Goal: Task Accomplishment & Management: Manage account settings

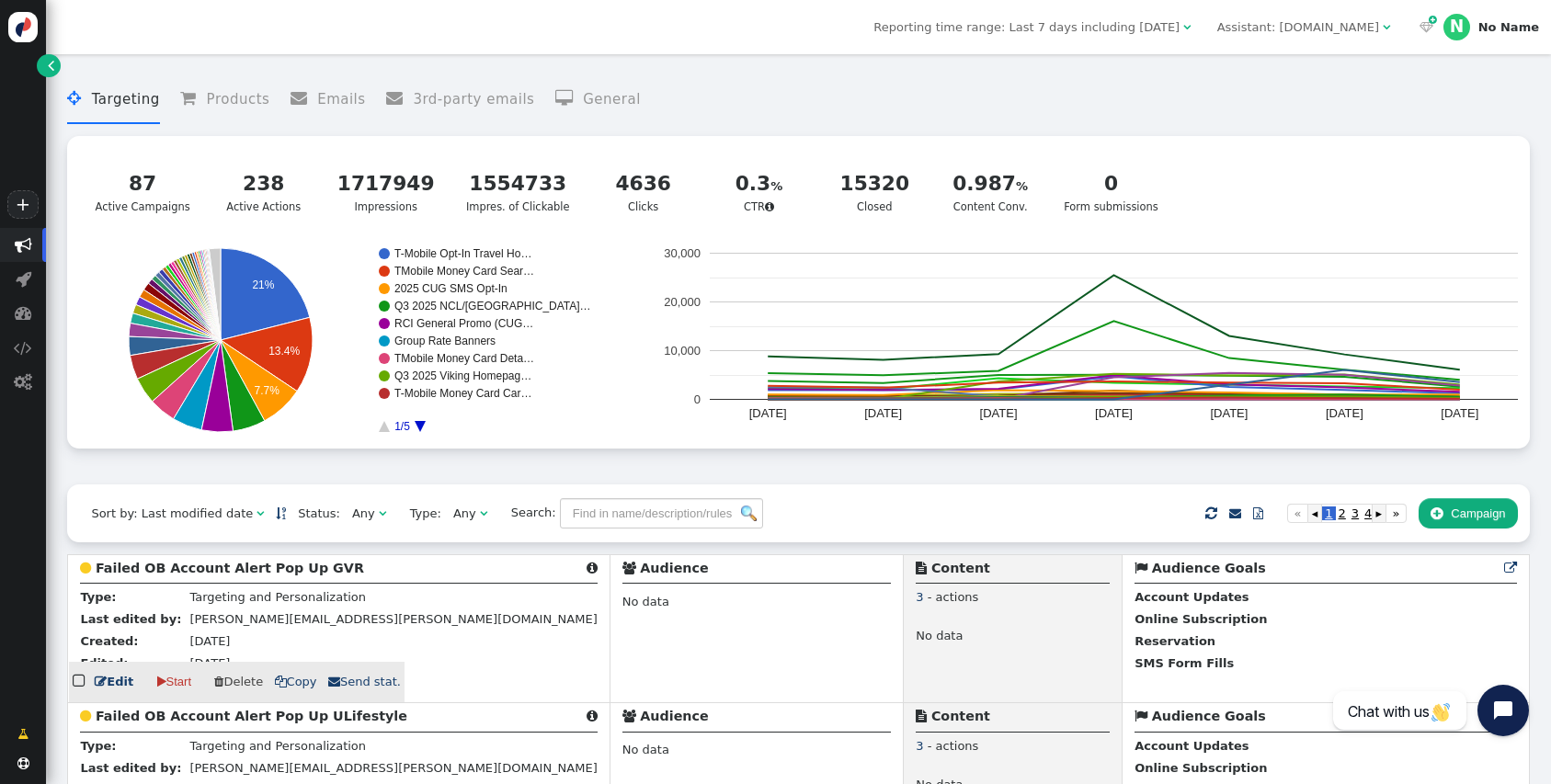
click at [108, 684] on link " Edit" at bounding box center [113, 681] width 39 height 18
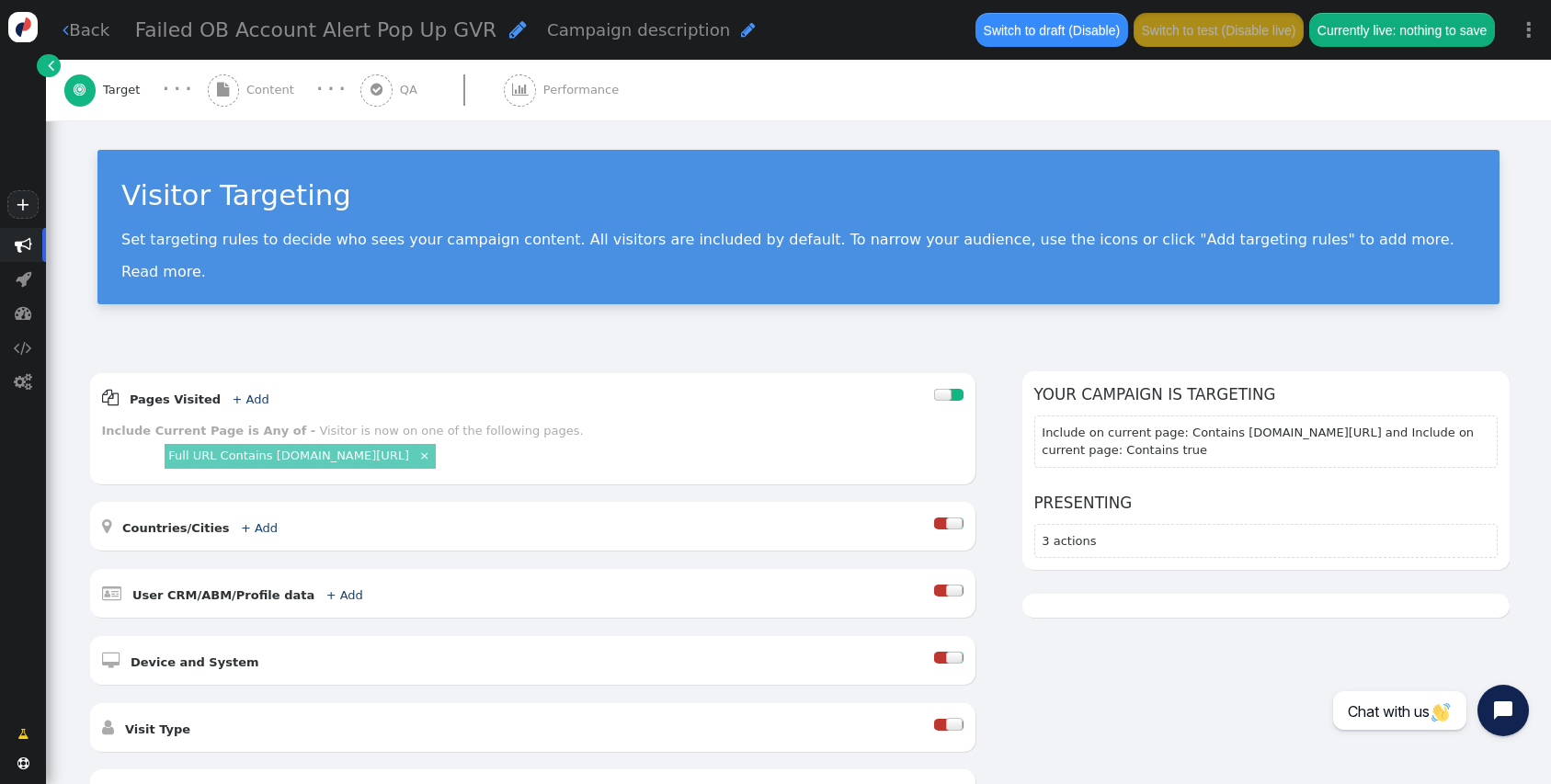
scroll to position [466, 0]
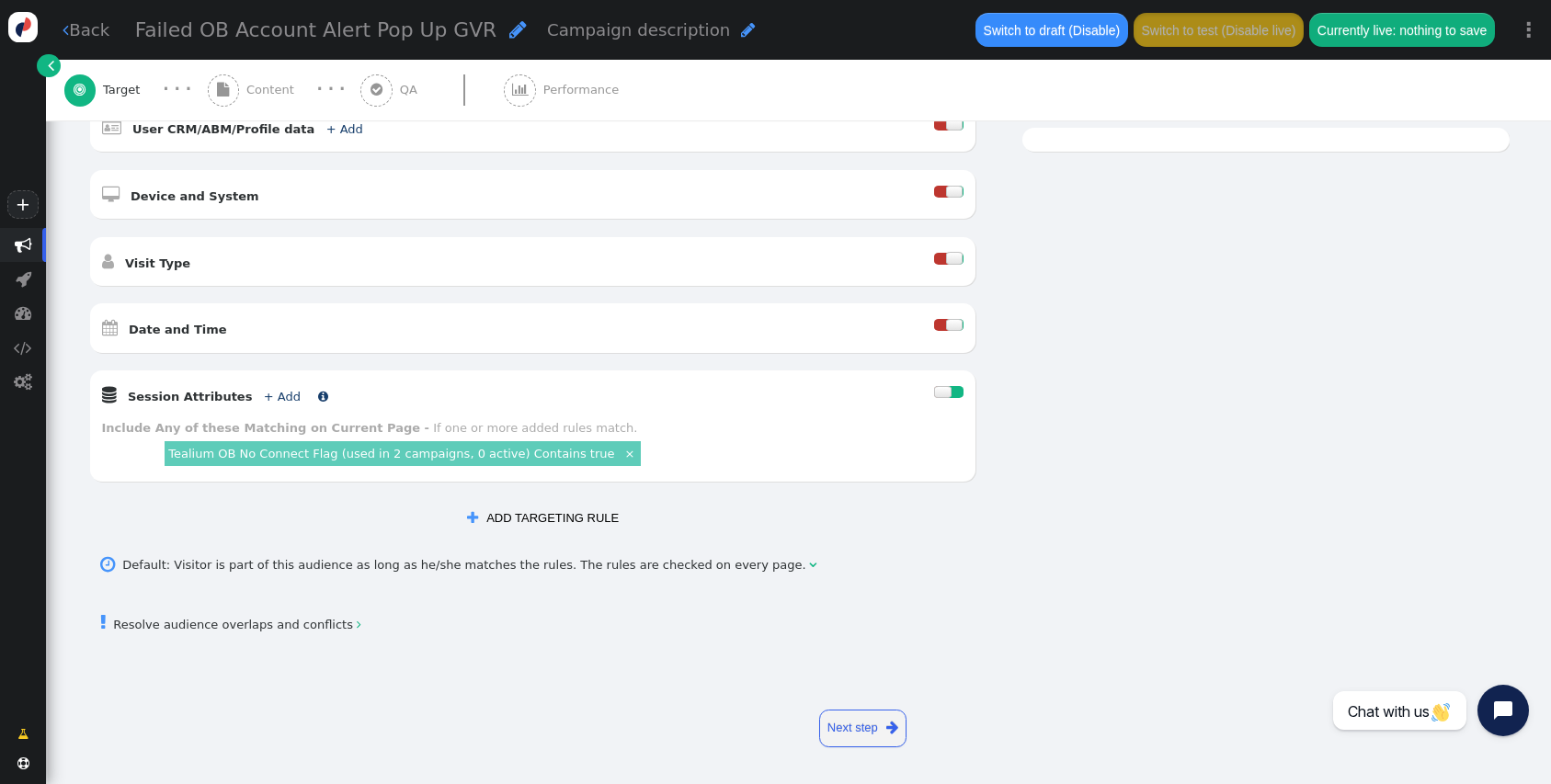
click at [264, 392] on link "+ Add" at bounding box center [282, 396] width 37 height 14
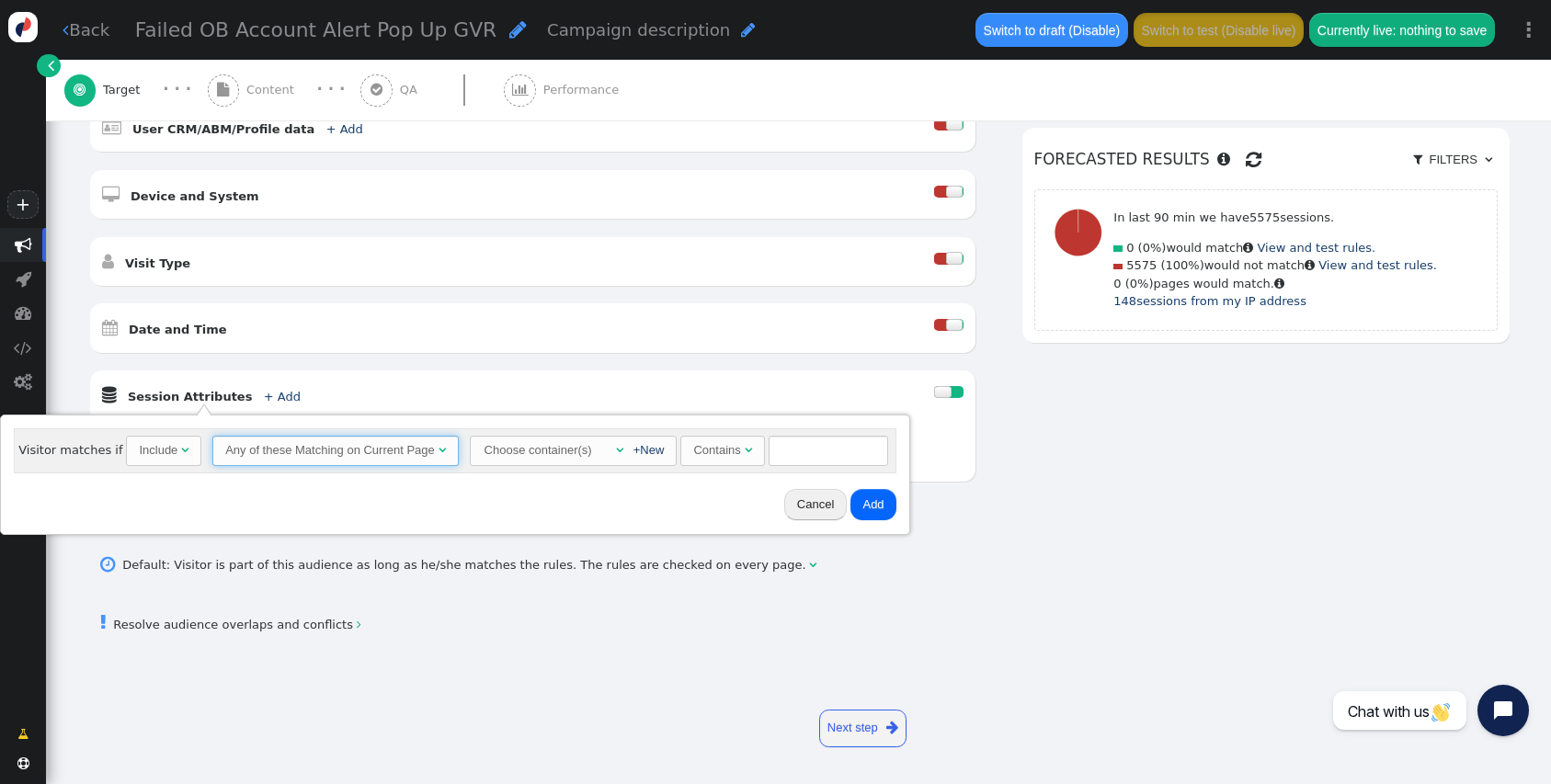
click at [346, 437] on span "Any of these Matching on Current Page " at bounding box center [335, 451] width 246 height 31
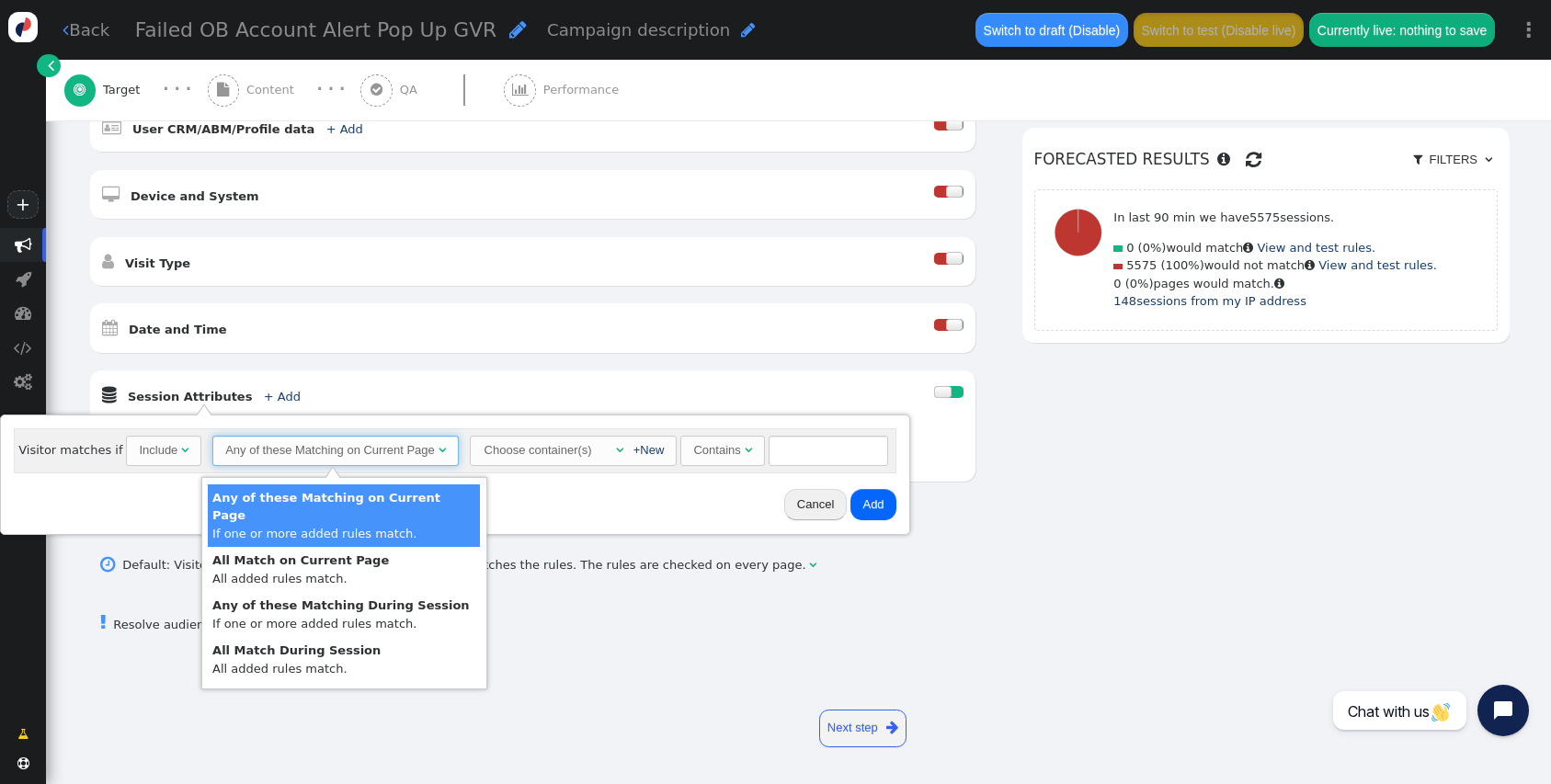
click at [531, 442] on div "Choose container(s)" at bounding box center [538, 450] width 111 height 27
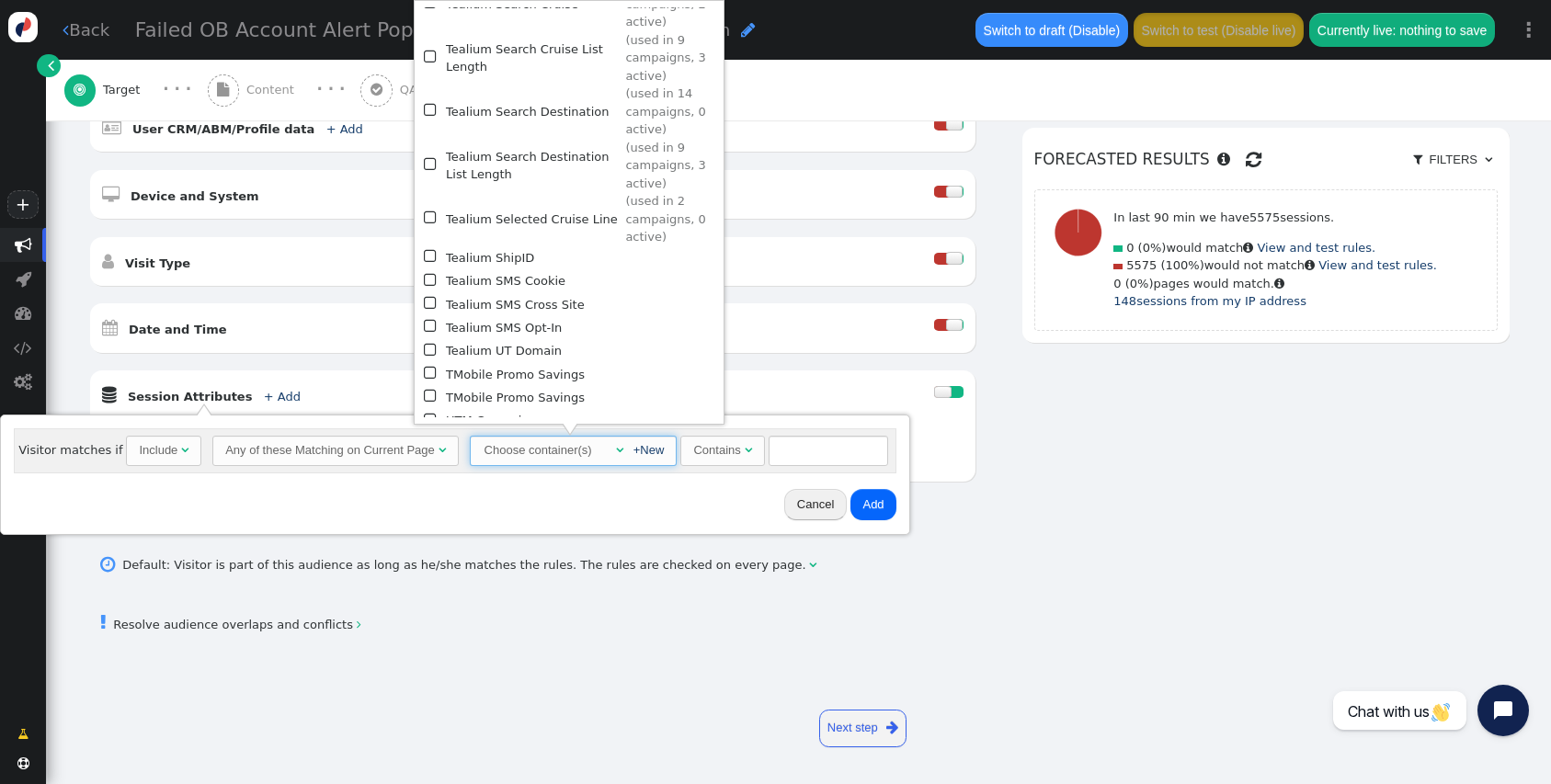
scroll to position [2484, 0]
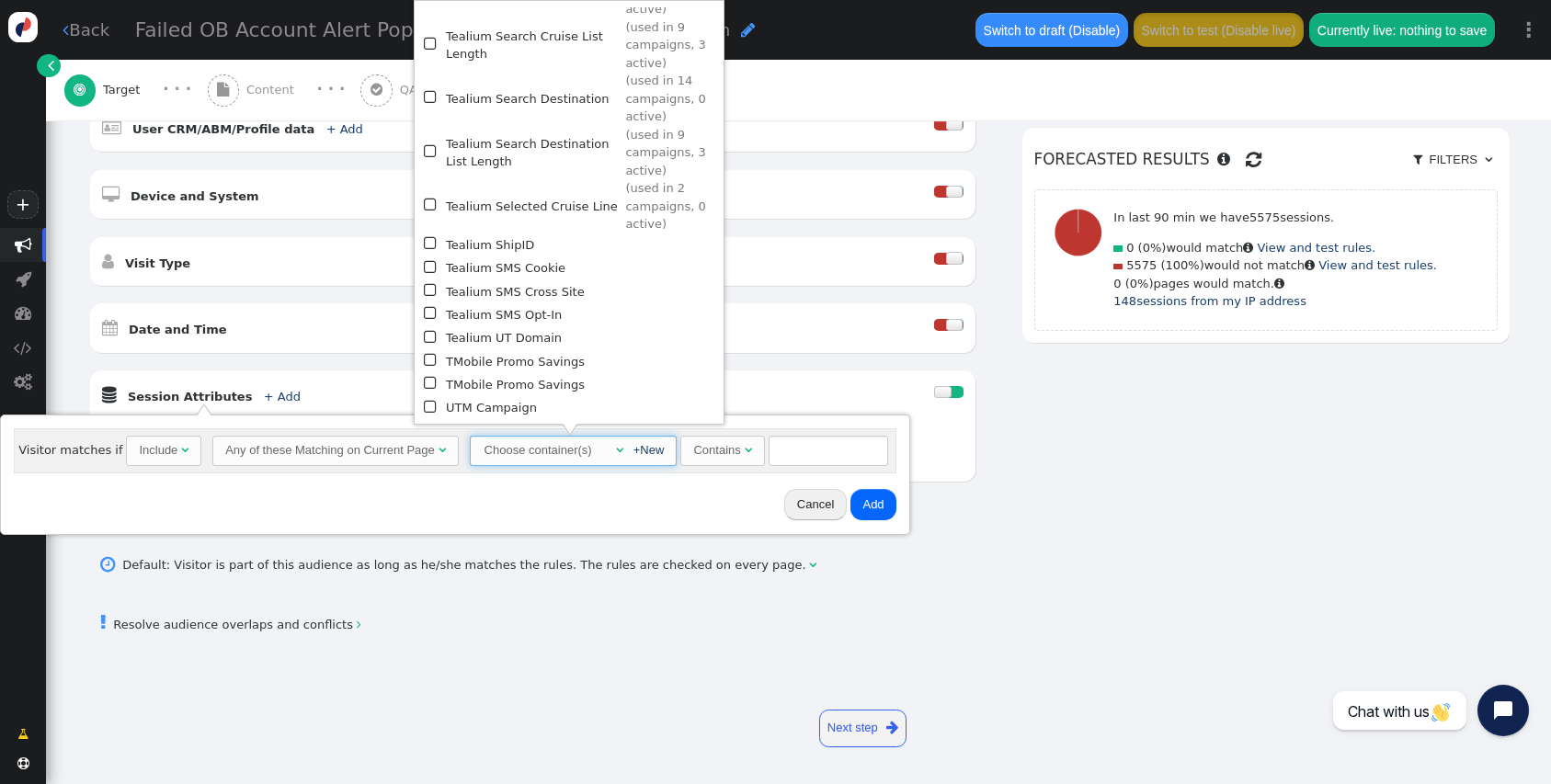
click at [1372, 489] on div "AND OR XOR AND     Pages Visited + Add  Include Current Page is Any of - V…" at bounding box center [800, 220] width 1422 height 629
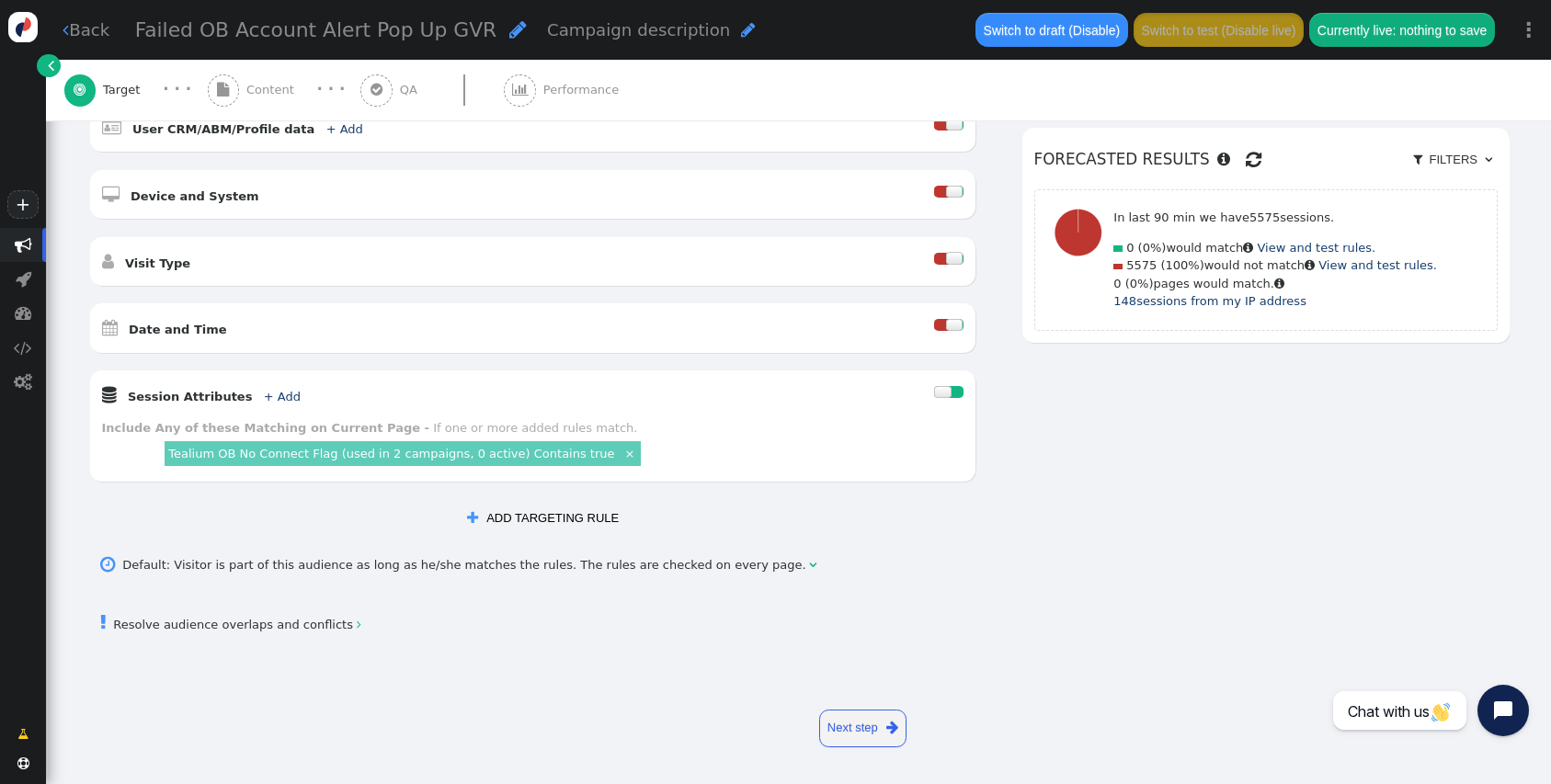
scroll to position [0, 0]
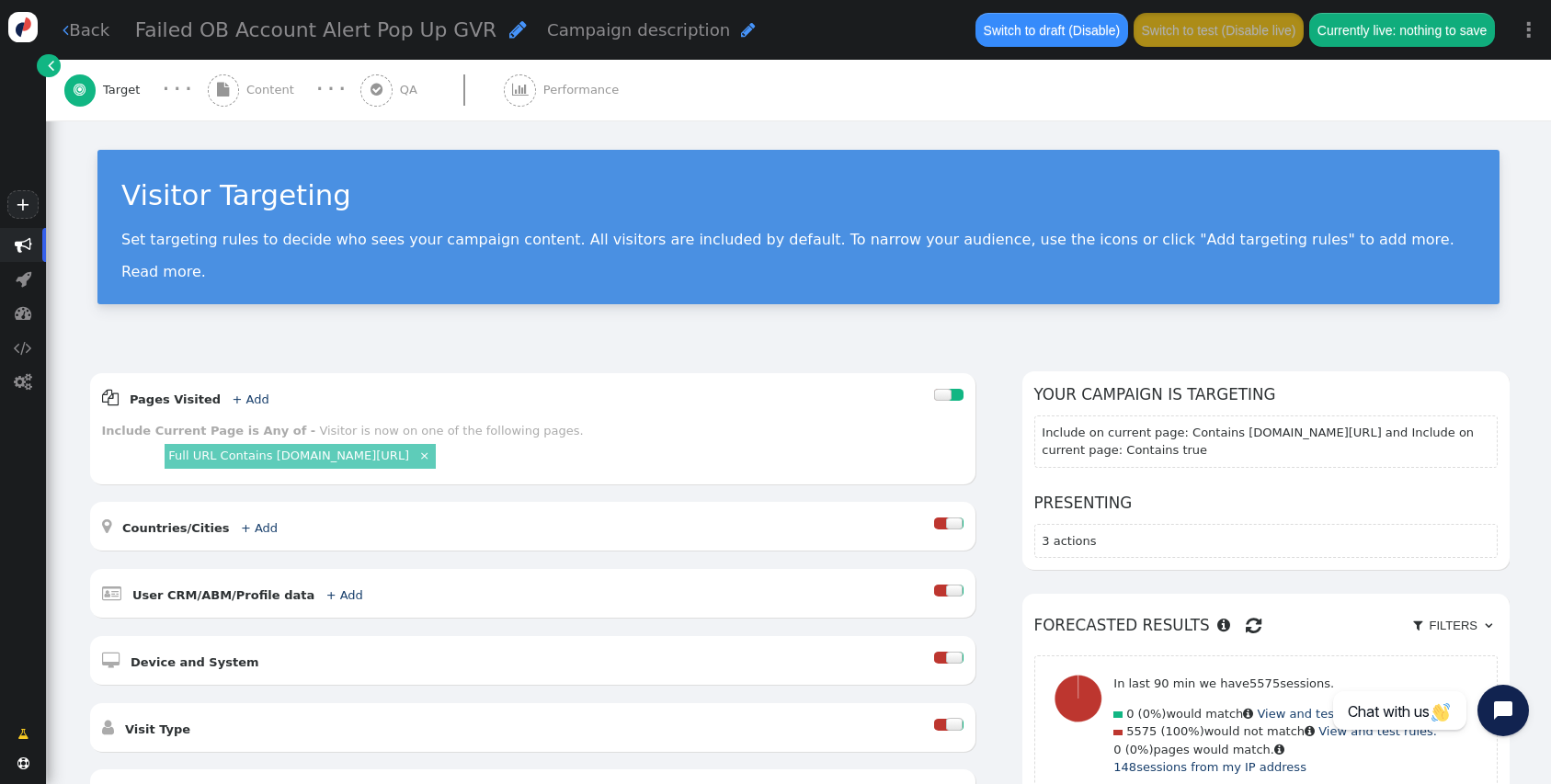
click at [1541, 41] on link "⋮" at bounding box center [1528, 29] width 44 height 54
click at [109, 15] on div " Back Failed OB Account Alert Pop Up GVR  Campaign description  Switch to dr…" at bounding box center [799, 29] width 1505 height 59
click at [108, 25] on link " Back" at bounding box center [86, 30] width 47 height 25
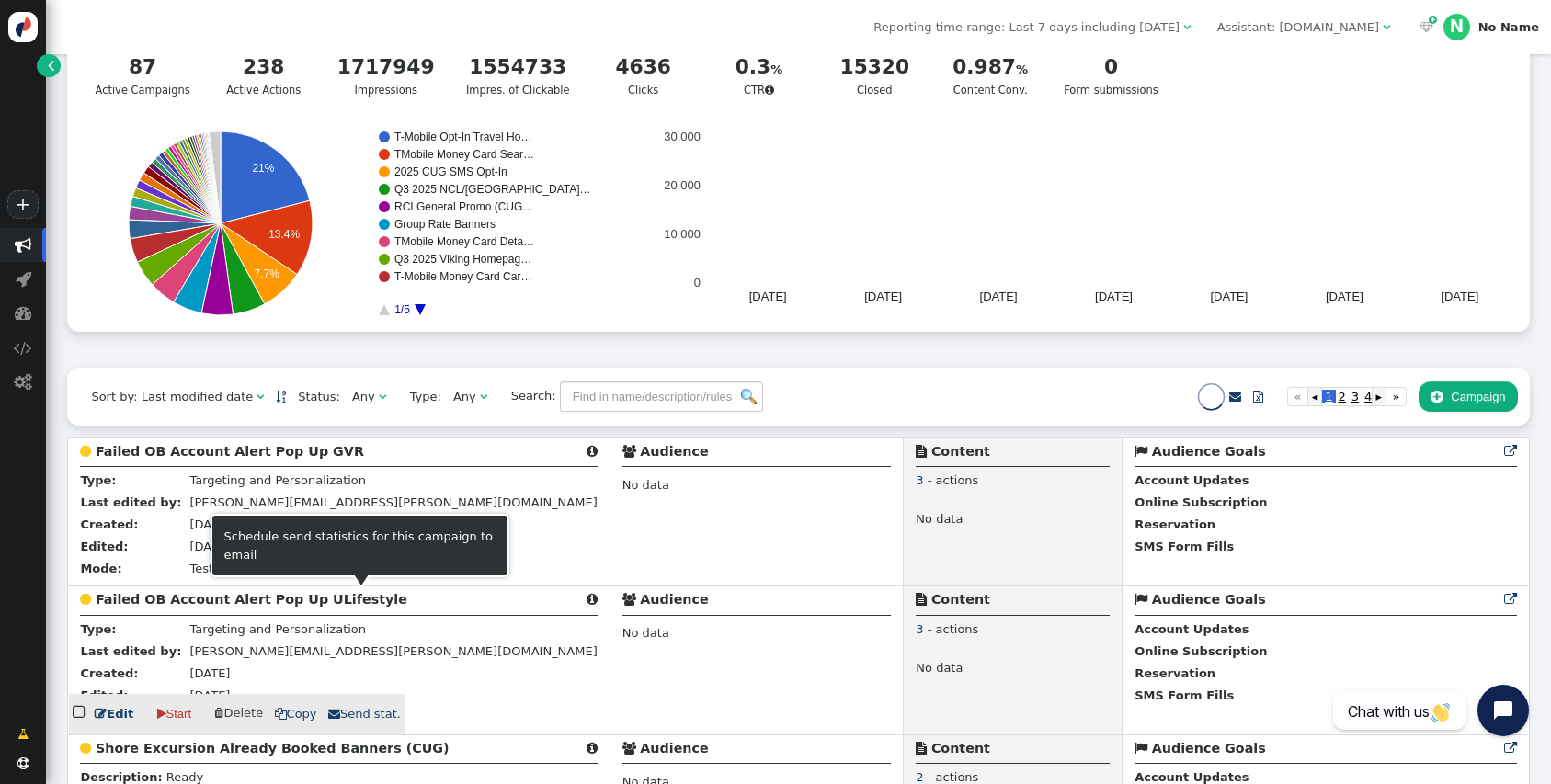
scroll to position [142, 0]
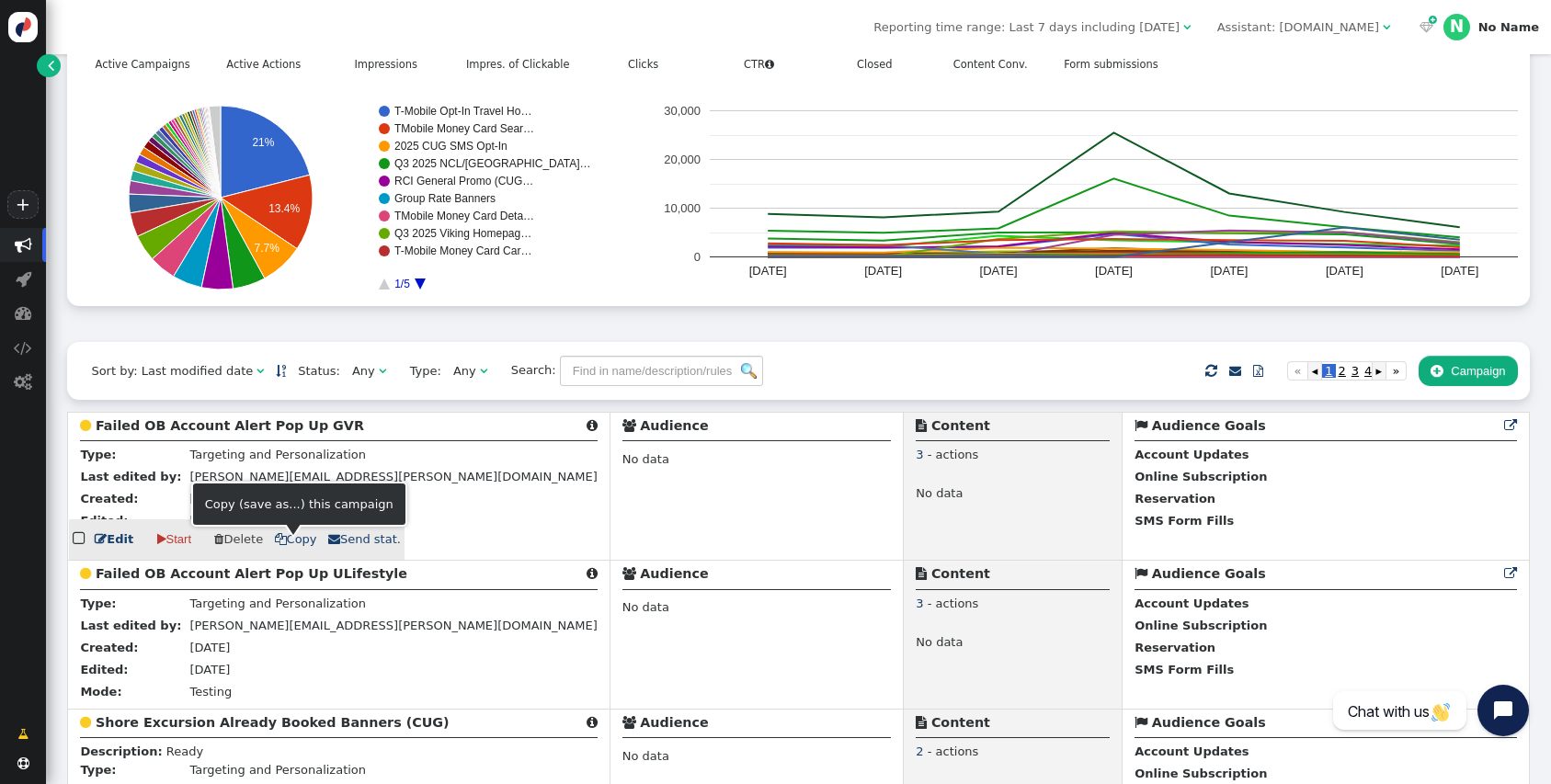
click at [279, 545] on span "" at bounding box center [280, 539] width 12 height 12
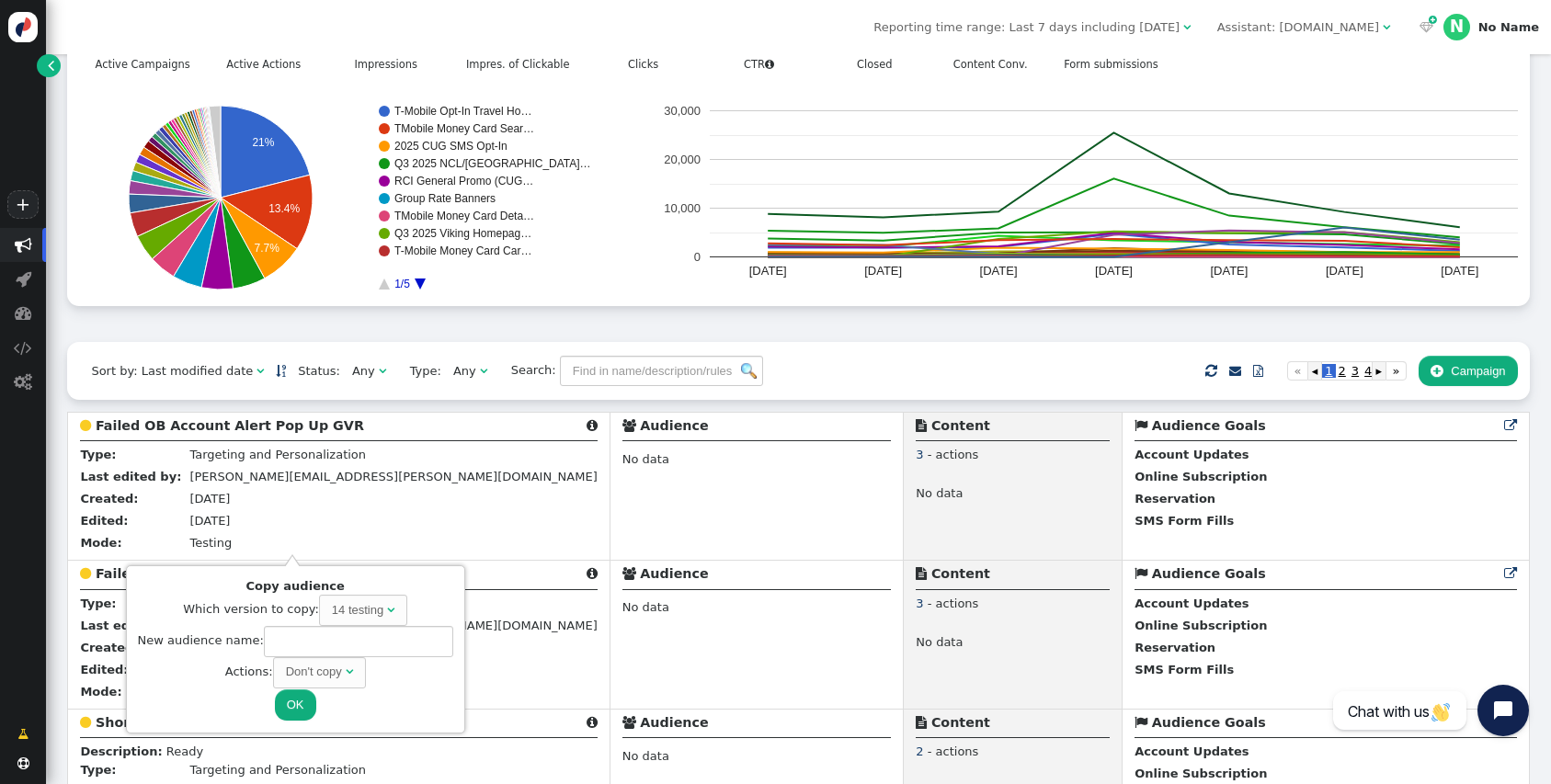
click at [371, 604] on div "14 testing" at bounding box center [358, 609] width 52 height 18
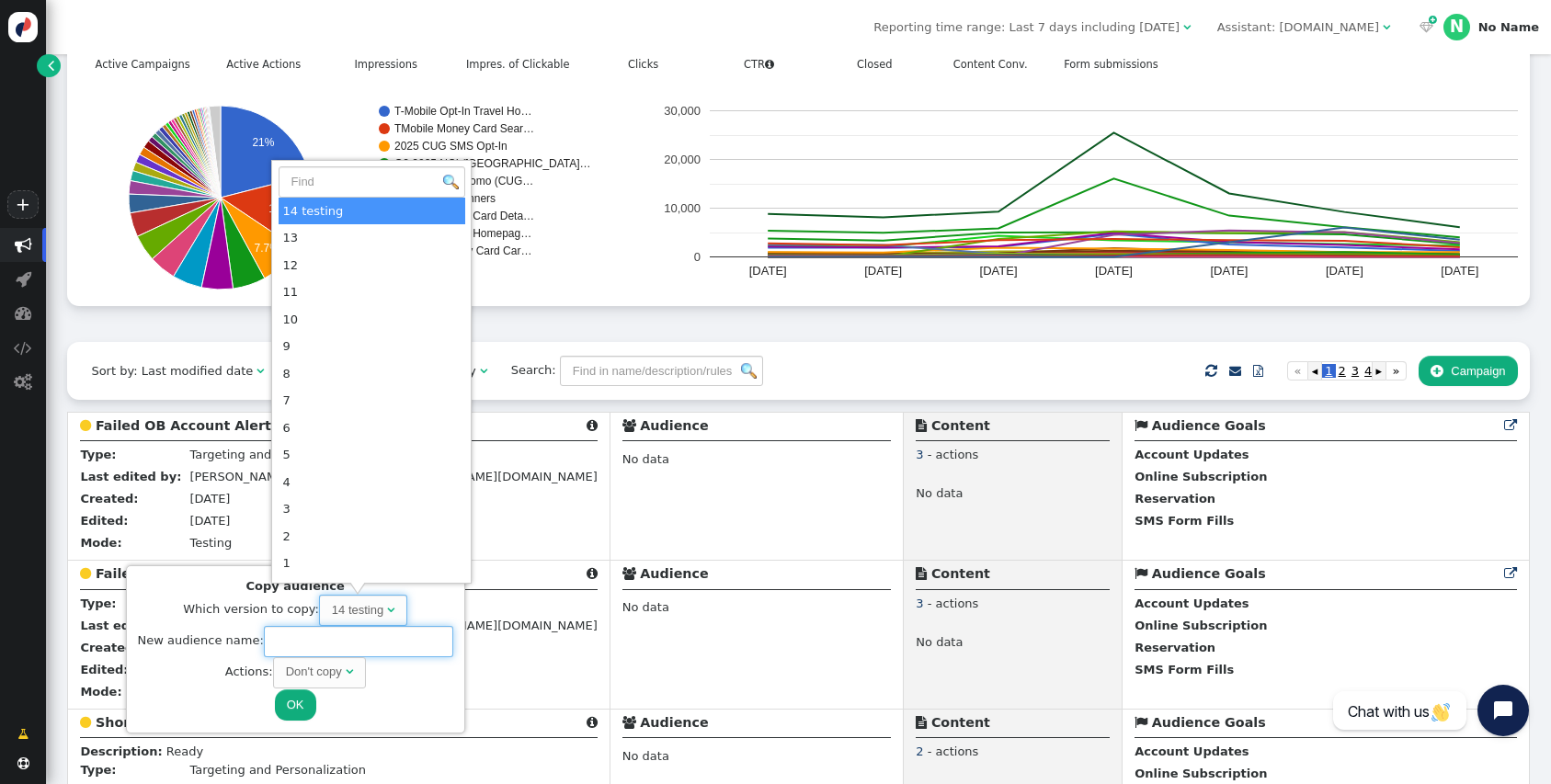
click at [403, 640] on input "text" at bounding box center [359, 641] width 190 height 31
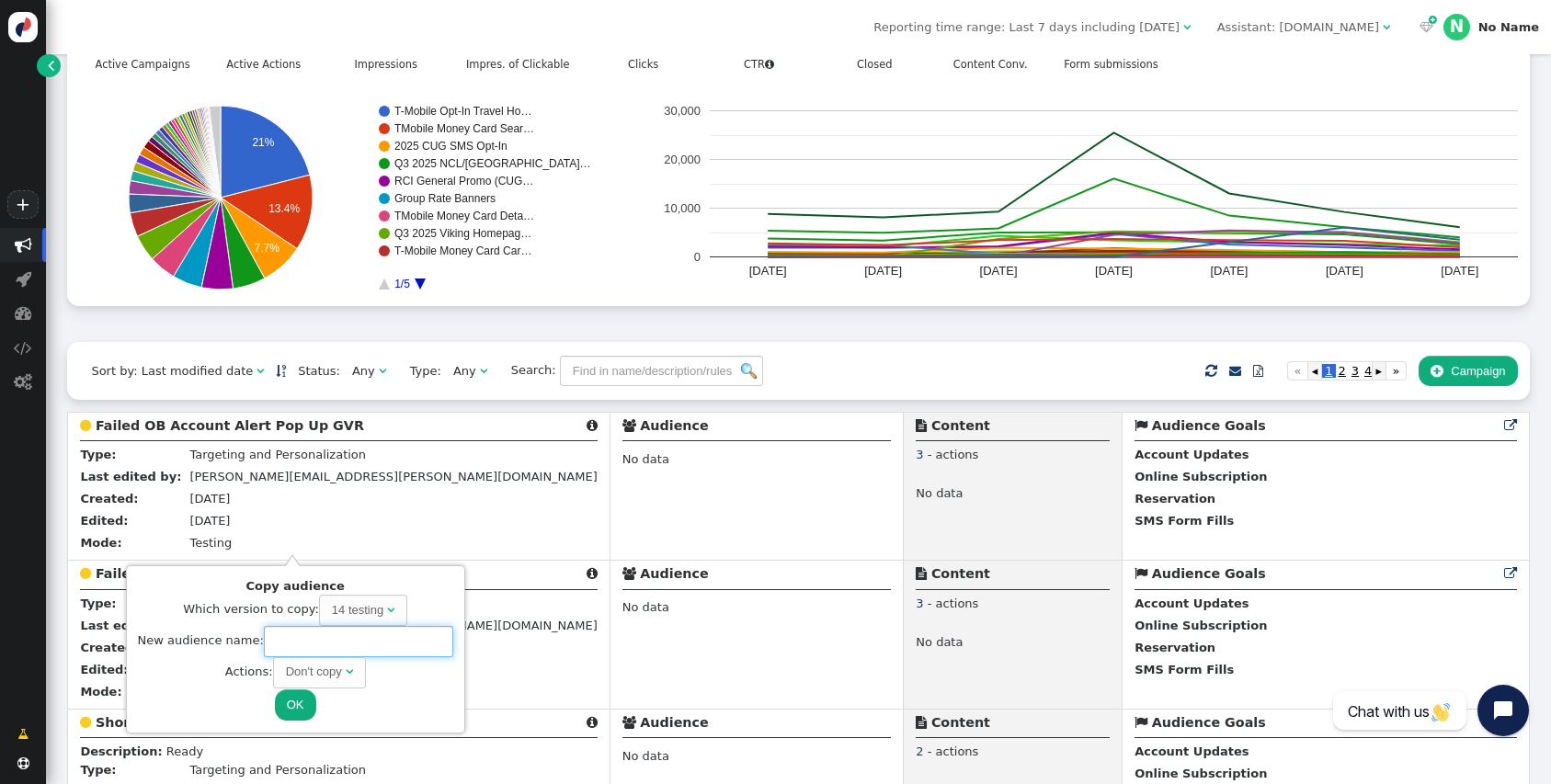
click at [395, 643] on input "text" at bounding box center [359, 641] width 190 height 31
click at [307, 633] on input "text" at bounding box center [359, 641] width 190 height 31
click at [326, 677] on div "Don't copy" at bounding box center [313, 671] width 56 height 18
click at [334, 685] on span "Link same instances " at bounding box center [319, 672] width 145 height 31
click at [415, 654] on input "text" at bounding box center [359, 641] width 190 height 31
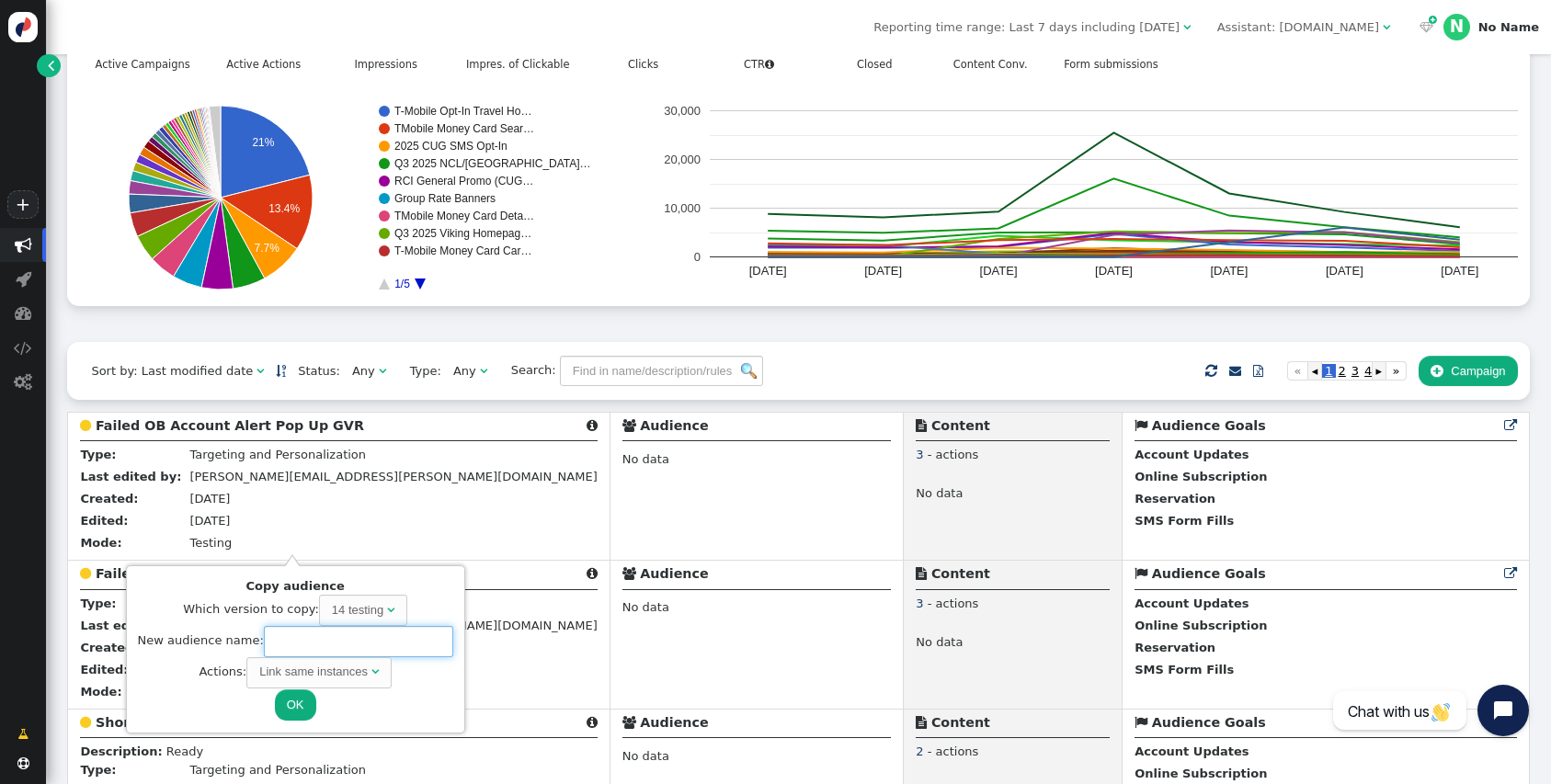
click at [414, 629] on input "text" at bounding box center [359, 641] width 190 height 31
click at [413, 632] on input "text" at bounding box center [359, 641] width 190 height 31
type input "s"
click at [393, 640] on input "SOR Expired Members Pop Up" at bounding box center [359, 641] width 190 height 31
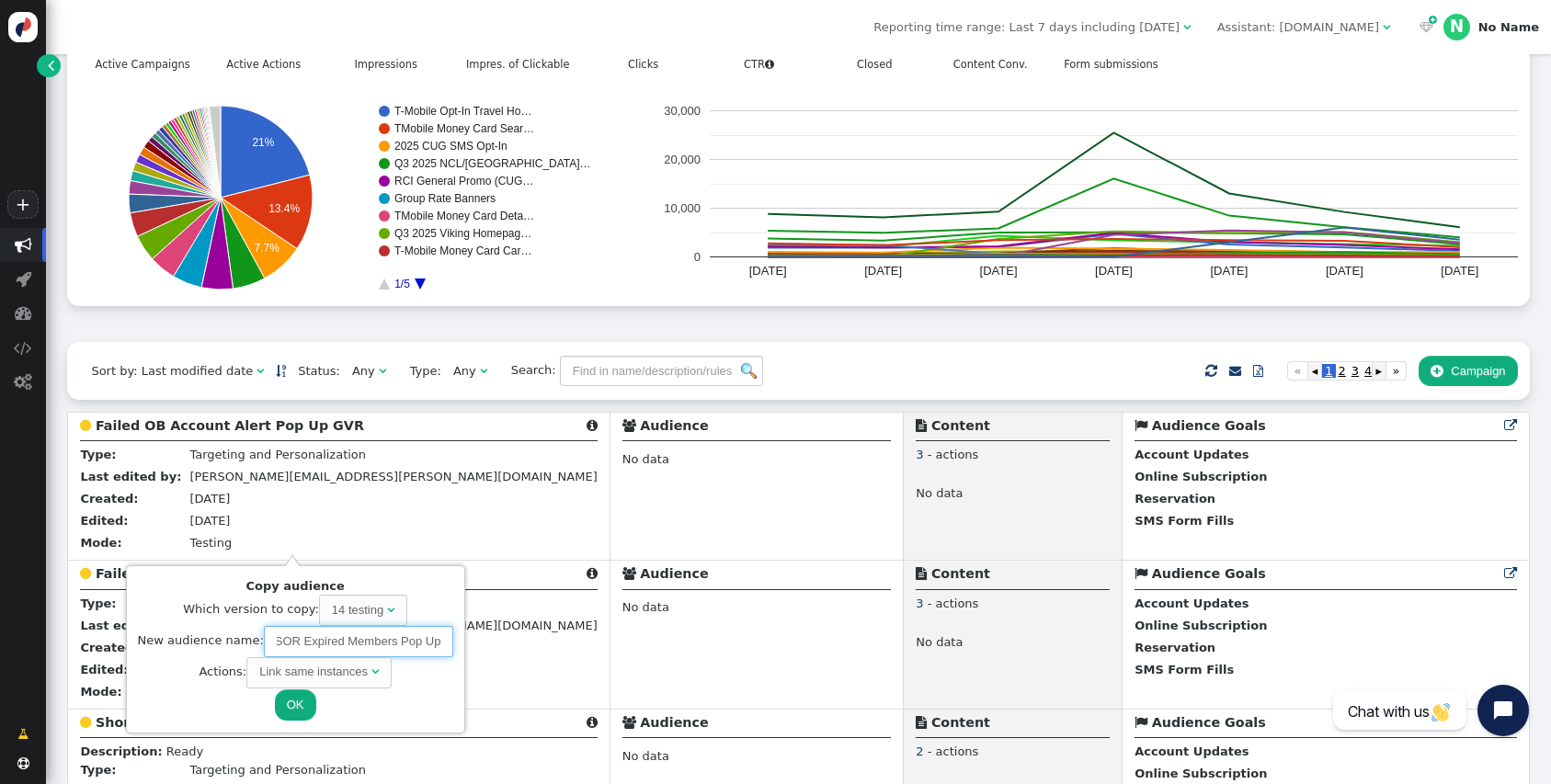
type input "SOR Expired Members Pop Up"
click at [301, 703] on button "OK" at bounding box center [295, 704] width 42 height 31
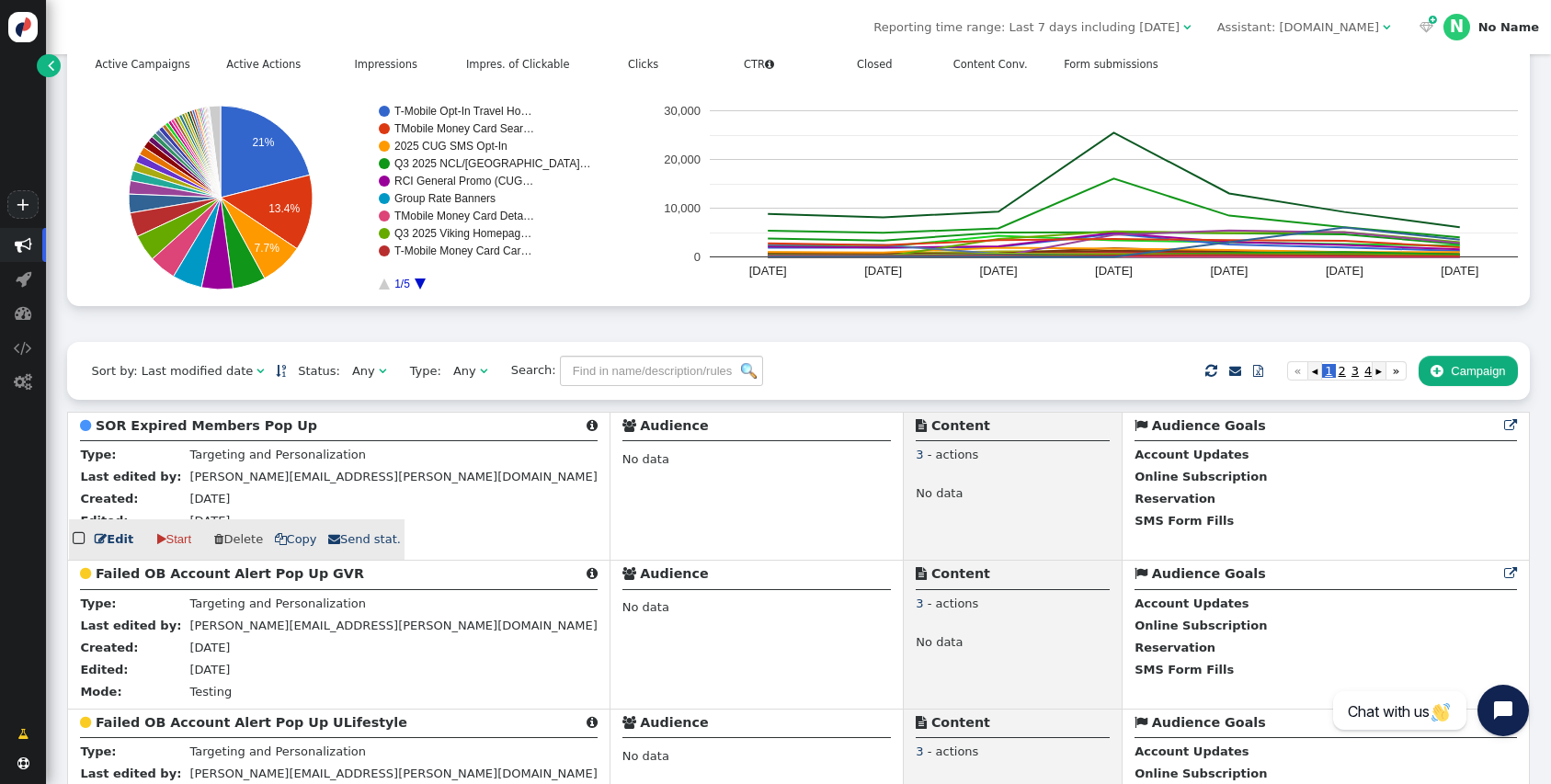
click at [109, 541] on link " Edit" at bounding box center [113, 539] width 39 height 18
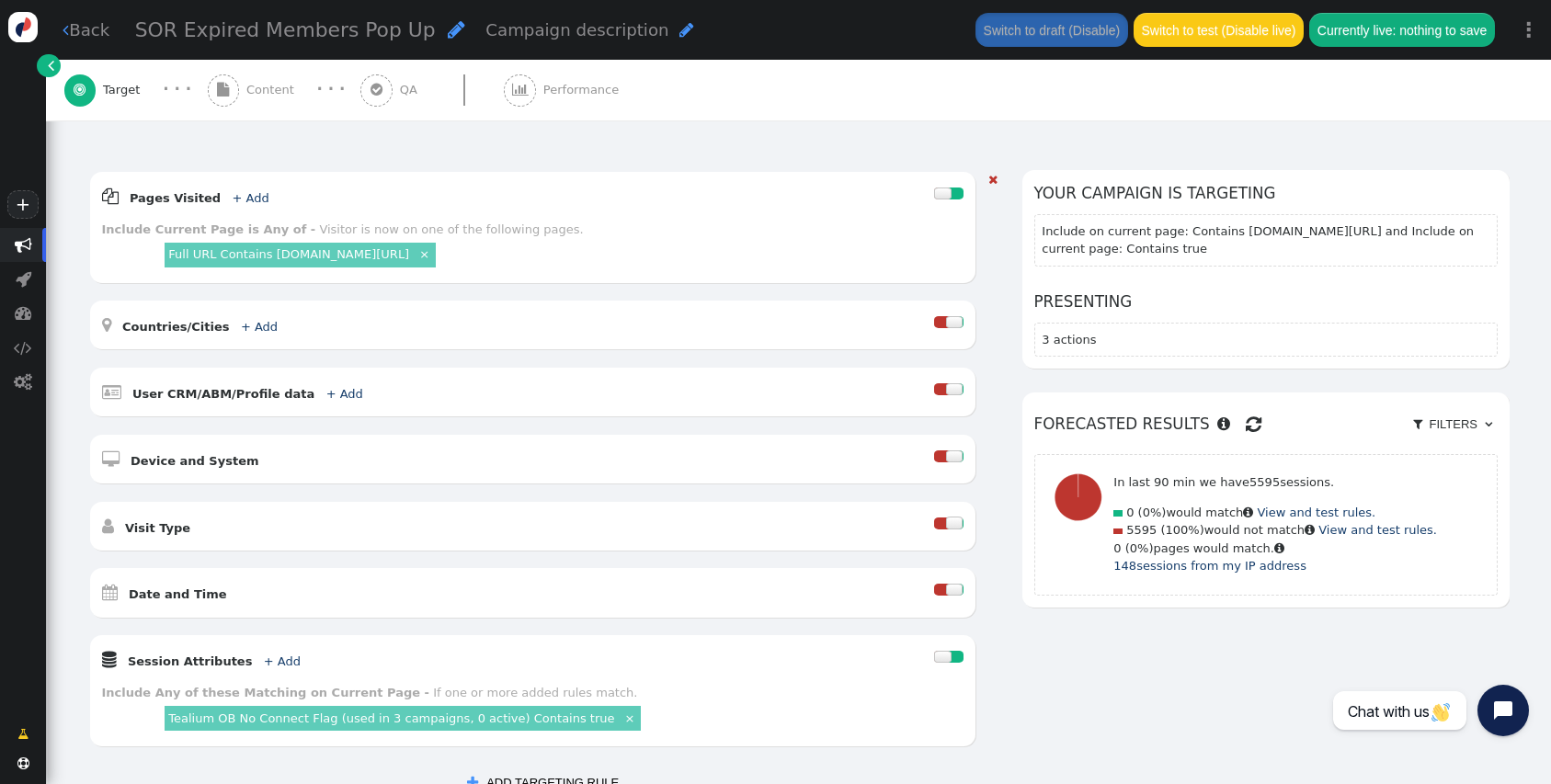
scroll to position [200, 0]
click at [432, 256] on link "×" at bounding box center [424, 254] width 16 height 16
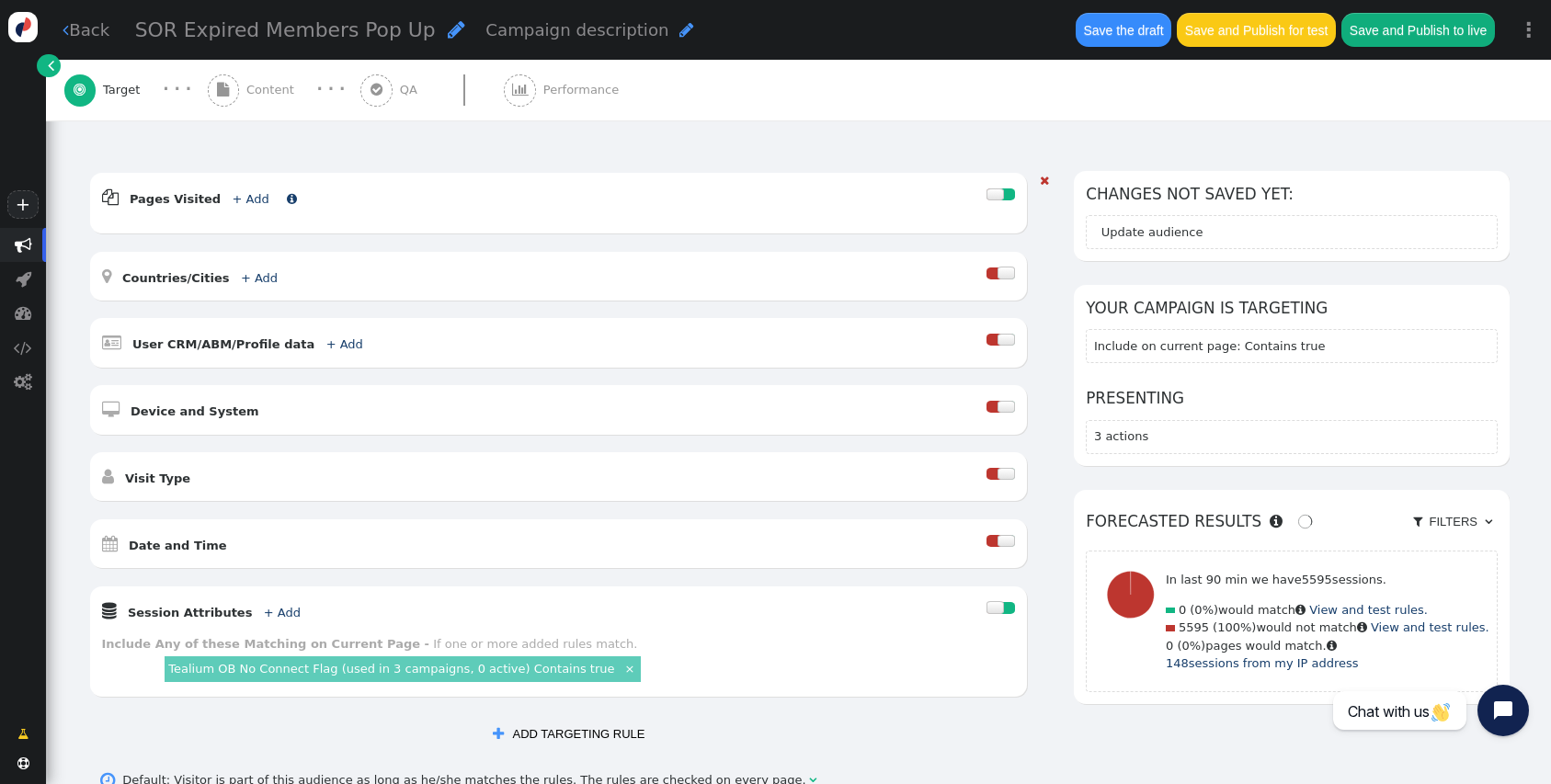
click at [240, 194] on link "+ Add" at bounding box center [249, 199] width 37 height 14
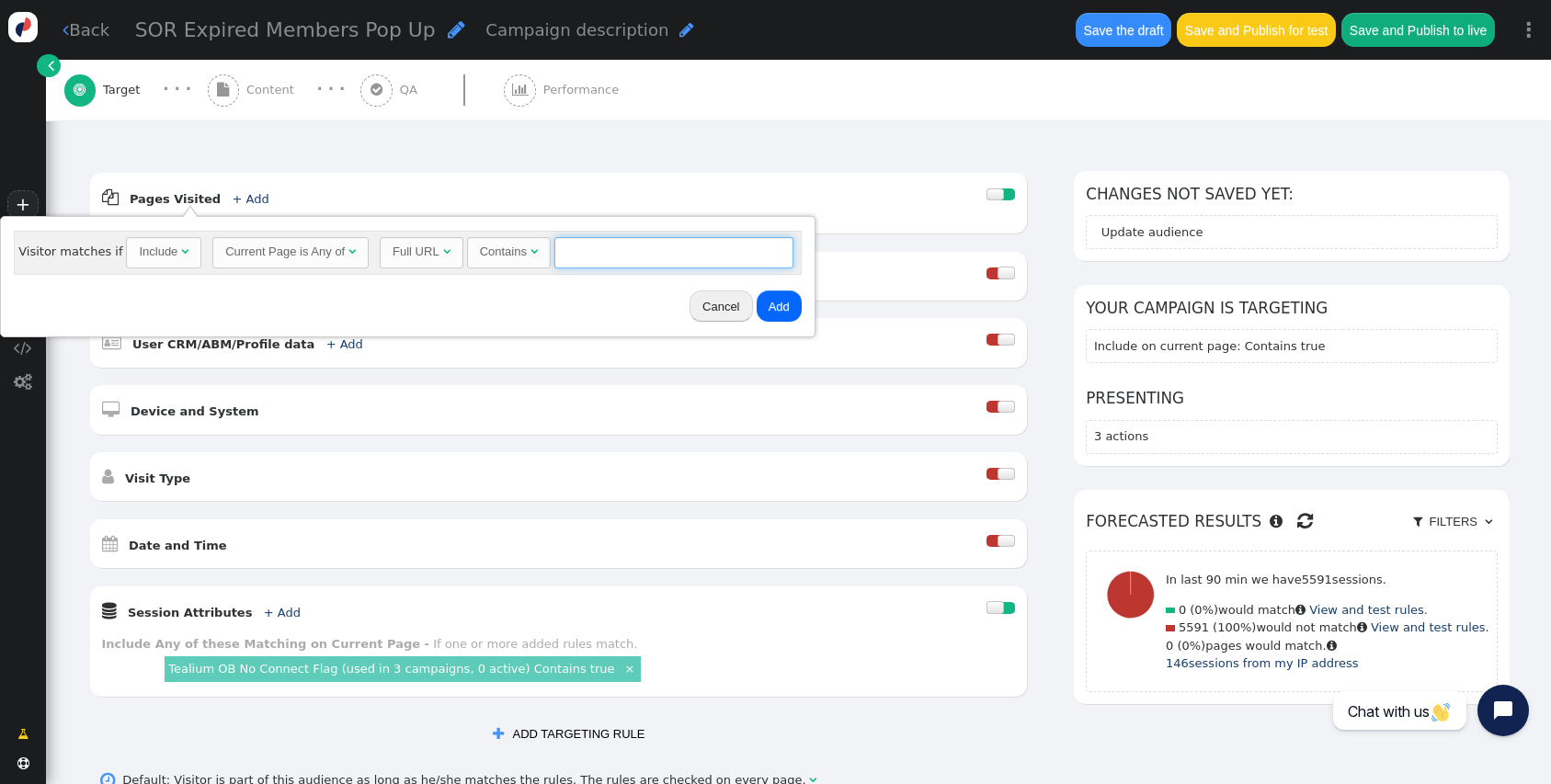
click at [578, 244] on input "text" at bounding box center [673, 252] width 239 height 31
paste input "[URL][DOMAIN_NAME]"
type input "[URL][DOMAIN_NAME]"
click at [776, 311] on button "Add" at bounding box center [780, 306] width 45 height 31
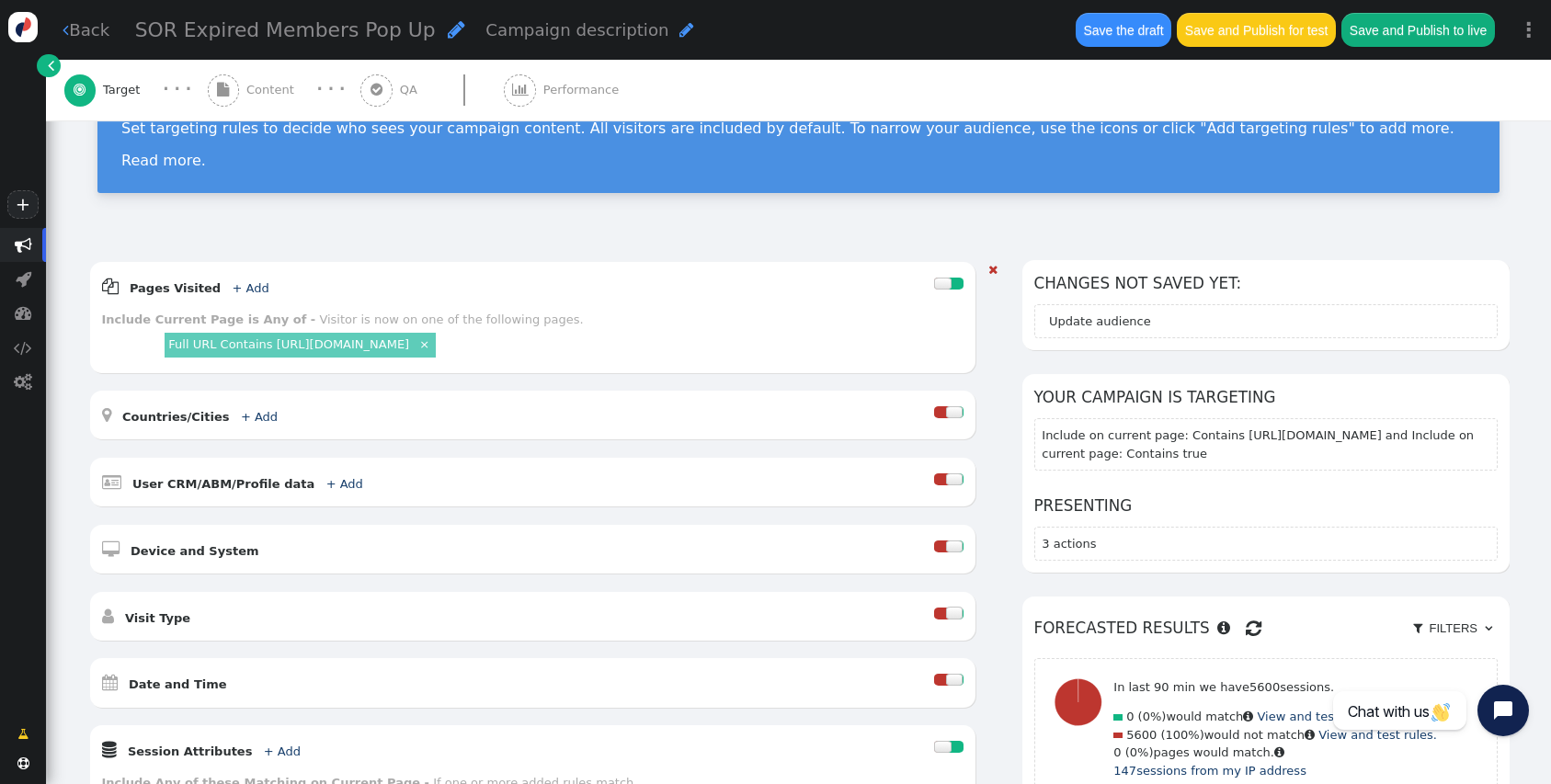
scroll to position [115, 0]
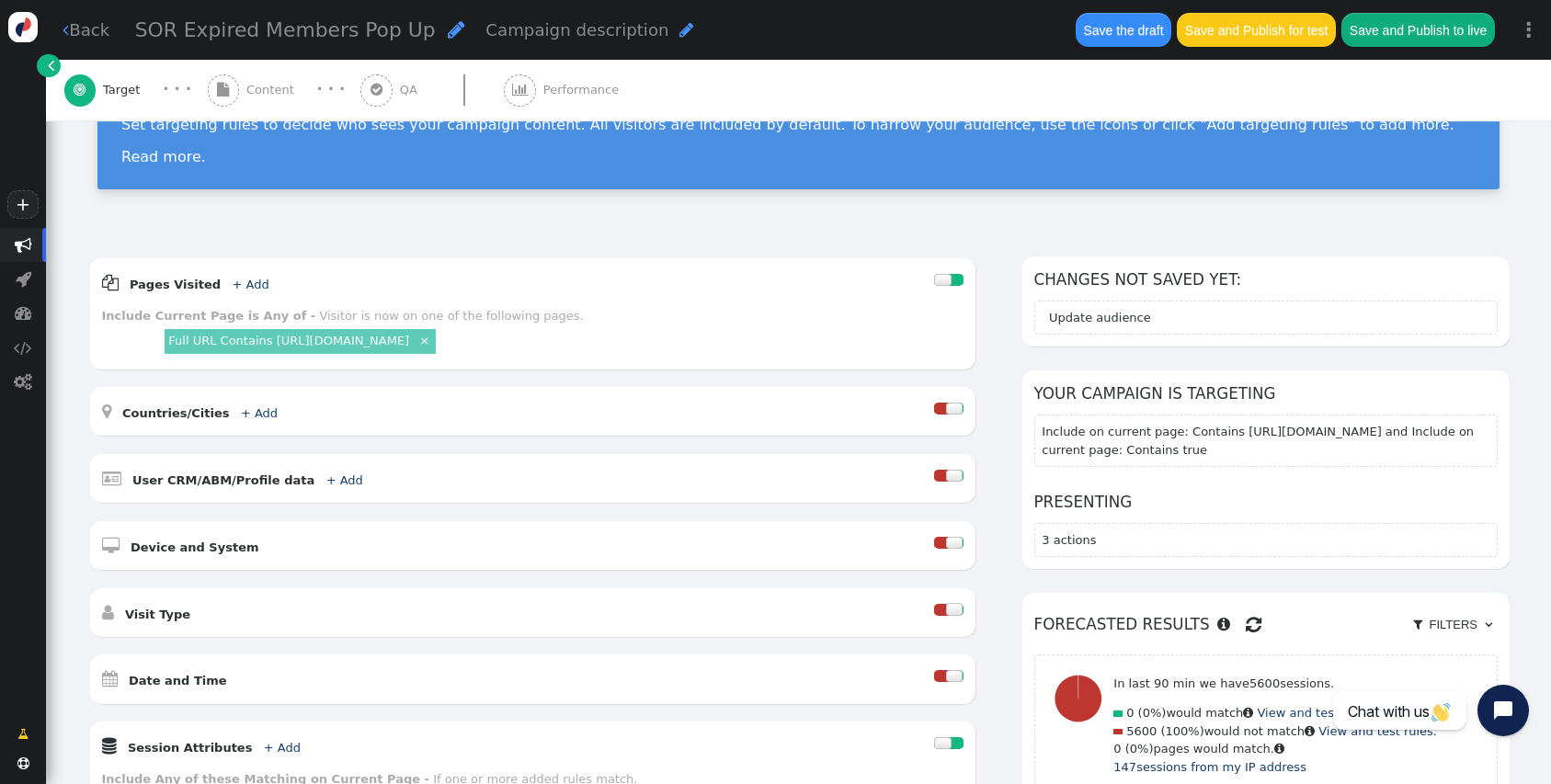
click at [269, 89] on span "Content" at bounding box center [274, 90] width 55 height 18
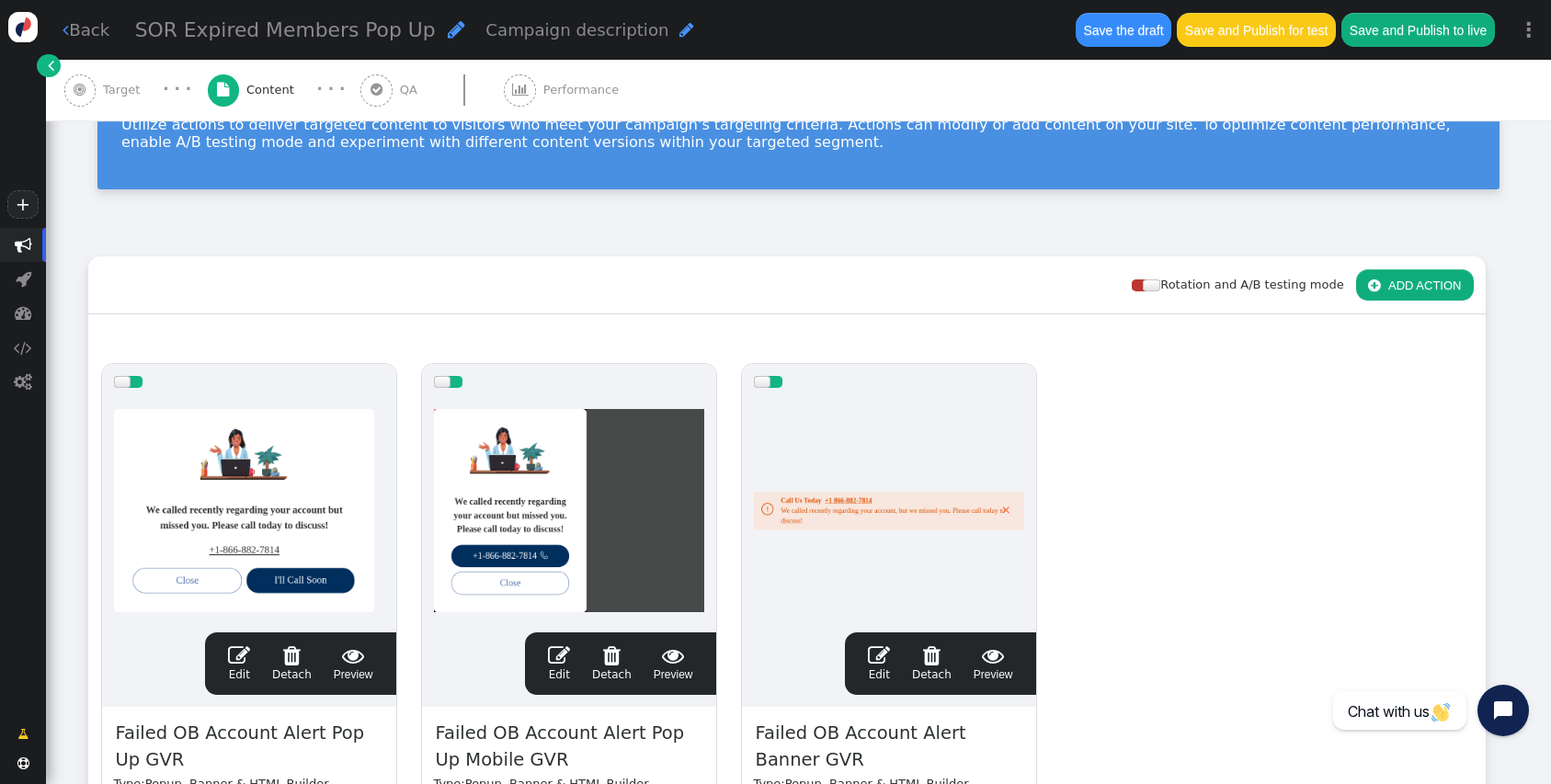
scroll to position [215, 0]
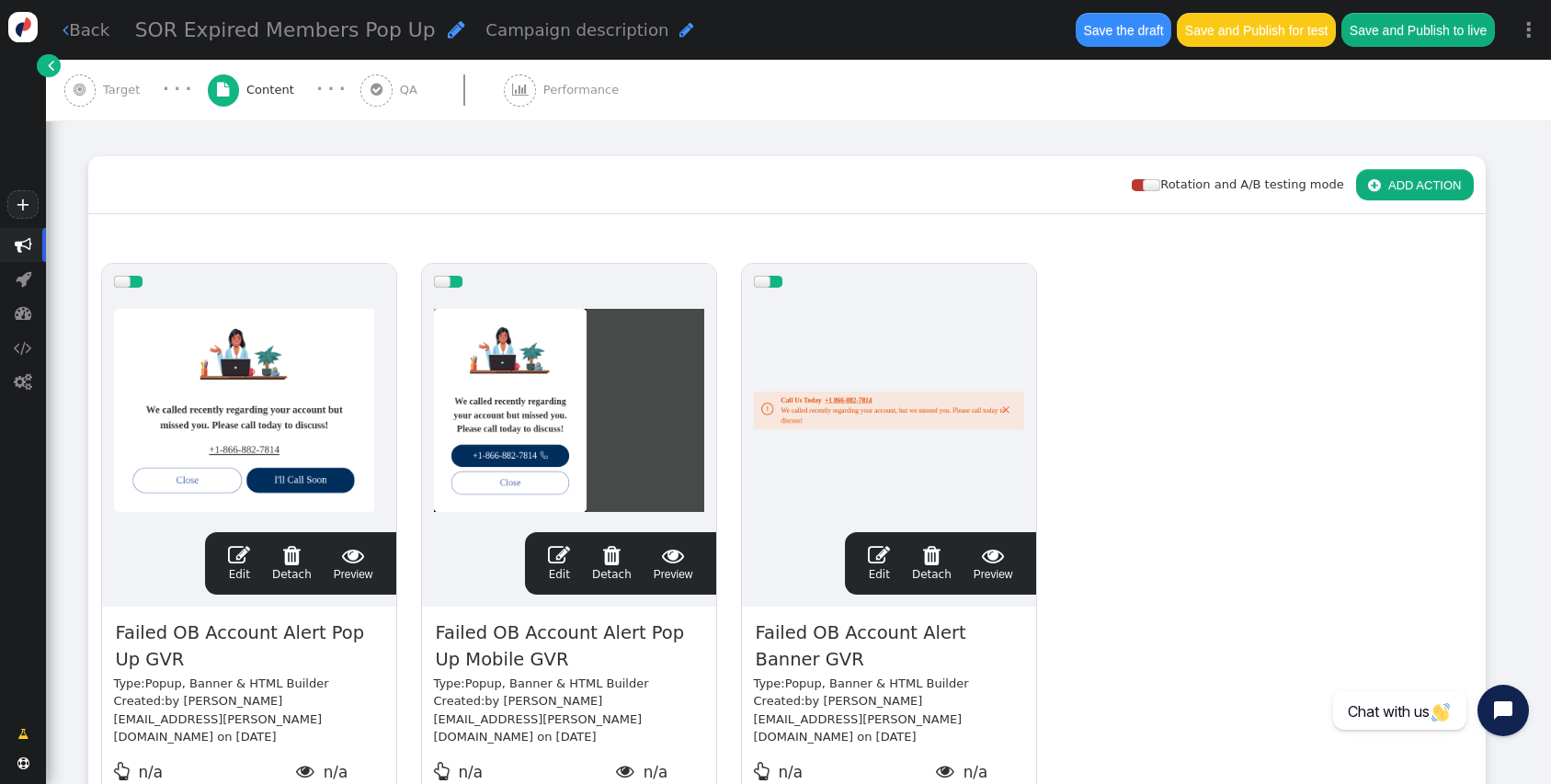
click at [935, 559] on span "" at bounding box center [932, 555] width 40 height 22
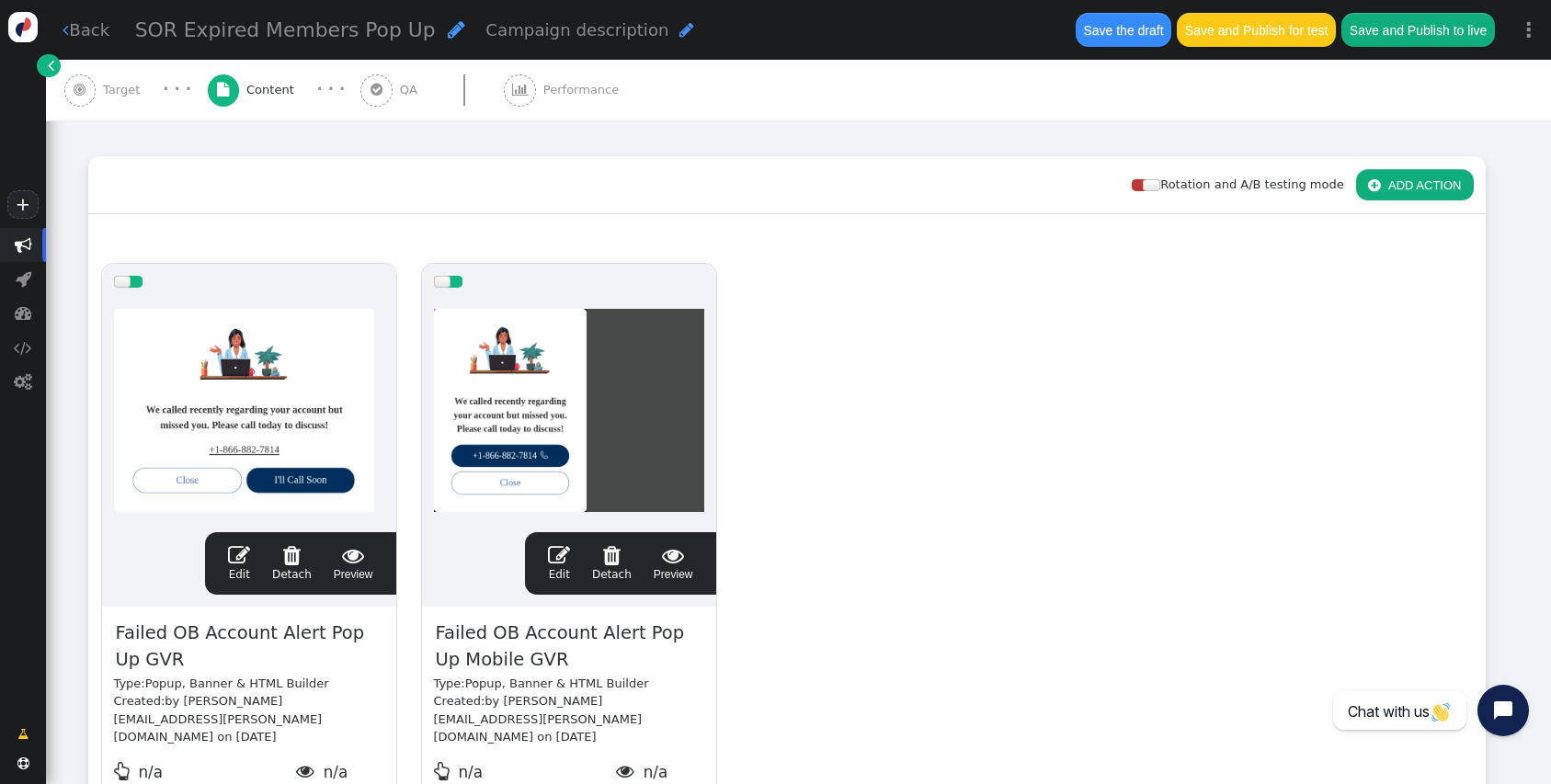
click at [625, 552] on span "" at bounding box center [612, 555] width 40 height 22
click at [995, 442] on div "drag this  Edit  Detach  Preview Failed OB Account Alert Pop Up GVR Type: Po…" at bounding box center [786, 561] width 1395 height 621
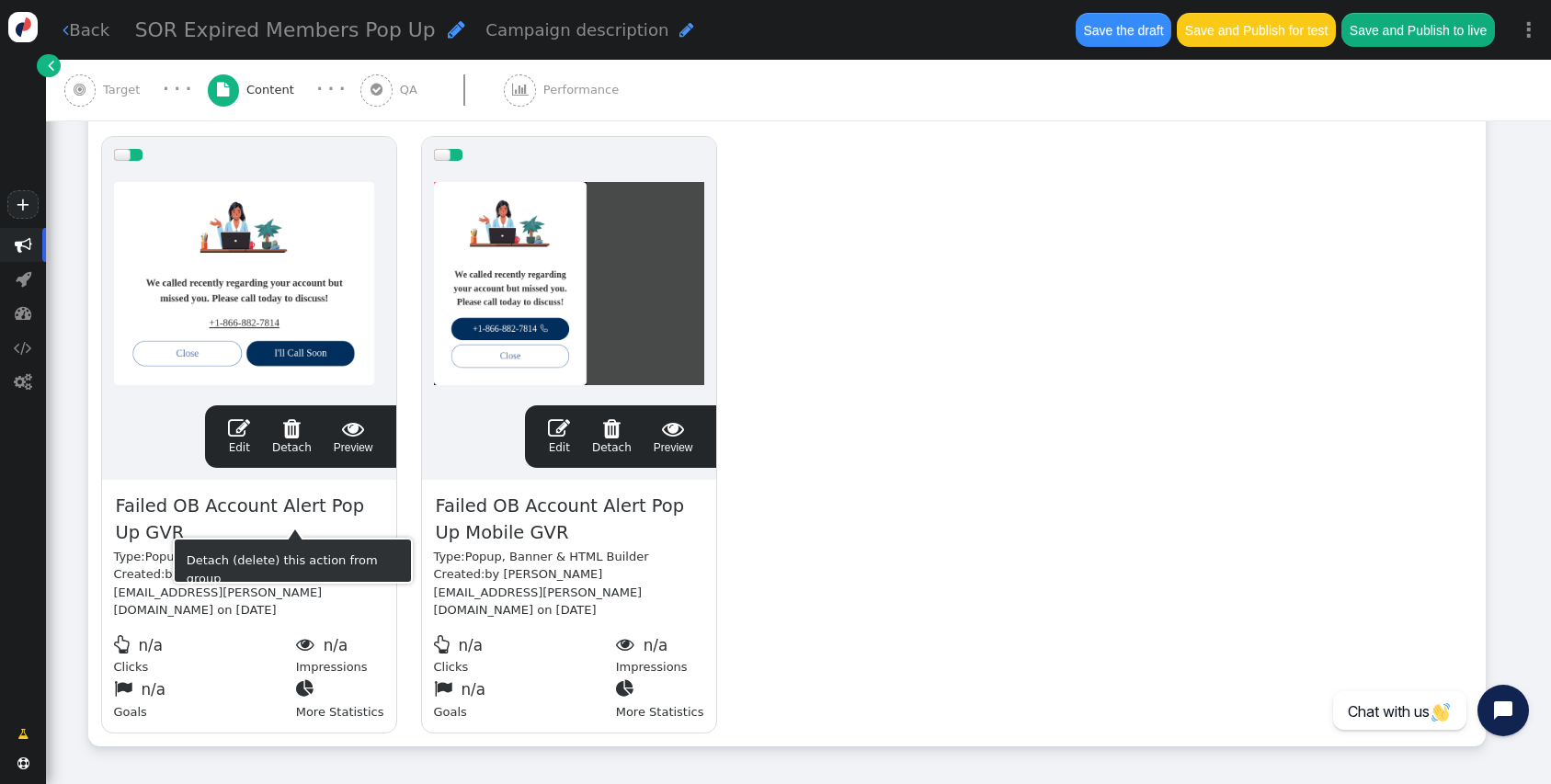
scroll to position [343, 0]
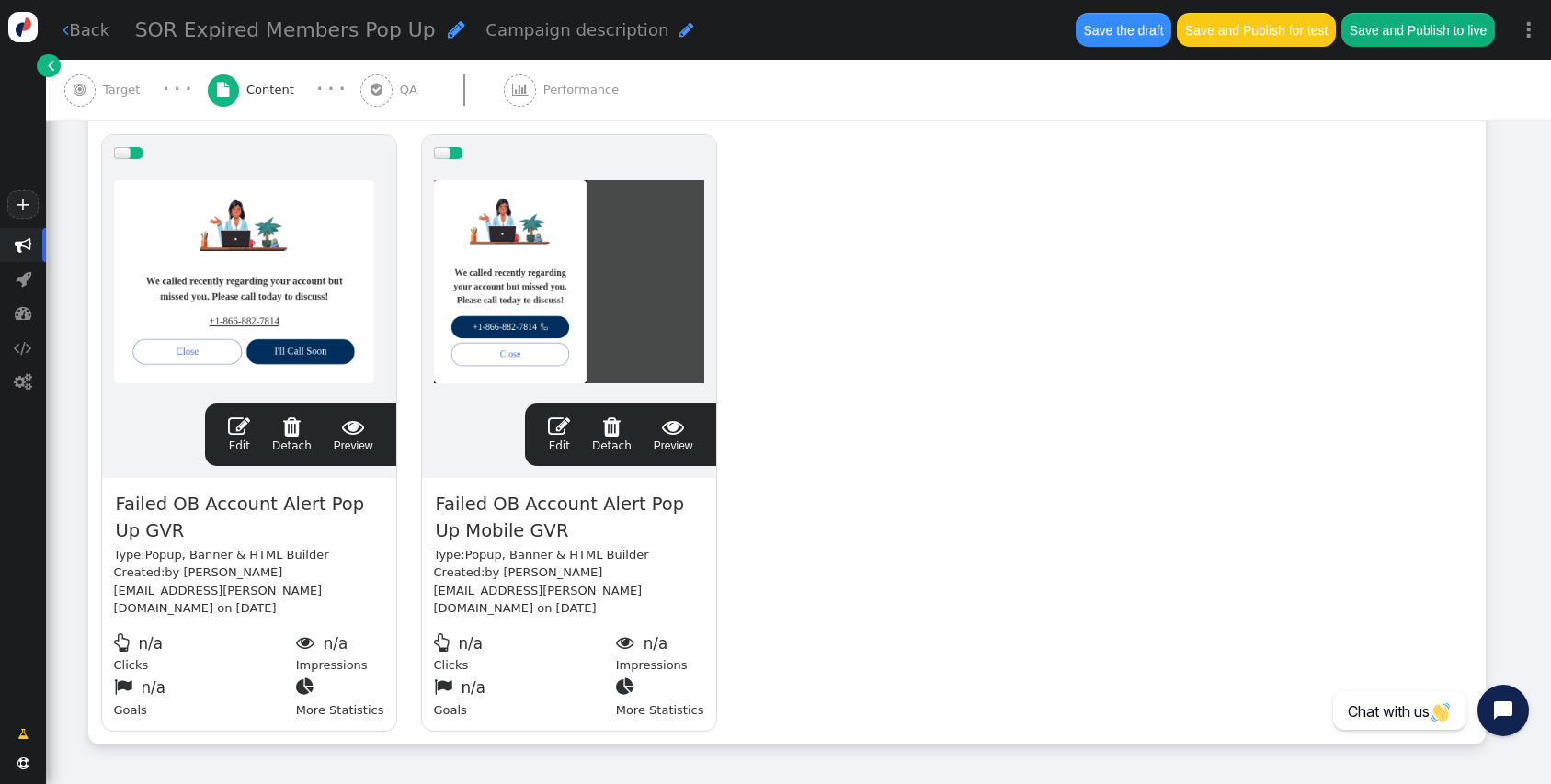
click at [953, 250] on div "drag this  Edit  Detach  Preview Failed OB Account Alert Pop Up GVR Type: Po…" at bounding box center [786, 433] width 1395 height 621
click at [109, 89] on span "Target" at bounding box center [125, 90] width 44 height 18
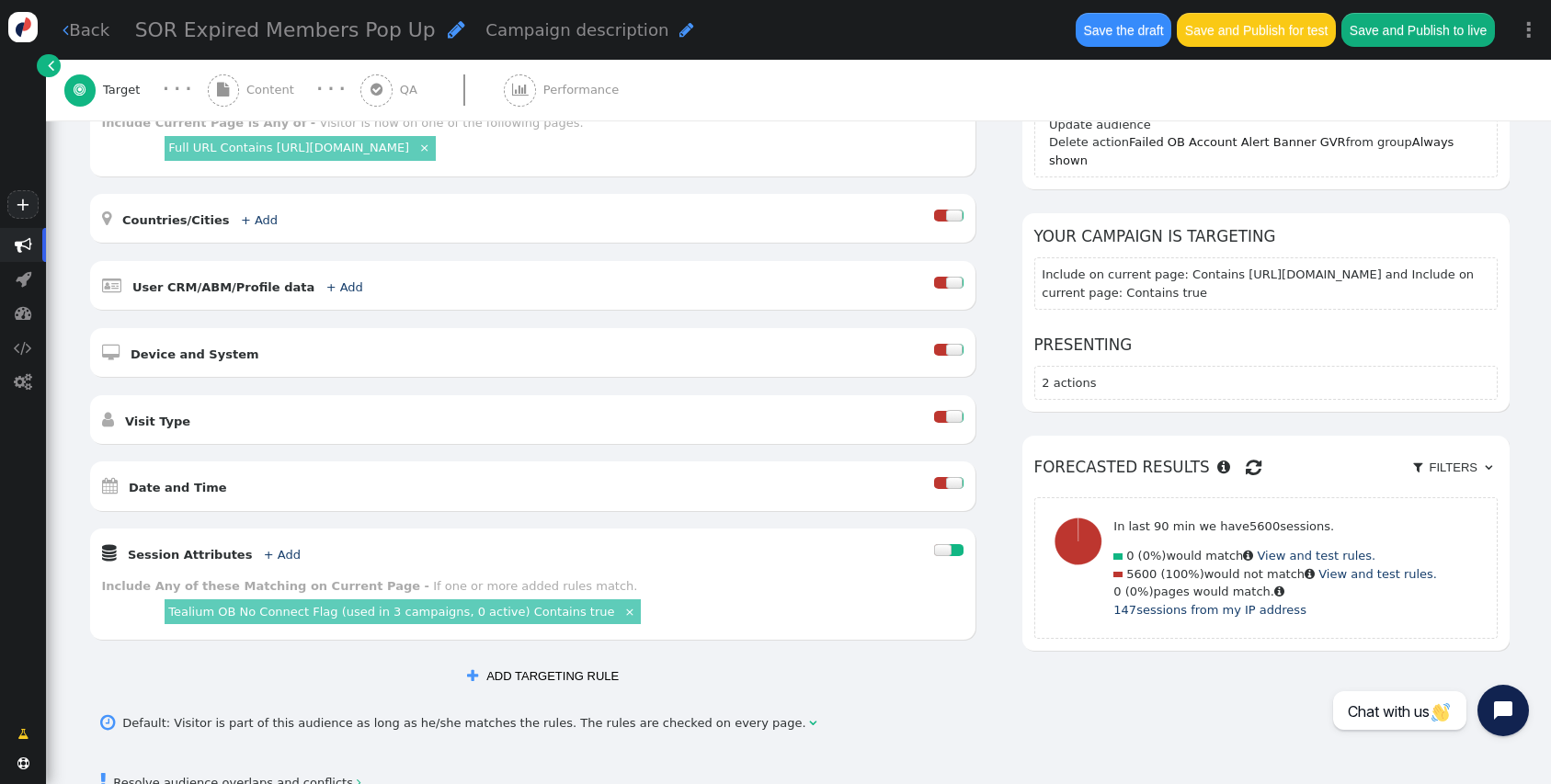
scroll to position [259, 0]
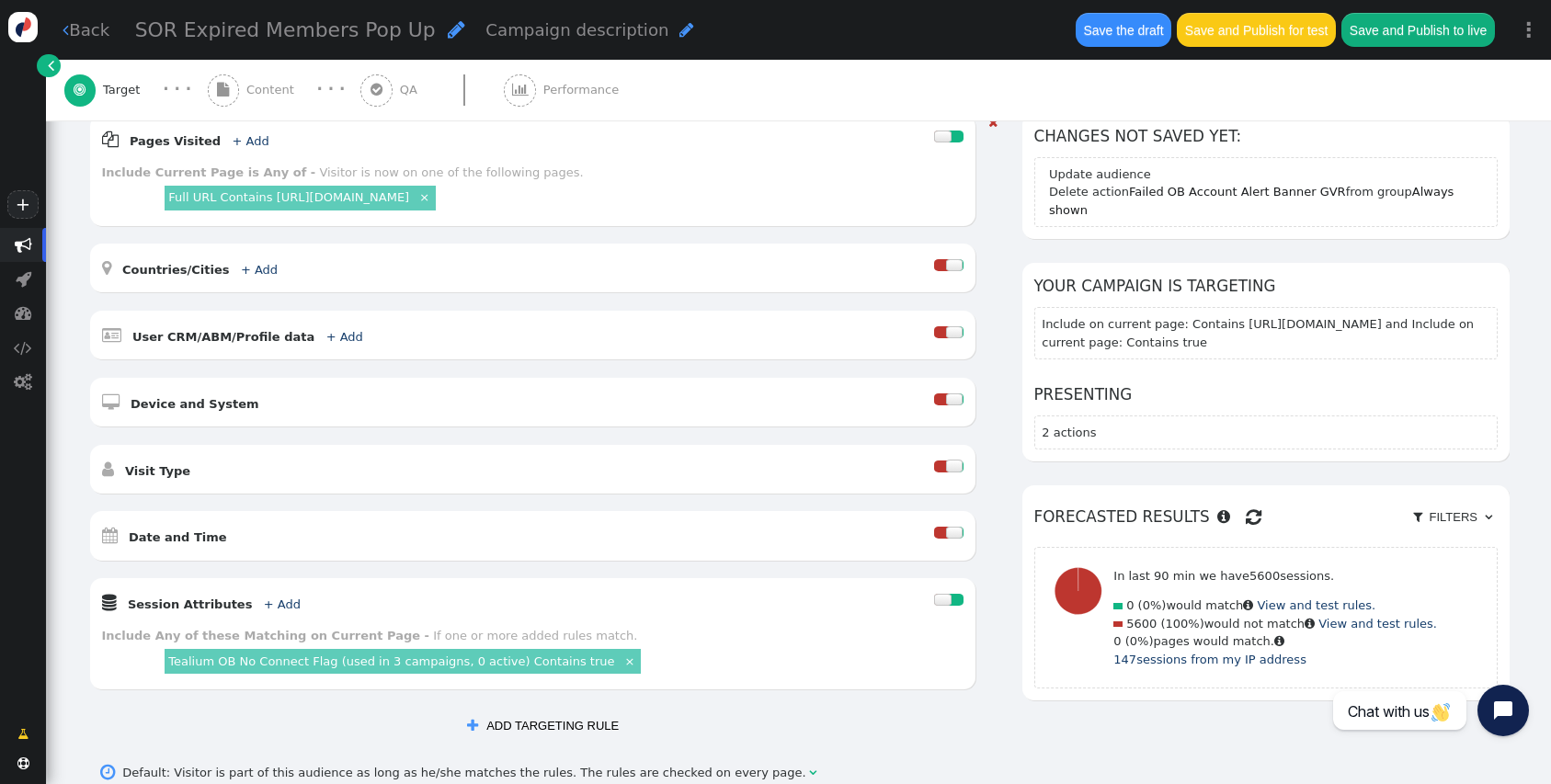
click at [275, 615] on div " Session Attributes + Add  Include Any of these Matching on Current Page - If…" at bounding box center [532, 634] width 885 height 111
click at [269, 609] on link "+ Add" at bounding box center [282, 604] width 37 height 14
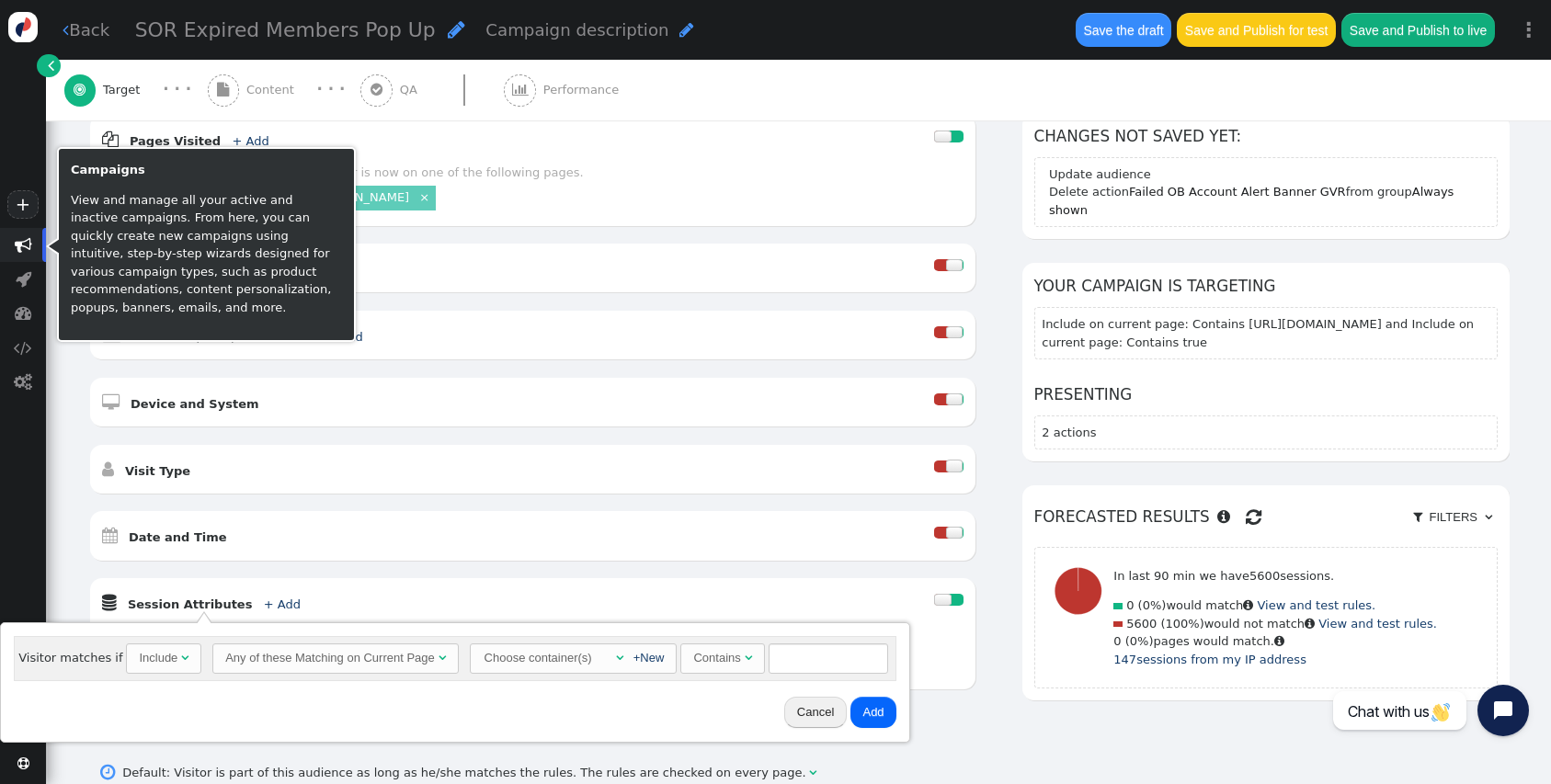
click at [29, 232] on span "" at bounding box center [23, 245] width 46 height 34
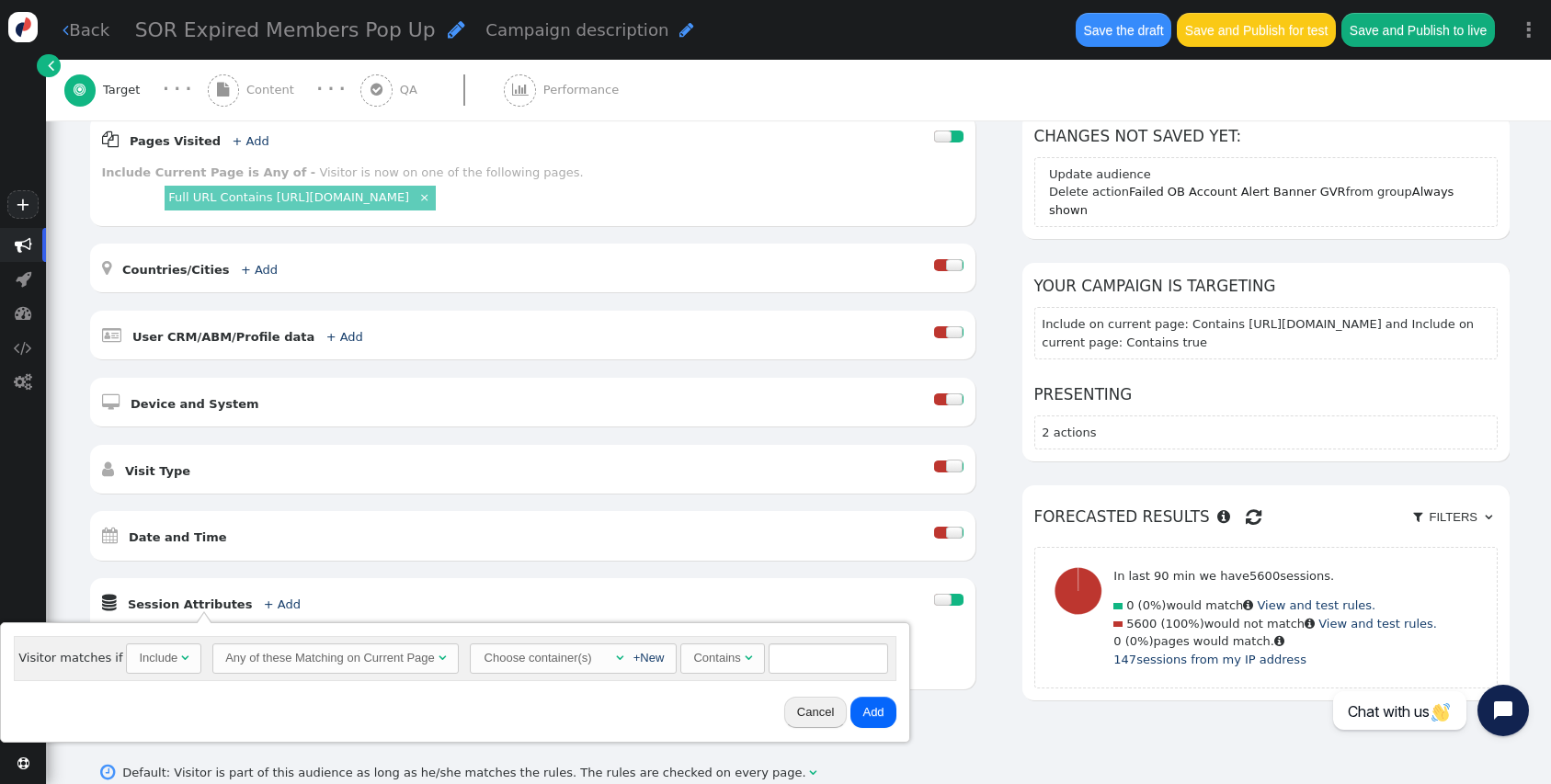
click at [1094, 413] on span "Presenting 2 actions" at bounding box center [1266, 416] width 464 height 66
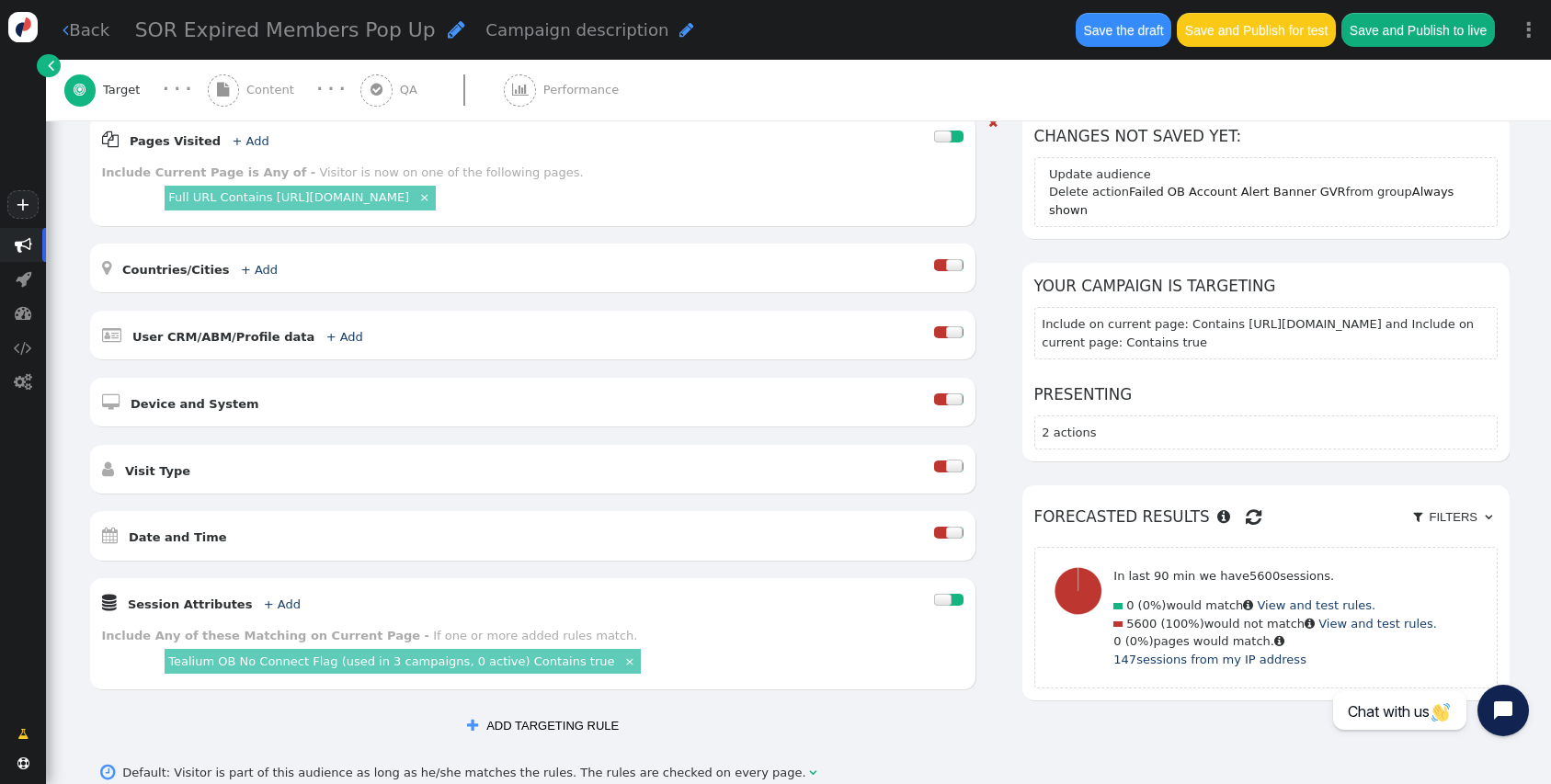
click at [393, 666] on link "Tealium OB No Connect Flag (used in 3 campaigns, 0 active) Contains true" at bounding box center [391, 660] width 446 height 14
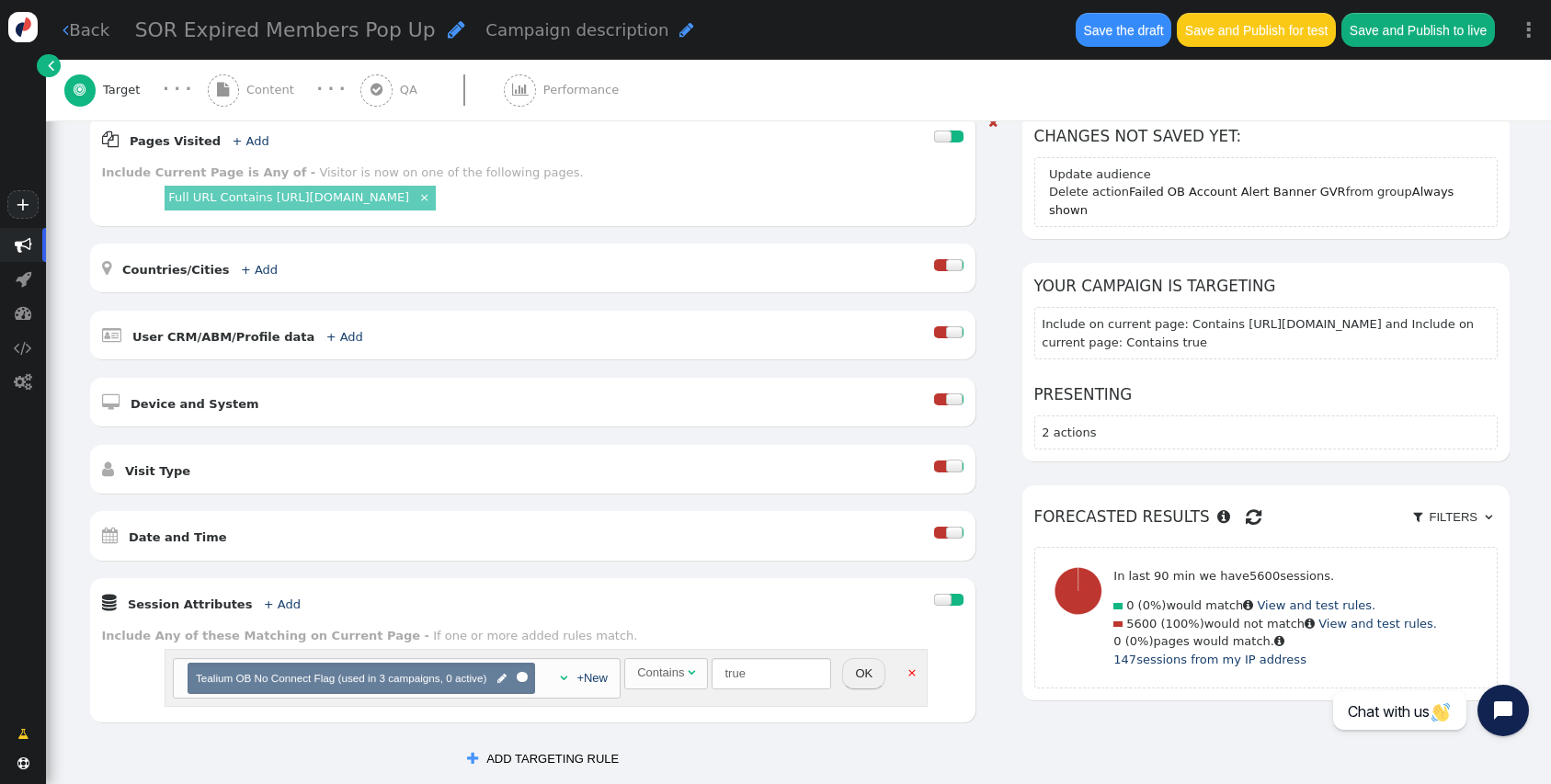
click at [453, 683] on span "Tealium OB No Connect Flag (used in 3 campaigns, 0 active)" at bounding box center [341, 677] width 291 height 12
click at [588, 683] on link "+New" at bounding box center [592, 677] width 31 height 14
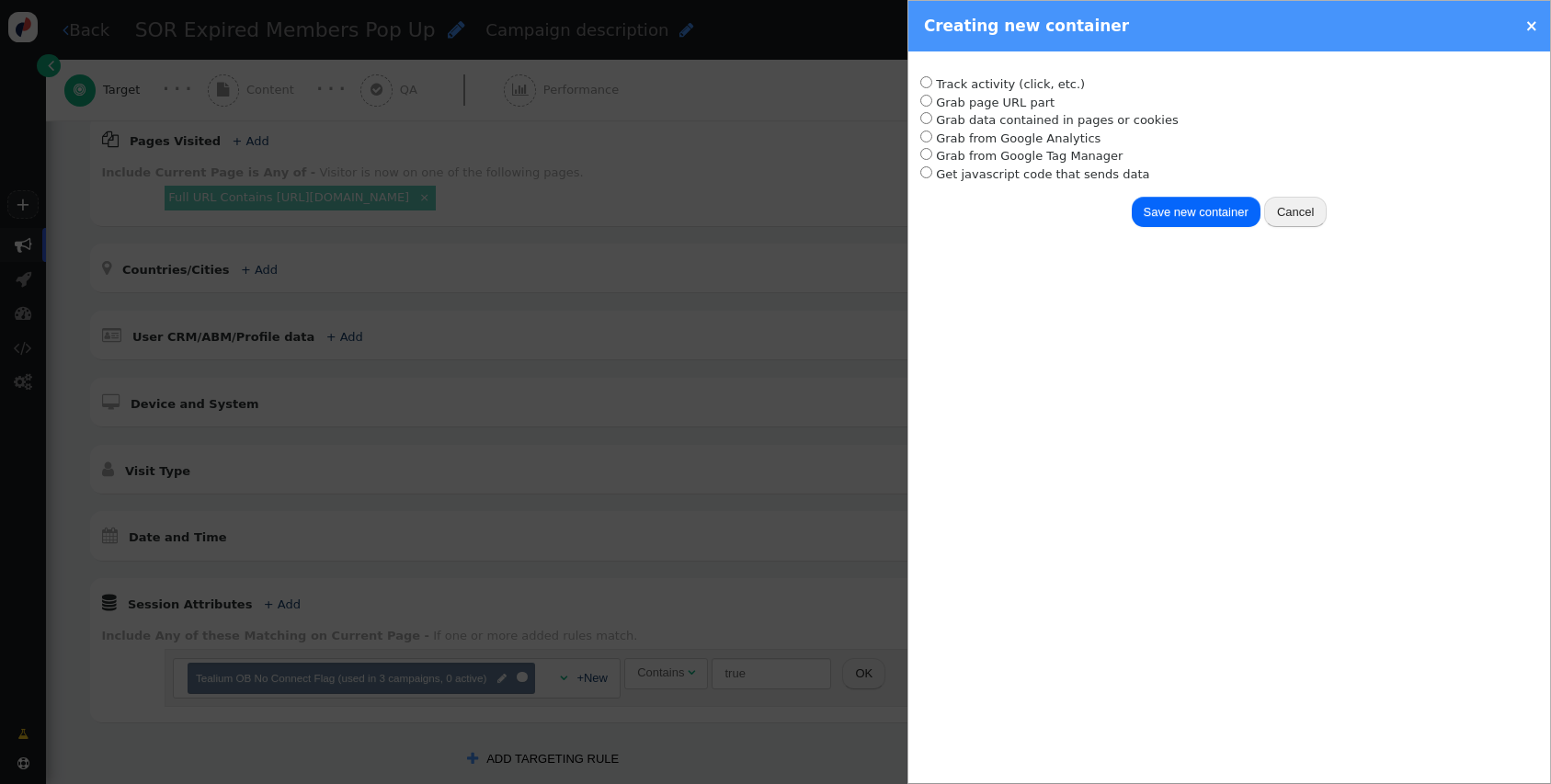
click at [1069, 279] on div "Track activity (click, etc.) Grab page URL part Placeholder for actions Insert …" at bounding box center [1229, 417] width 642 height 731
click at [1126, 418] on div "Track activity (click, etc.) Grab page URL part Placeholder for actions Insert …" at bounding box center [1229, 417] width 642 height 731
click at [1121, 291] on div "Track activity (click, etc.) Grab page URL part Placeholder for actions Insert …" at bounding box center [1229, 417] width 642 height 731
click at [1036, 227] on div "Save new container Cancel" at bounding box center [1229, 210] width 618 height 33
radio input "true"
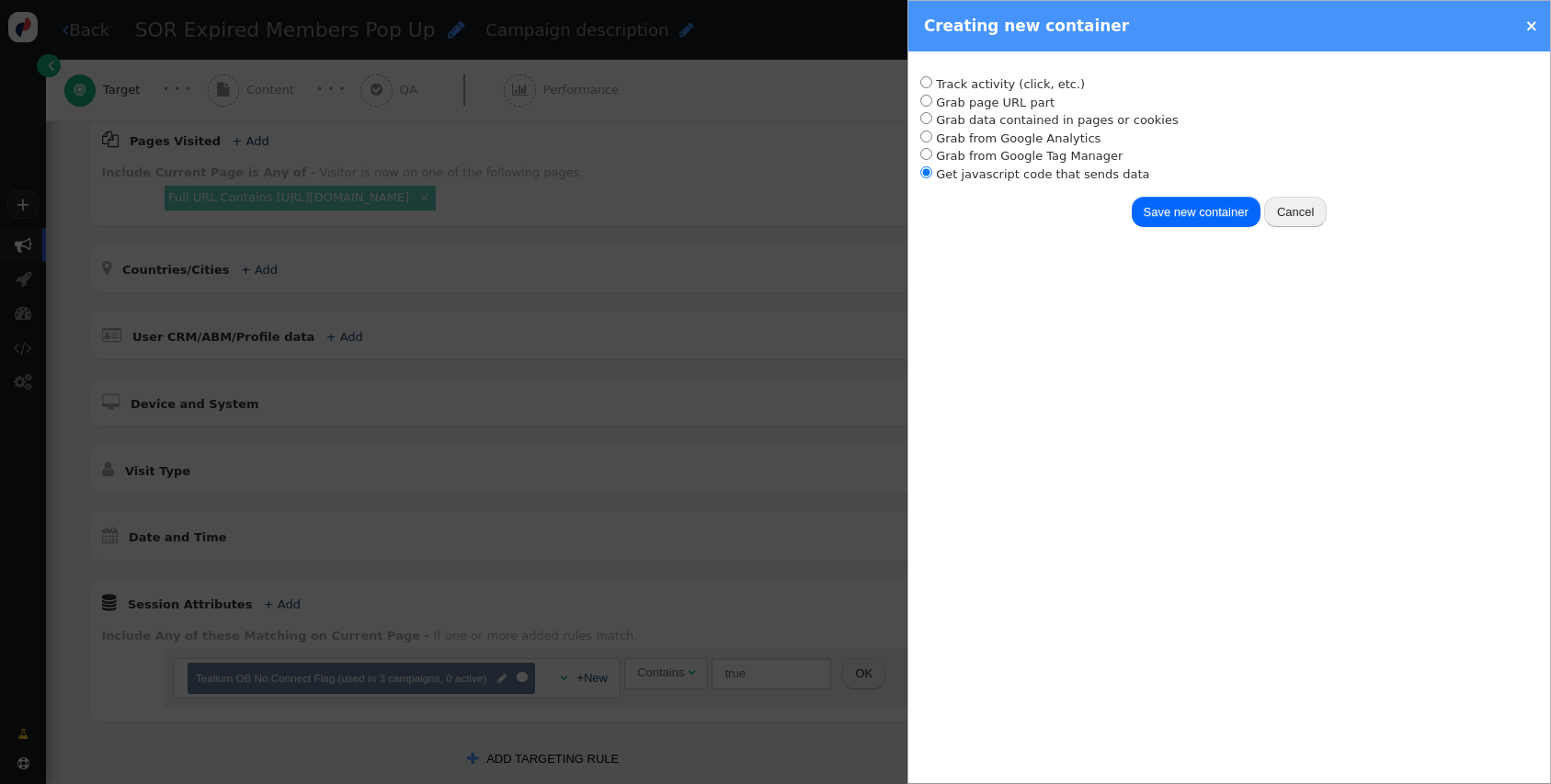
type input "My value"
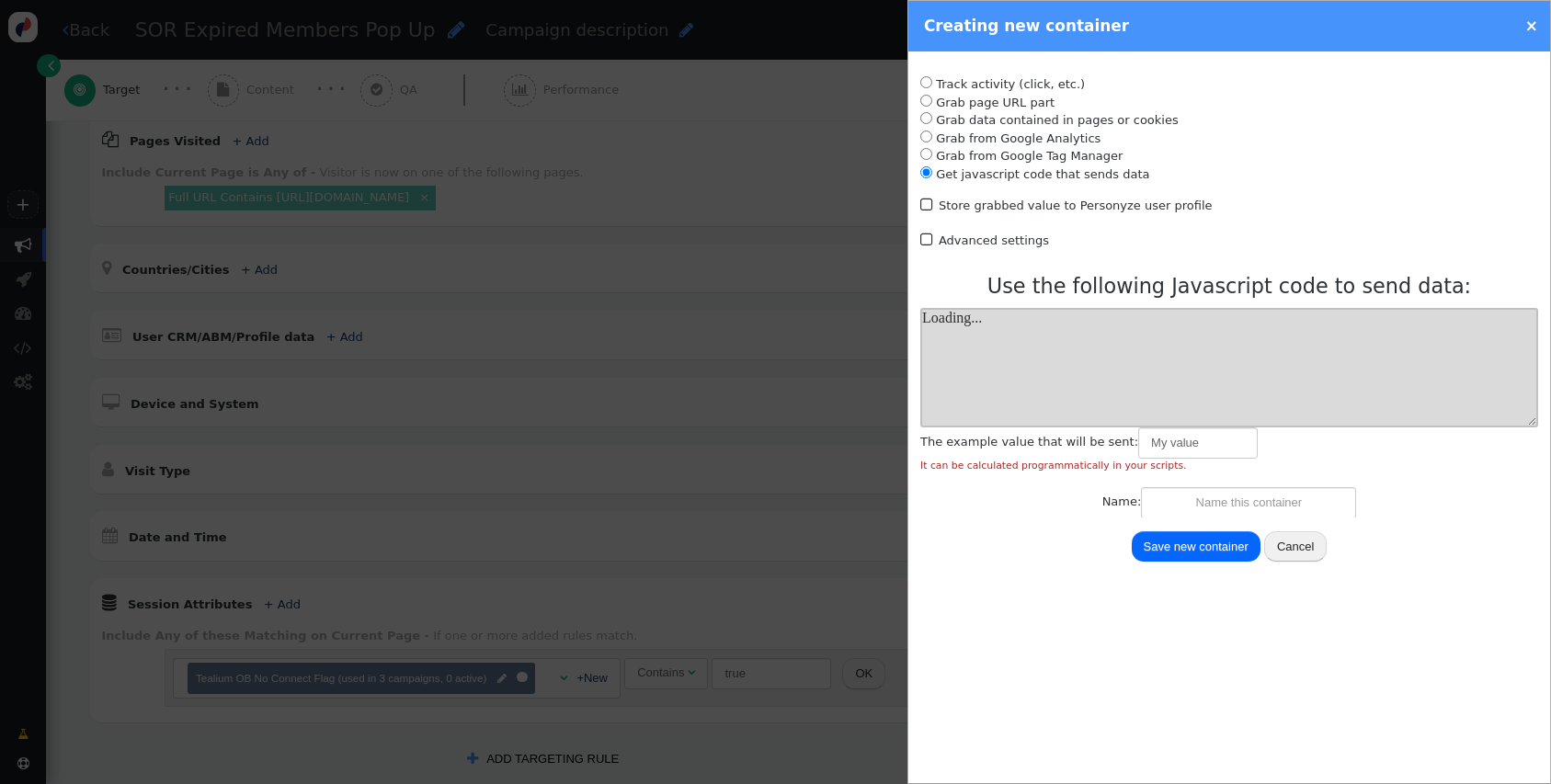
scroll to position [0, 0]
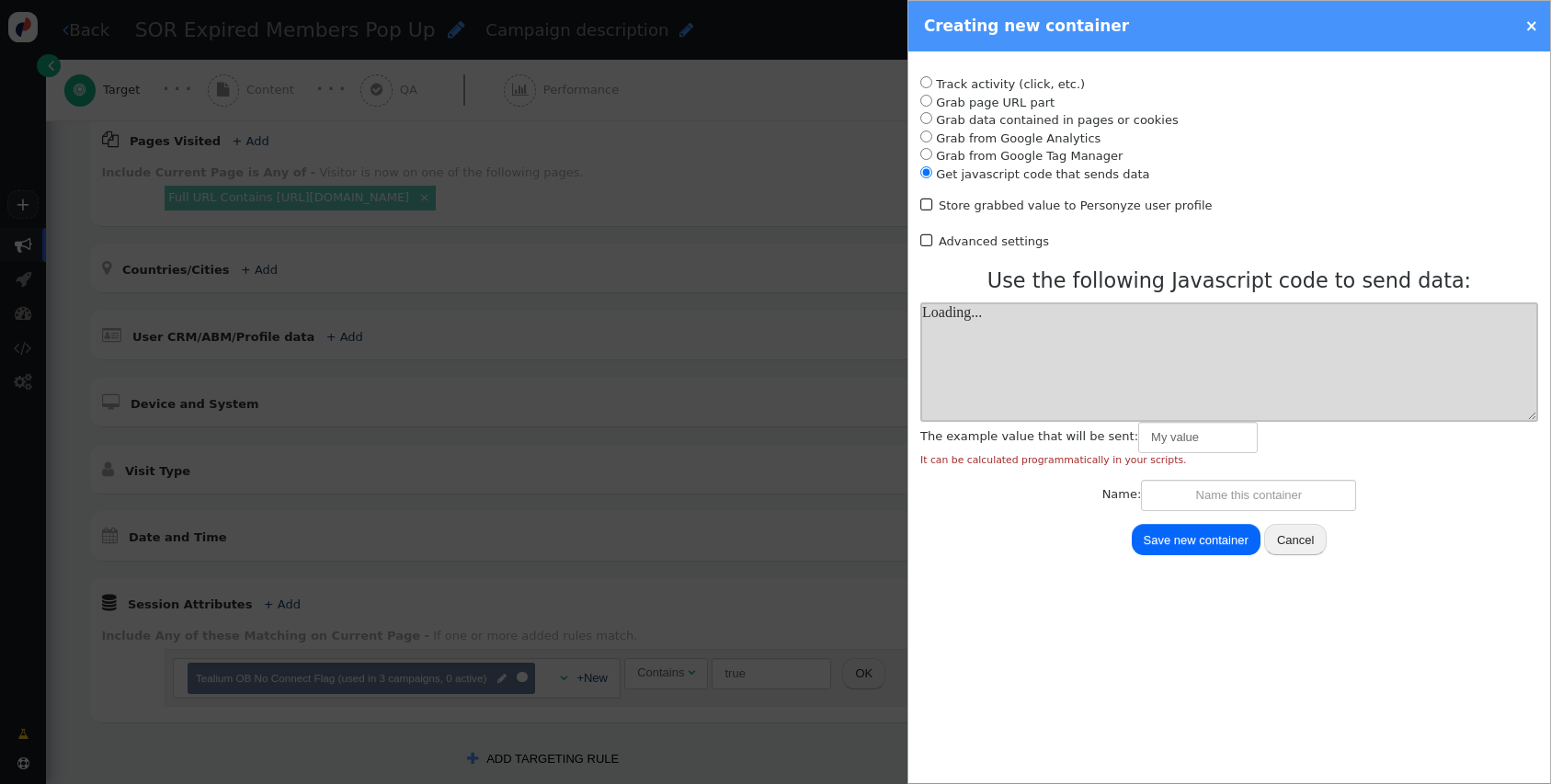
drag, startPoint x: 1144, startPoint y: 181, endPoint x: 971, endPoint y: 127, distance: 181.2
click at [971, 127] on menu "Track activity (click, etc.) Grab page URL part Placeholder for actions Insert …" at bounding box center [1229, 129] width 618 height 108
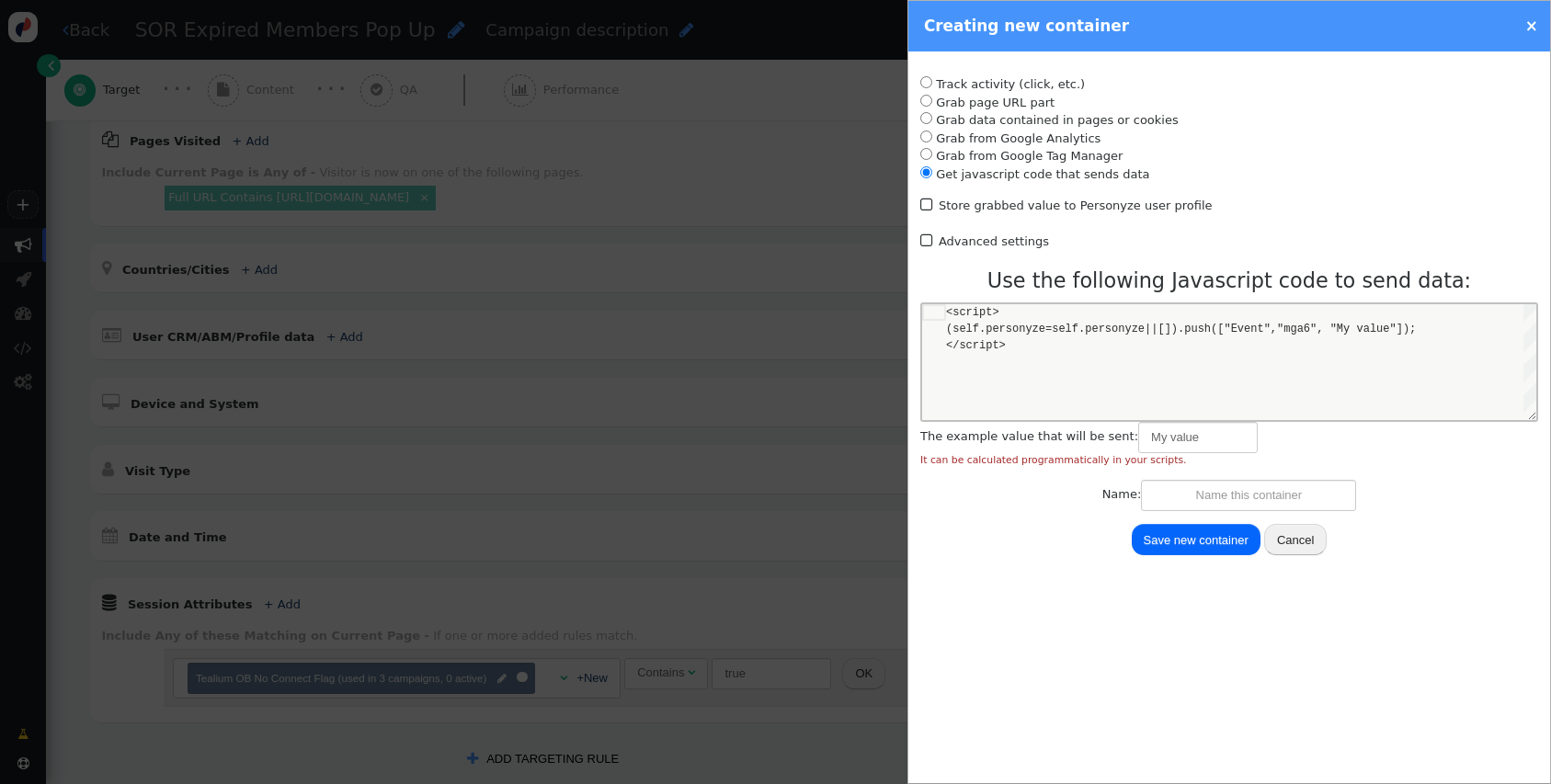
scroll to position [33, 0]
radio input "true"
radio input "false"
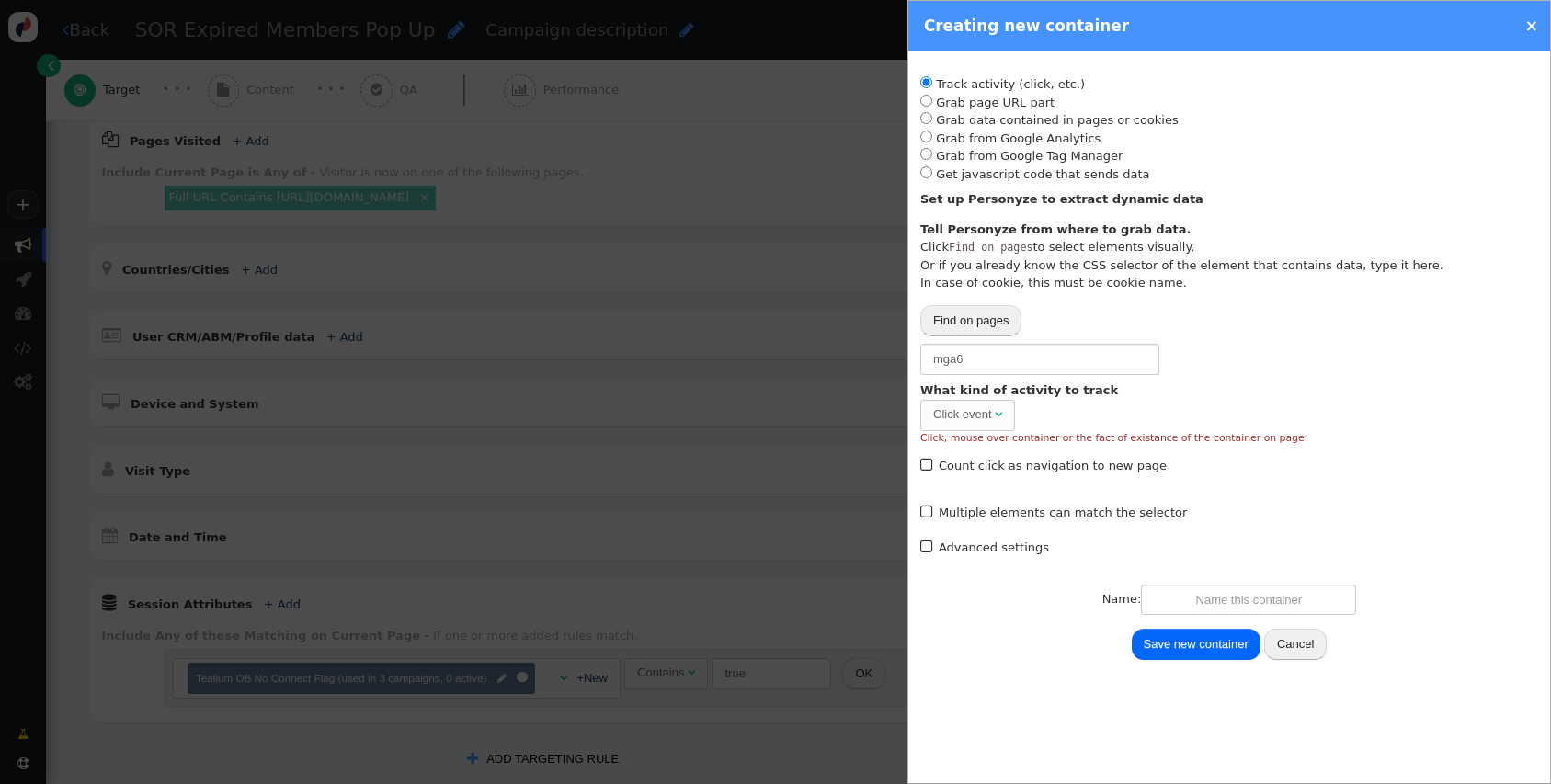
drag, startPoint x: 931, startPoint y: 81, endPoint x: 1140, endPoint y: 189, distance: 235.3
click at [1140, 189] on div "Track activity (click, etc.) Grab page URL part Placeholder for actions Insert …" at bounding box center [1229, 276] width 618 height 403
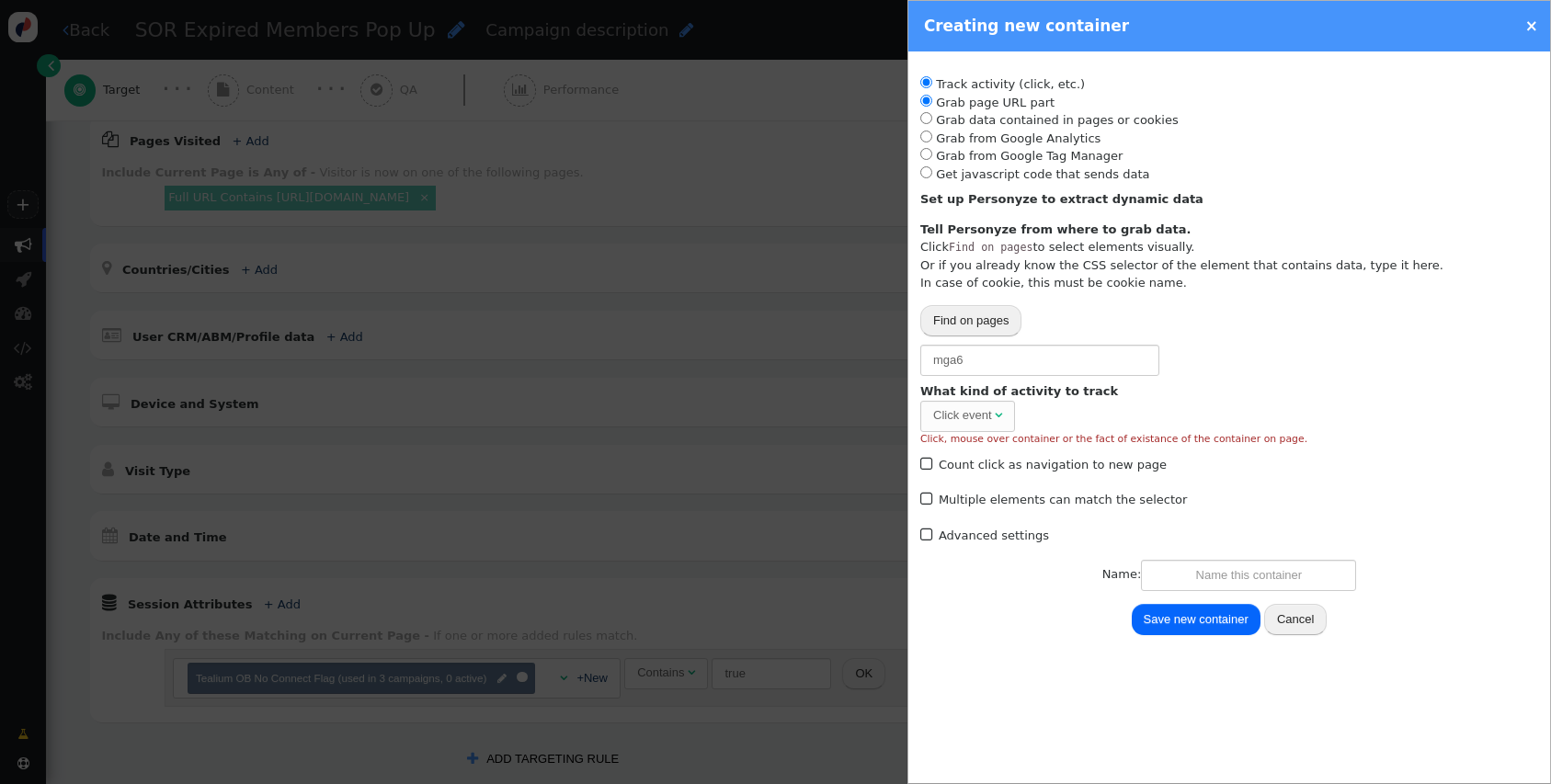
radio input "false"
click at [1029, 99] on li "Grab page URL part" at bounding box center [1229, 102] width 618 height 18
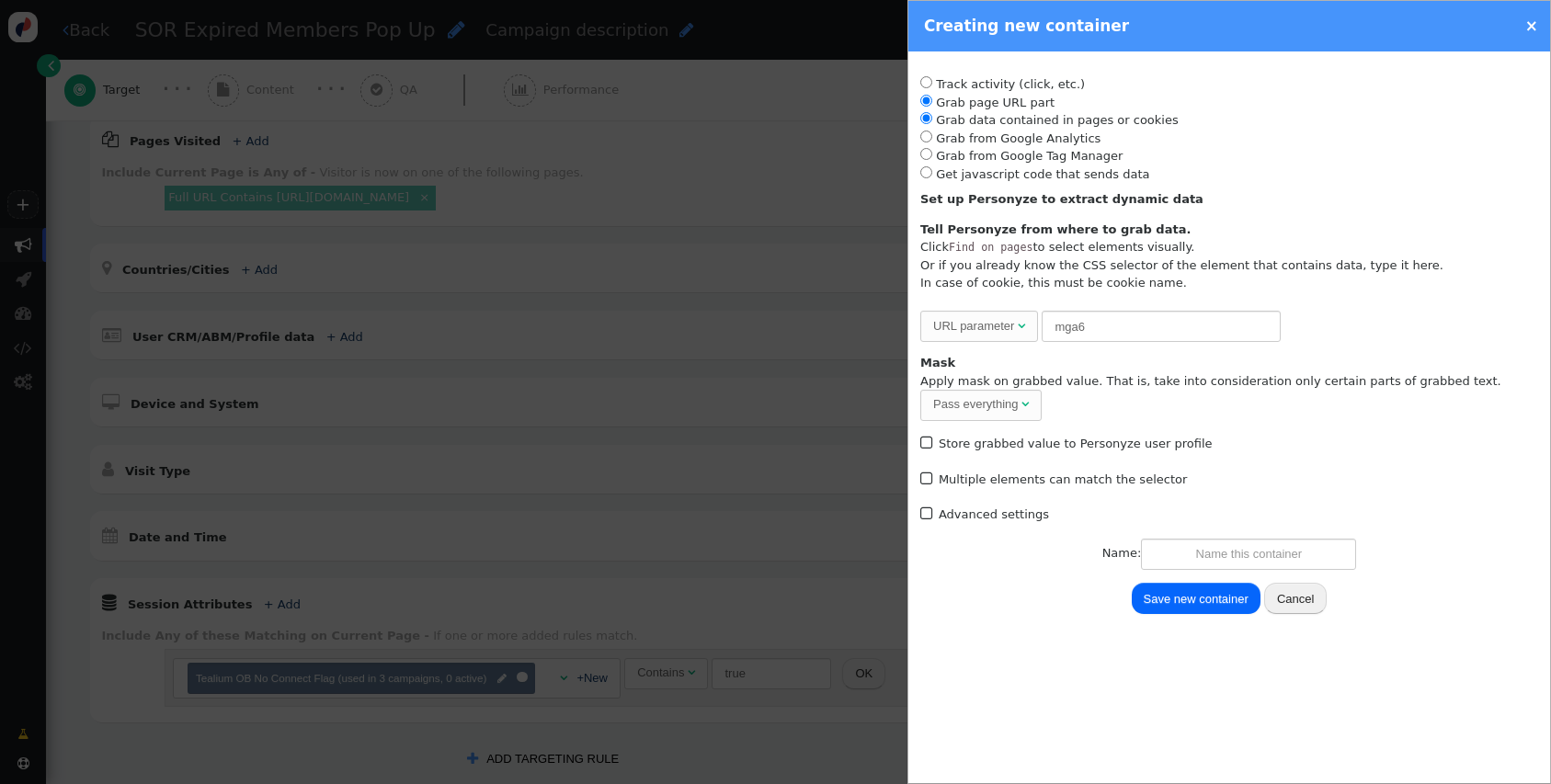
radio input "false"
click at [1046, 125] on li "Grab data contained in pages or cookies" at bounding box center [1229, 120] width 618 height 18
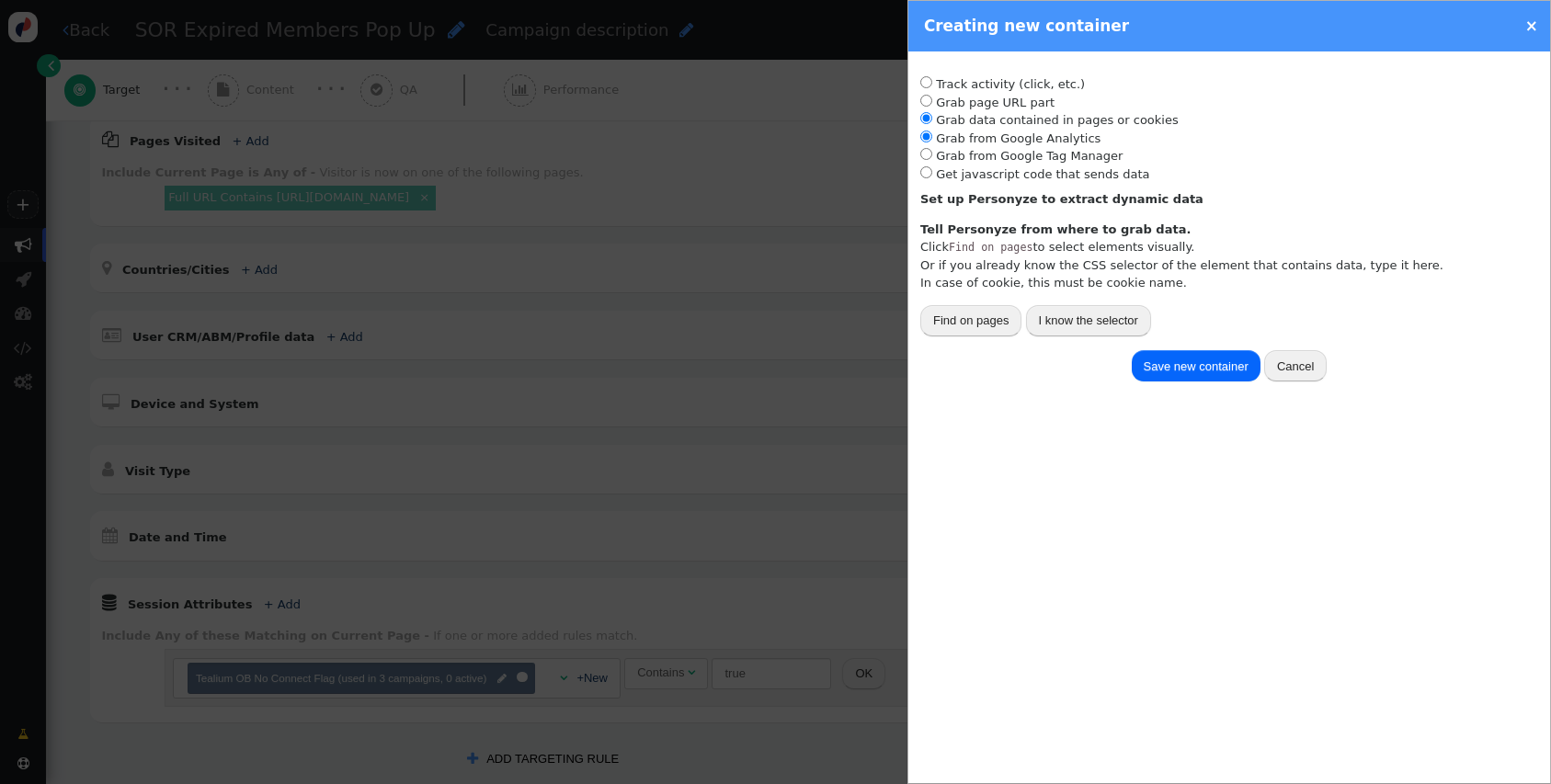
radio input "false"
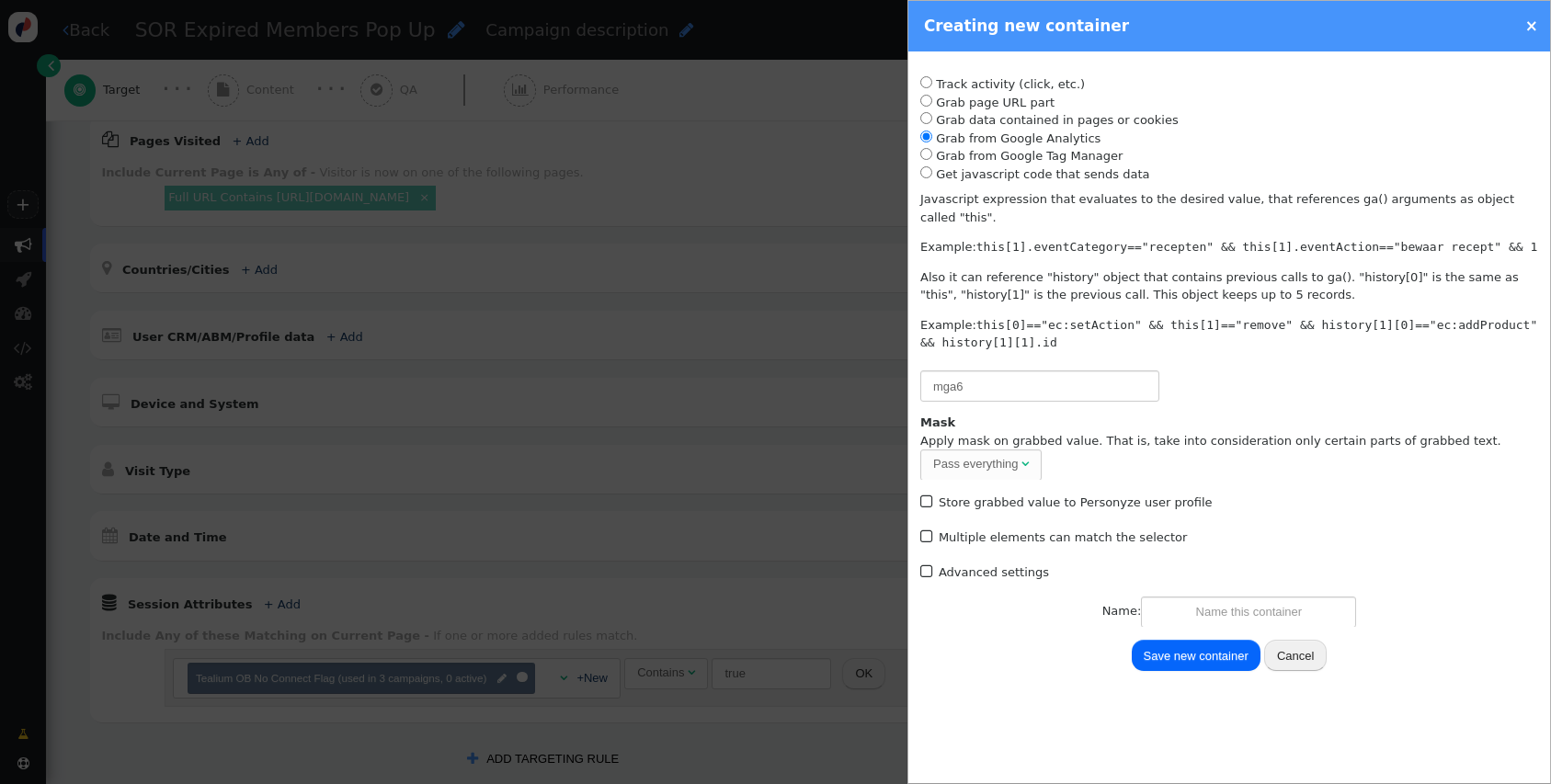
click at [1070, 144] on li "Grab from Google Analytics" at bounding box center [1229, 138] width 618 height 18
radio input "false"
click at [1068, 156] on li "Grab from Google Tag Manager" at bounding box center [1229, 156] width 618 height 18
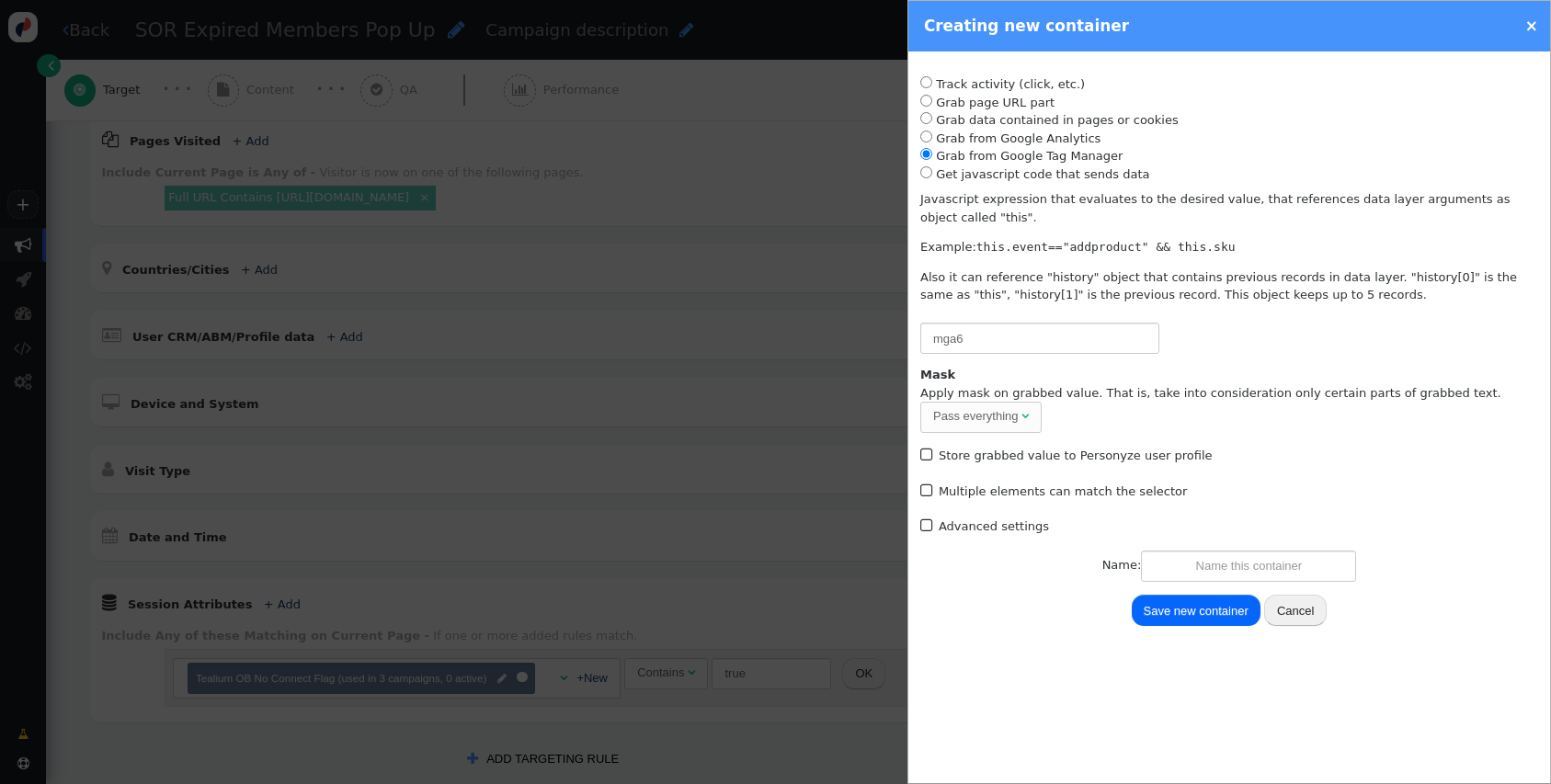
radio input "false"
radio input "true"
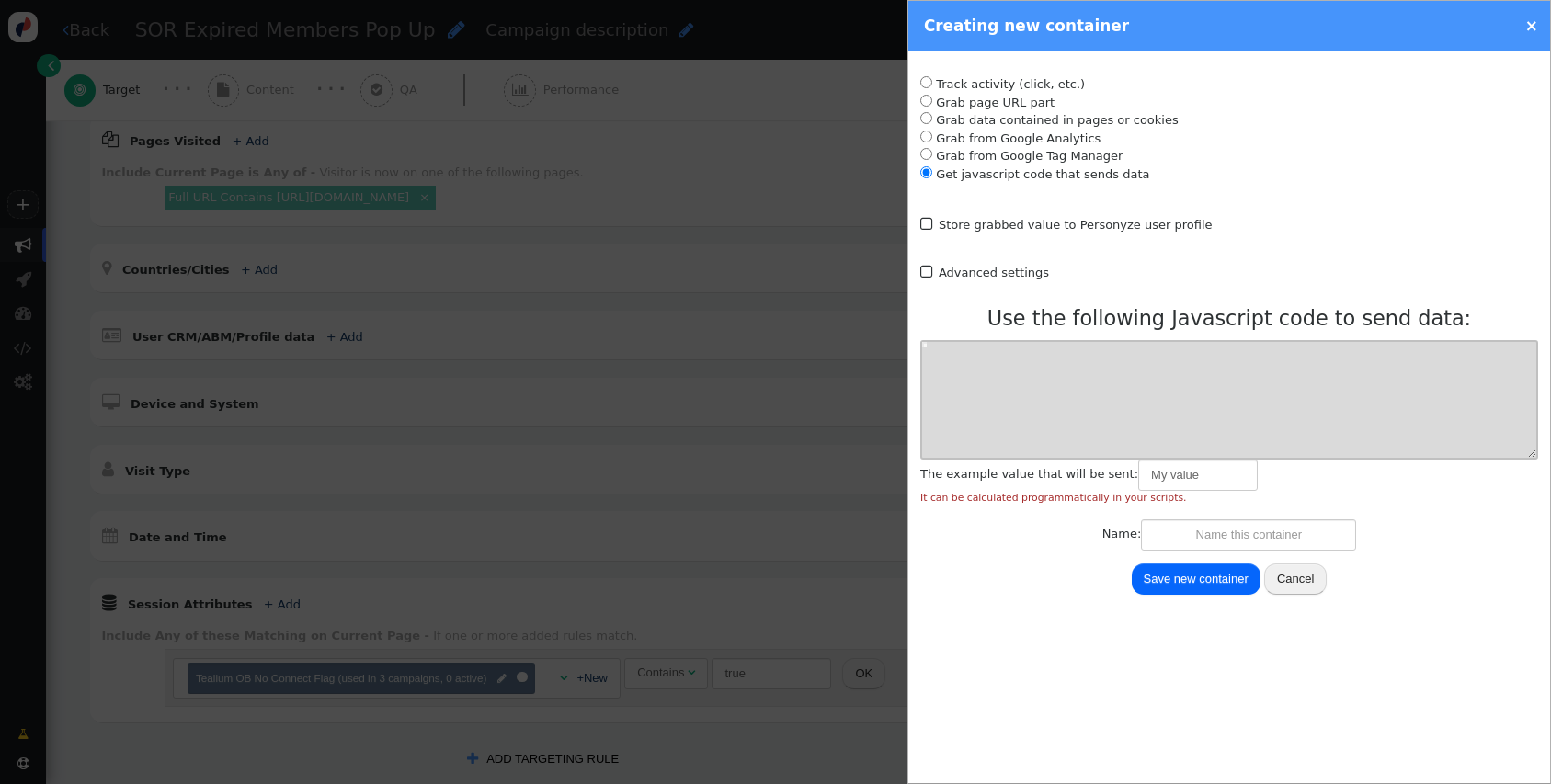
click at [1107, 173] on li "Get javascript code that sends data" at bounding box center [1229, 174] width 618 height 18
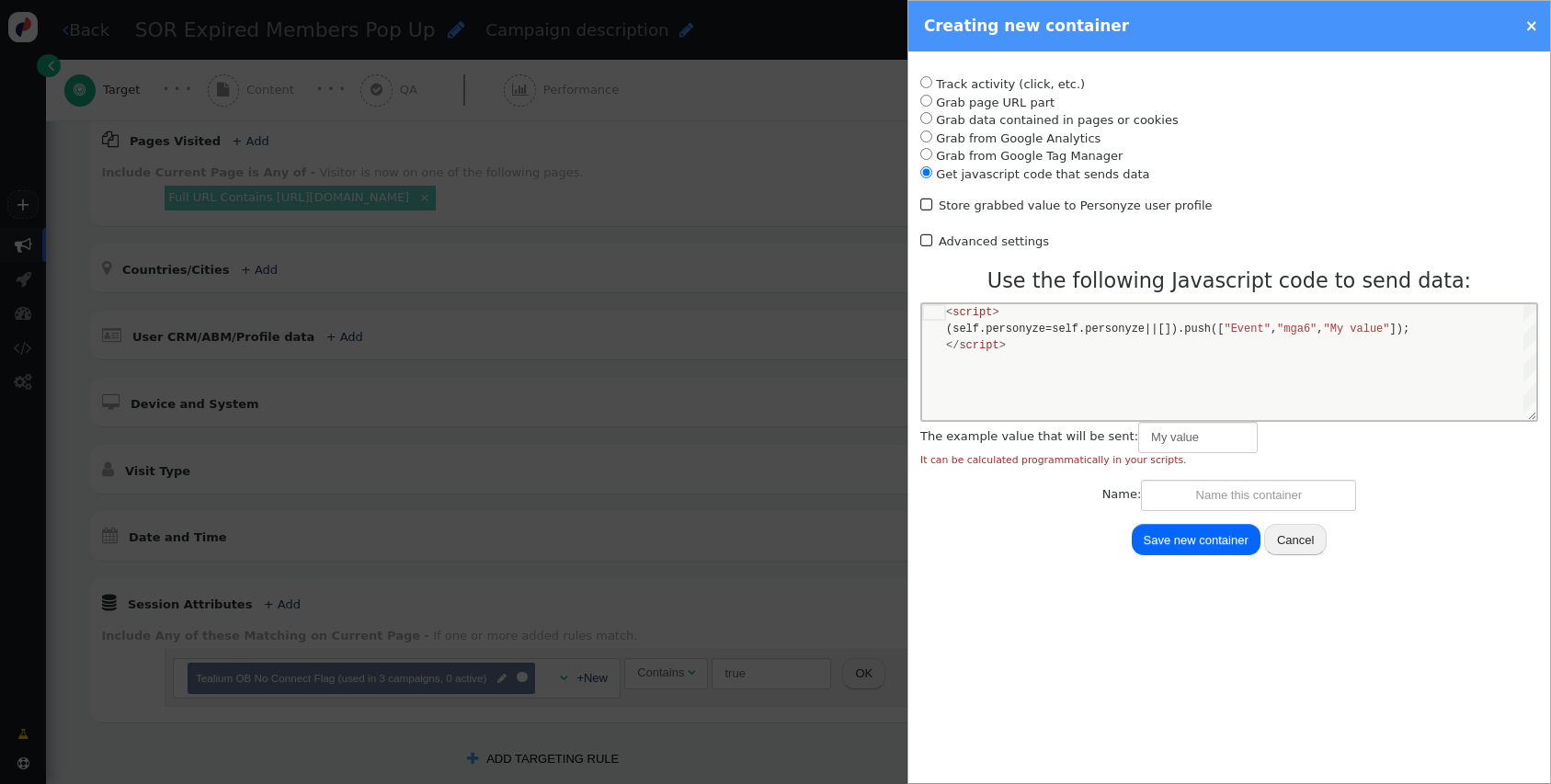
click at [1536, 25] on link "×" at bounding box center [1532, 25] width 13 height 18
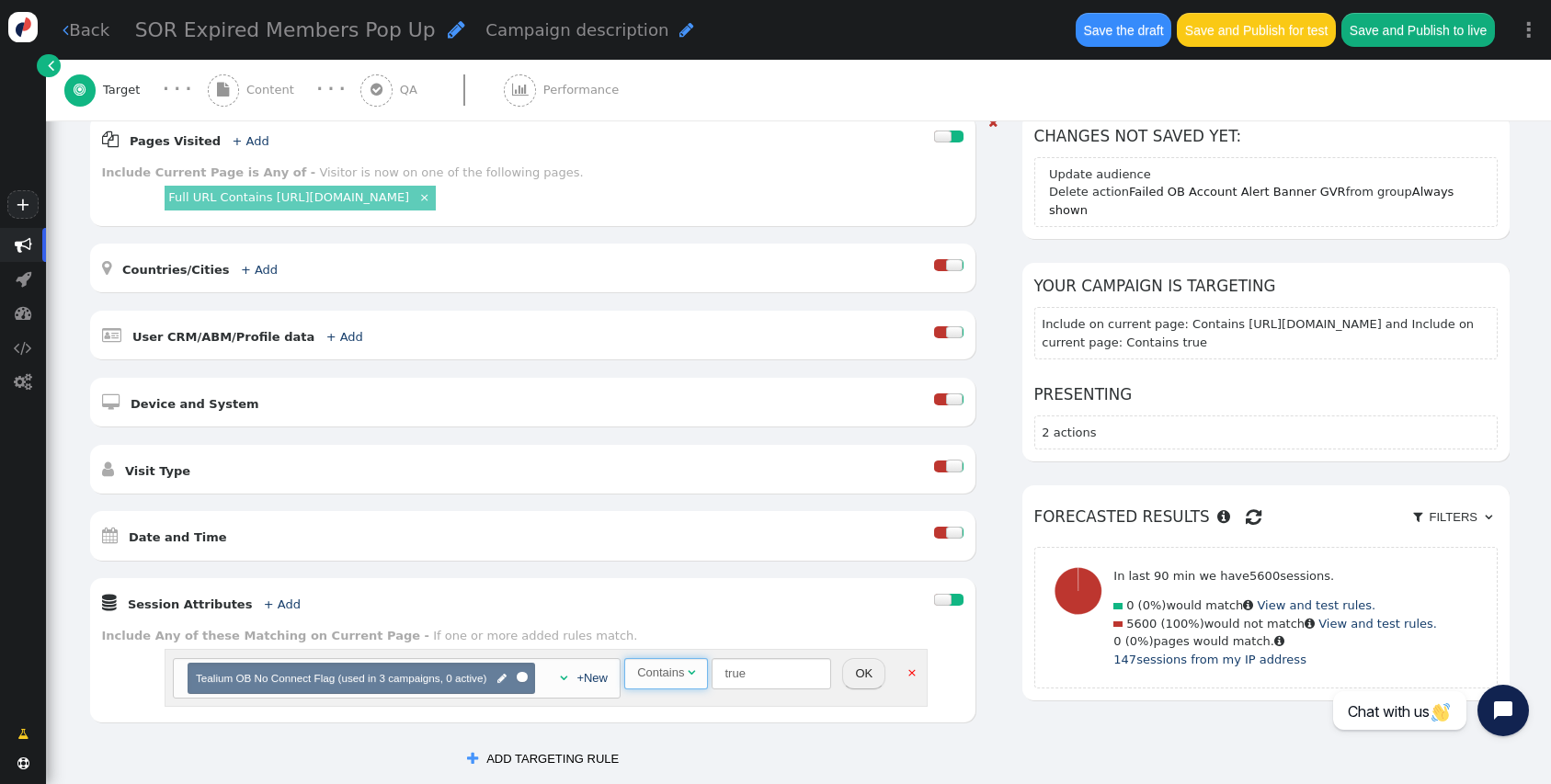
click at [694, 674] on span "" at bounding box center [692, 672] width 8 height 12
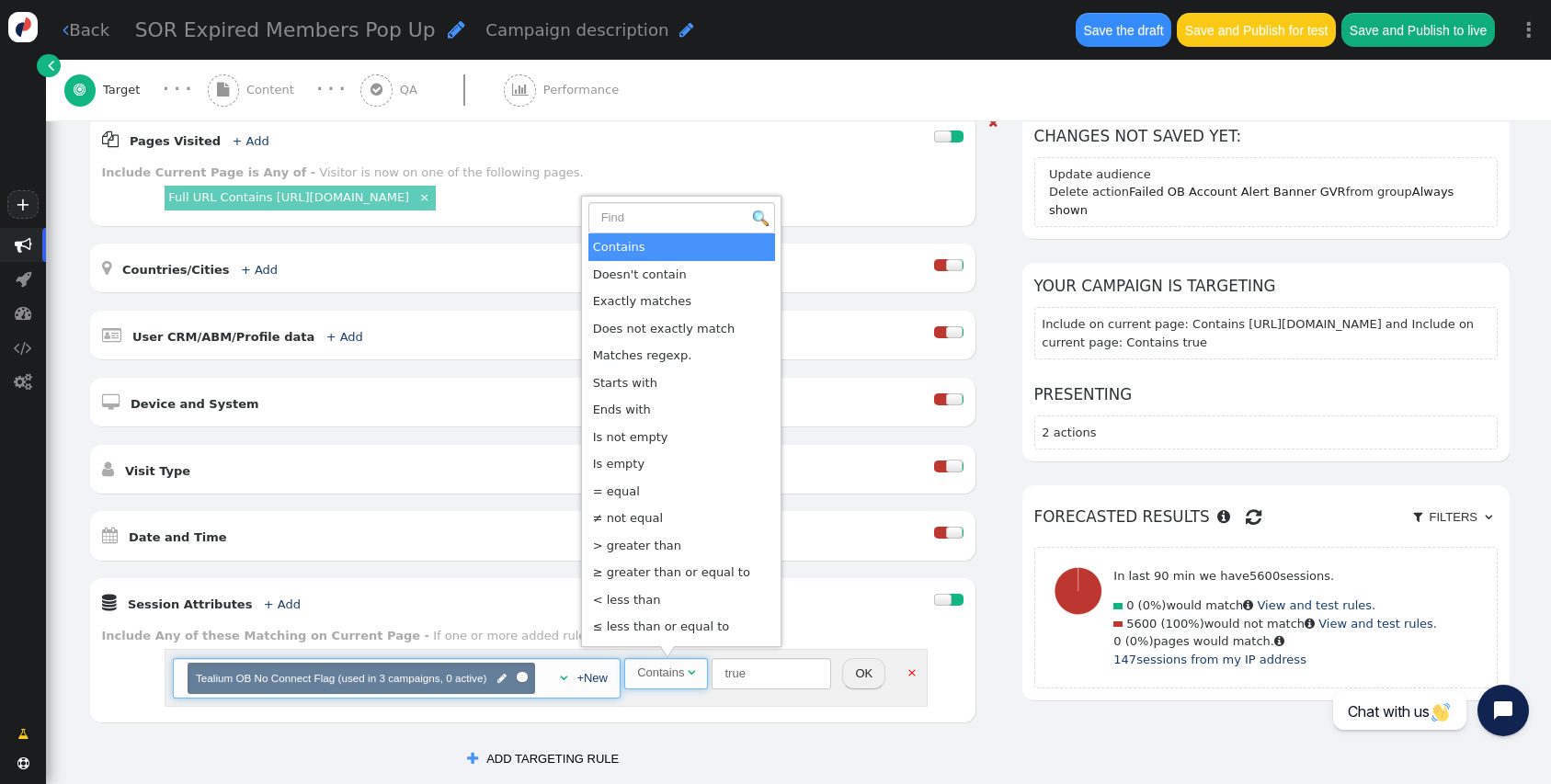
click at [554, 681] on div "" at bounding box center [559, 677] width 17 height 18
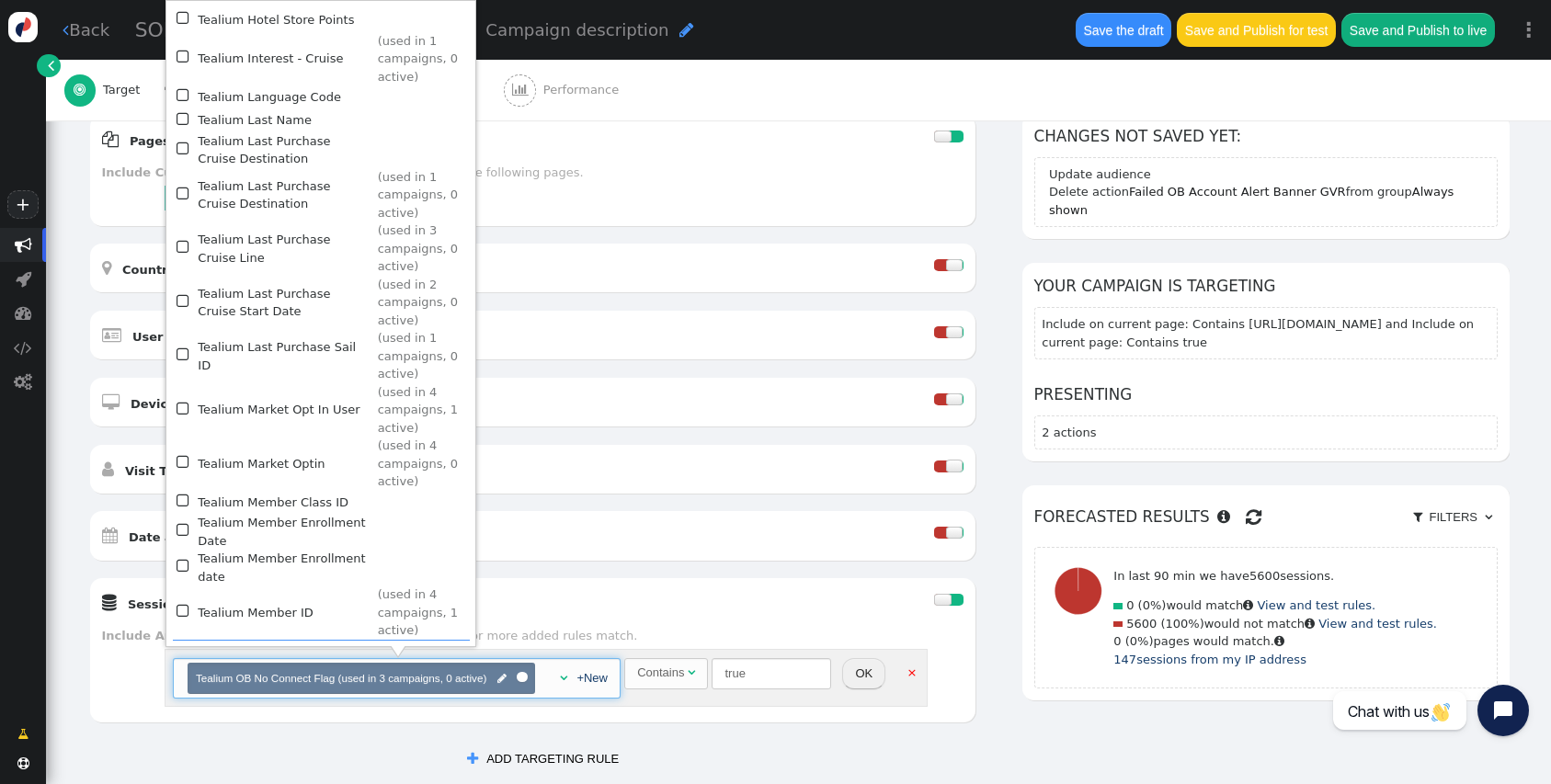
scroll to position [1638, 0]
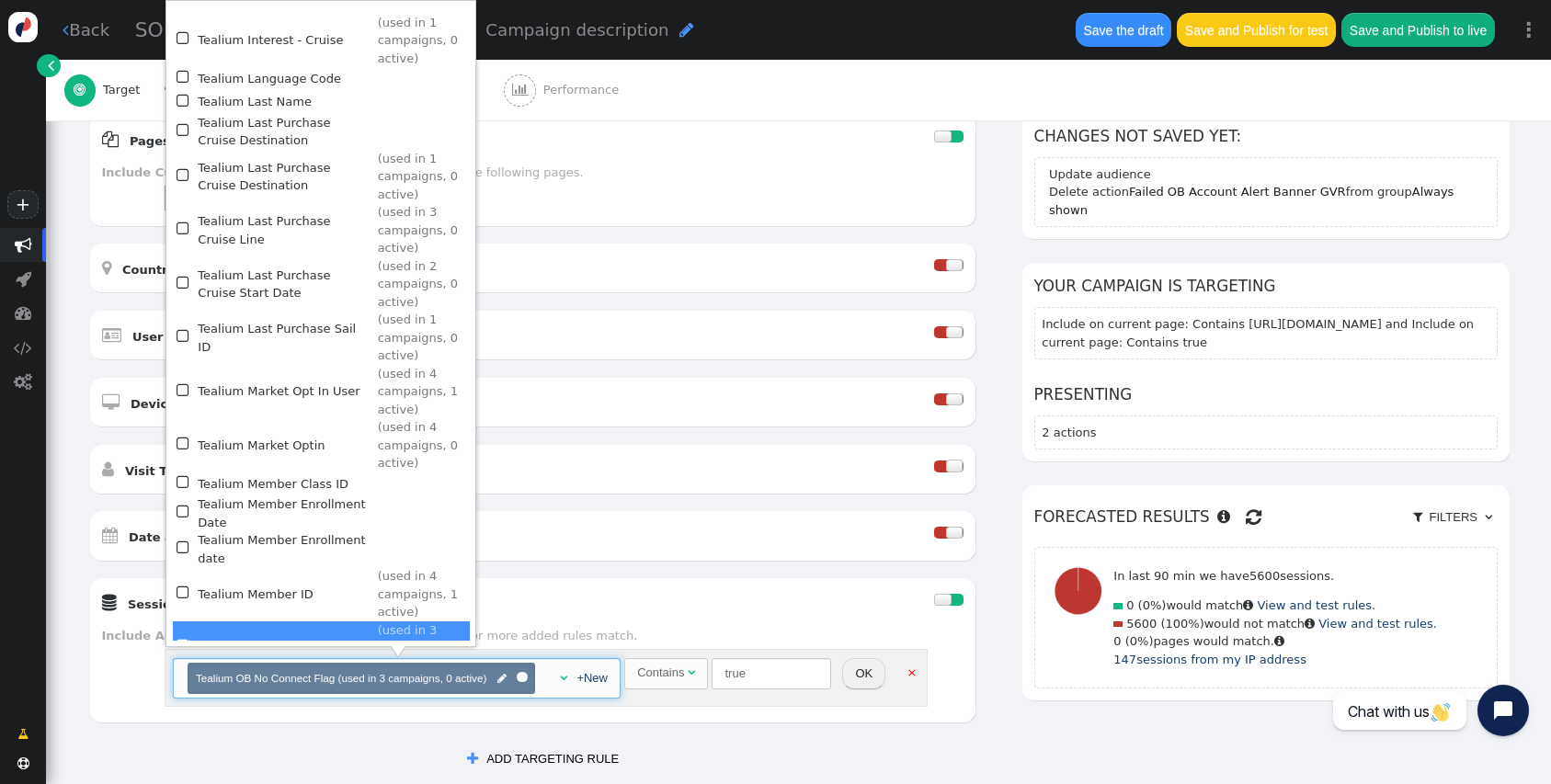
click at [294, 621] on td "Tealium OB No Connect Flag" at bounding box center [284, 647] width 174 height 54
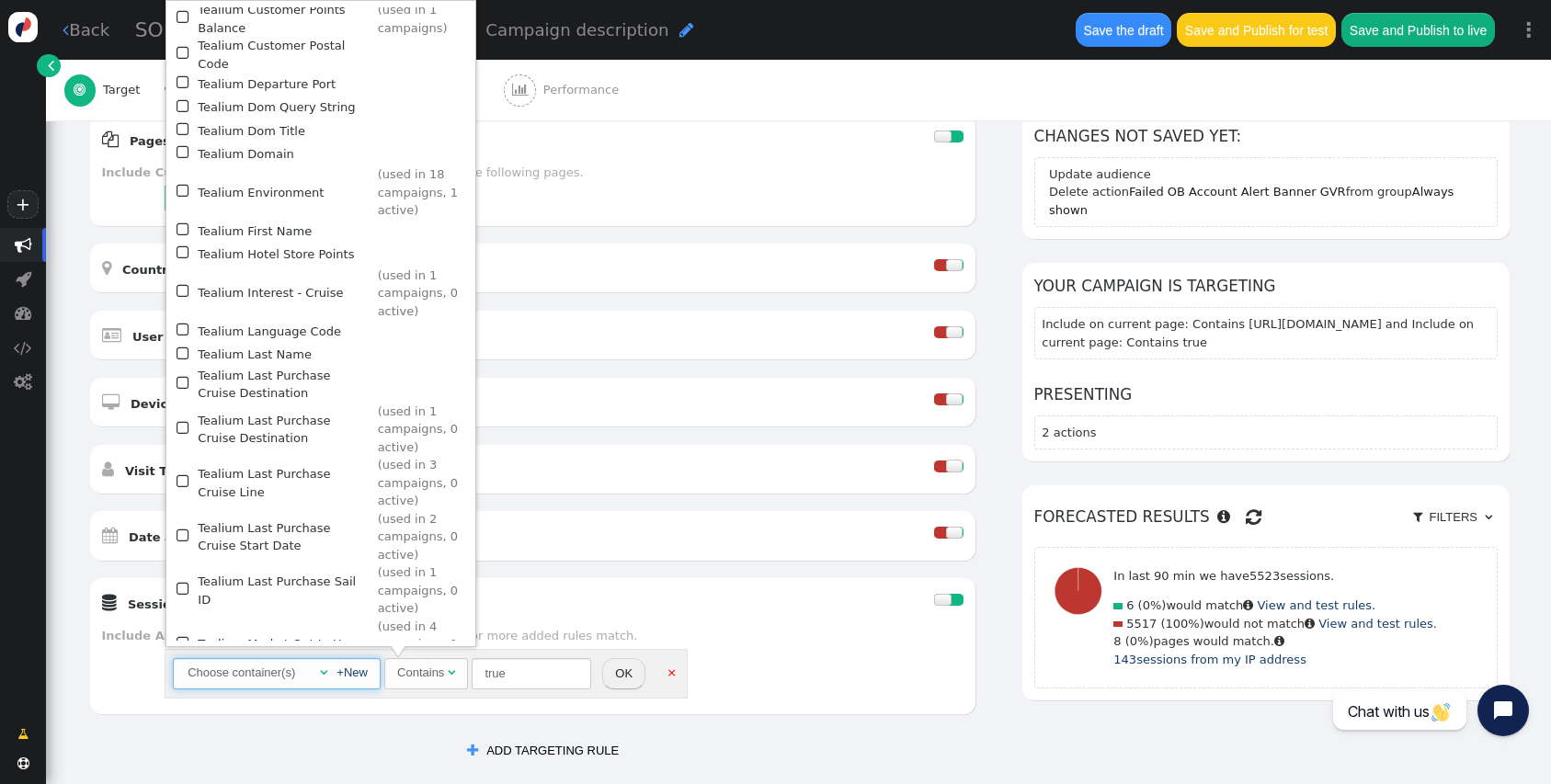
scroll to position [1376, 0]
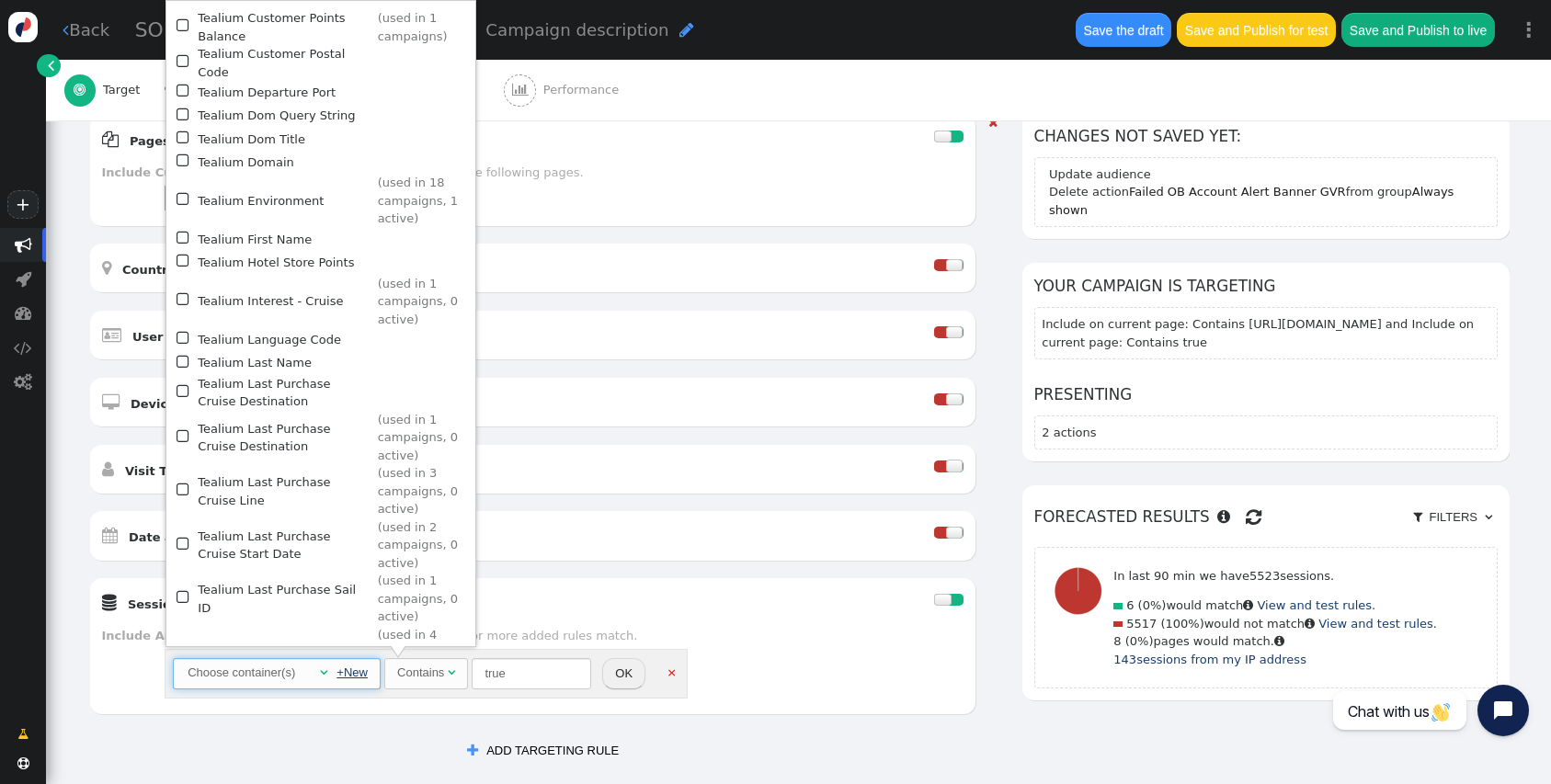
click at [357, 673] on link "+New" at bounding box center [351, 672] width 31 height 14
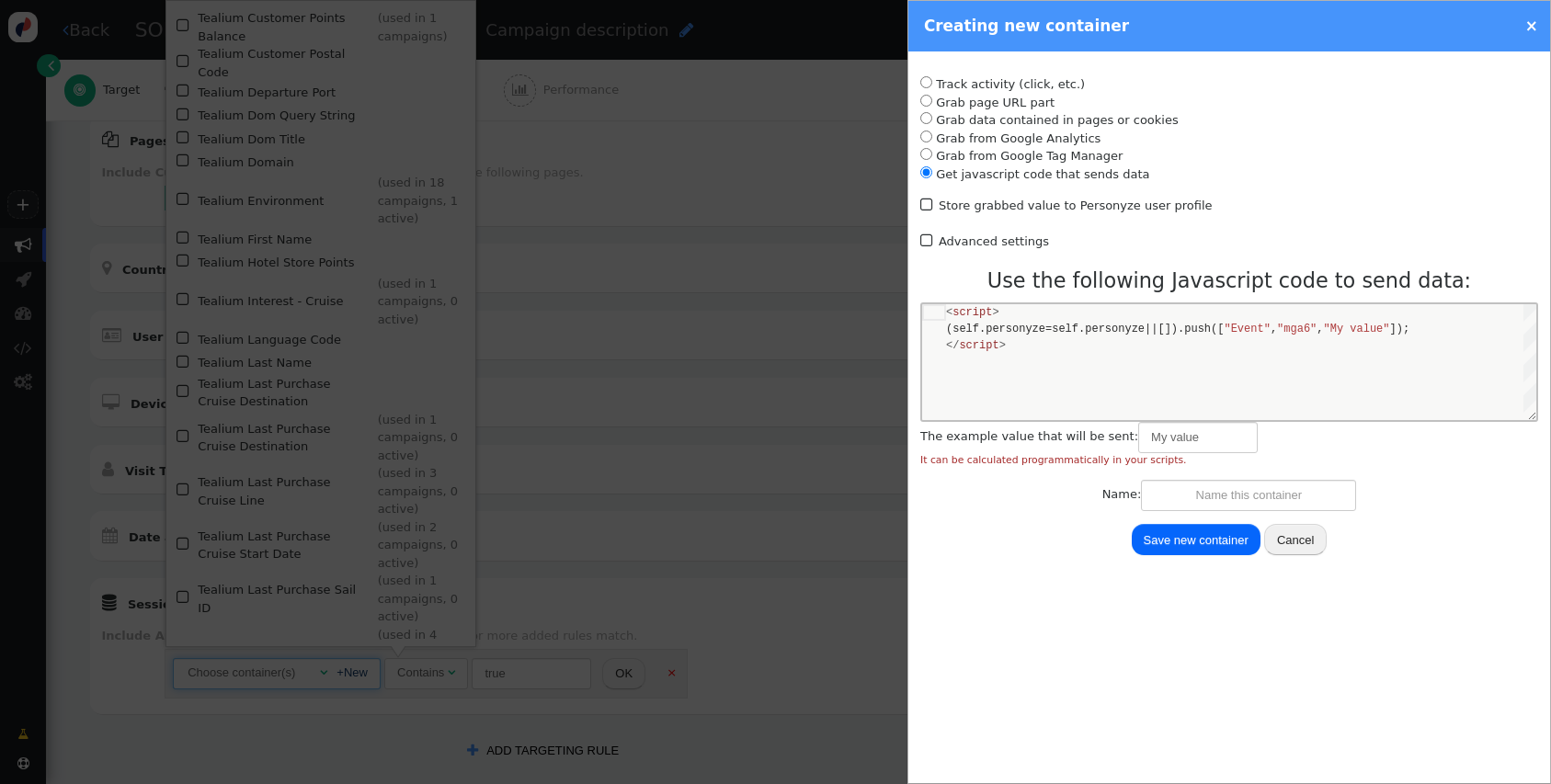
scroll to position [33, 0]
radio input "true"
radio input "false"
click at [992, 158] on li "Grab from Google Tag Manager" at bounding box center [1229, 156] width 618 height 18
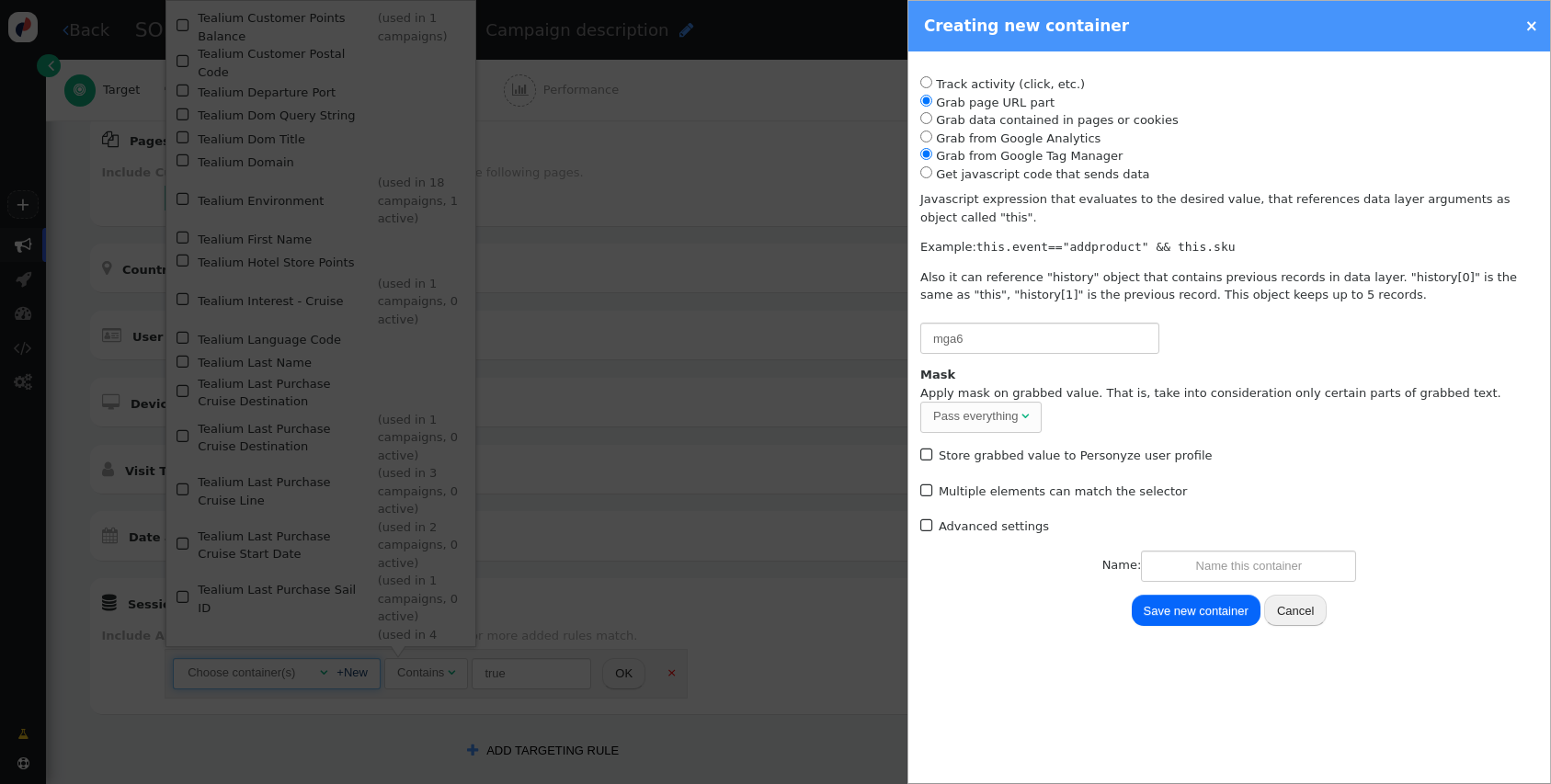
radio input "true"
radio input "false"
click at [1012, 97] on li "Grab page URL part" at bounding box center [1229, 102] width 618 height 18
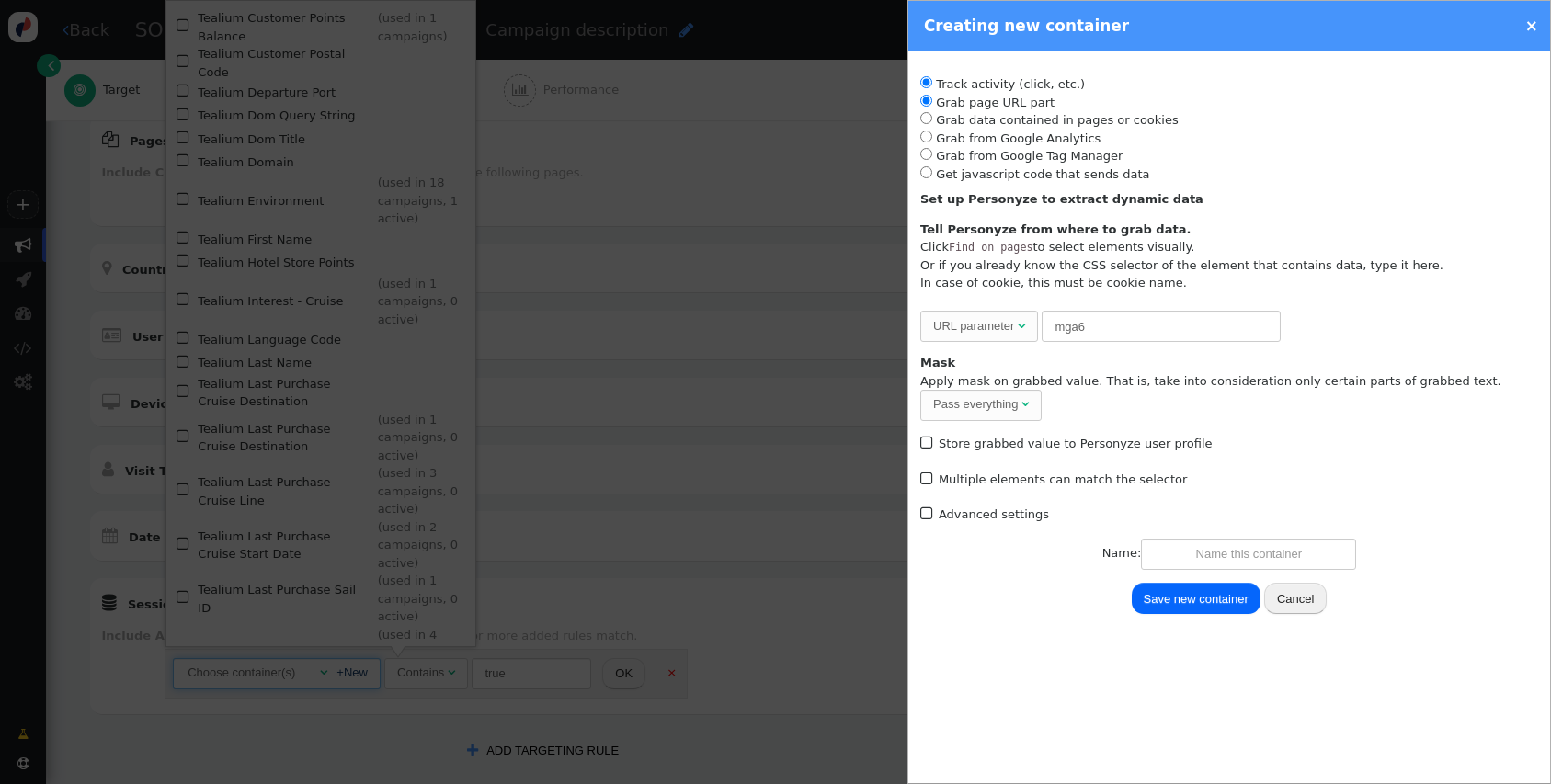
radio input "true"
radio input "false"
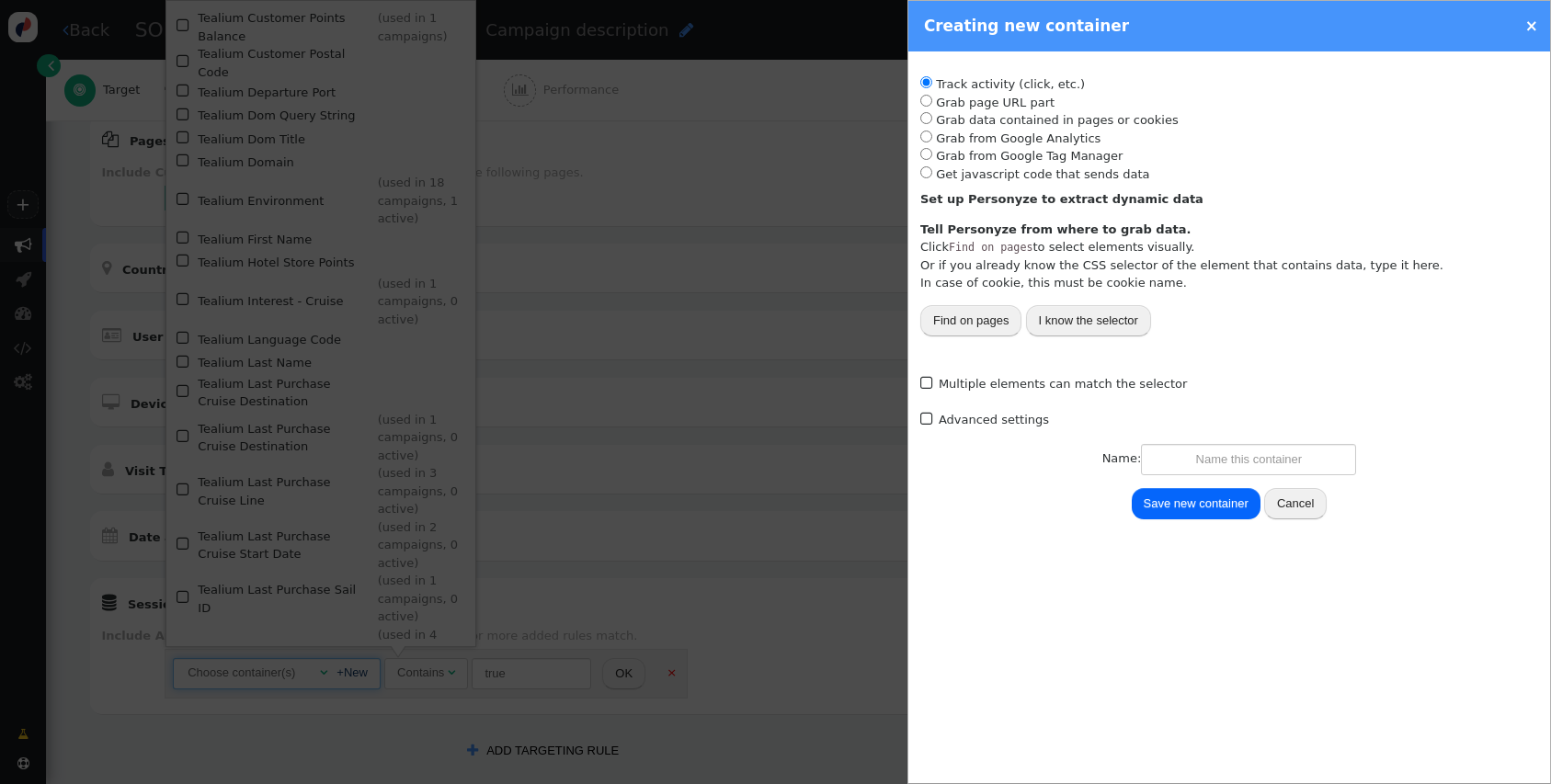
click at [968, 82] on li "Track activity (click, etc.)" at bounding box center [1229, 84] width 618 height 18
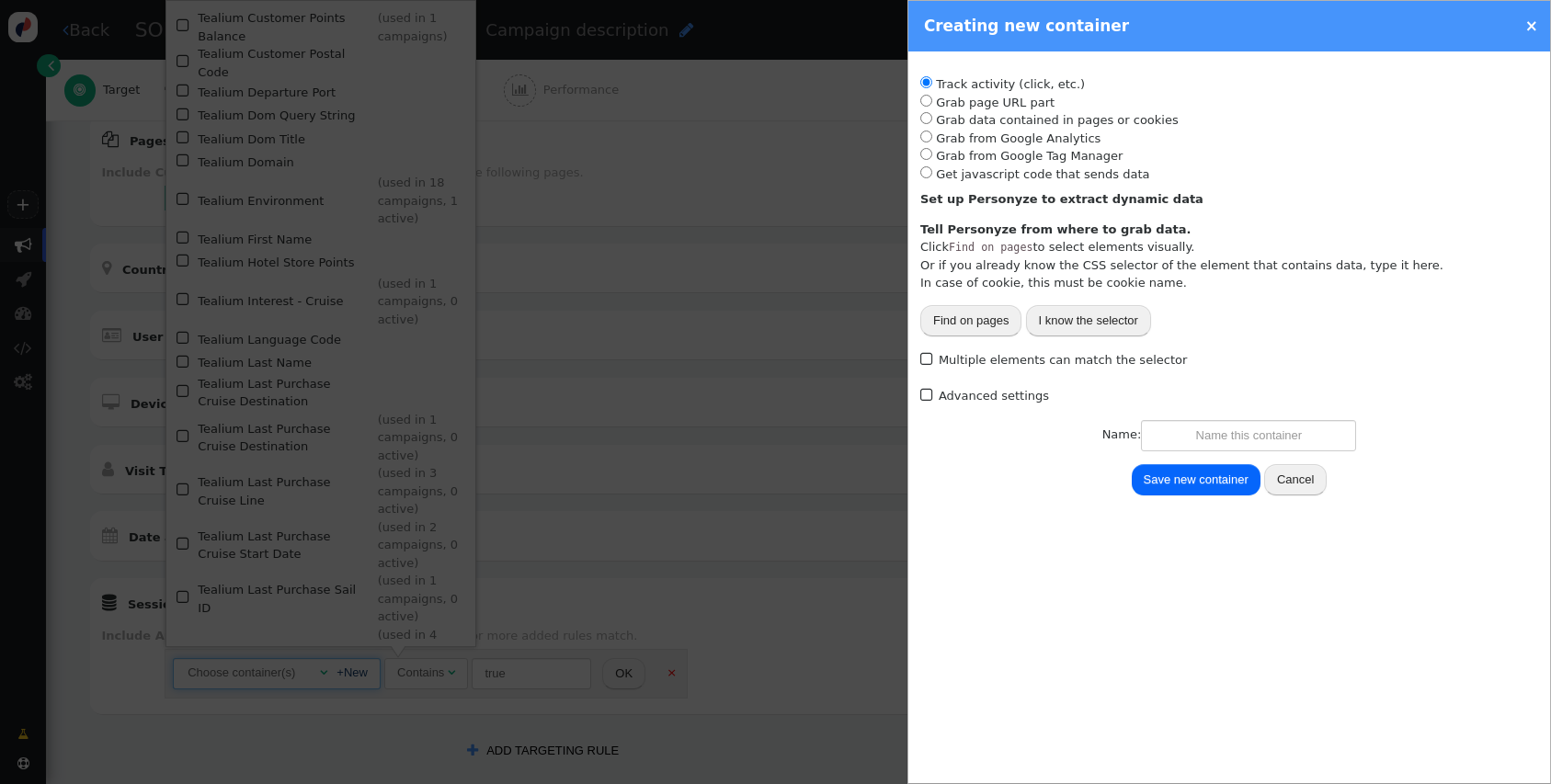
radio input "false"
click at [1004, 107] on li "Grab page URL part" at bounding box center [1229, 102] width 618 height 18
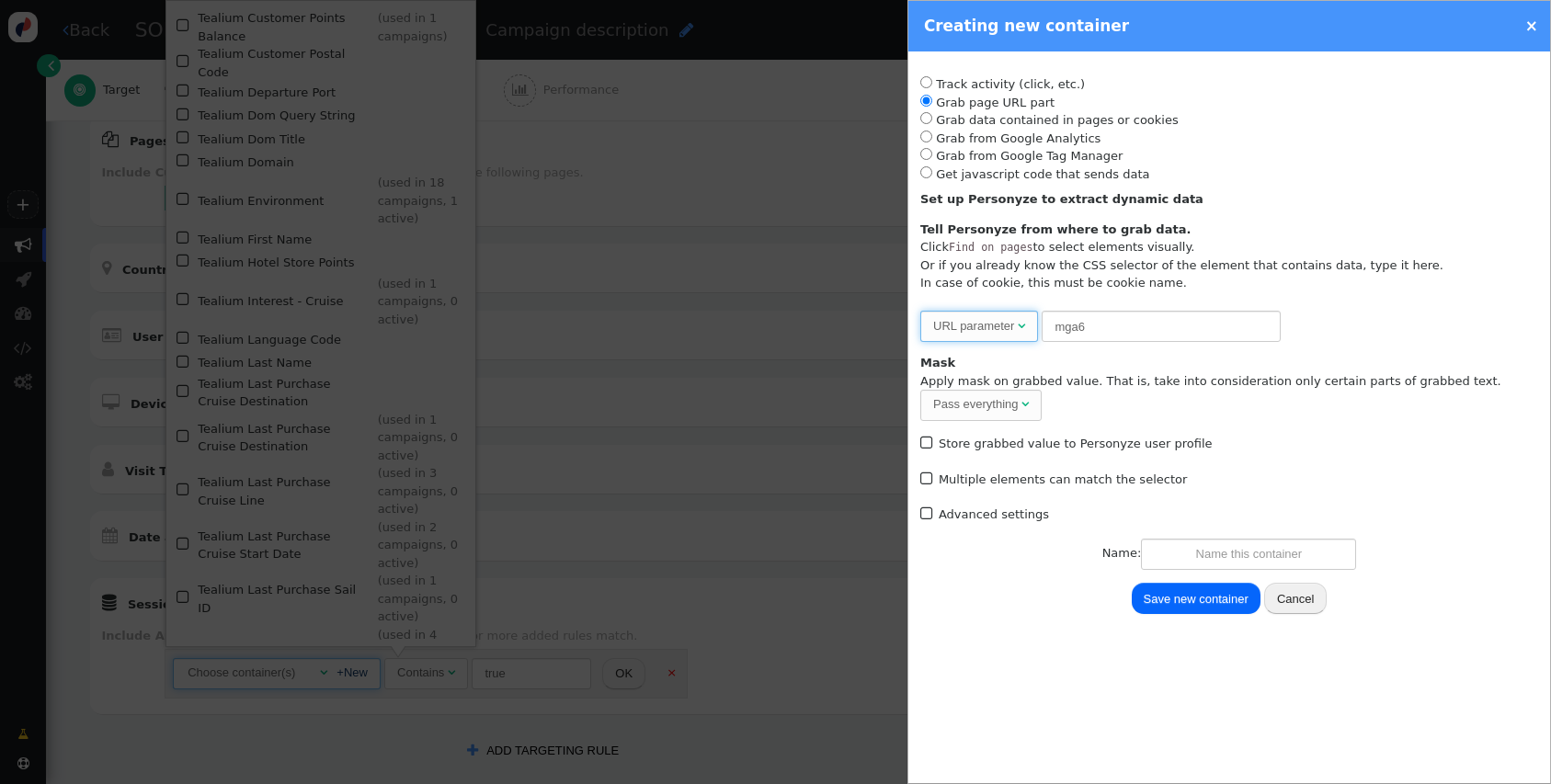
click at [1019, 333] on div "" at bounding box center [1021, 325] width 8 height 18
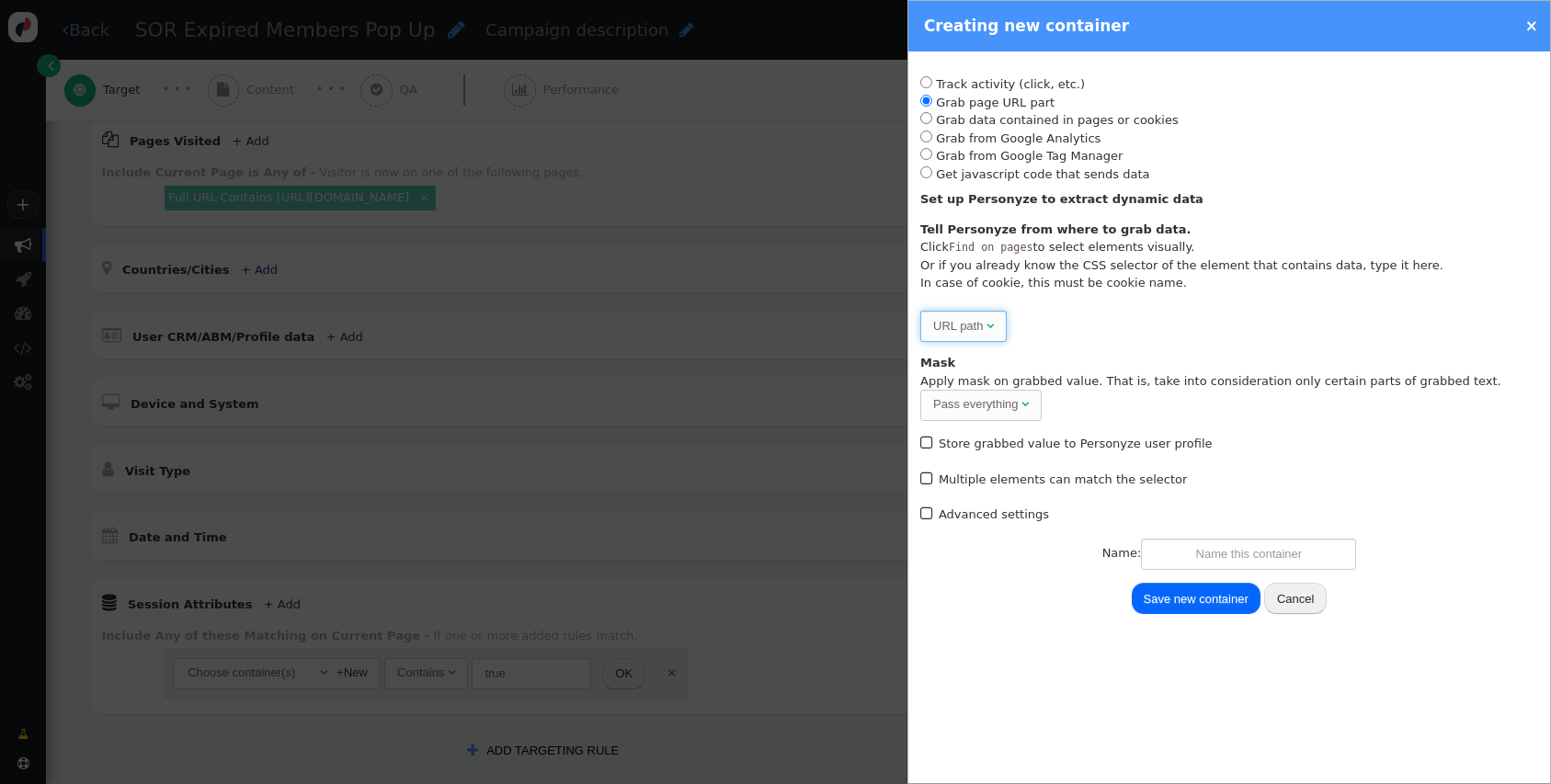
click at [1003, 395] on div "Pass everything" at bounding box center [976, 404] width 86 height 18
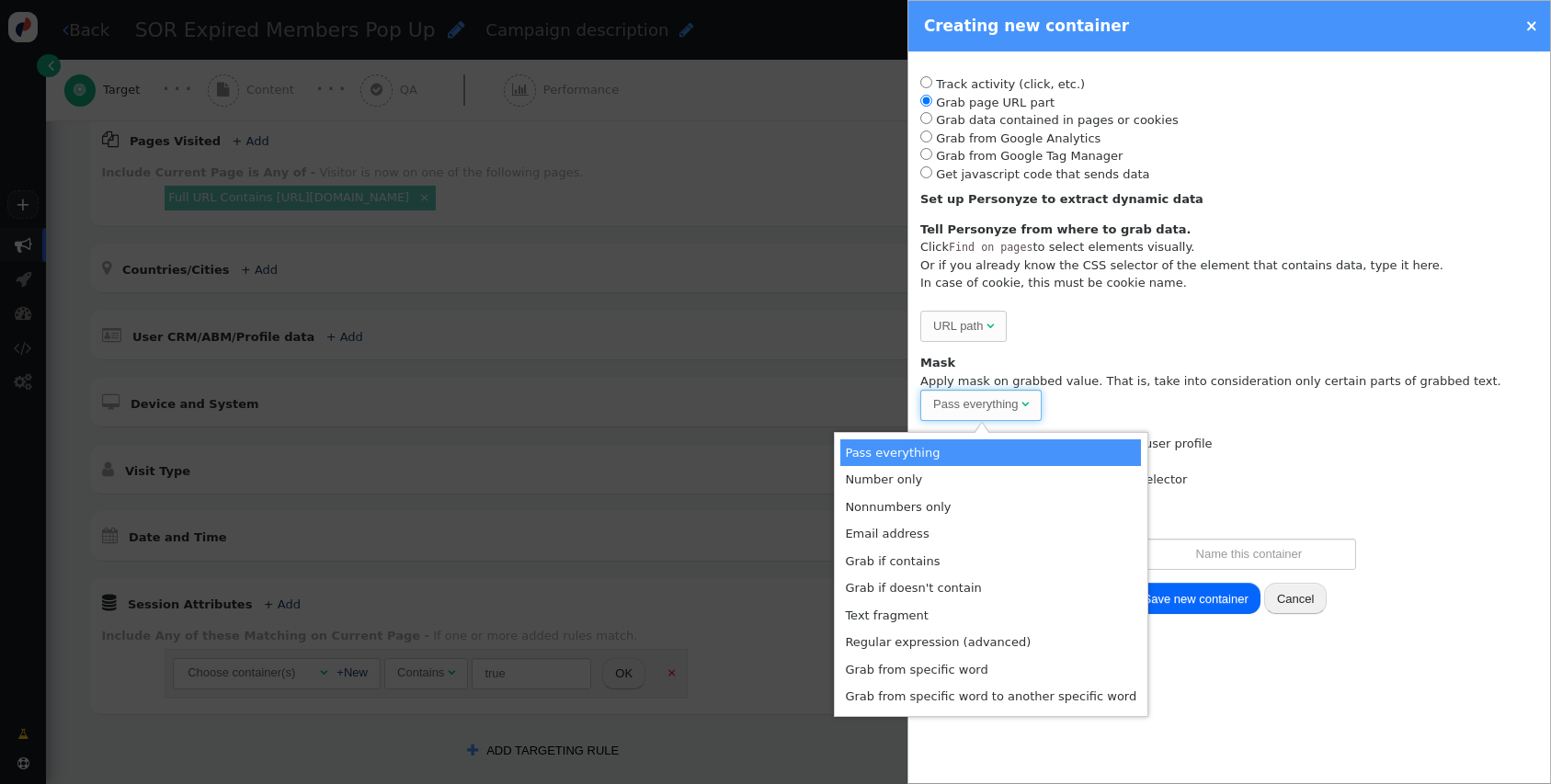
click at [1190, 324] on div "Please, choose from where to grab the data -- Select one --  URL path  Part 1…" at bounding box center [1229, 325] width 618 height 31
click at [1185, 324] on div "Please, choose from where to grab the data -- Select one --  URL path  Part 1…" at bounding box center [1229, 325] width 618 height 31
click at [1248, 471] on div " Multiple elements can match the selector" at bounding box center [1229, 479] width 618 height 23
click at [968, 402] on div "Pass everything" at bounding box center [976, 404] width 86 height 18
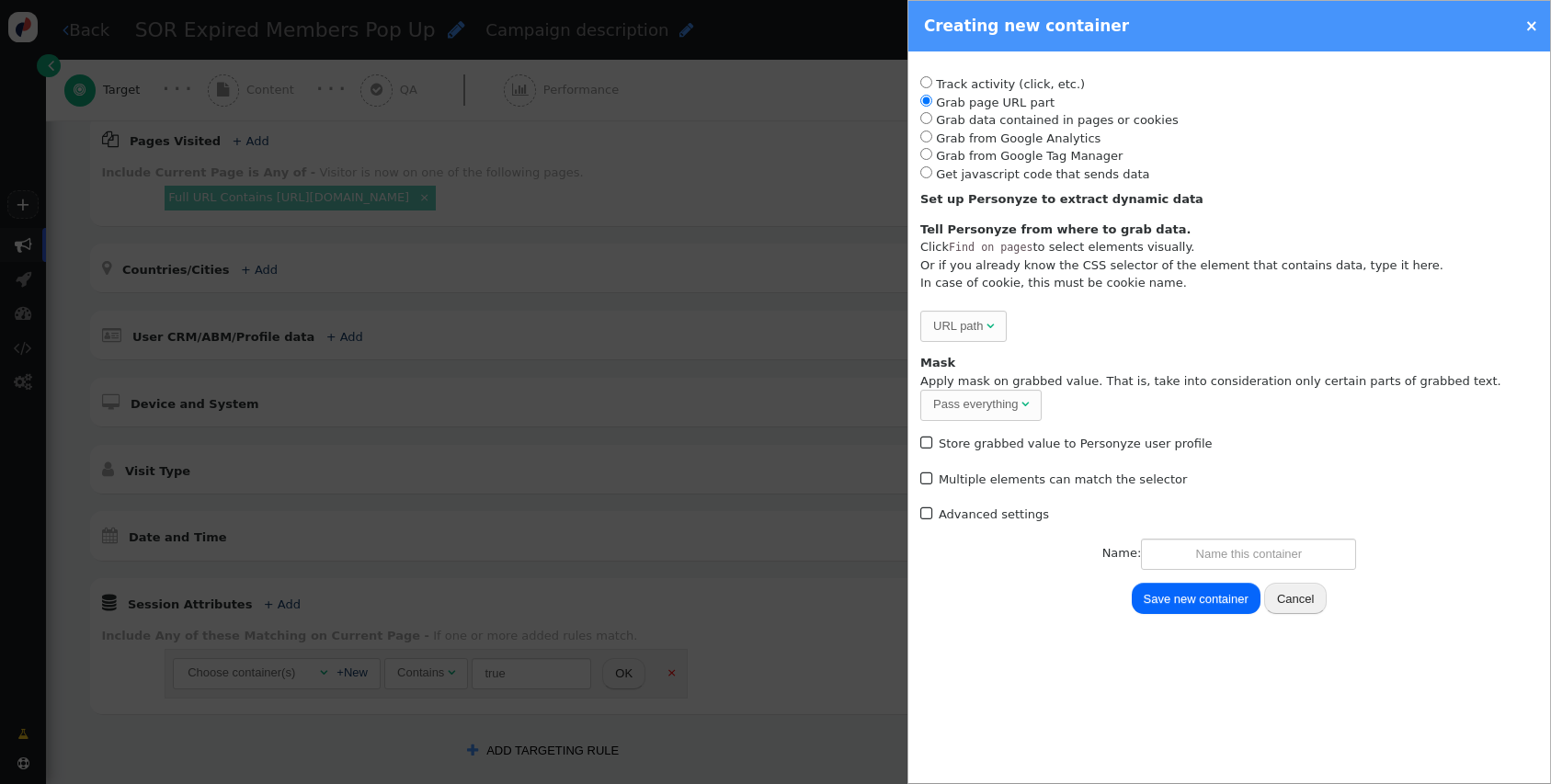
click at [1186, 334] on div "Please, choose from where to grab the data -- Select one --  URL path  Part 1…" at bounding box center [1229, 325] width 618 height 31
radio input "false"
radio input "true"
click at [1035, 121] on li "Grab data contained in pages or cookies" at bounding box center [1229, 120] width 618 height 18
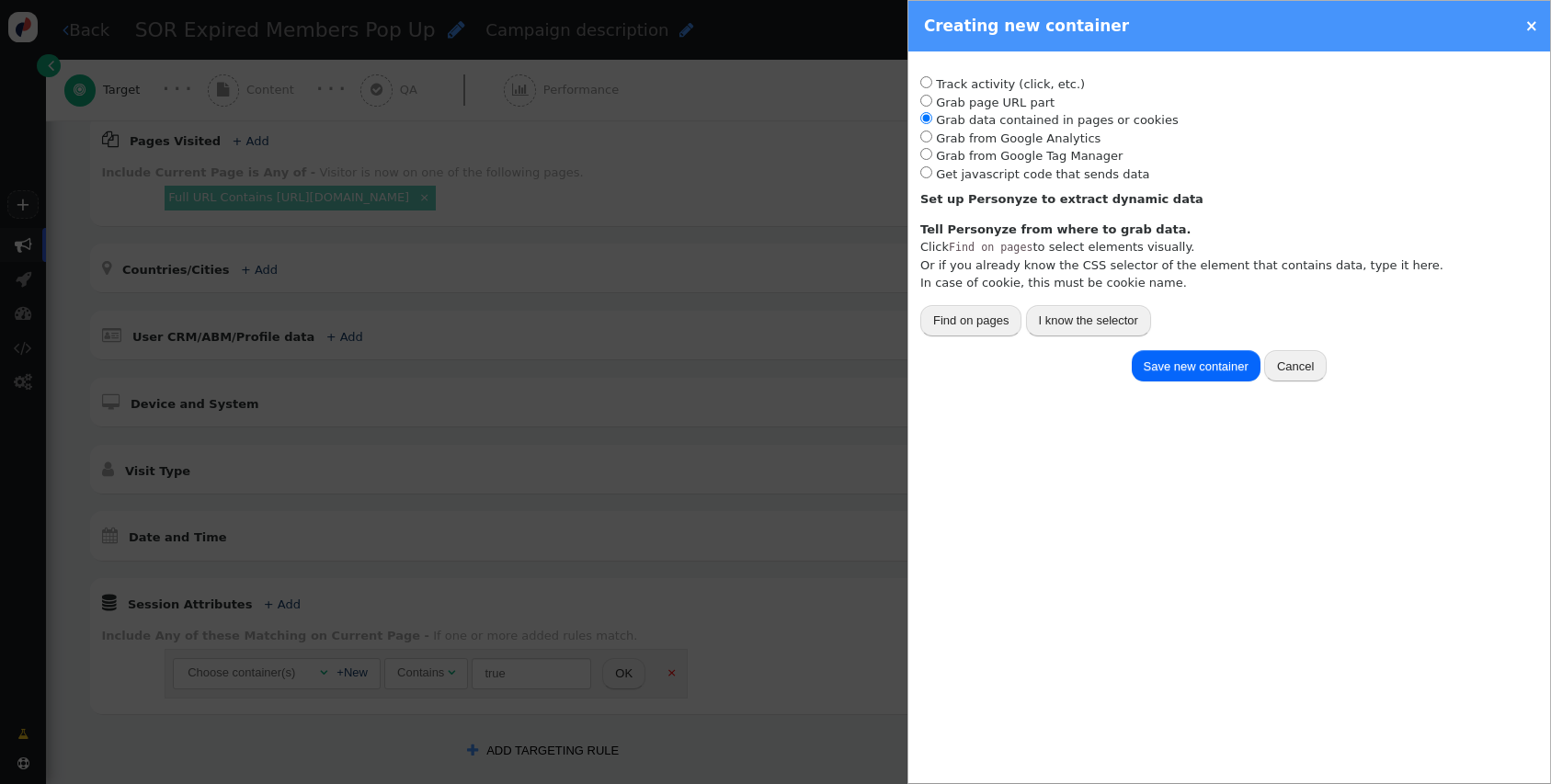
radio input "true"
radio input "false"
click at [1007, 85] on li "Track activity (click, etc.)" at bounding box center [1229, 84] width 618 height 18
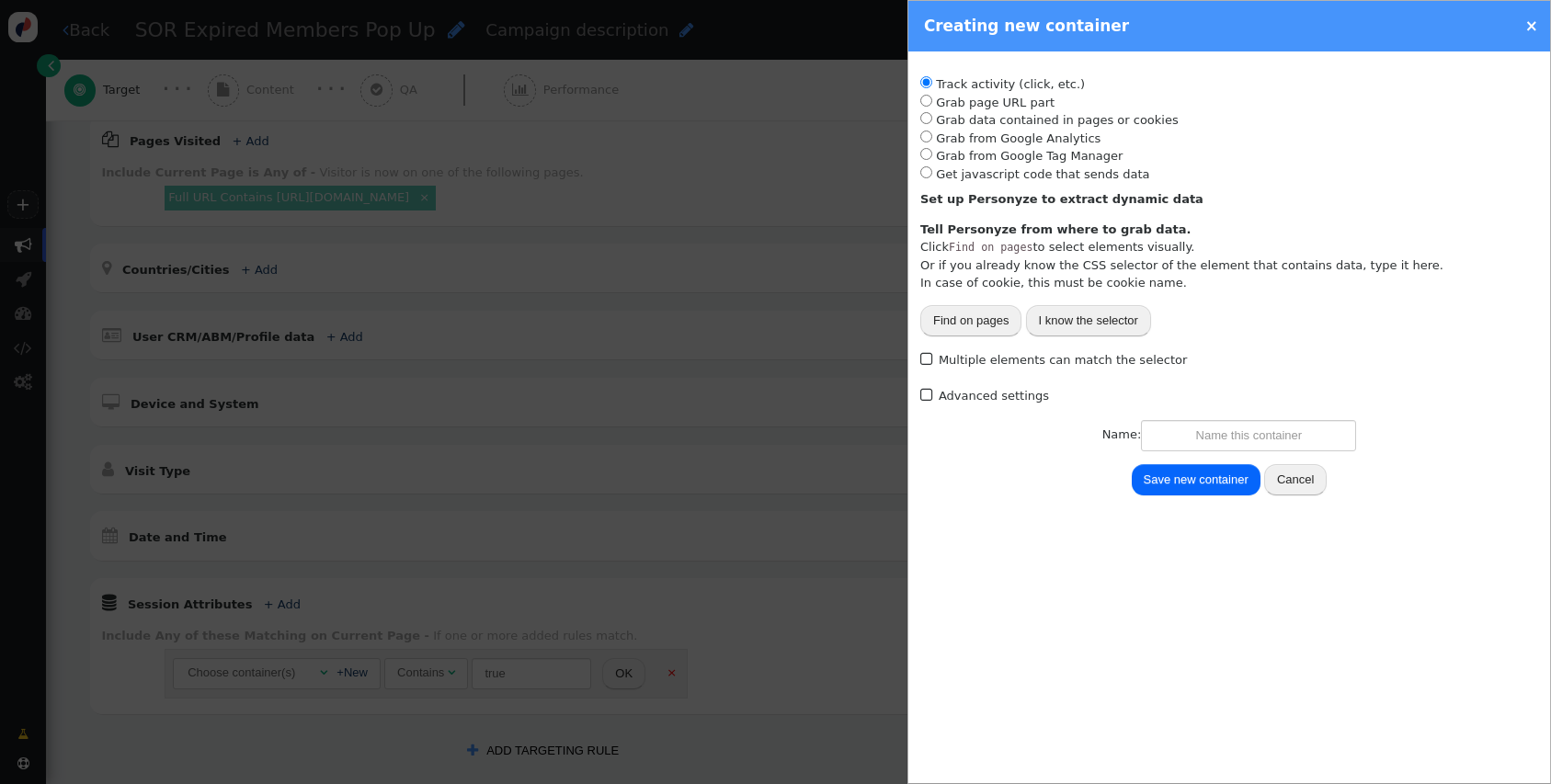
radio input "false"
radio input "true"
click at [1006, 97] on li "Grab page URL part" at bounding box center [1229, 102] width 618 height 18
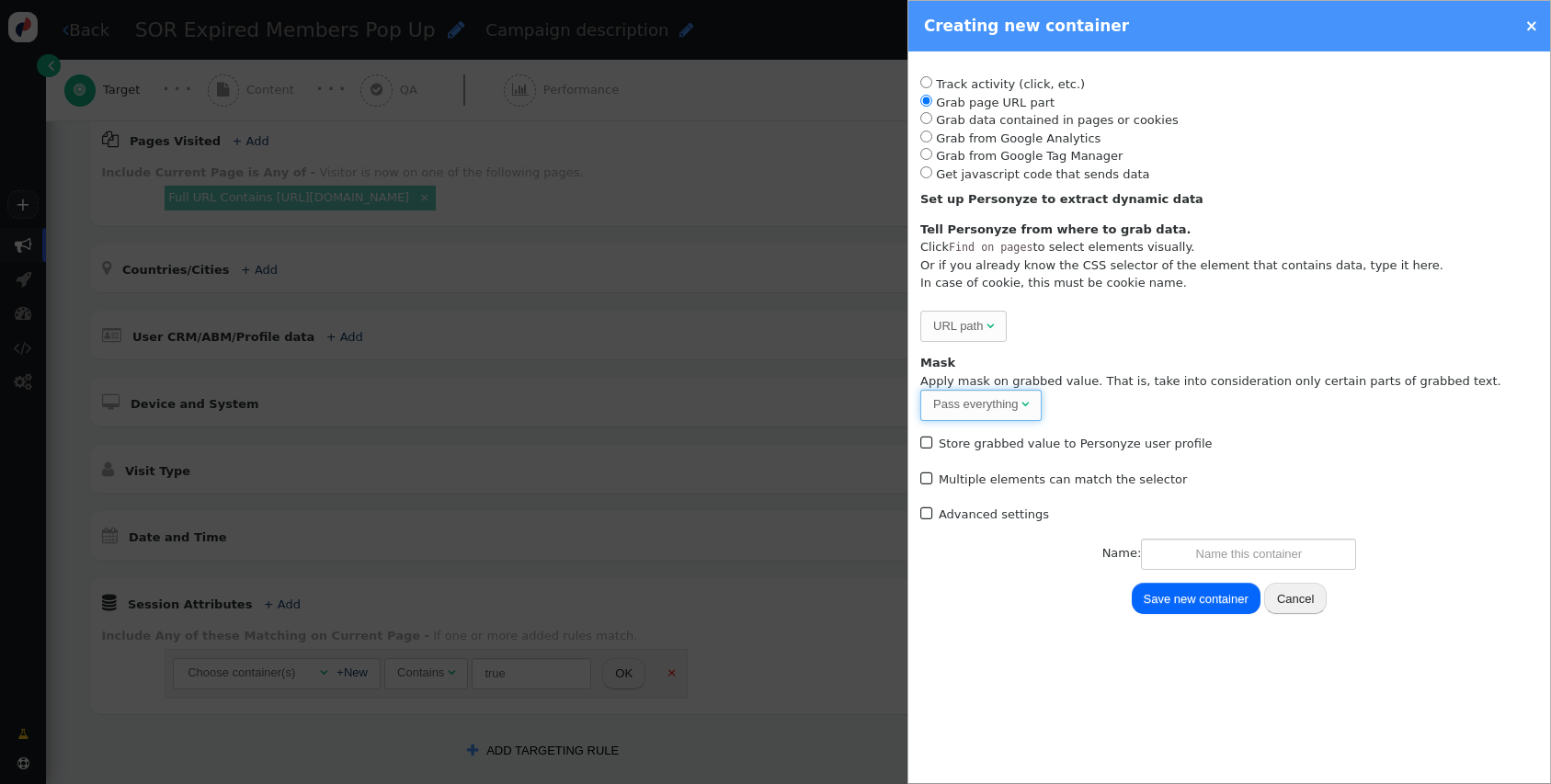
click at [1003, 394] on span "Pass everything " at bounding box center [981, 405] width 122 height 31
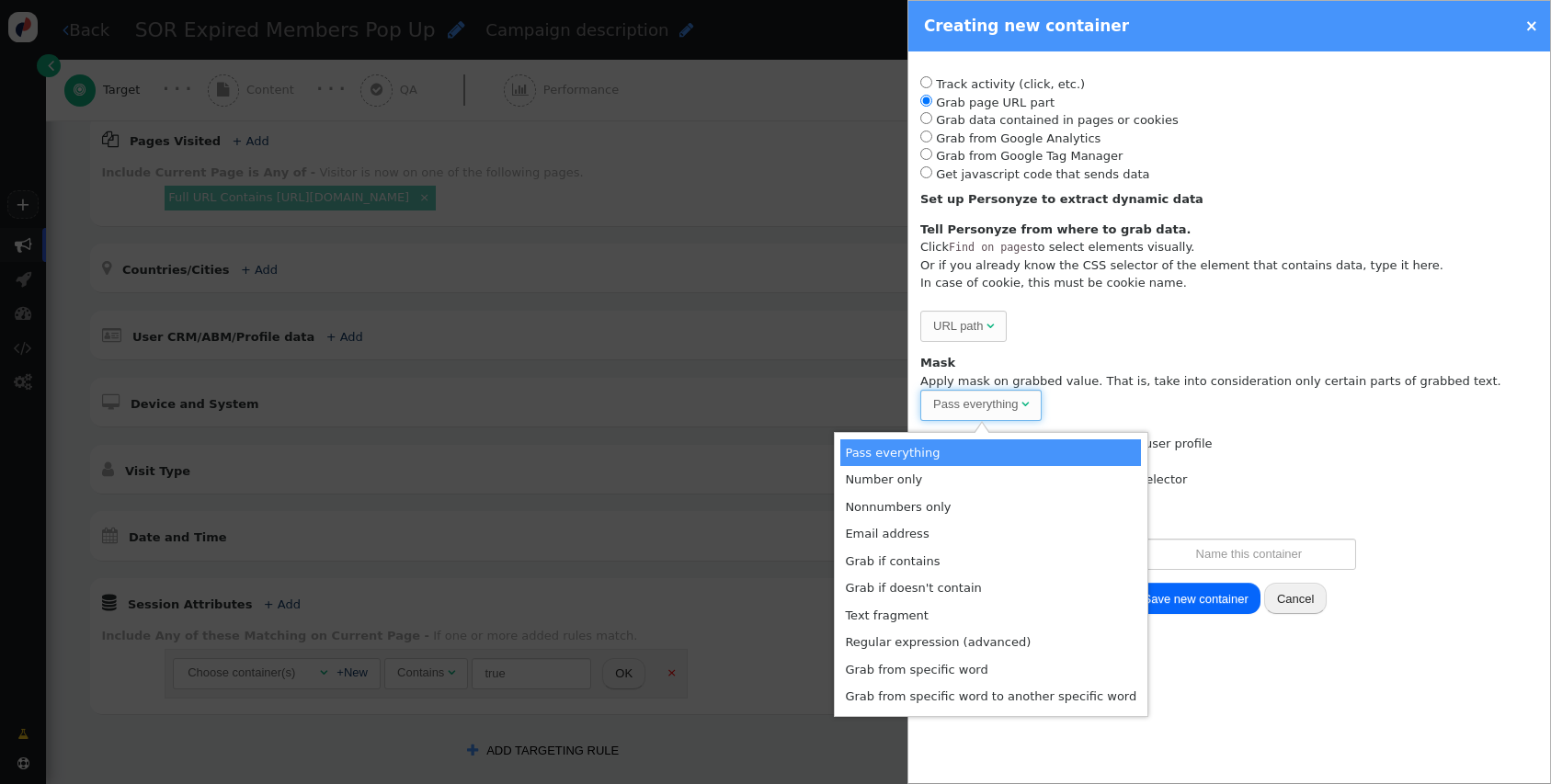
click at [1160, 356] on div "Mask Apply mask on grabbed value. That is, take into consideration only certain…" at bounding box center [1229, 387] width 618 height 67
click at [942, 330] on div "URL path" at bounding box center [958, 325] width 50 height 18
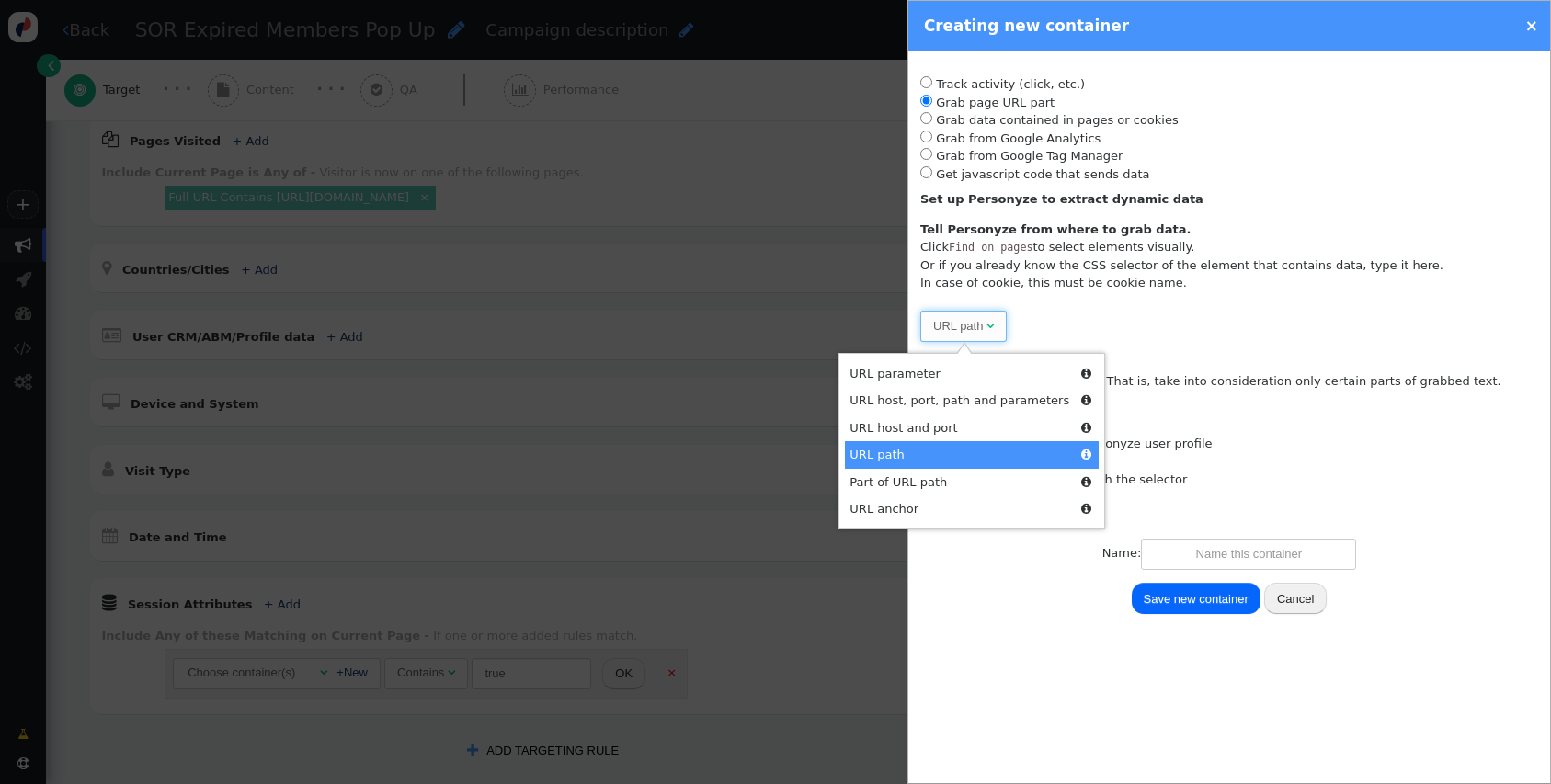
click at [1172, 317] on div "Please, choose from where to grab the data -- Select one --  URL path  Part 1…" at bounding box center [1229, 325] width 618 height 31
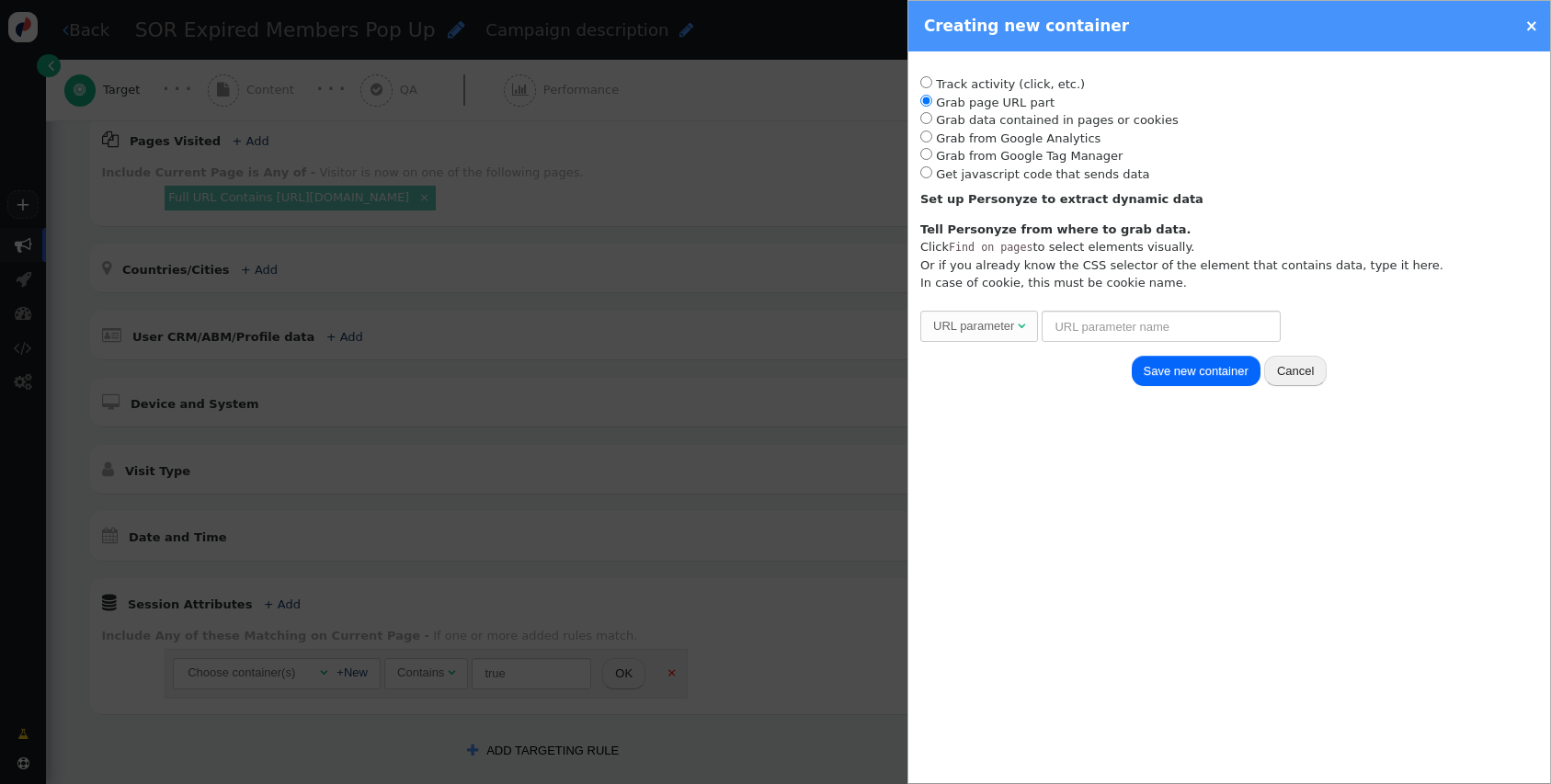
click at [1011, 326] on div "URL parameter" at bounding box center [974, 325] width 81 height 18
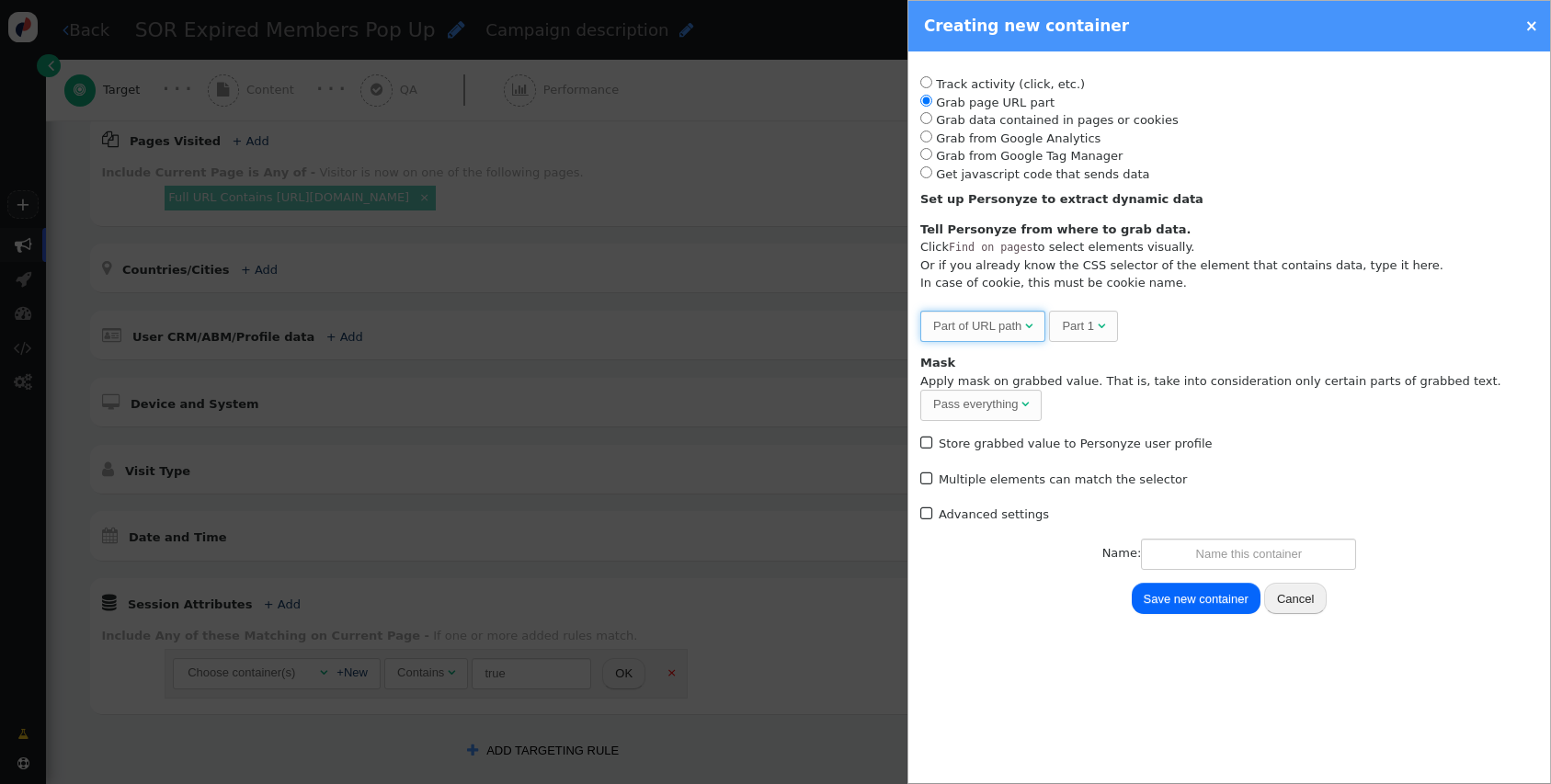
click at [1078, 327] on div "Part 1" at bounding box center [1078, 325] width 32 height 18
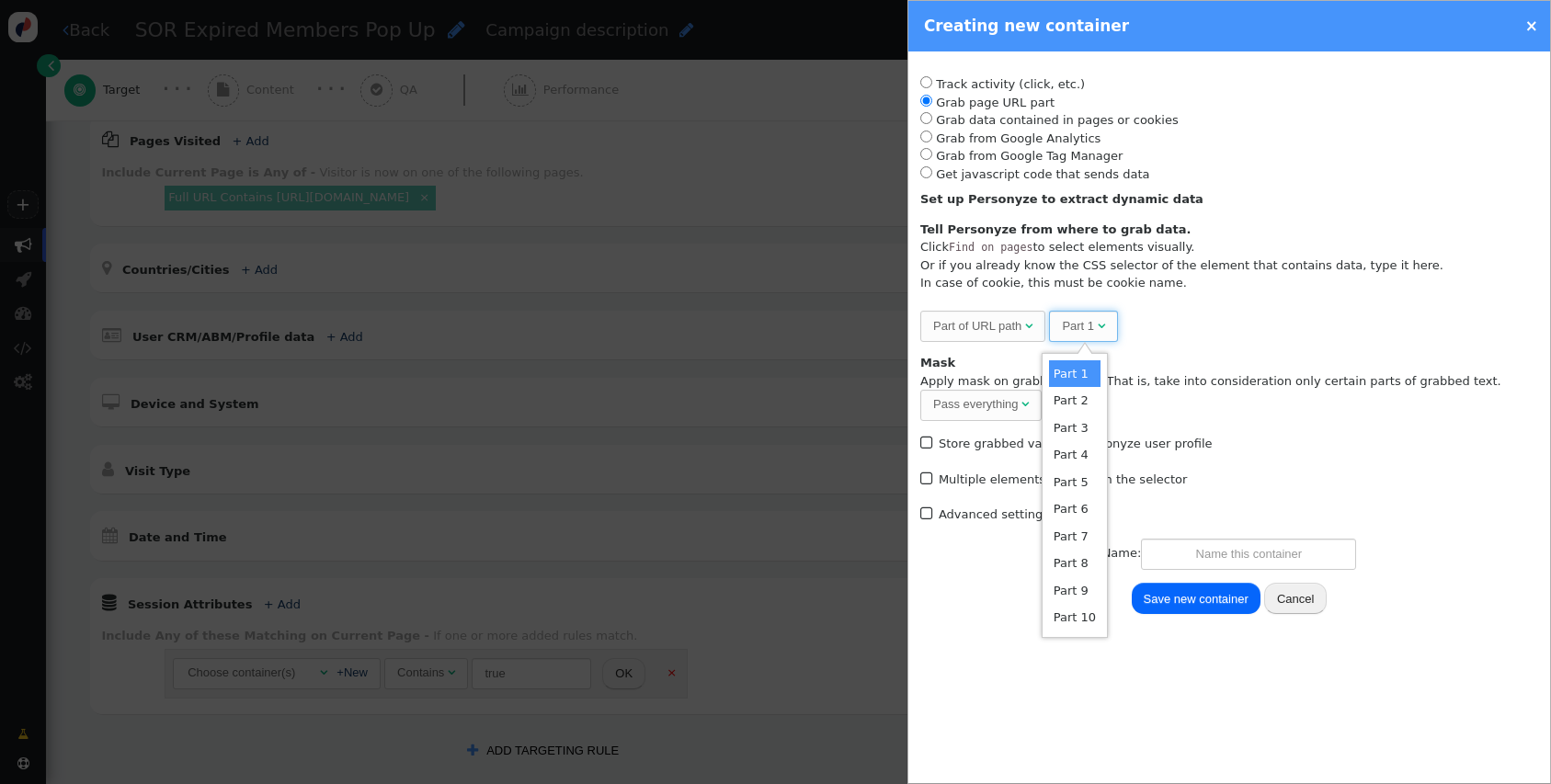
click at [1208, 360] on div "Mask Apply mask on grabbed value. That is, take into consideration only certain…" at bounding box center [1229, 387] width 618 height 67
click at [1249, 368] on div "Mask Apply mask on grabbed value. That is, take into consideration only certain…" at bounding box center [1229, 387] width 618 height 67
click at [1081, 322] on div "Part 1" at bounding box center [1078, 325] width 32 height 18
click at [1201, 378] on div "Mask Apply mask on grabbed value. That is, take into consideration only certain…" at bounding box center [1229, 387] width 618 height 67
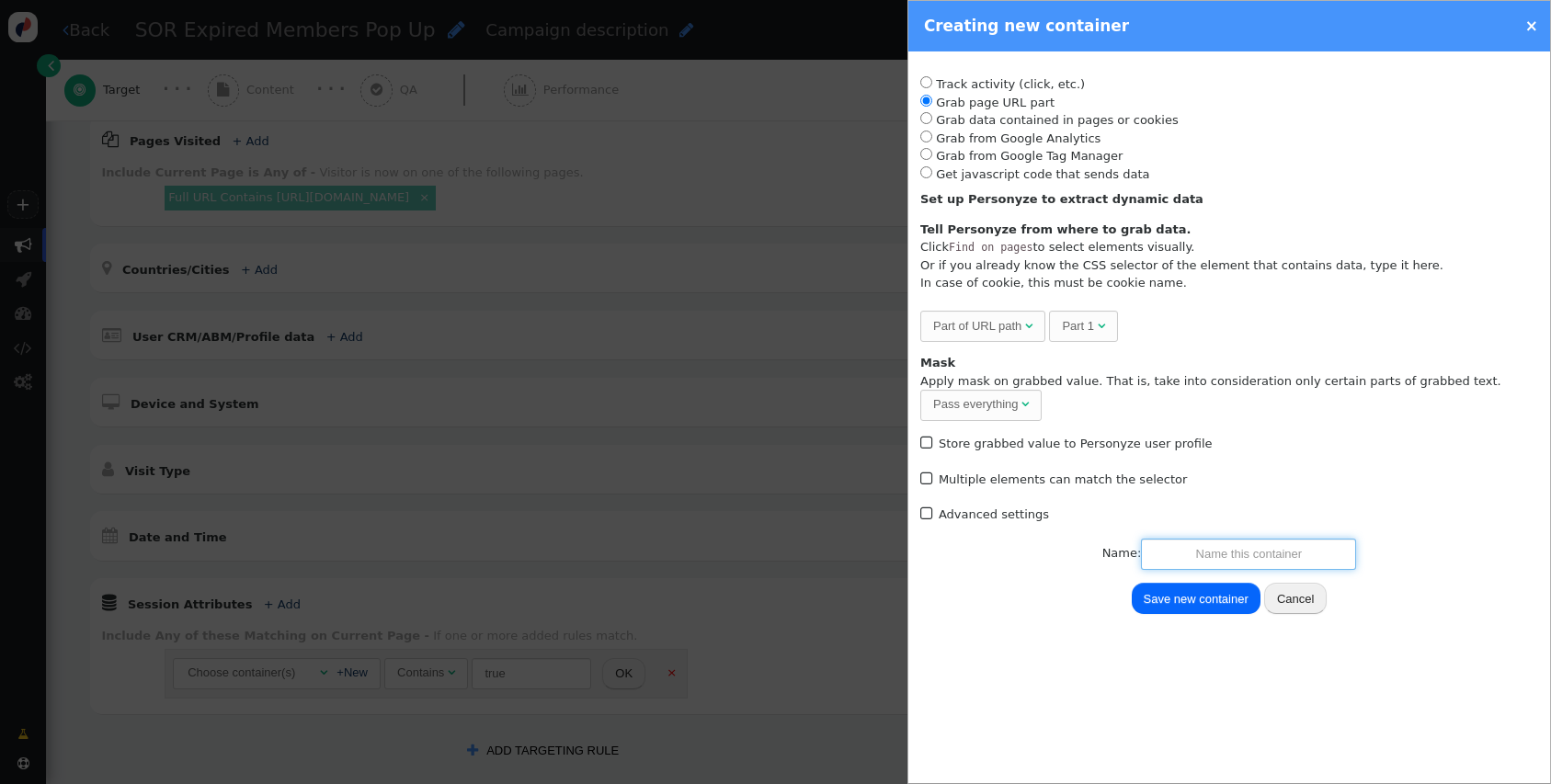
click at [1215, 542] on input "text" at bounding box center [1249, 554] width 215 height 31
click at [1313, 592] on button "Cancel" at bounding box center [1295, 597] width 62 height 31
radio input "false"
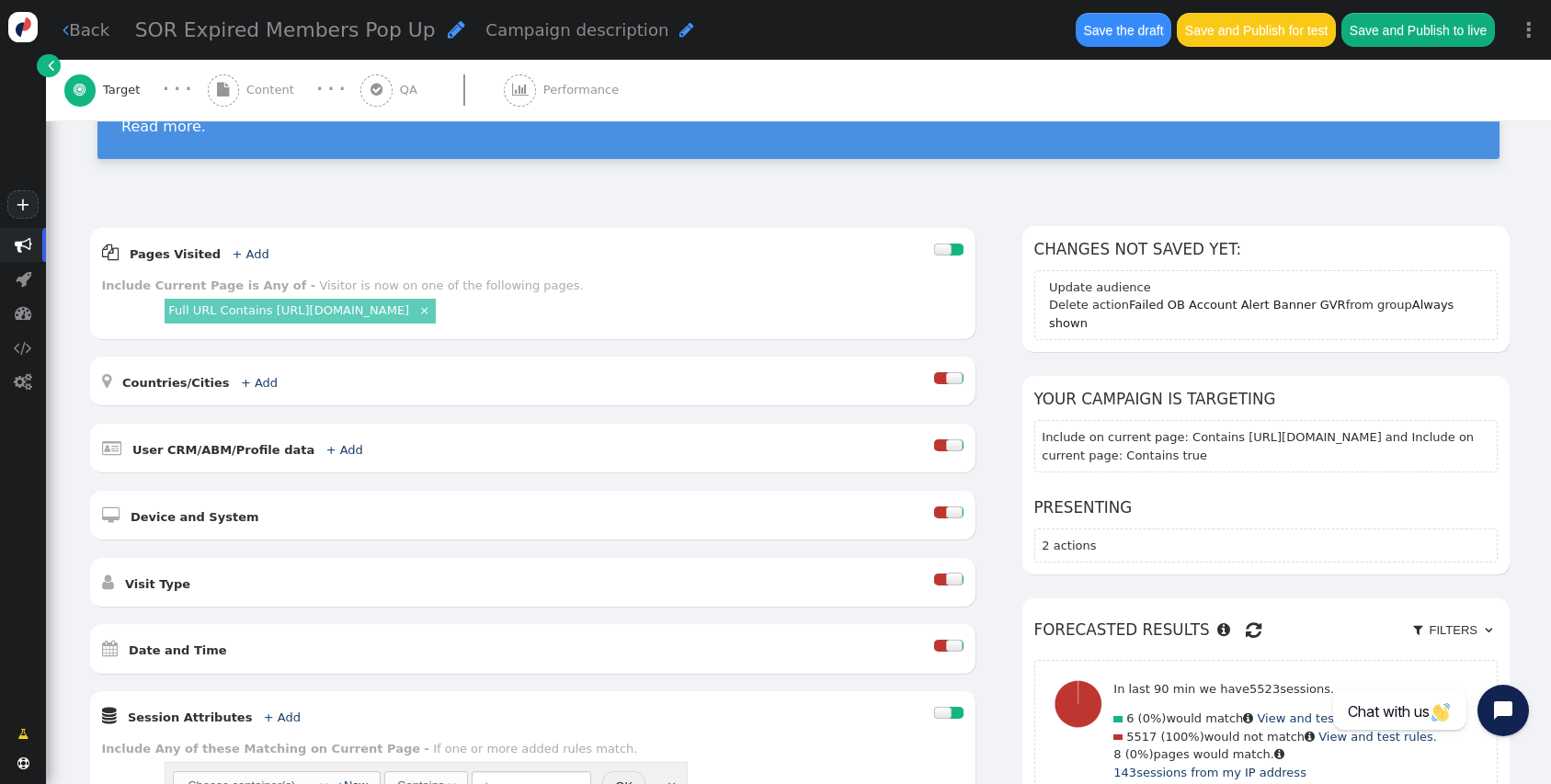
scroll to position [142, 0]
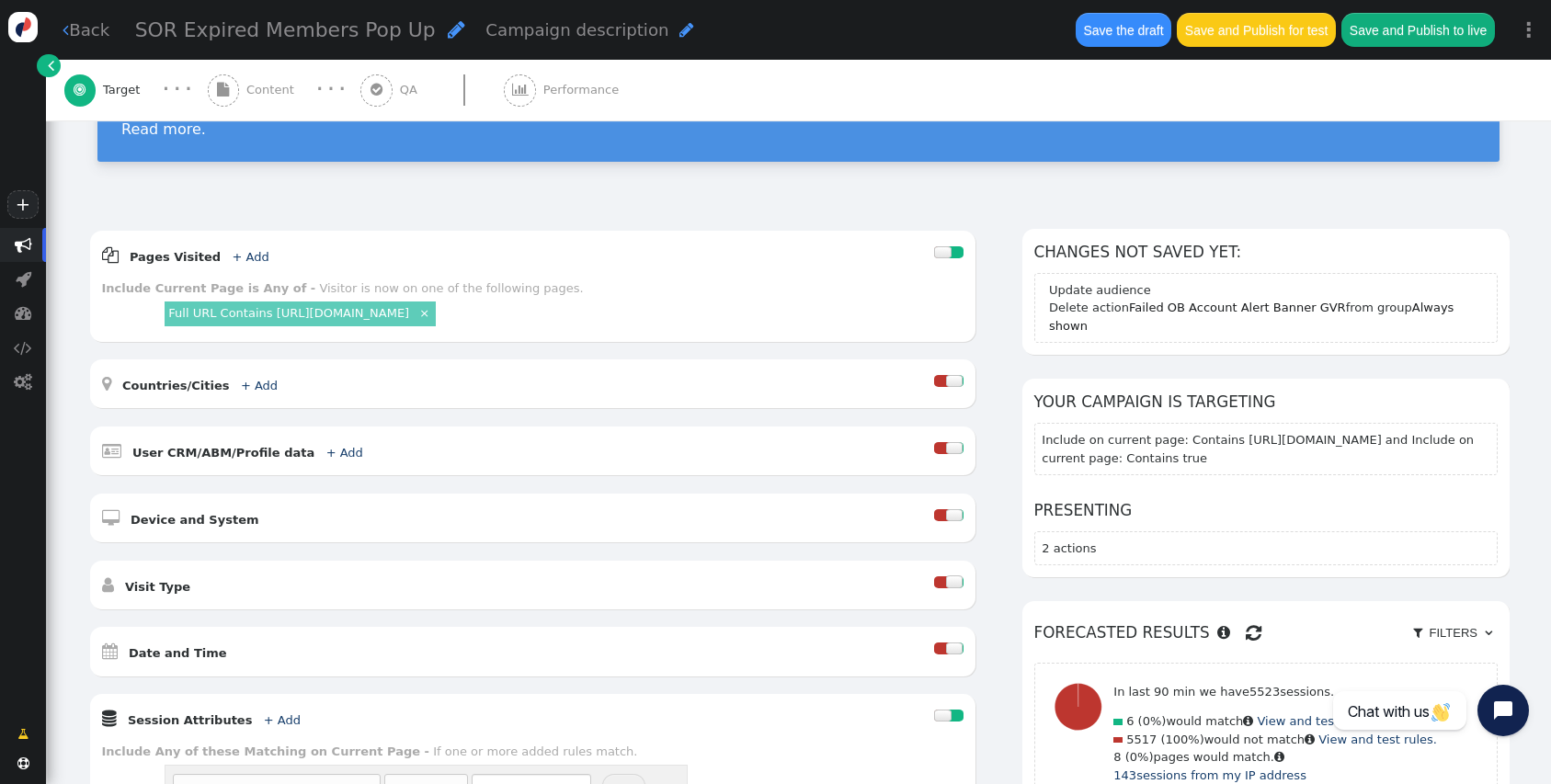
click at [342, 191] on div "Visitor Targeting Set targeting rules to decide who sees your campaign content.…" at bounding box center [799, 92] width 1505 height 227
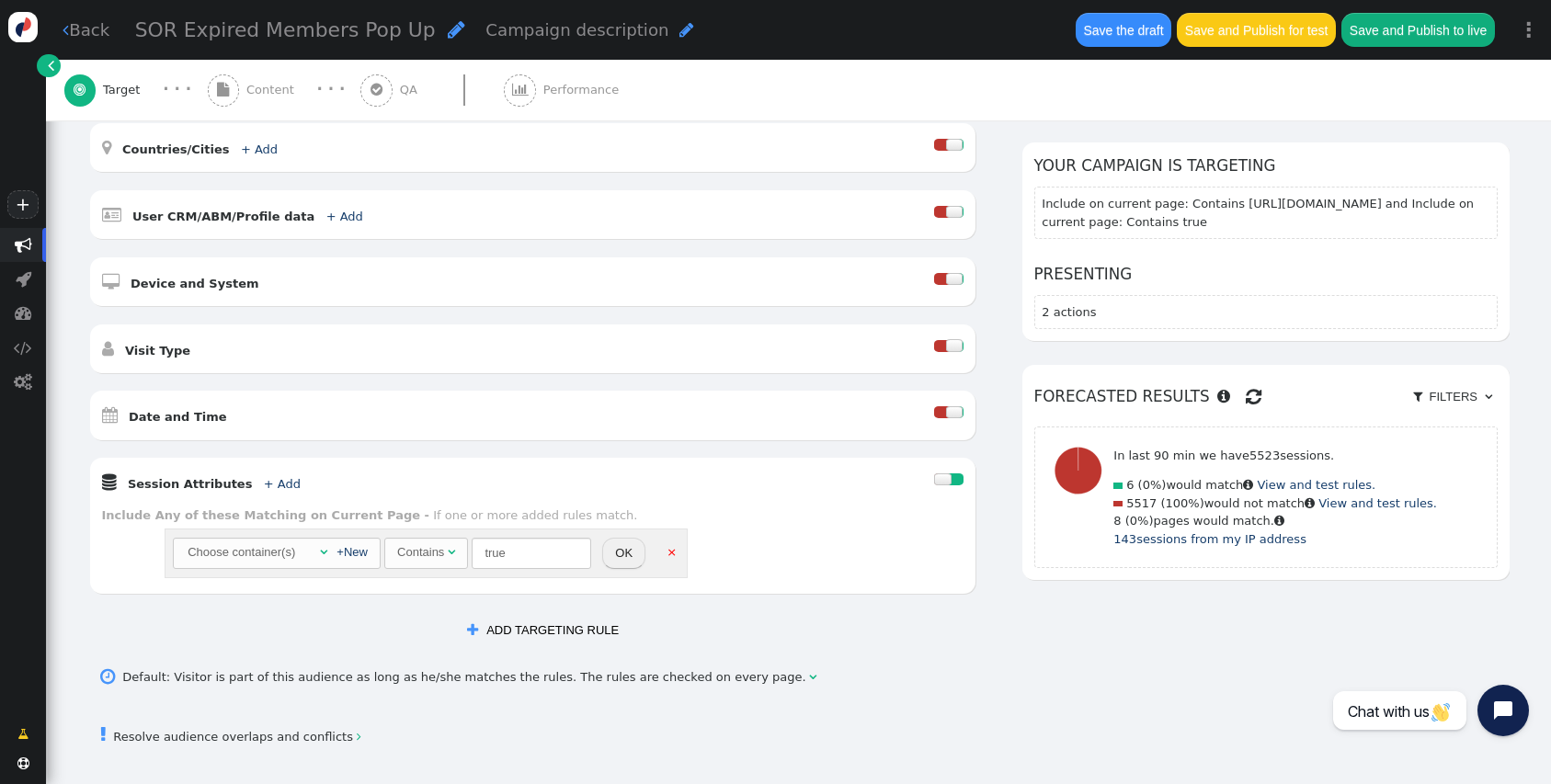
scroll to position [387, 0]
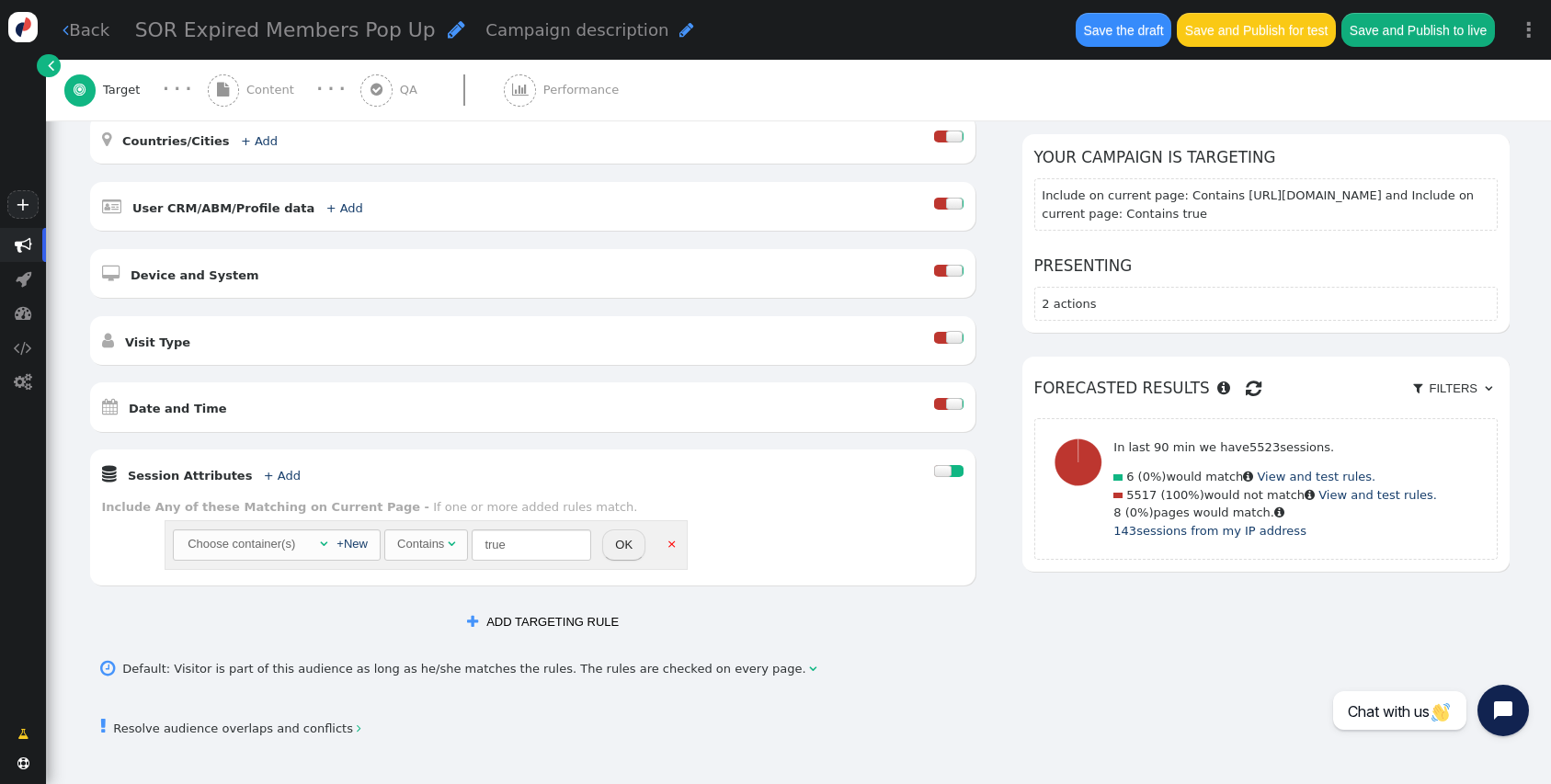
click at [678, 545] on div "Choose container(s)  +New Contains  true OK ×" at bounding box center [426, 544] width 523 height 50
click at [668, 543] on link "×" at bounding box center [671, 542] width 16 height 16
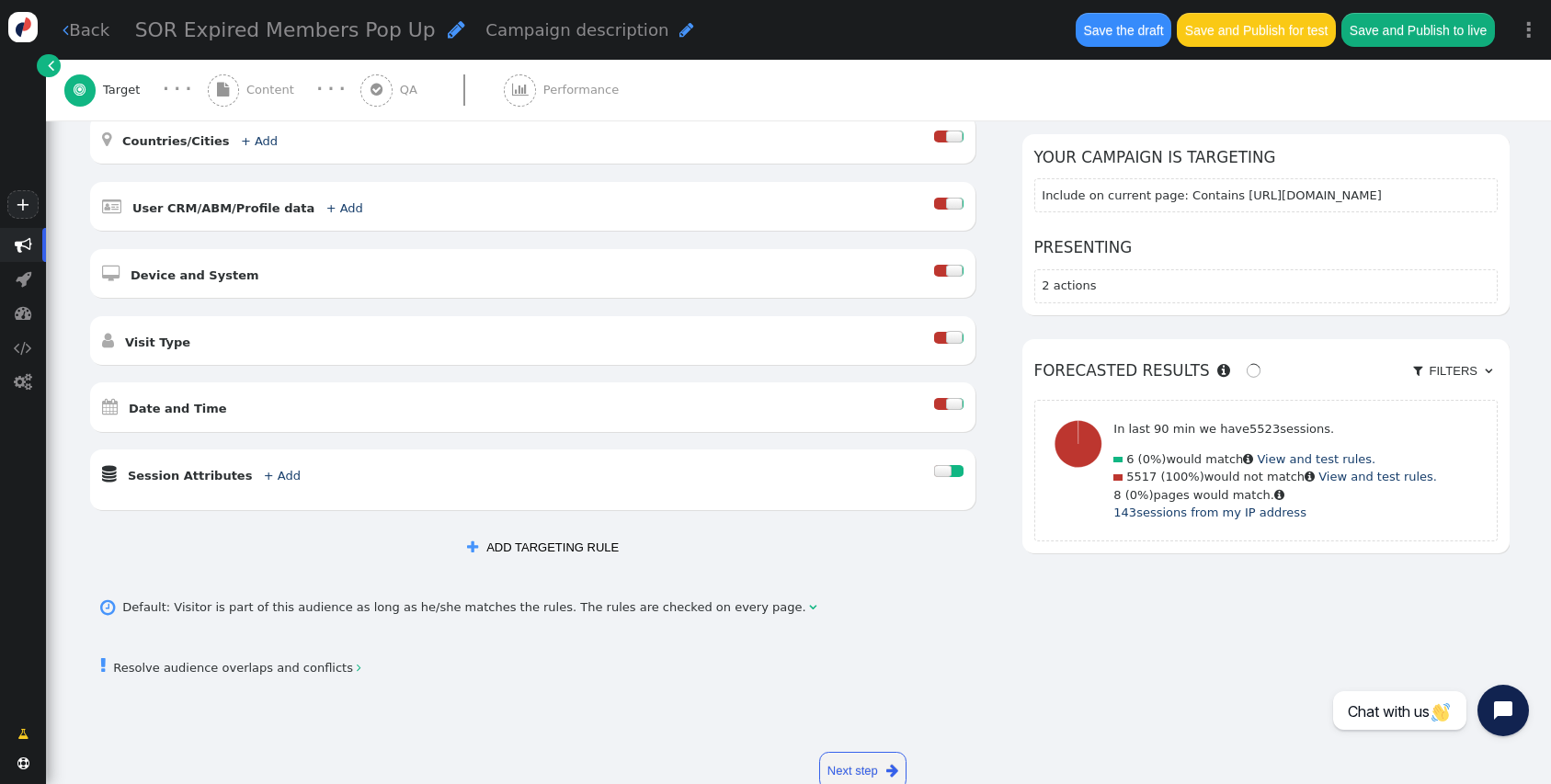
click at [936, 469] on div at bounding box center [943, 471] width 18 height 12
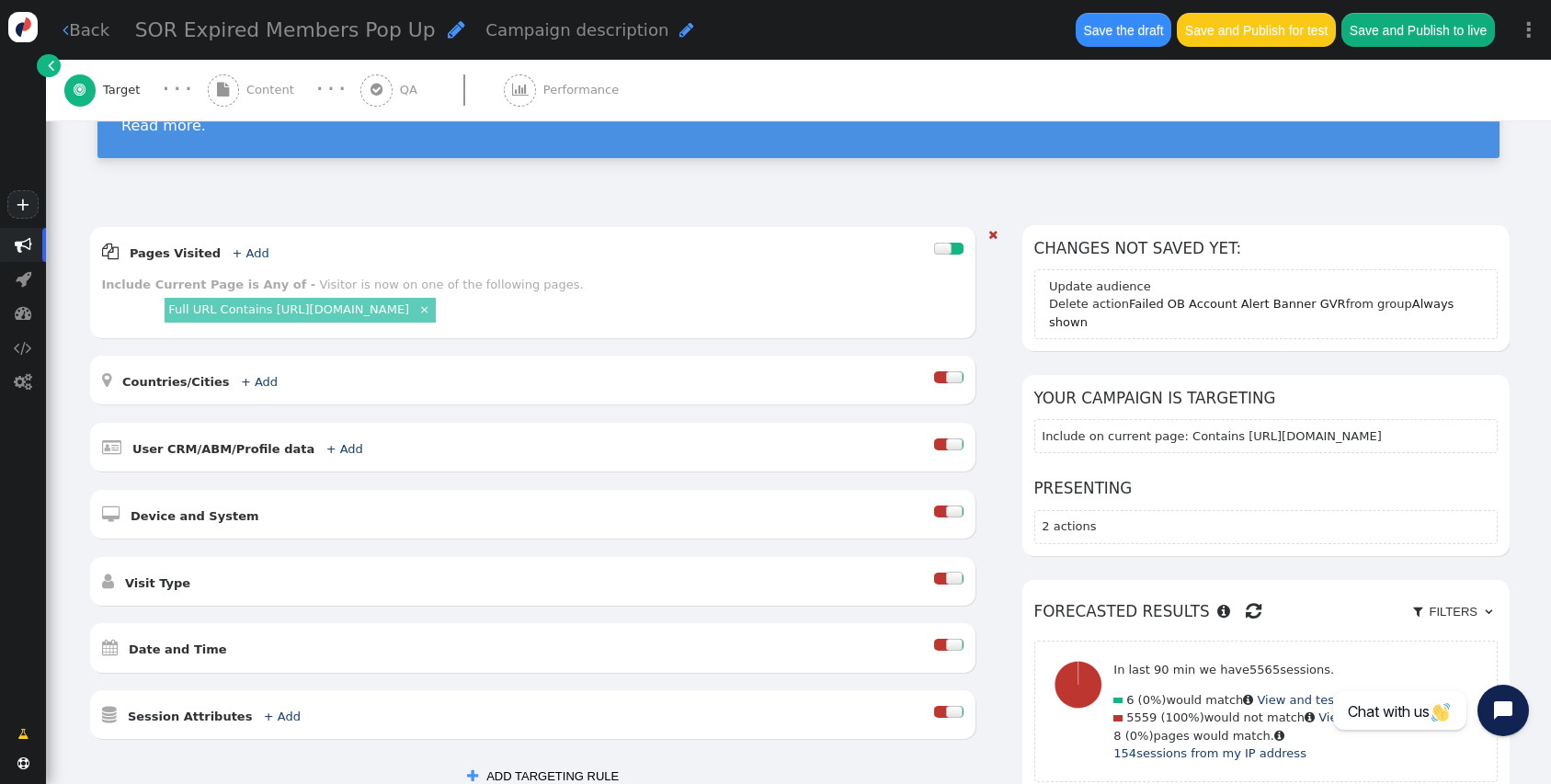
scroll to position [145, 0]
click at [244, 257] on link "+ Add" at bounding box center [249, 254] width 37 height 14
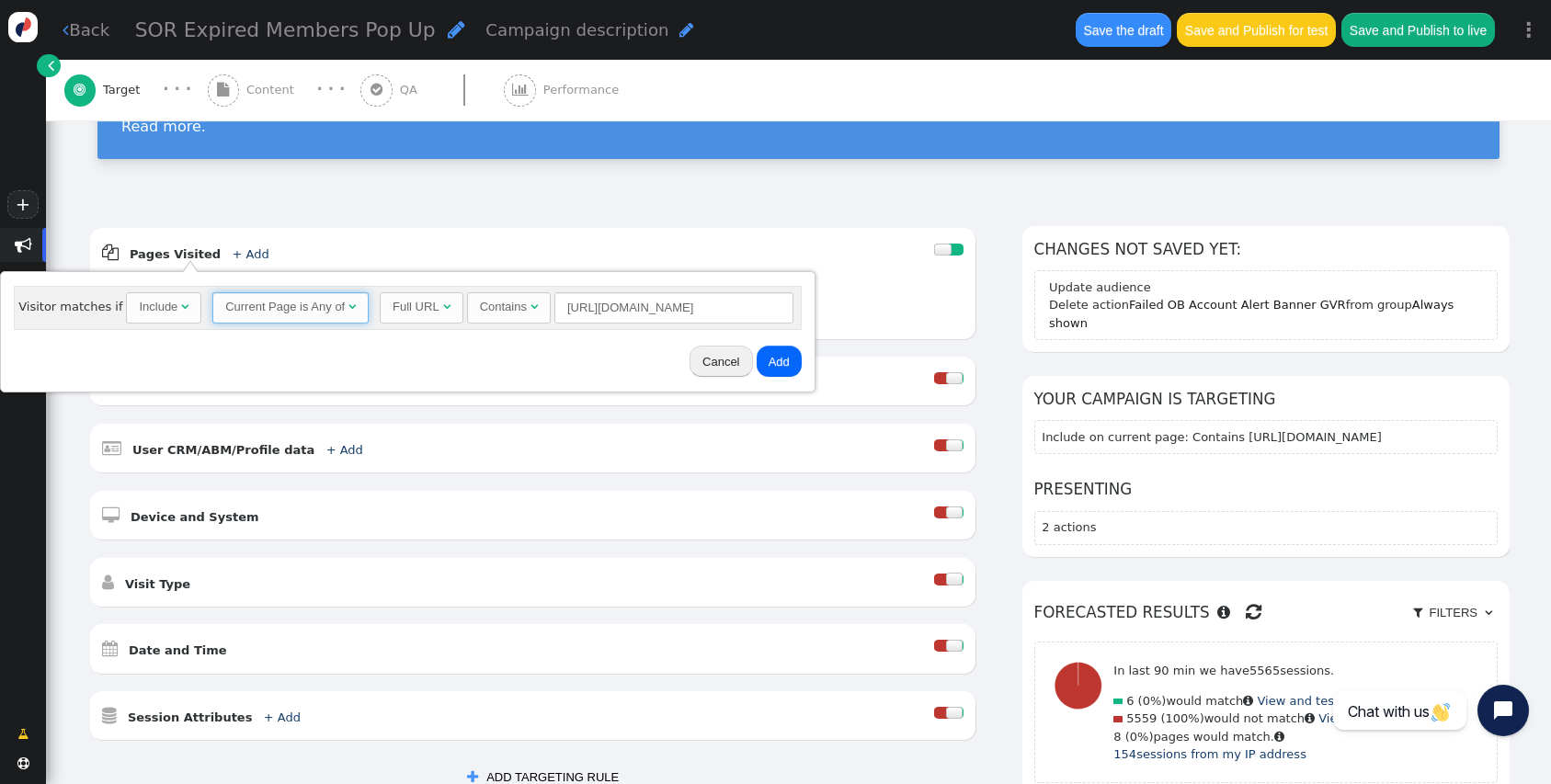
click at [348, 305] on span "" at bounding box center [352, 306] width 8 height 12
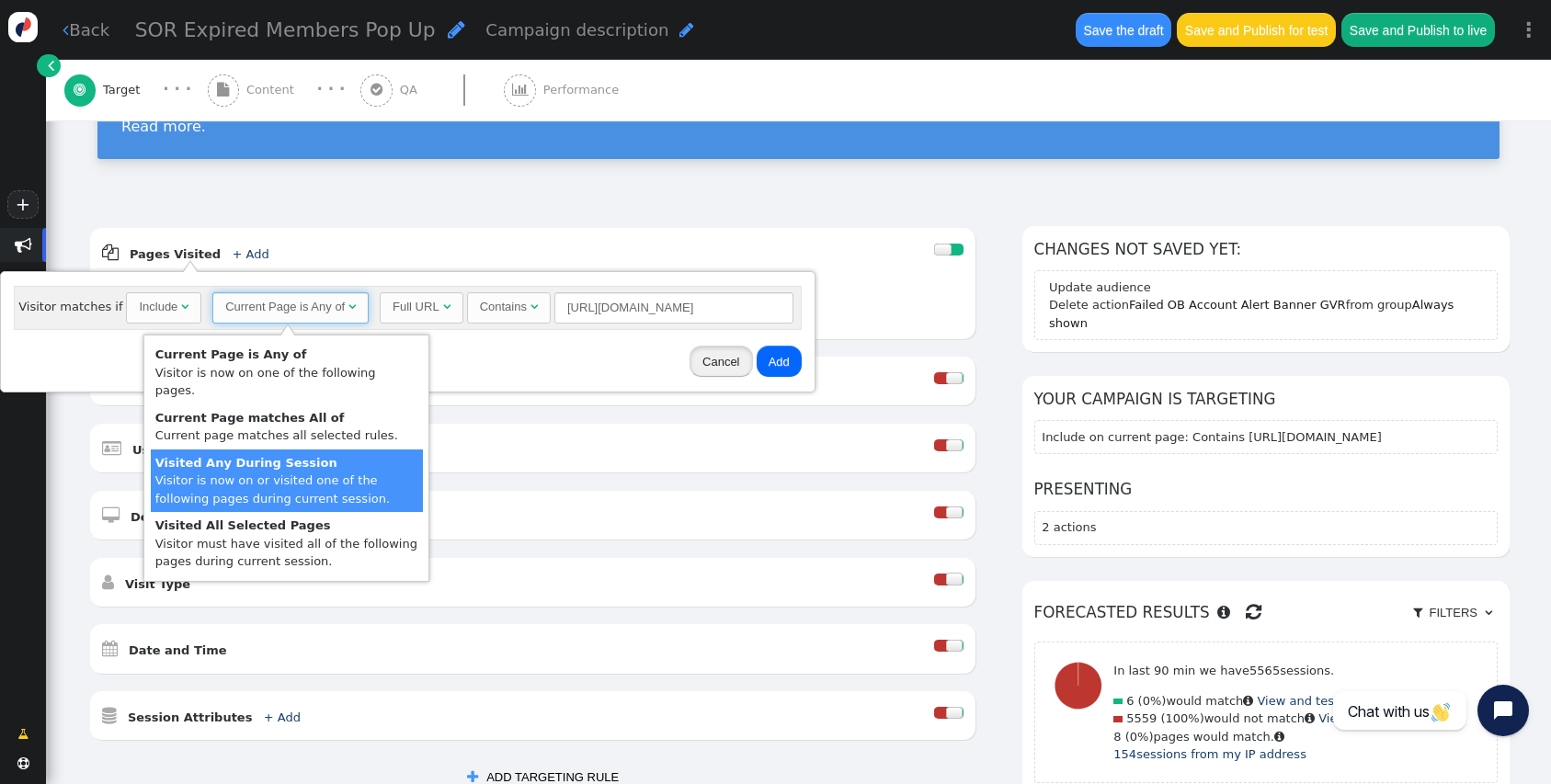
click at [732, 359] on button "Cancel" at bounding box center [720, 360] width 62 height 31
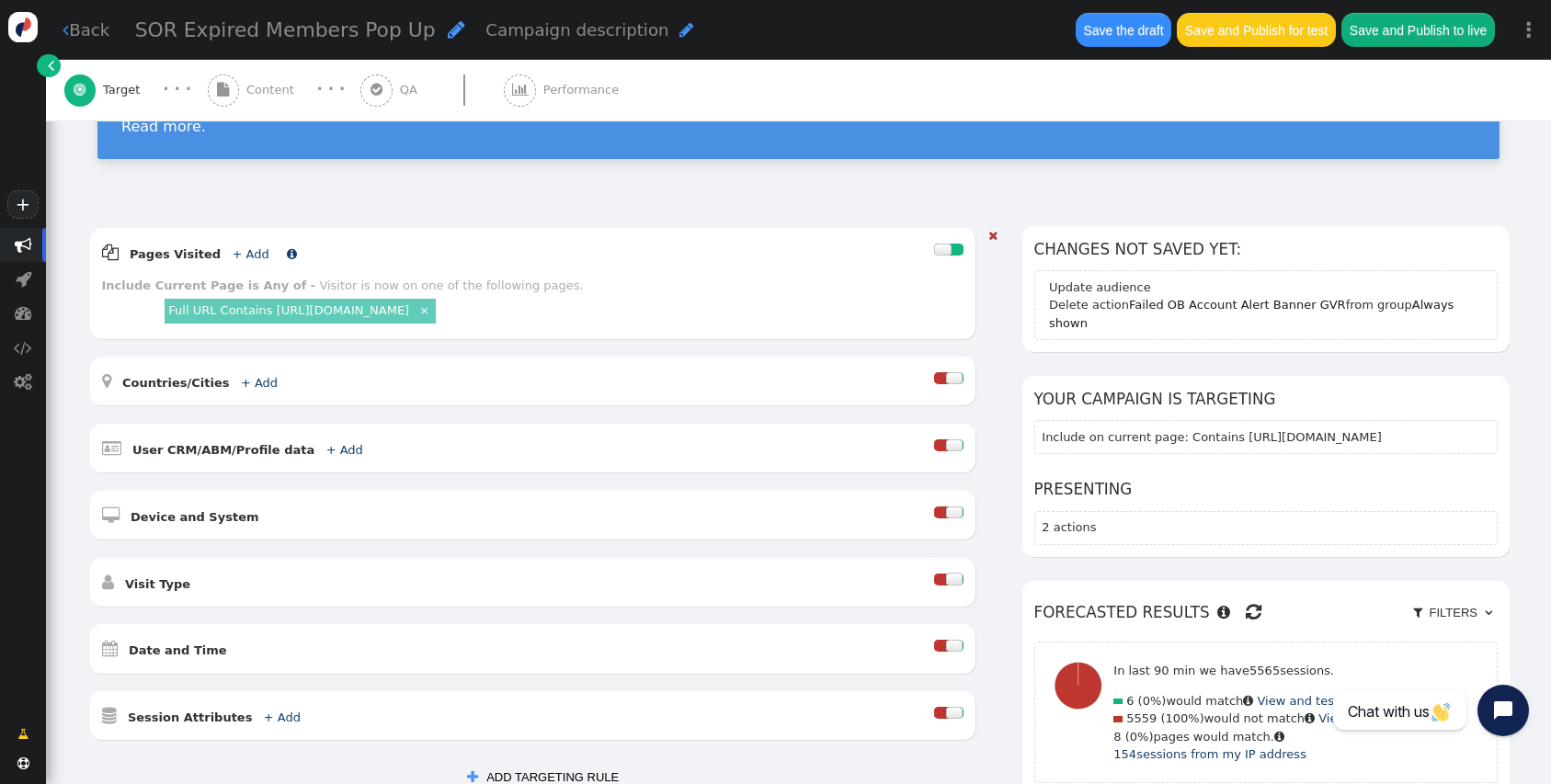
click at [231, 259] on link "+ Add" at bounding box center [249, 254] width 37 height 14
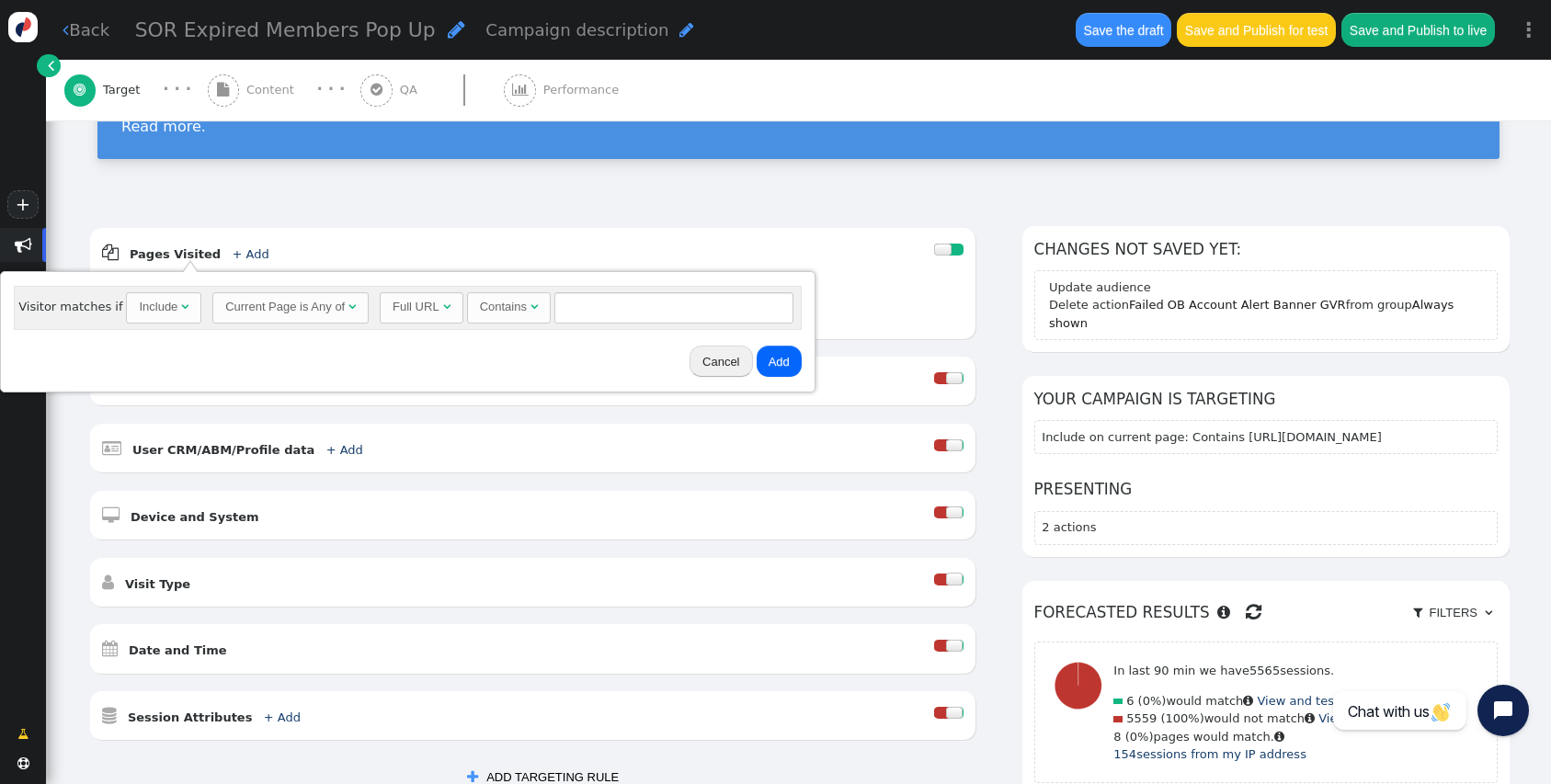
click at [261, 299] on div "Current Page is Any of" at bounding box center [285, 307] width 120 height 18
click at [728, 369] on button "Cancel" at bounding box center [750, 360] width 62 height 31
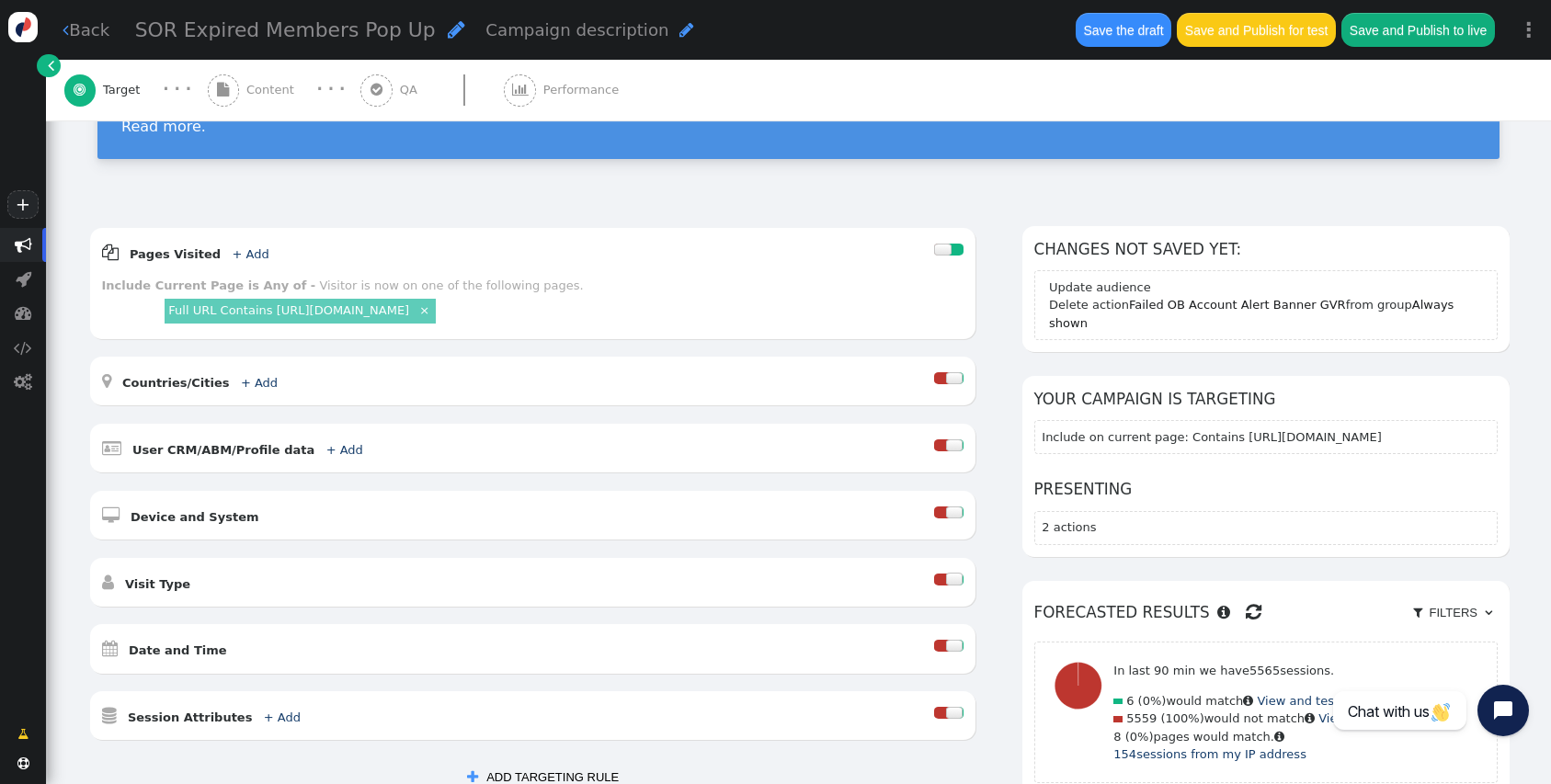
click at [409, 303] on link "Full URL Contains [URL][DOMAIN_NAME]" at bounding box center [288, 309] width 241 height 14
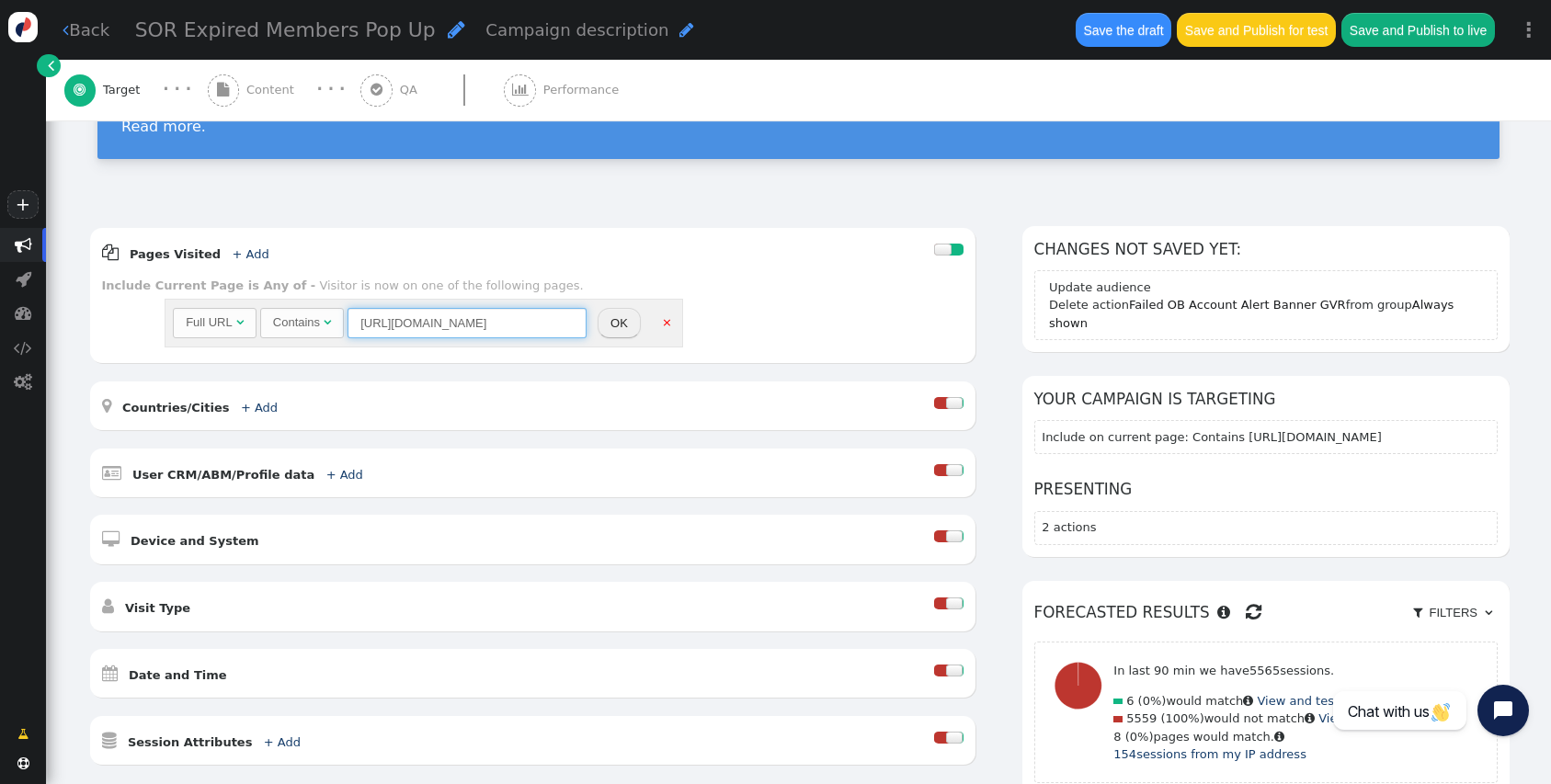
click at [442, 320] on input "[URL][DOMAIN_NAME]" at bounding box center [466, 323] width 239 height 31
click at [661, 322] on link "×" at bounding box center [666, 321] width 16 height 16
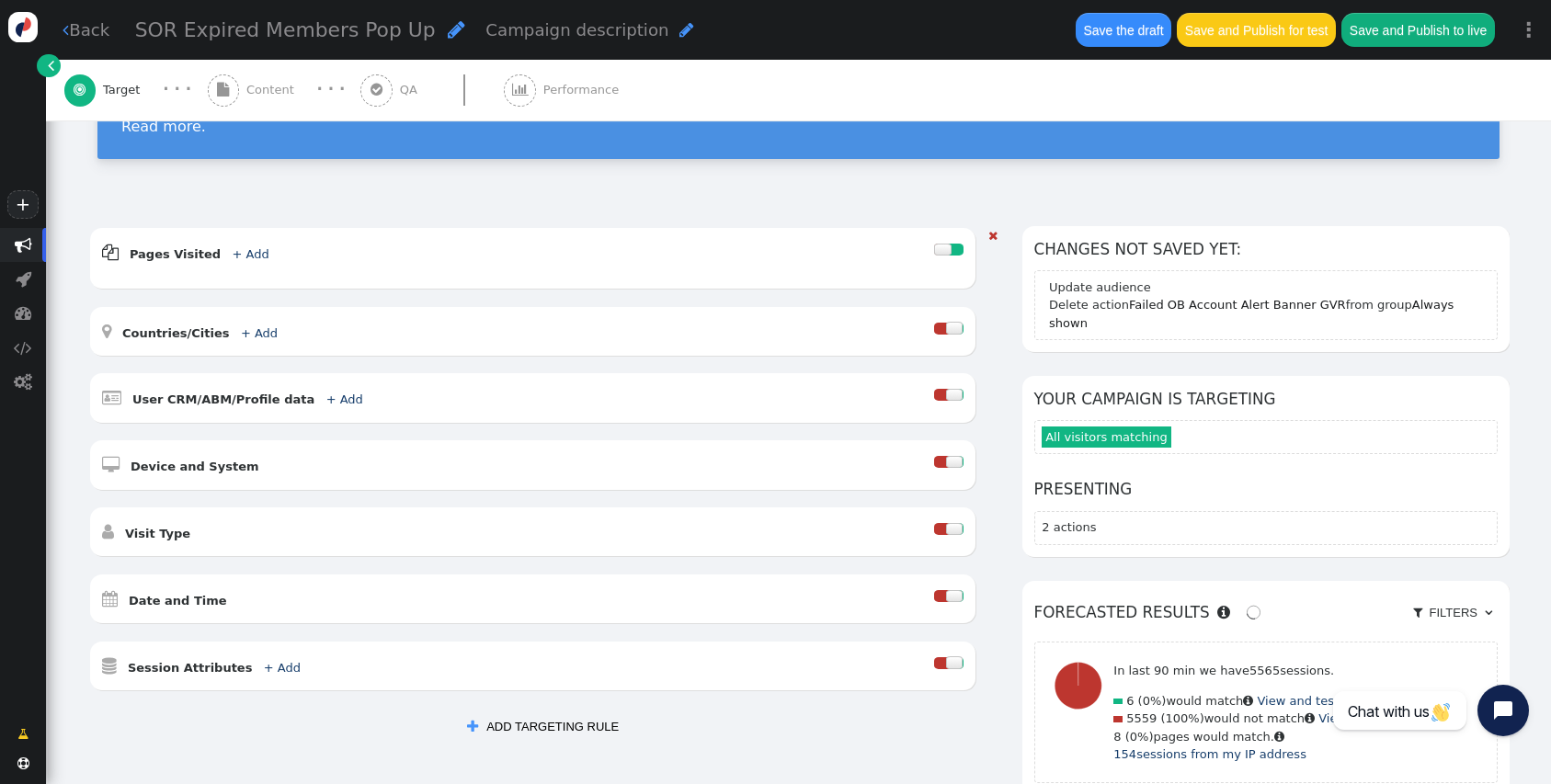
click at [240, 258] on link "+ Add" at bounding box center [249, 254] width 37 height 14
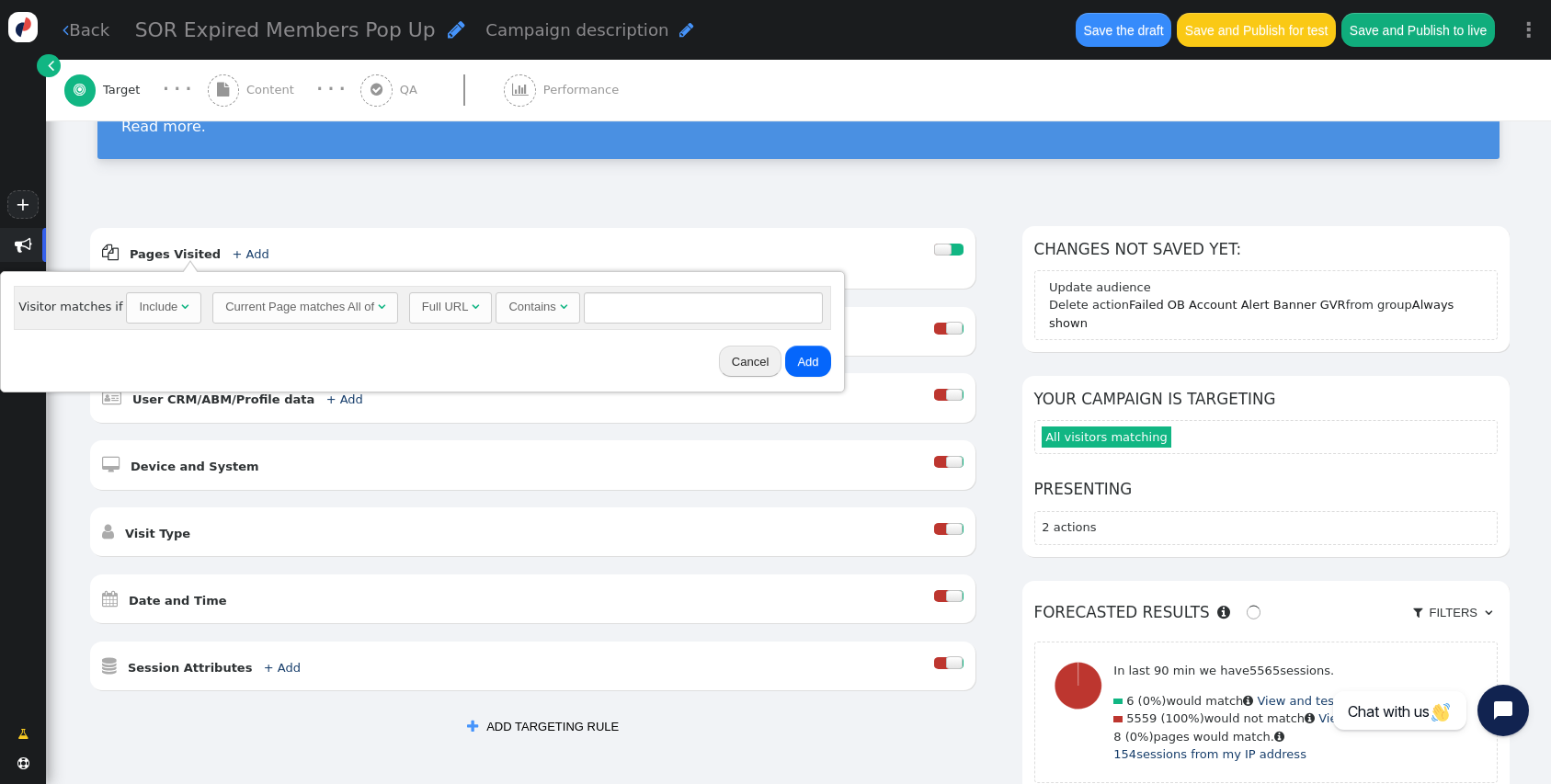
click at [313, 310] on div "Current Page matches All of" at bounding box center [300, 307] width 149 height 18
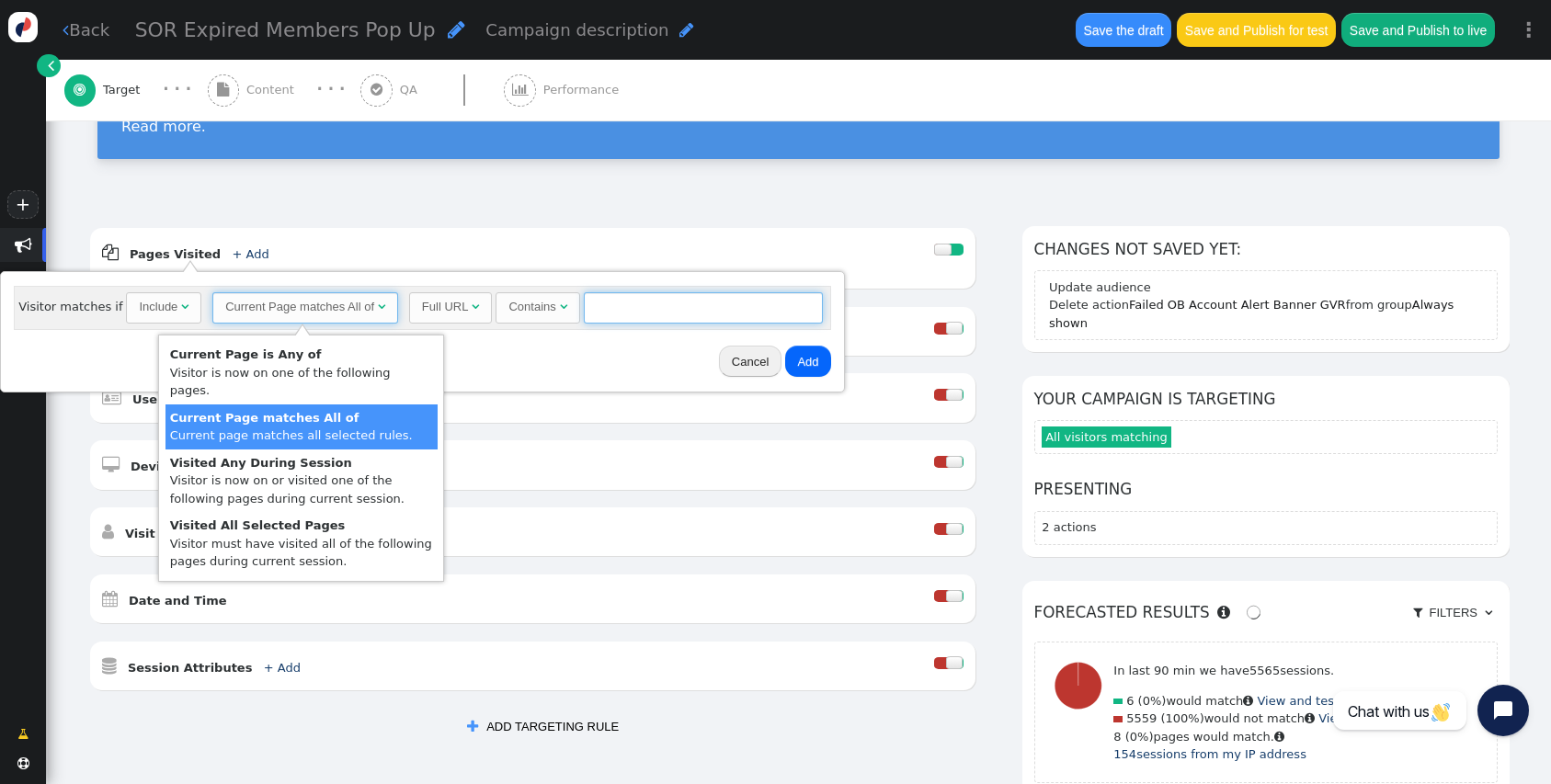
click at [680, 310] on input "text" at bounding box center [702, 308] width 239 height 31
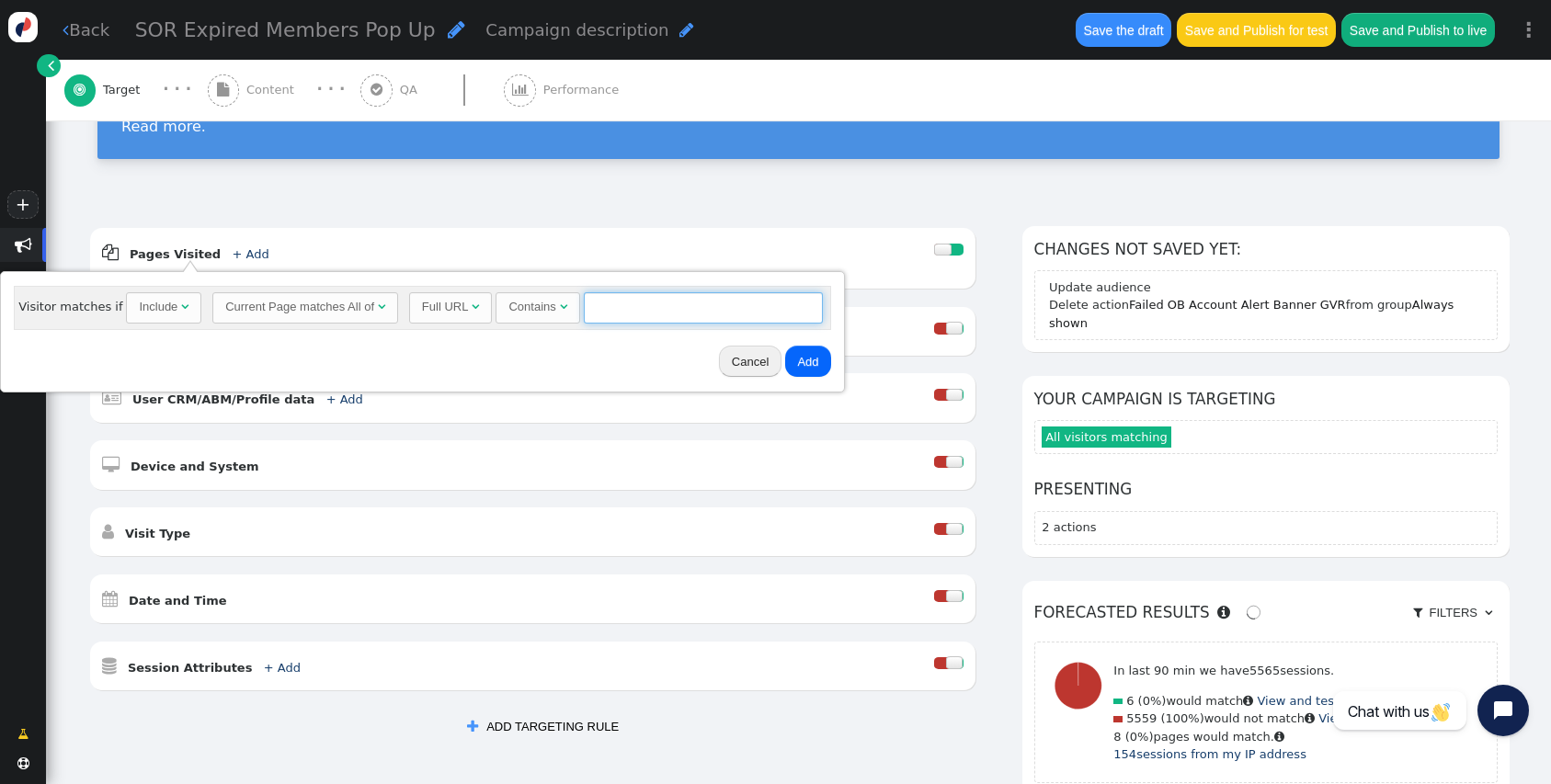
click at [701, 319] on input "text" at bounding box center [702, 308] width 239 height 31
paste input "[URL][DOMAIN_NAME]"
type input "[URL][DOMAIN_NAME]"
click at [813, 375] on button "Add" at bounding box center [808, 360] width 45 height 31
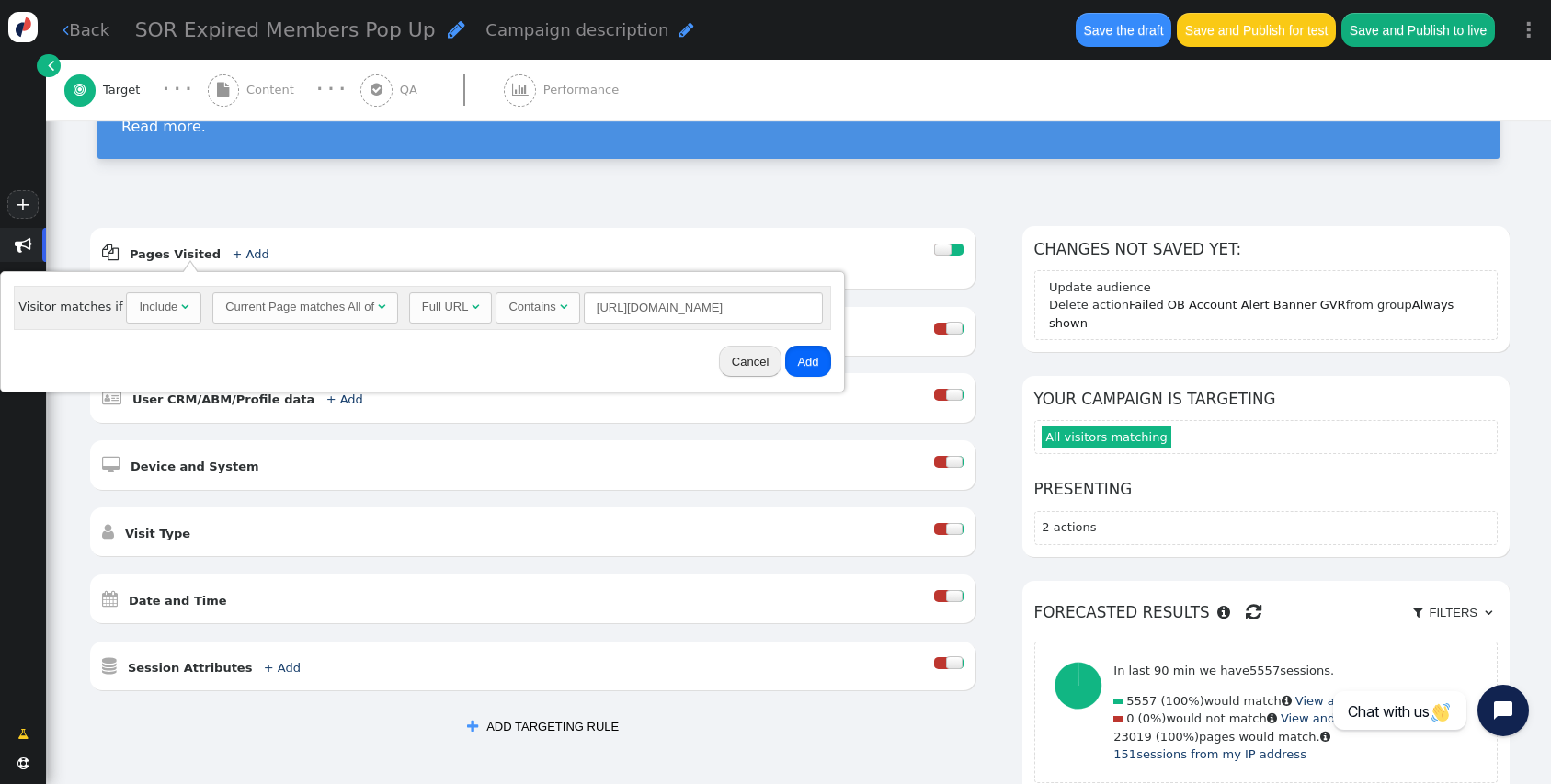
scroll to position [0, 0]
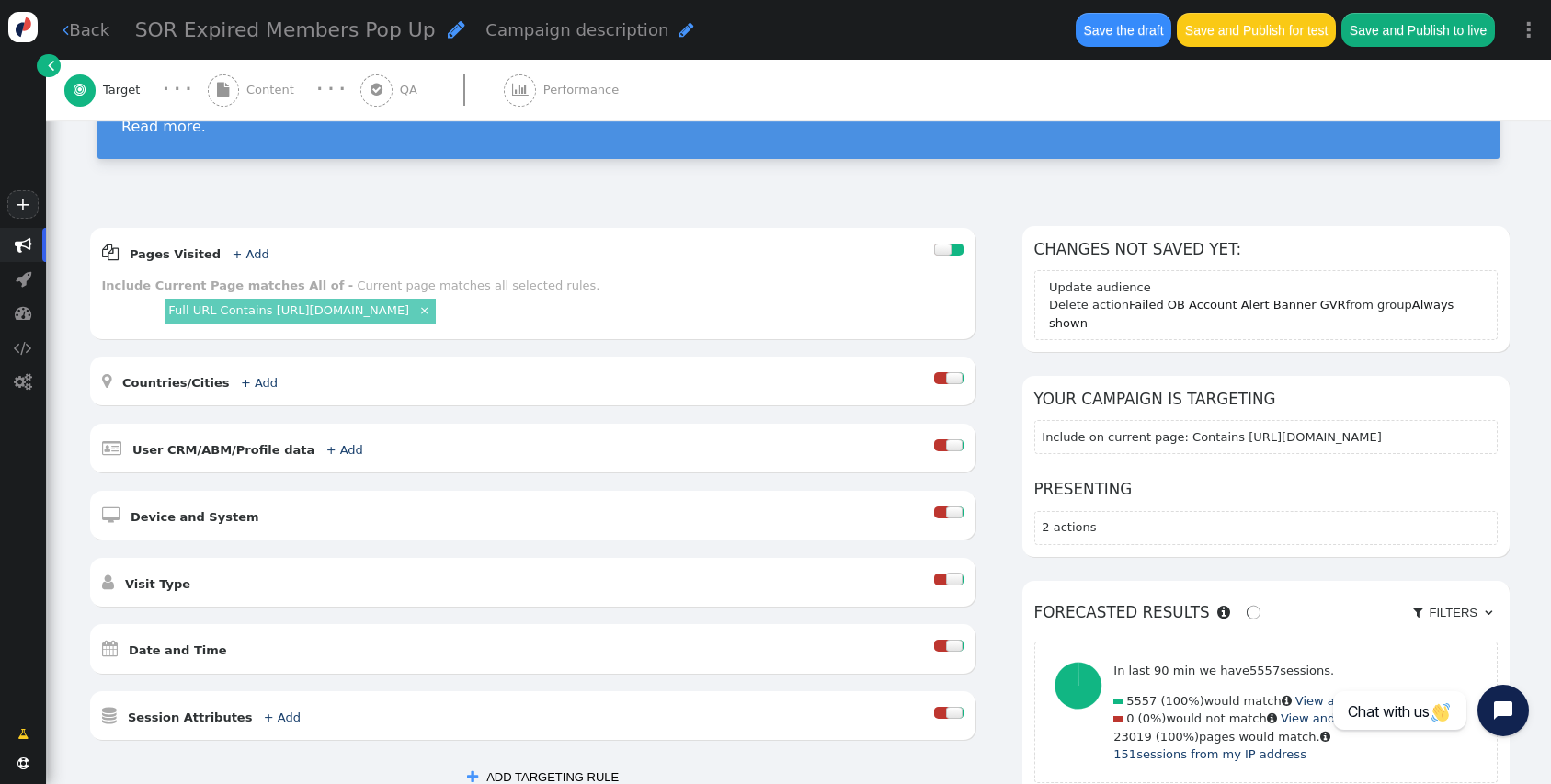
click at [1250, 25] on button "Save and Publish for test" at bounding box center [1256, 29] width 159 height 33
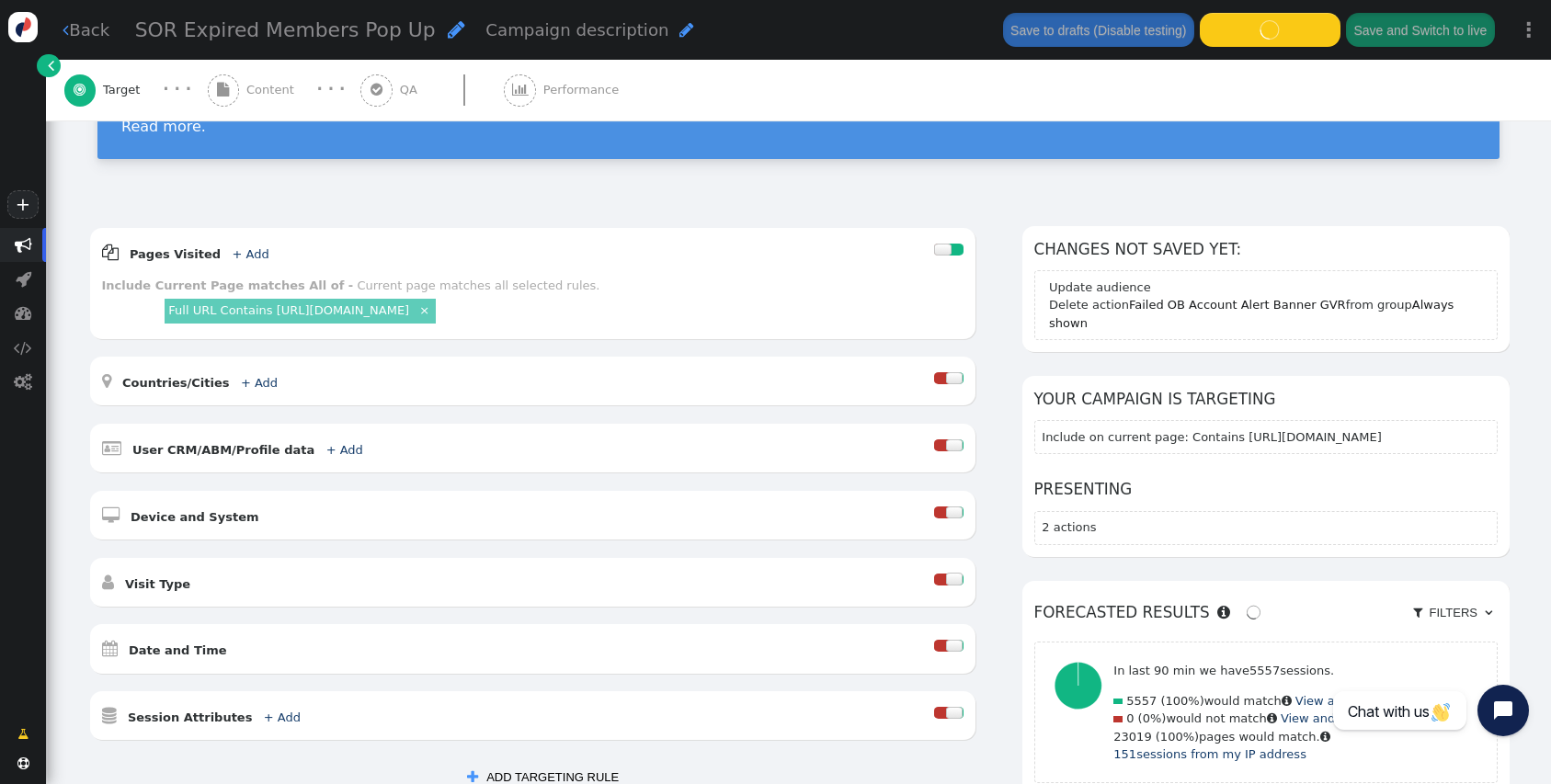
click at [240, 89] on div " Content" at bounding box center [254, 90] width 93 height 60
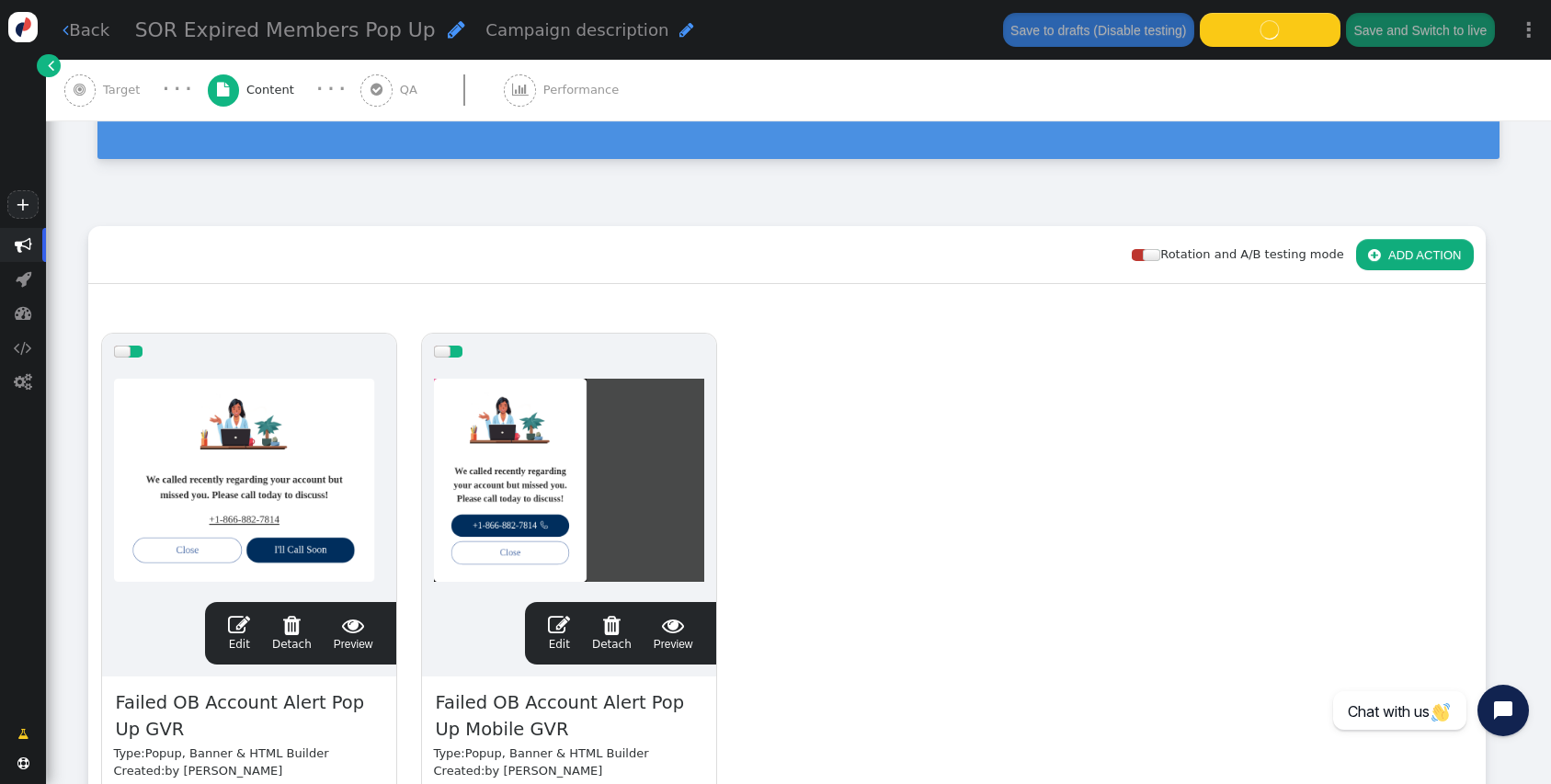
click at [124, 72] on div " Target" at bounding box center [106, 90] width 84 height 60
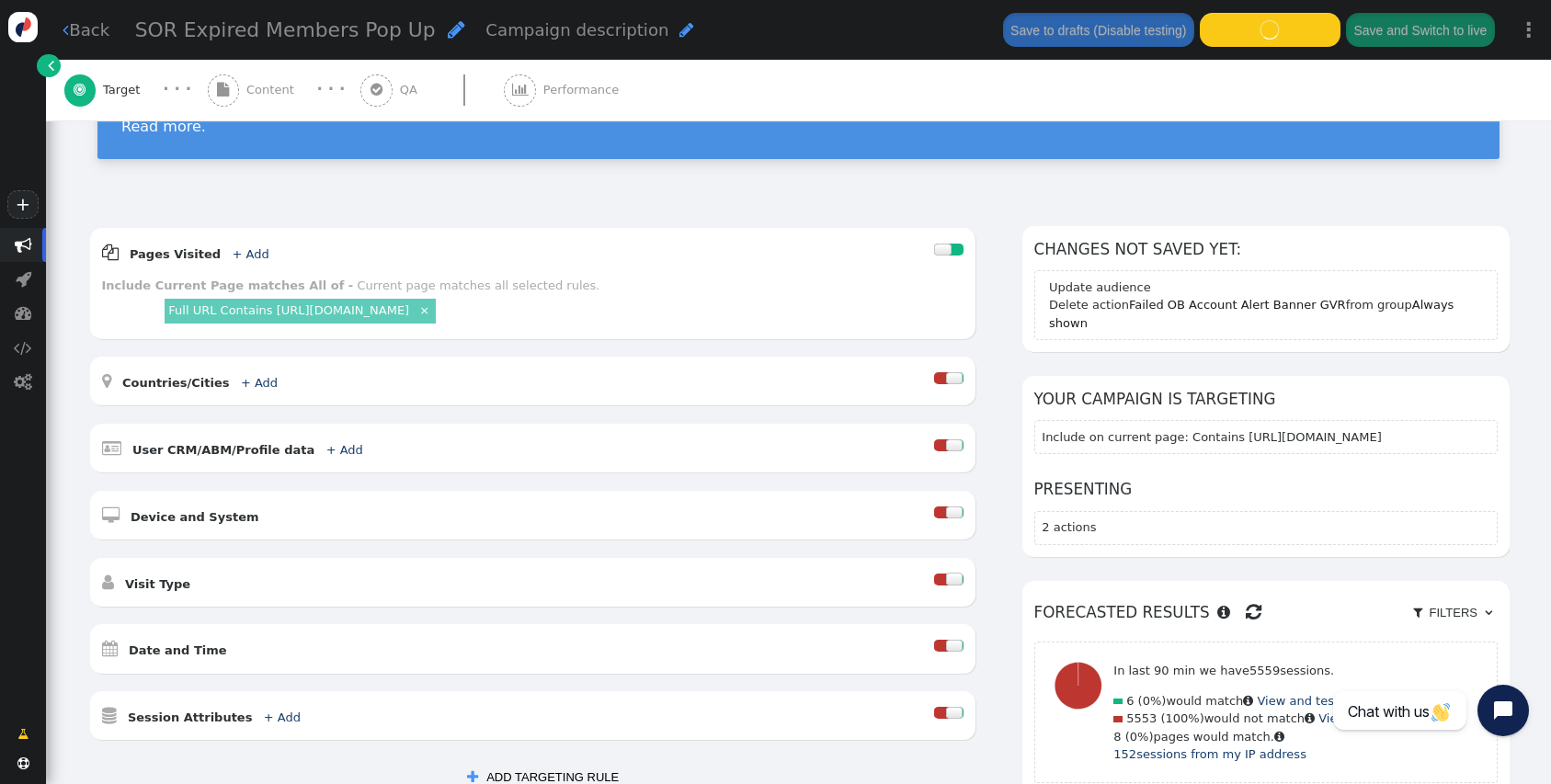
click at [924, 171] on div "Visitor Targeting Set targeting rules to decide who sees your campaign content.…" at bounding box center [799, 89] width 1505 height 227
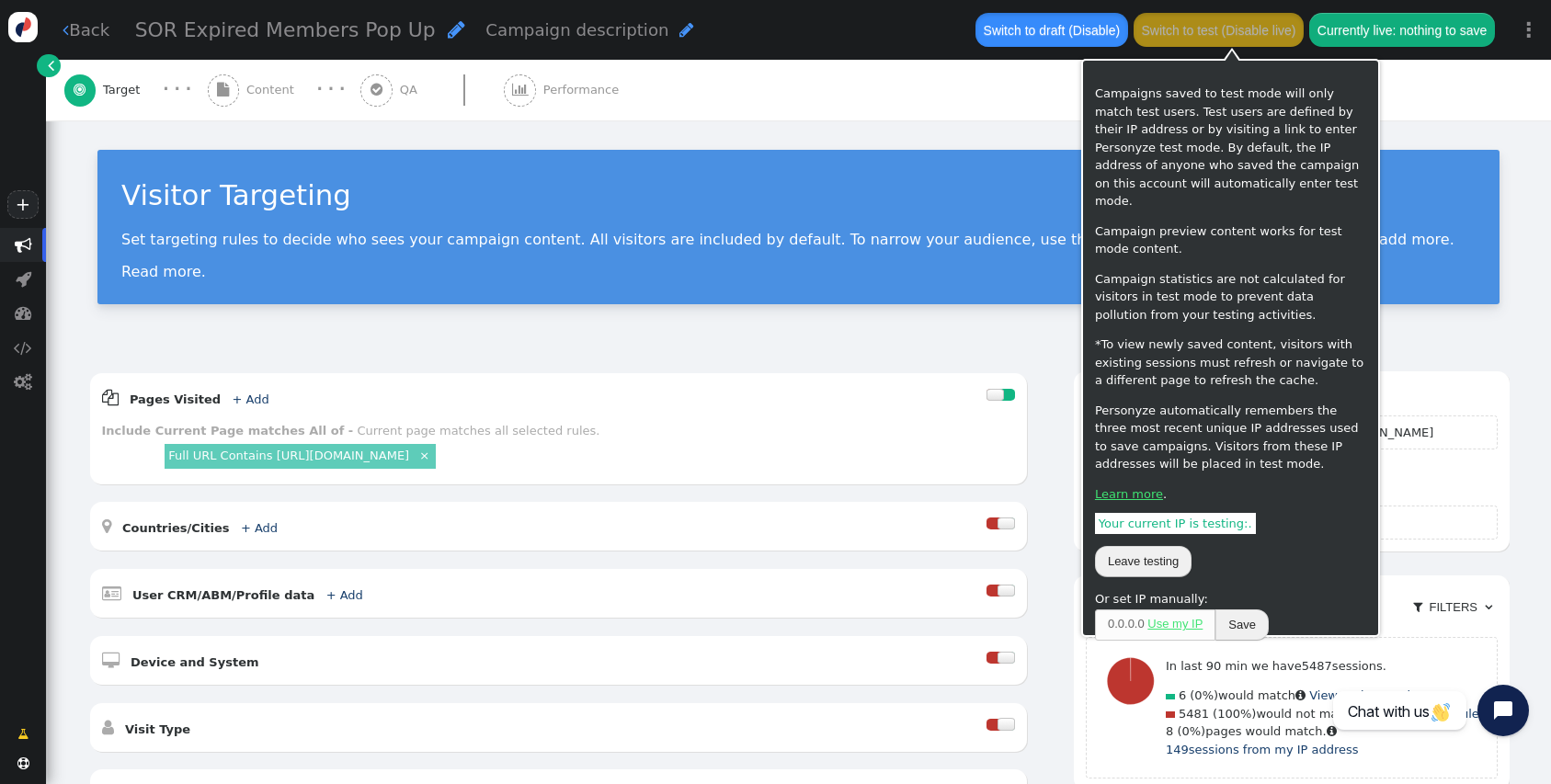
click at [1100, 24] on button "Switch to draft (Disable)" at bounding box center [1051, 29] width 152 height 33
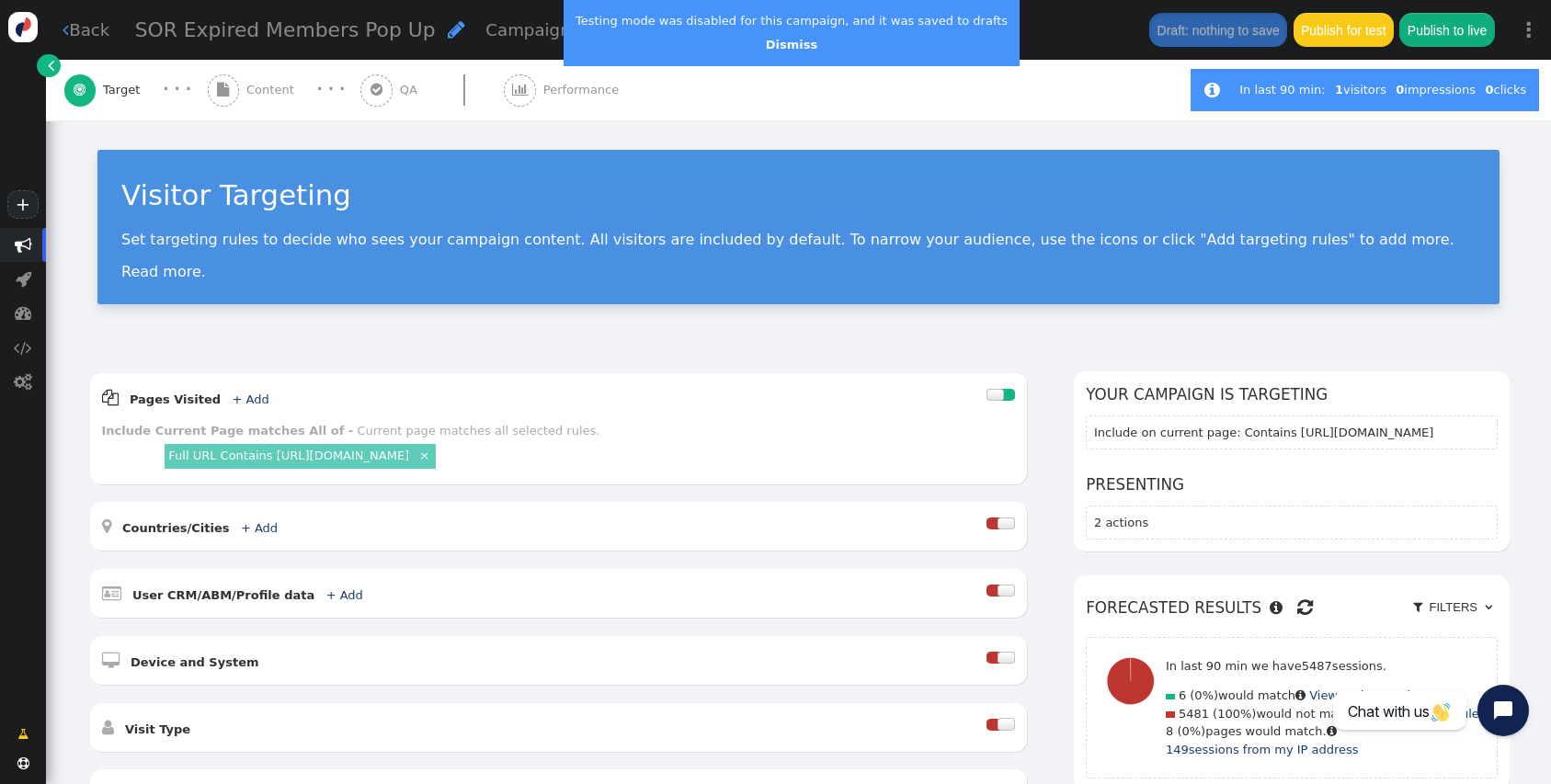
click at [258, 88] on span "Content" at bounding box center [274, 90] width 55 height 18
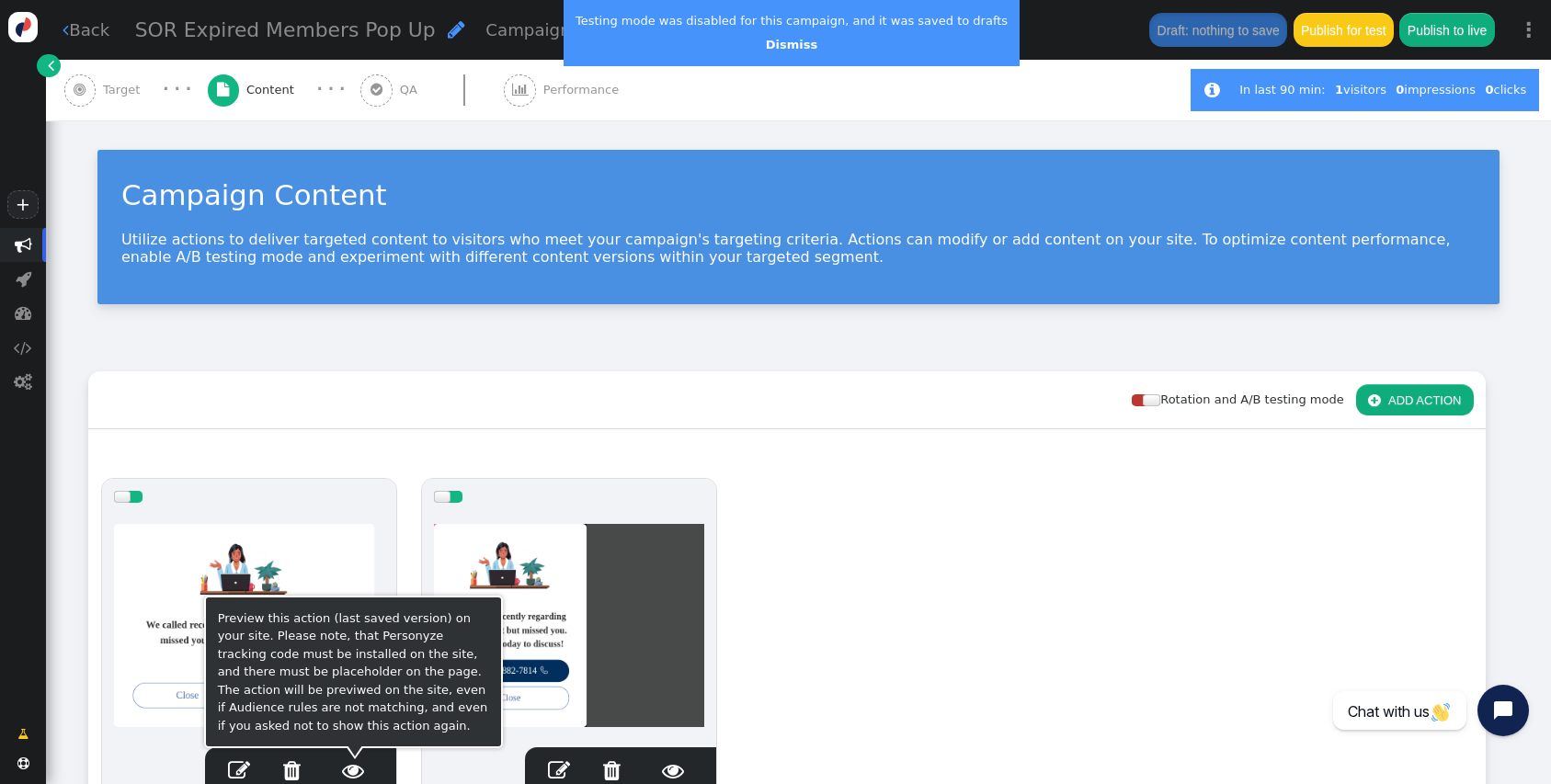
scroll to position [107, 0]
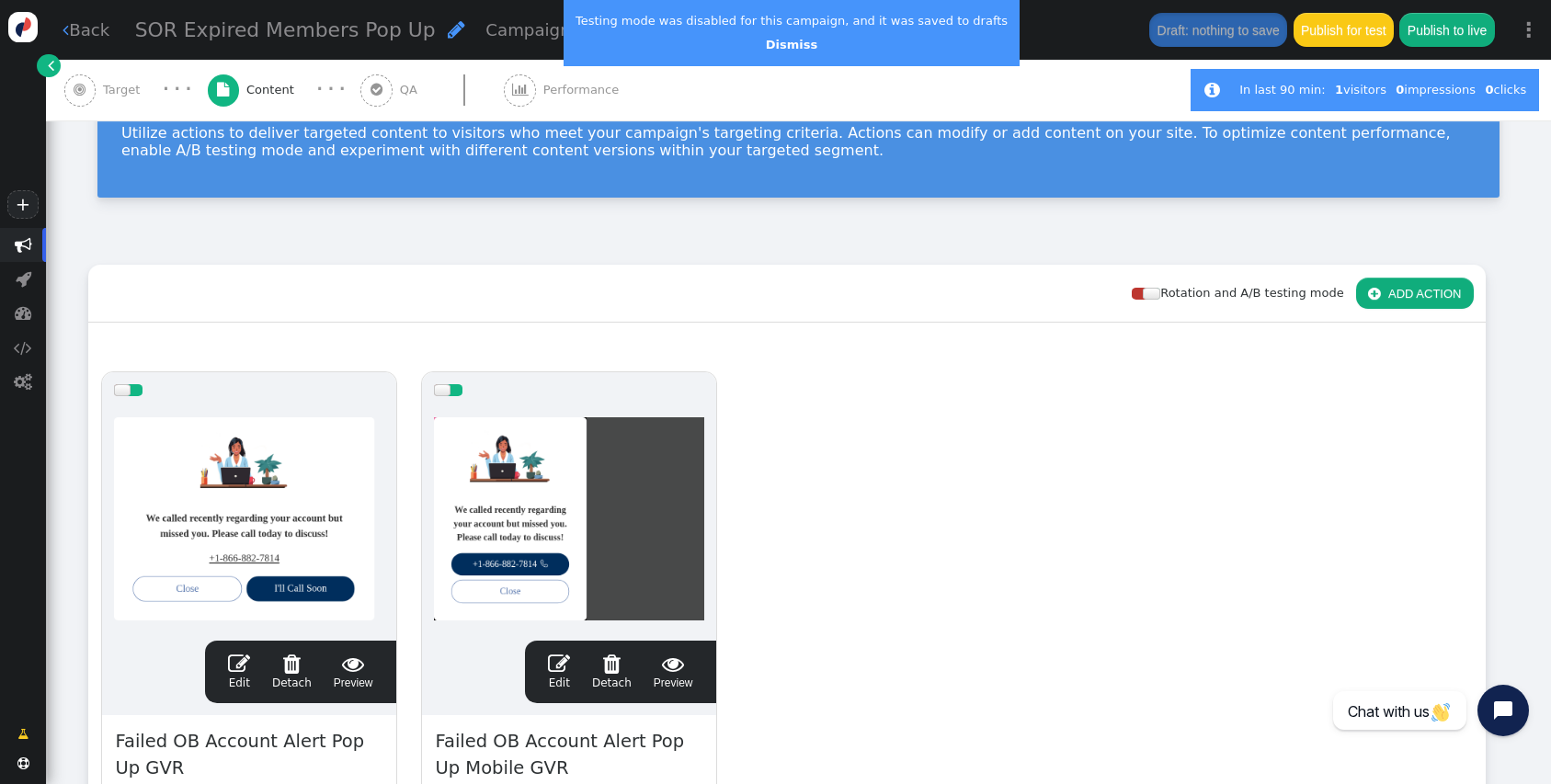
click at [238, 669] on span "" at bounding box center [239, 663] width 22 height 22
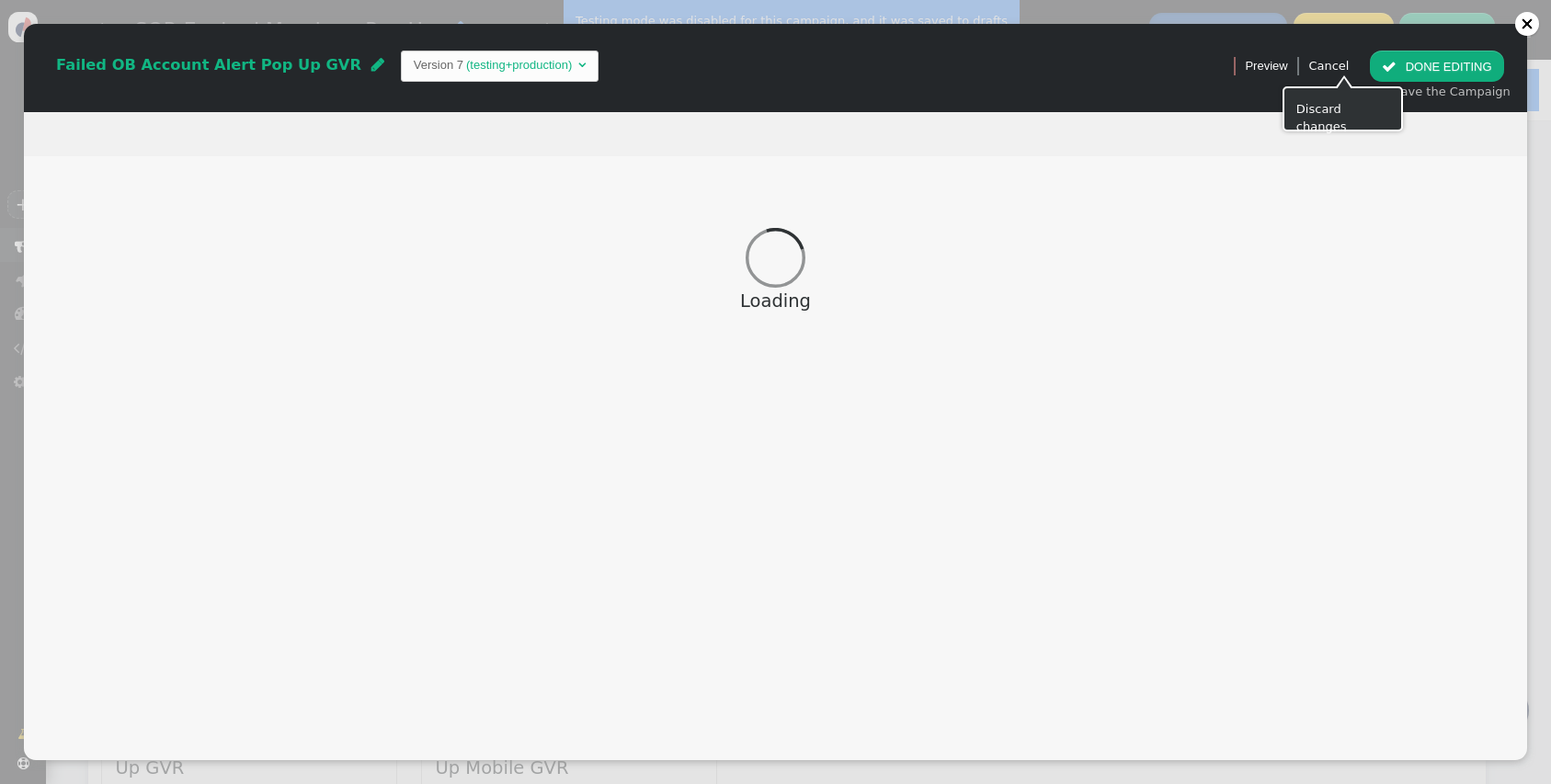
click at [1341, 84] on div at bounding box center [1344, 84] width 15 height 11
click at [1341, 78] on div at bounding box center [1344, 84] width 15 height 11
click at [1346, 70] on link "Cancel" at bounding box center [1328, 65] width 41 height 14
click at [1323, 68] on div " Preview Cancel" at bounding box center [1291, 66] width 125 height 31
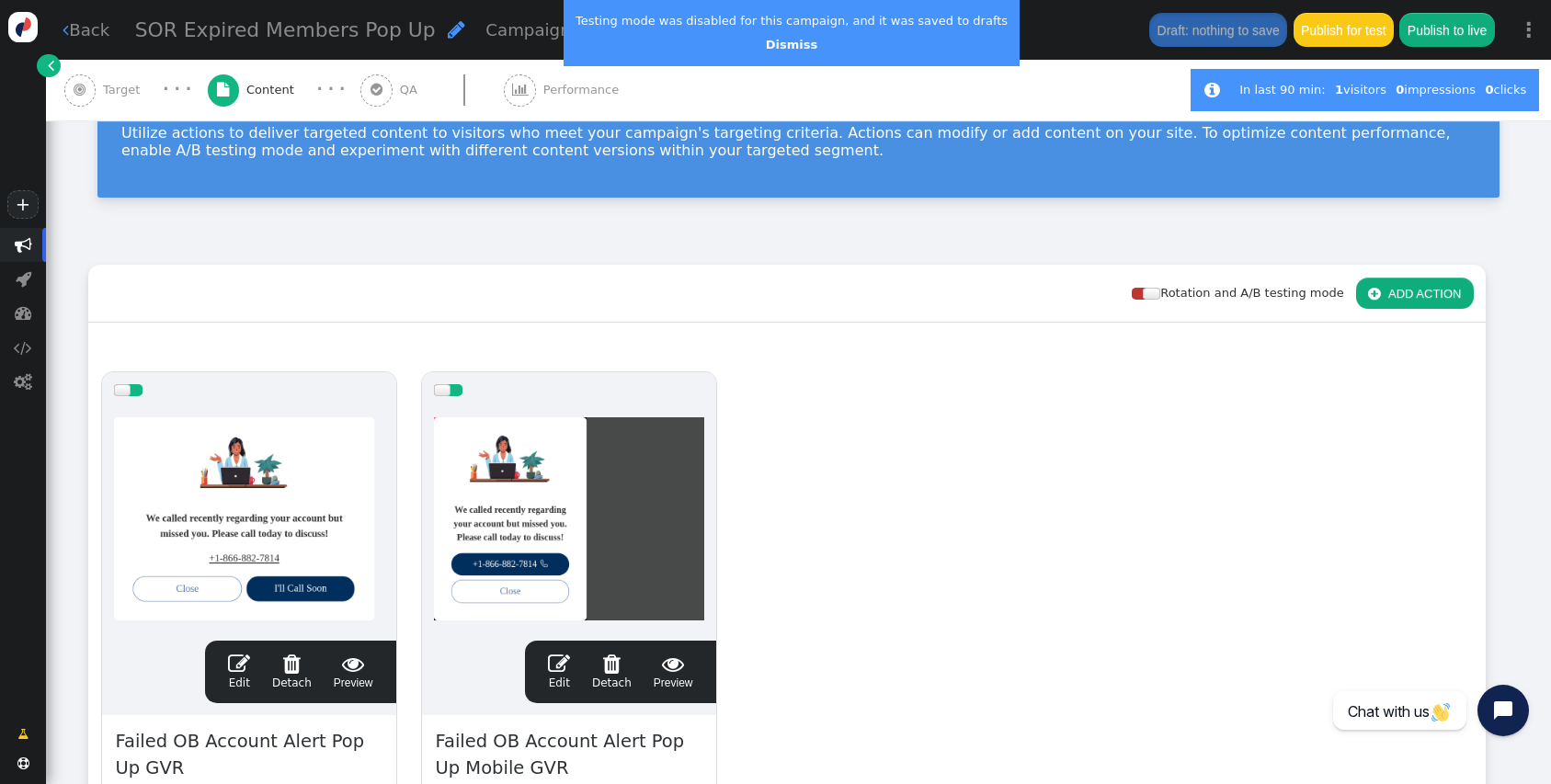
click at [1406, 288] on button " ADD ACTION" at bounding box center [1415, 292] width 118 height 31
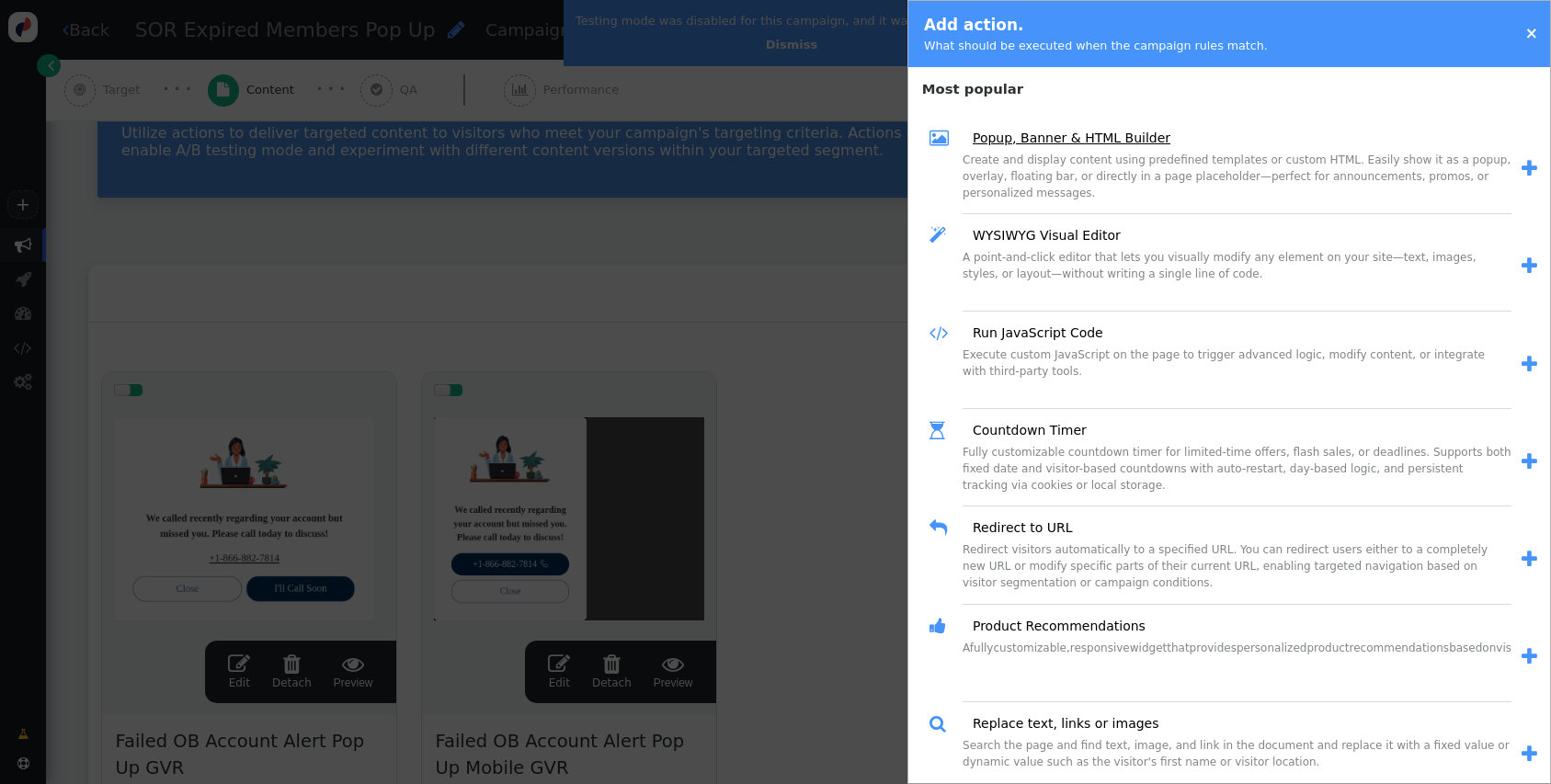
click at [1045, 139] on link "Popup, Banner & HTML Builder" at bounding box center [1065, 138] width 211 height 19
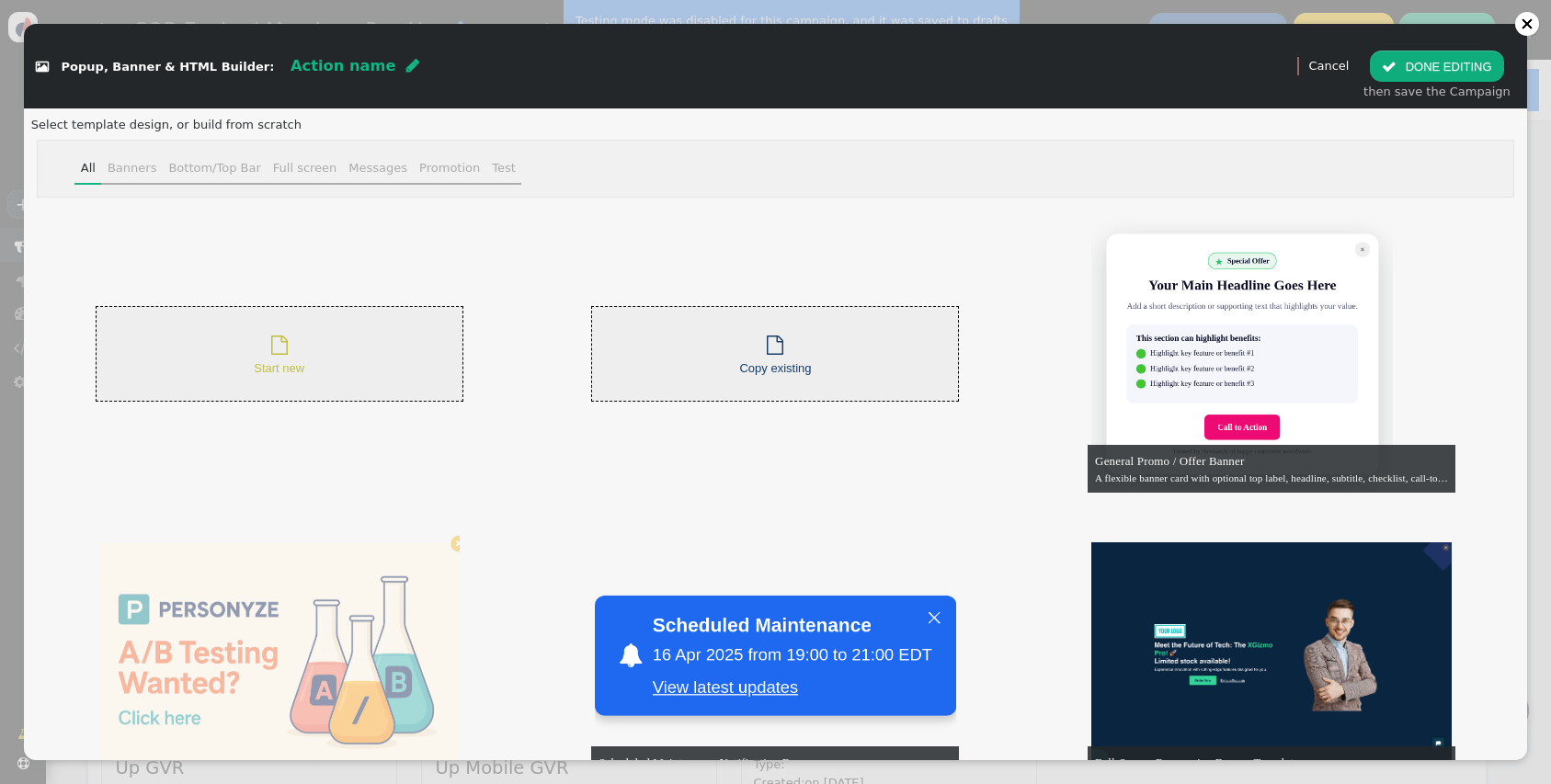
click at [357, 362] on div " Start new" at bounding box center [279, 354] width 368 height 96
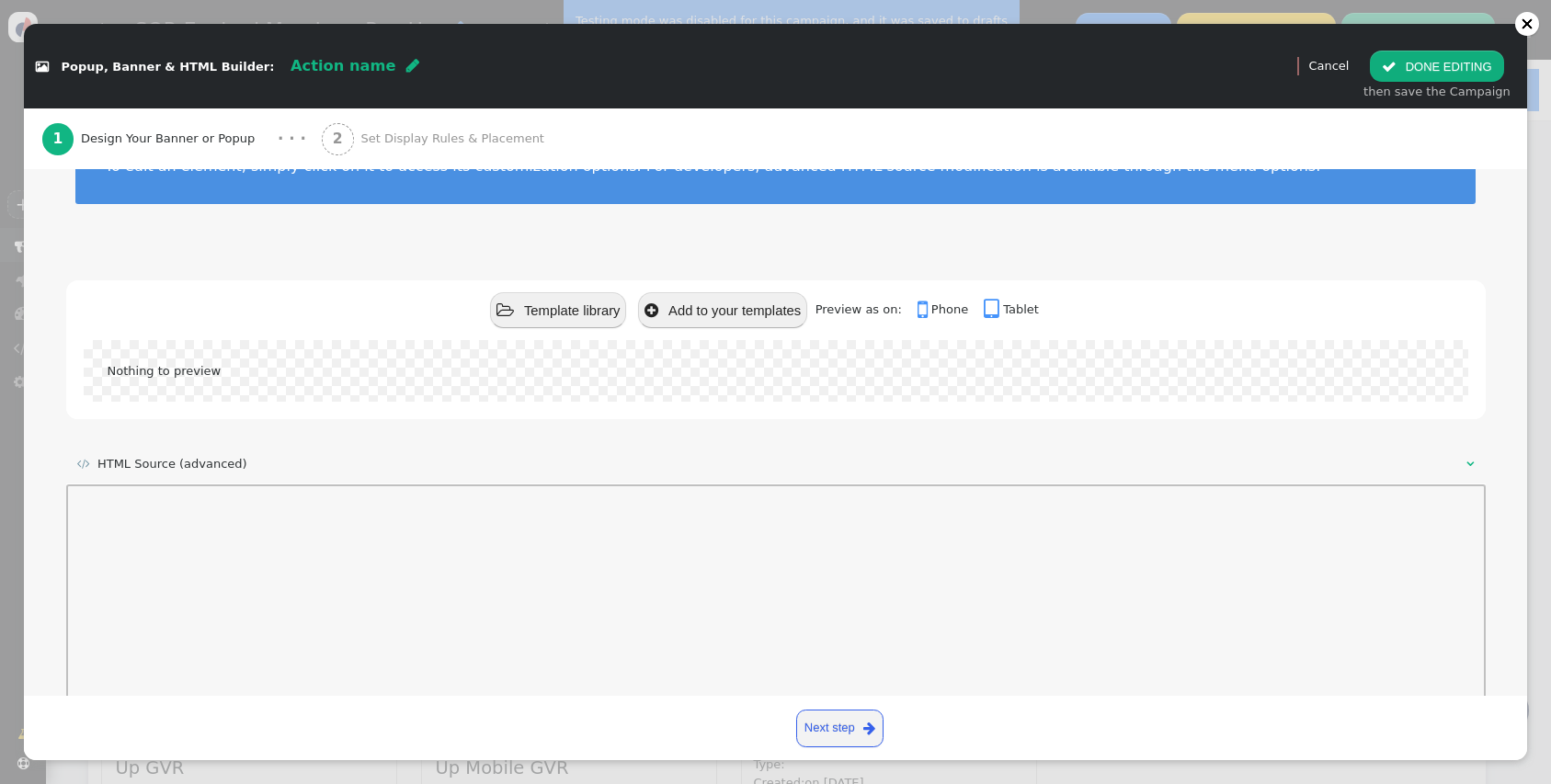
scroll to position [101, 0]
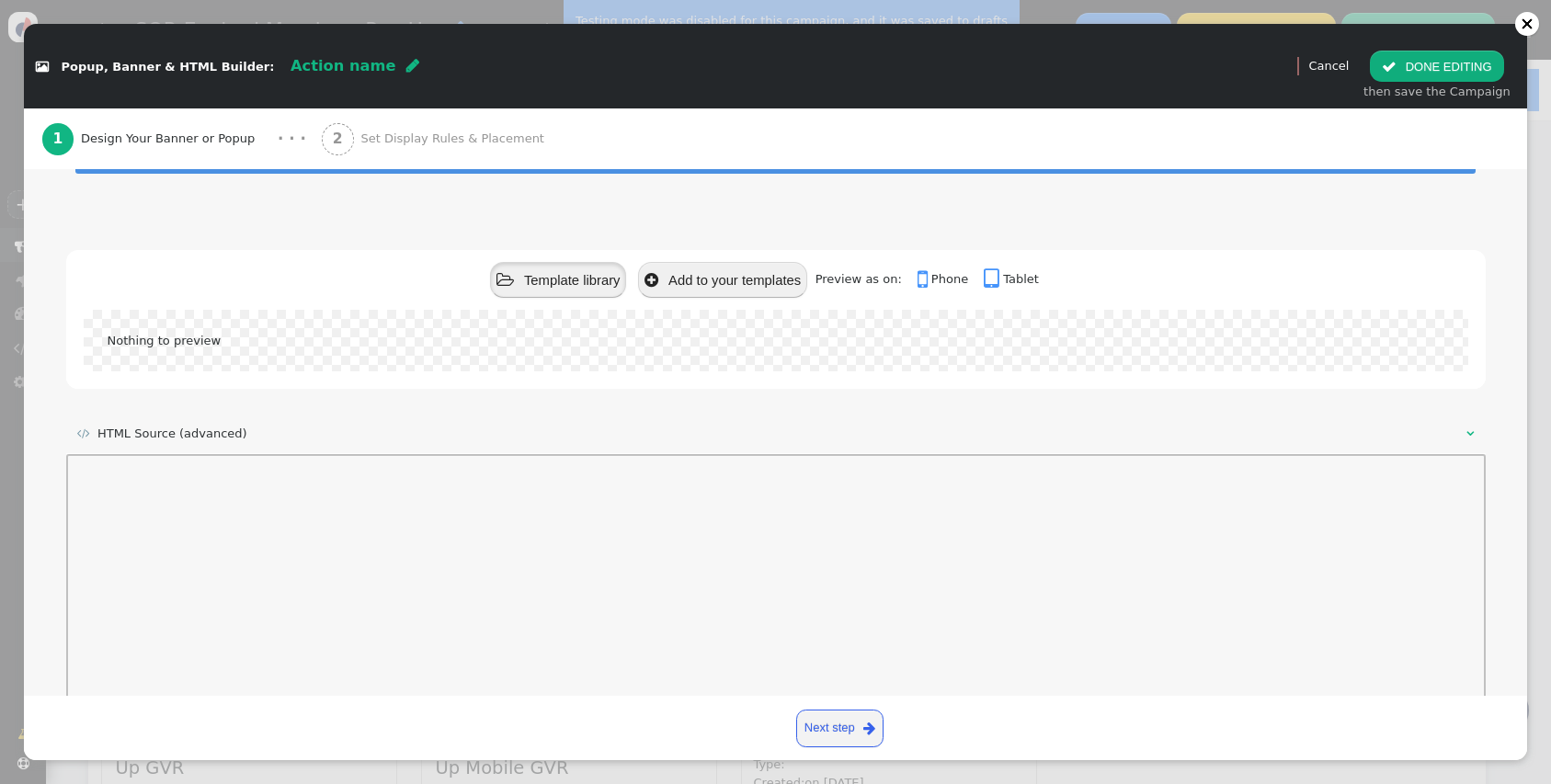
click at [560, 290] on button " Template library" at bounding box center [558, 280] width 136 height 36
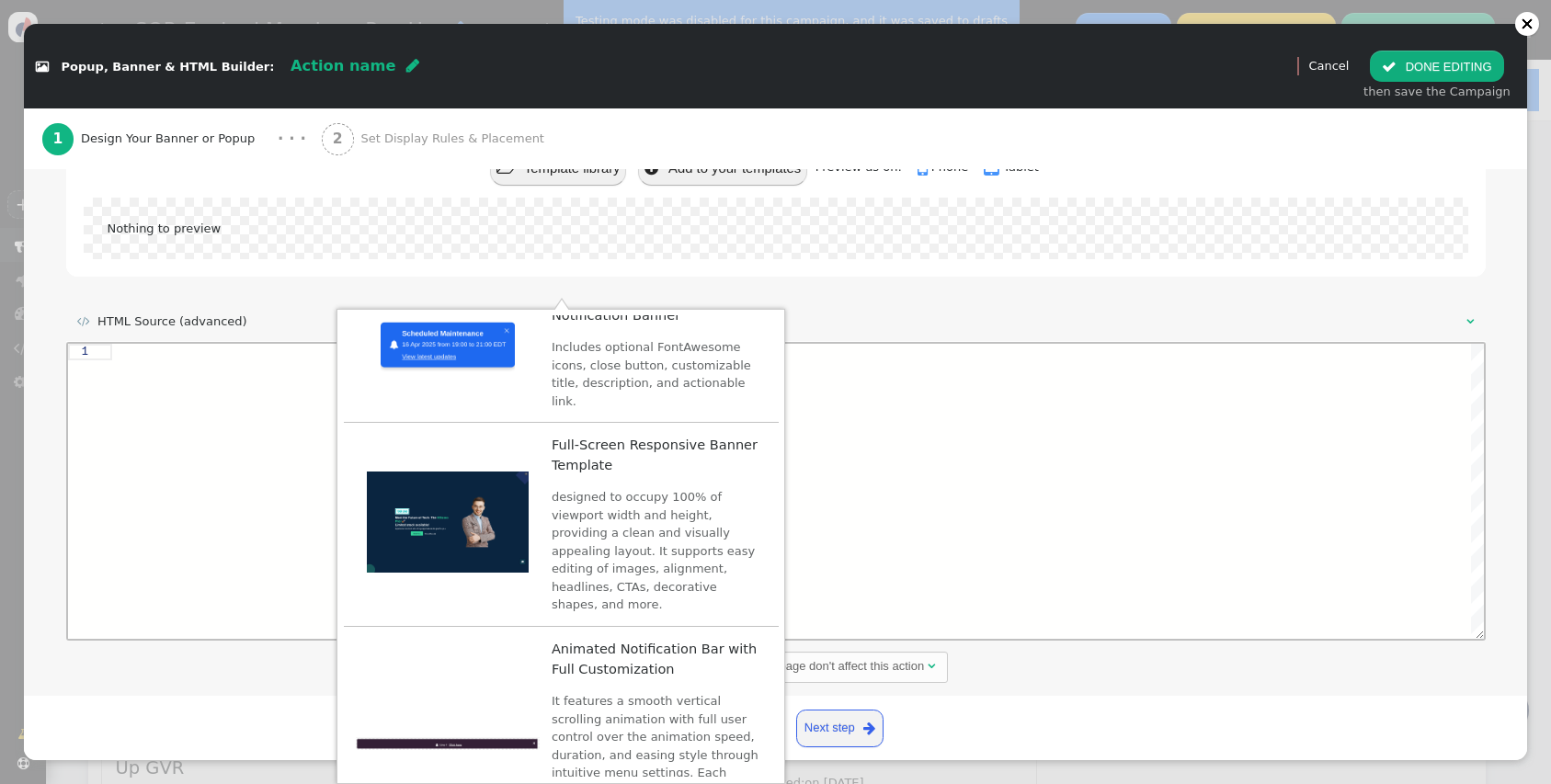
scroll to position [1590, 0]
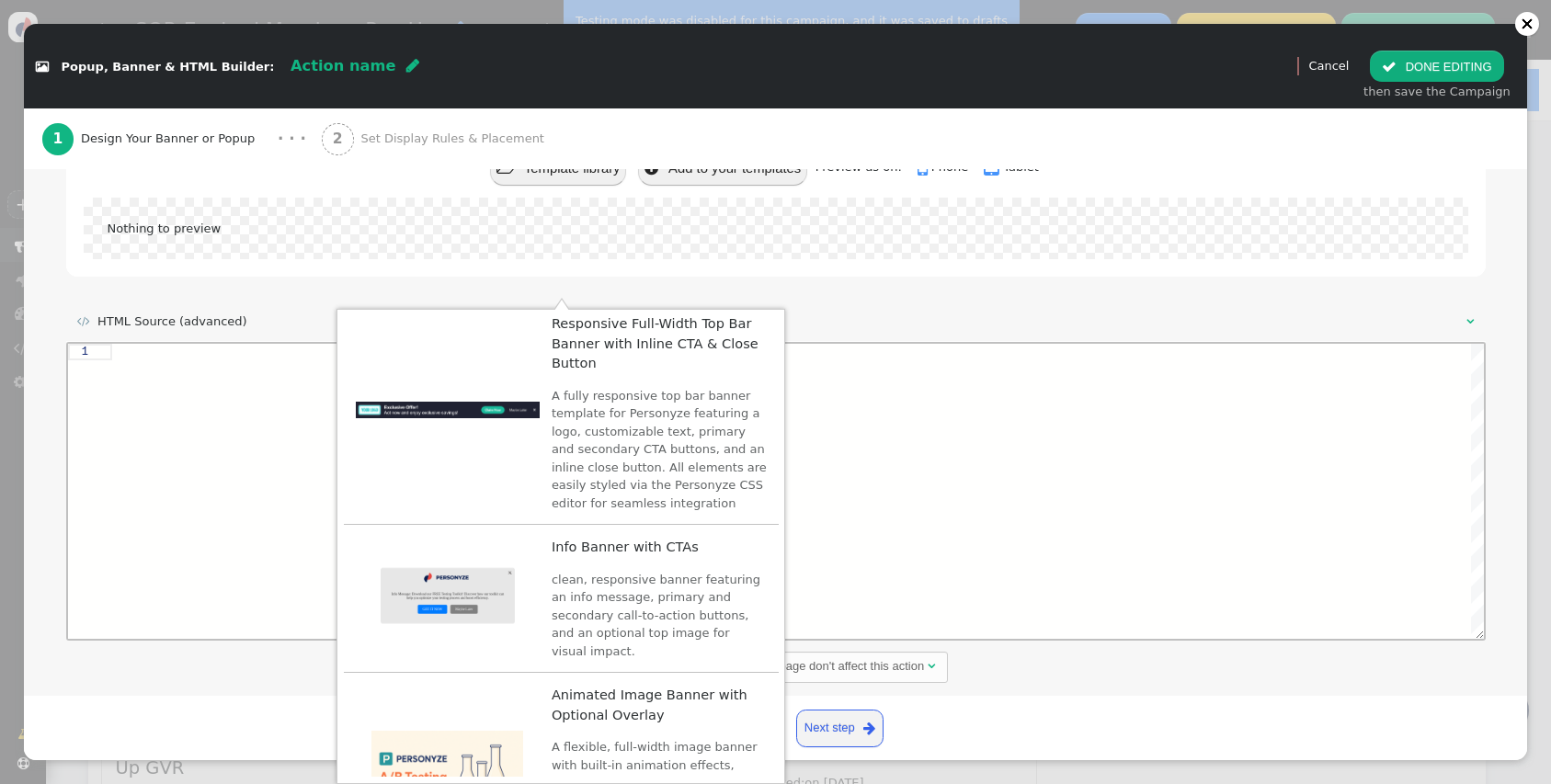
click at [965, 568] on div at bounding box center [797, 491] width 1372 height 295
click at [1002, 534] on div at bounding box center [797, 491] width 1372 height 295
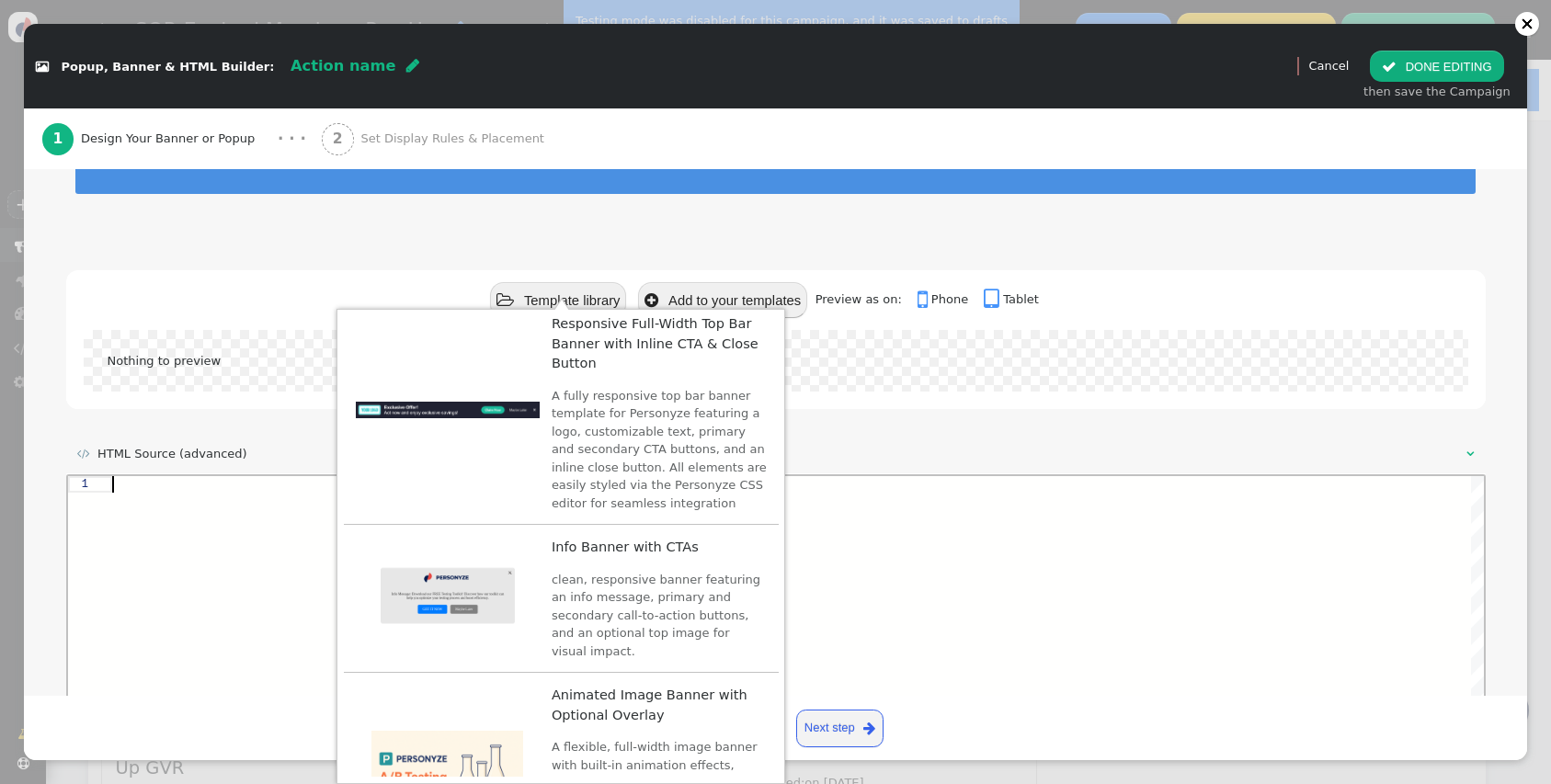
scroll to position [41, 0]
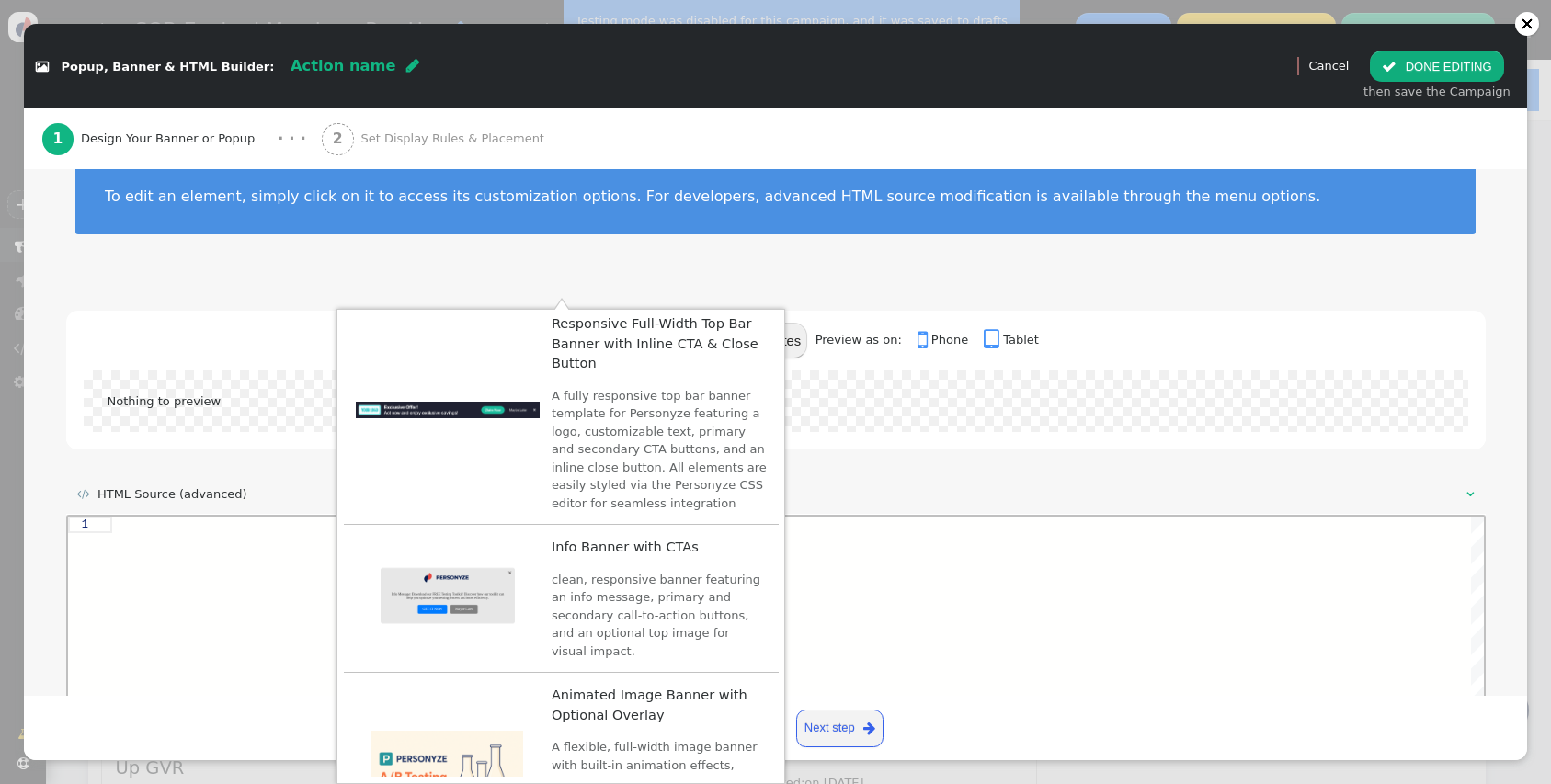
click at [843, 335] on span "Preview as on:" at bounding box center [865, 340] width 98 height 14
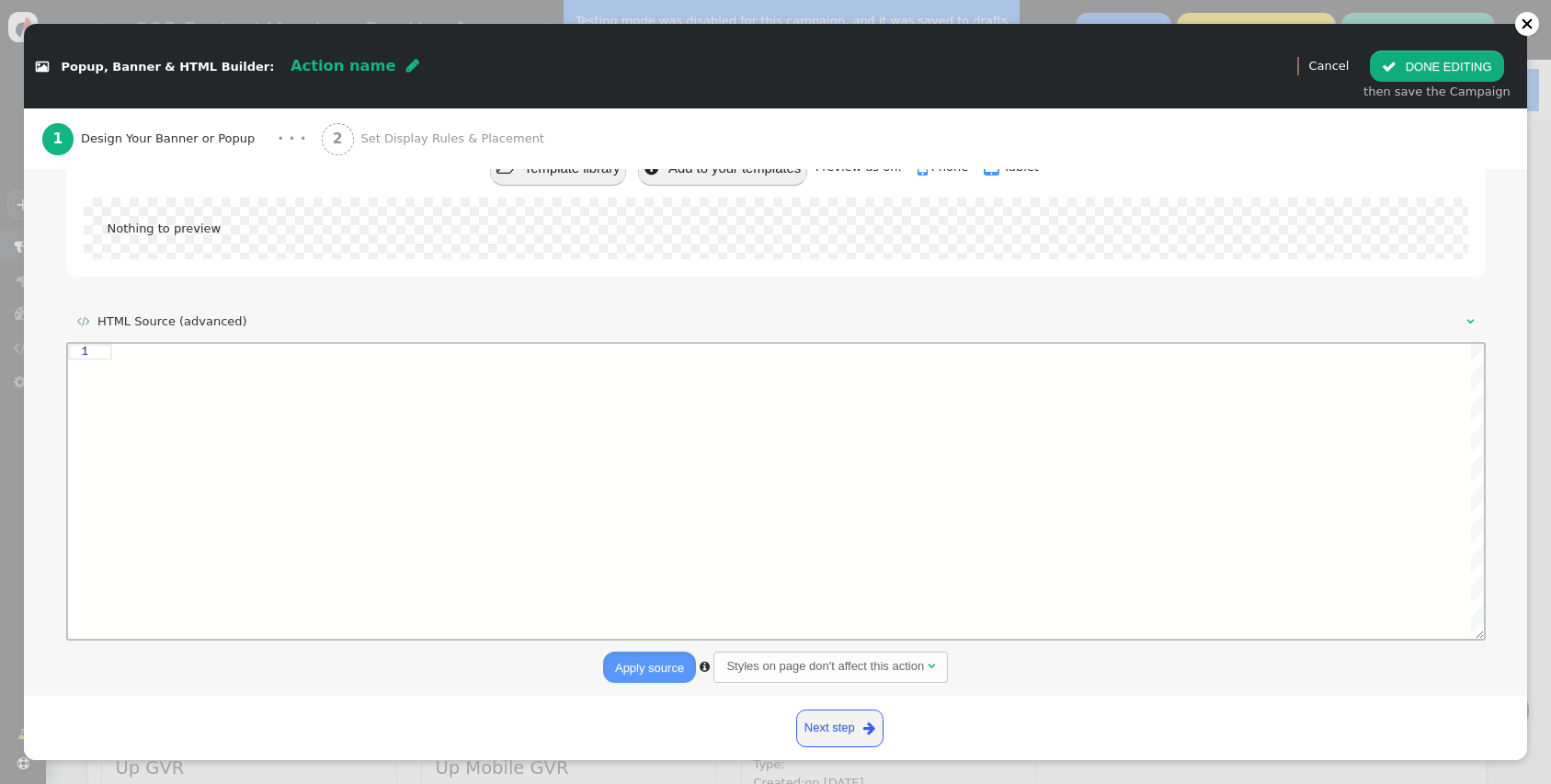
scroll to position [0, 0]
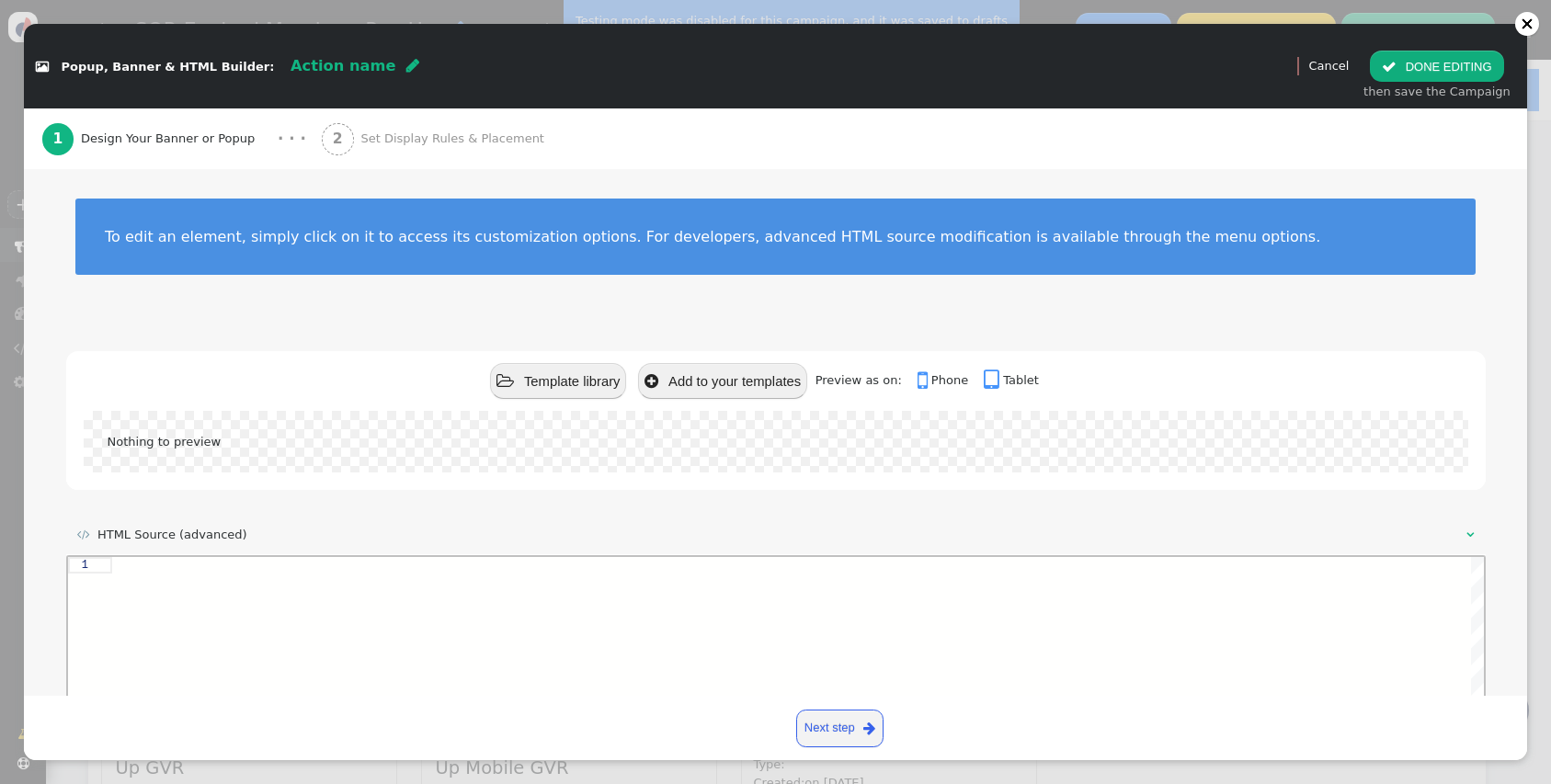
click at [211, 132] on span "Design Your Banner or Popup" at bounding box center [172, 138] width 181 height 18
click at [1349, 63] on link "Cancel" at bounding box center [1328, 65] width 41 height 14
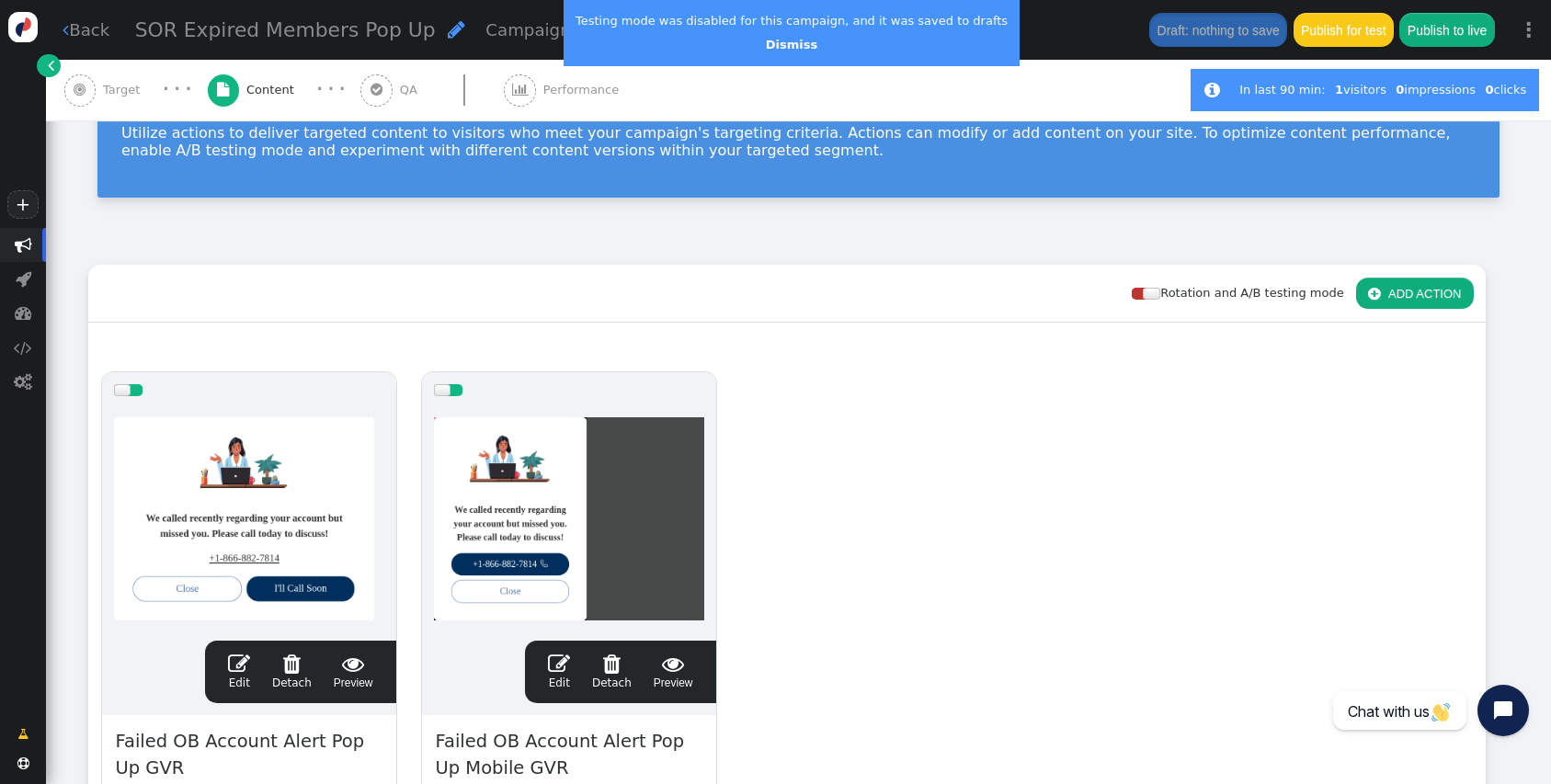
click at [928, 676] on div "drag this  Edit  Detach  Preview Failed OB Account Alert Pop Up GVR Type: Po…" at bounding box center [786, 670] width 1395 height 621
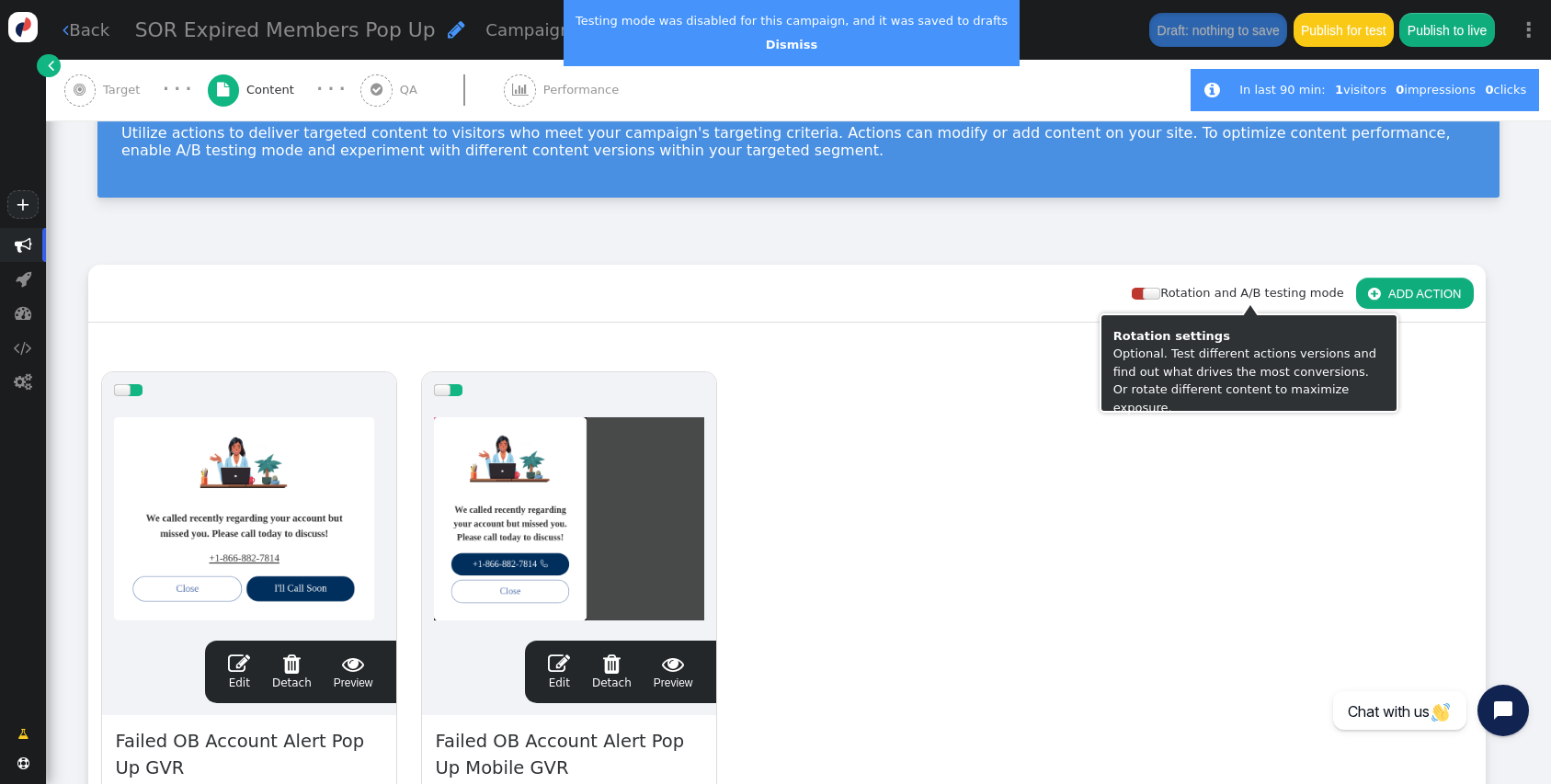
click at [1406, 301] on button " ADD ACTION" at bounding box center [1415, 292] width 118 height 31
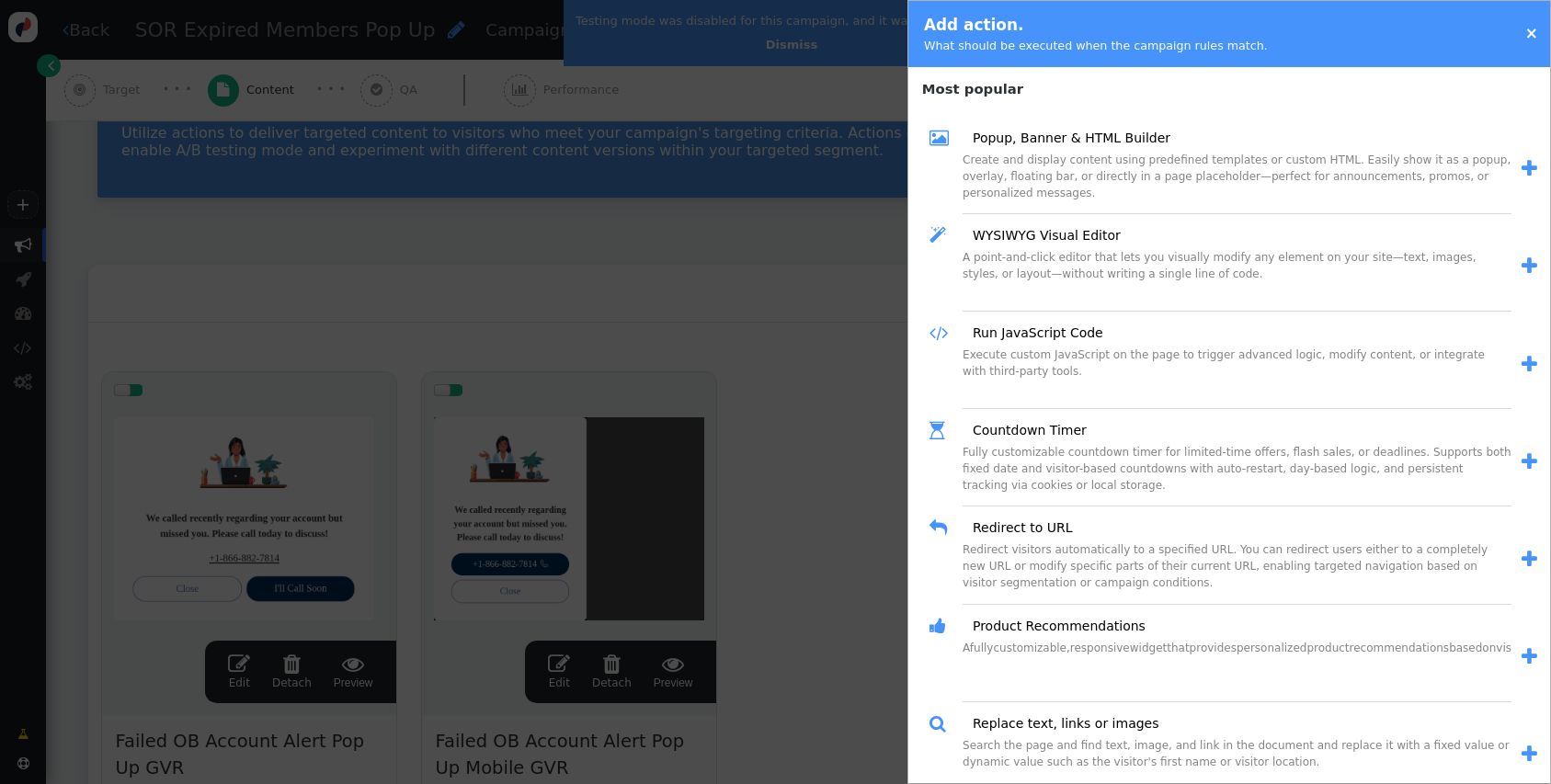
click at [1220, 180] on div "Create and display content using predefined templates or custom HTML. Easily sh…" at bounding box center [1237, 183] width 548 height 62
click at [1105, 134] on link "Popup, Banner & HTML Builder" at bounding box center [1065, 138] width 211 height 19
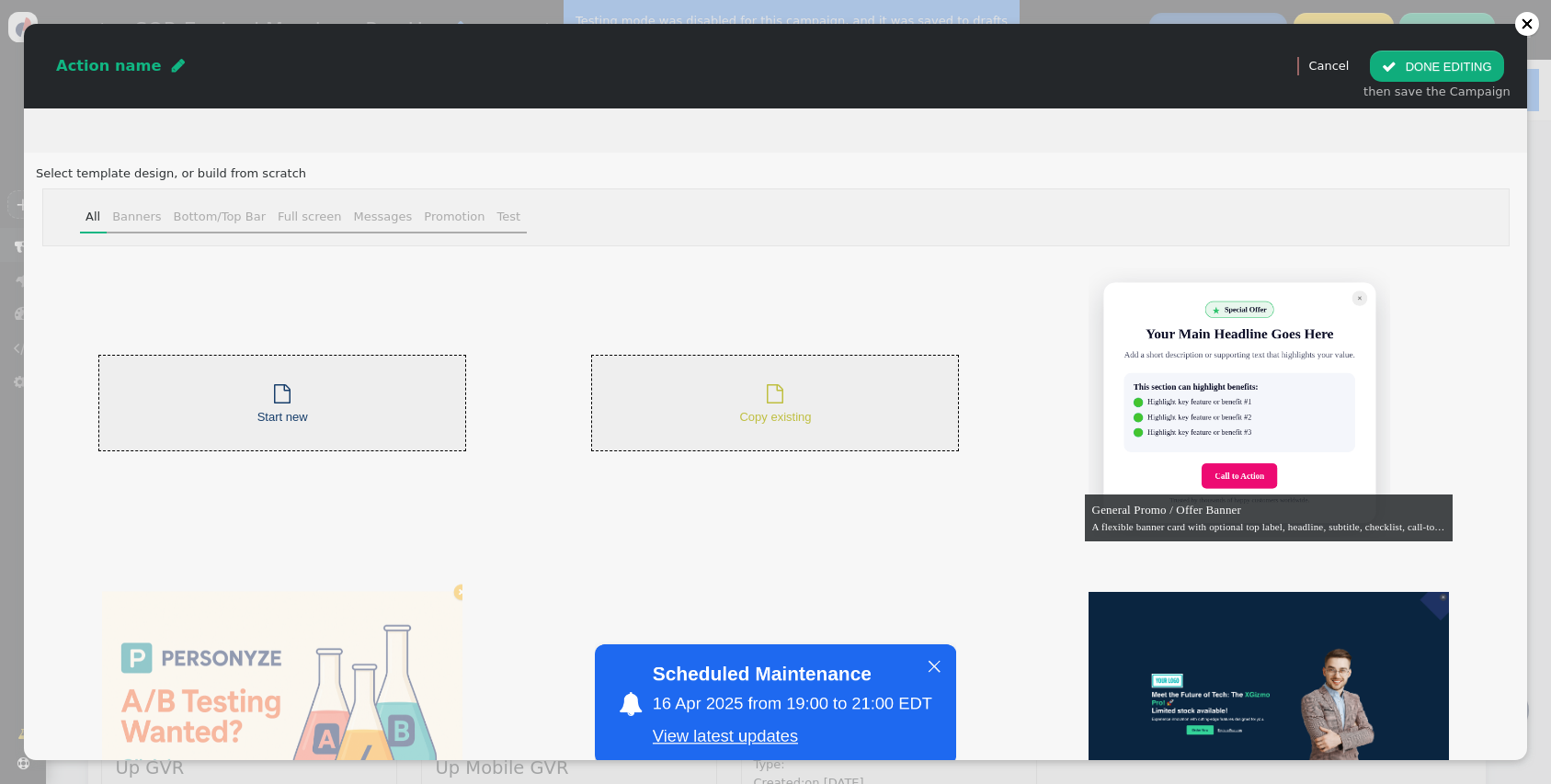
click at [802, 374] on div " Copy existing" at bounding box center [775, 403] width 368 height 96
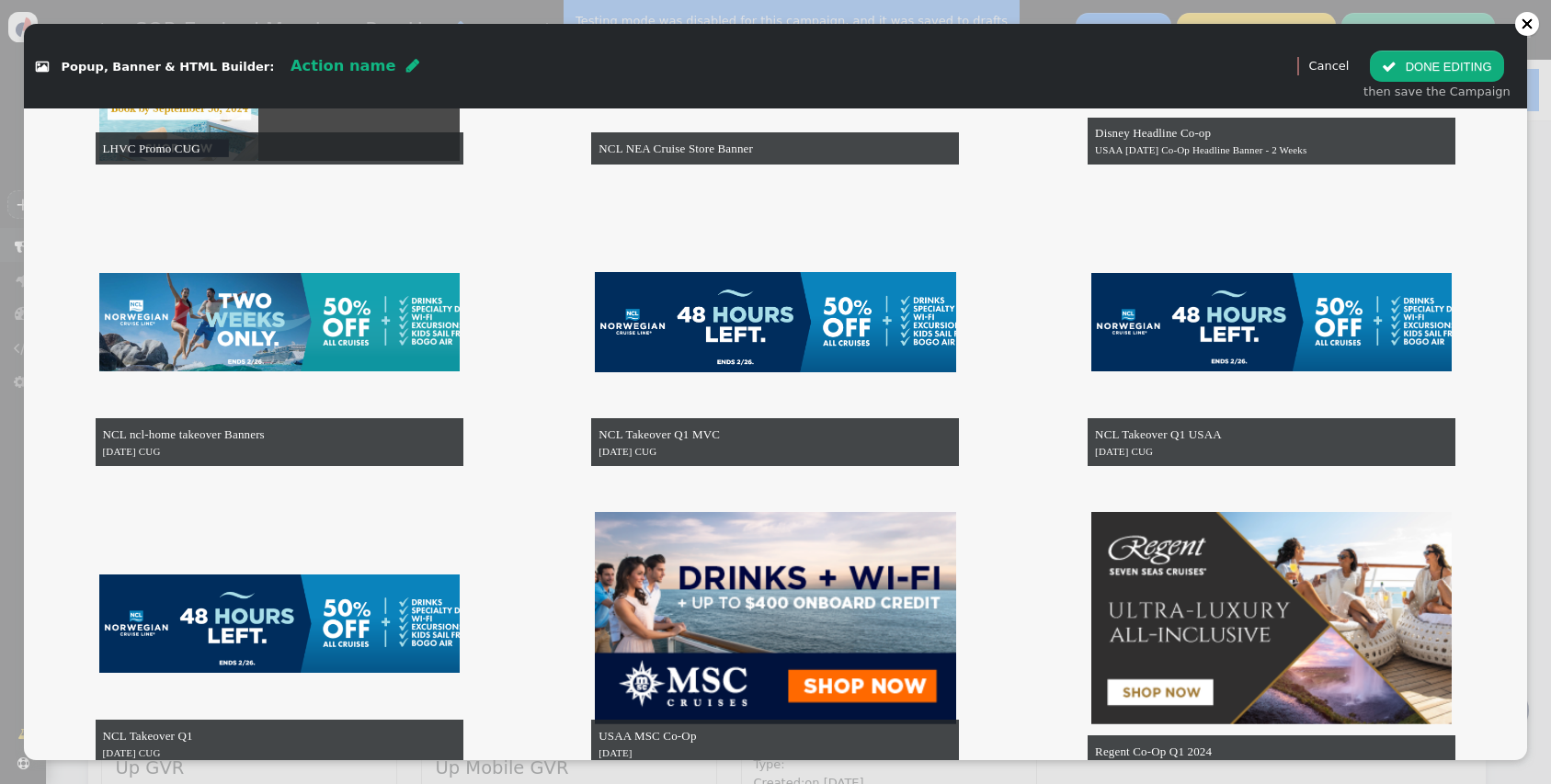
scroll to position [19327, 0]
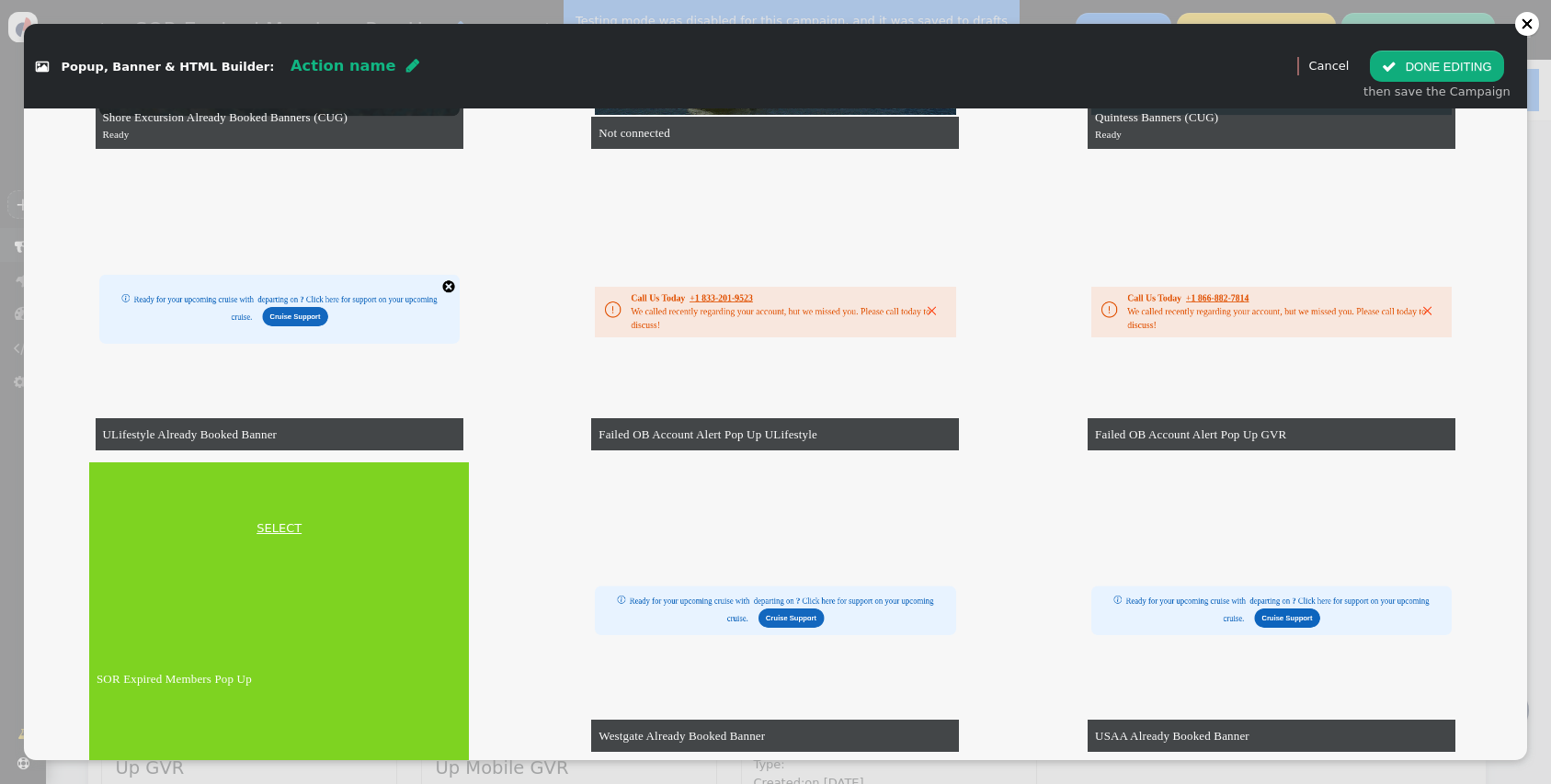
click at [276, 528] on link "SELECT" at bounding box center [278, 527] width 372 height 18
click at [276, 528] on td at bounding box center [278, 612] width 379 height 301
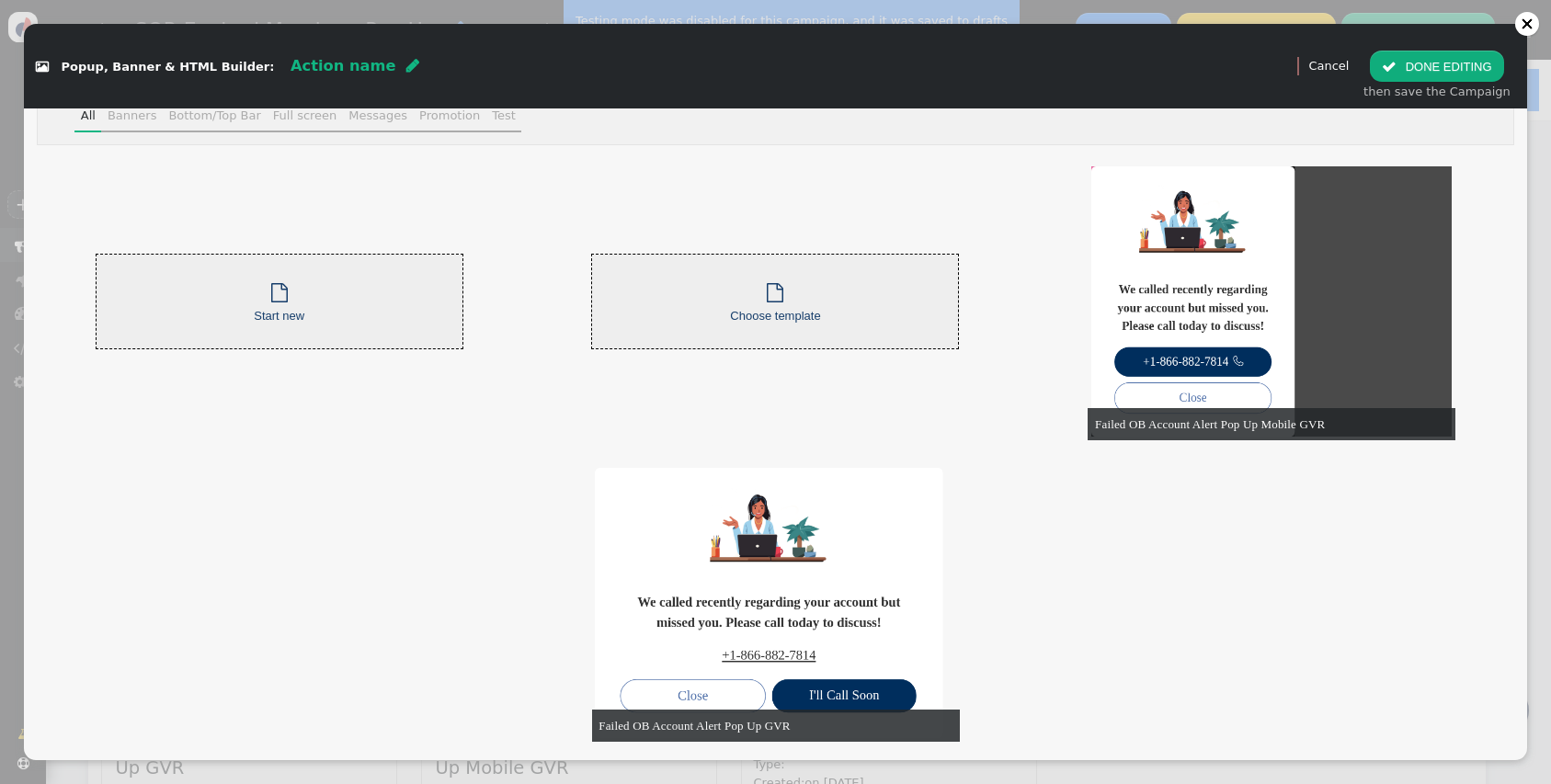
scroll to position [0, 0]
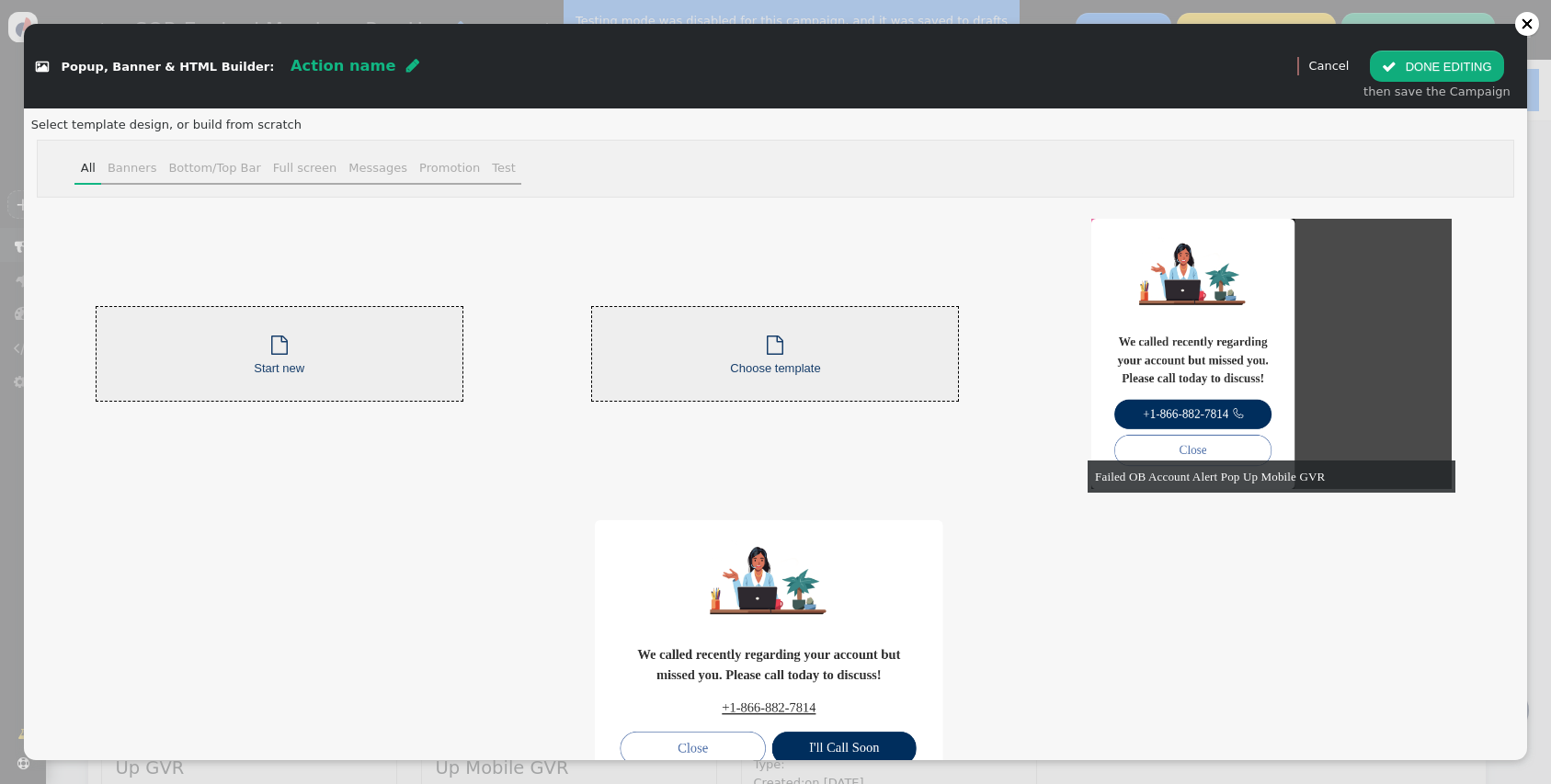
click at [1227, 82] on div " Popup, Banner & HTML Builder: Action name  (Nothing) " at bounding box center [654, 66] width 1261 height 47
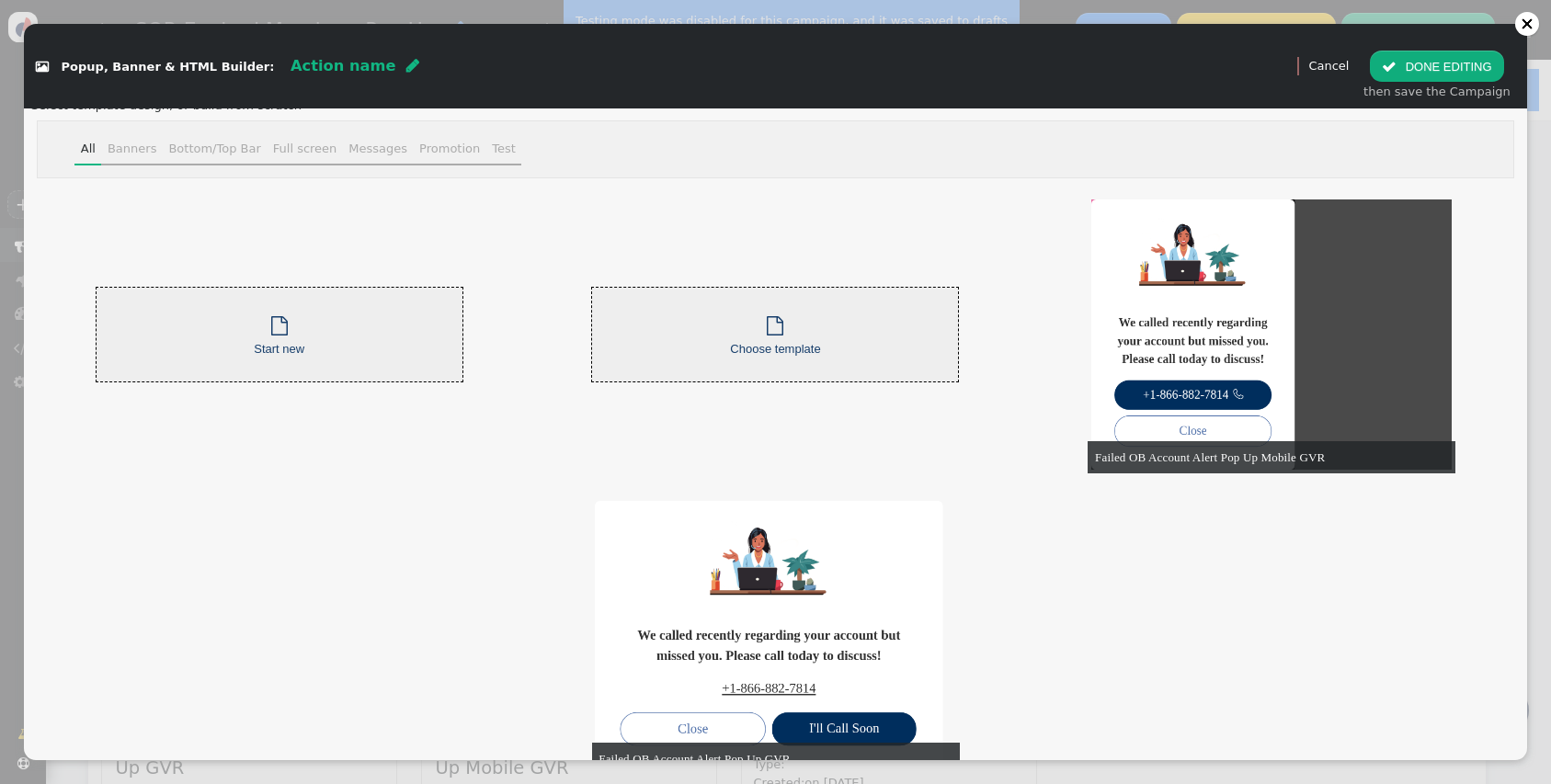
scroll to position [53, 0]
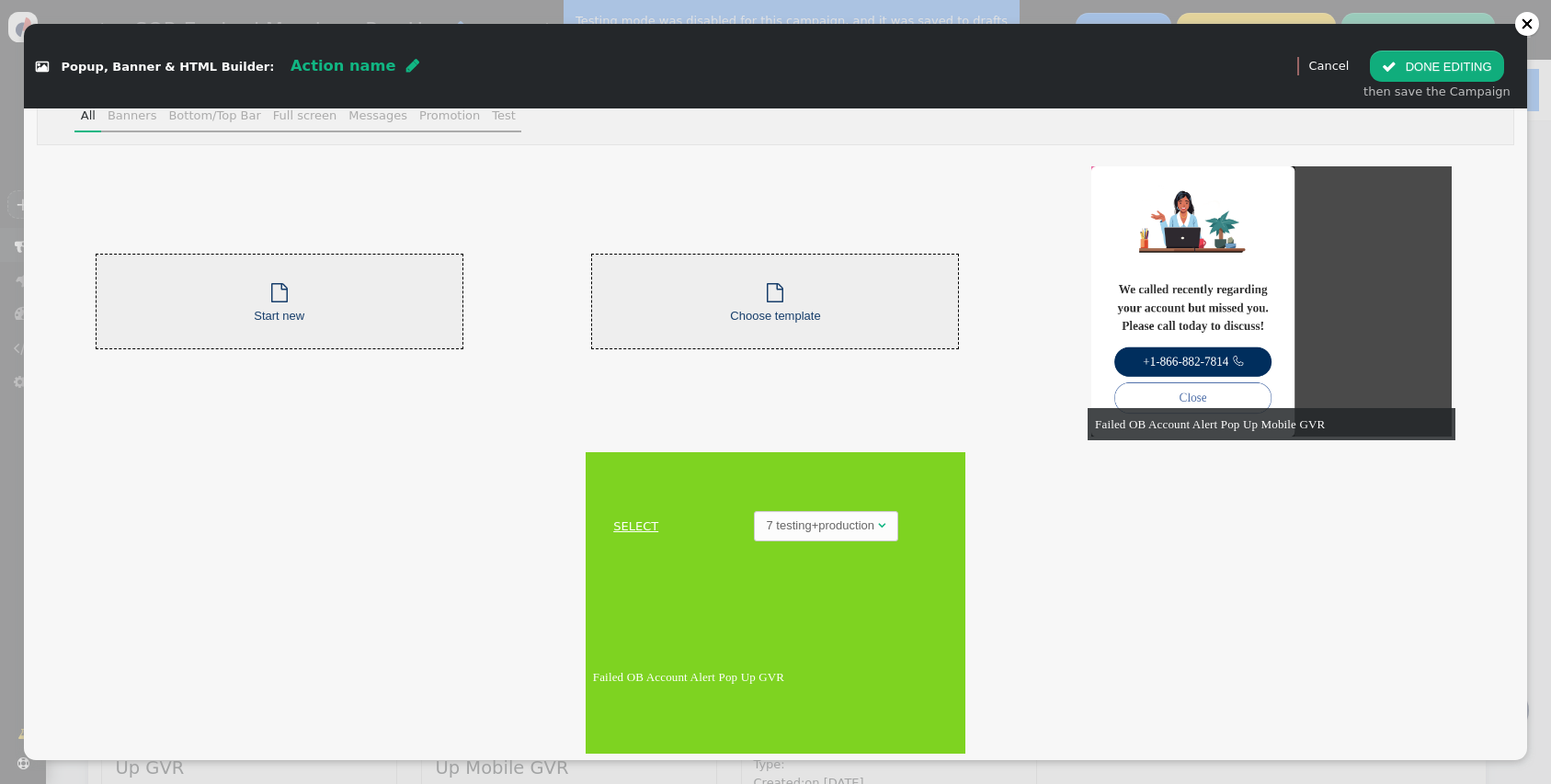
click at [625, 525] on link "SELECT" at bounding box center [635, 525] width 93 height 18
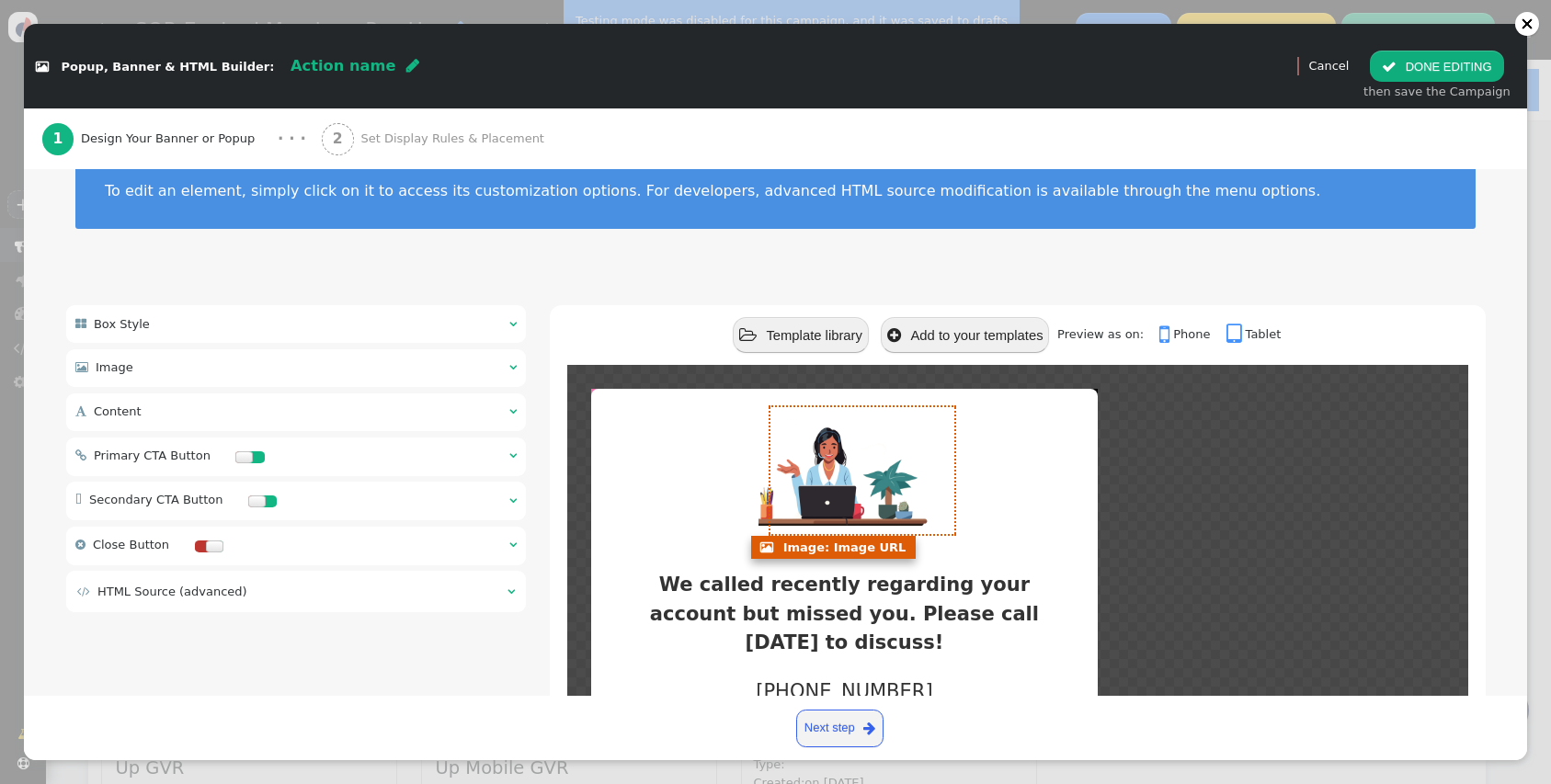
scroll to position [209, 0]
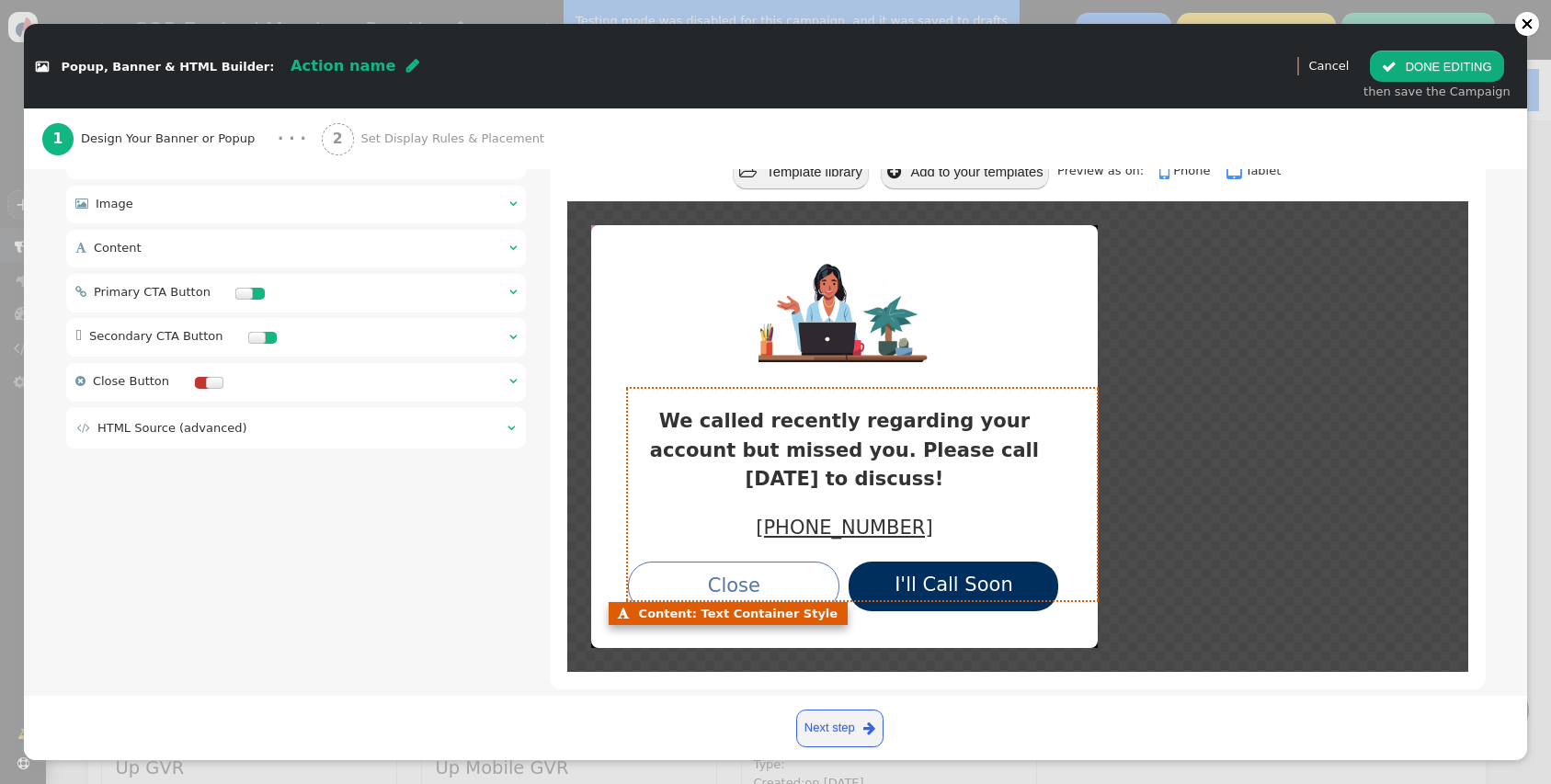
click at [698, 377] on div "We called recently regarding your account but missed you. Please call [DATE] to…" at bounding box center [844, 437] width 506 height 423
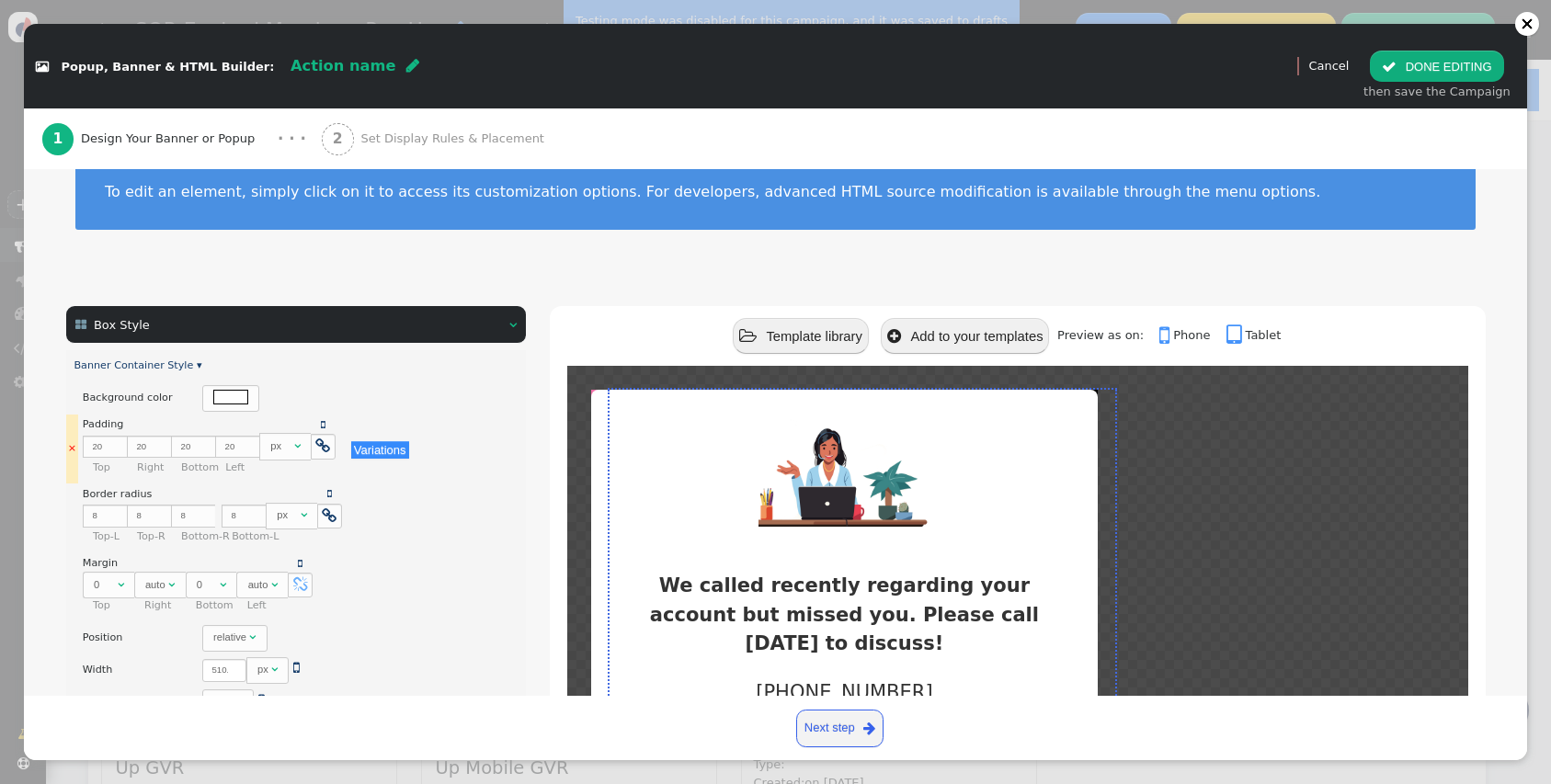
scroll to position [46, 0]
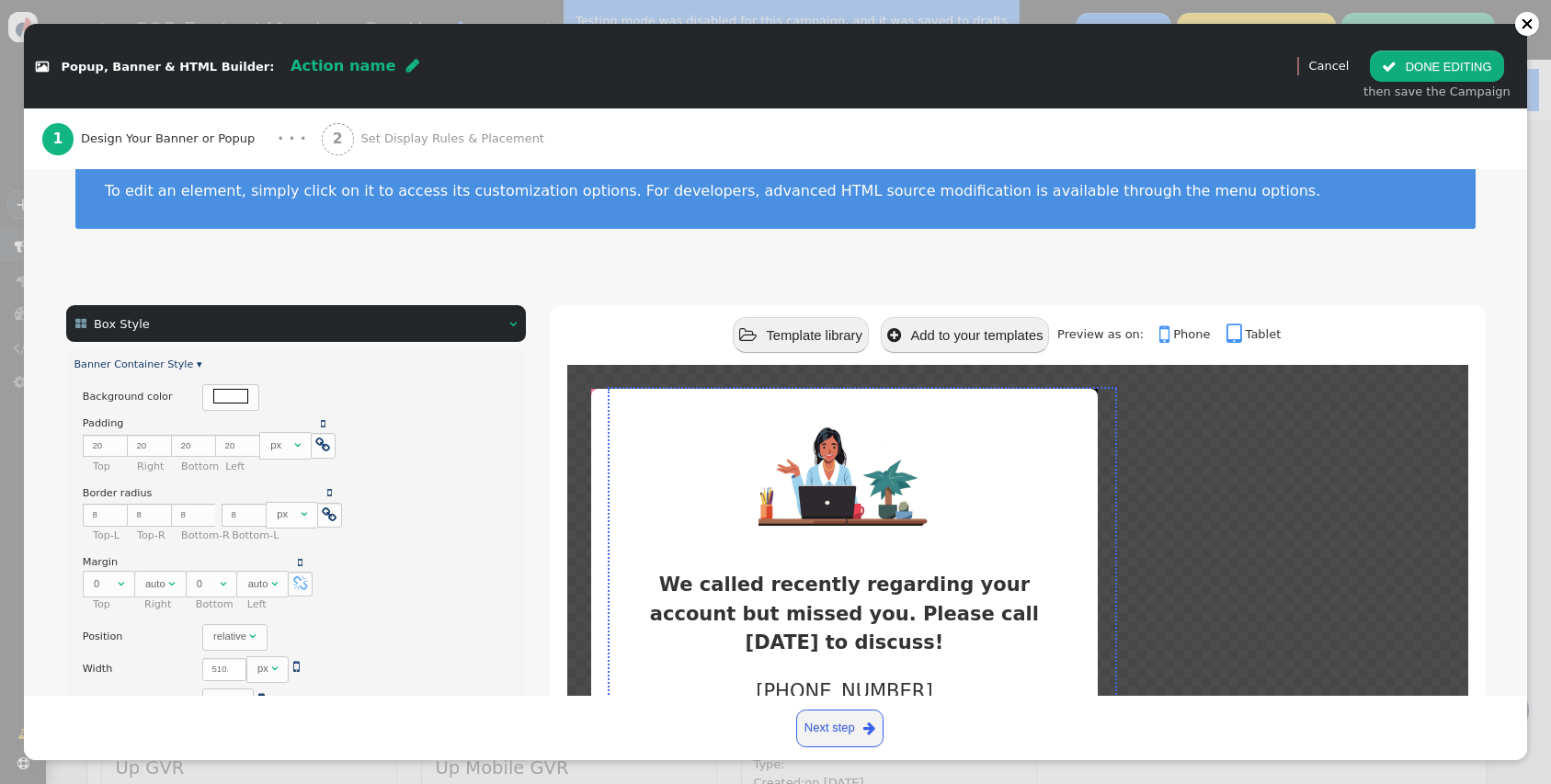
click at [379, 314] on div " Box Style  " at bounding box center [296, 324] width 461 height 38
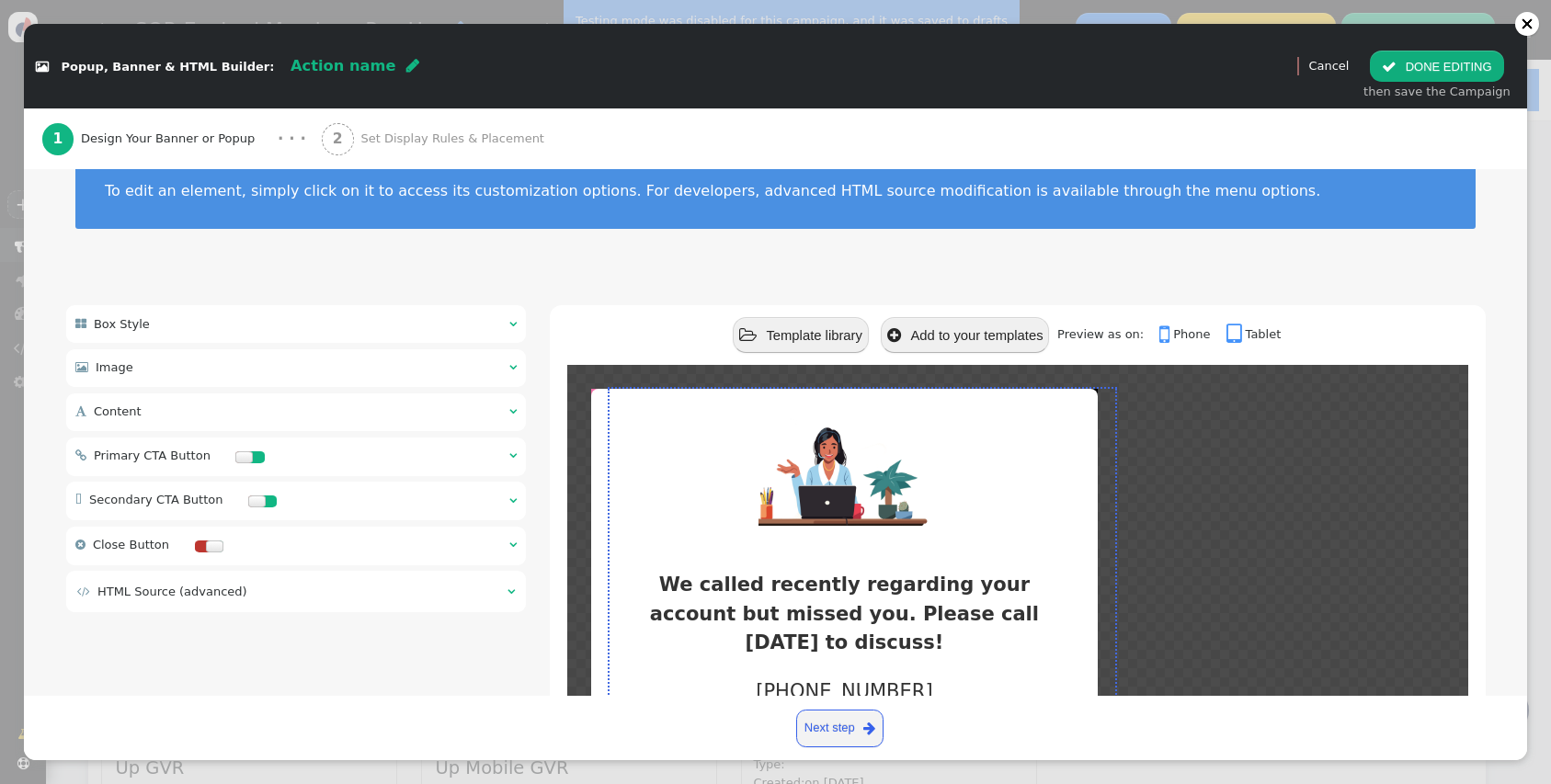
click at [248, 380] on div " Image  " at bounding box center [296, 368] width 461 height 38
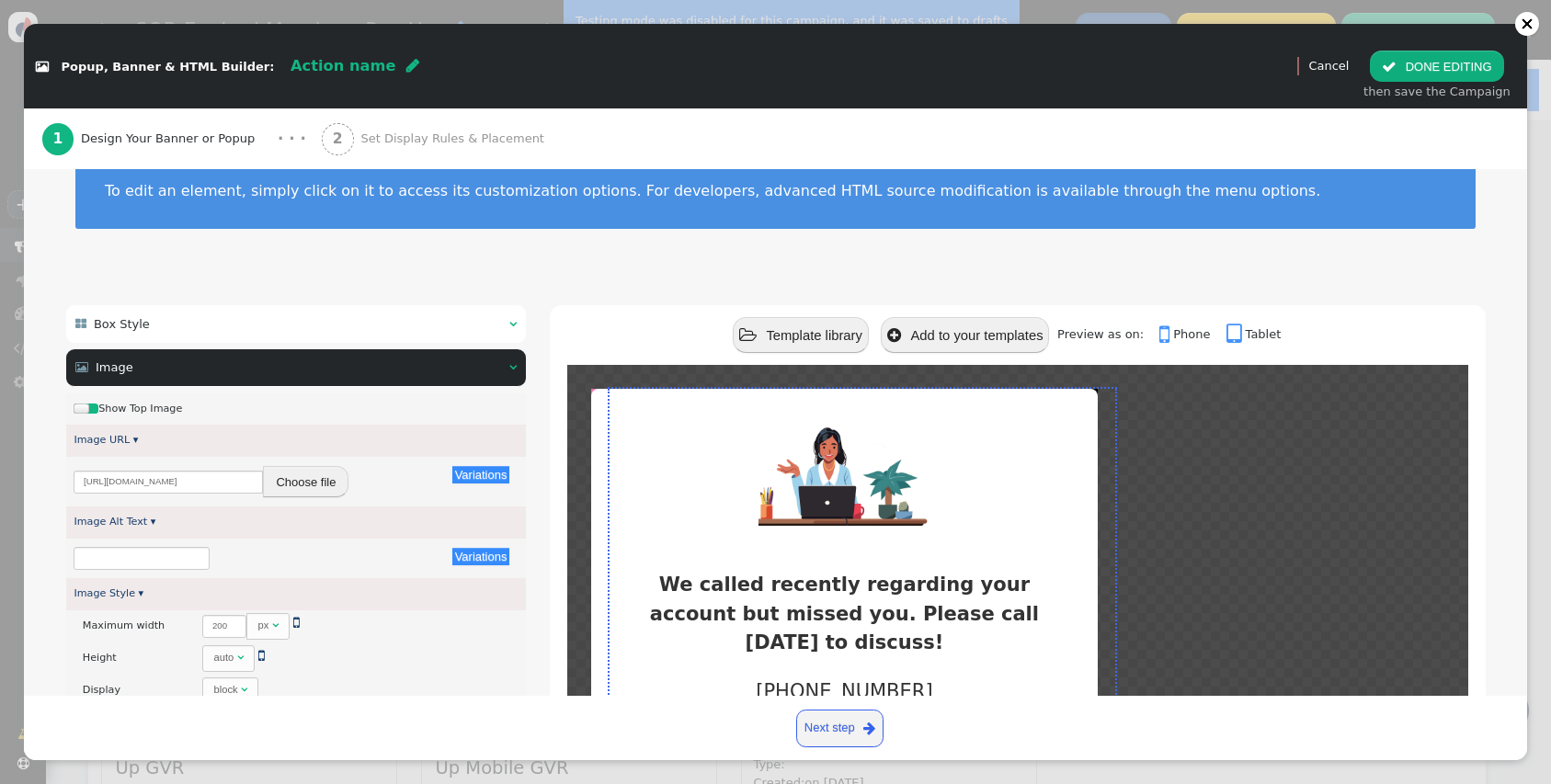
scroll to position [79, 0]
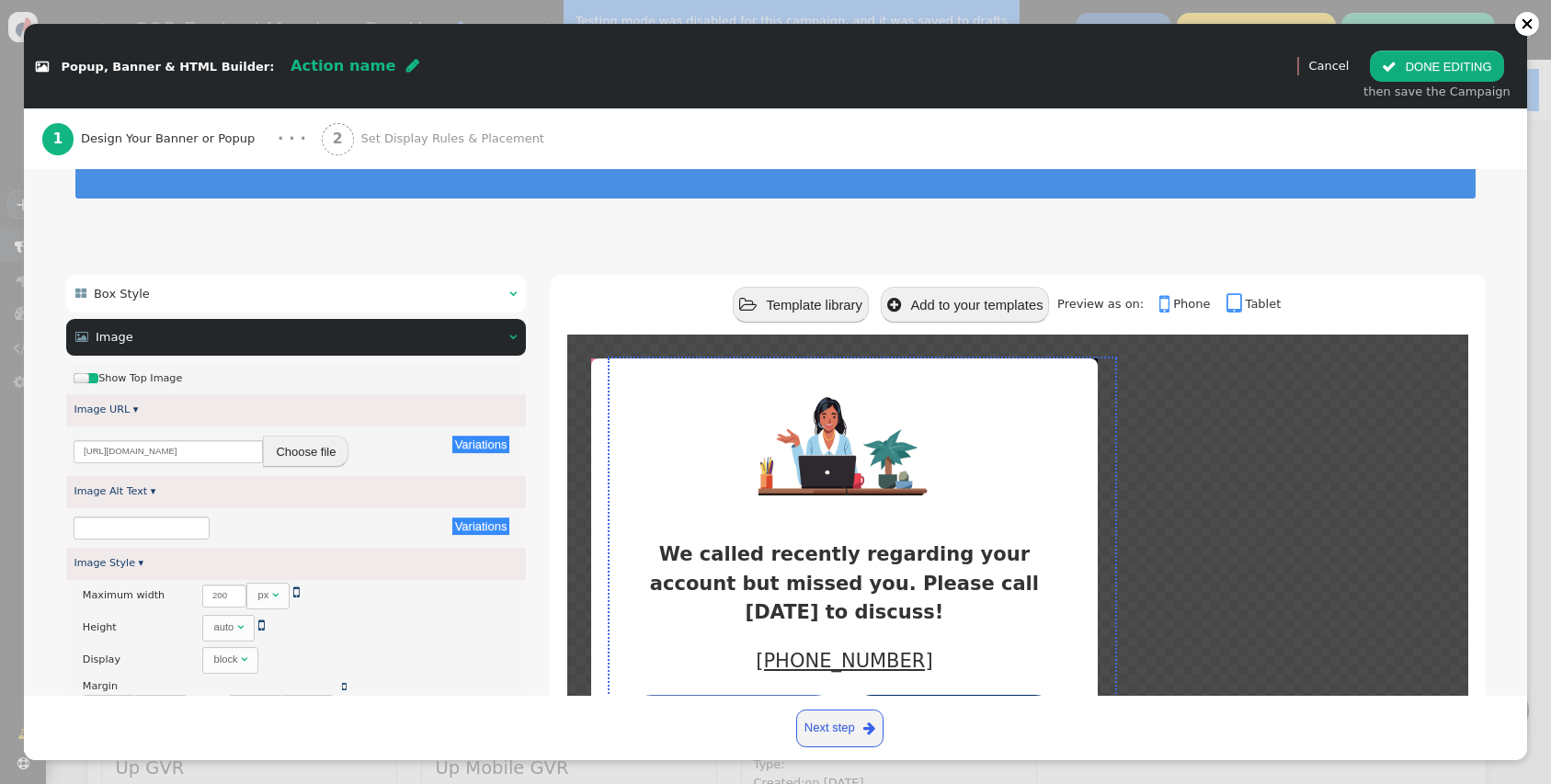
type input "Top Image"
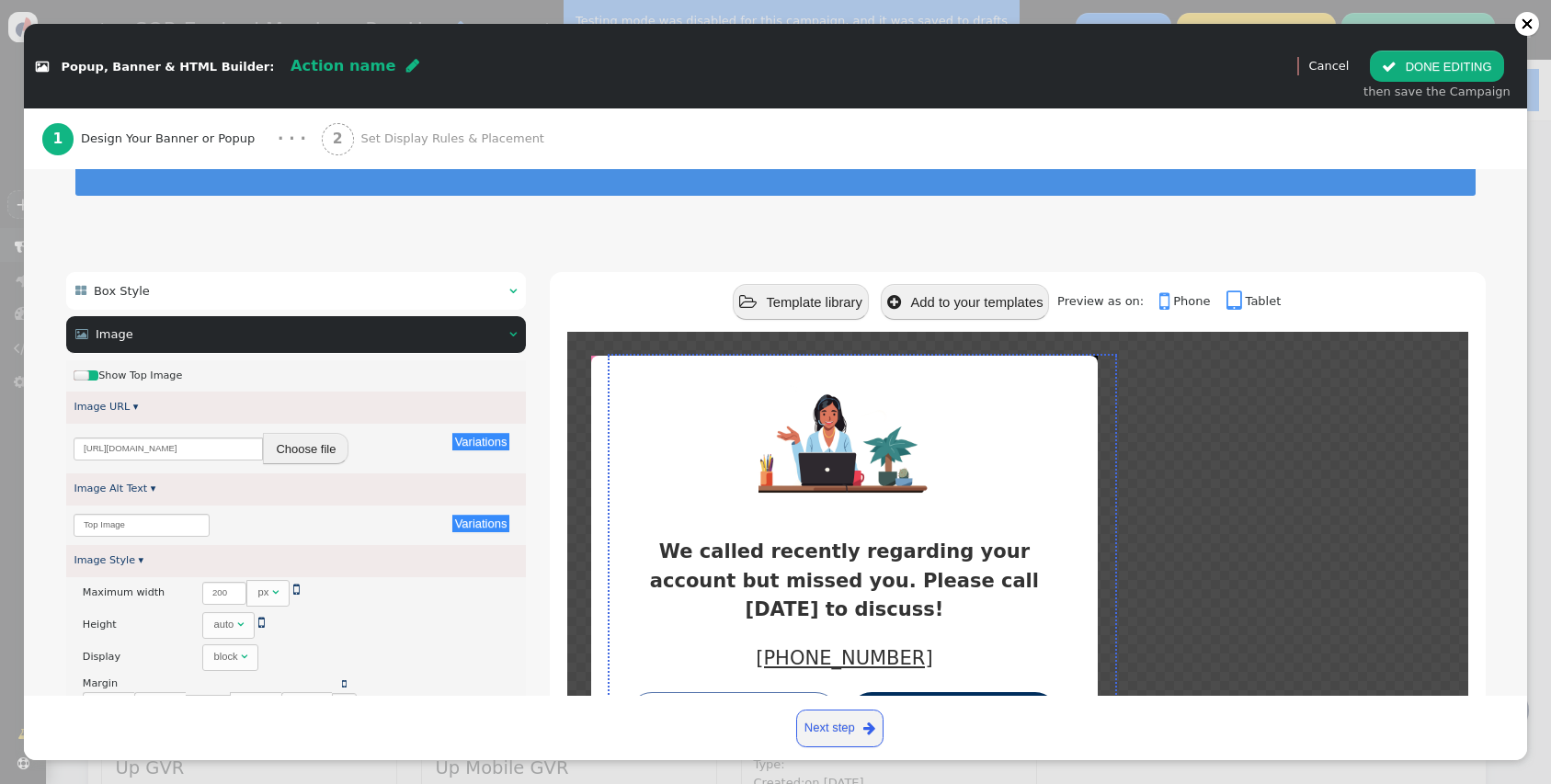
click at [298, 456] on button "Choose file" at bounding box center [306, 448] width 86 height 31
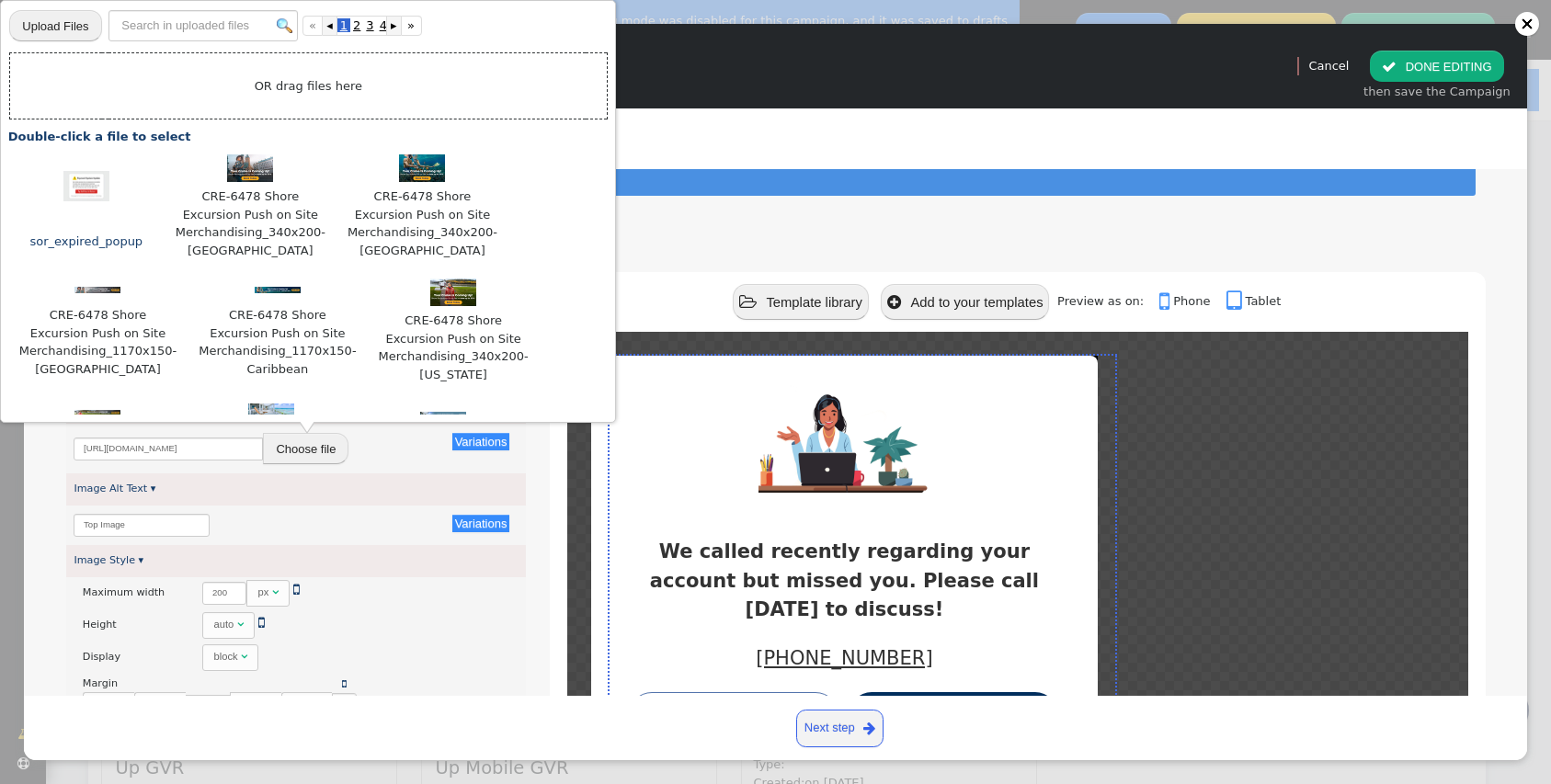
click at [63, 191] on img at bounding box center [86, 186] width 46 height 31
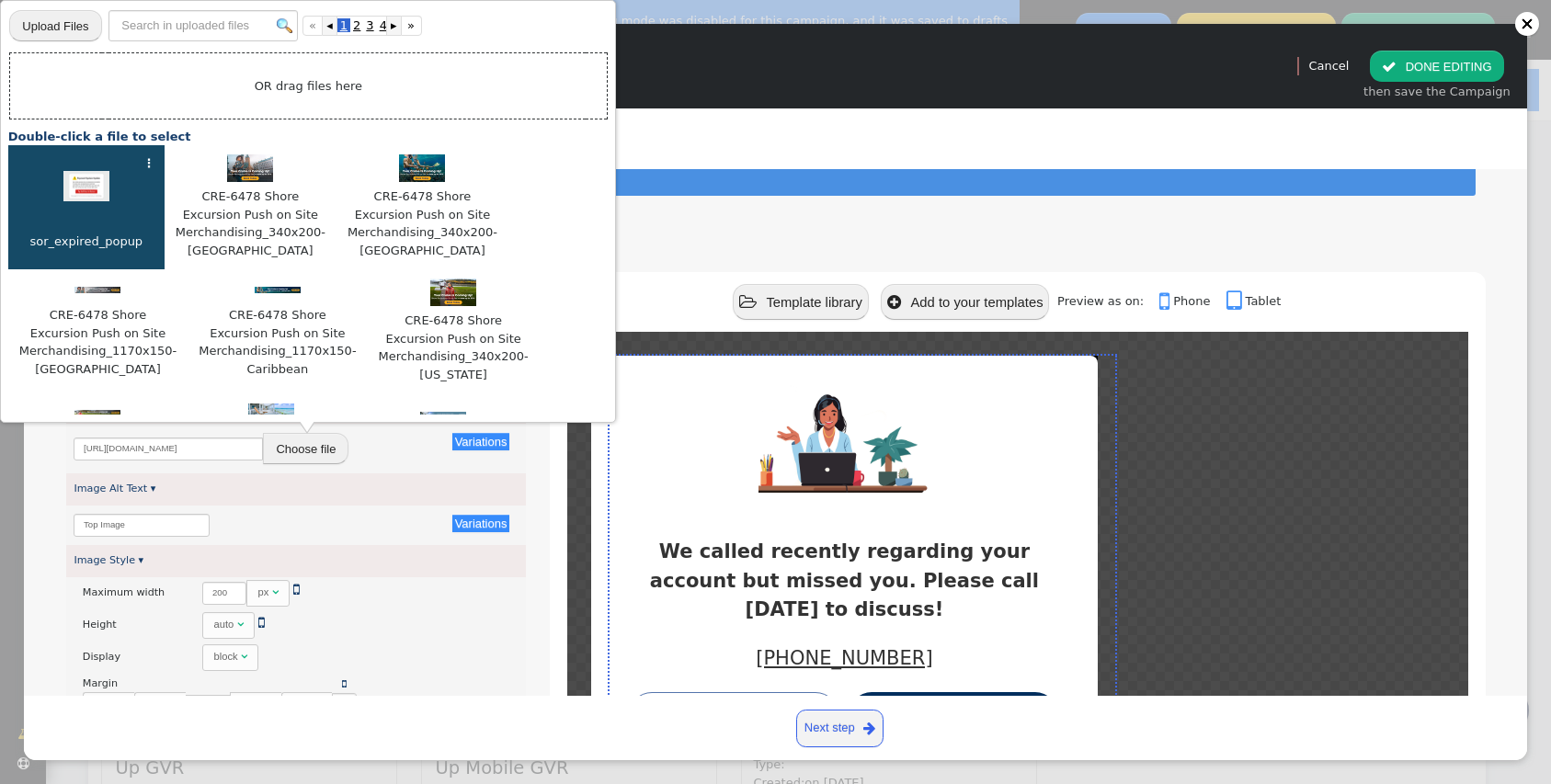
click at [81, 195] on img at bounding box center [86, 186] width 46 height 31
type input "[URL][DOMAIN_NAME]"
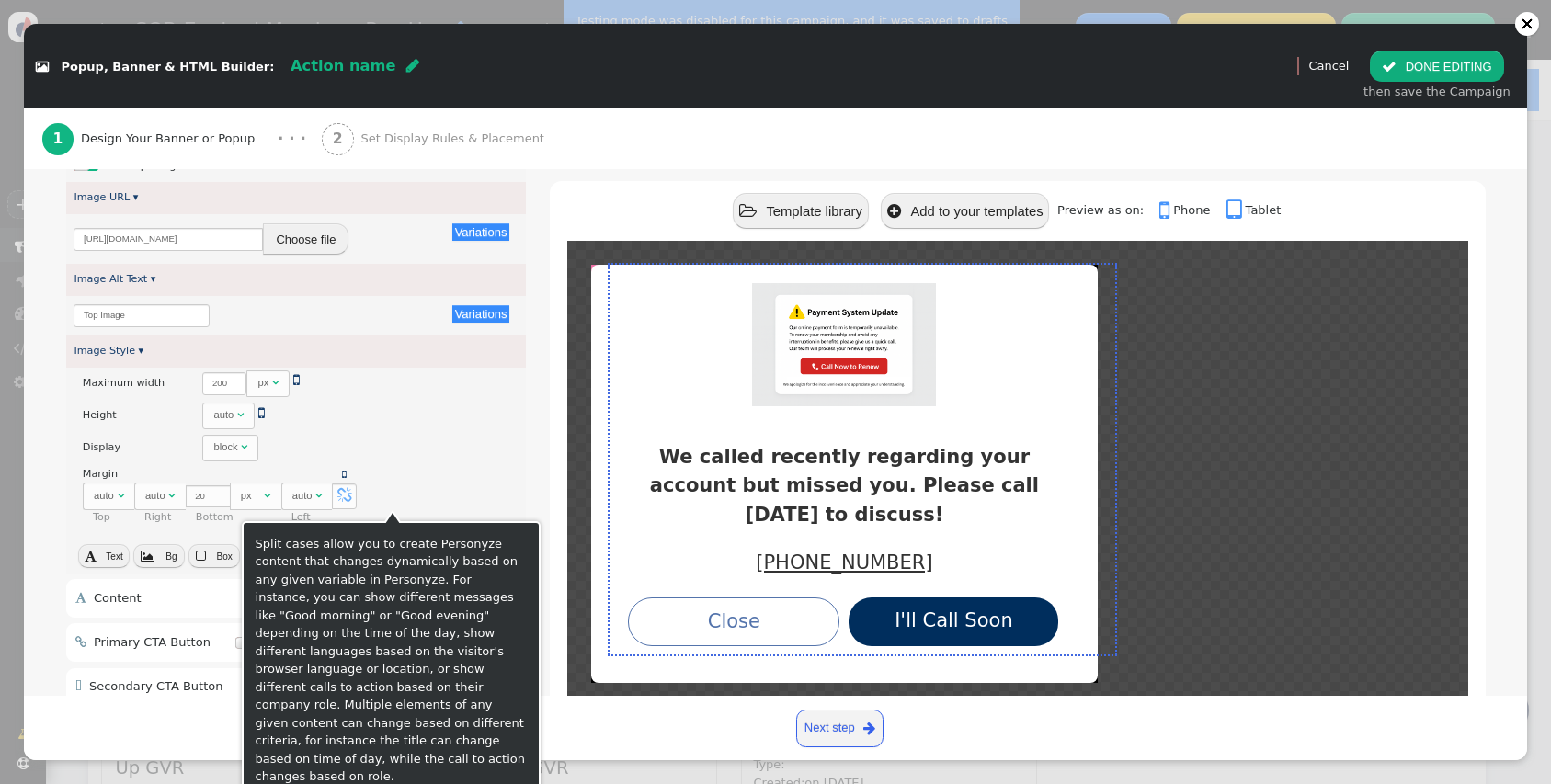
scroll to position [285, 0]
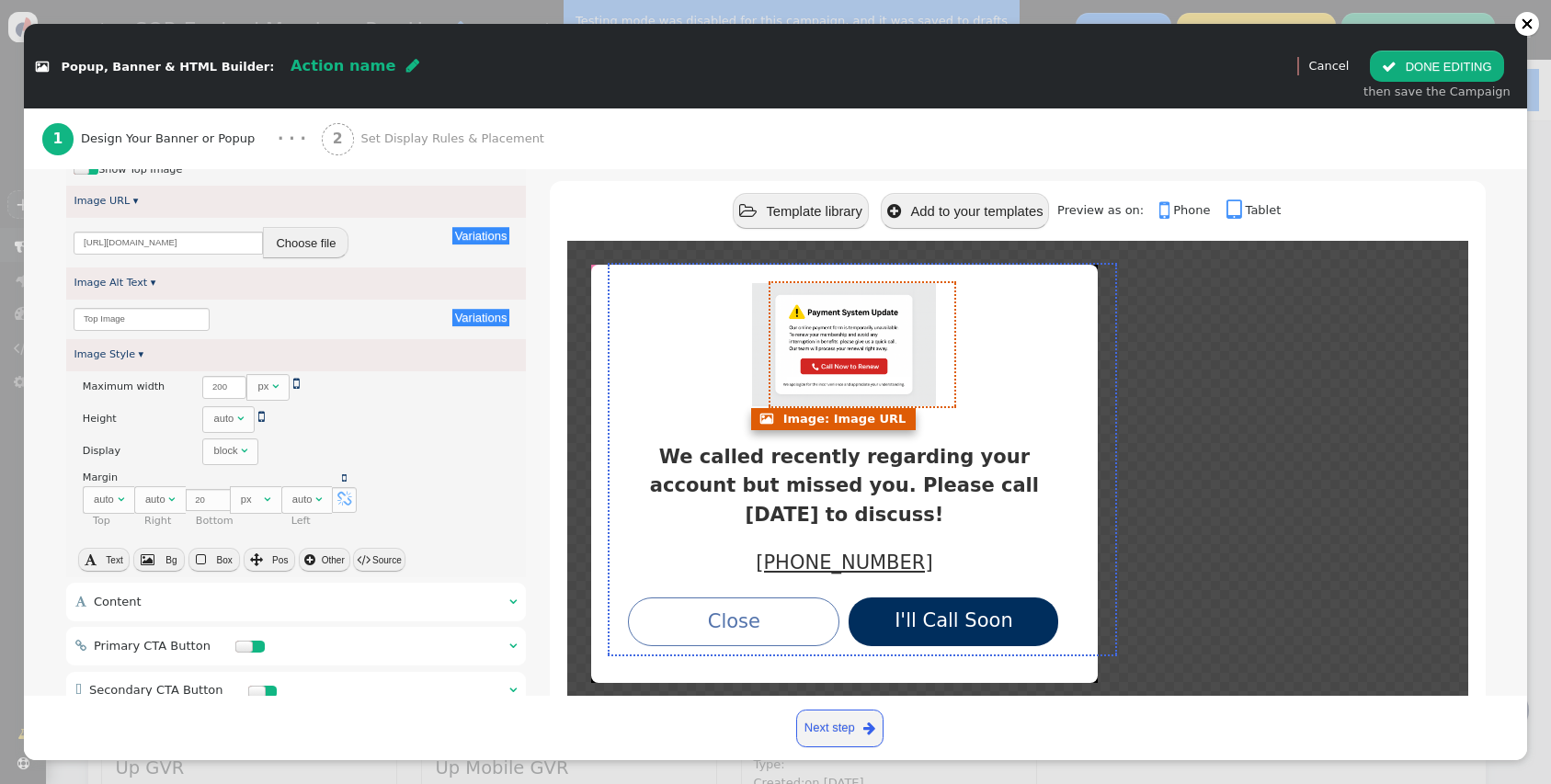
click at [891, 385] on img at bounding box center [844, 344] width 184 height 123
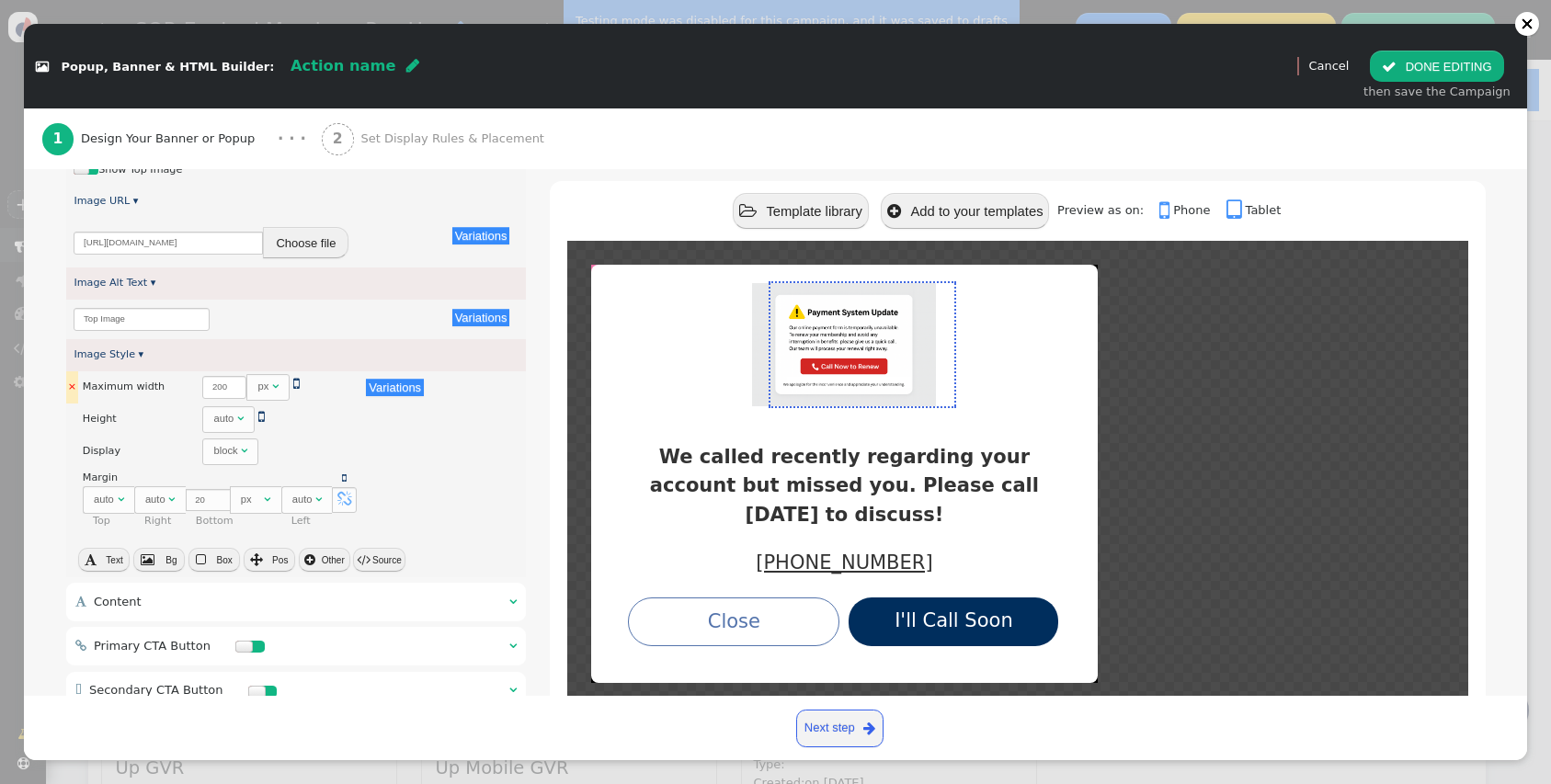
scroll to position [222, 0]
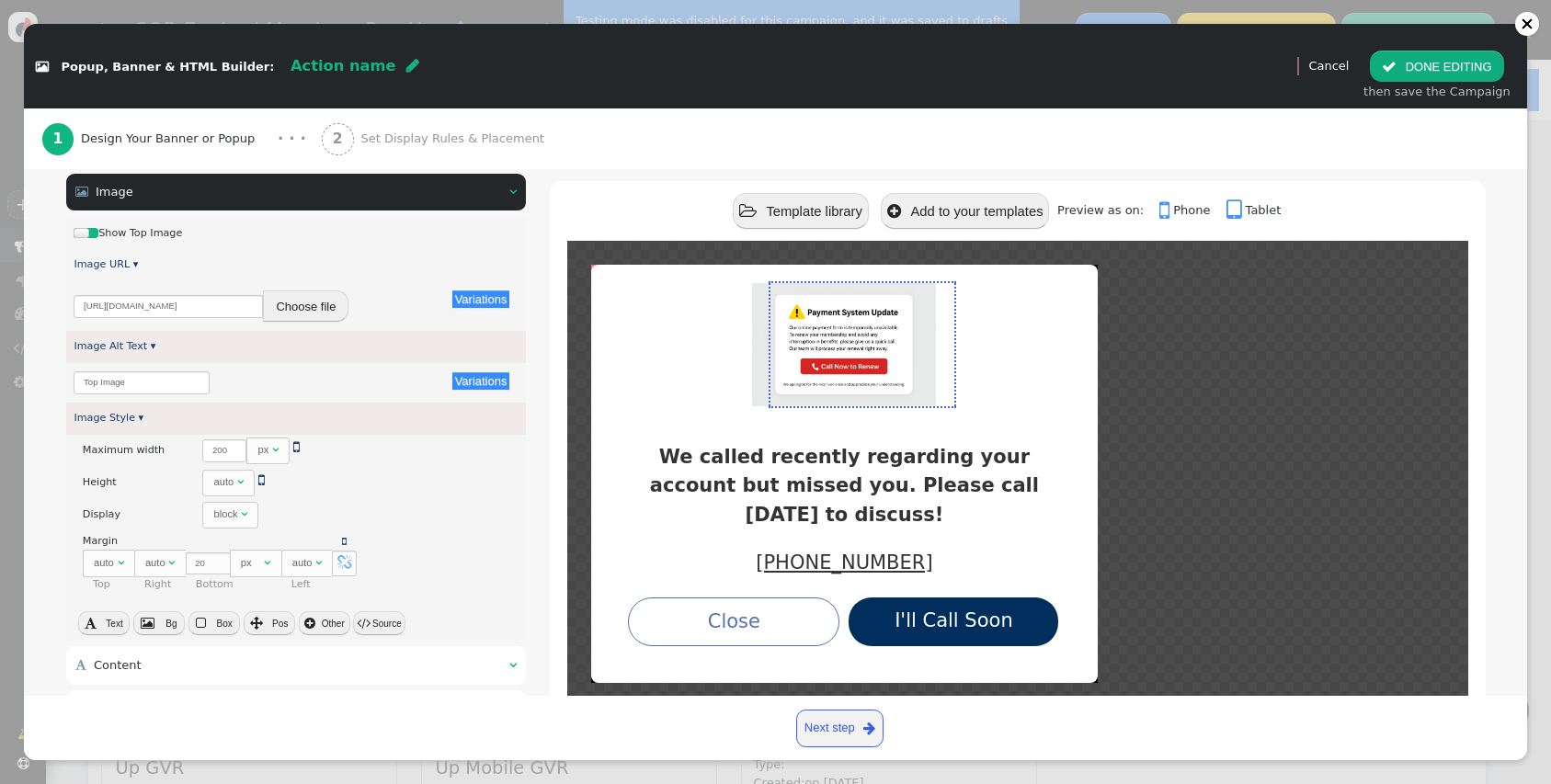
click at [285, 308] on button "Choose file" at bounding box center [306, 306] width 86 height 31
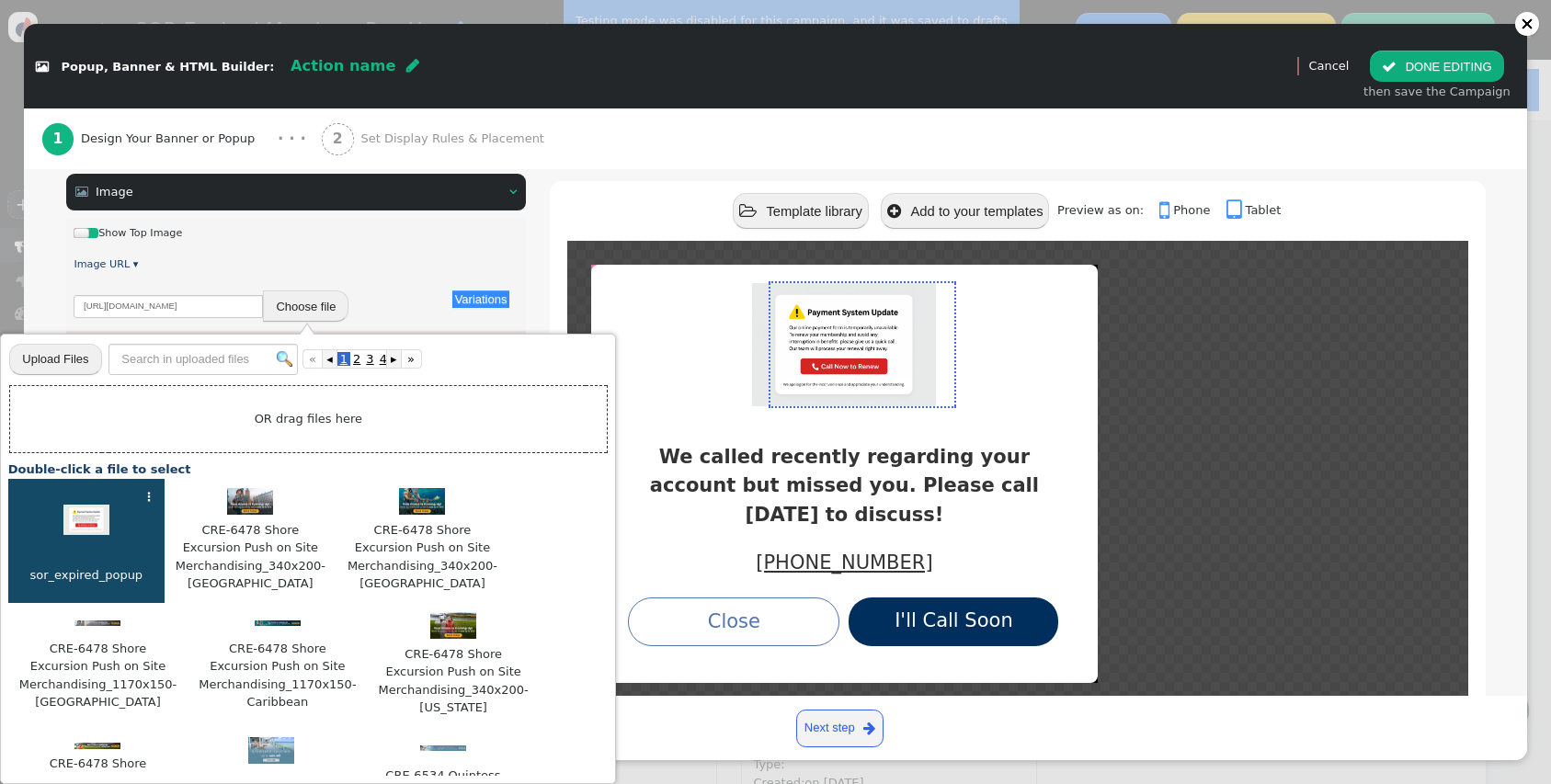
click at [96, 238] on div at bounding box center [93, 233] width 12 height 10
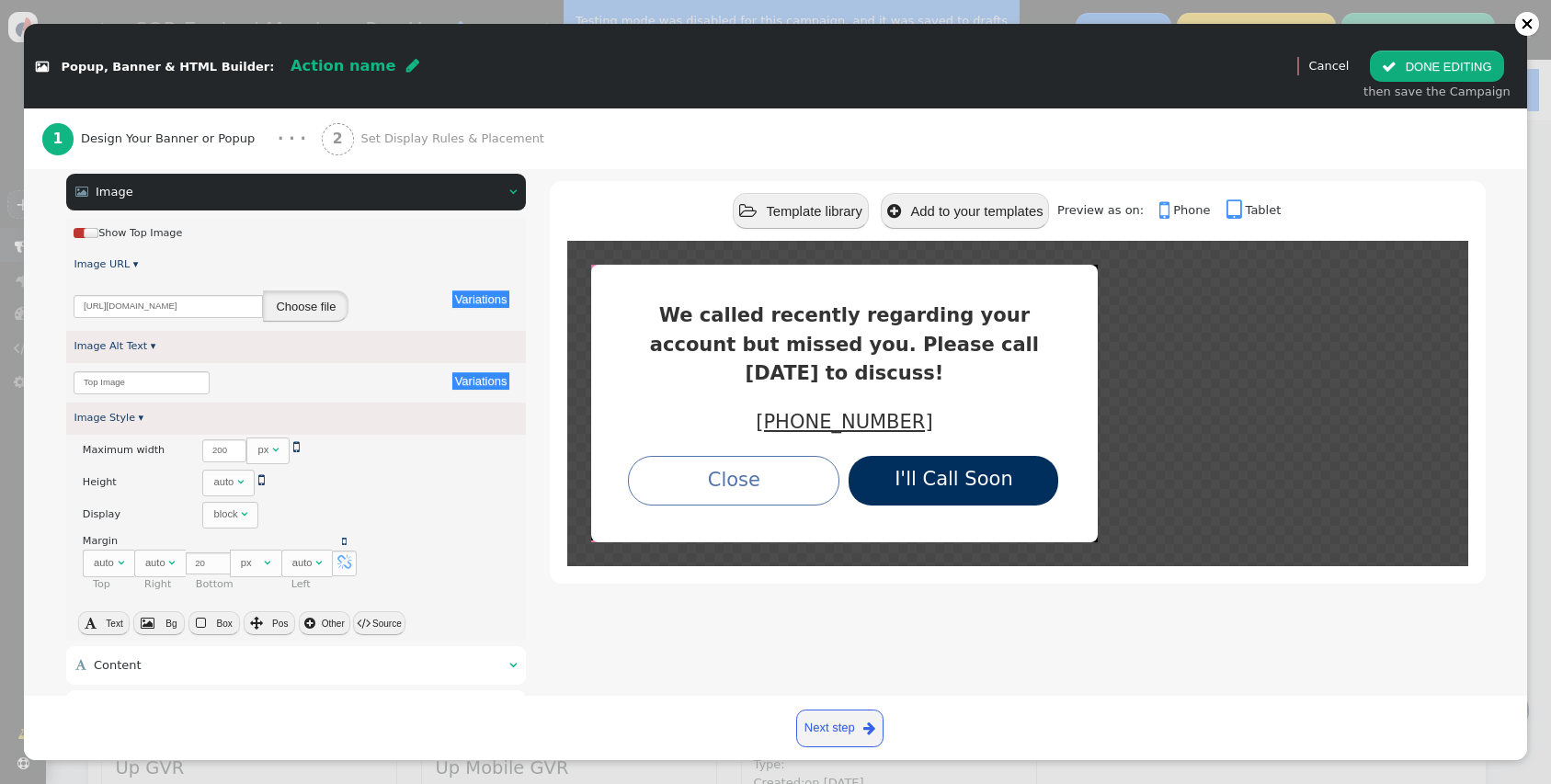
click at [312, 306] on button "Choose file" at bounding box center [306, 306] width 86 height 31
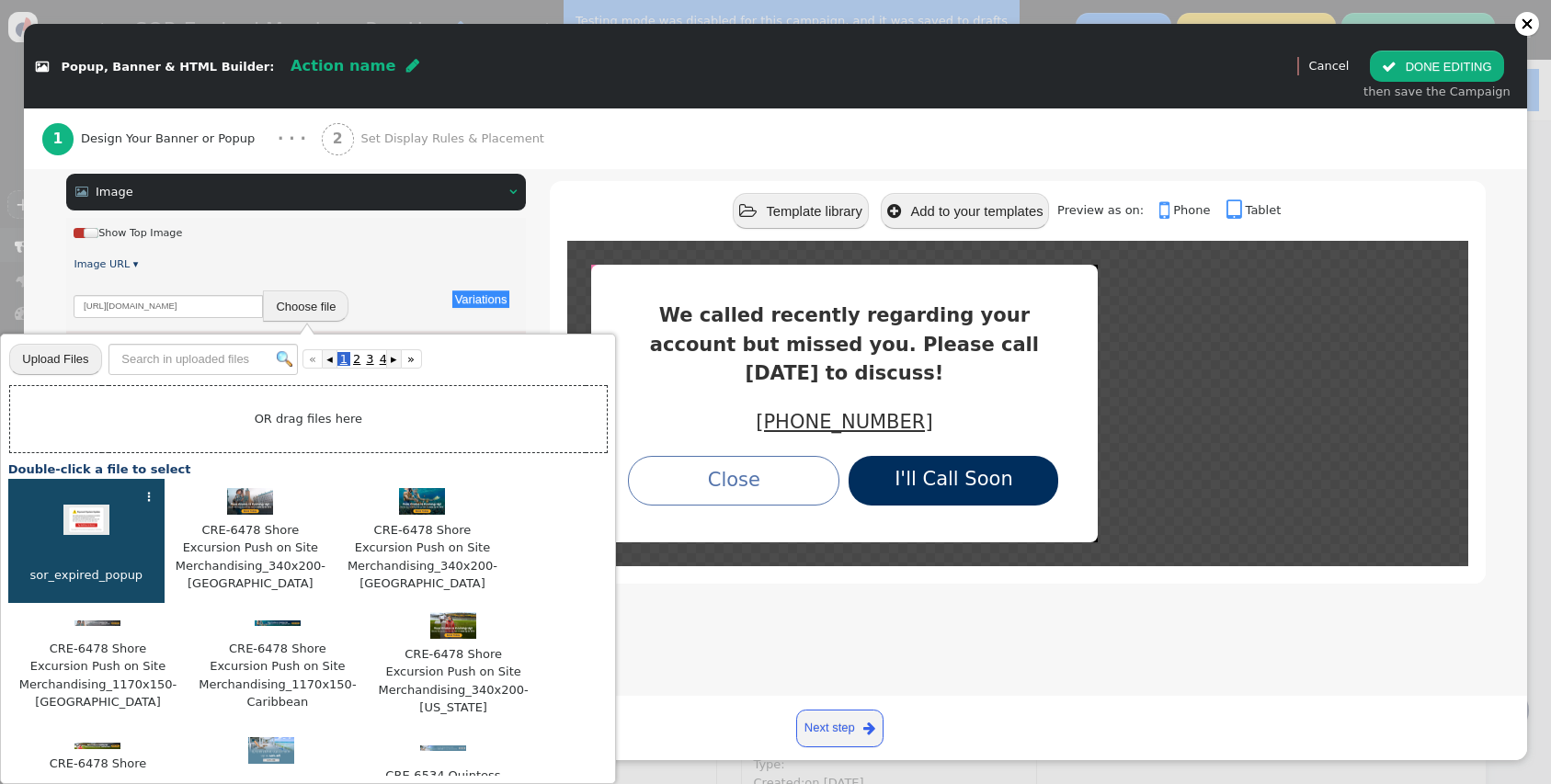
click at [76, 522] on img at bounding box center [86, 520] width 46 height 31
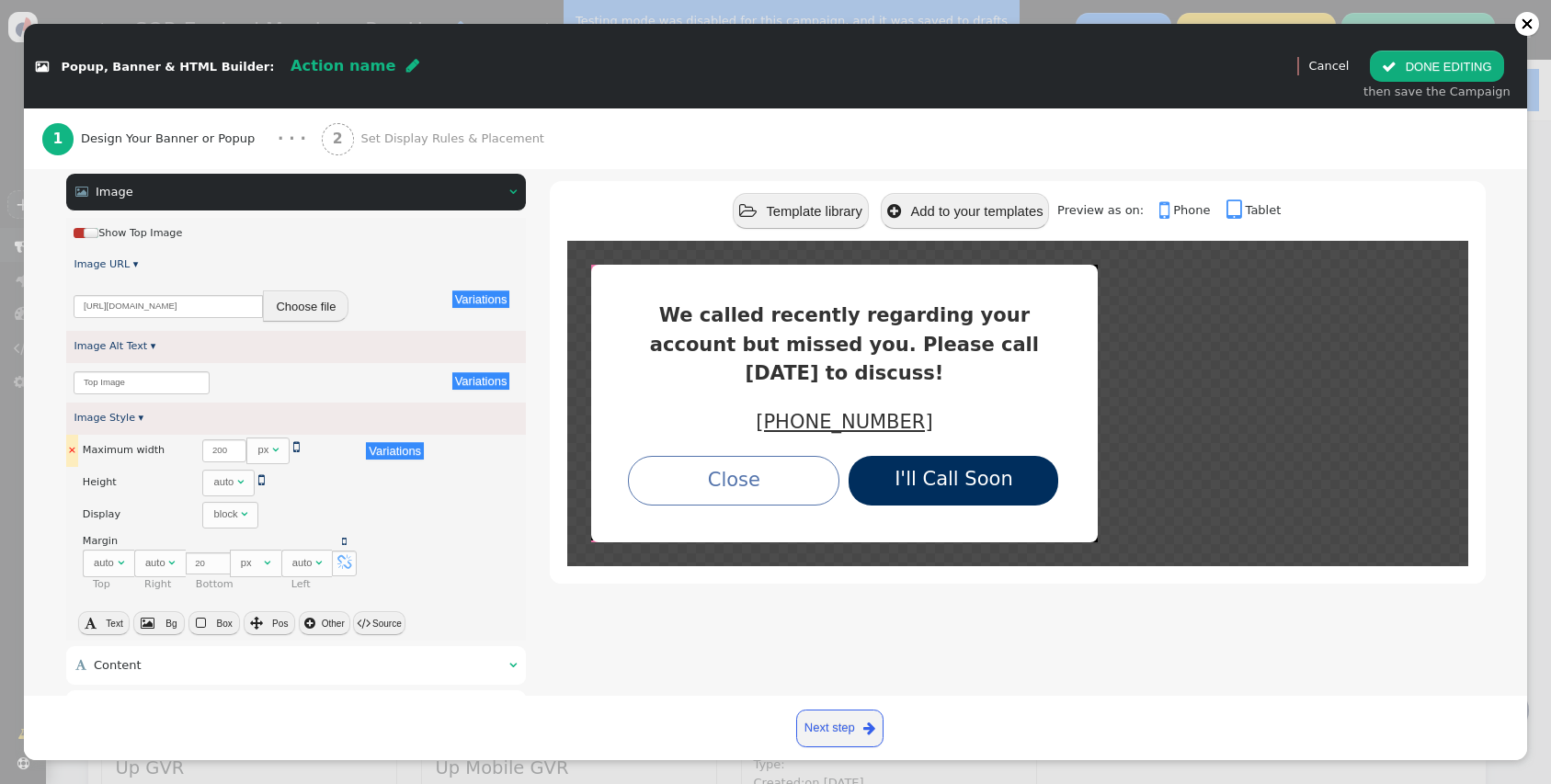
scroll to position [409, 0]
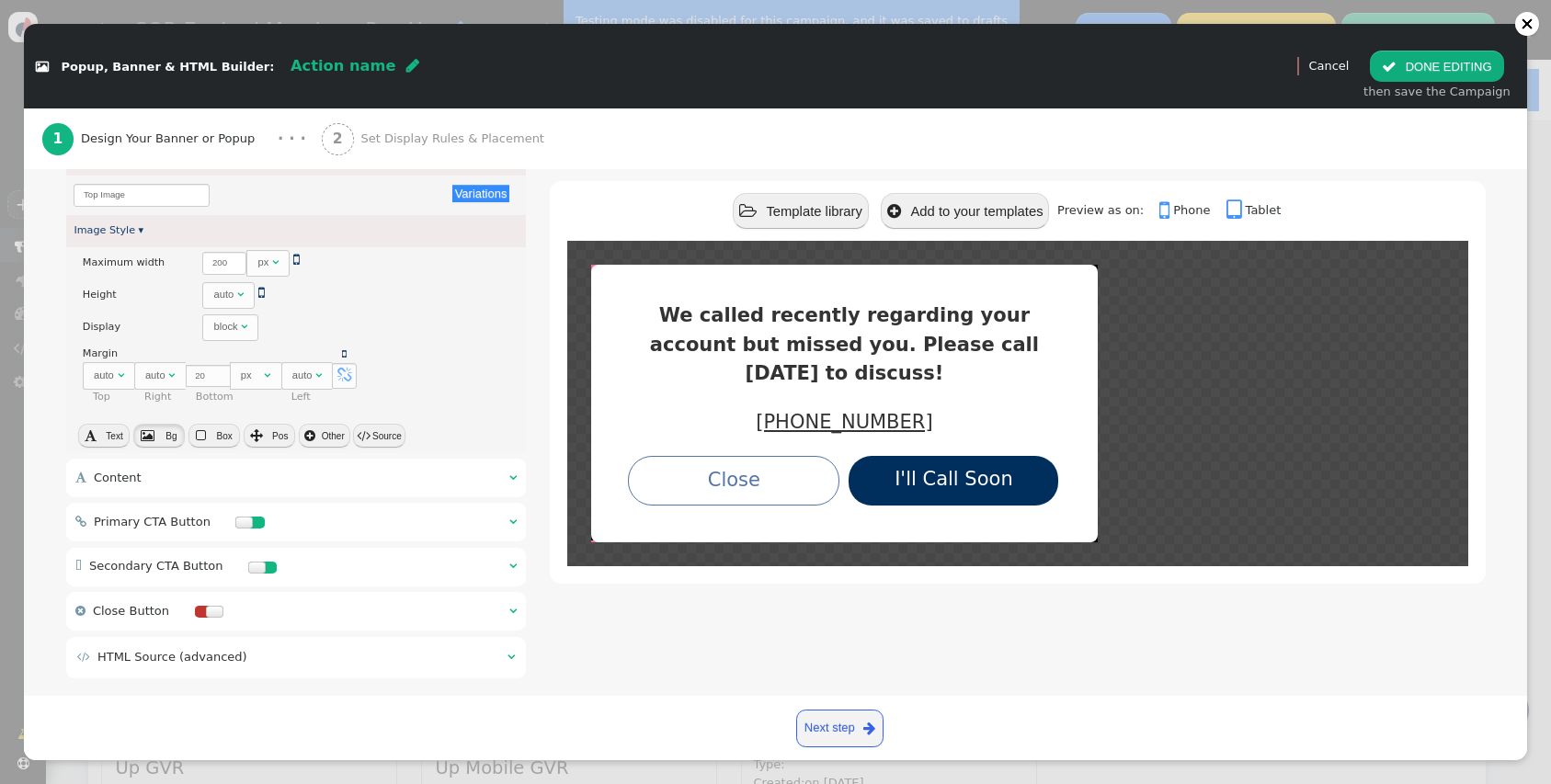
click at [161, 436] on button " Bg" at bounding box center [159, 435] width 52 height 24
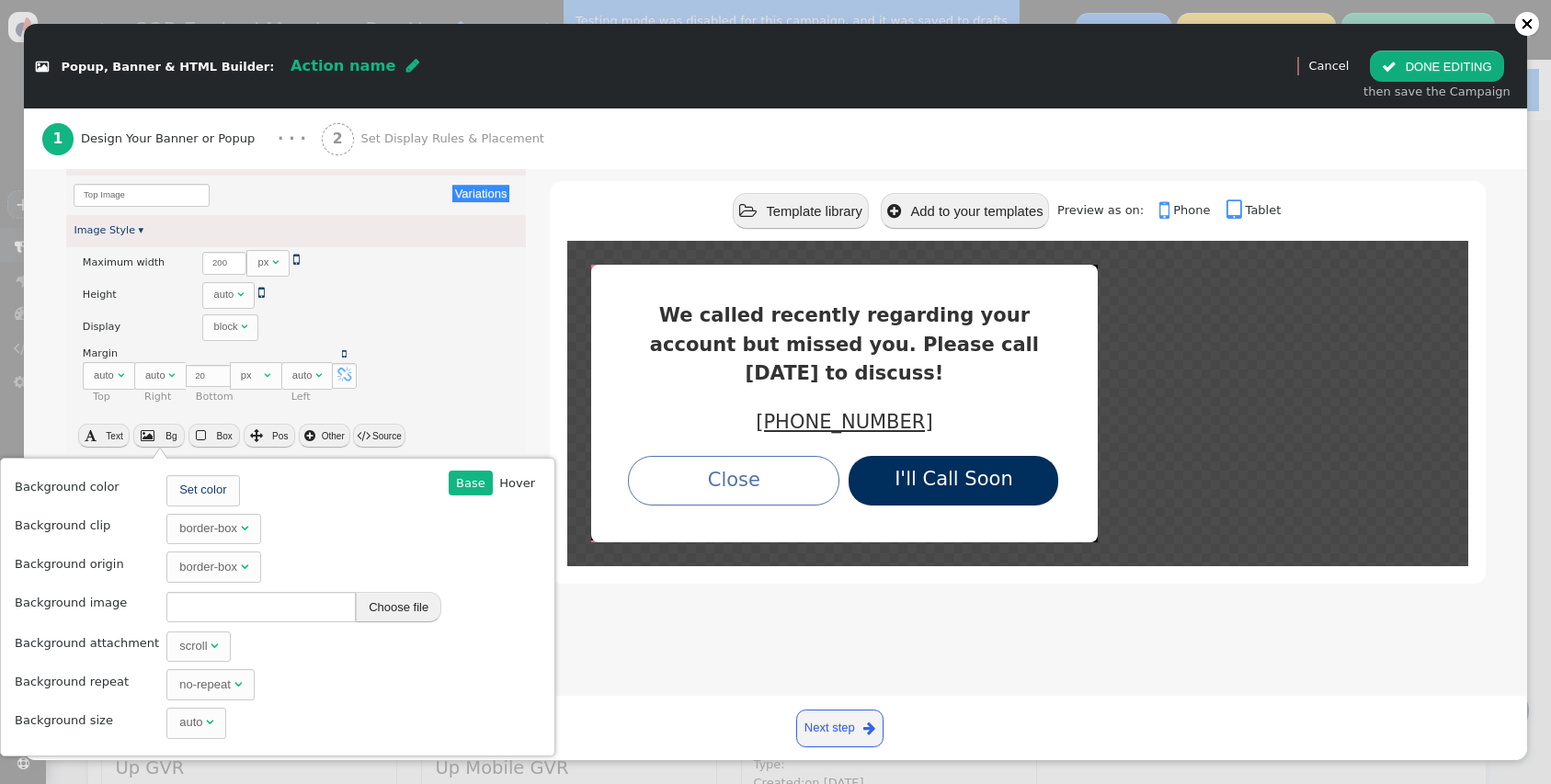
click at [394, 603] on button "Choose file" at bounding box center [398, 607] width 86 height 31
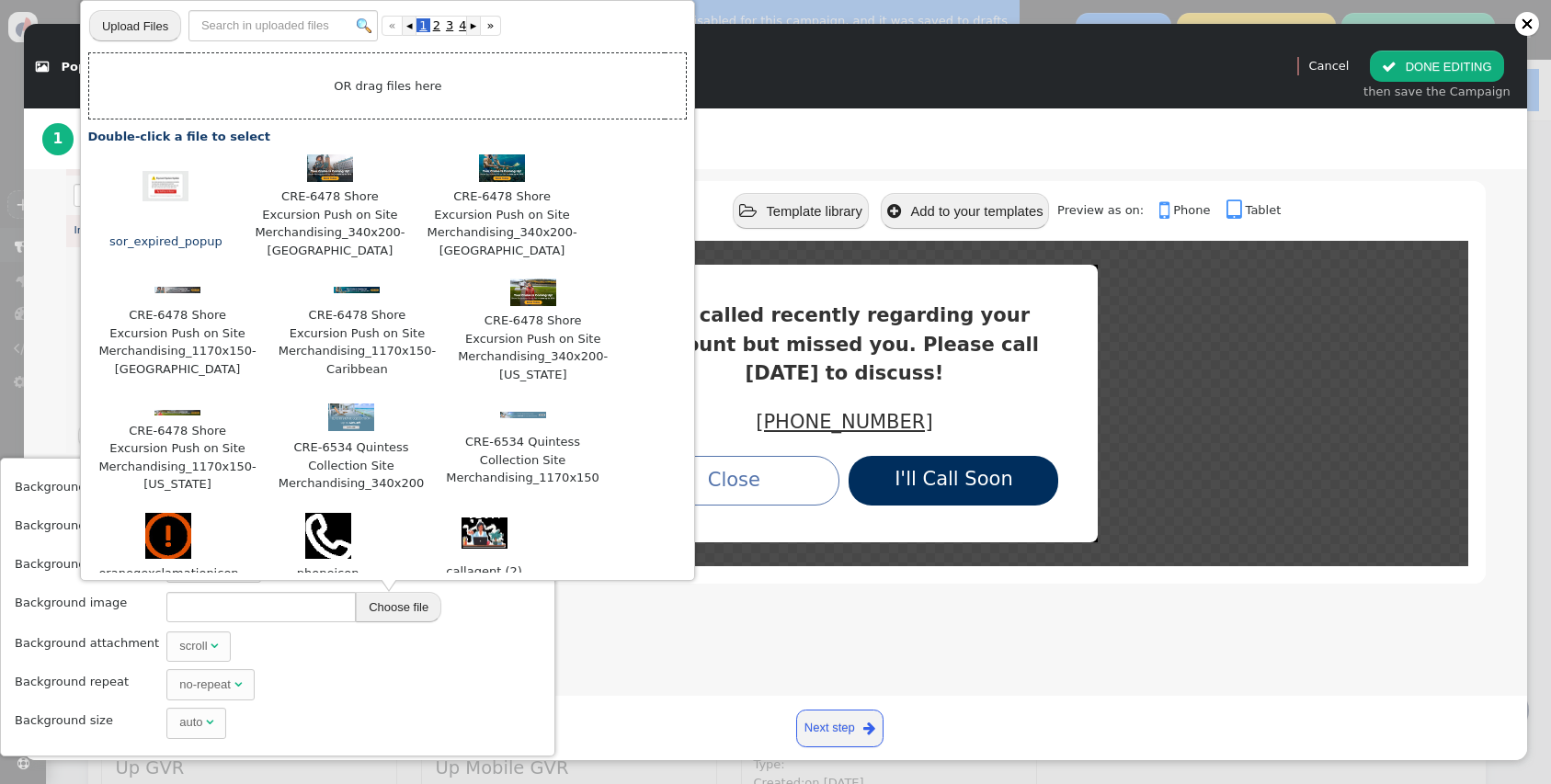
click at [162, 158] on td "⋮" at bounding box center [165, 189] width 138 height 68
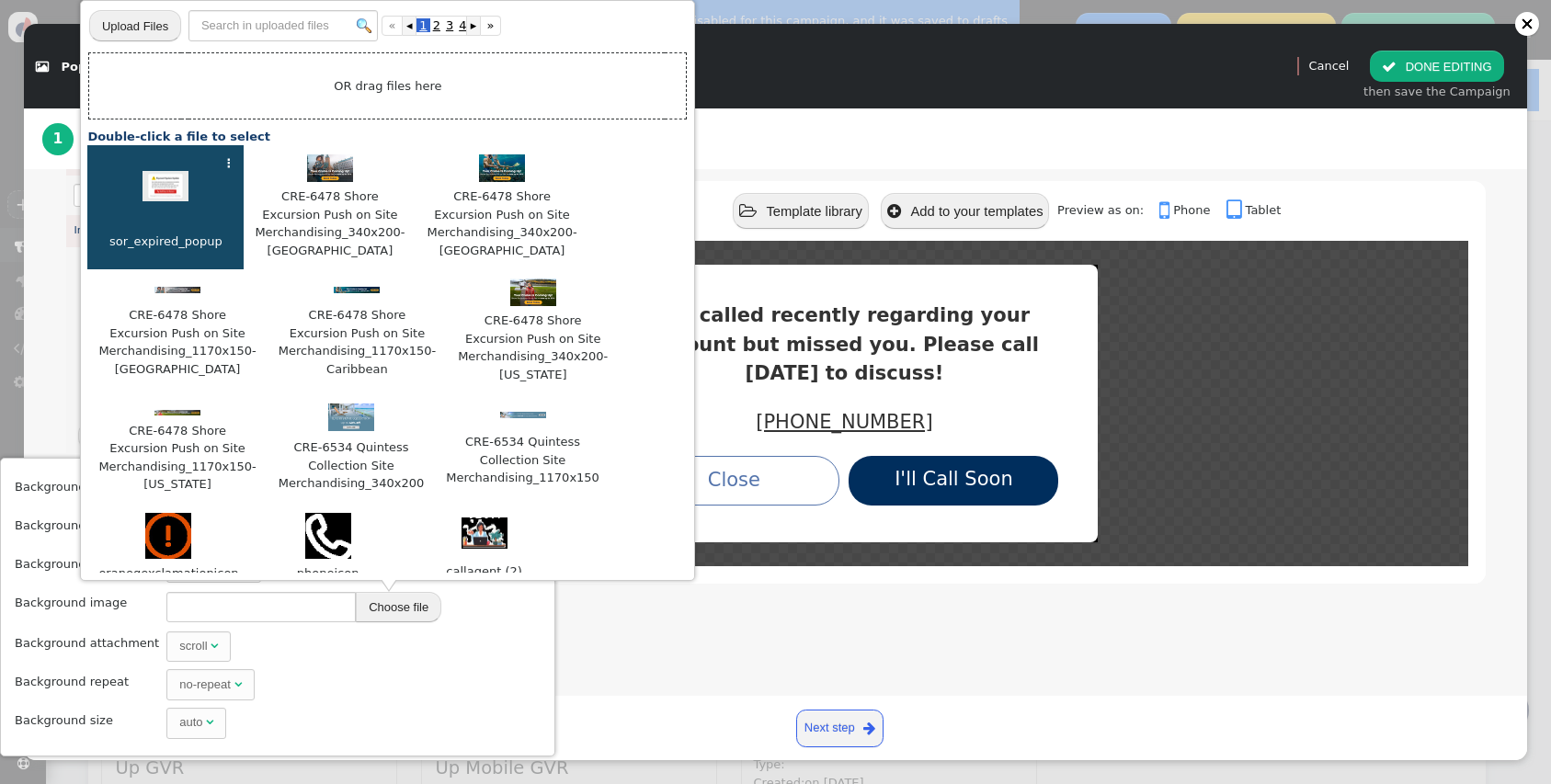
click at [162, 176] on img at bounding box center [165, 186] width 46 height 31
type input "[URL][DOMAIN_NAME]"
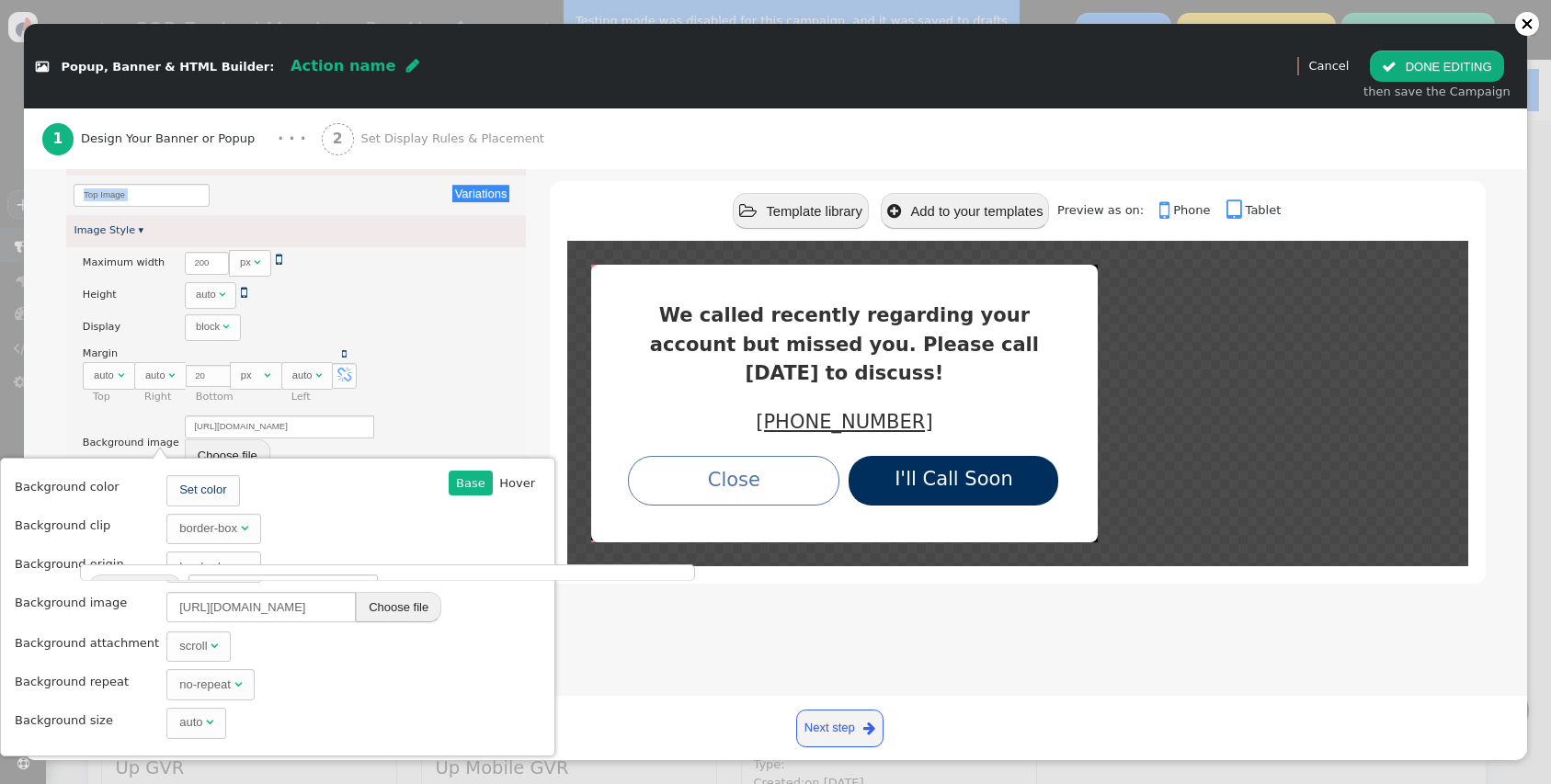
click at [162, 176] on div "Variations There are alternatives. Default value: Top Image" at bounding box center [296, 195] width 461 height 40
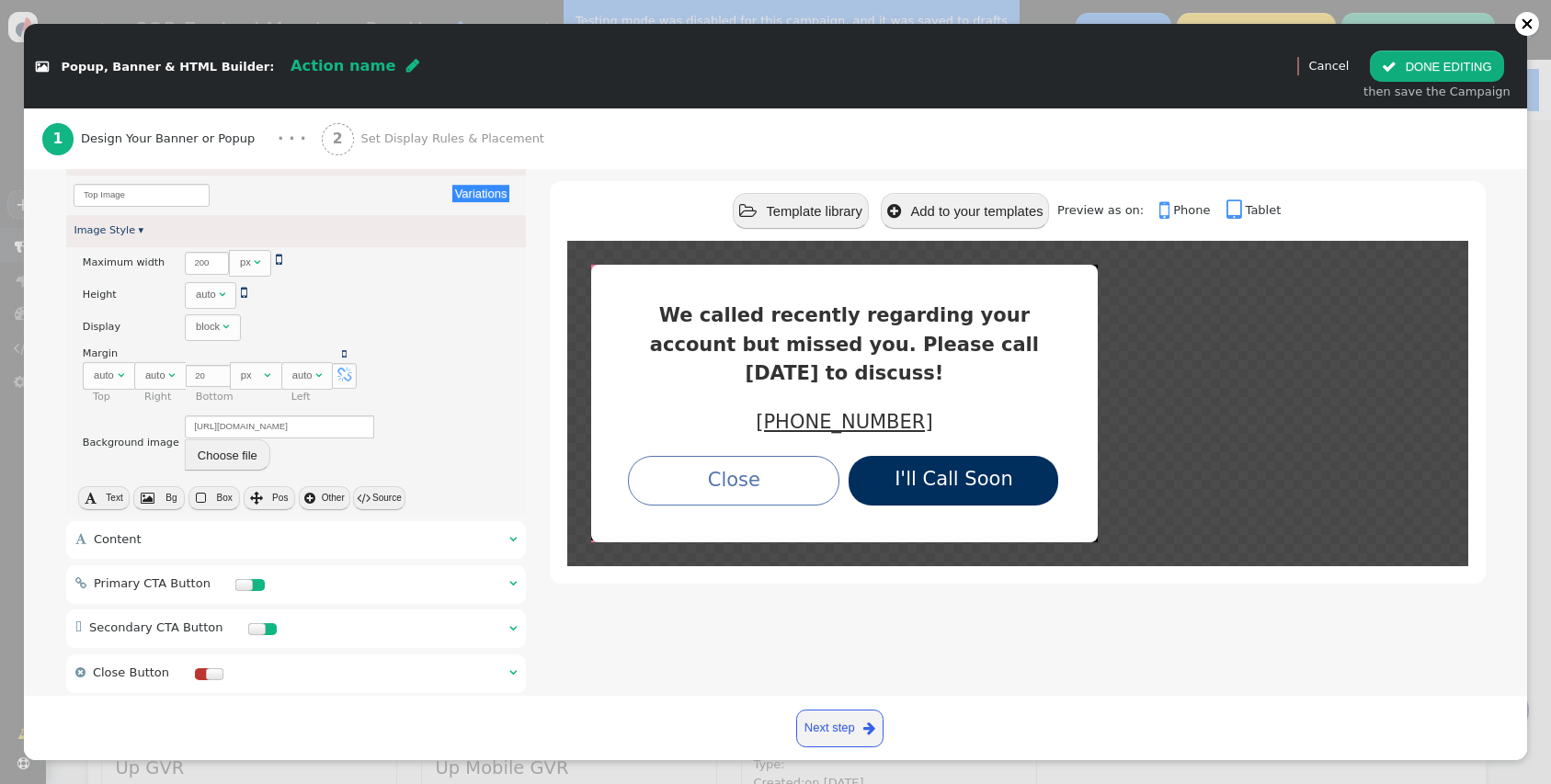
click at [609, 582] on div " Template library  Add to your templates Preview as on:  Phone  Tablet We c…" at bounding box center [1017, 344] width 936 height 804
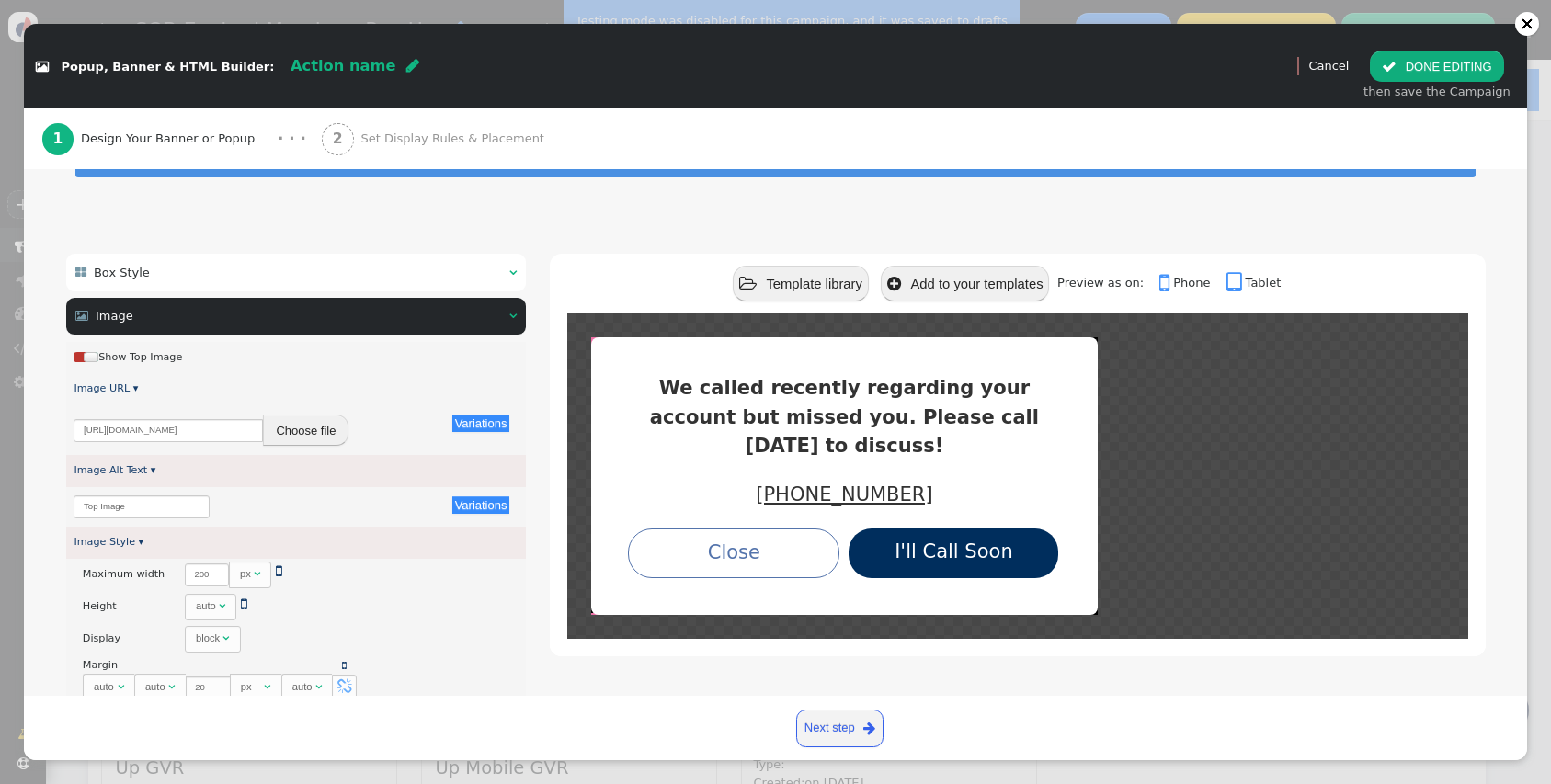
scroll to position [0, 0]
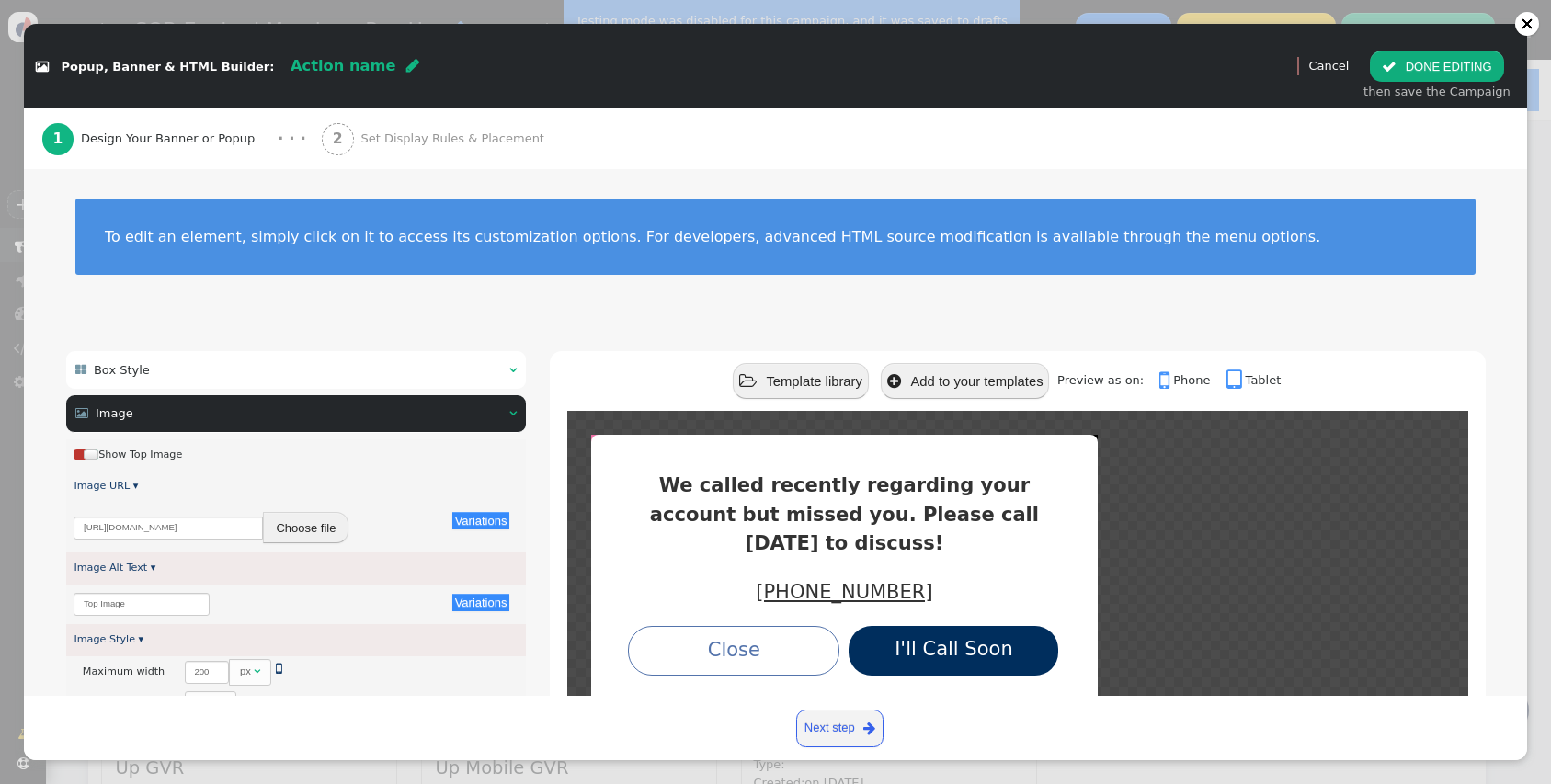
click at [1344, 54] on div " Preview Cancel  DONE EDITING then save the Campaign" at bounding box center [1407, 66] width 242 height 85
click at [1344, 66] on link "Cancel" at bounding box center [1328, 65] width 41 height 14
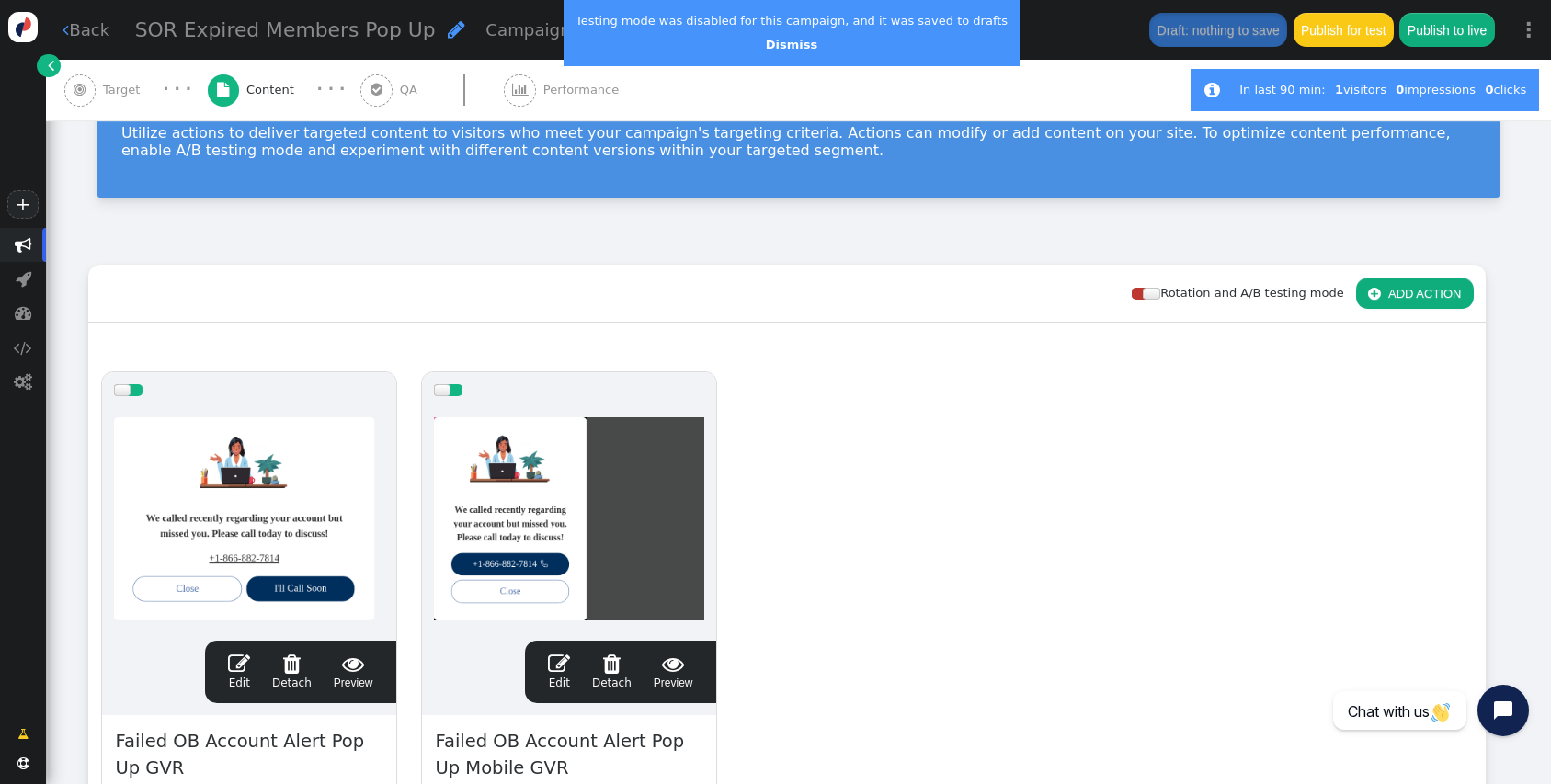
click at [969, 494] on div "drag this  Edit  Detach  Preview Failed OB Account Alert Pop Up GVR Type: Po…" at bounding box center [786, 670] width 1395 height 621
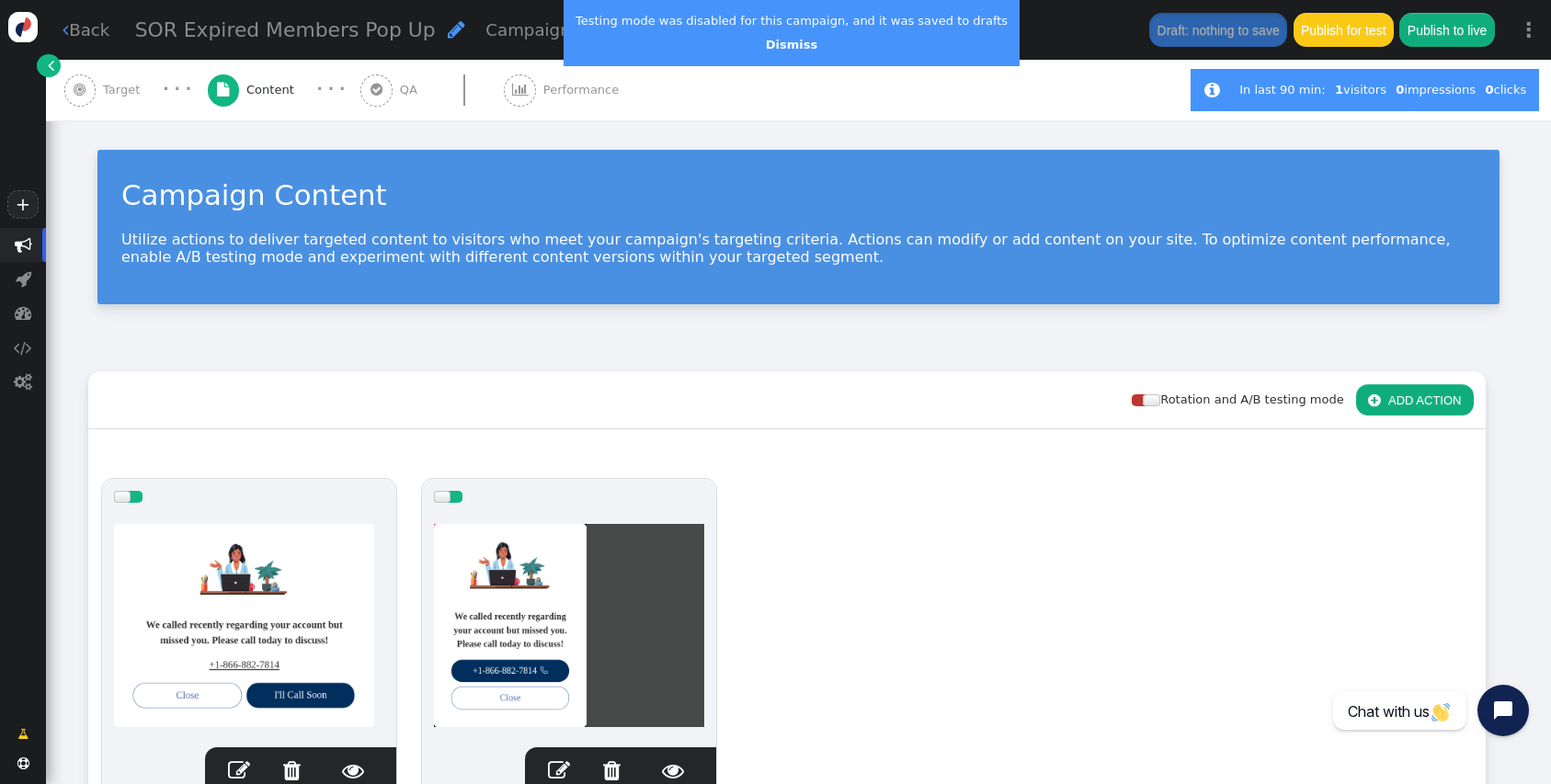
click at [1434, 398] on button " ADD ACTION" at bounding box center [1415, 399] width 118 height 31
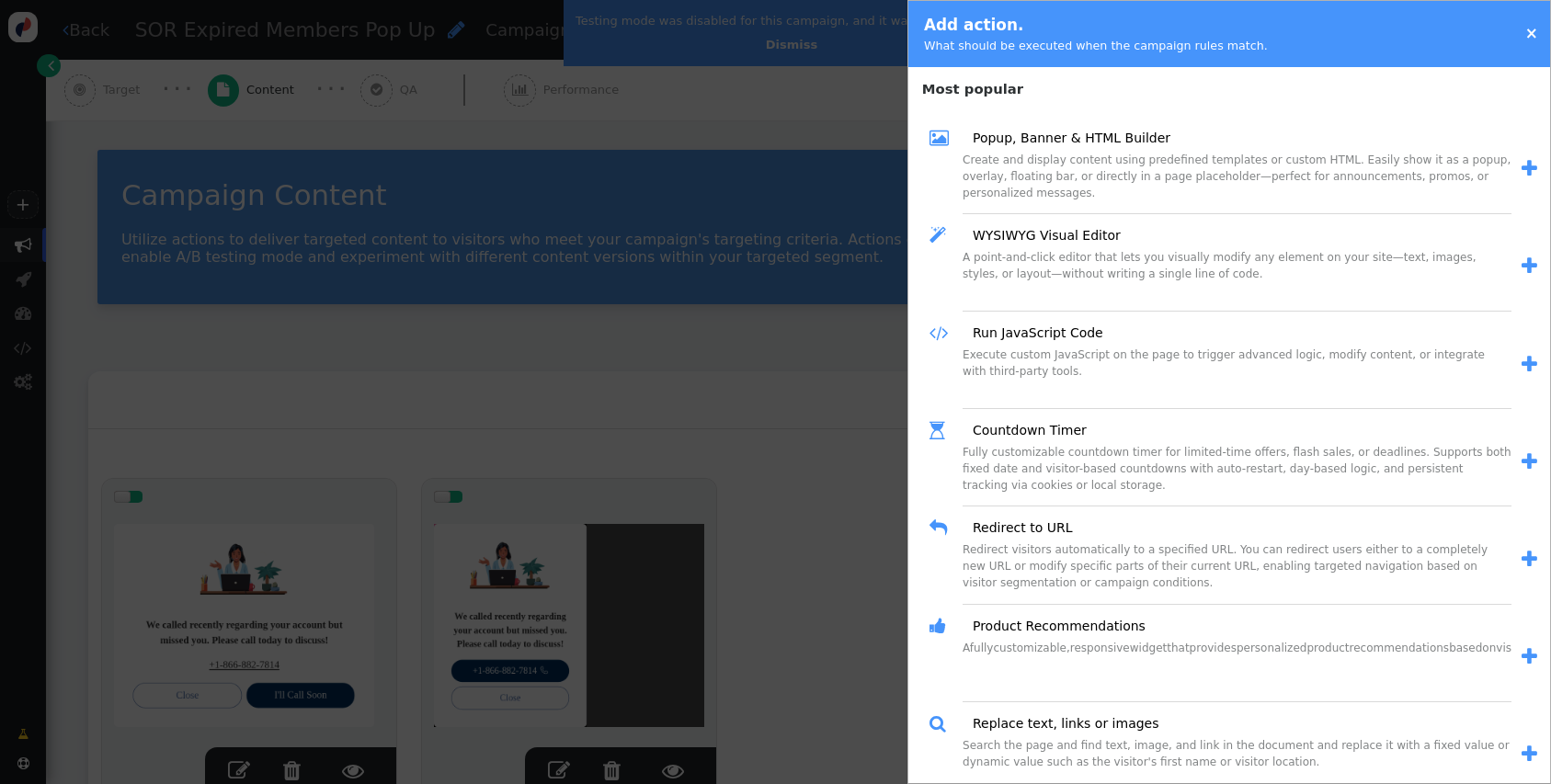
click at [1063, 125] on div " Popup, Banner & HTML Builder" at bounding box center [1221, 138] width 582 height 26
click at [1064, 129] on link "Popup, Banner & HTML Builder" at bounding box center [1065, 138] width 211 height 19
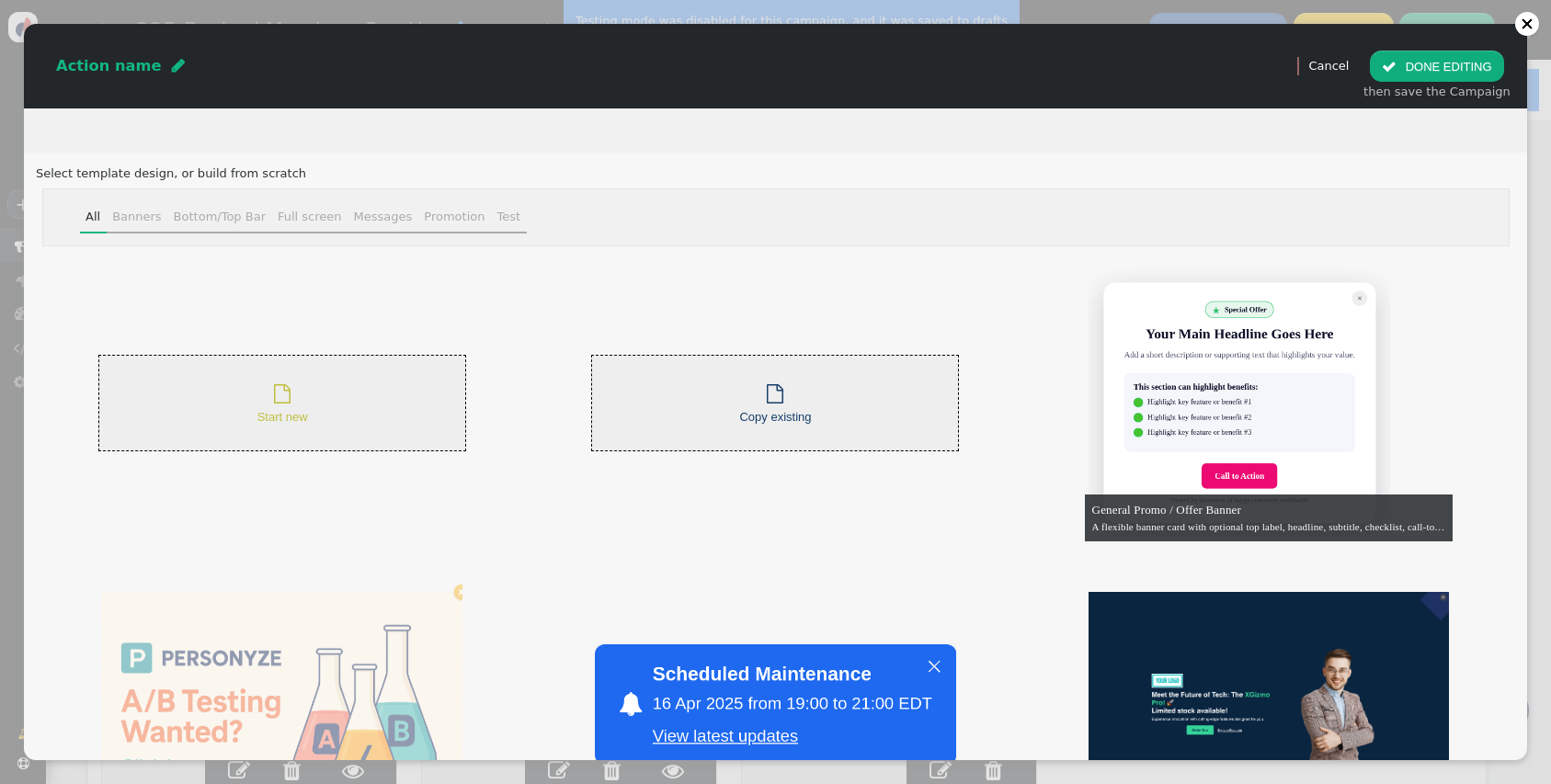
click at [250, 375] on div " Start new" at bounding box center [282, 403] width 368 height 96
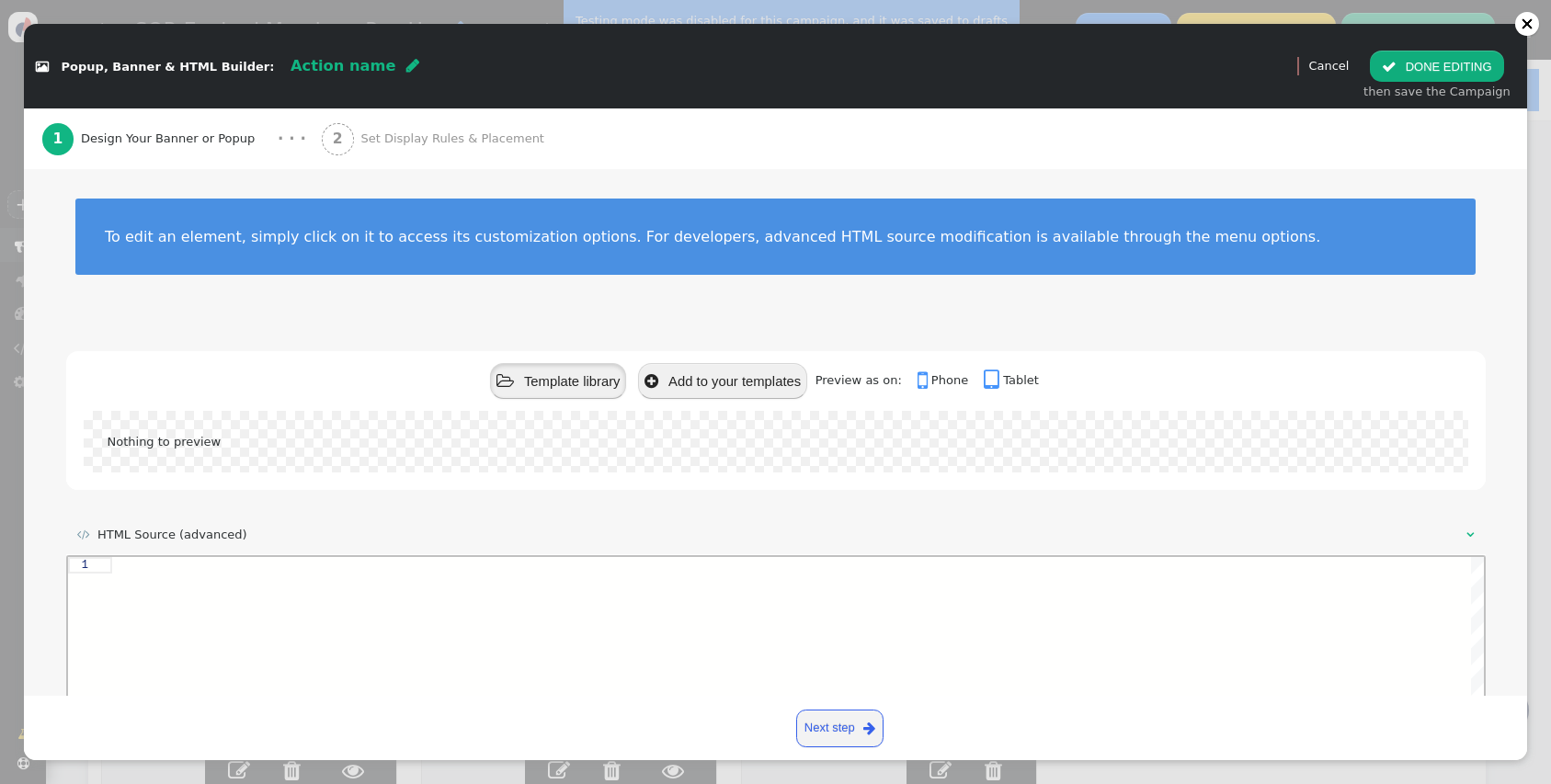
click at [588, 383] on button " Template library" at bounding box center [558, 381] width 136 height 36
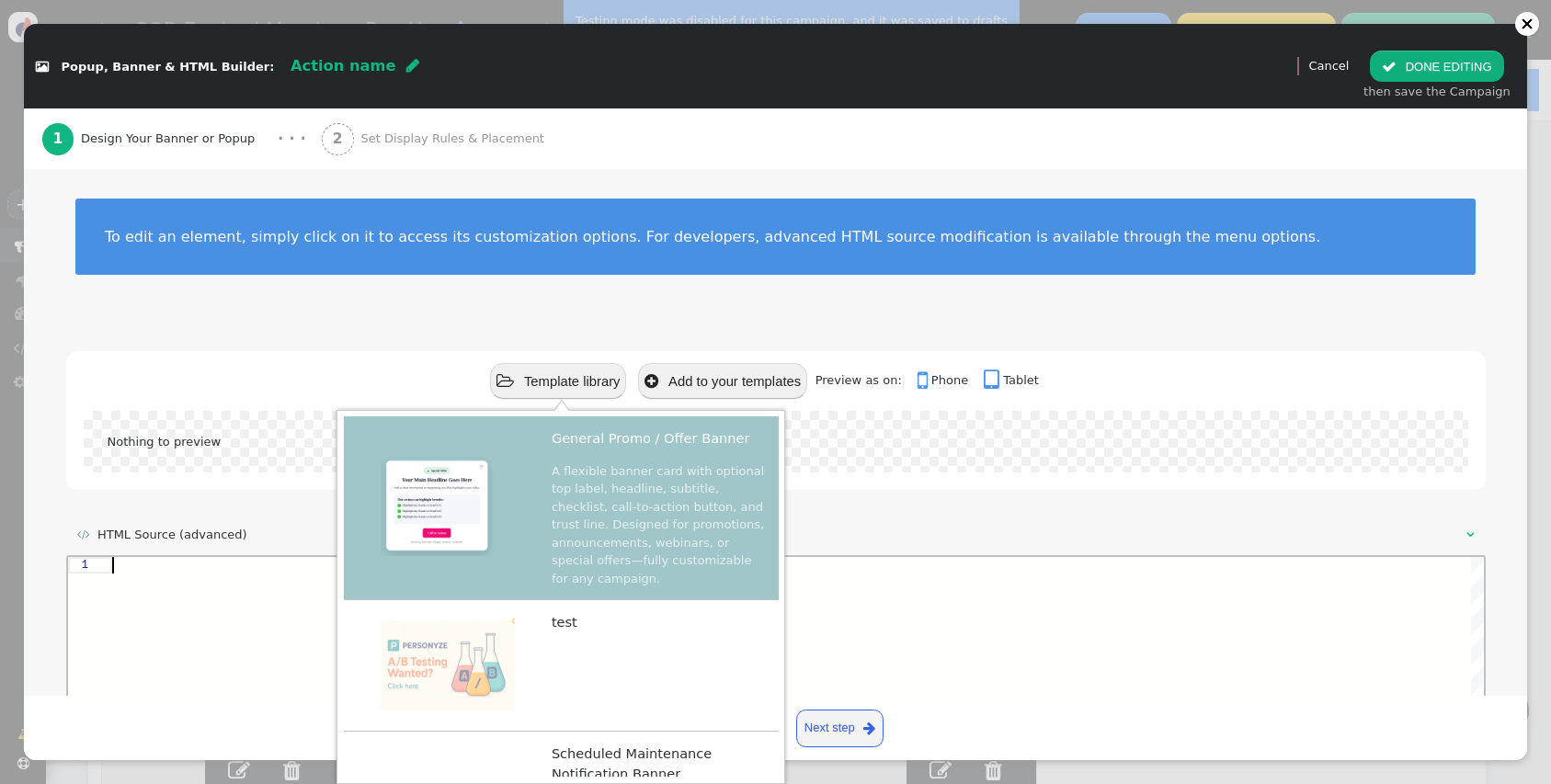
click at [988, 565] on div at bounding box center [797, 565] width 1372 height 17
click at [984, 489] on div "Nothing to preview" at bounding box center [776, 450] width 1420 height 79
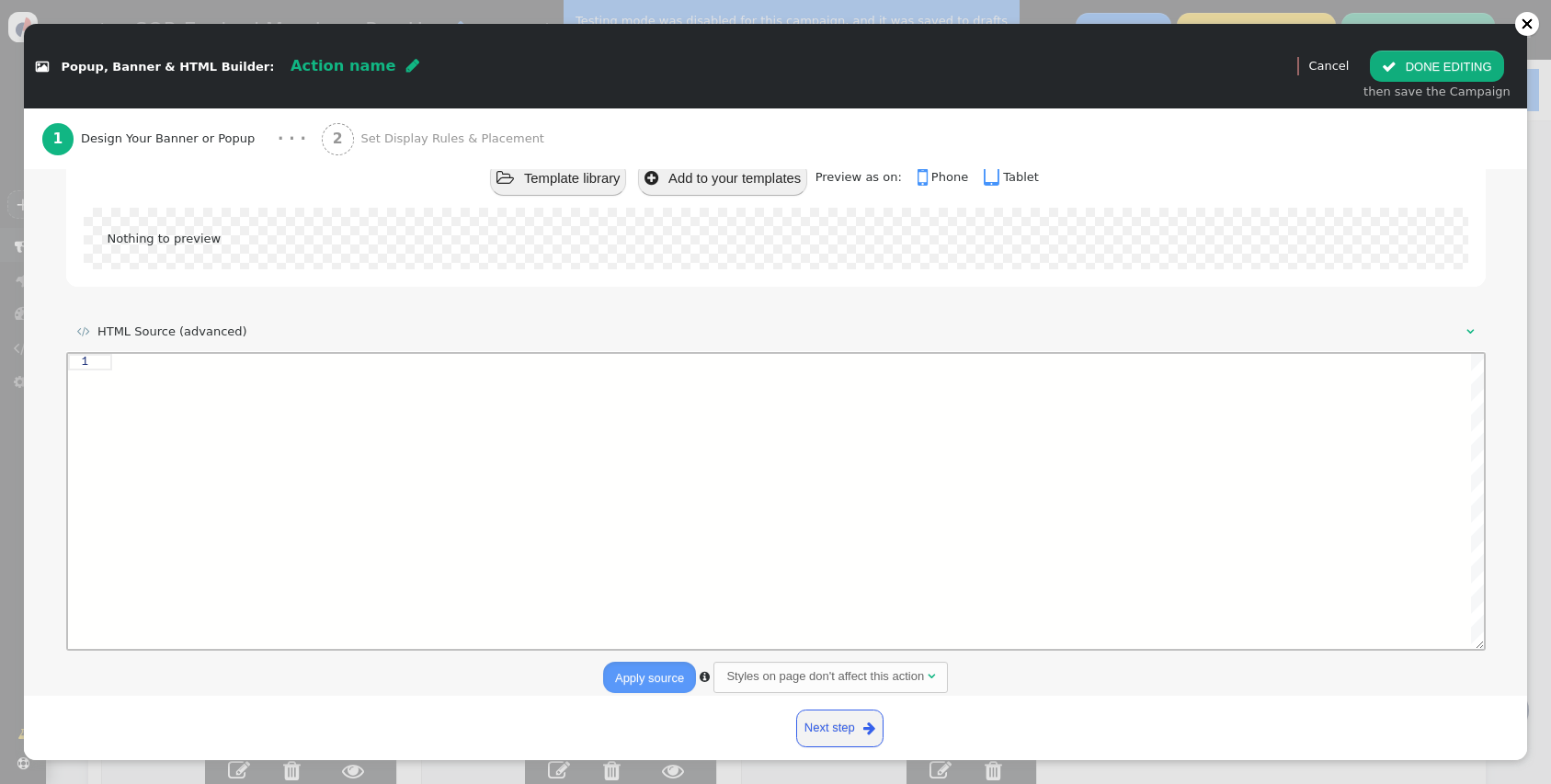
scroll to position [214, 0]
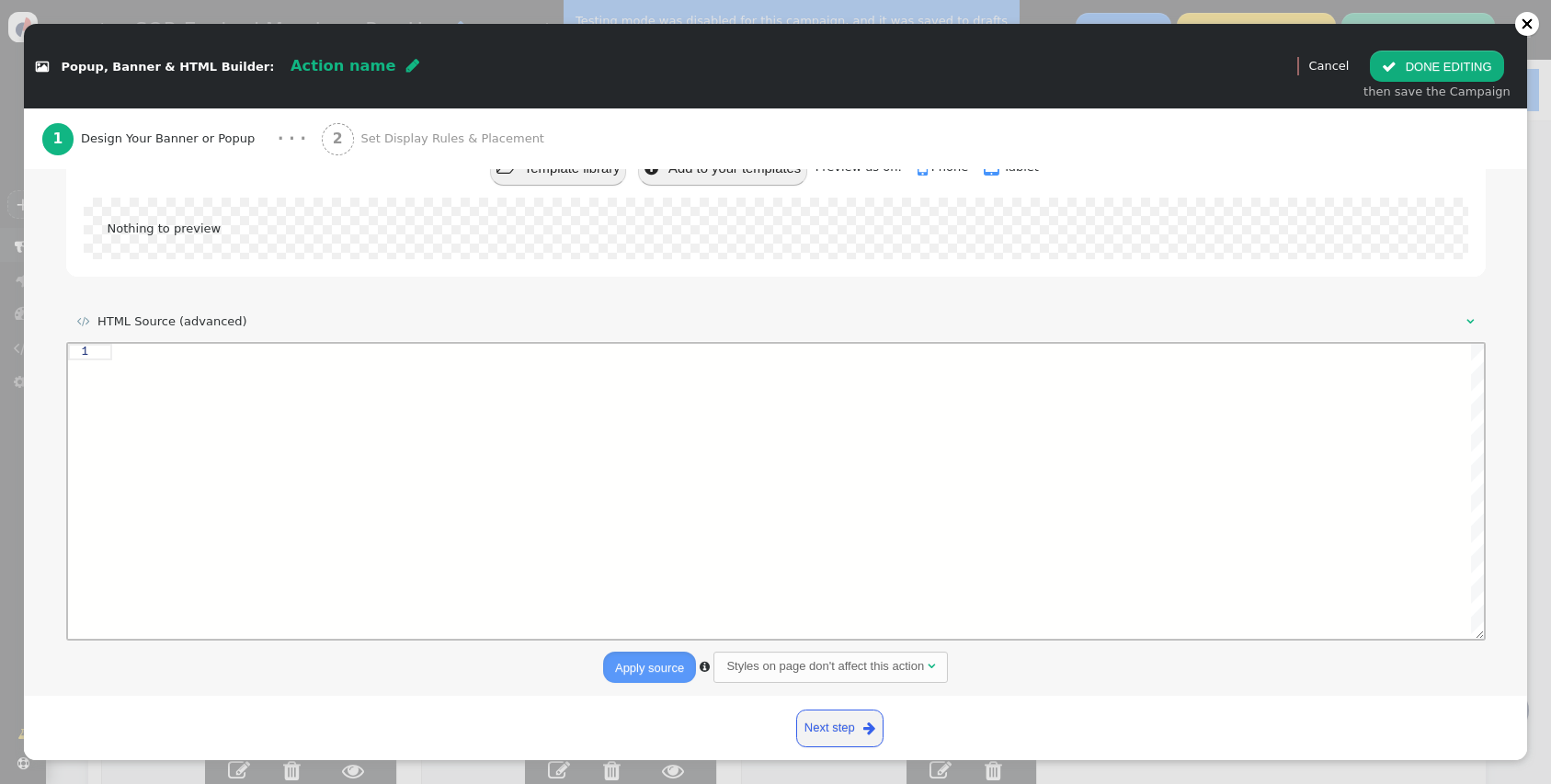
click at [801, 475] on div at bounding box center [797, 491] width 1372 height 295
click at [669, 681] on button "Apply source" at bounding box center [649, 667] width 93 height 31
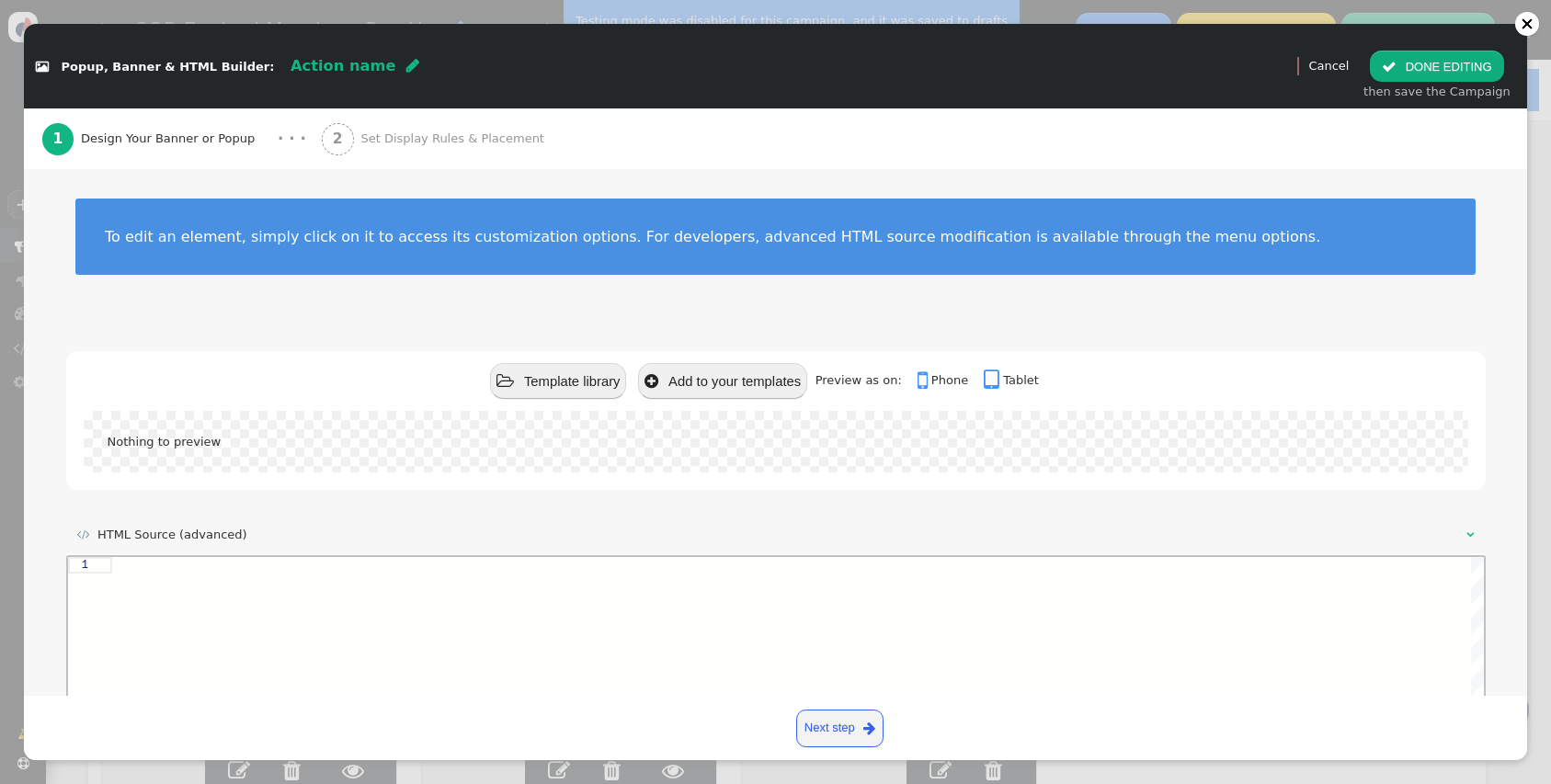
click at [377, 148] on div "2 Set Display Rules & Placement" at bounding box center [436, 139] width 229 height 60
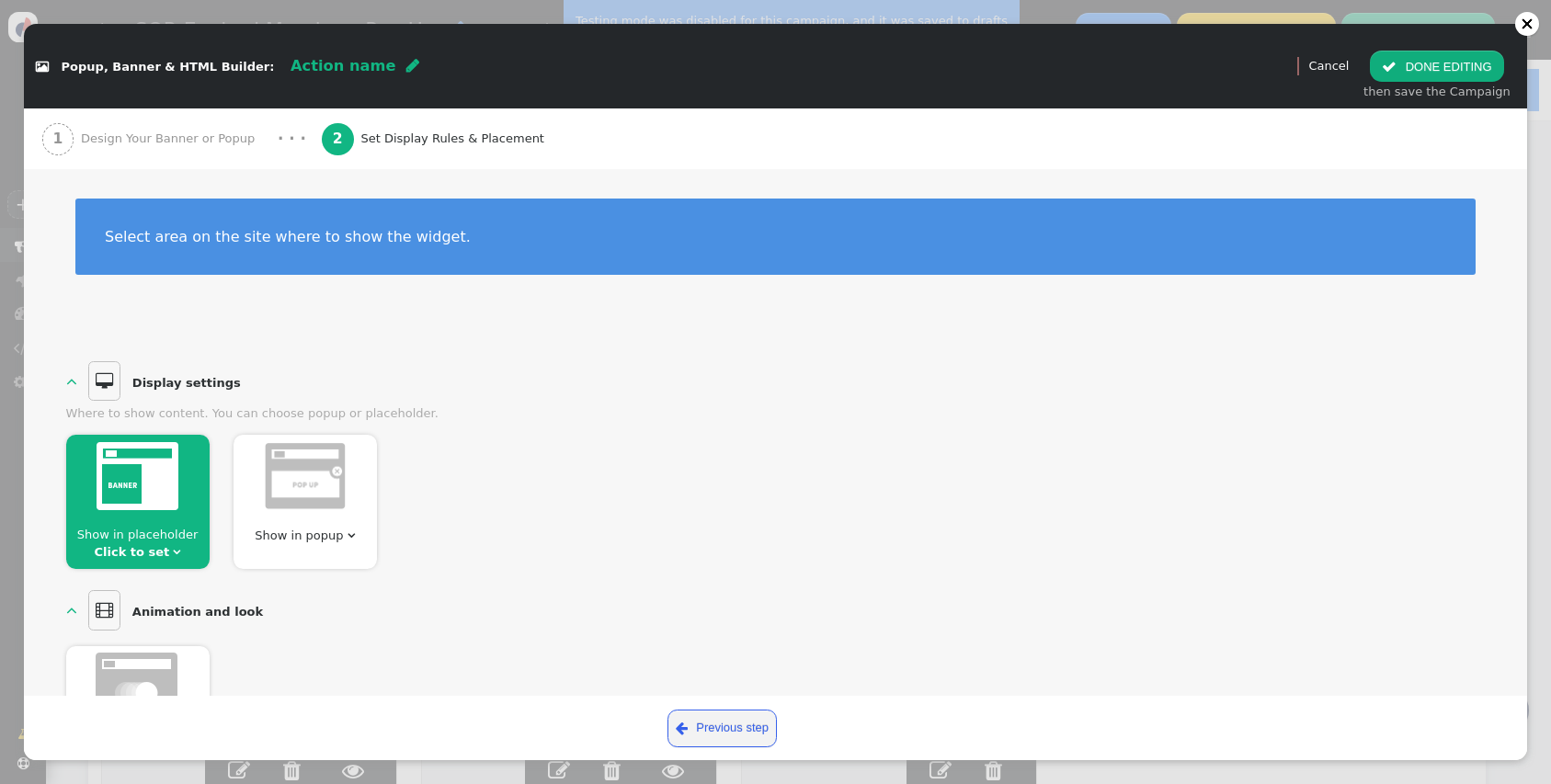
click at [126, 116] on div "1 Design Your Banner or Popup" at bounding box center [153, 139] width 221 height 60
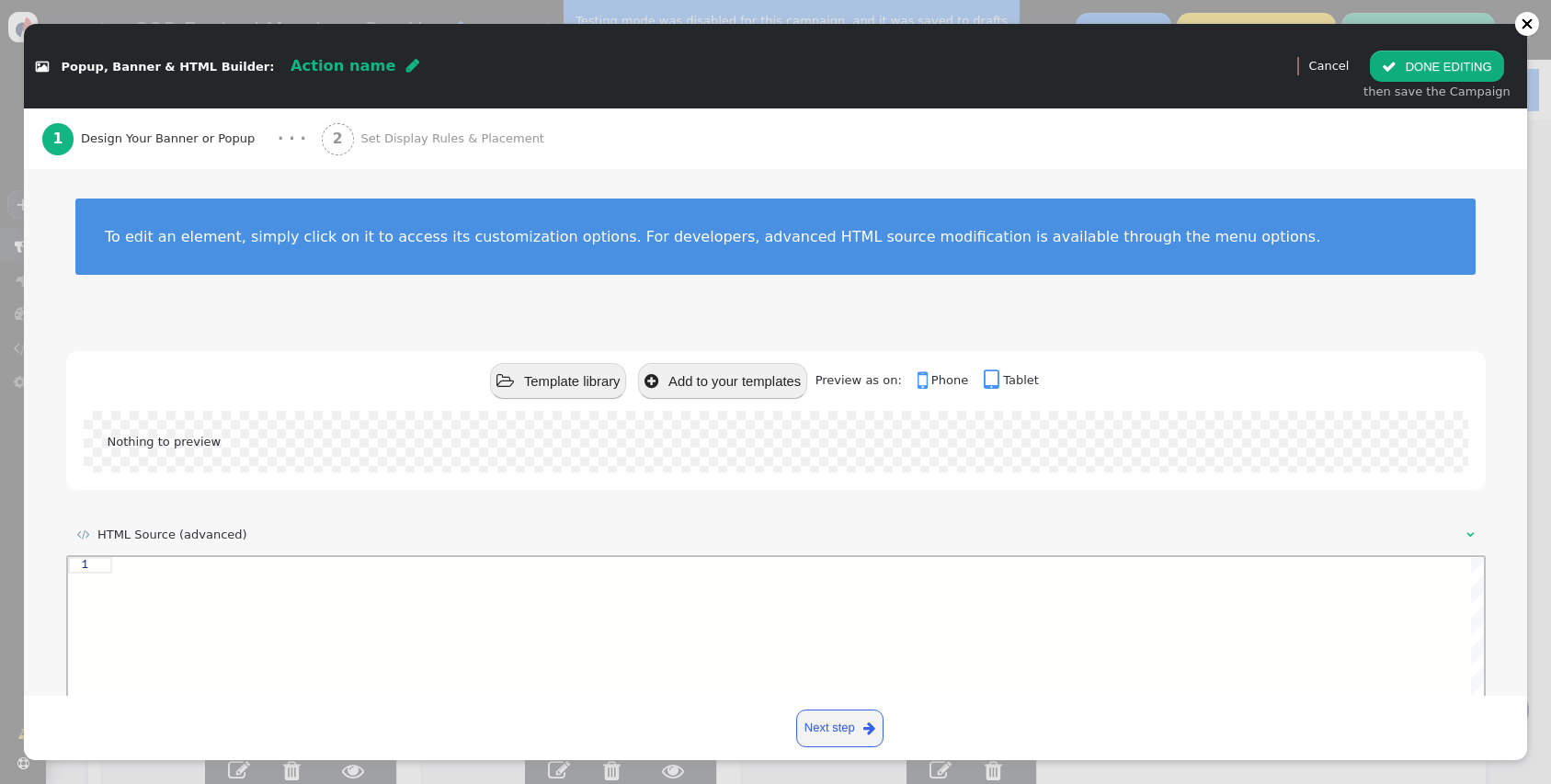
click at [565, 377] on button " Template library" at bounding box center [558, 381] width 136 height 36
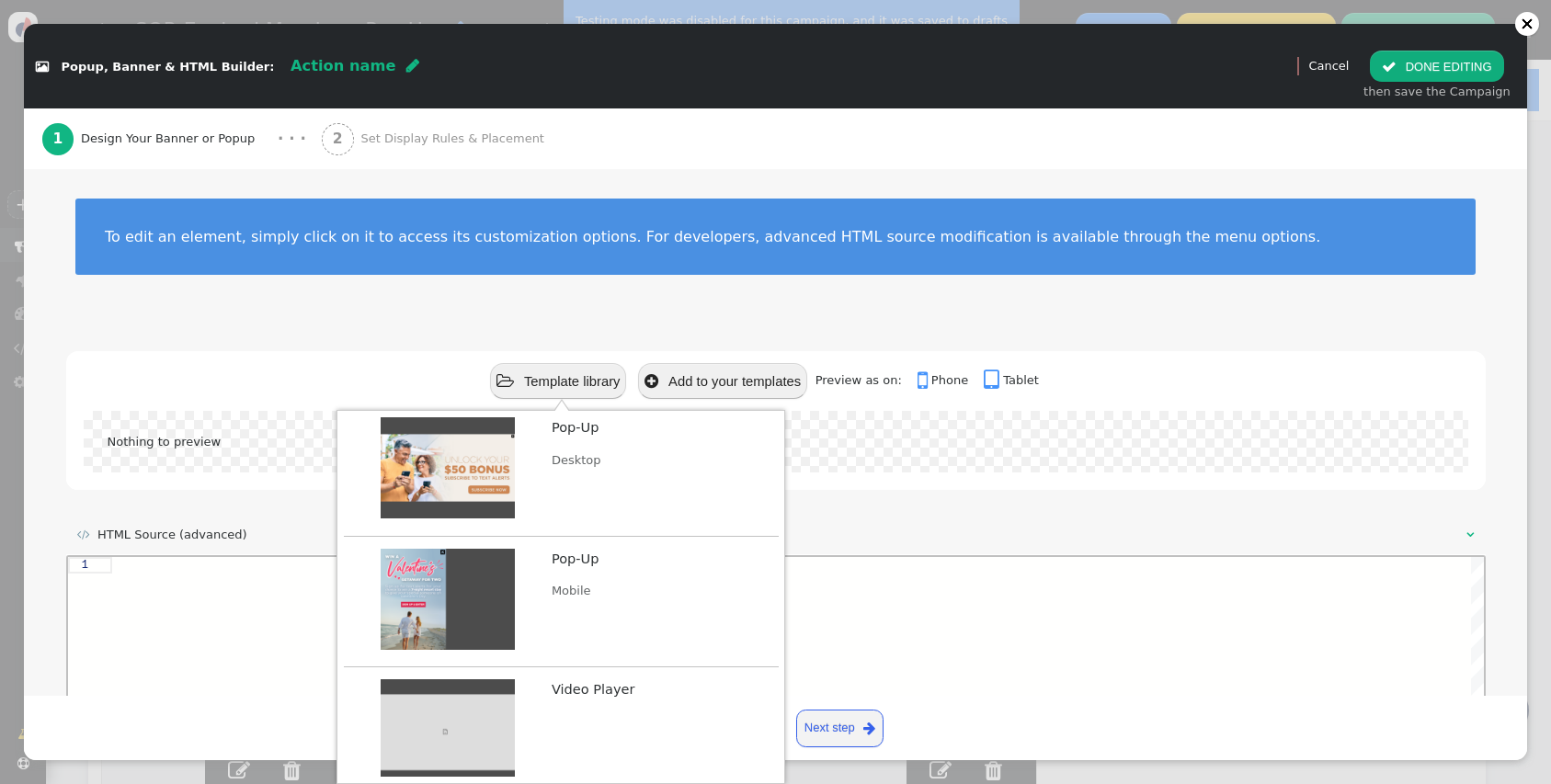
scroll to position [3707, 0]
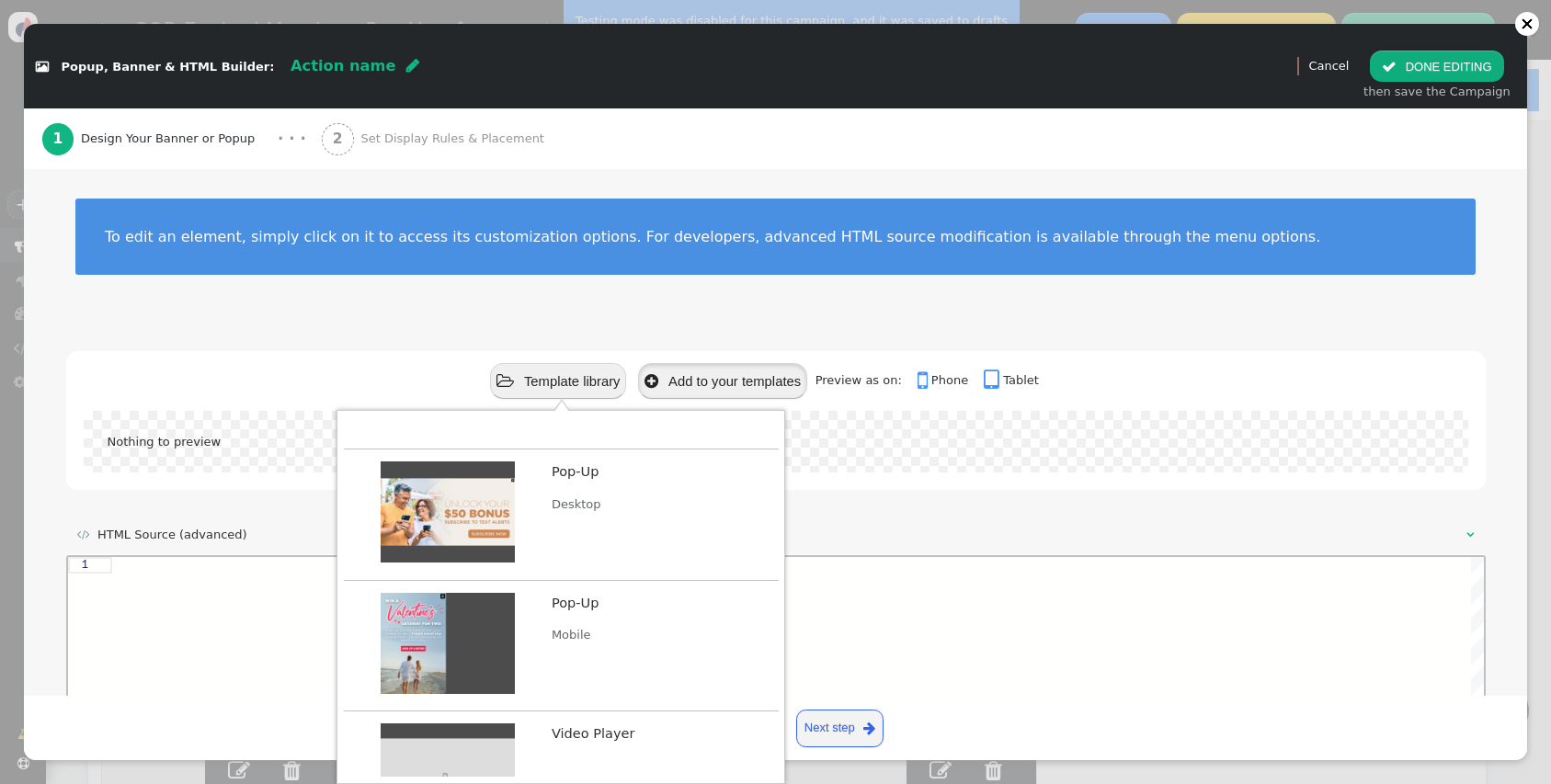
click at [724, 377] on button " Add to your templates" at bounding box center [722, 381] width 169 height 36
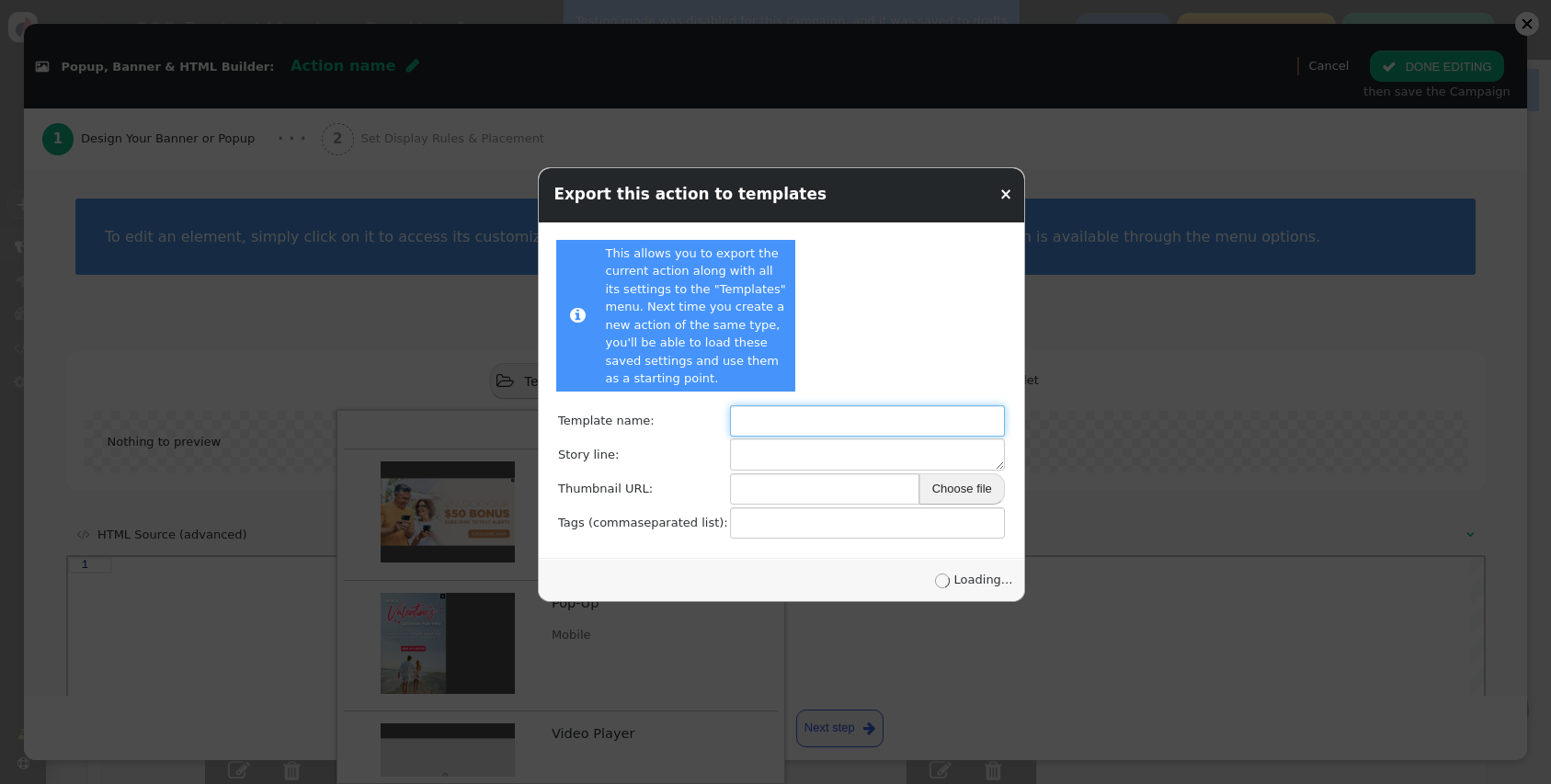
click at [798, 431] on input "text" at bounding box center [867, 421] width 275 height 31
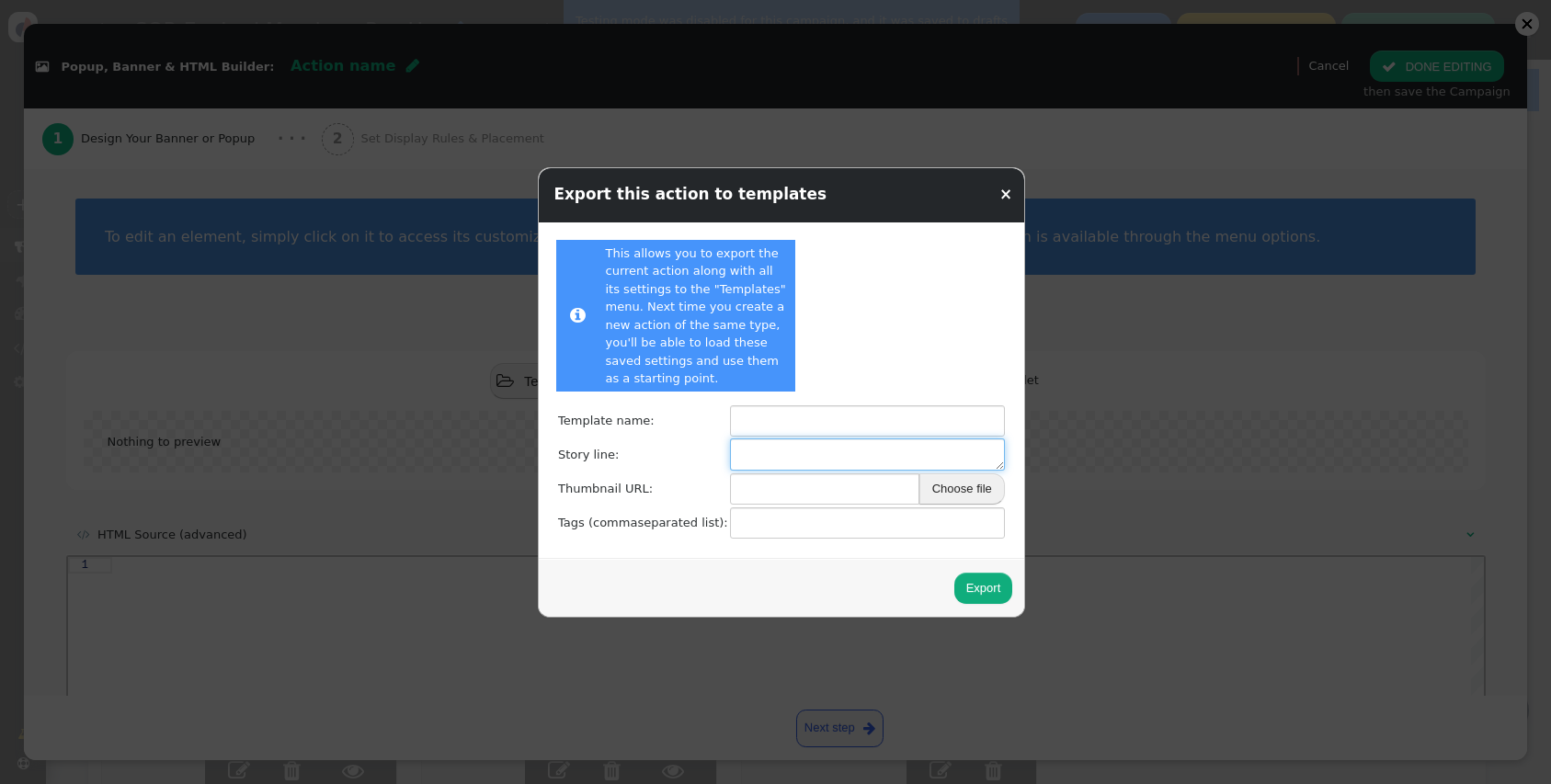
click at [823, 442] on textarea at bounding box center [867, 455] width 275 height 32
click at [823, 432] on input "text" at bounding box center [867, 421] width 275 height 31
click at [782, 423] on input "Payment Broken" at bounding box center [867, 421] width 275 height 31
type input "Payment Broken"
click at [758, 453] on textarea at bounding box center [867, 455] width 275 height 32
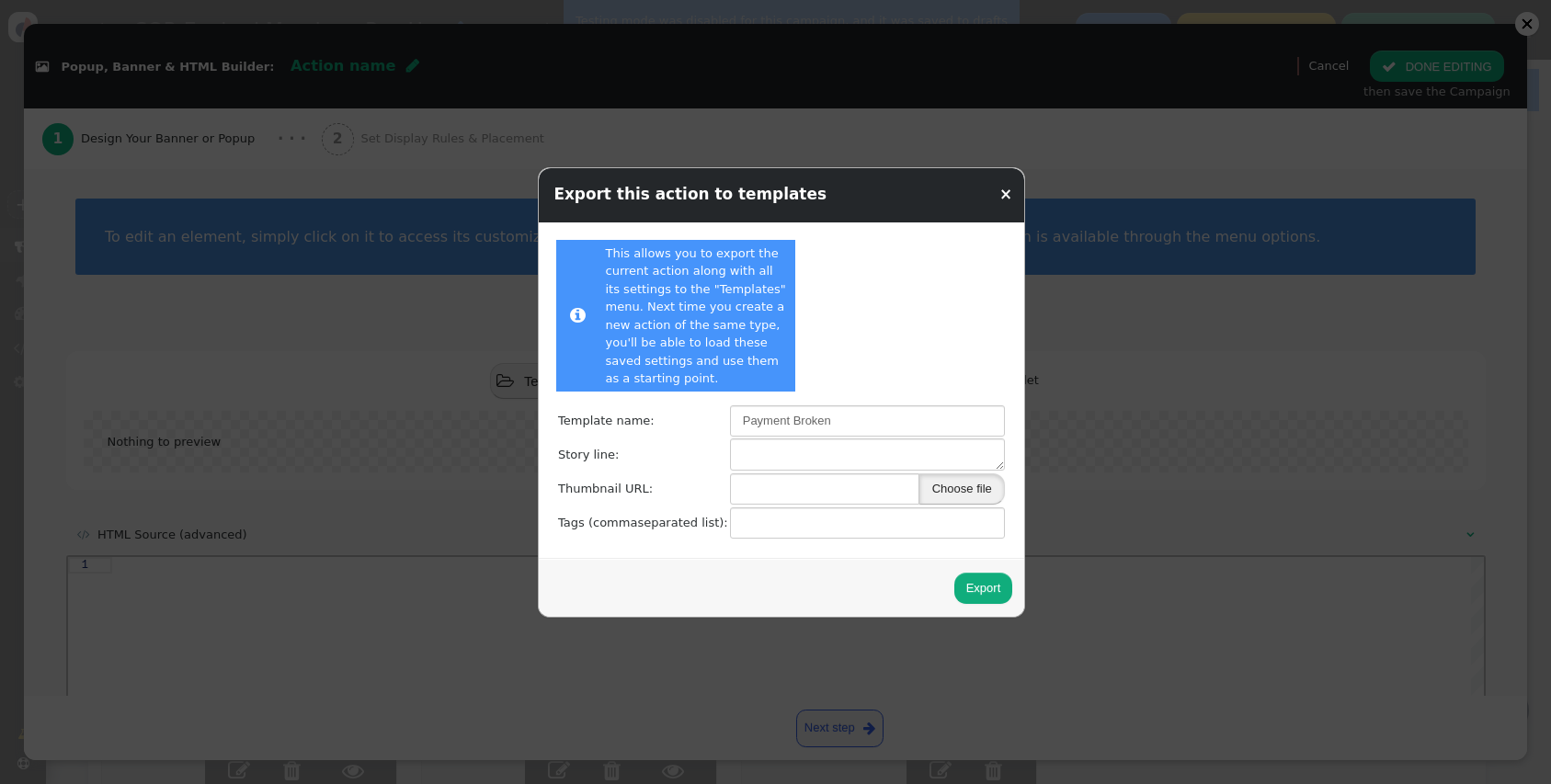
click at [942, 494] on button "Choose file" at bounding box center [962, 489] width 86 height 31
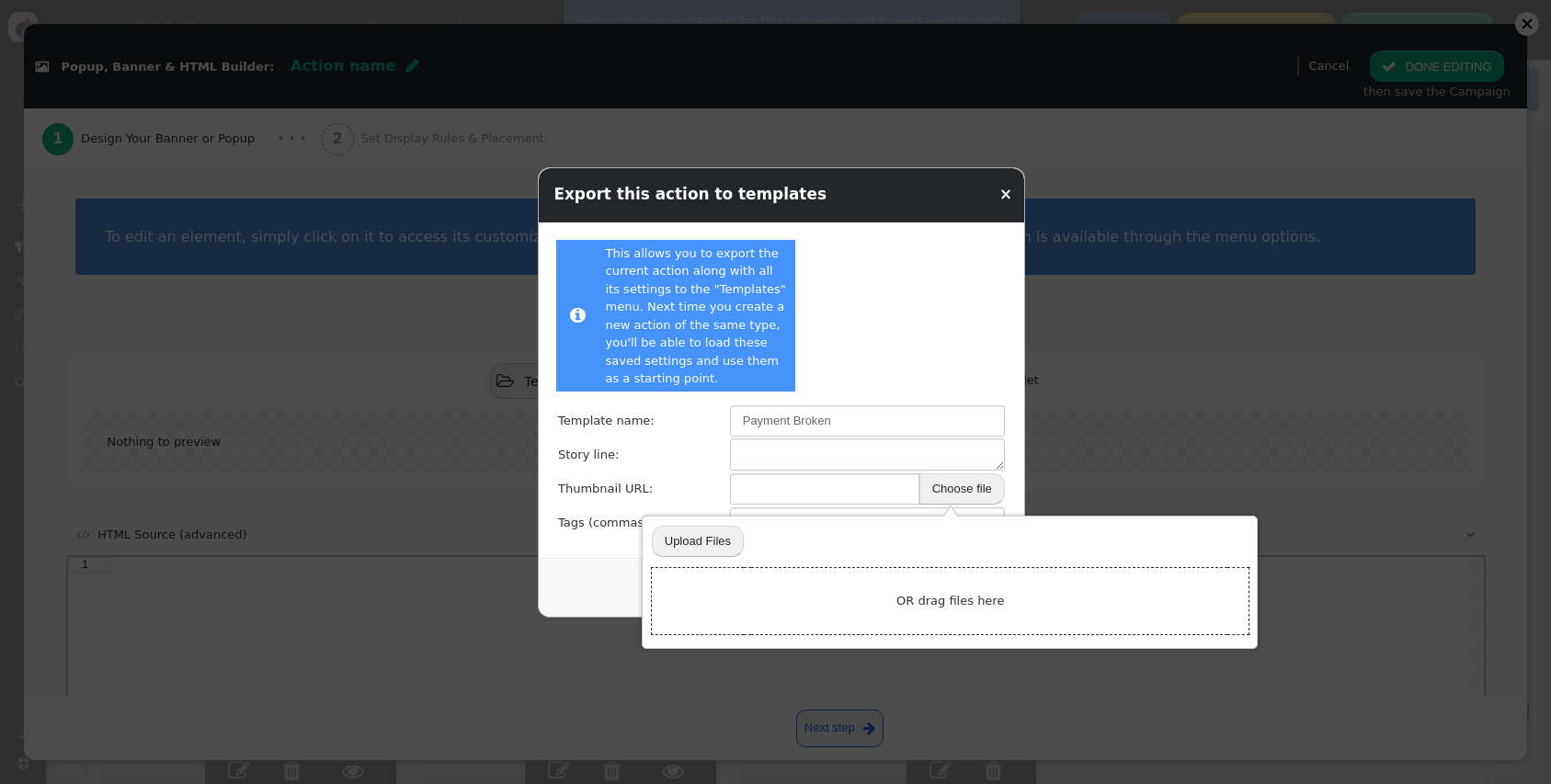
click at [931, 352] on div " This allows you to export the current action along with all its settings to t…" at bounding box center [782, 390] width 463 height 312
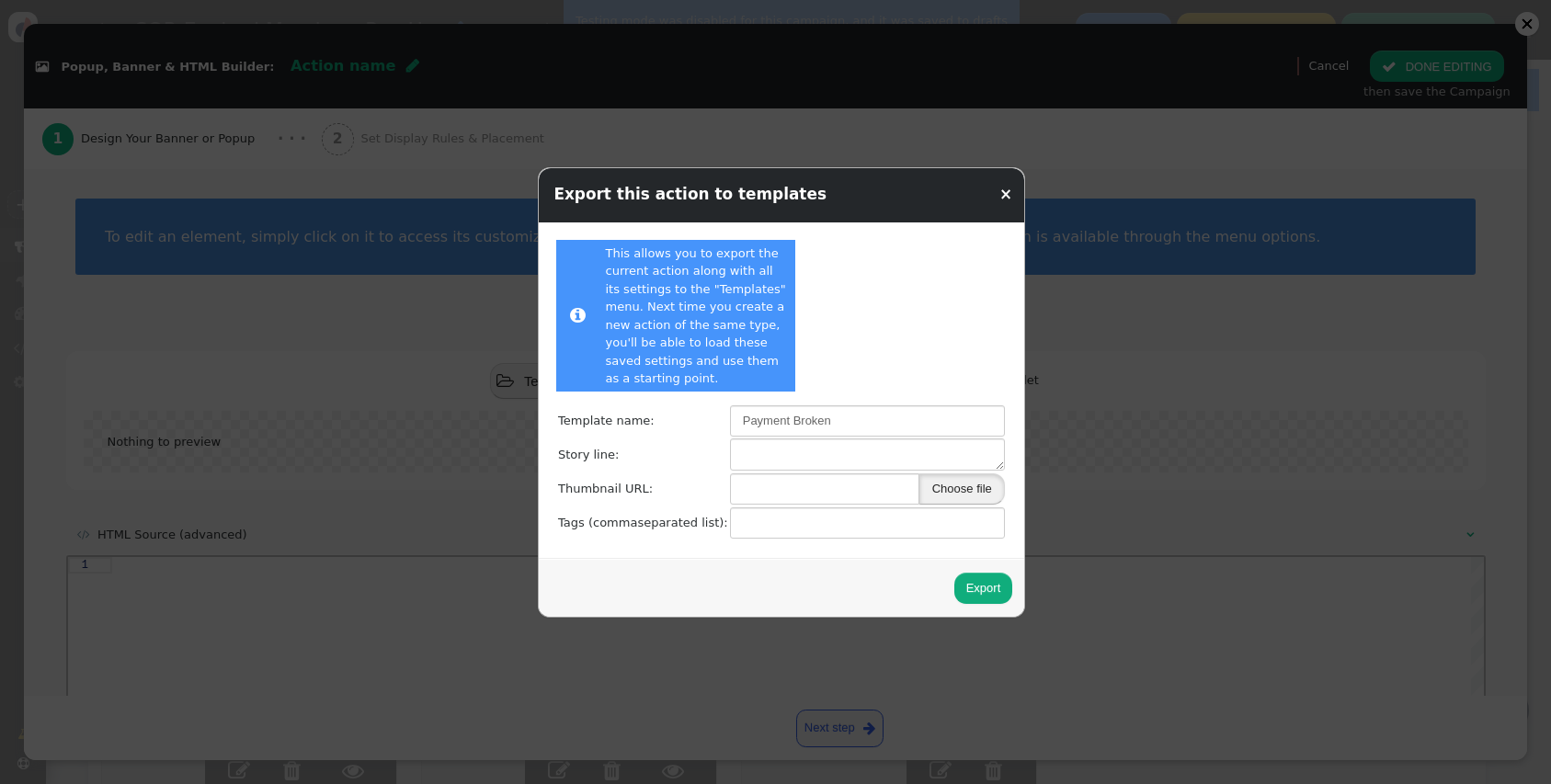
click at [960, 500] on button "Choose file" at bounding box center [962, 489] width 86 height 31
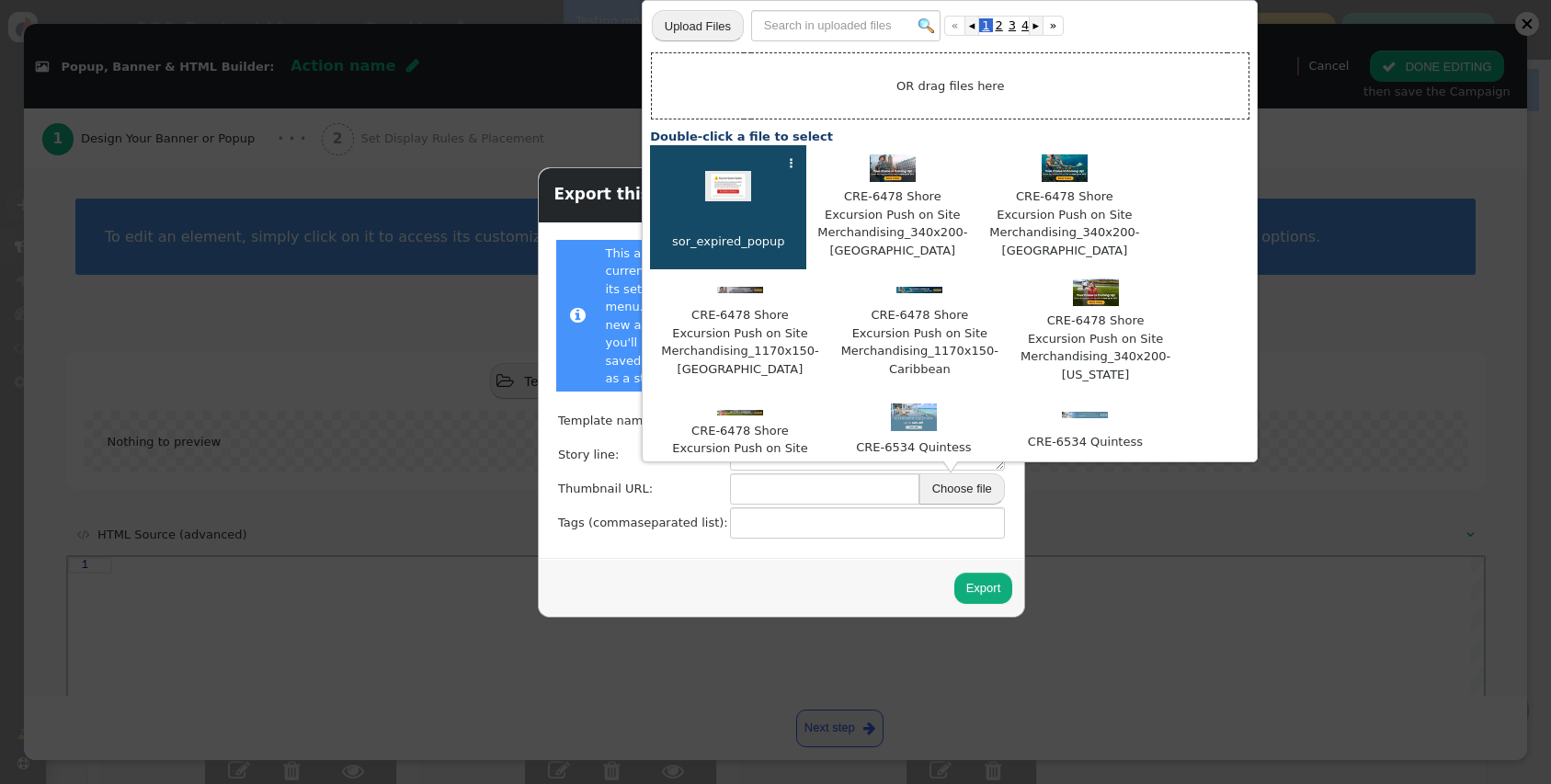
click at [737, 209] on td "⋮" at bounding box center [728, 189] width 138 height 68
type input "[URL][DOMAIN_NAME]"
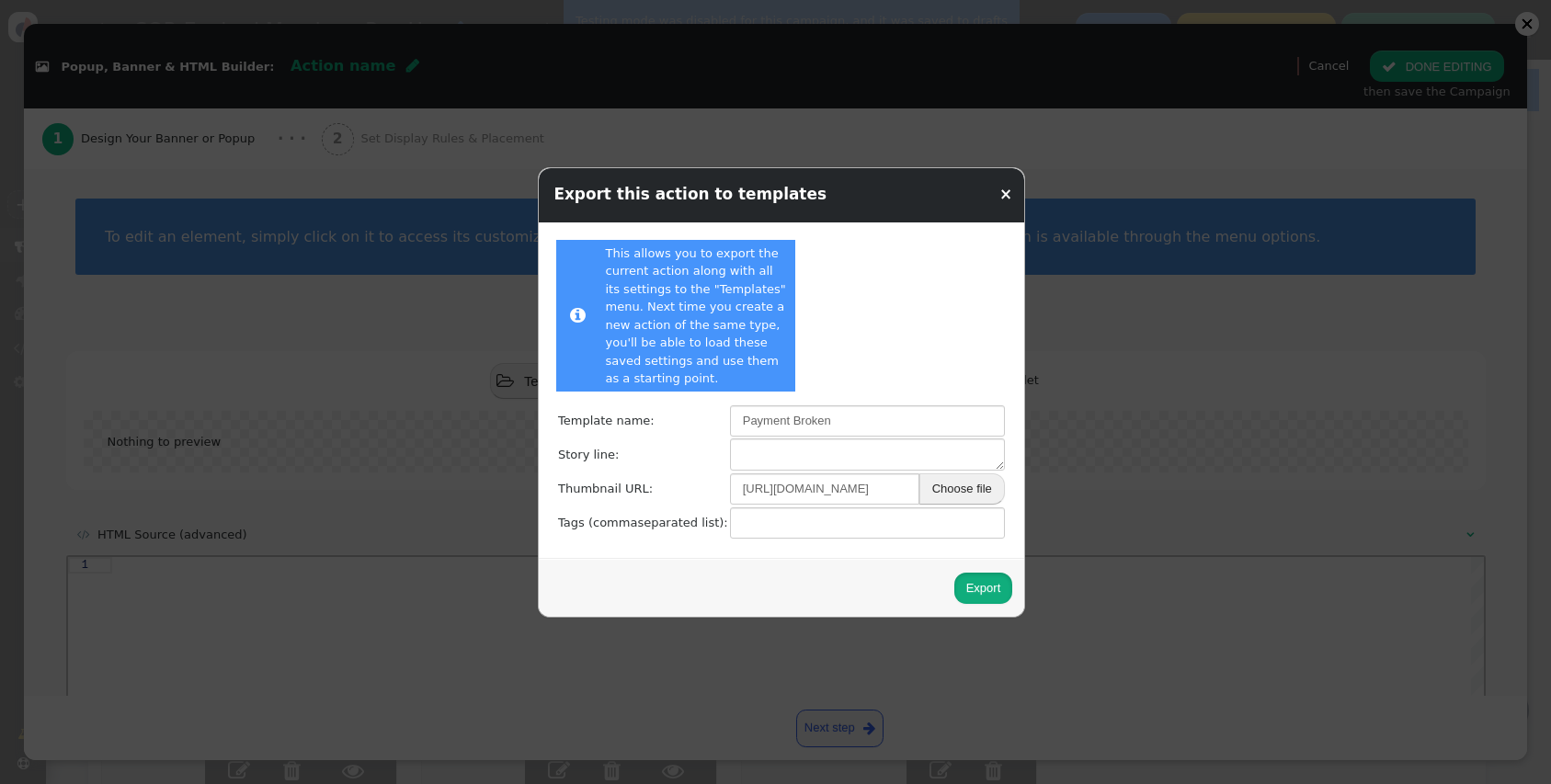
click at [959, 591] on button "Export" at bounding box center [984, 588] width 59 height 31
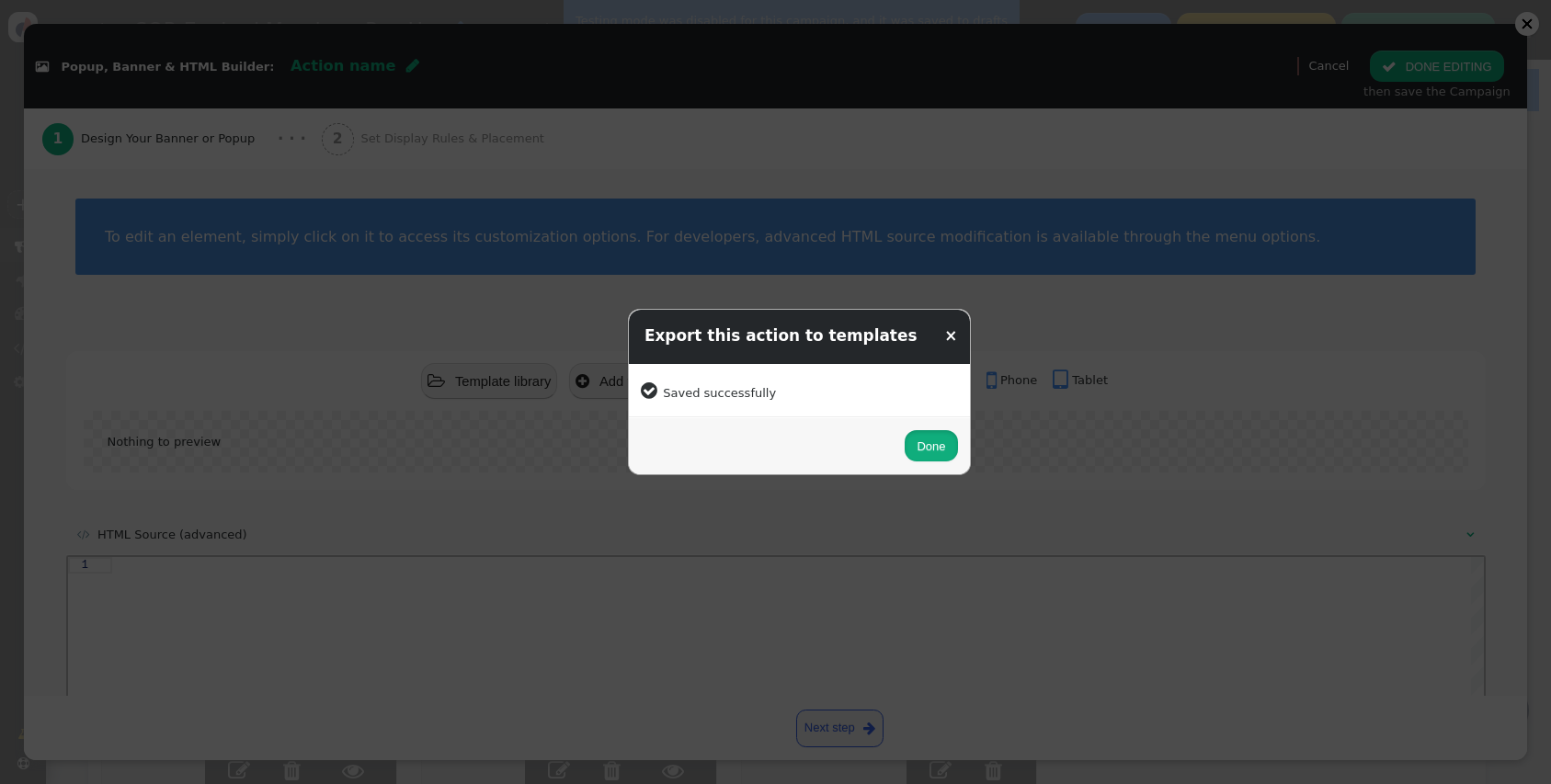
click at [904, 456] on button "Done" at bounding box center [931, 445] width 53 height 31
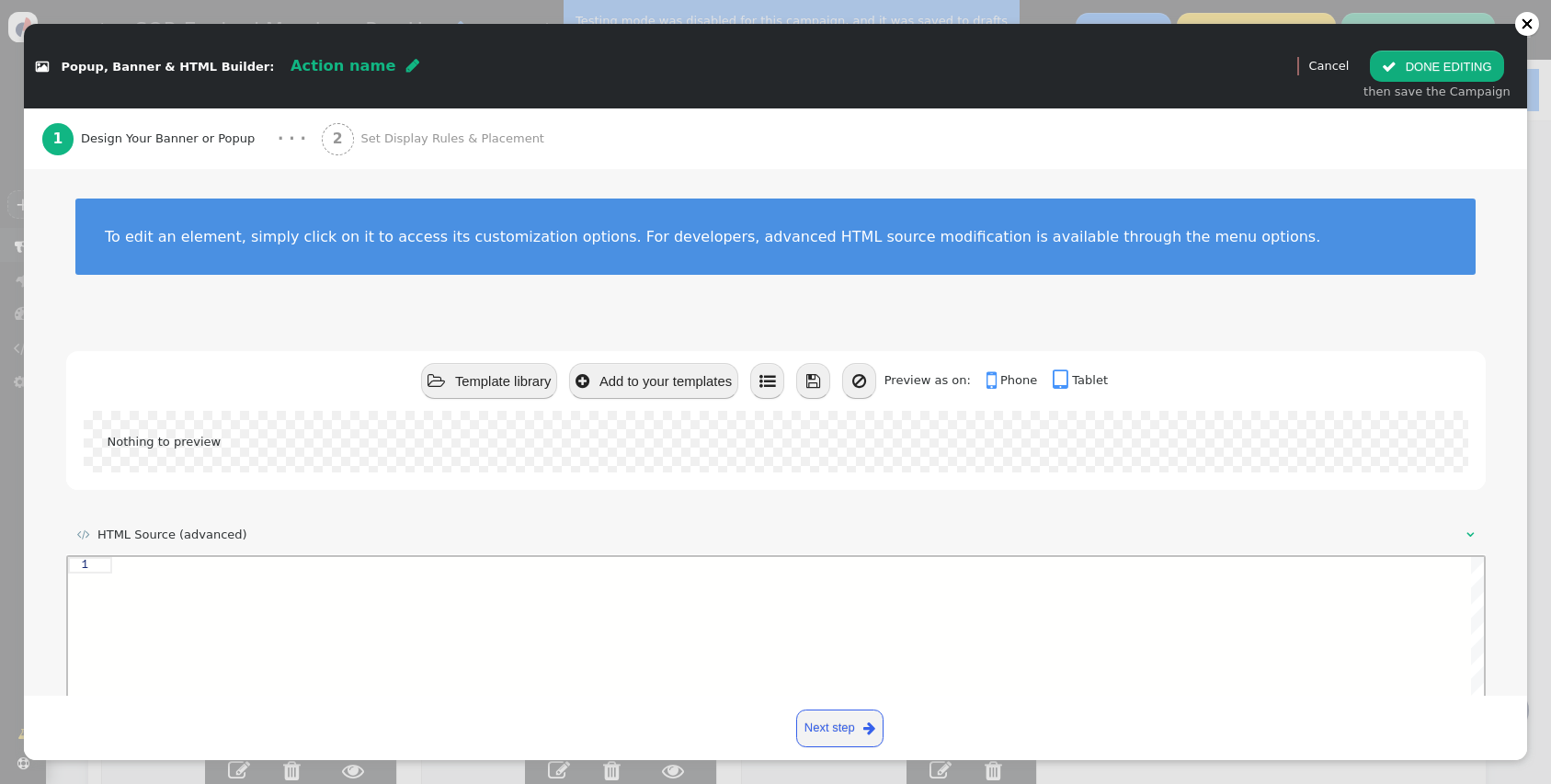
click at [476, 360] on div " Template library  Add to your templates    Preview as on:  Phone  Tablet" at bounding box center [776, 380] width 1420 height 59
click at [476, 374] on button " Template library" at bounding box center [489, 381] width 136 height 36
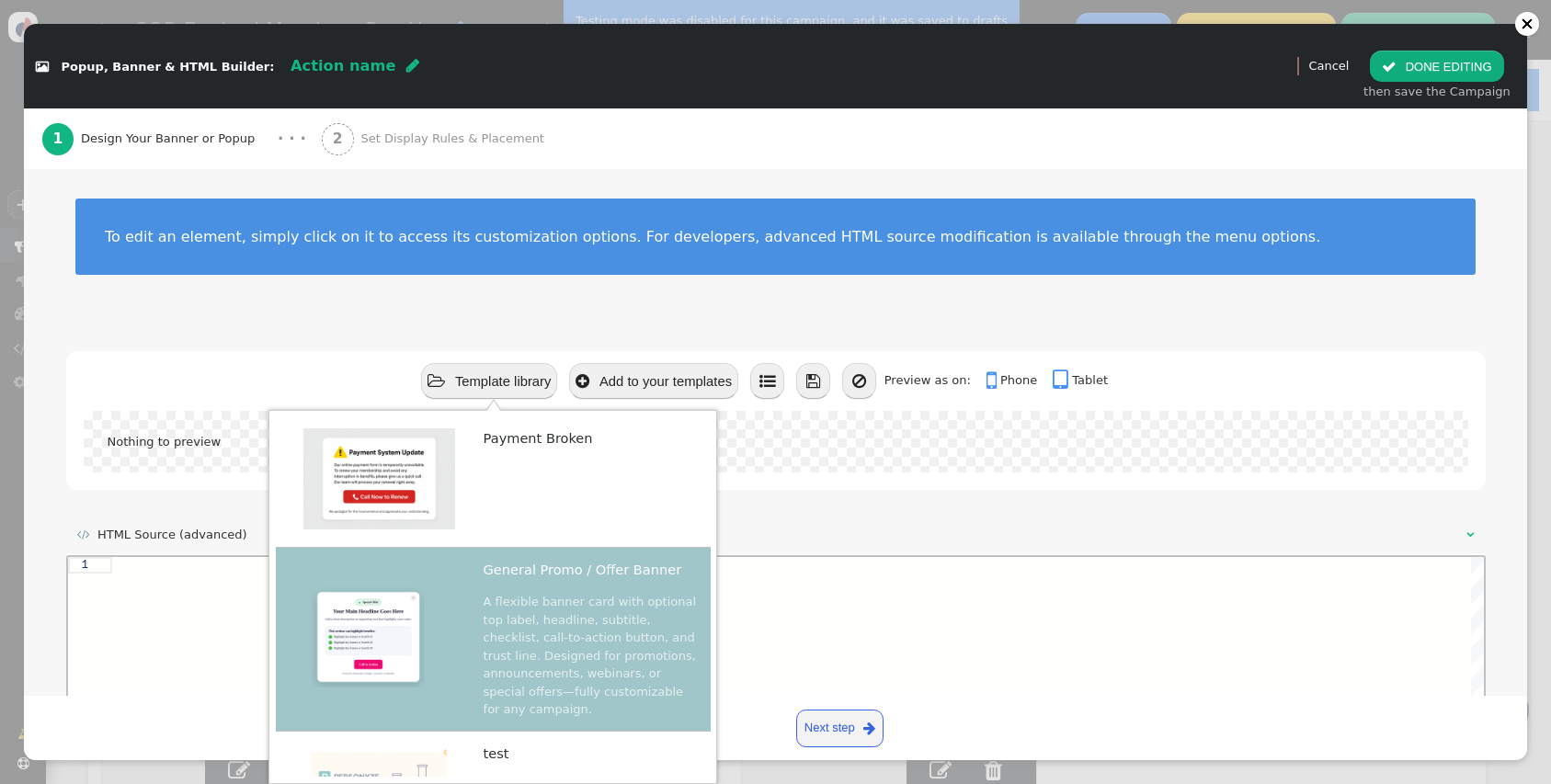
click at [429, 493] on img at bounding box center [379, 478] width 184 height 101
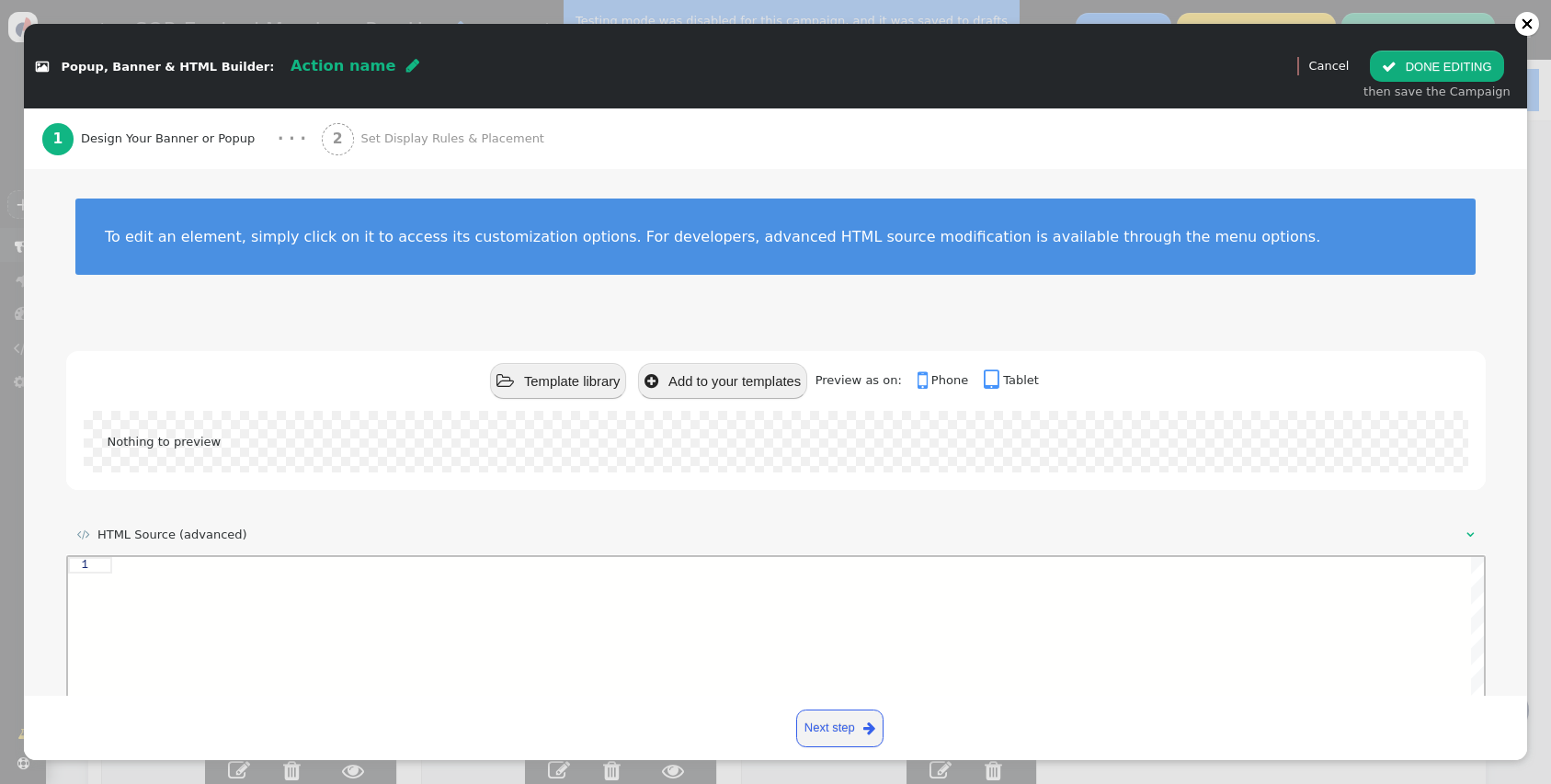
click at [515, 504] on div " Template library  Add to your templates    Preview as on:  Phone  Table…" at bounding box center [776, 432] width 1420 height 162
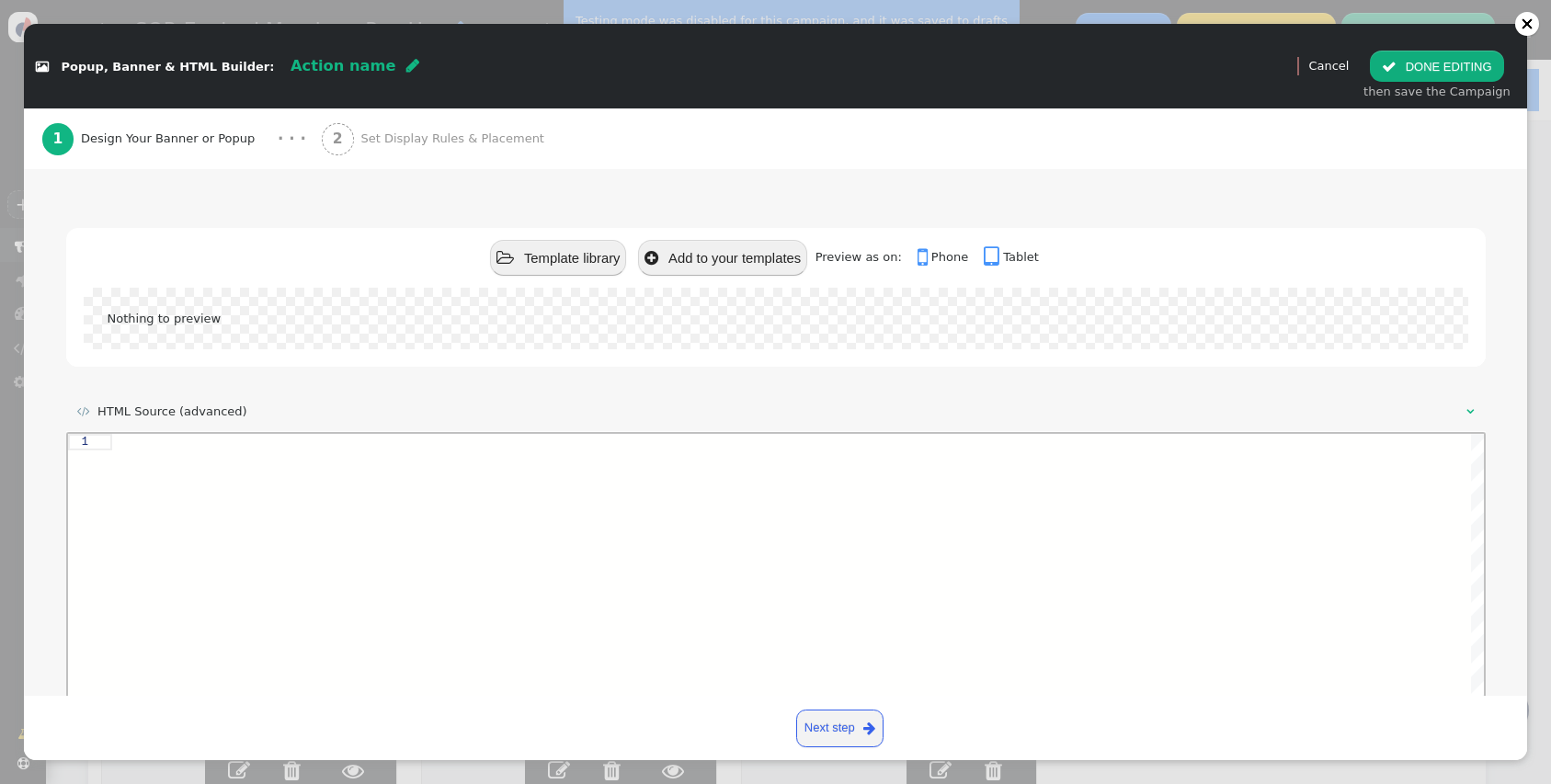
scroll to position [89, 0]
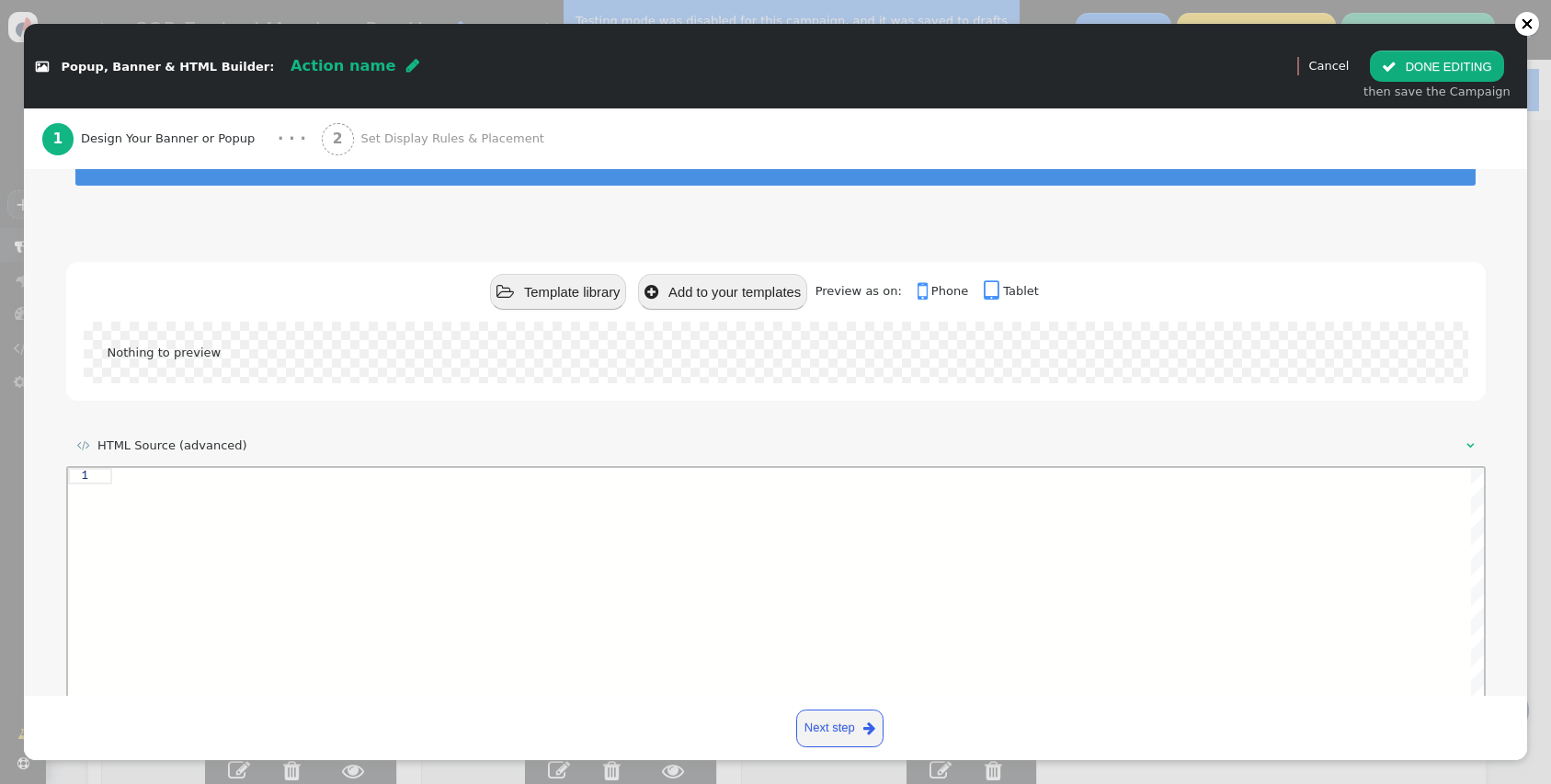
click at [649, 595] on div at bounding box center [797, 615] width 1372 height 295
click at [554, 277] on button " Template library" at bounding box center [558, 292] width 136 height 36
click at [614, 336] on div at bounding box center [776, 352] width 1385 height 61
click at [588, 296] on button " Template library" at bounding box center [558, 292] width 136 height 36
click at [538, 388] on div "Nothing to preview" at bounding box center [776, 361] width 1420 height 79
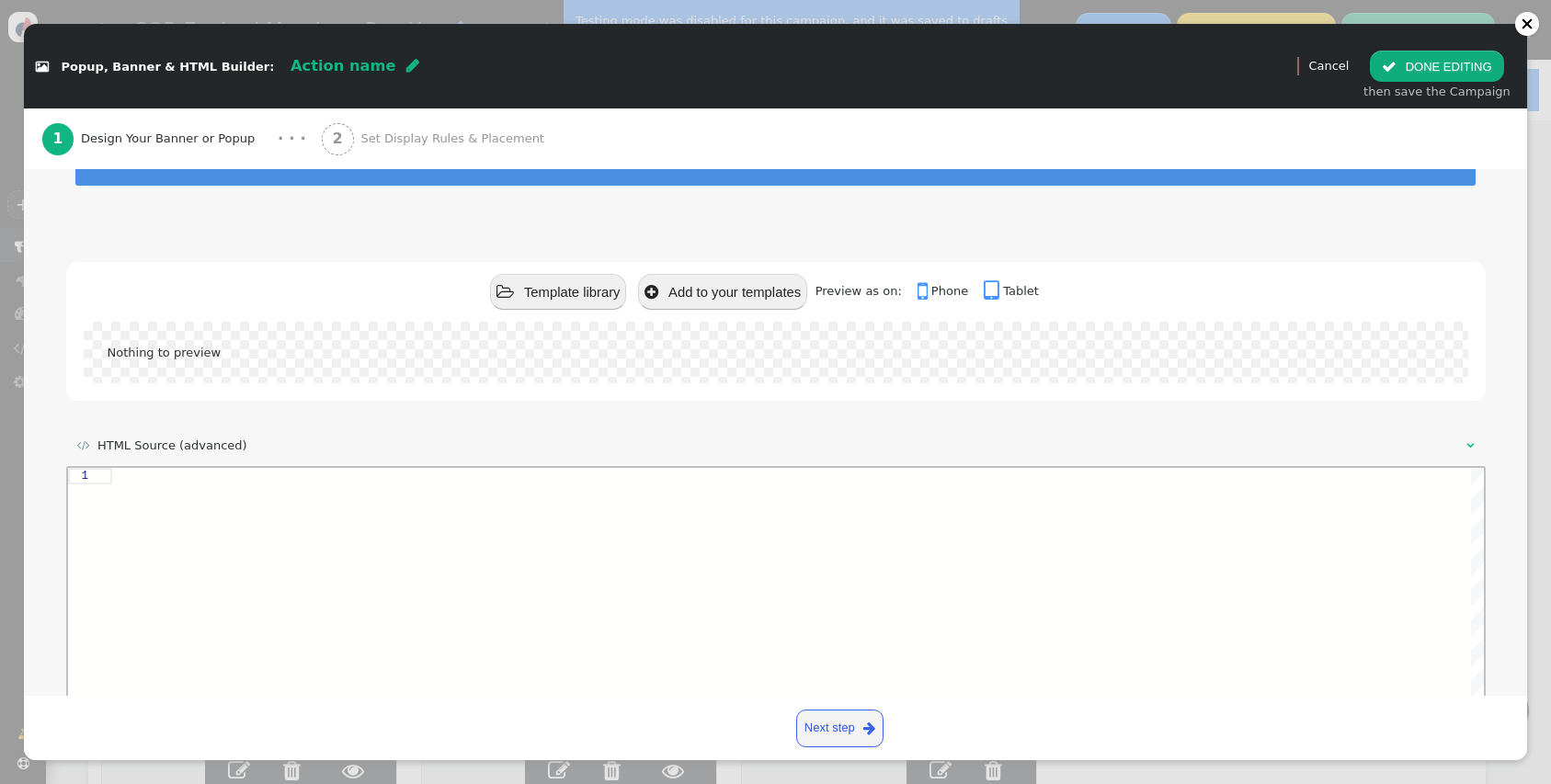
click at [560, 316] on div " Template library  Add to your templates    Preview as on:  Phone  Tablet" at bounding box center [776, 292] width 1420 height 59
click at [563, 298] on button " Template library" at bounding box center [558, 292] width 136 height 36
click at [492, 375] on div at bounding box center [776, 352] width 1385 height 61
click at [1340, 56] on div " Preview Cancel  DONE EDITING then save the Campaign" at bounding box center [1407, 66] width 242 height 85
click at [1341, 67] on link "Cancel" at bounding box center [1328, 65] width 41 height 14
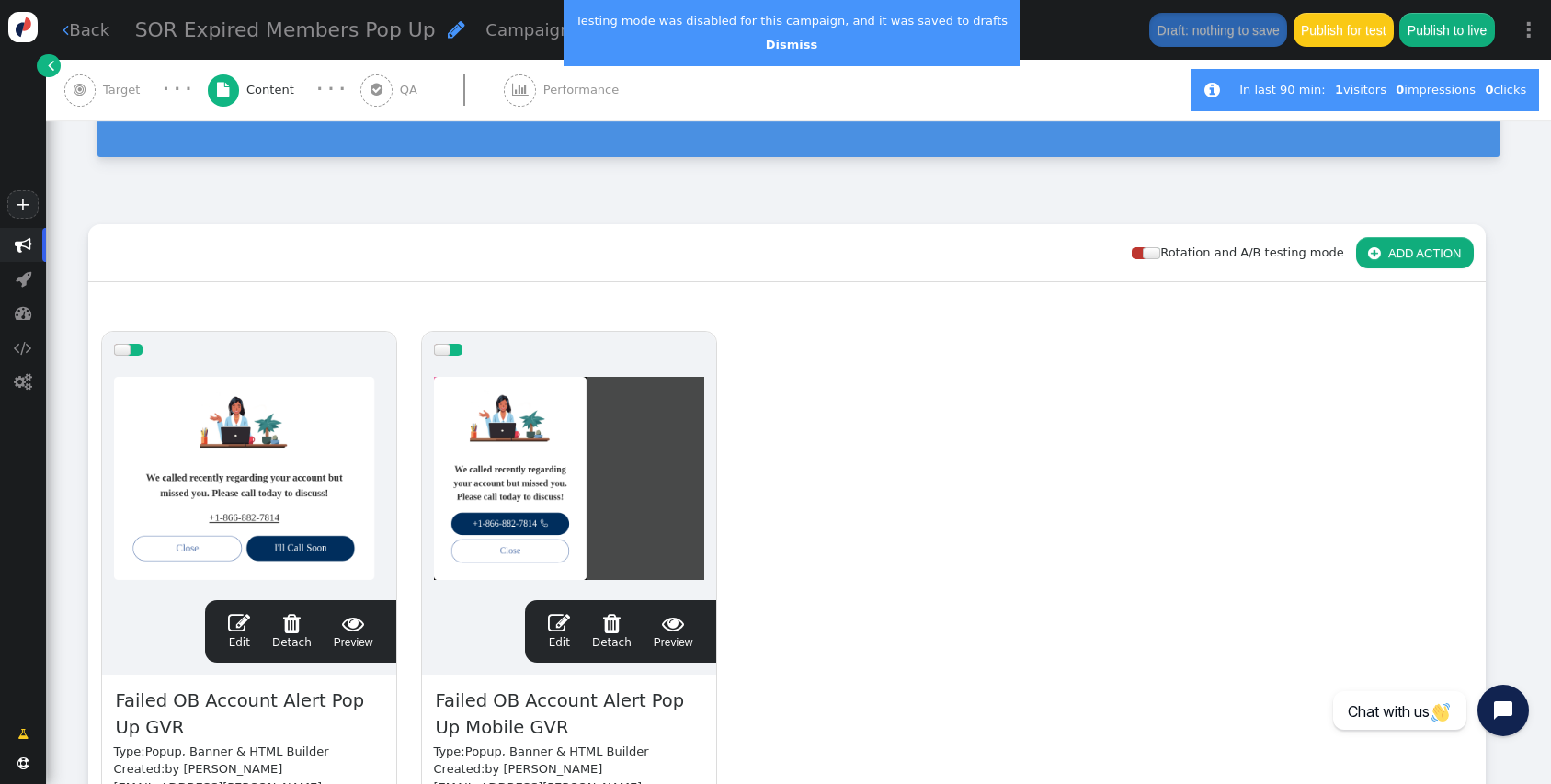
scroll to position [140, 0]
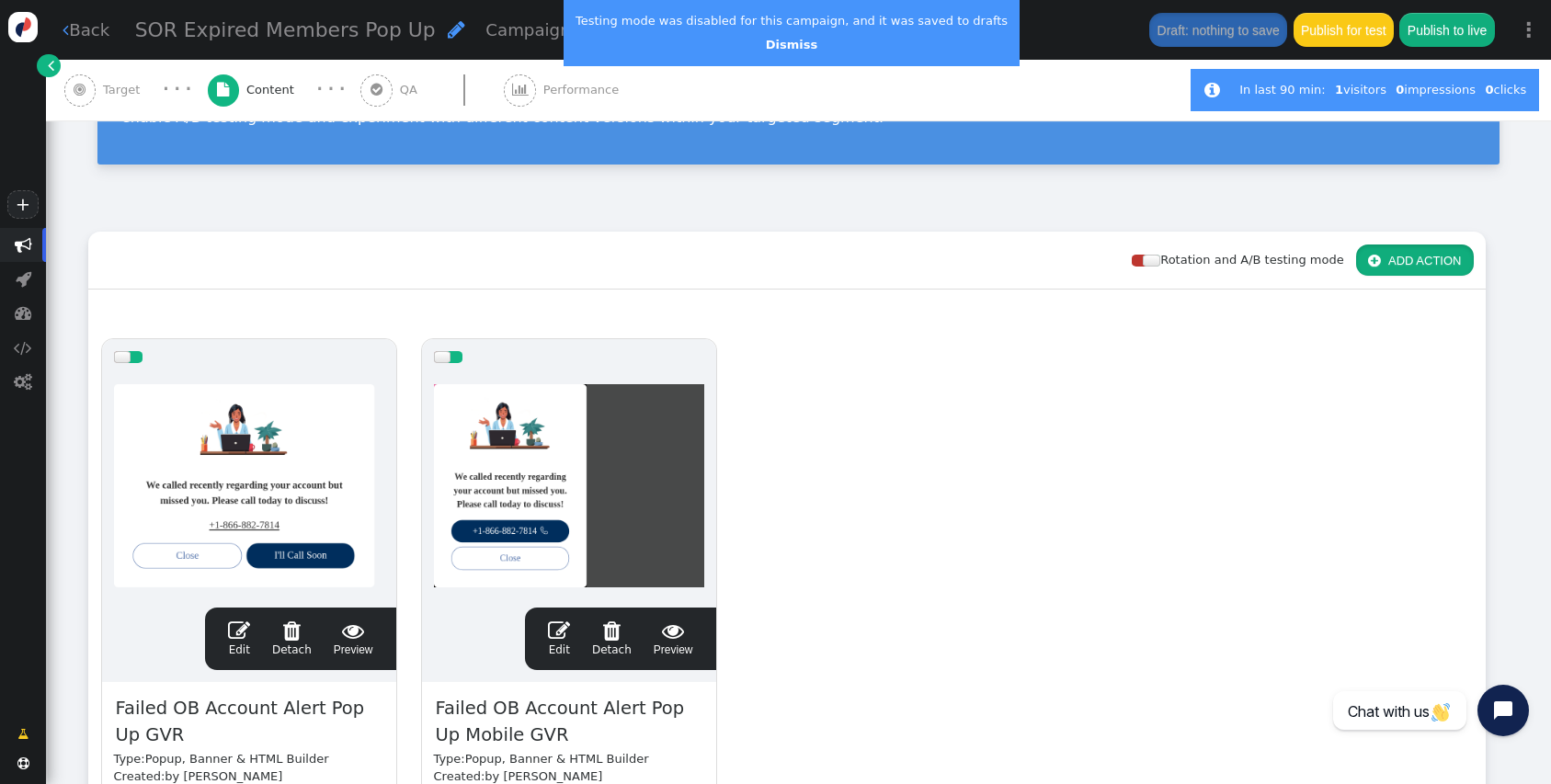
click at [1389, 263] on button " ADD ACTION" at bounding box center [1415, 259] width 118 height 31
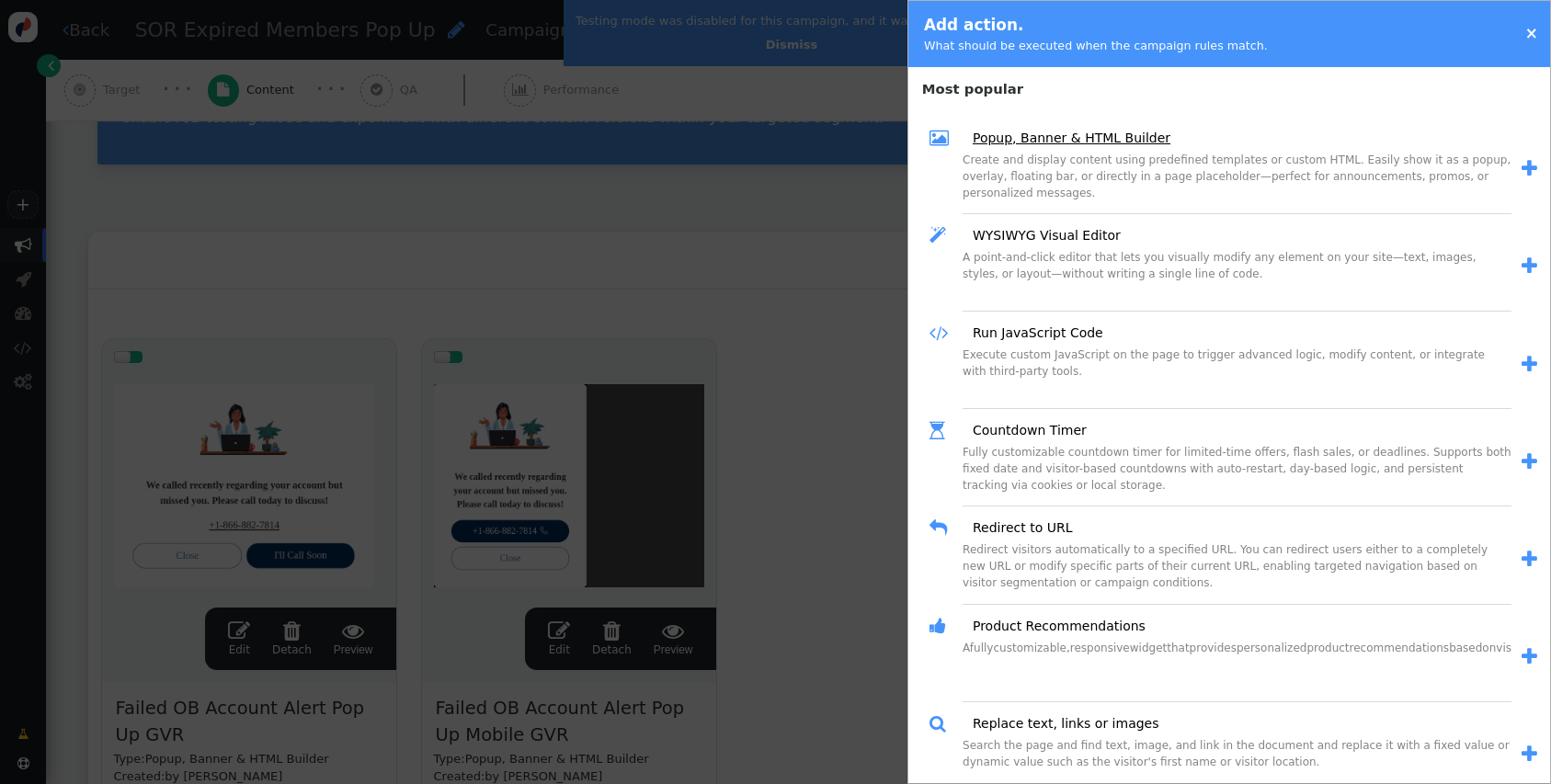
click at [1081, 142] on link "Popup, Banner & HTML Builder" at bounding box center [1065, 138] width 211 height 19
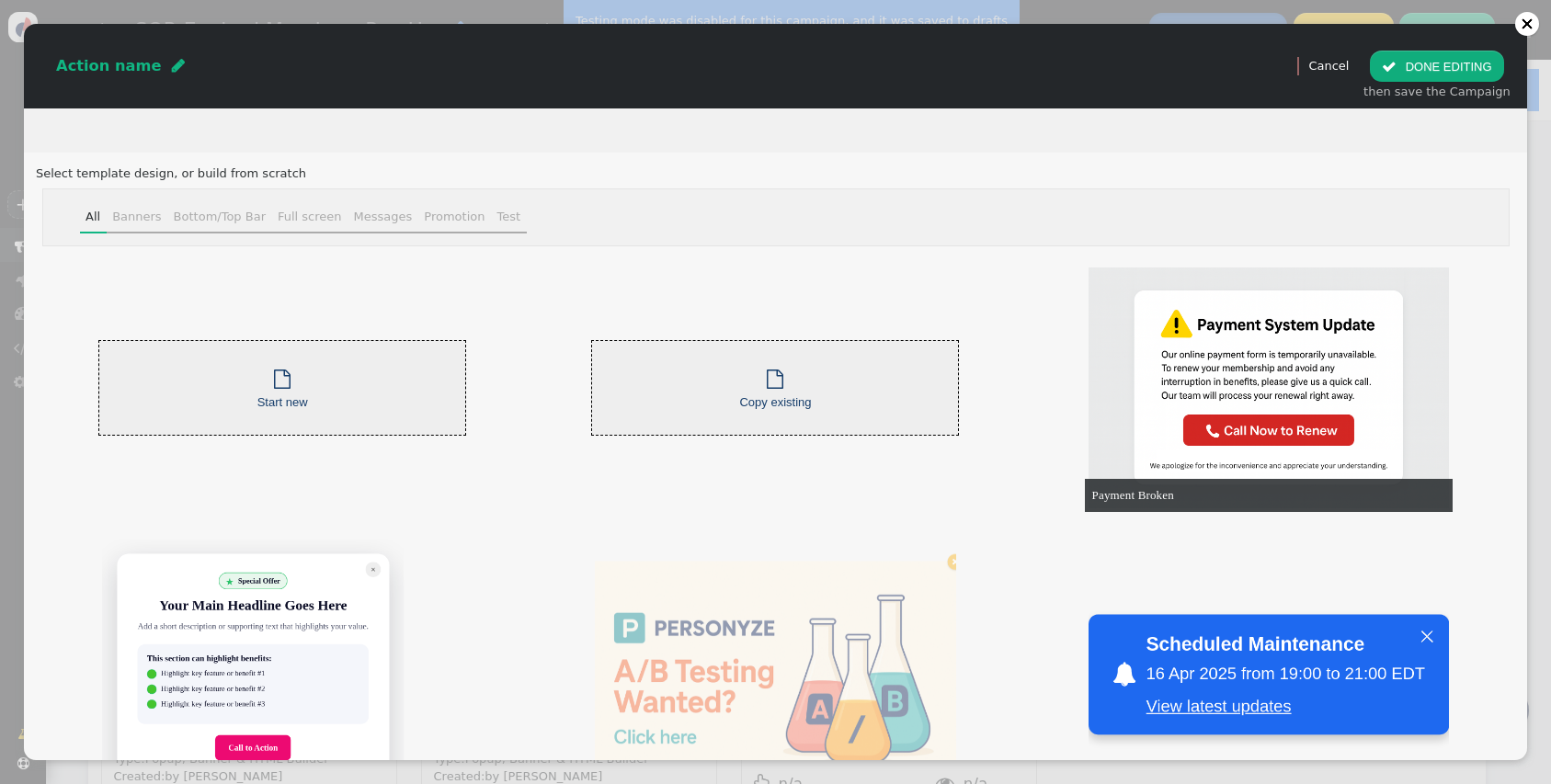
scroll to position [117, 0]
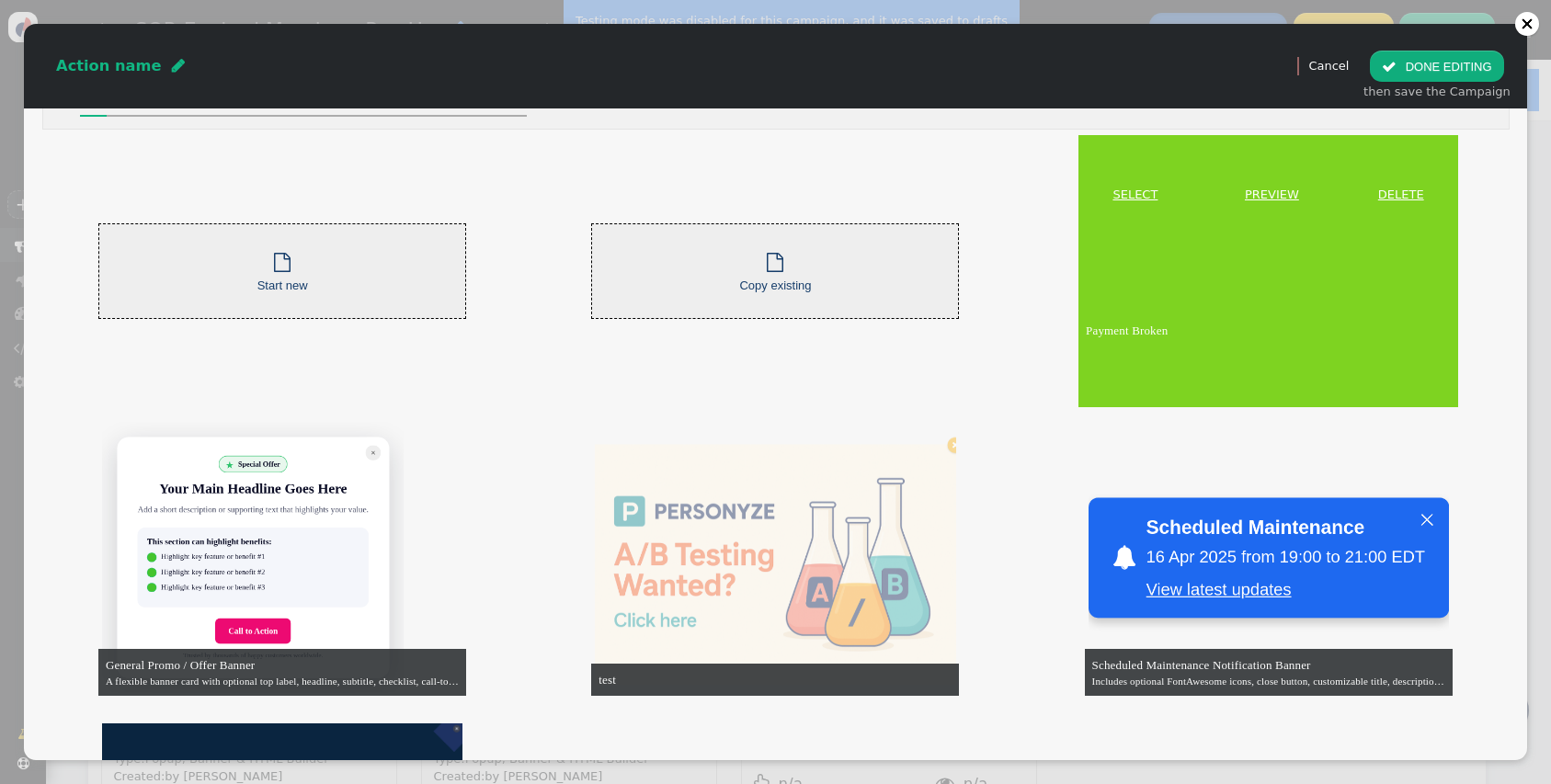
click at [1137, 254] on td "Payment Broken" at bounding box center [1268, 330] width 379 height 153
click at [1131, 186] on link "SELECT" at bounding box center [1135, 194] width 106 height 18
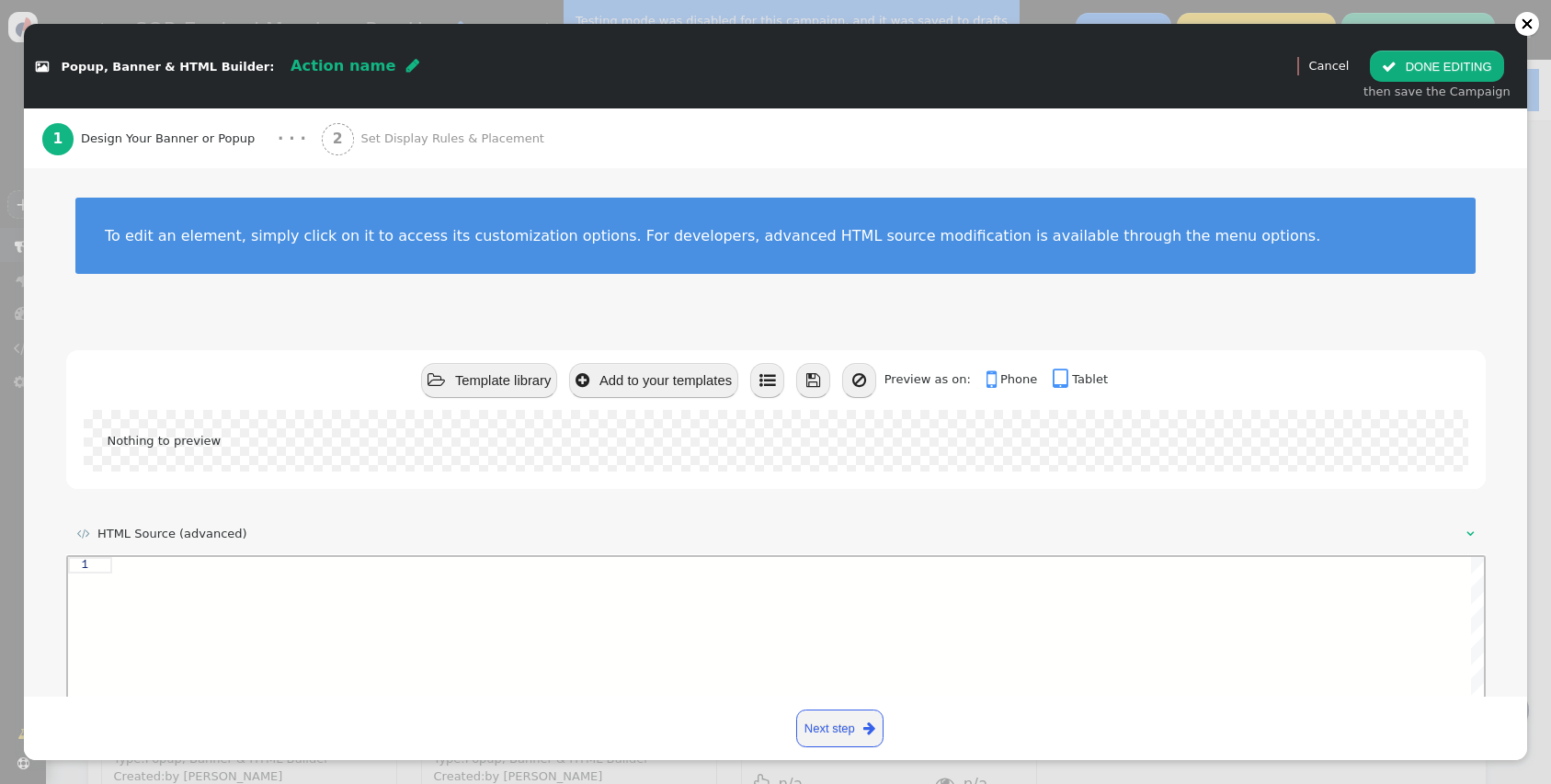
scroll to position [0, 0]
click at [467, 299] on div "To edit an element, simply click on it to access its customization options. For…" at bounding box center [775, 248] width 1503 height 158
click at [804, 378] on button "" at bounding box center [813, 381] width 34 height 36
click at [781, 383] on button "" at bounding box center [767, 381] width 34 height 36
click at [1062, 476] on div "Nothing to preview" at bounding box center [776, 450] width 1420 height 79
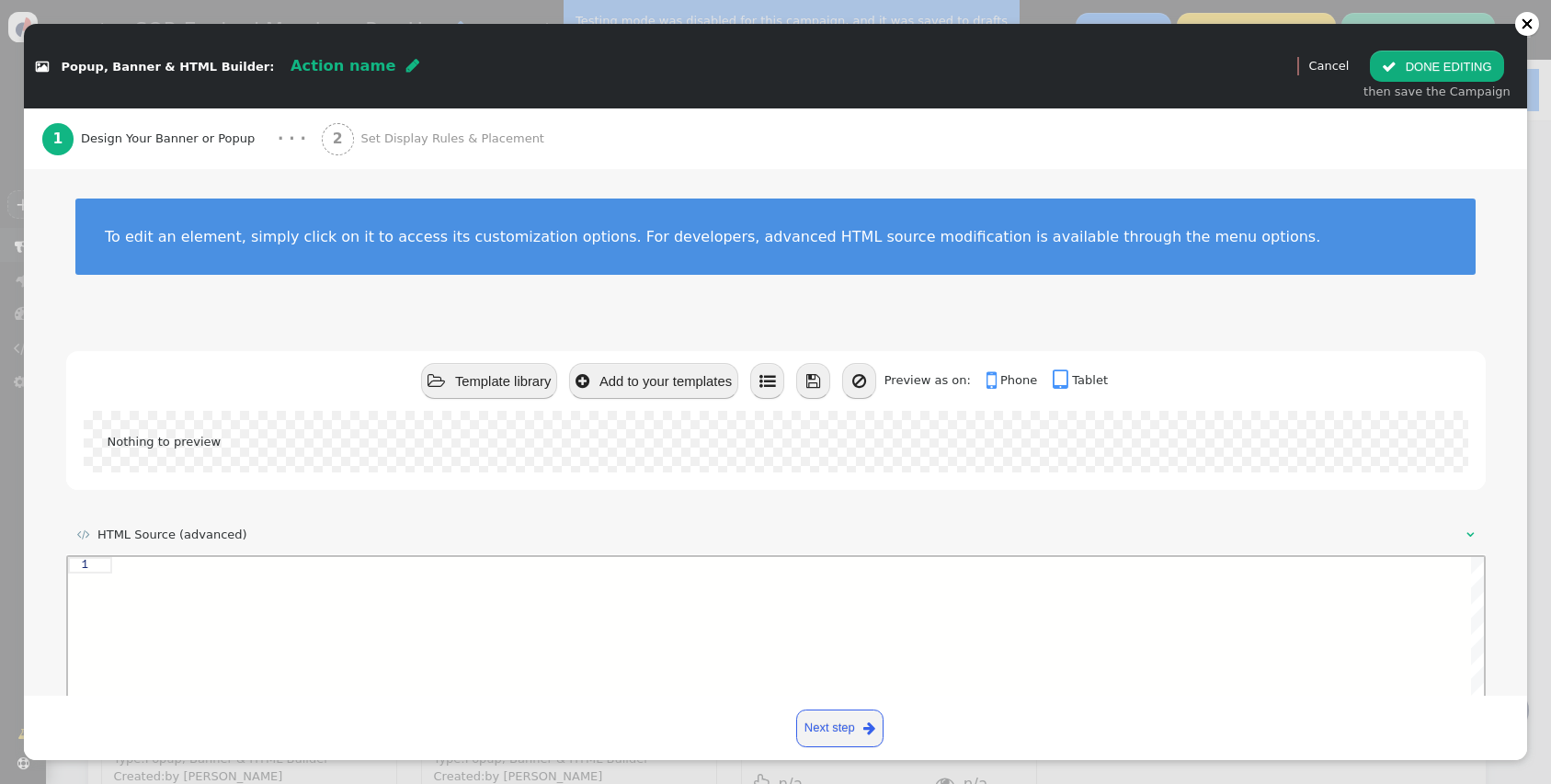
click at [874, 391] on button "" at bounding box center [859, 381] width 34 height 36
click at [1527, 22] on div at bounding box center [1527, 25] width 13 height 13
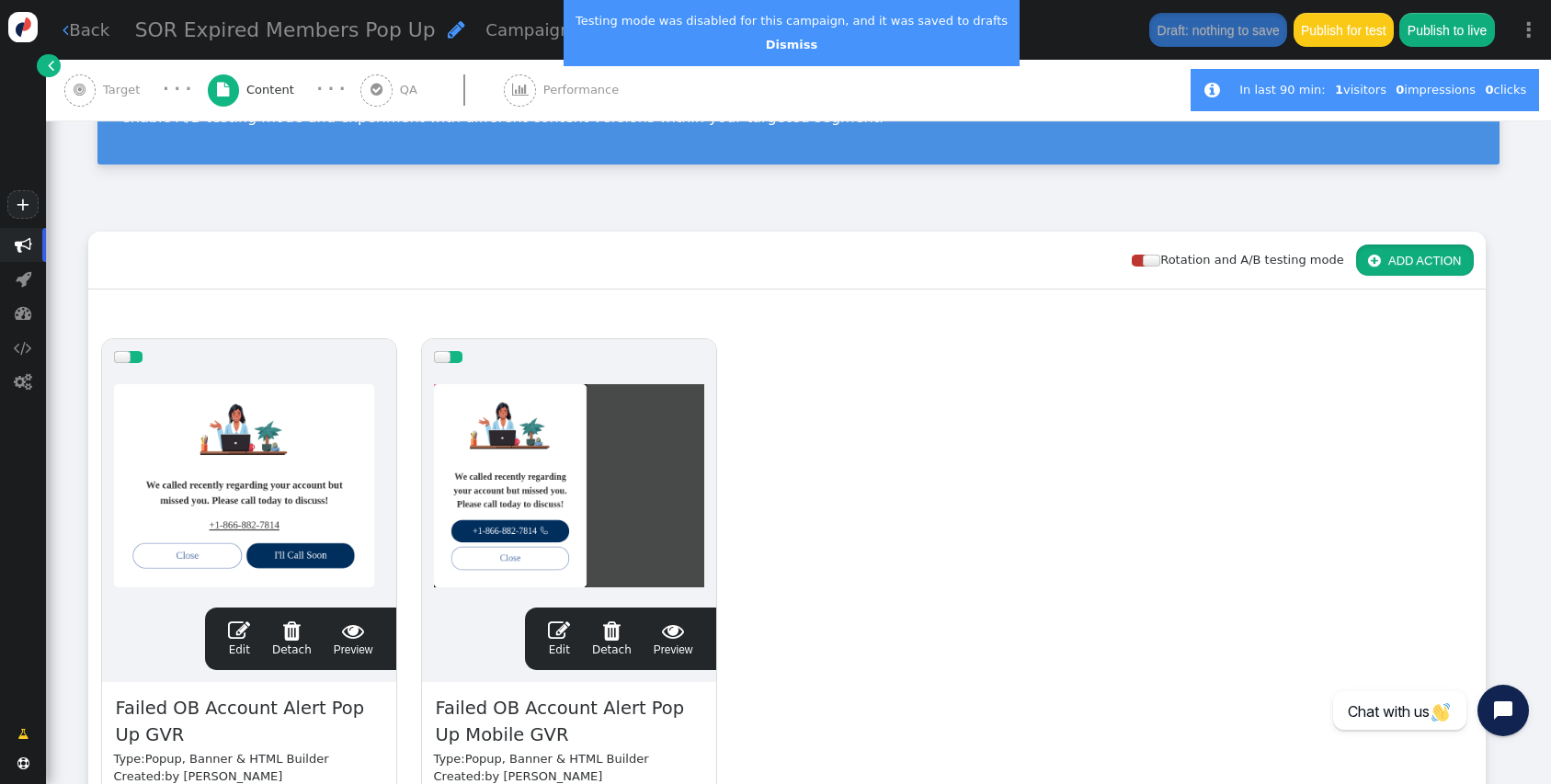
click at [1433, 259] on button " ADD ACTION" at bounding box center [1415, 259] width 118 height 31
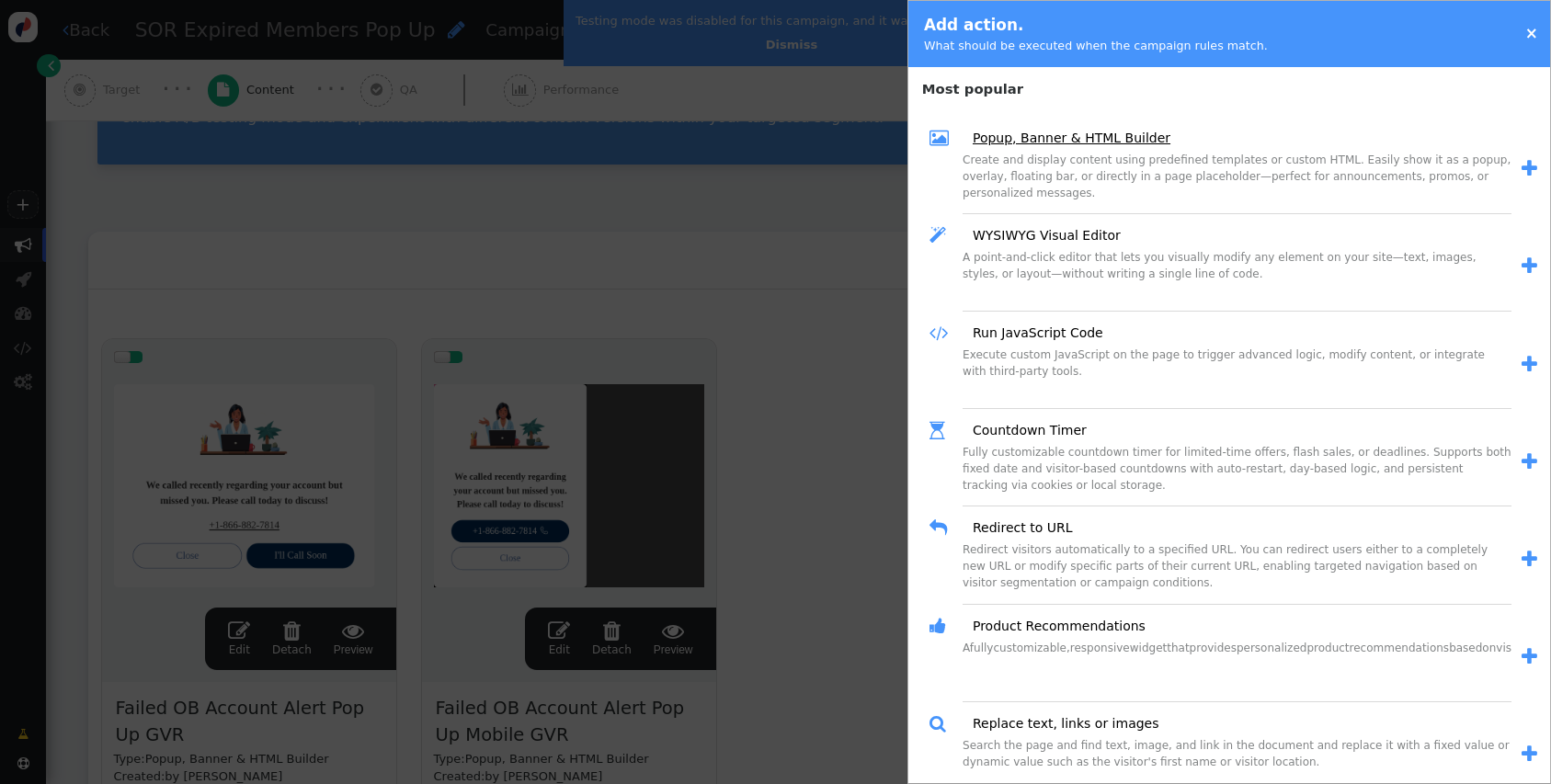
click at [1027, 139] on link "Popup, Banner & HTML Builder" at bounding box center [1065, 138] width 211 height 19
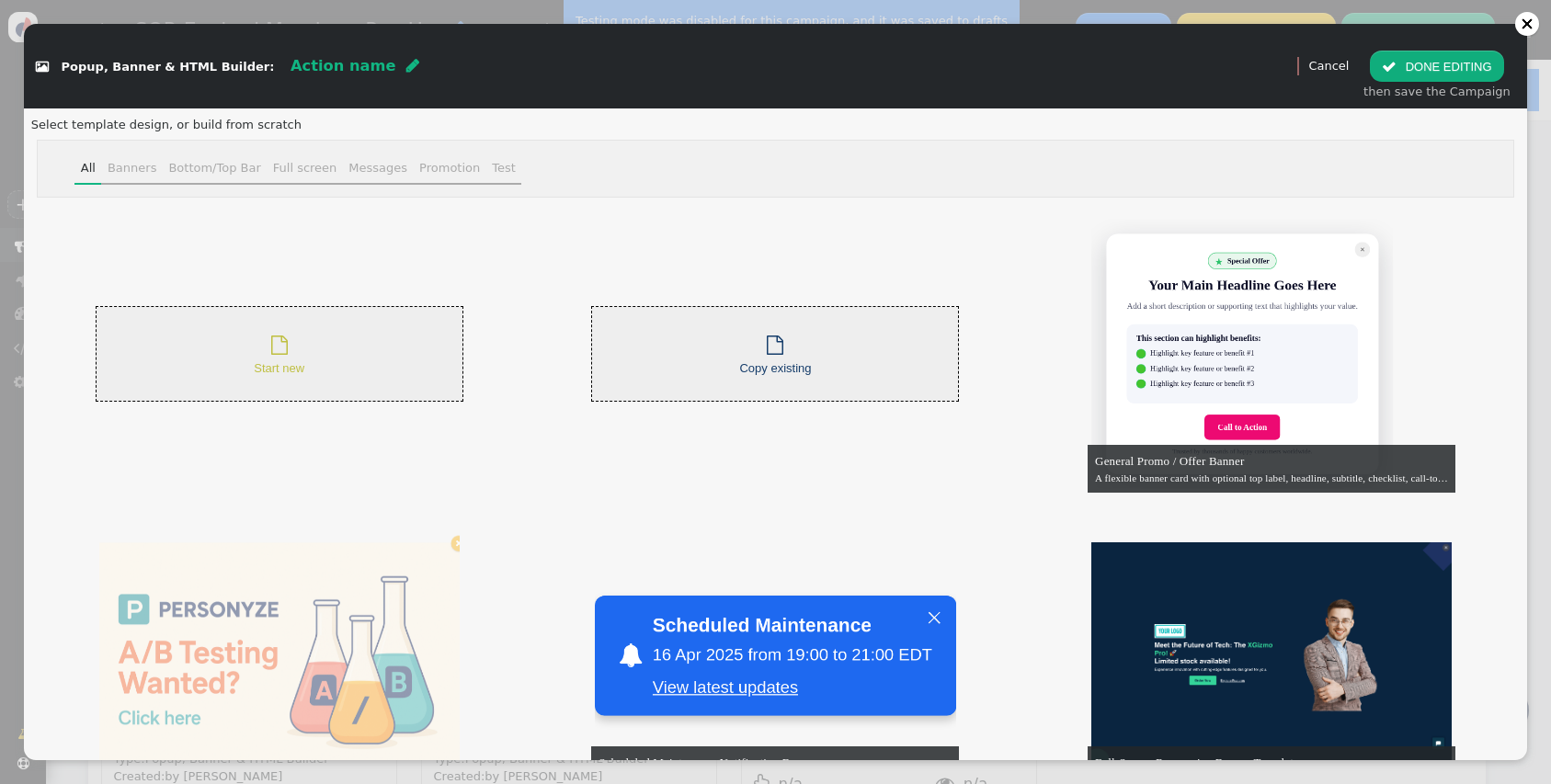
click at [297, 337] on div " Start new" at bounding box center [279, 355] width 51 height 47
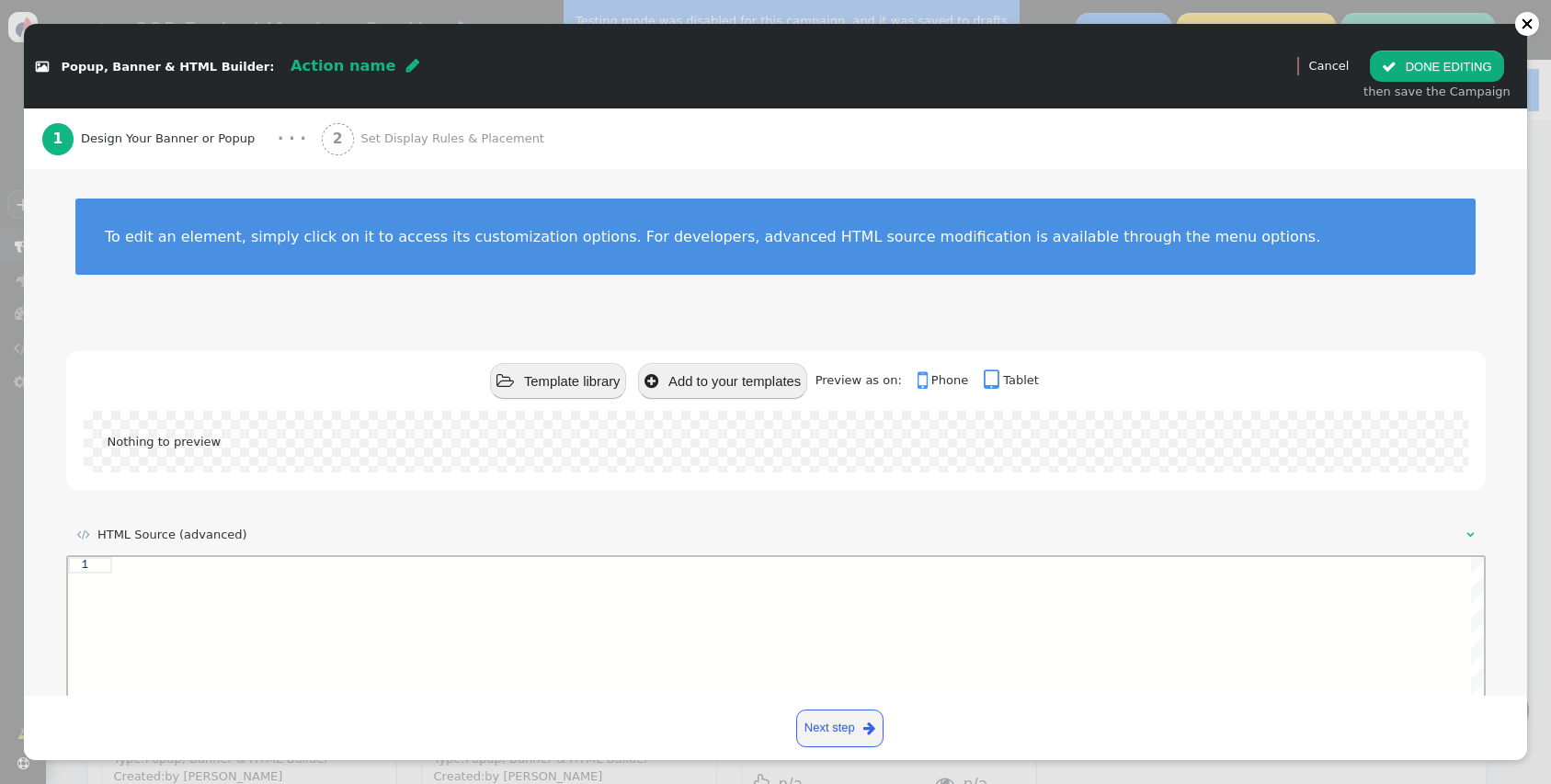
scroll to position [69, 0]
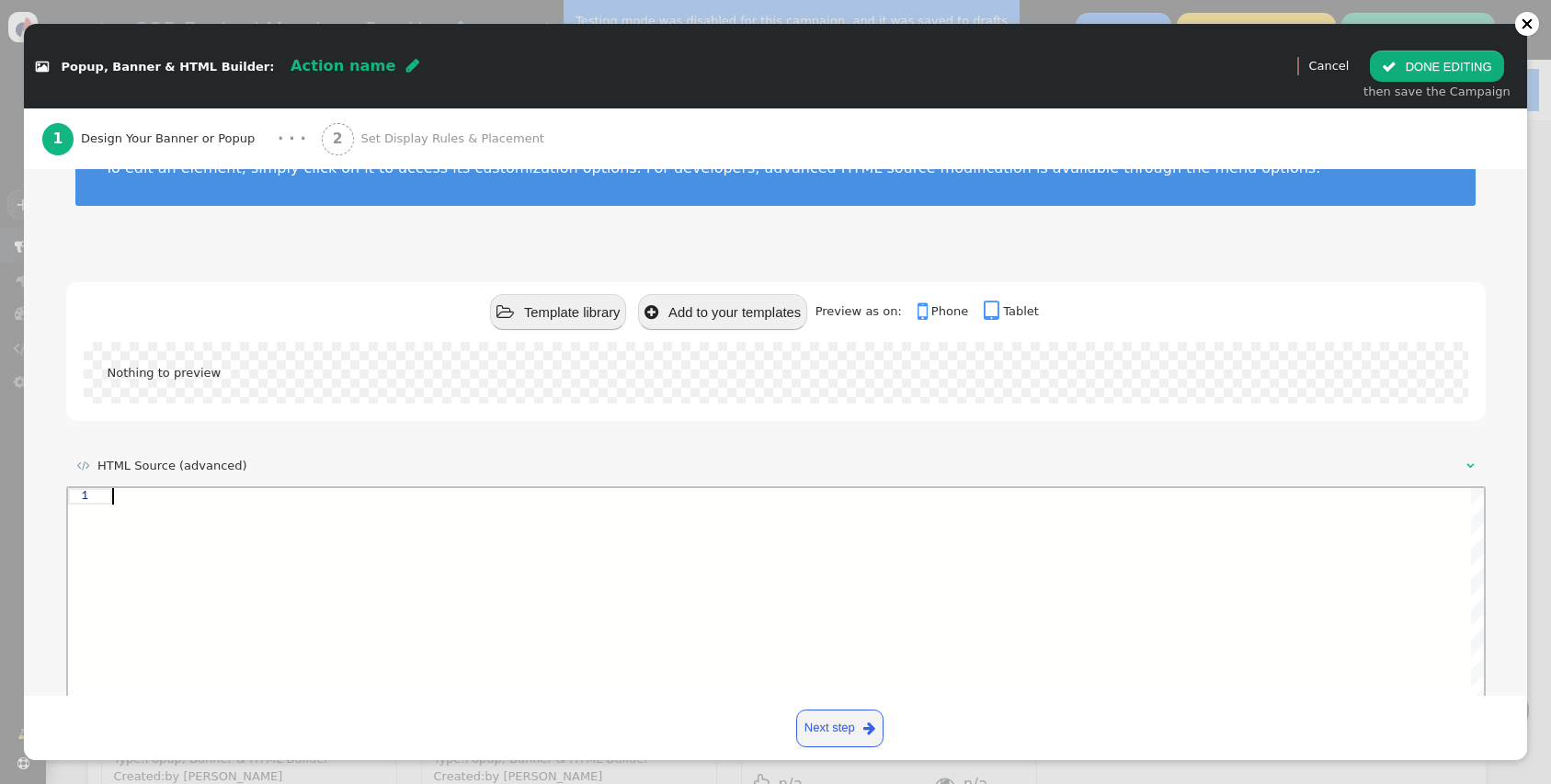
click at [365, 572] on div at bounding box center [797, 635] width 1372 height 295
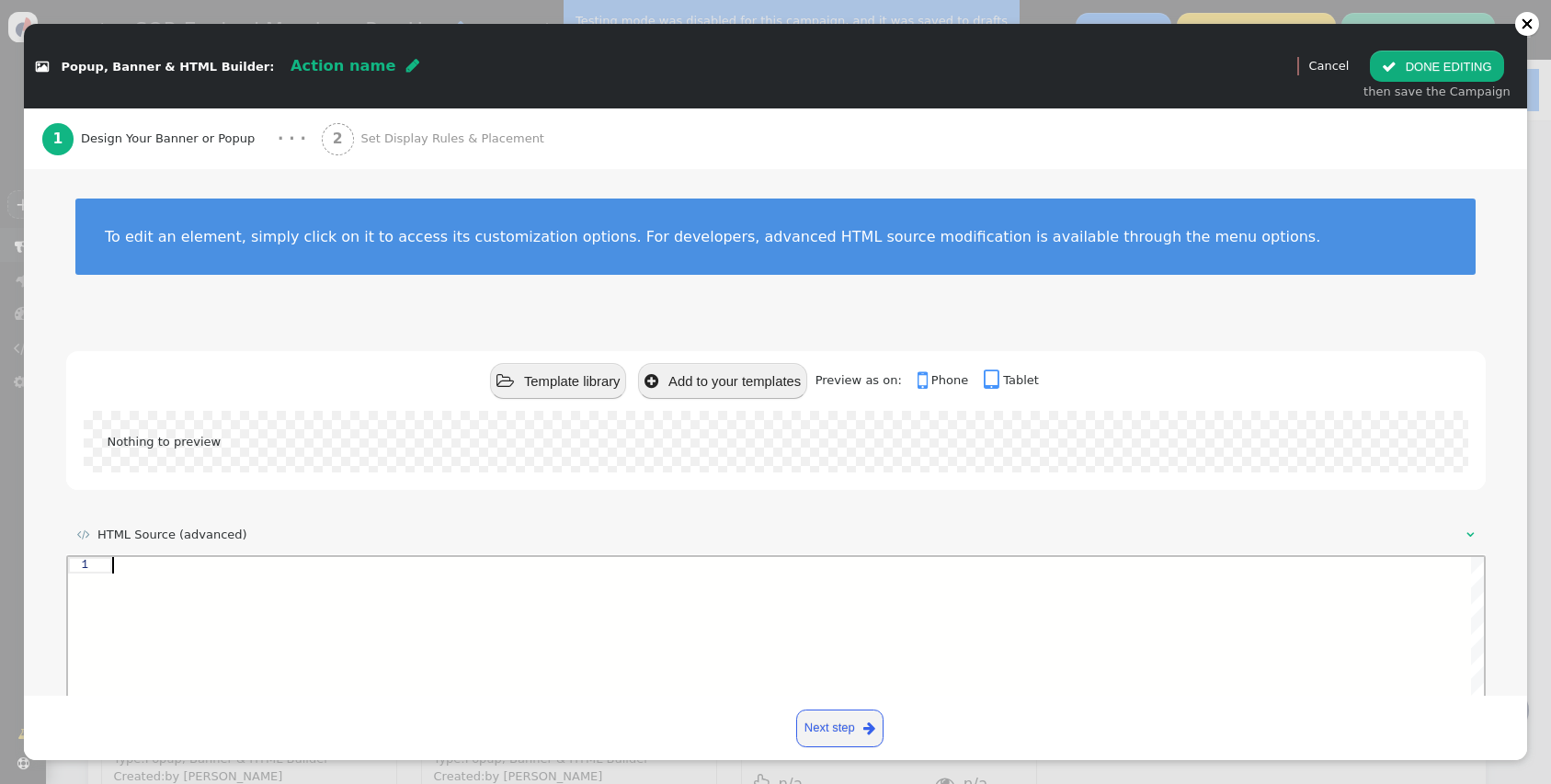
click at [352, 149] on div "2 Set Display Rules & Placement" at bounding box center [436, 139] width 229 height 60
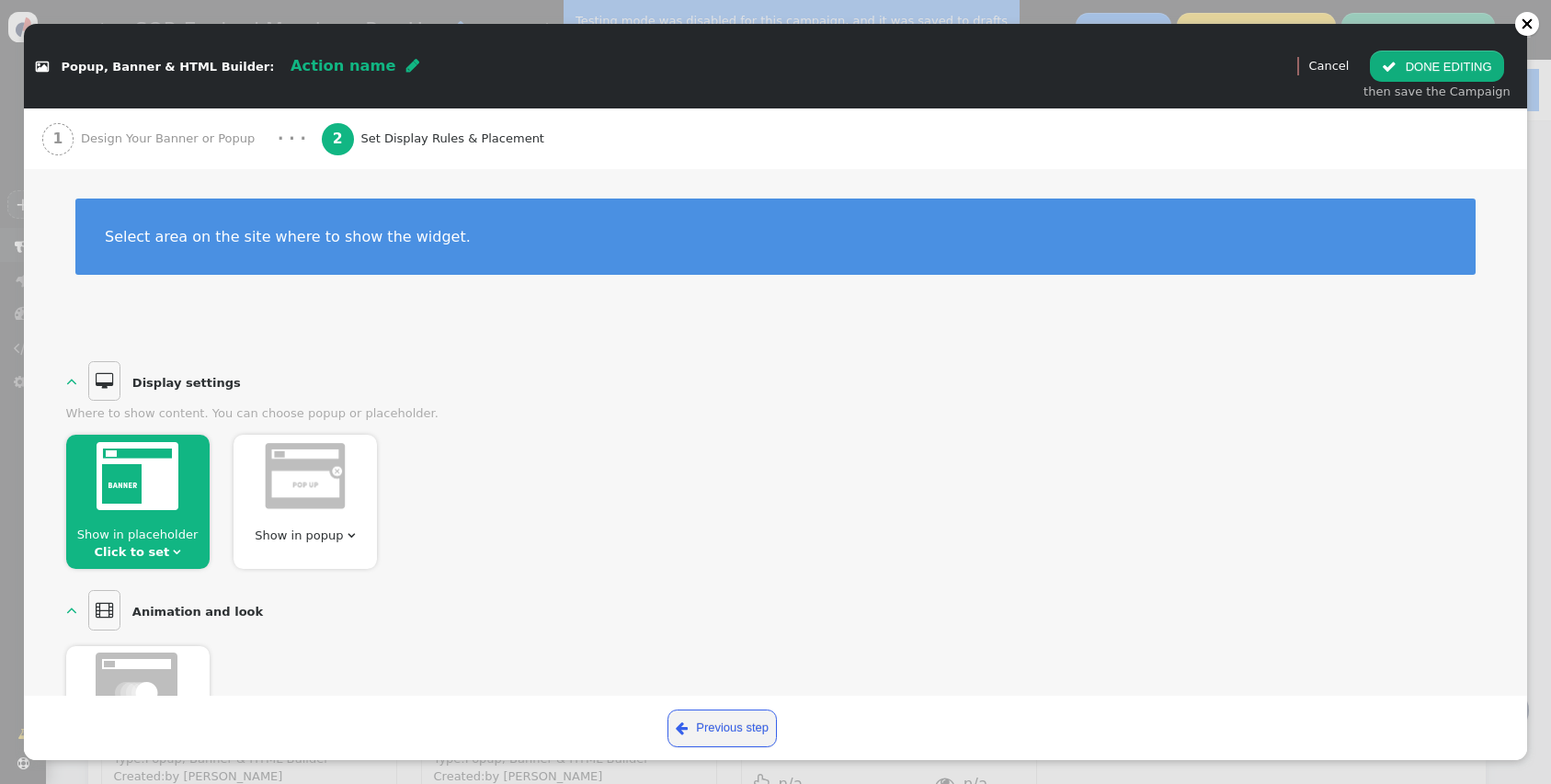
scroll to position [867, 0]
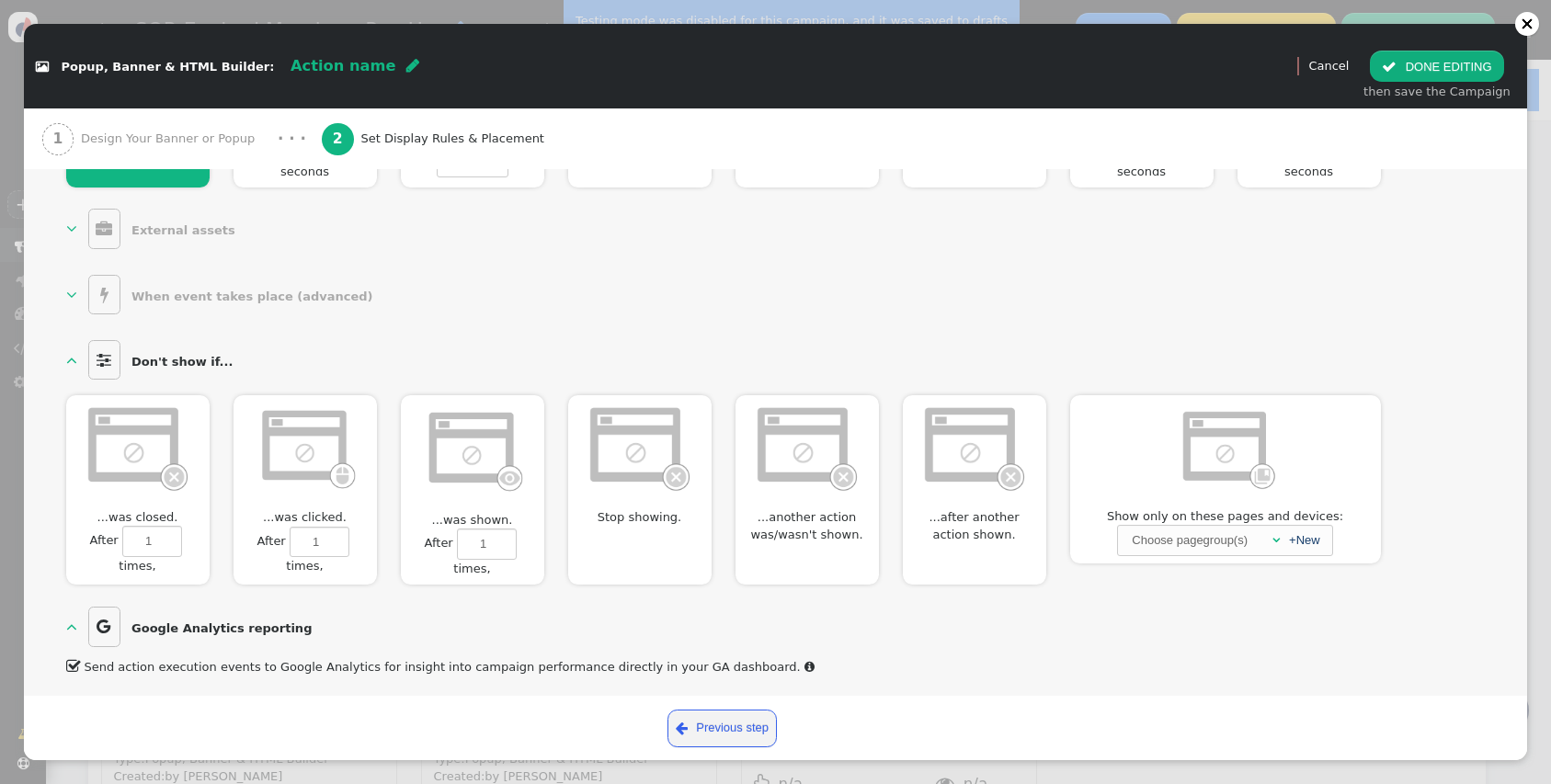
click at [124, 129] on span "Design Your Banner or Popup" at bounding box center [172, 138] width 181 height 18
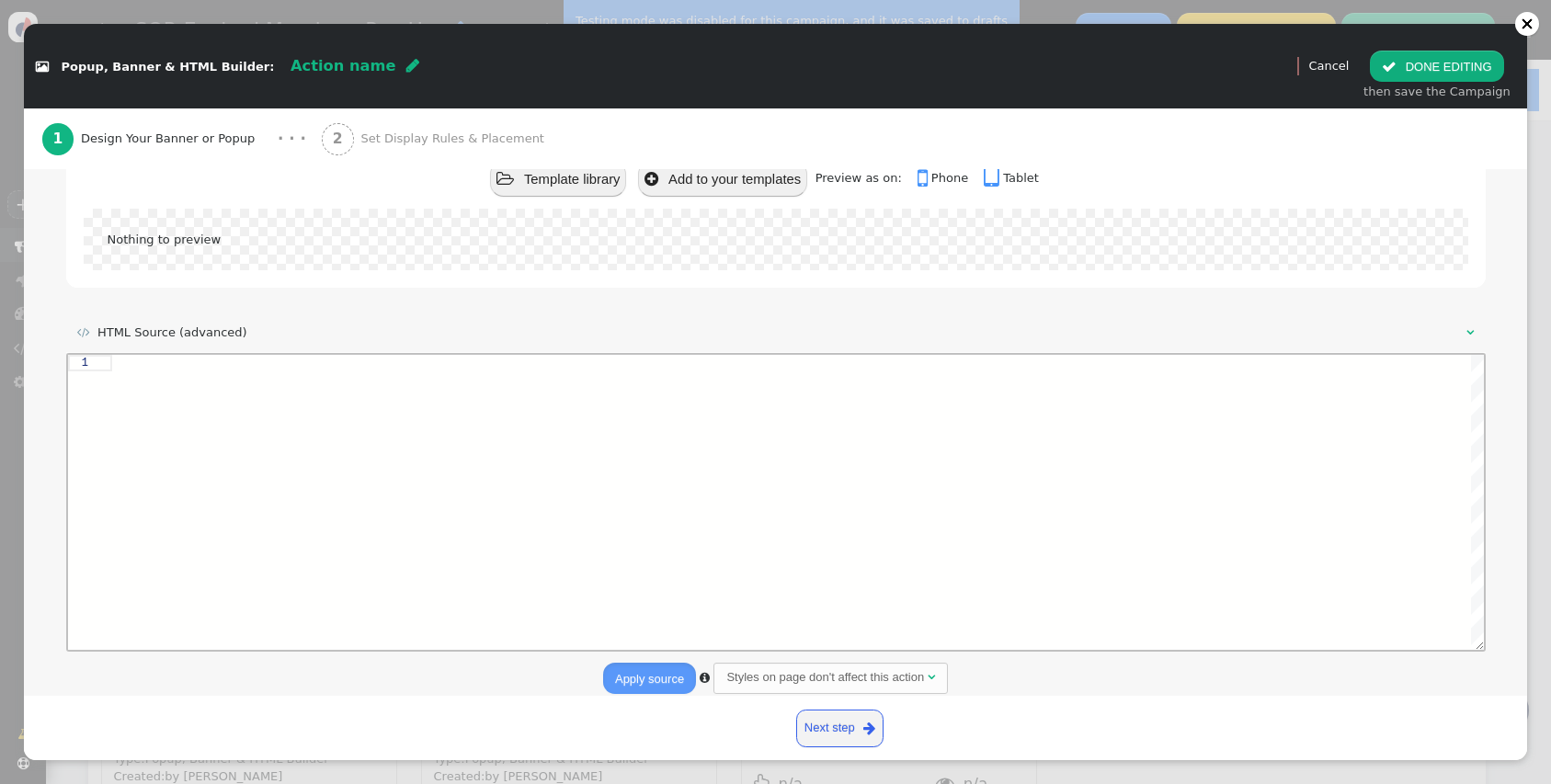
scroll to position [202, 0]
click at [298, 394] on div at bounding box center [797, 502] width 1372 height 295
paste textarea "})(); </script> </div>"
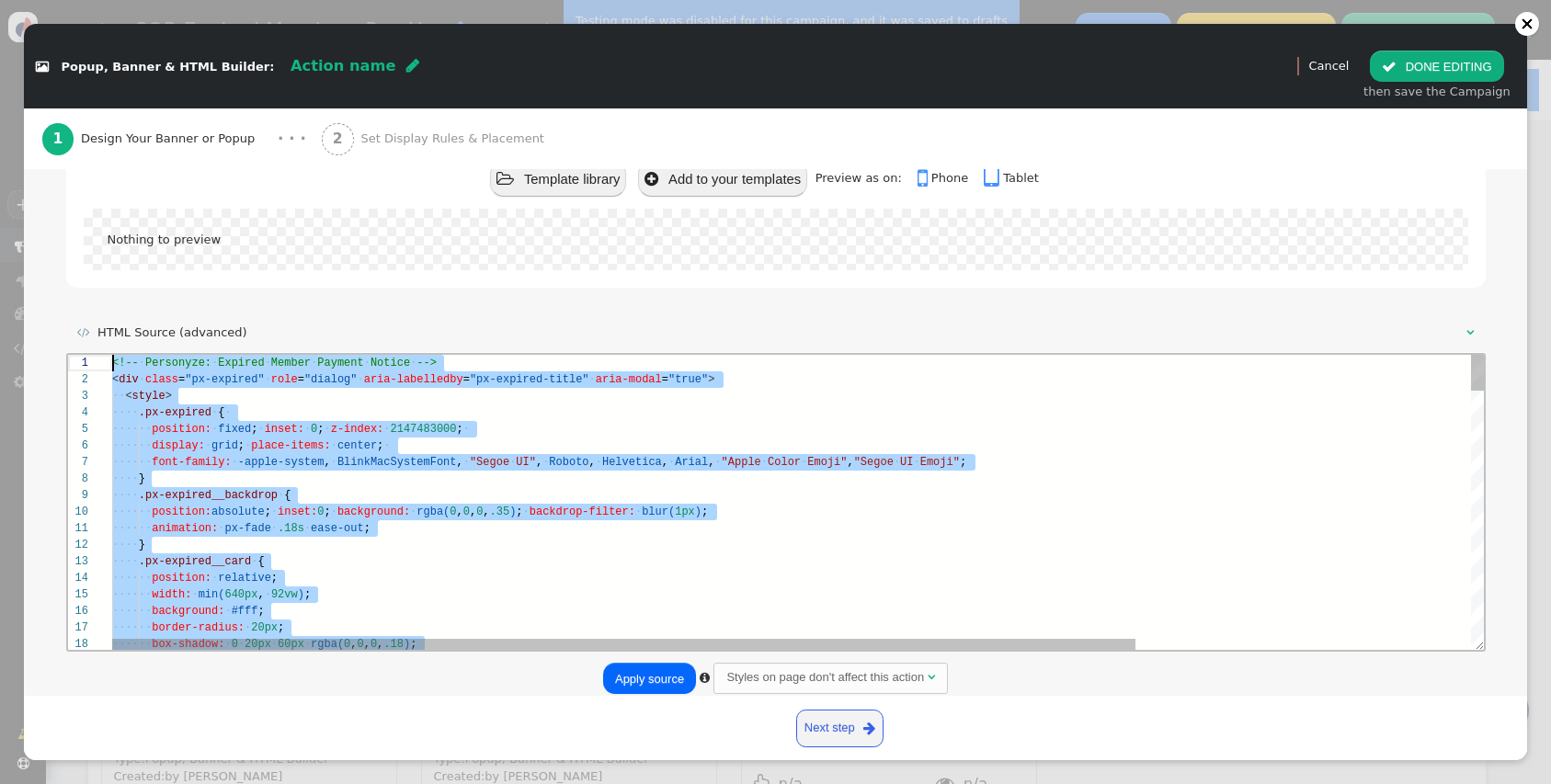
scroll to position [0, 0]
drag, startPoint x: 156, startPoint y: 634, endPoint x: 94, endPoint y: 16, distance: 621.1
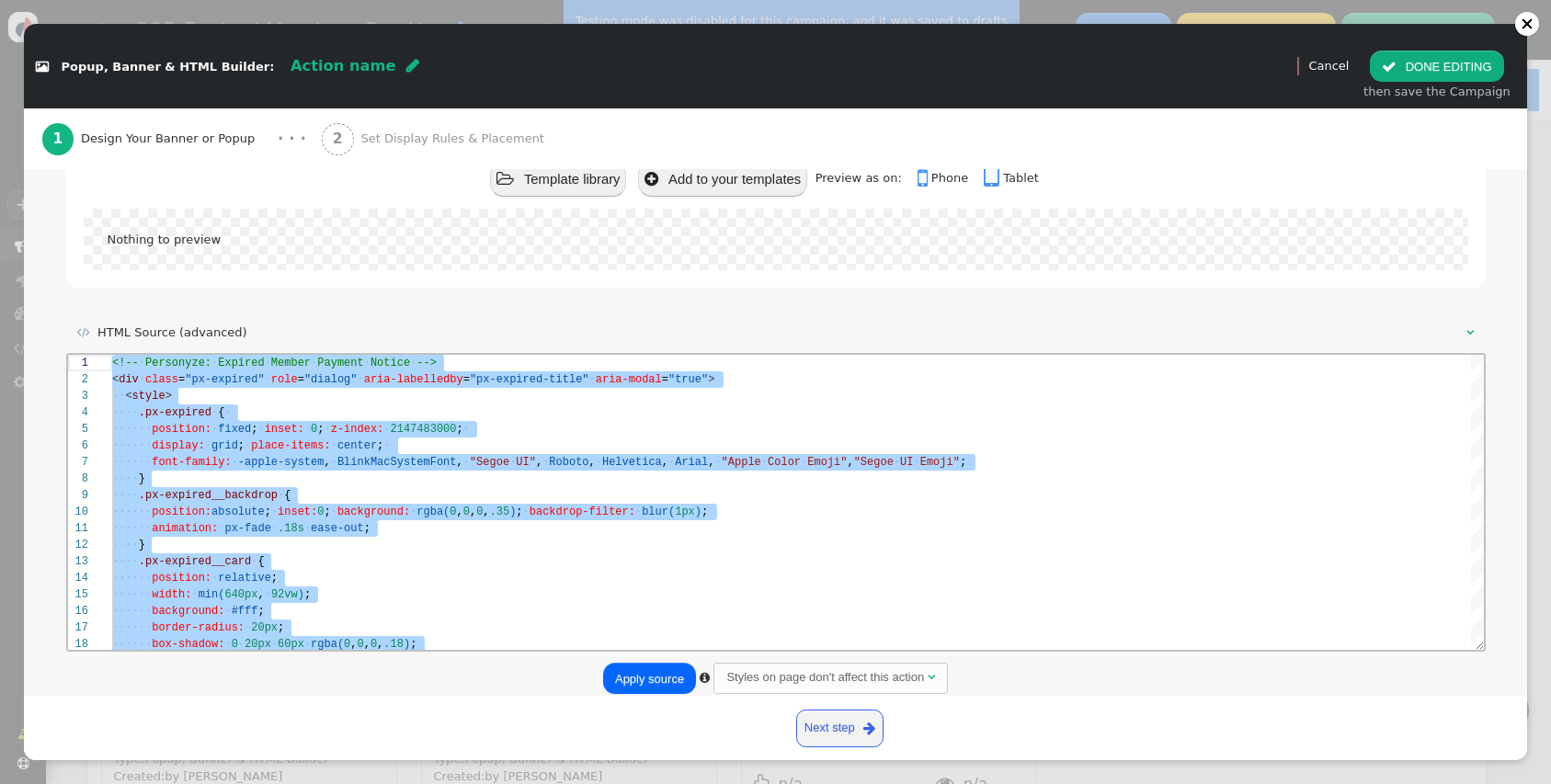
paste textarea "/div>"
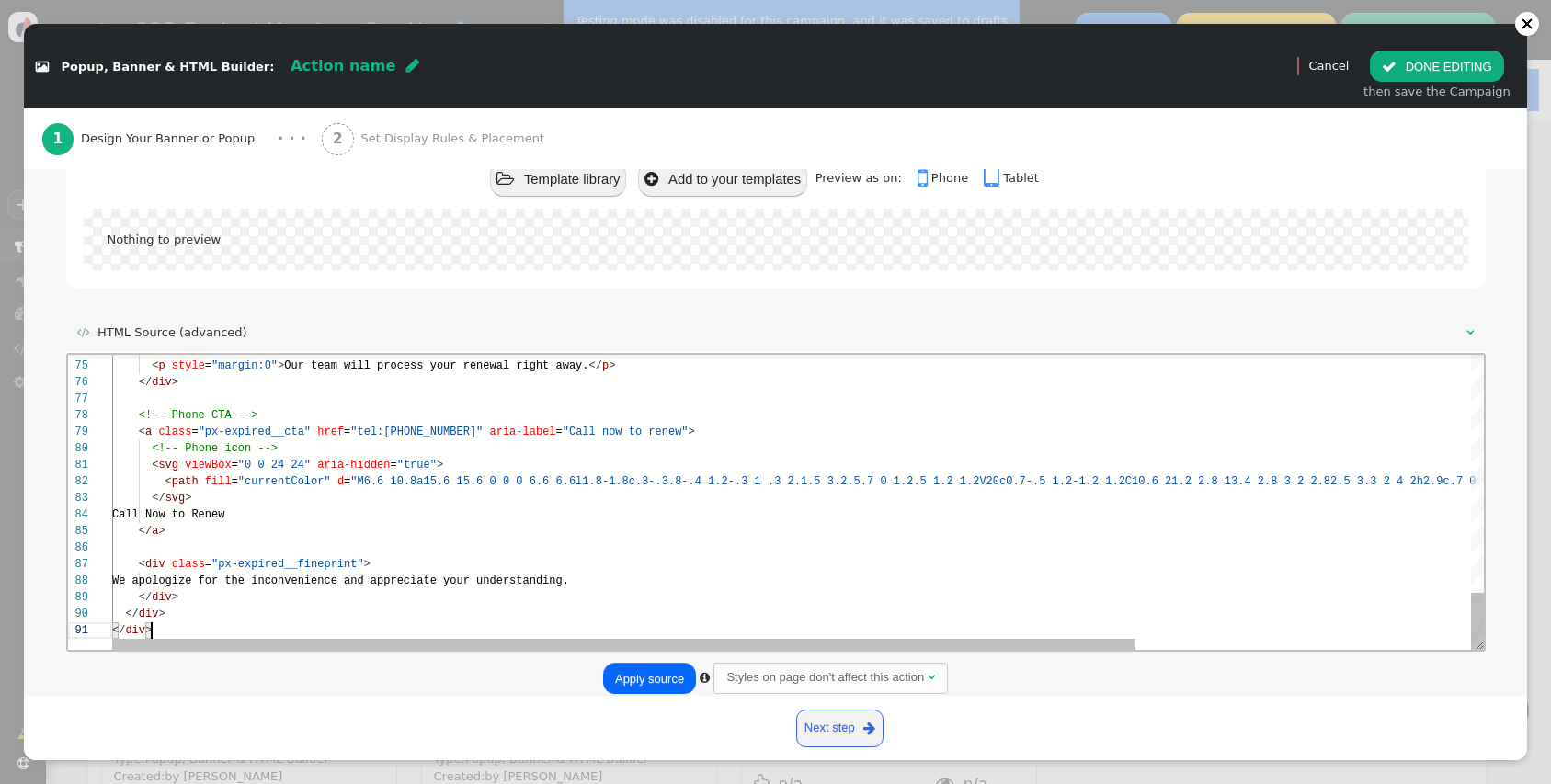
scroll to position [0, 39]
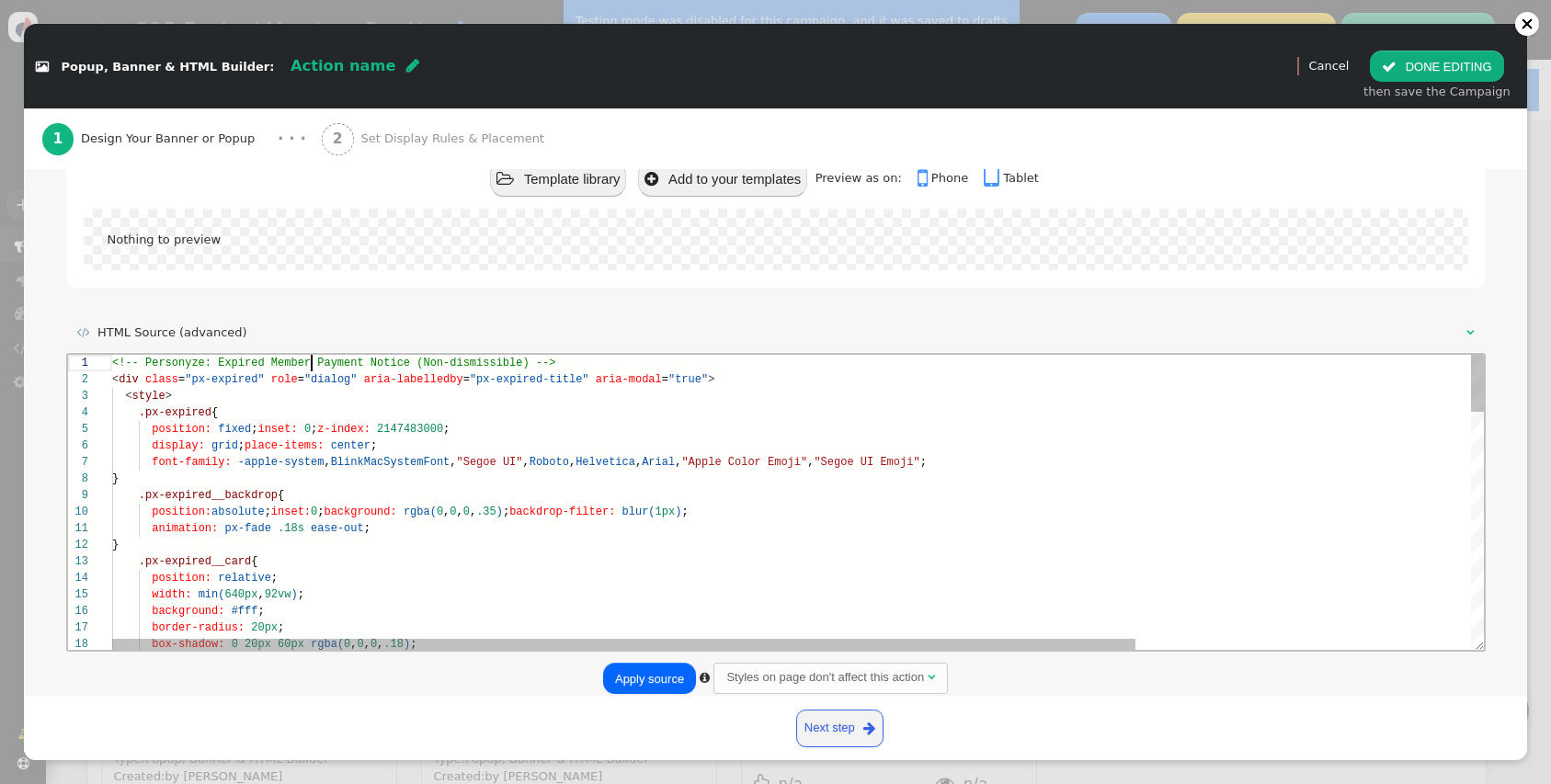
click at [313, 359] on span "<!-- Personyze: Expired Member Payment Notice (Non" at bounding box center [277, 363] width 331 height 13
drag, startPoint x: 313, startPoint y: 359, endPoint x: 396, endPoint y: 697, distance: 348.0
type textarea "<div class="px-expired" role="dialog" aria-labelledby="px-expired-title" aria-m…"
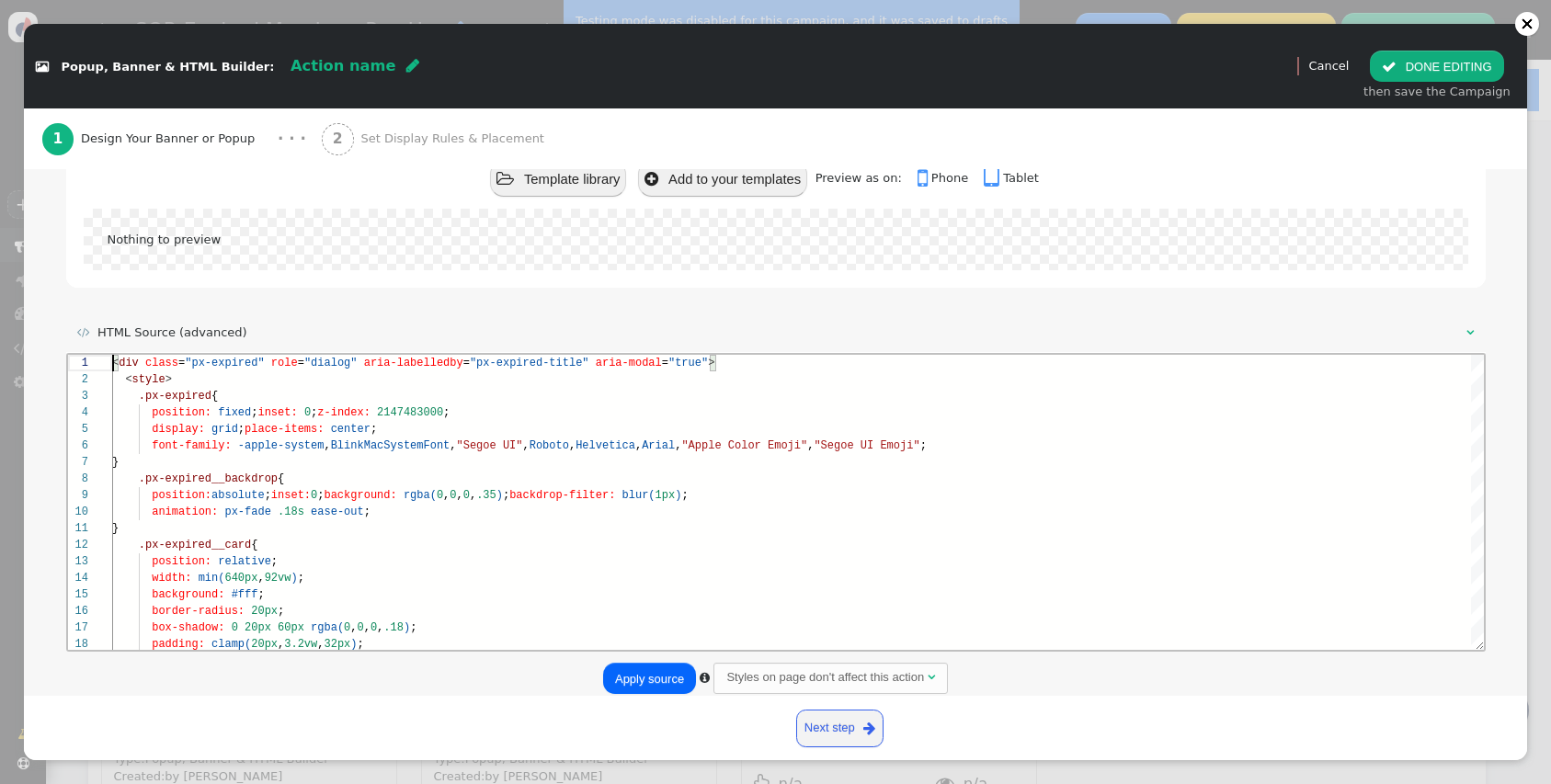
click at [643, 676] on button "Apply source" at bounding box center [649, 677] width 93 height 31
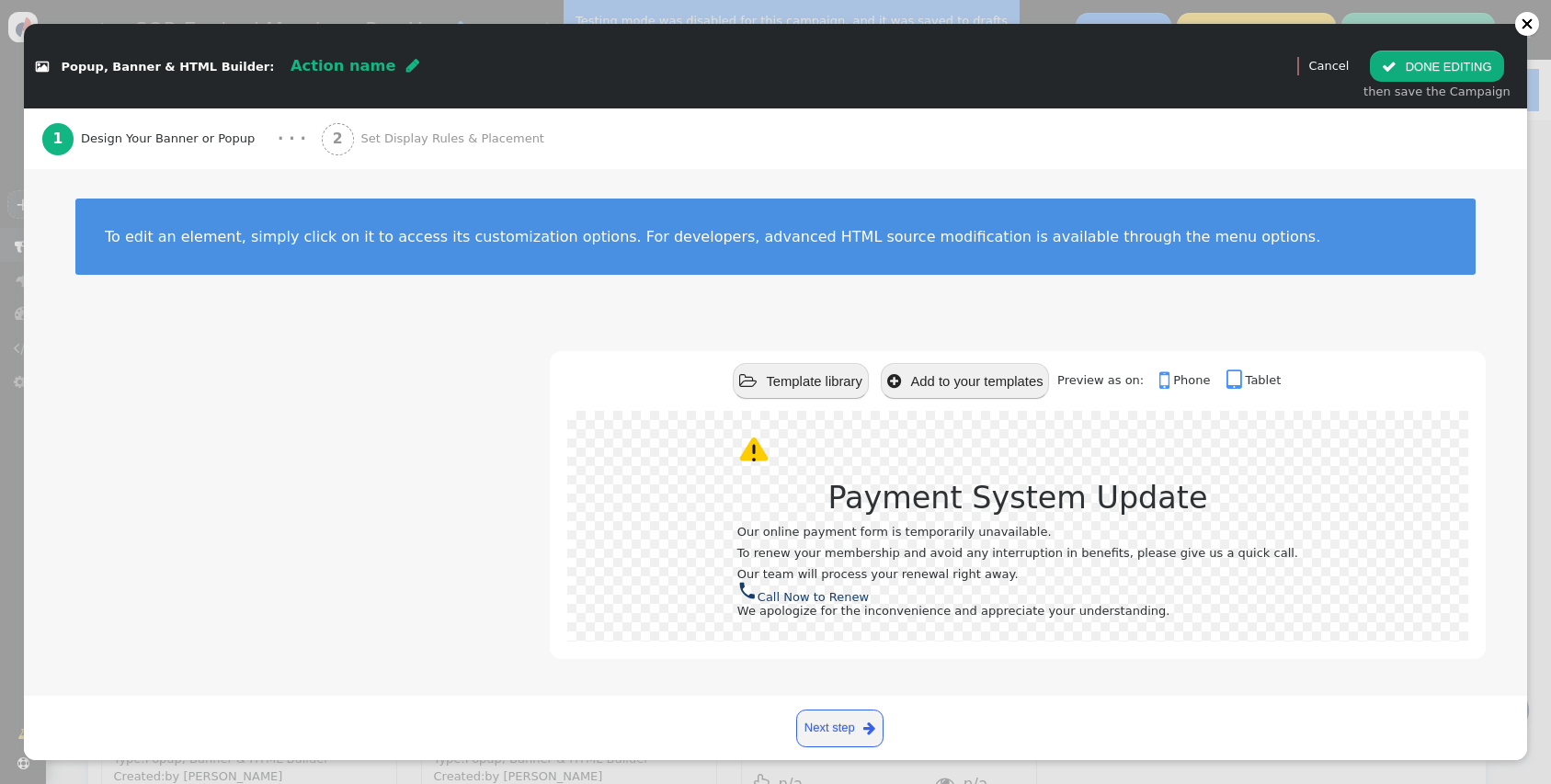
click at [398, 125] on div "2 Set Display Rules & Placement" at bounding box center [436, 139] width 229 height 60
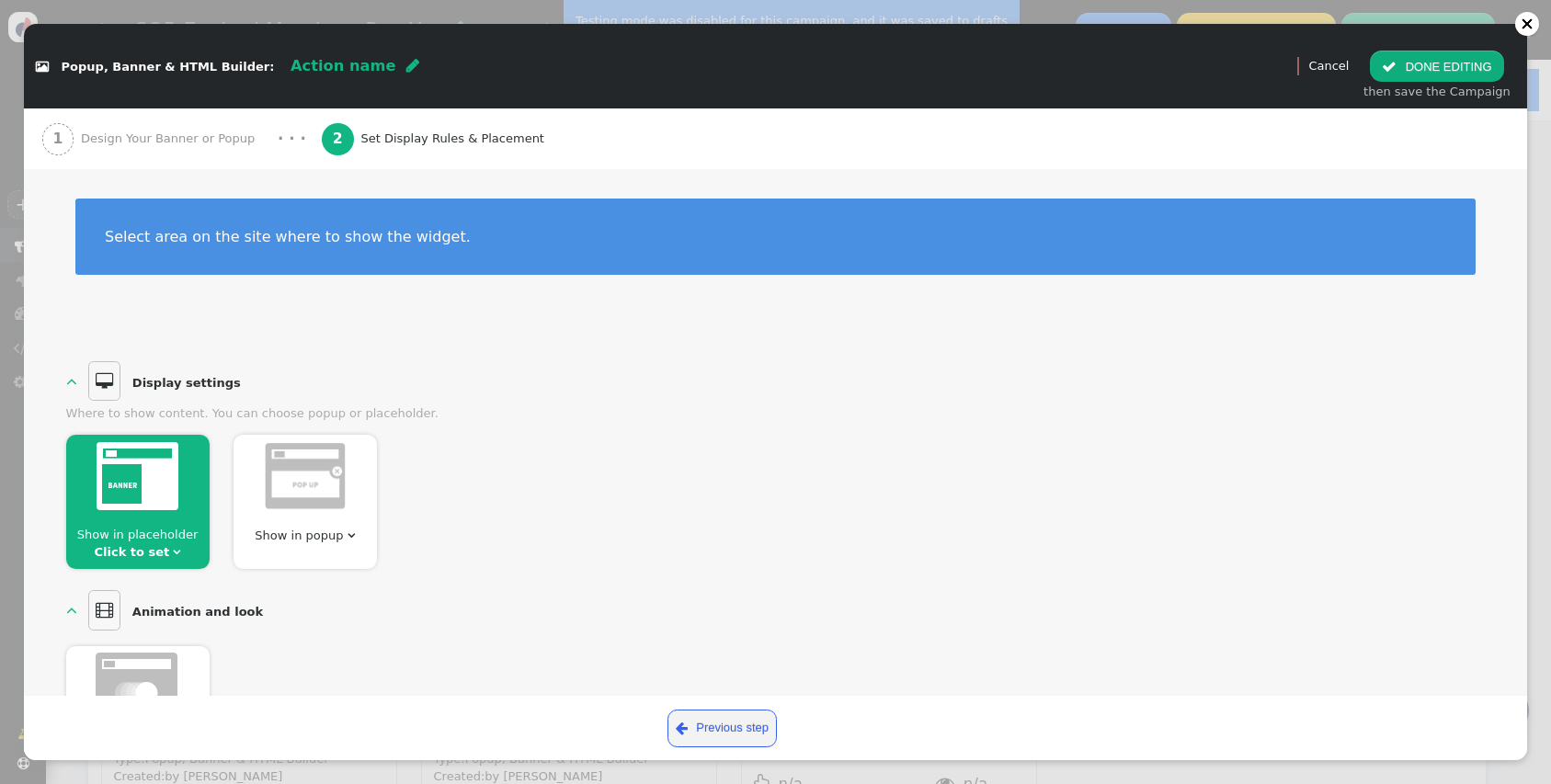
click at [335, 490] on img at bounding box center [306, 475] width 83 height 69
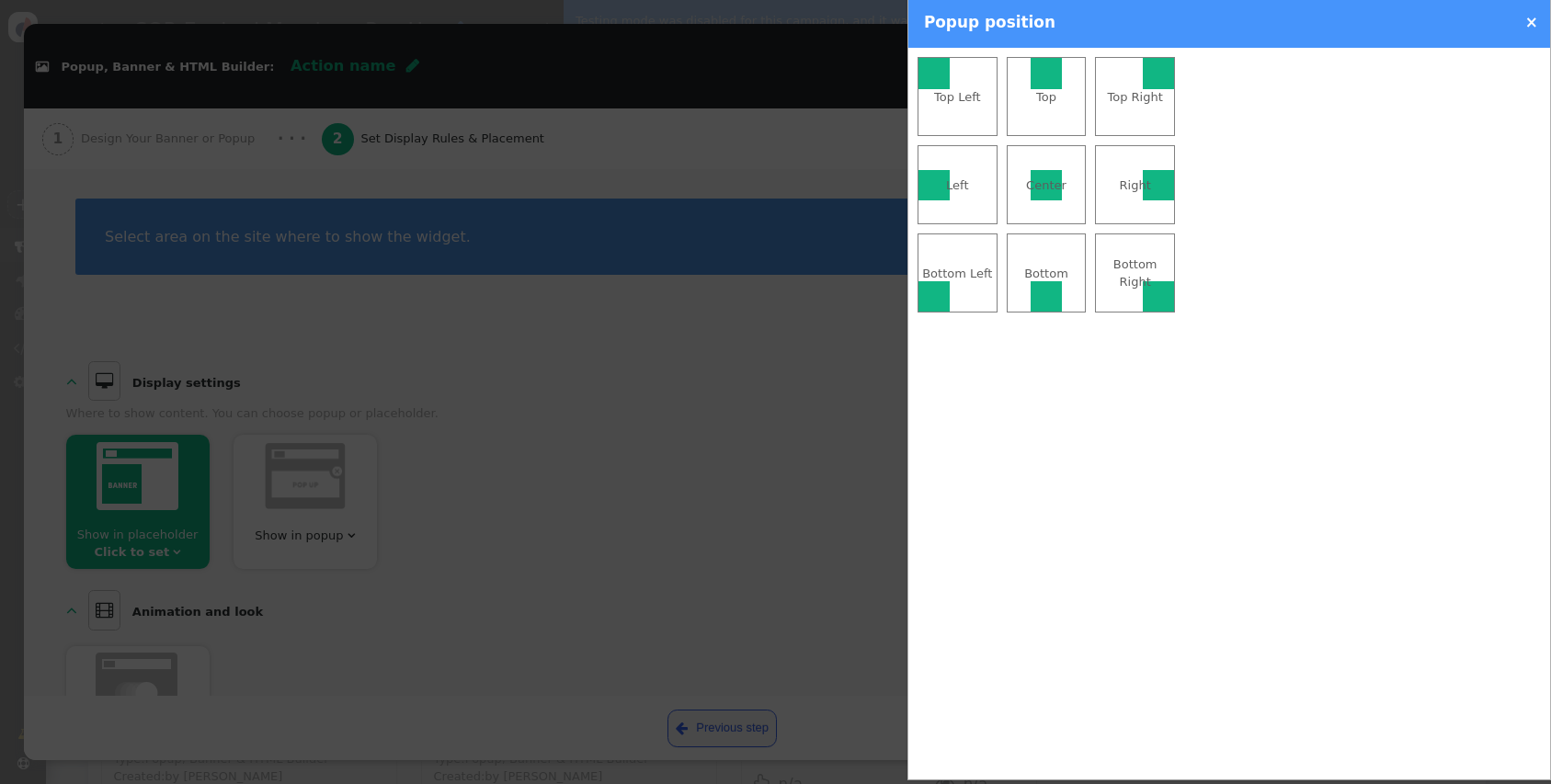
click at [1057, 194] on div at bounding box center [1046, 185] width 31 height 31
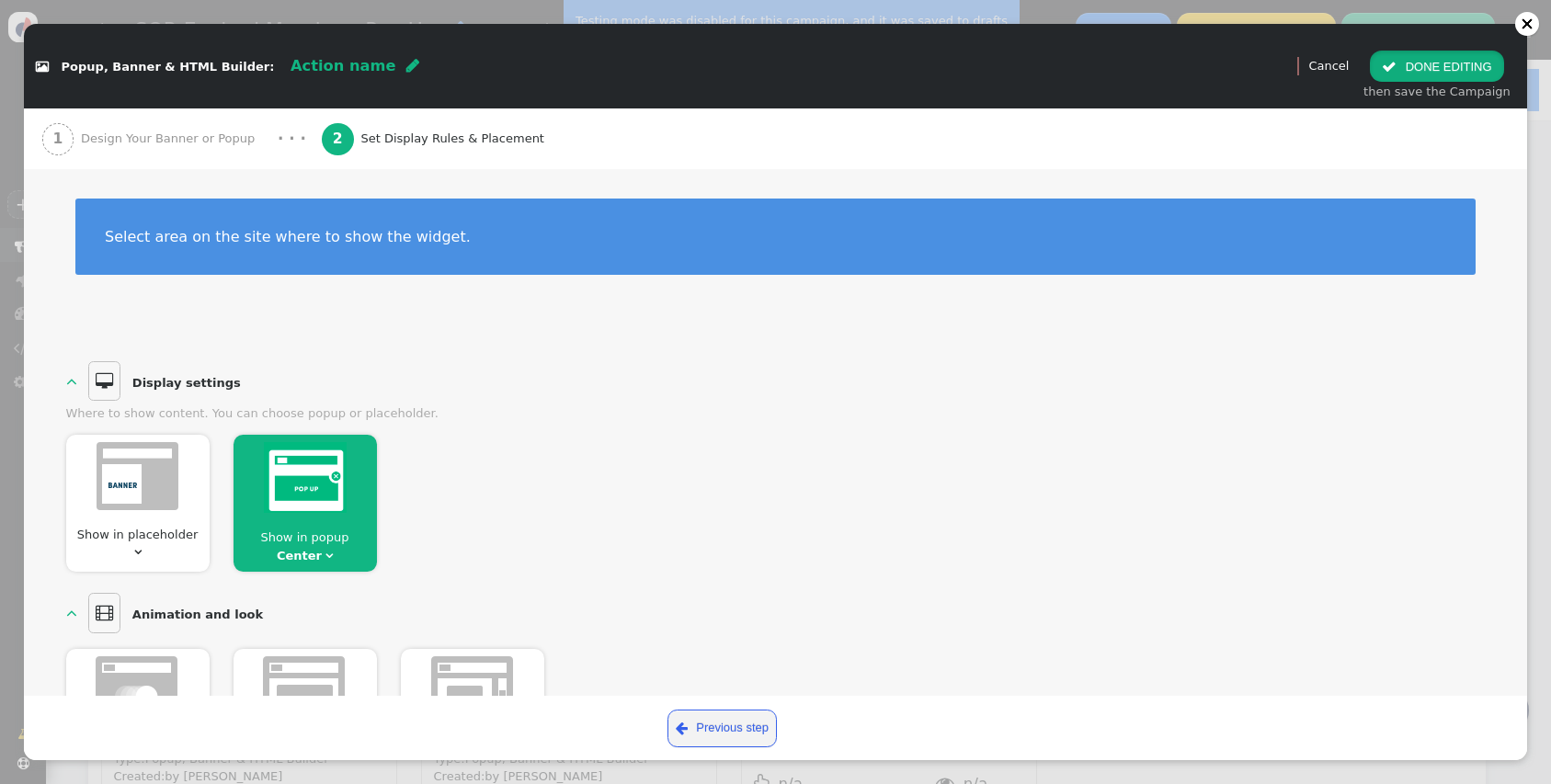
drag, startPoint x: 1486, startPoint y: 63, endPoint x: 1446, endPoint y: 90, distance: 48.3
click at [1446, 90] on div " DONE EDITING then save the Campaign" at bounding box center [1438, 75] width 166 height 71
click at [1444, 52] on button " DONE EDITING" at bounding box center [1436, 66] width 133 height 31
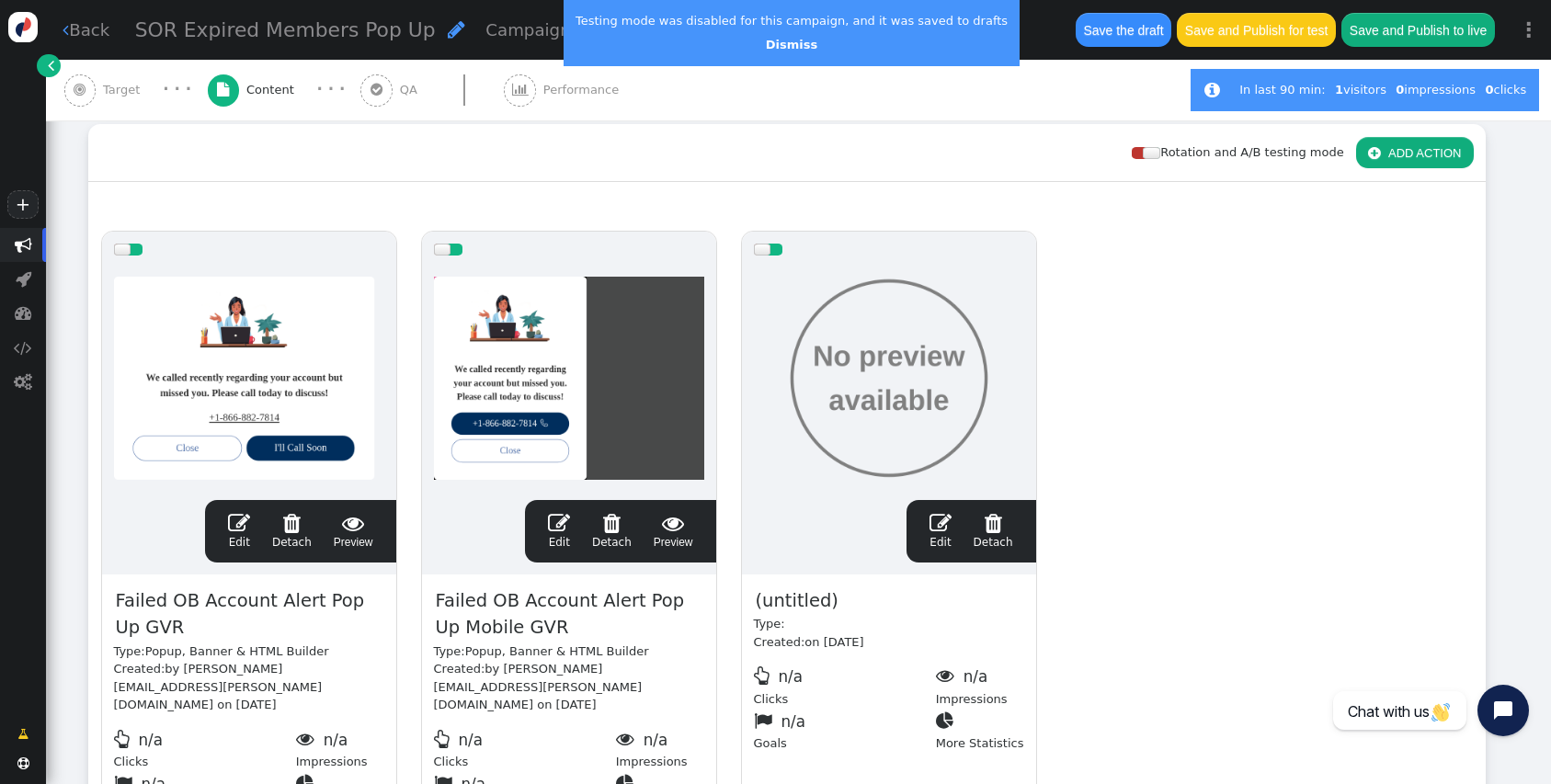
scroll to position [246, 0]
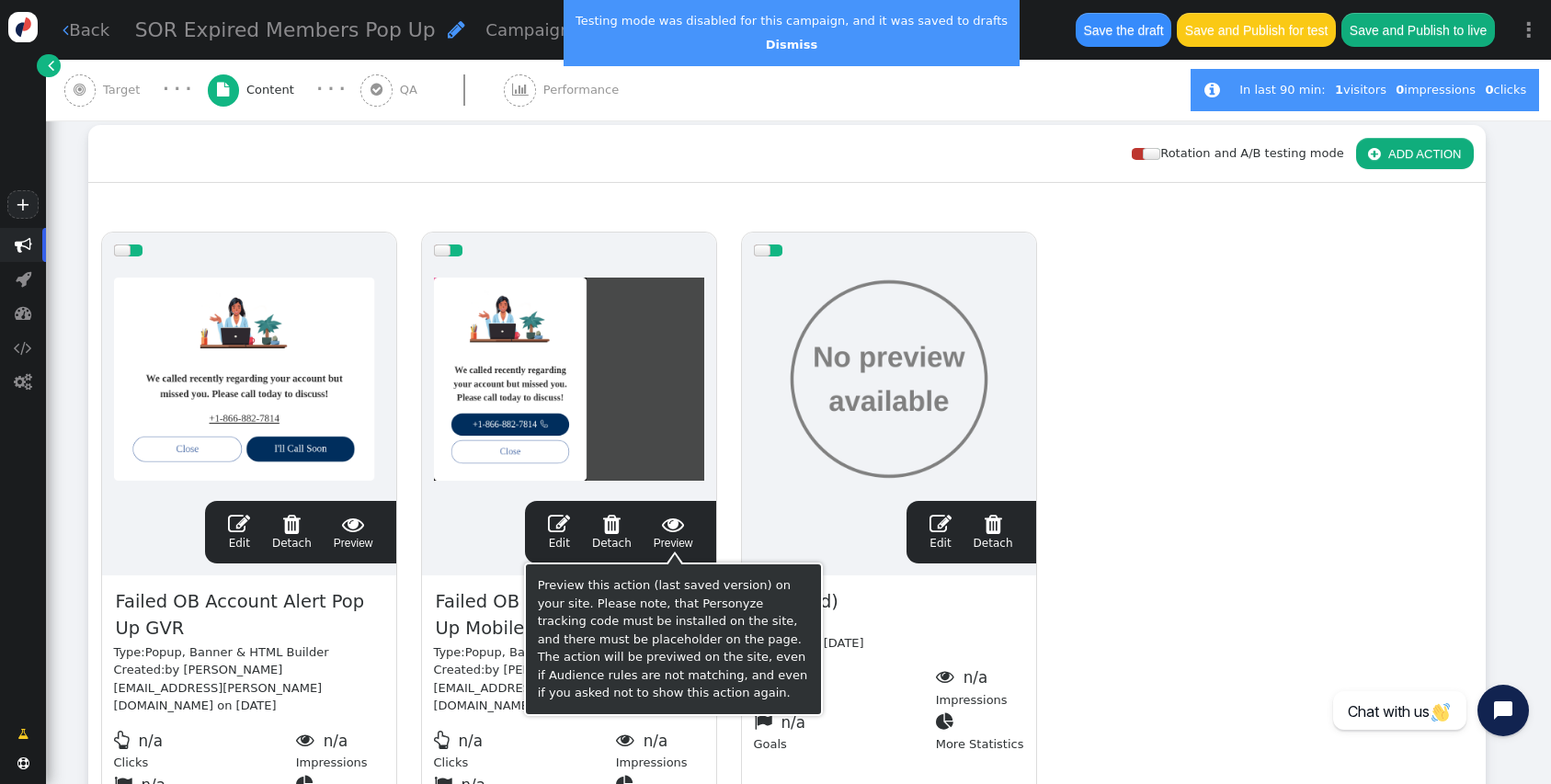
click at [773, 601] on div "Preview this action (last saved version) on your site. Please note, that Person…" at bounding box center [673, 639] width 271 height 125
click at [915, 601] on div "(untitled) Type: Created: on [DATE]  n/a Clicks  n/a Impressions  n/a Goals …" at bounding box center [889, 671] width 295 height 191
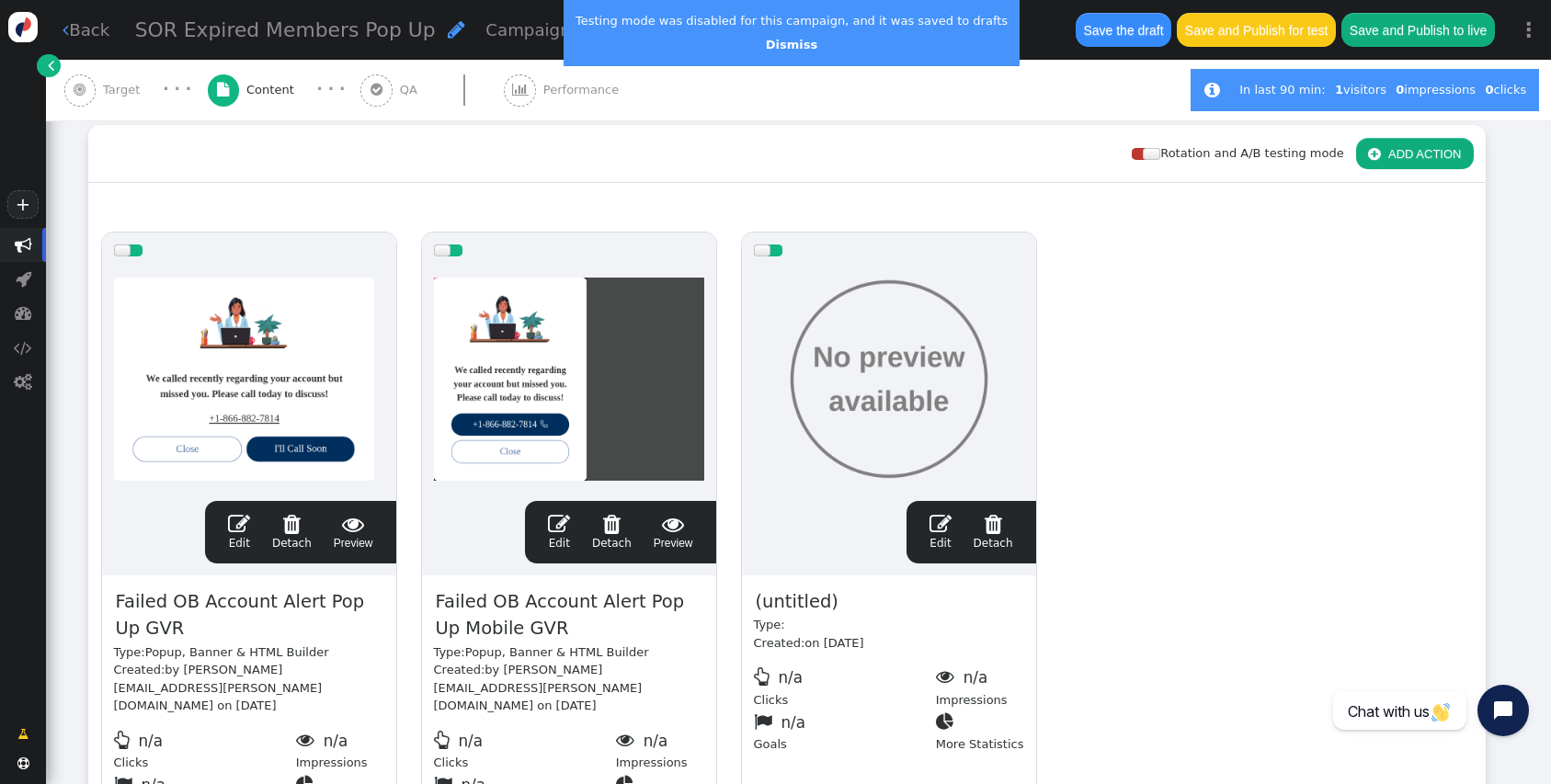
click at [828, 602] on span "(untitled)" at bounding box center [798, 601] width 87 height 28
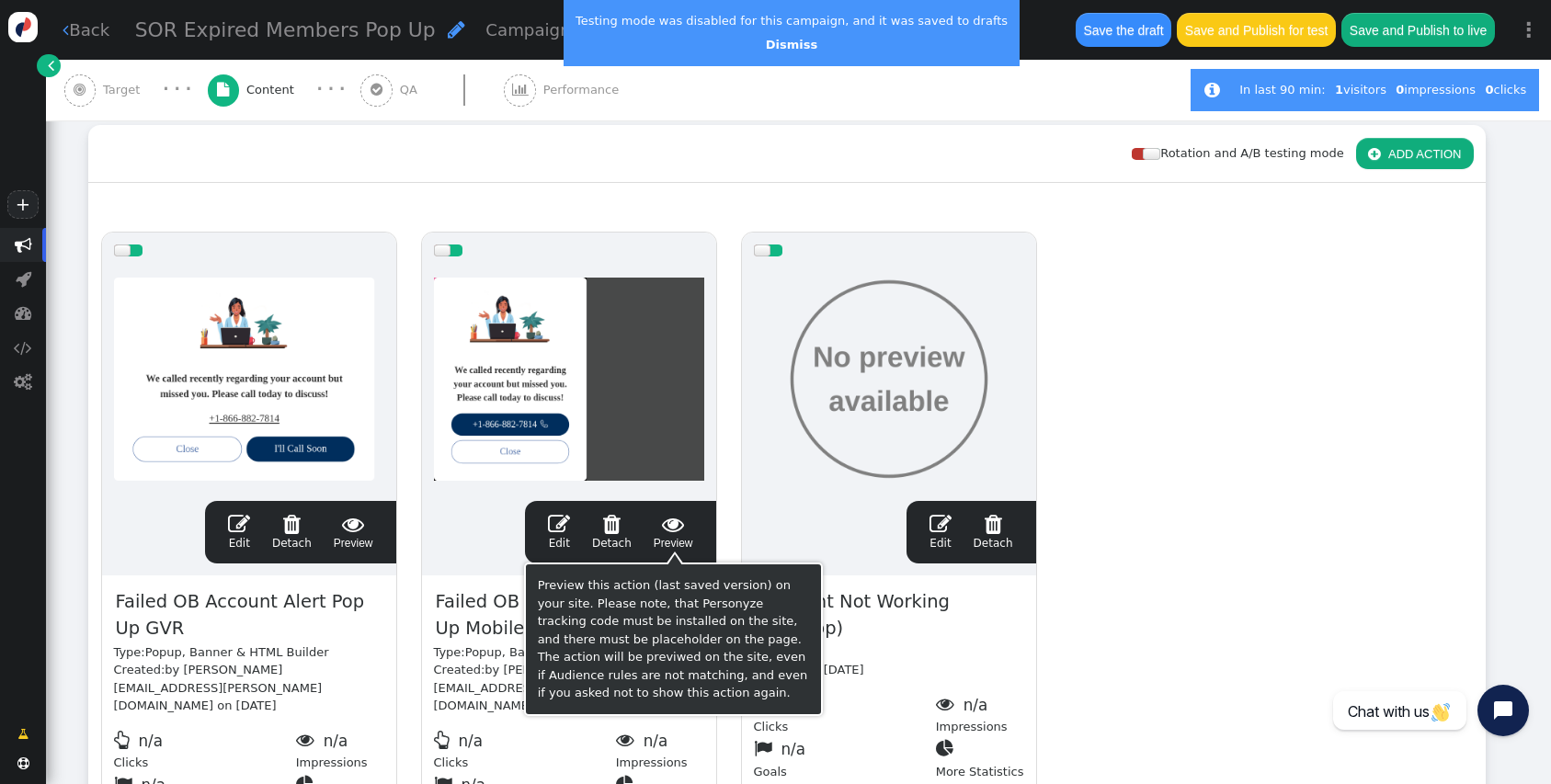
click at [617, 537] on span " Detach" at bounding box center [612, 530] width 40 height 37
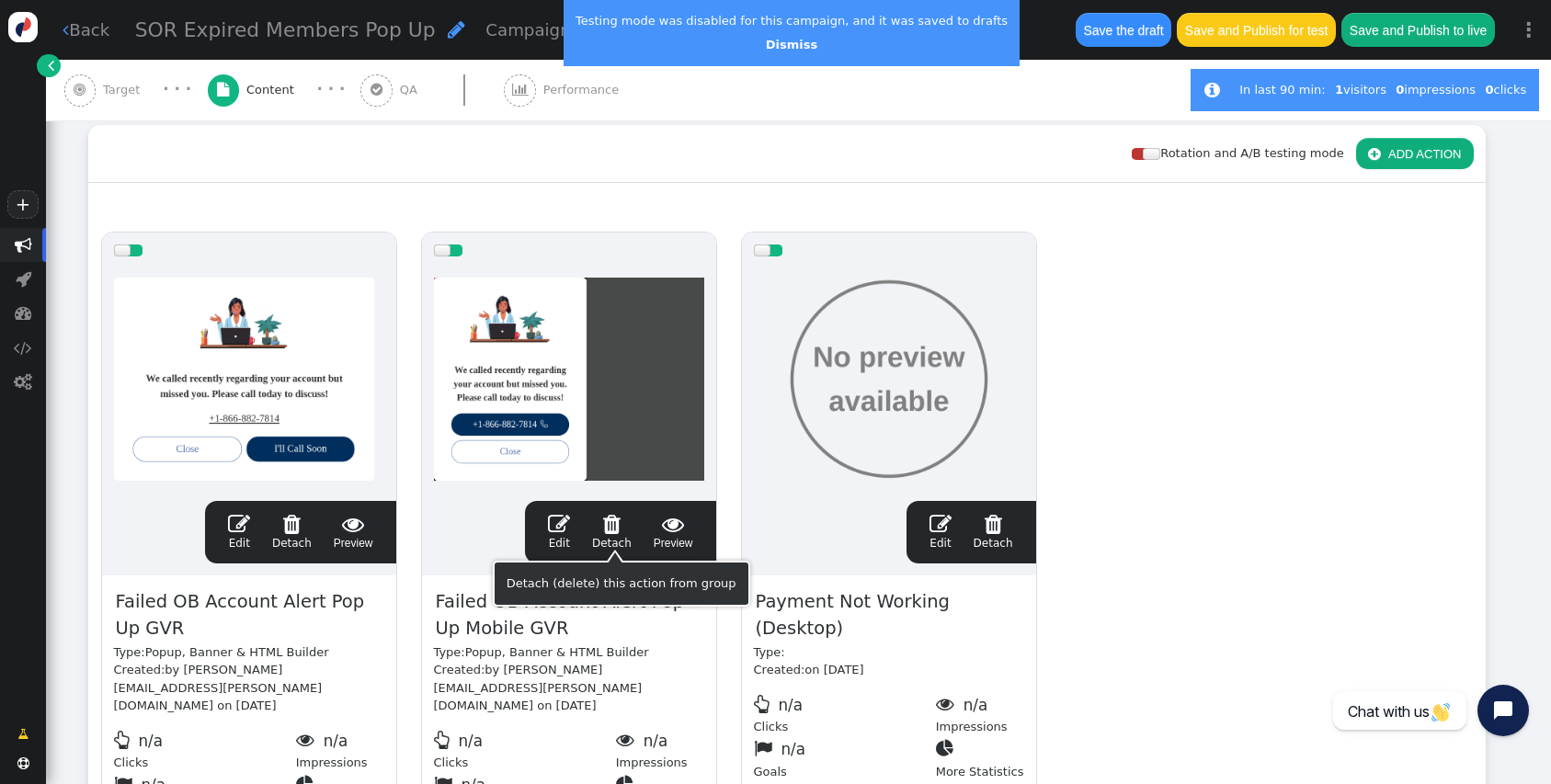
click at [618, 577] on div "Detach (delete) this action from group" at bounding box center [621, 583] width 229 height 18
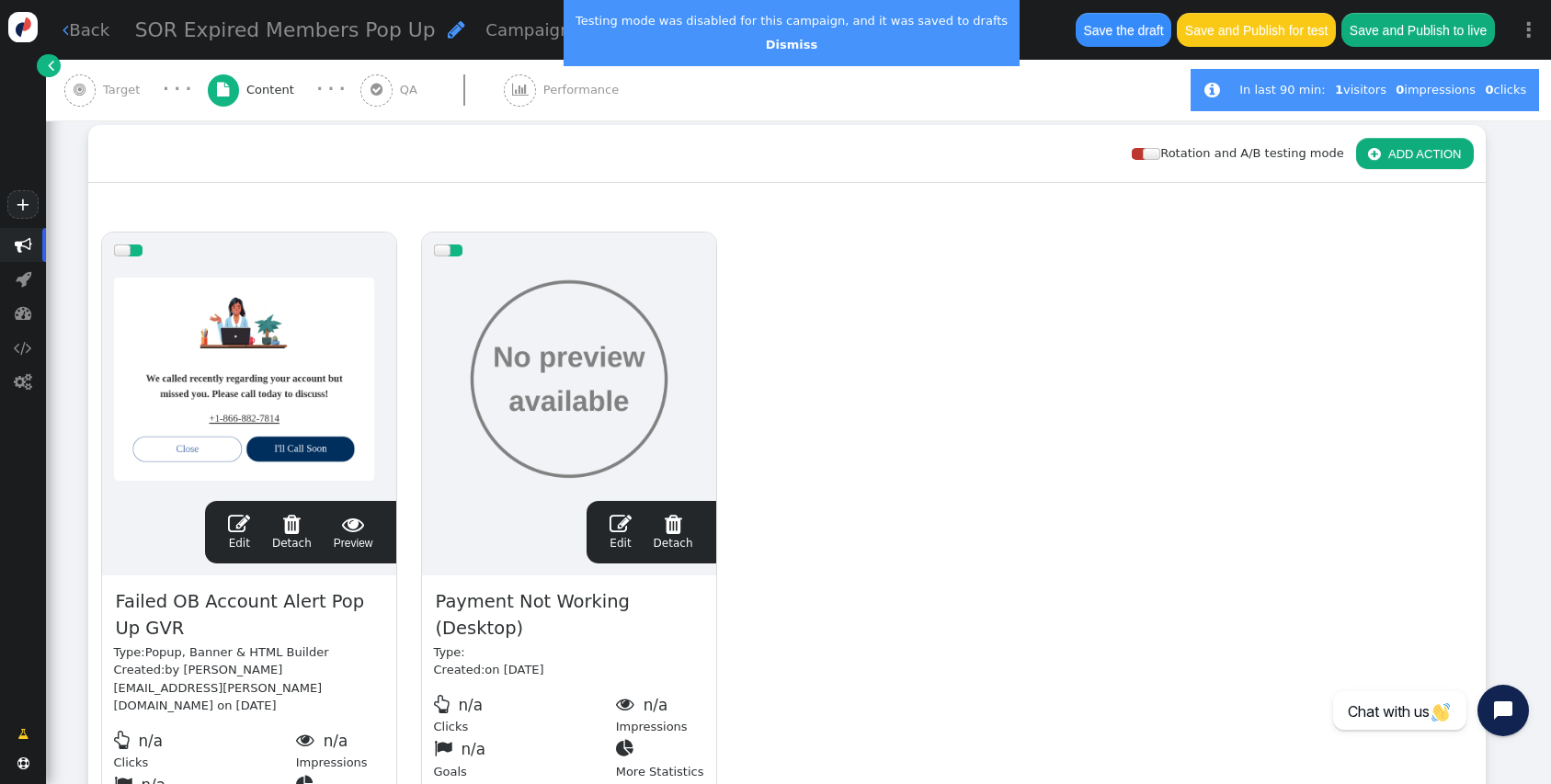
click at [291, 534] on link " Detach" at bounding box center [292, 531] width 40 height 39
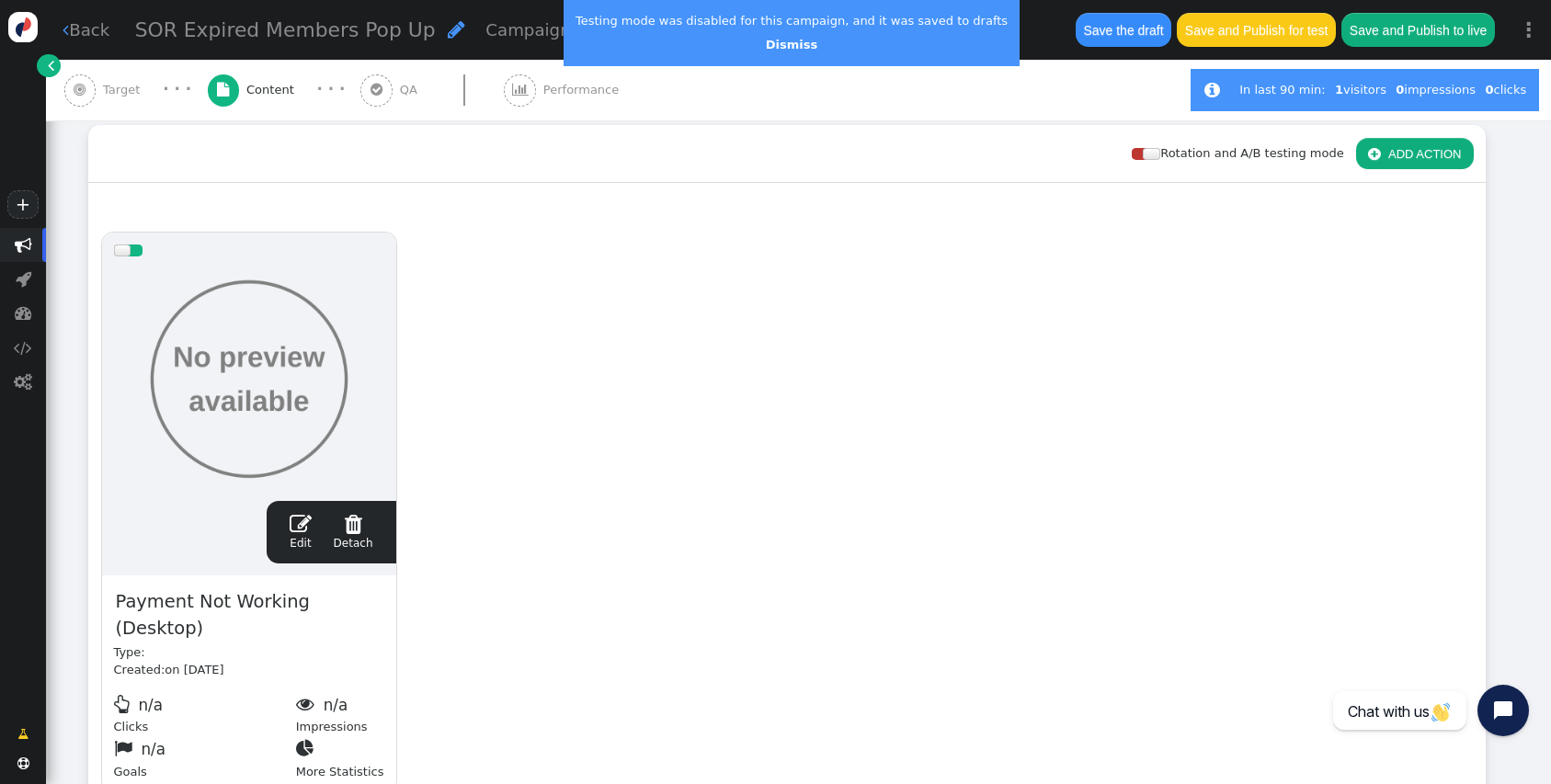
click at [888, 197] on div " Drag Content Here to whole audience (100%) drag this  Edit  Detach  Previe…" at bounding box center [787, 494] width 1397 height 623
click at [114, 86] on span "Target" at bounding box center [125, 90] width 44 height 18
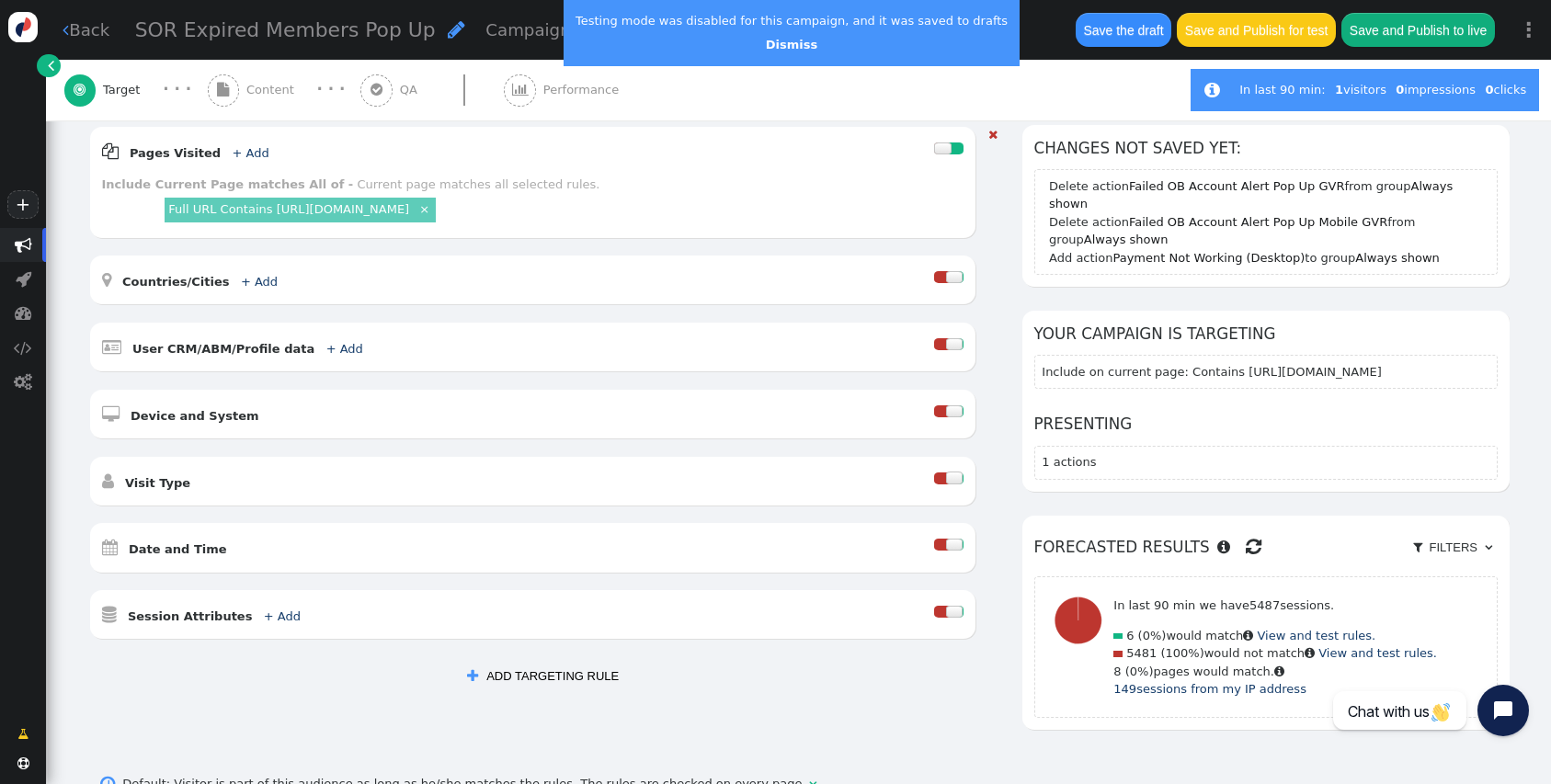
click at [409, 211] on link "Full URL Contains [URL][DOMAIN_NAME]" at bounding box center [288, 209] width 241 height 14
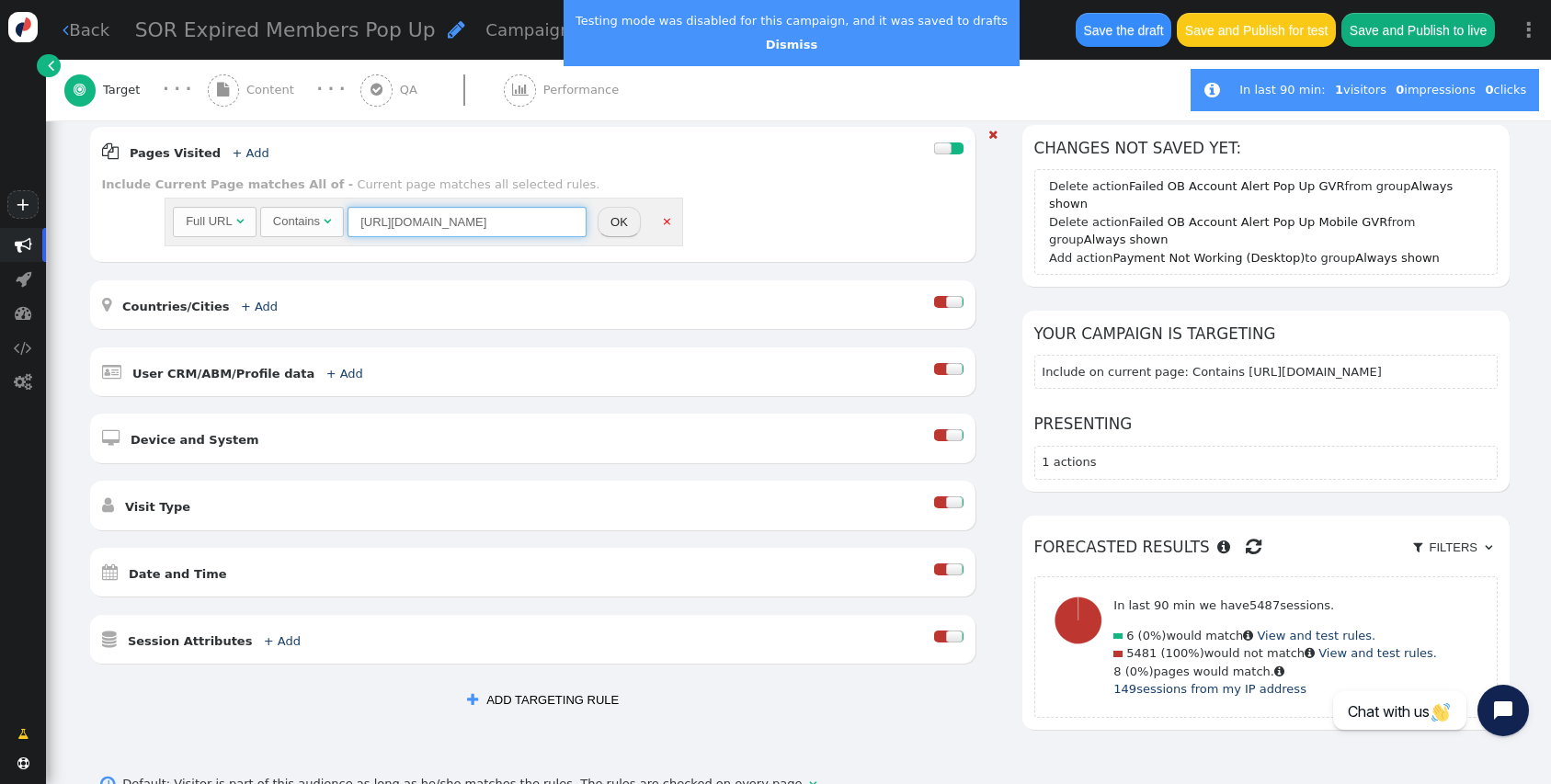
click at [438, 224] on input "[URL][DOMAIN_NAME]" at bounding box center [466, 222] width 239 height 31
drag, startPoint x: 544, startPoint y: 220, endPoint x: 281, endPoint y: 214, distance: 263.1
click at [281, 214] on div "Full URL  Contains  [URL][DOMAIN_NAME] = (Empty) [DOMAIN_NAME]  #1212 " at bounding box center [379, 222] width 413 height 31
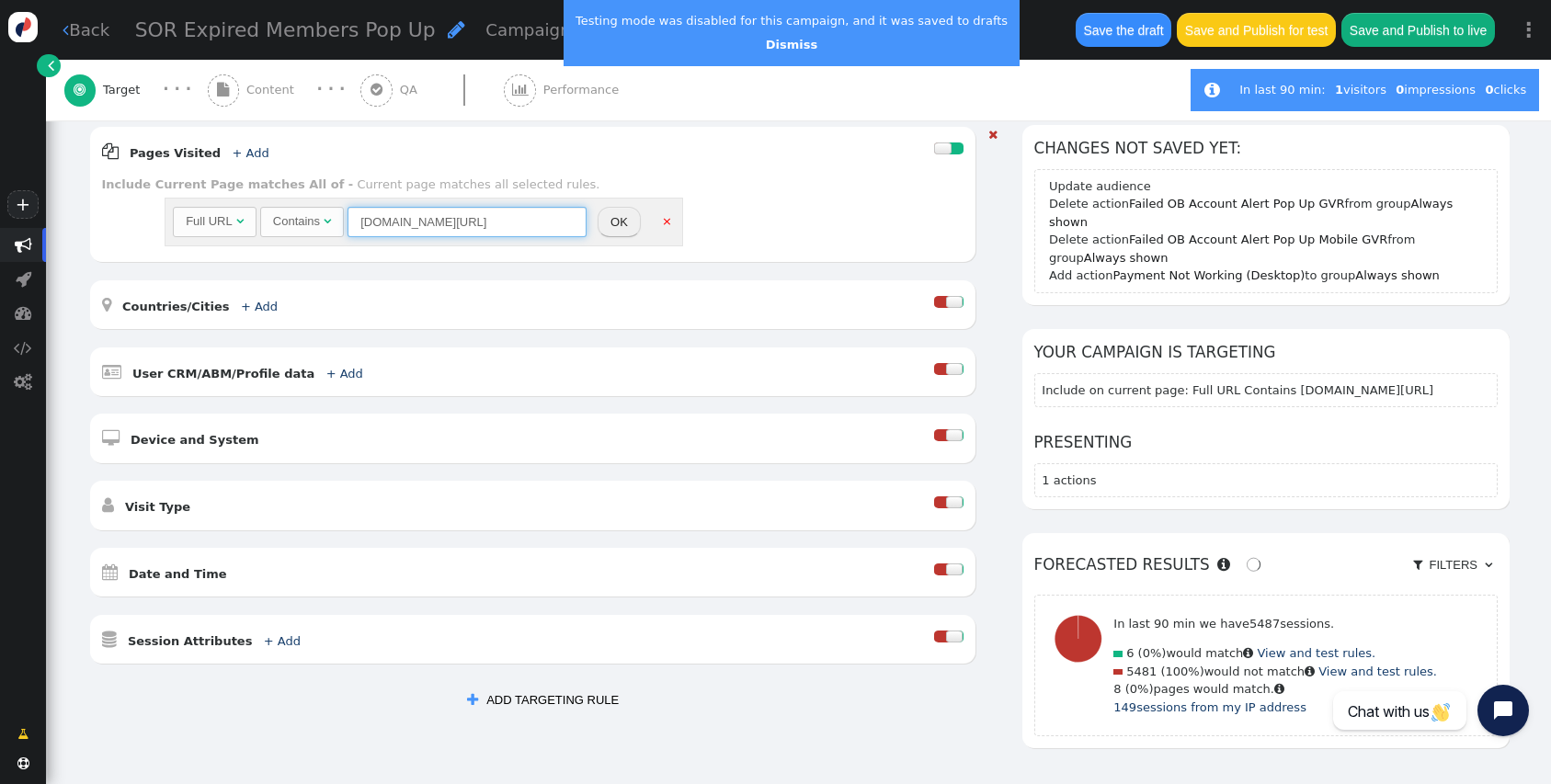
drag, startPoint x: 419, startPoint y: 222, endPoint x: 264, endPoint y: 222, distance: 155.0
click at [264, 222] on div "Full URL  Contains  [DOMAIN_NAME][URL] = (Empty) [DOMAIN_NAME]  #1212 " at bounding box center [379, 222] width 413 height 31
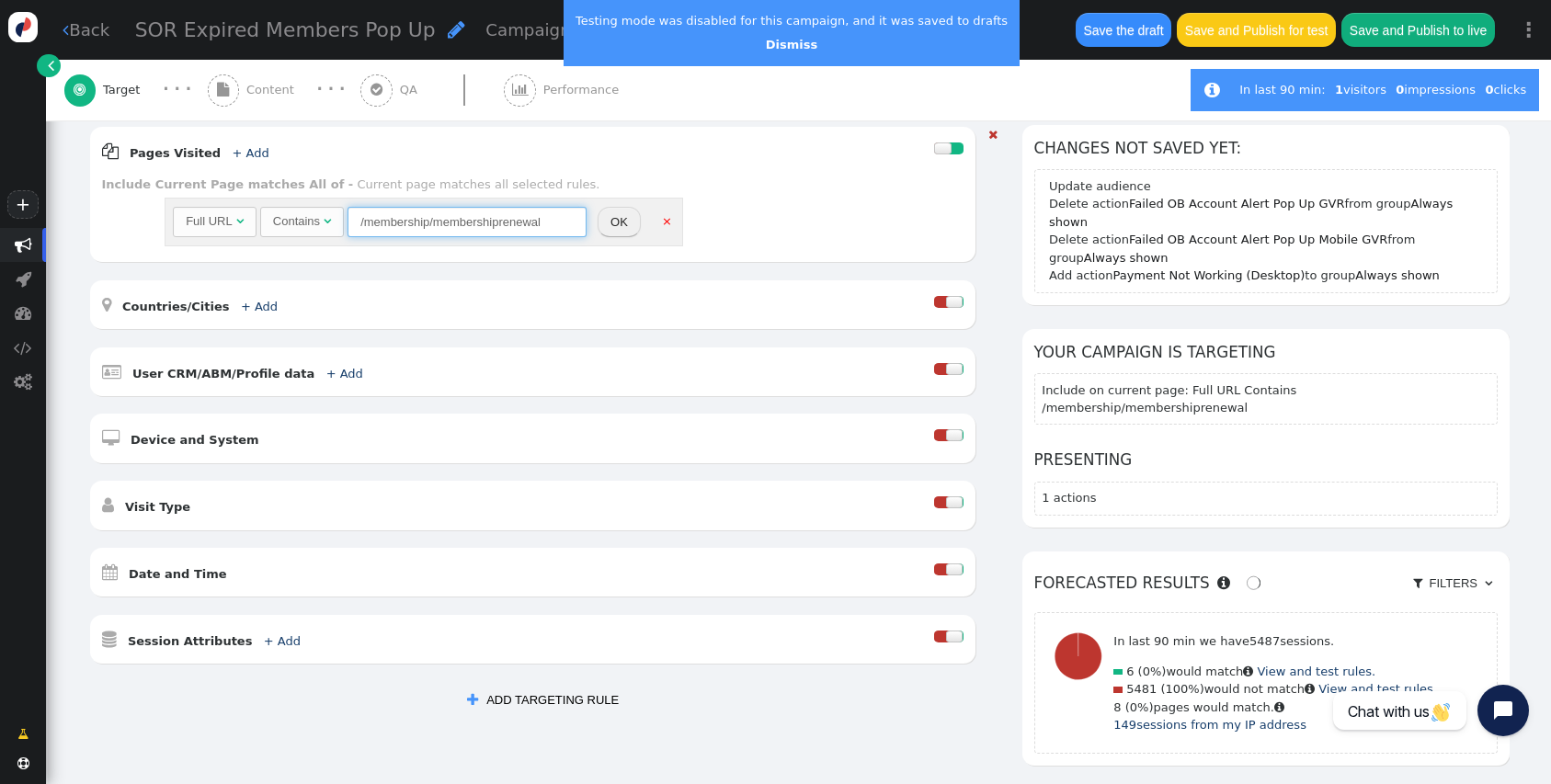
click at [213, 229] on div "Full URL" at bounding box center [210, 221] width 47 height 18
type input "/membership/membershiprenewal"
click at [622, 220] on button "OK" at bounding box center [623, 222] width 43 height 31
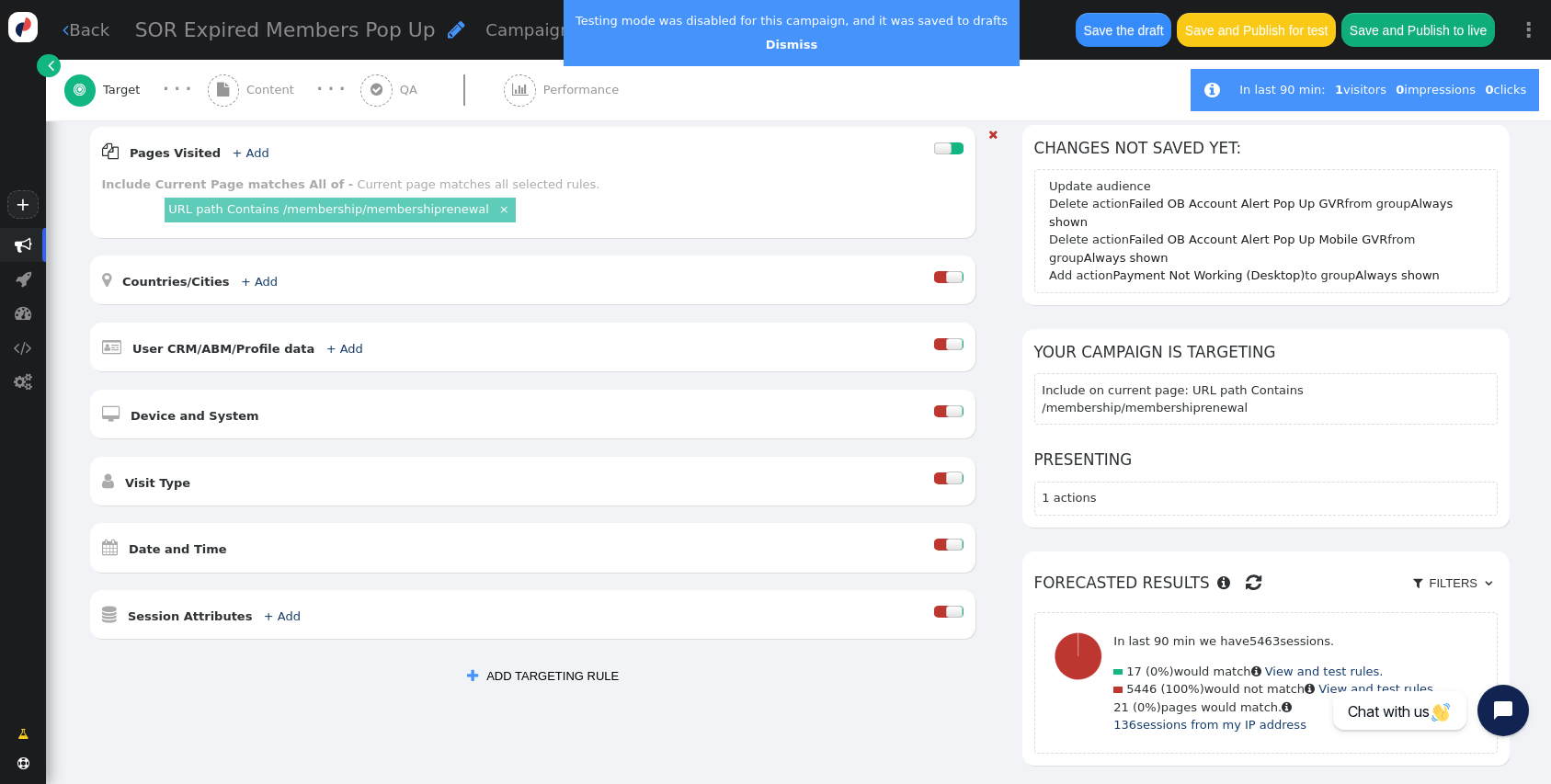
click at [1234, 28] on button "Save and Publish for test" at bounding box center [1256, 29] width 159 height 33
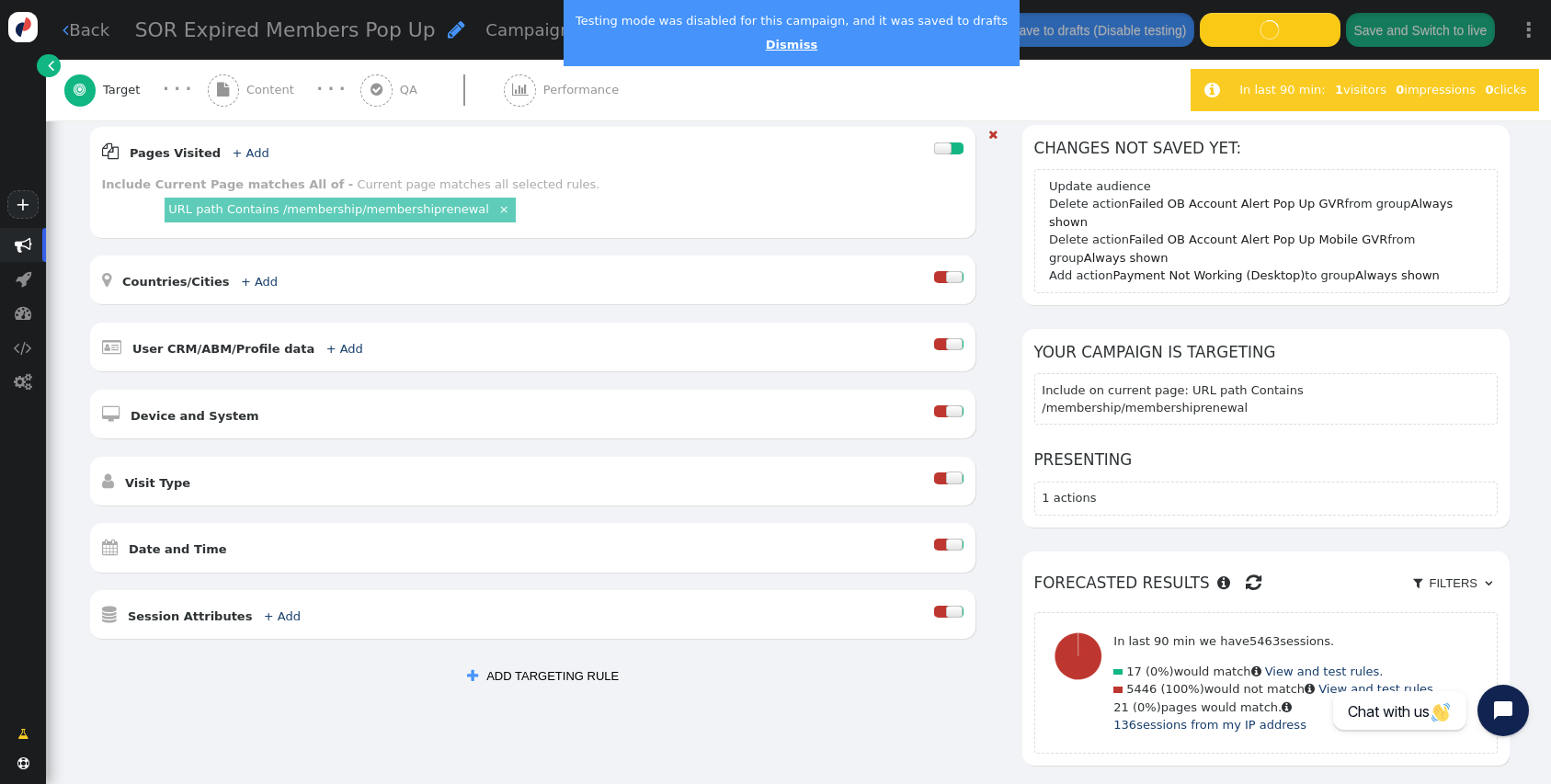
click at [779, 38] on link "Dismiss" at bounding box center [791, 44] width 52 height 14
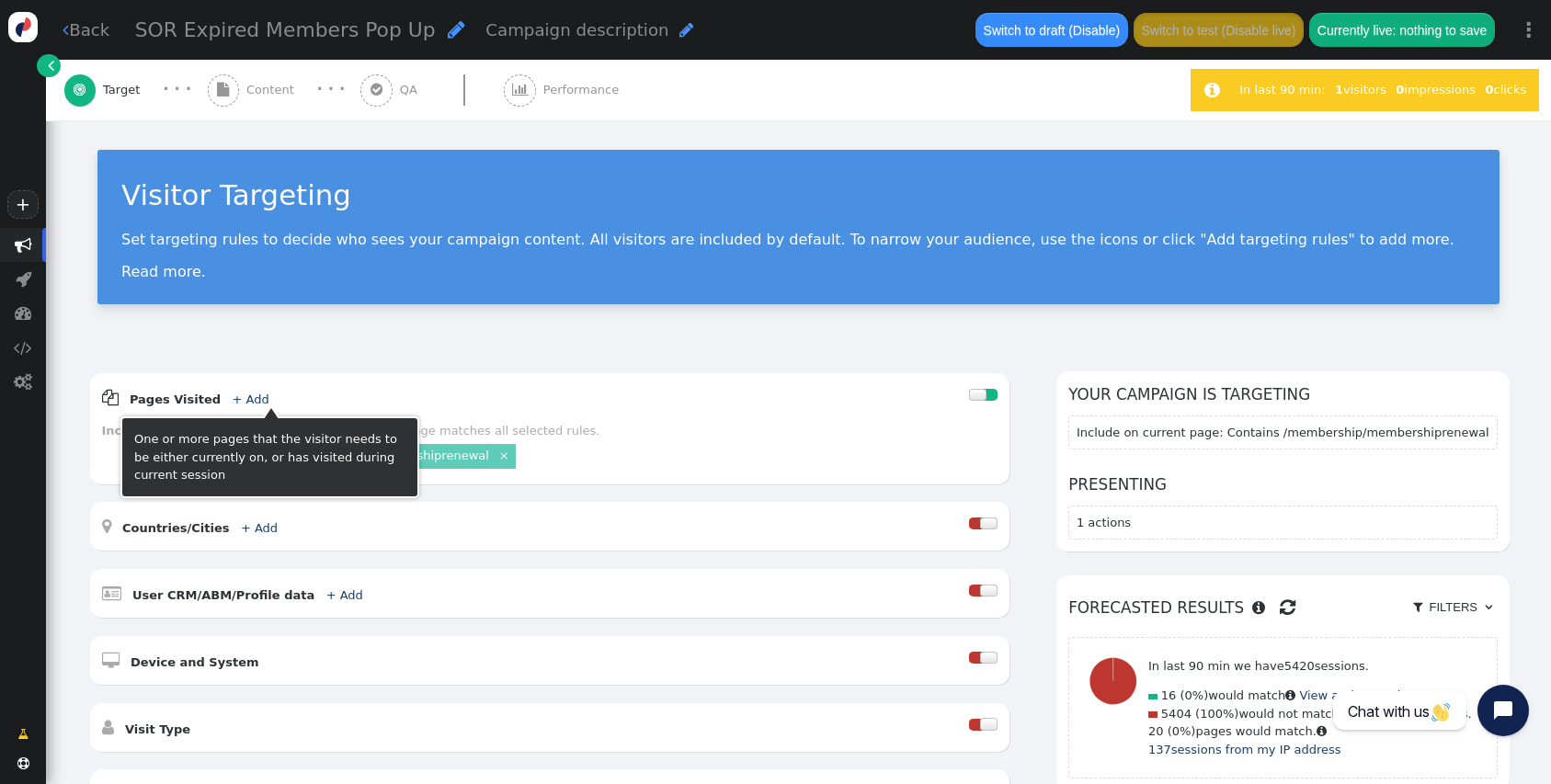
click at [237, 100] on div " Content" at bounding box center [254, 90] width 93 height 60
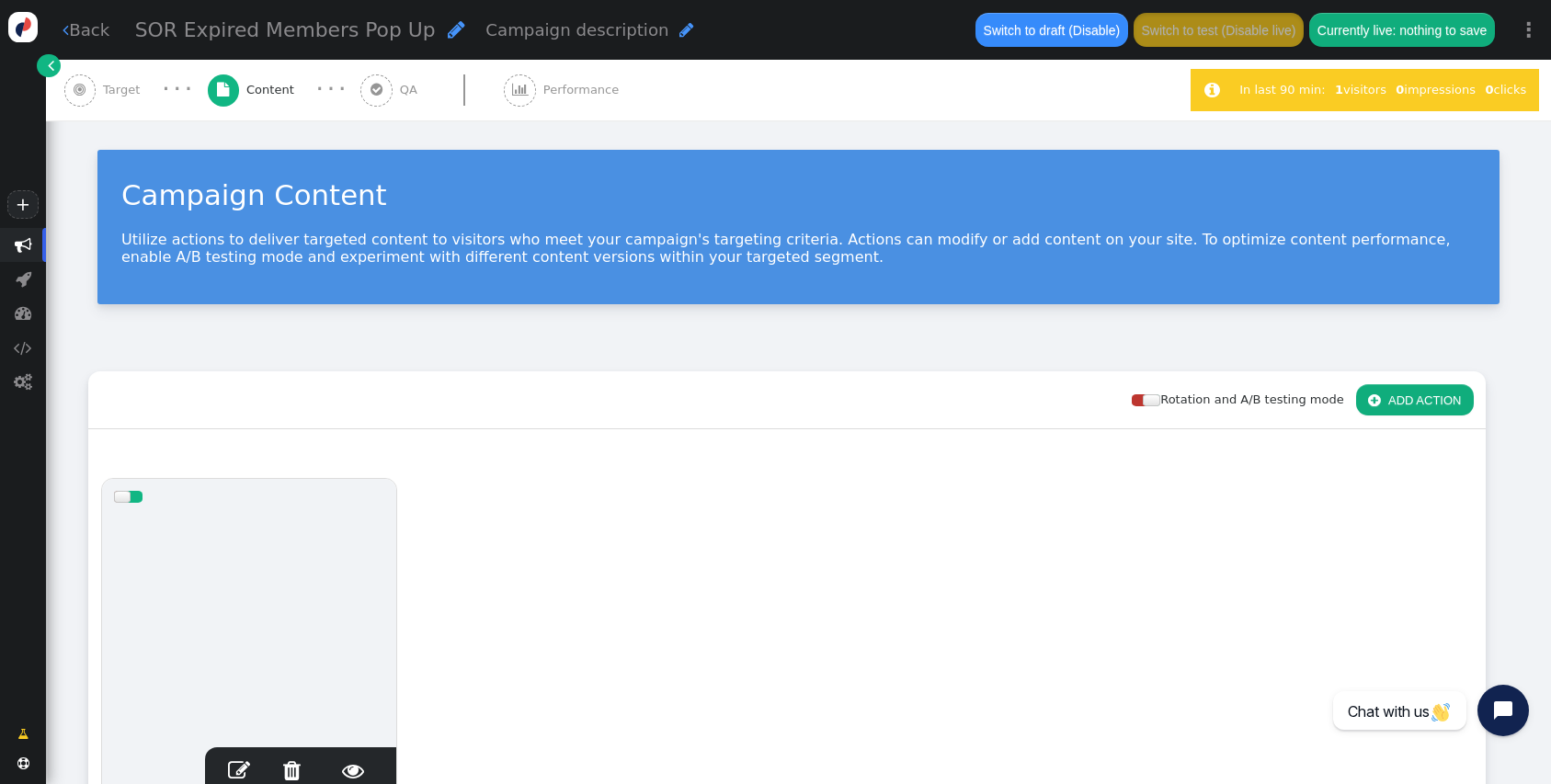
scroll to position [117, 0]
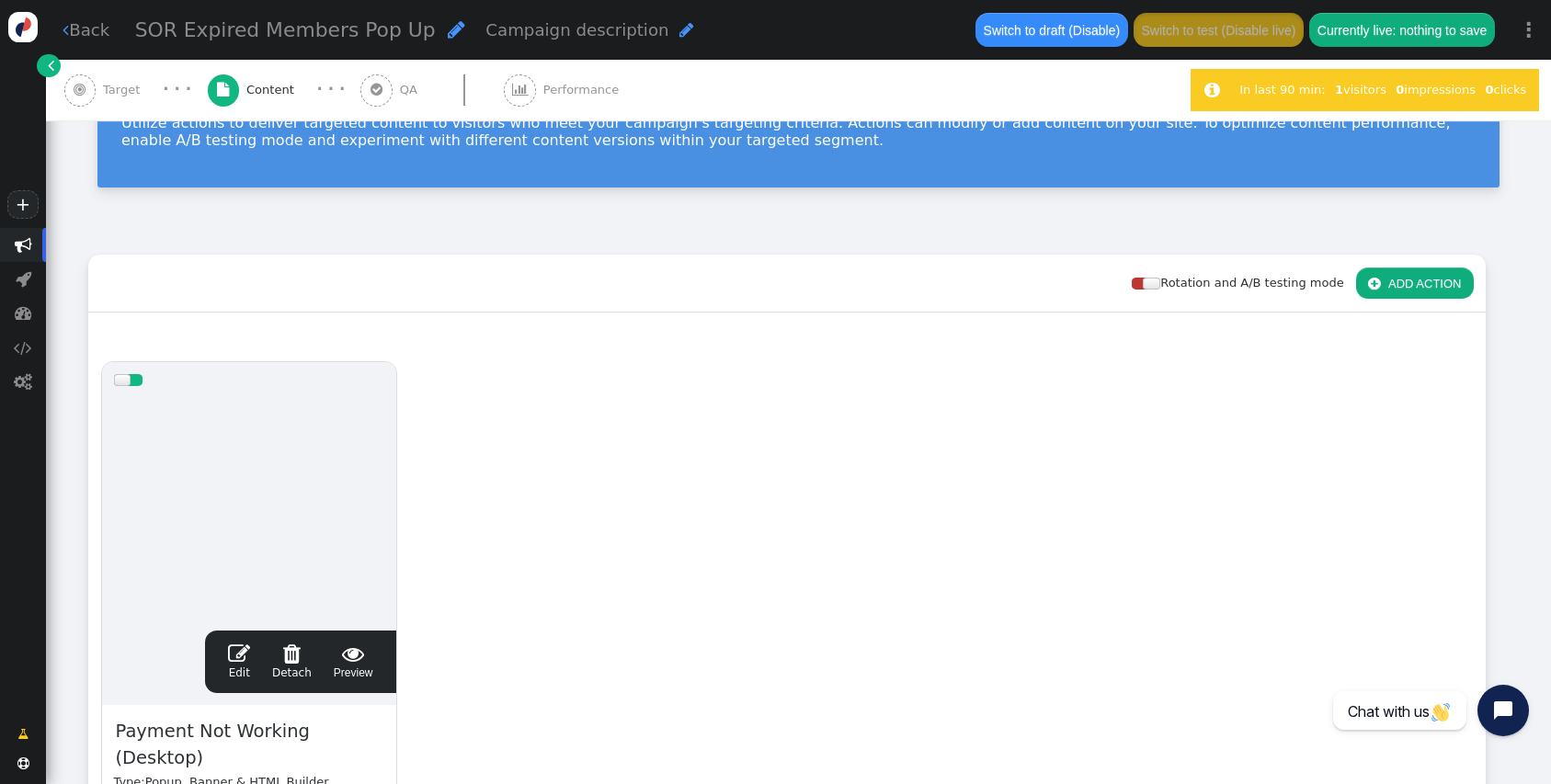
click at [233, 657] on span "" at bounding box center [239, 653] width 22 height 22
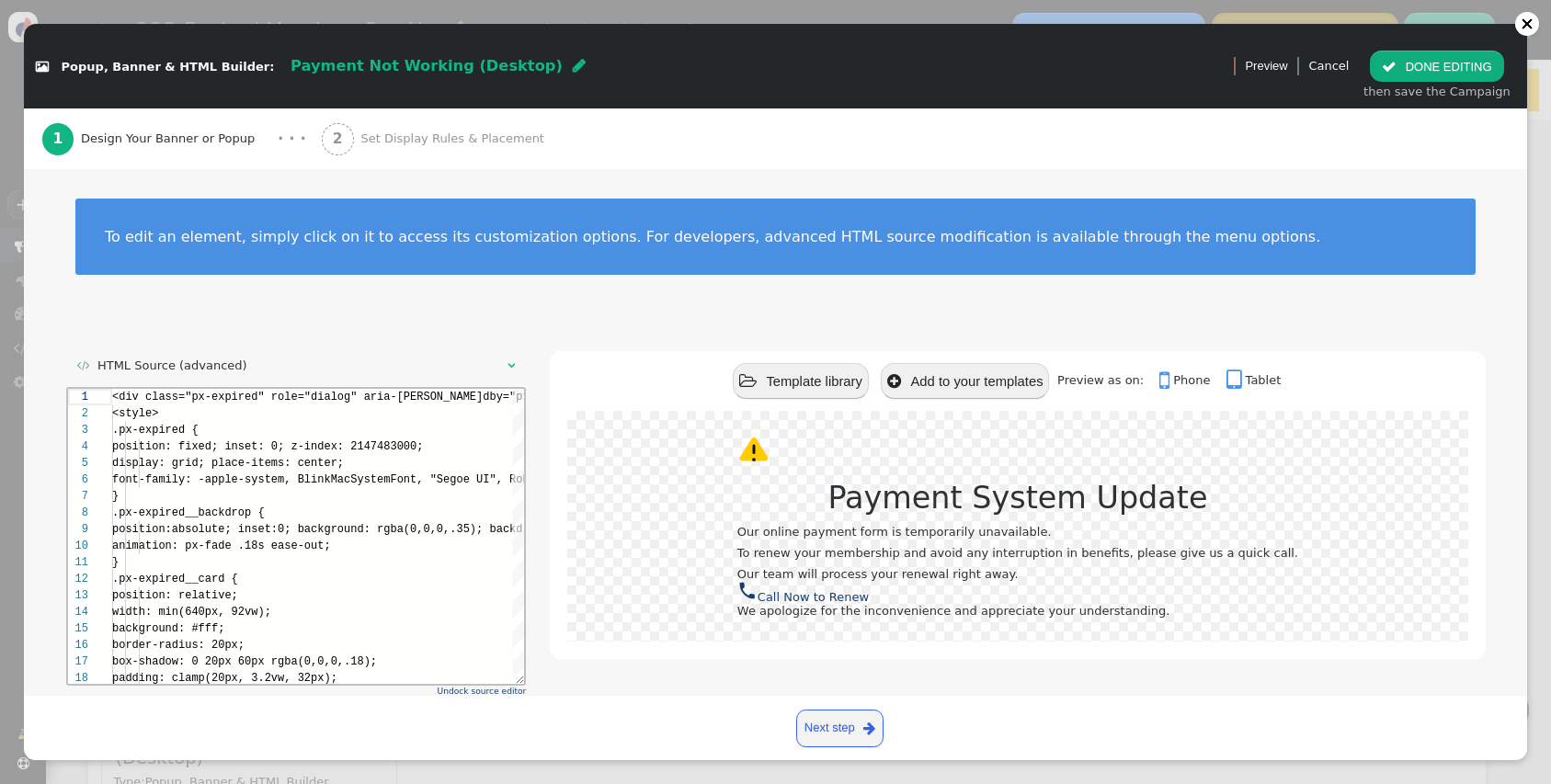
scroll to position [33, 0]
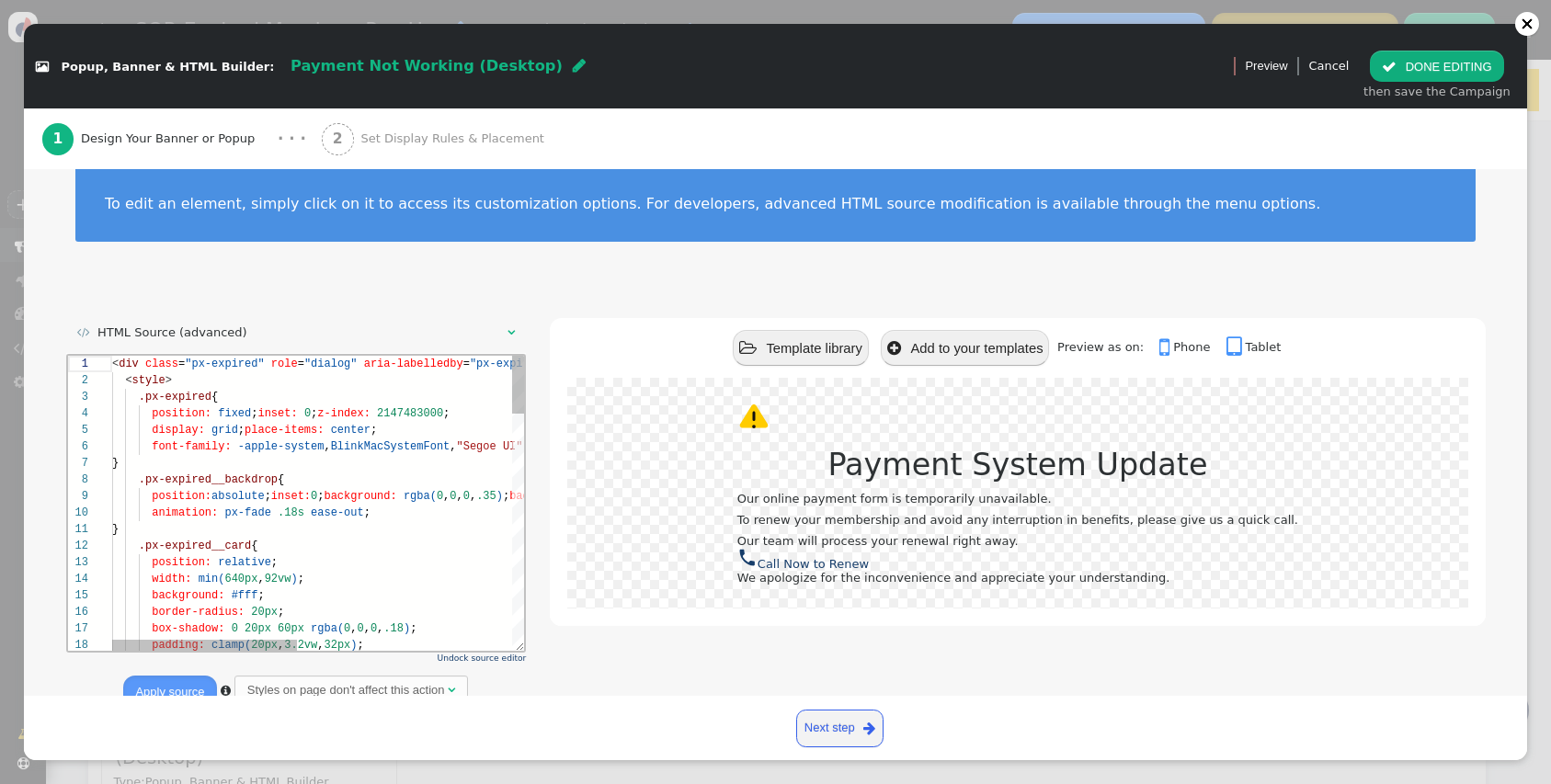
drag, startPoint x: 442, startPoint y: 691, endPoint x: 308, endPoint y: 403, distance: 317.6
click at [308, 403] on div ".px-expired {" at bounding box center [556, 396] width 890 height 17
click at [108, 359] on div at bounding box center [100, 363] width 24 height 17
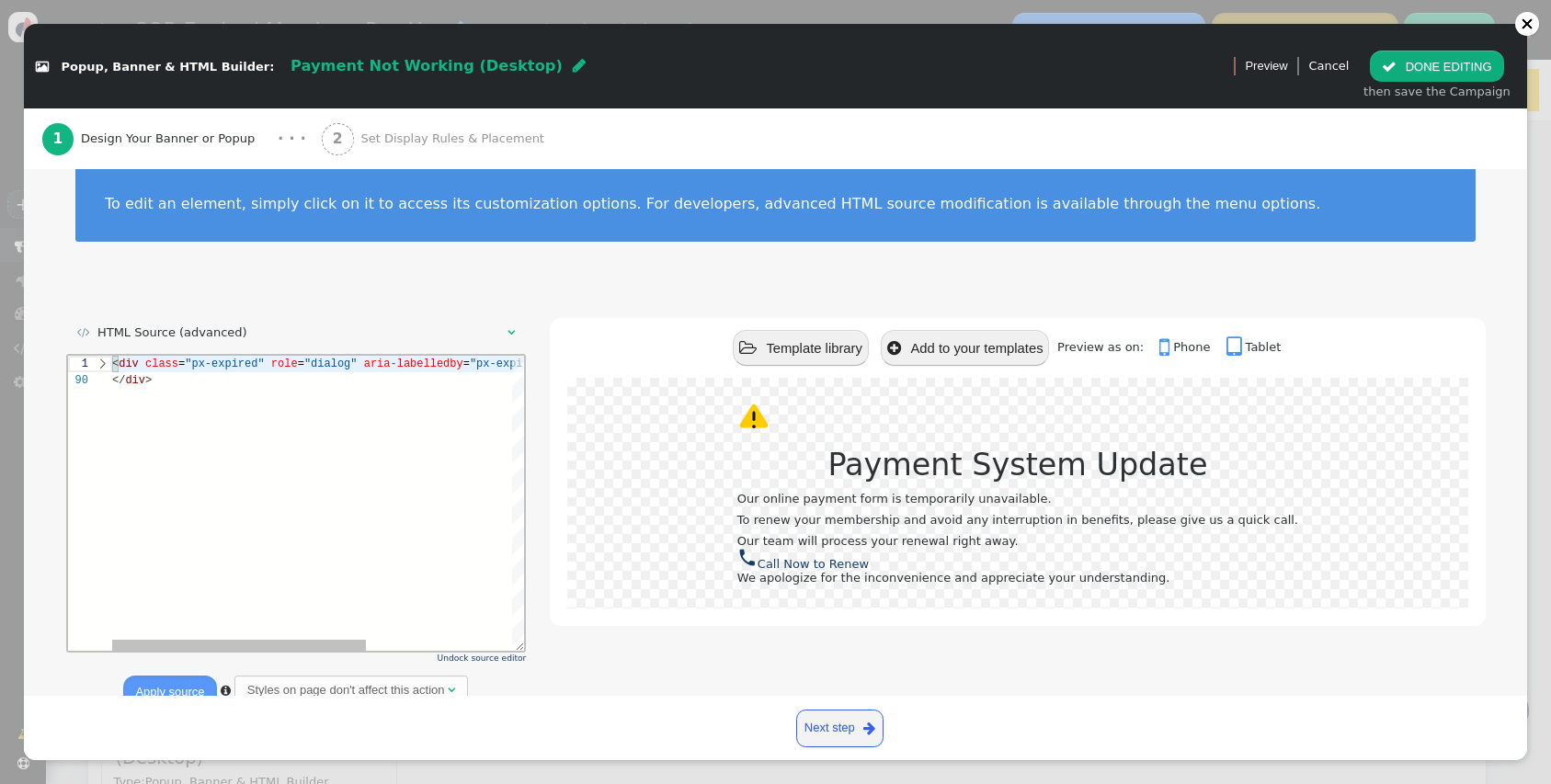
click at [101, 359] on div at bounding box center [100, 363] width 24 height 17
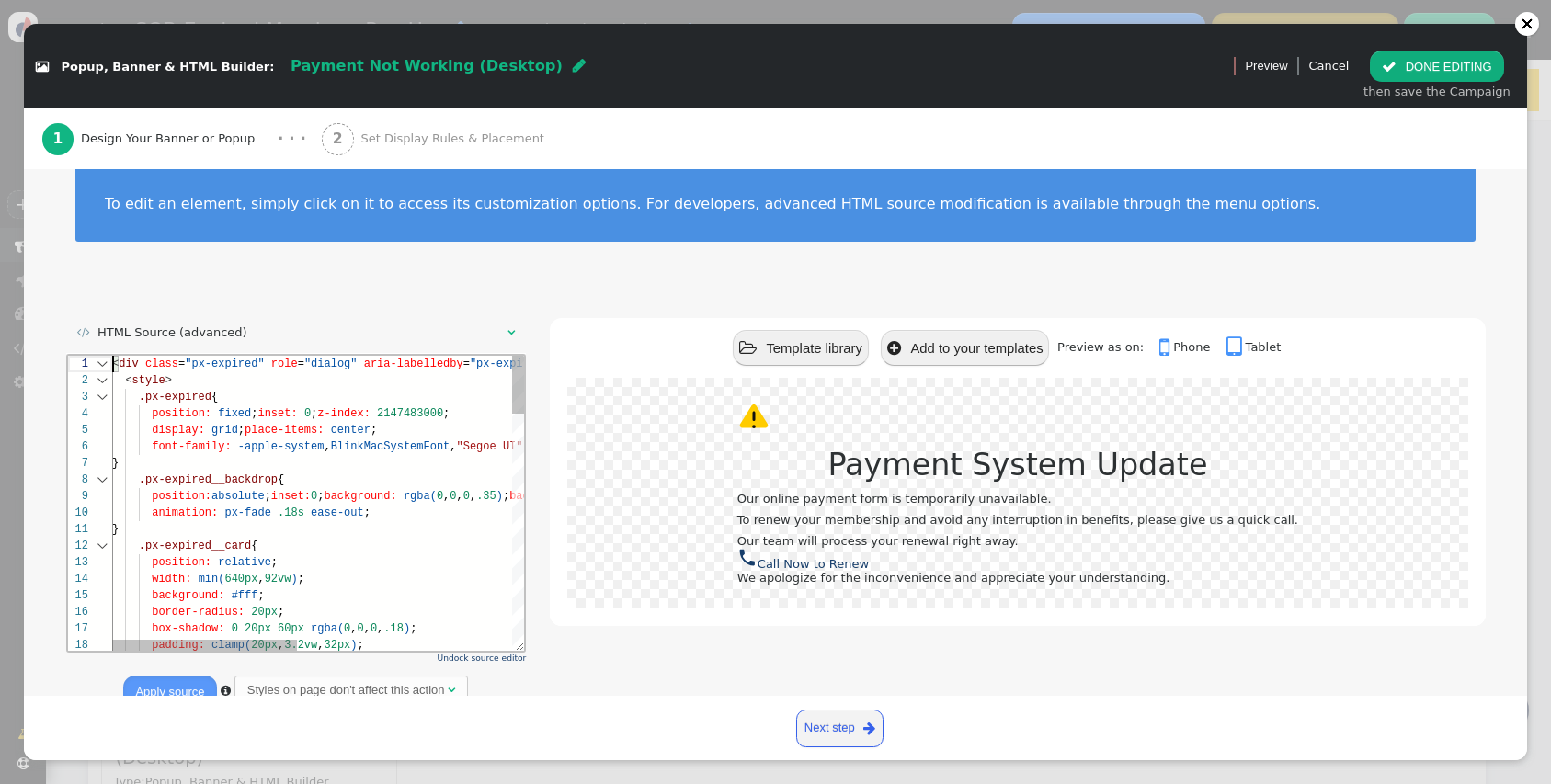
scroll to position [0, 40]
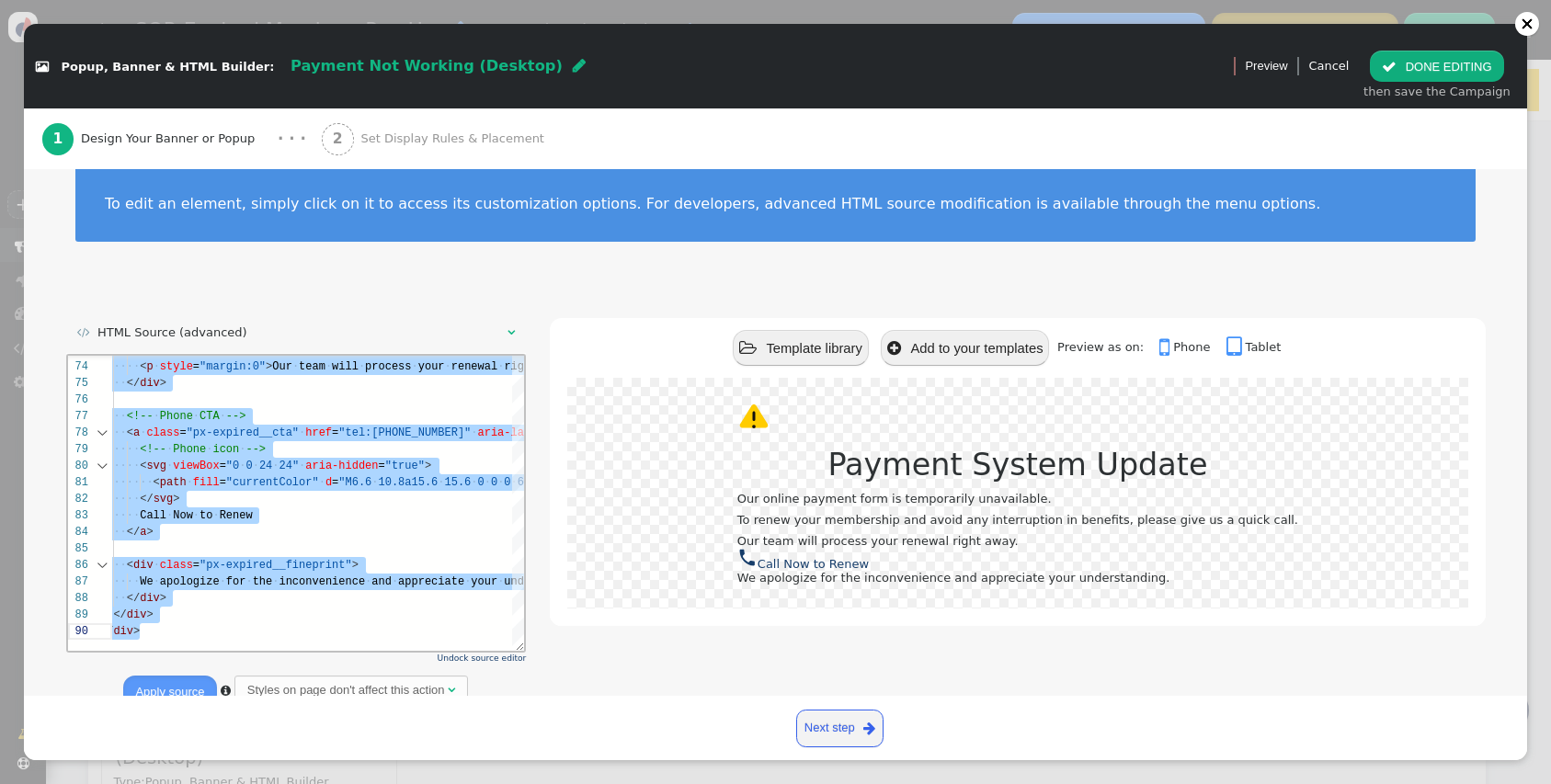
drag, startPoint x: 113, startPoint y: 366, endPoint x: 371, endPoint y: 866, distance: 562.6
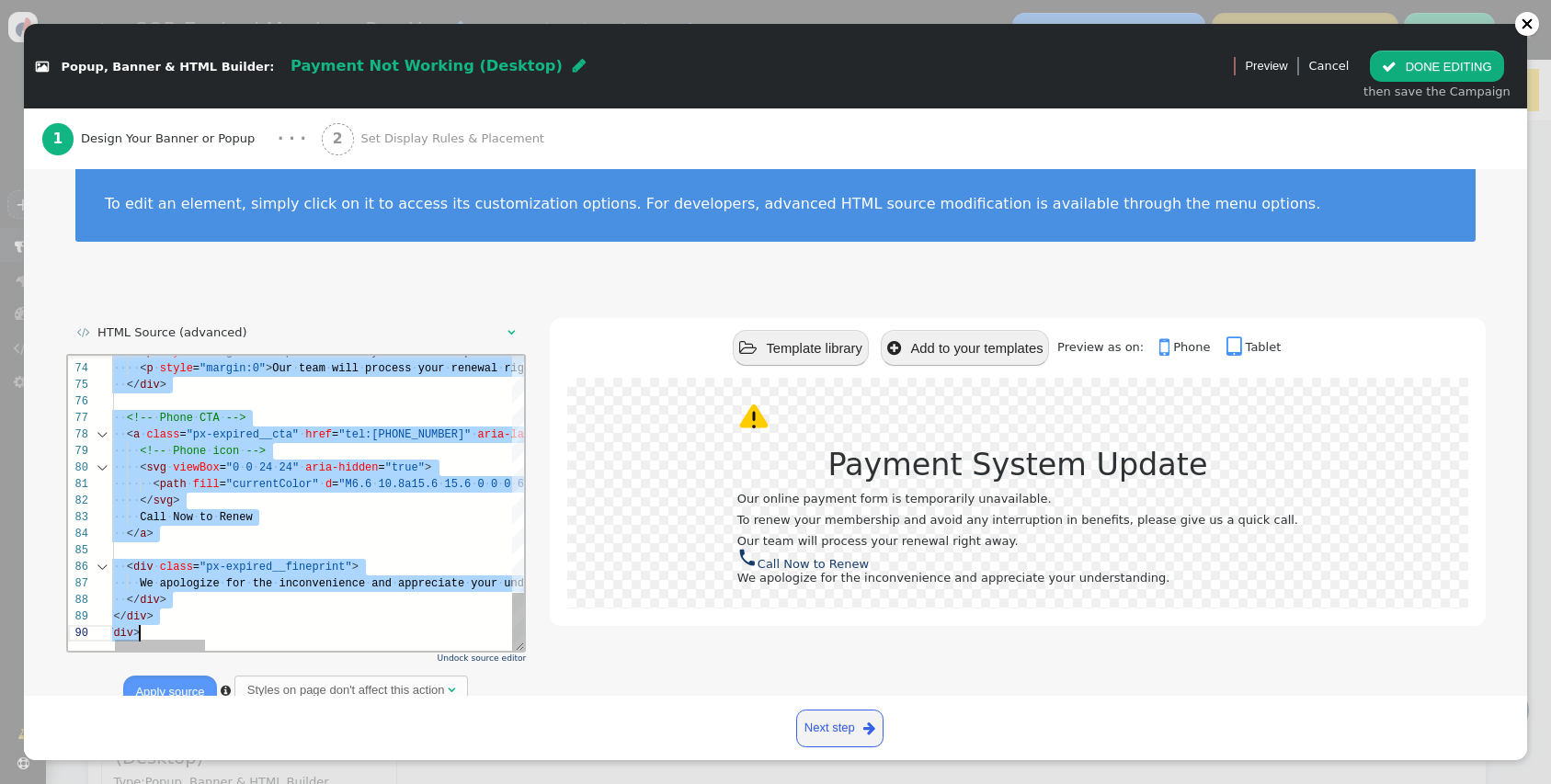
paste textarea "} catch(e){} })(); </script> </div>"
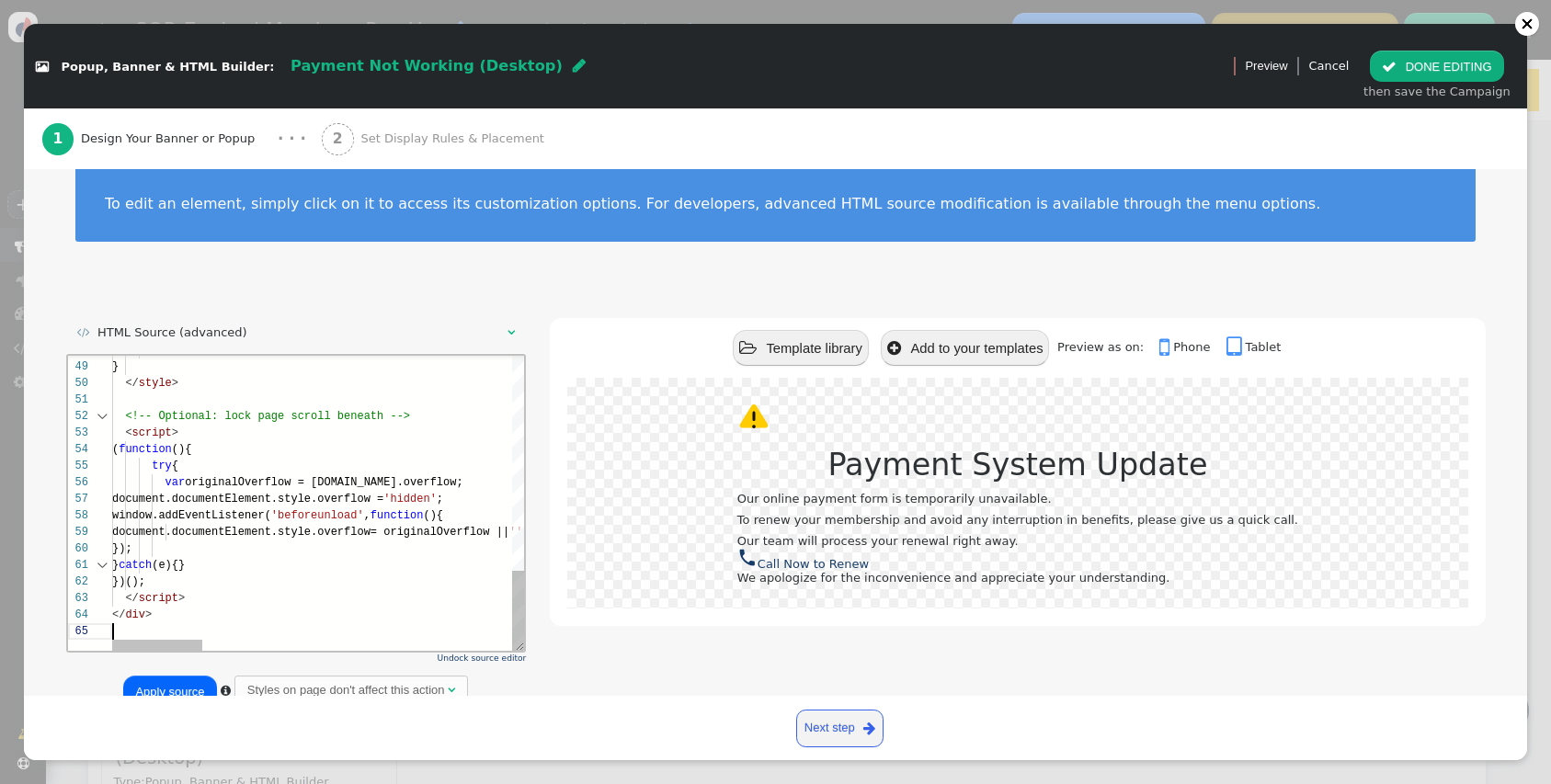
scroll to position [66, 0]
type textarea "} catch(e){} })(); </script> </div>"
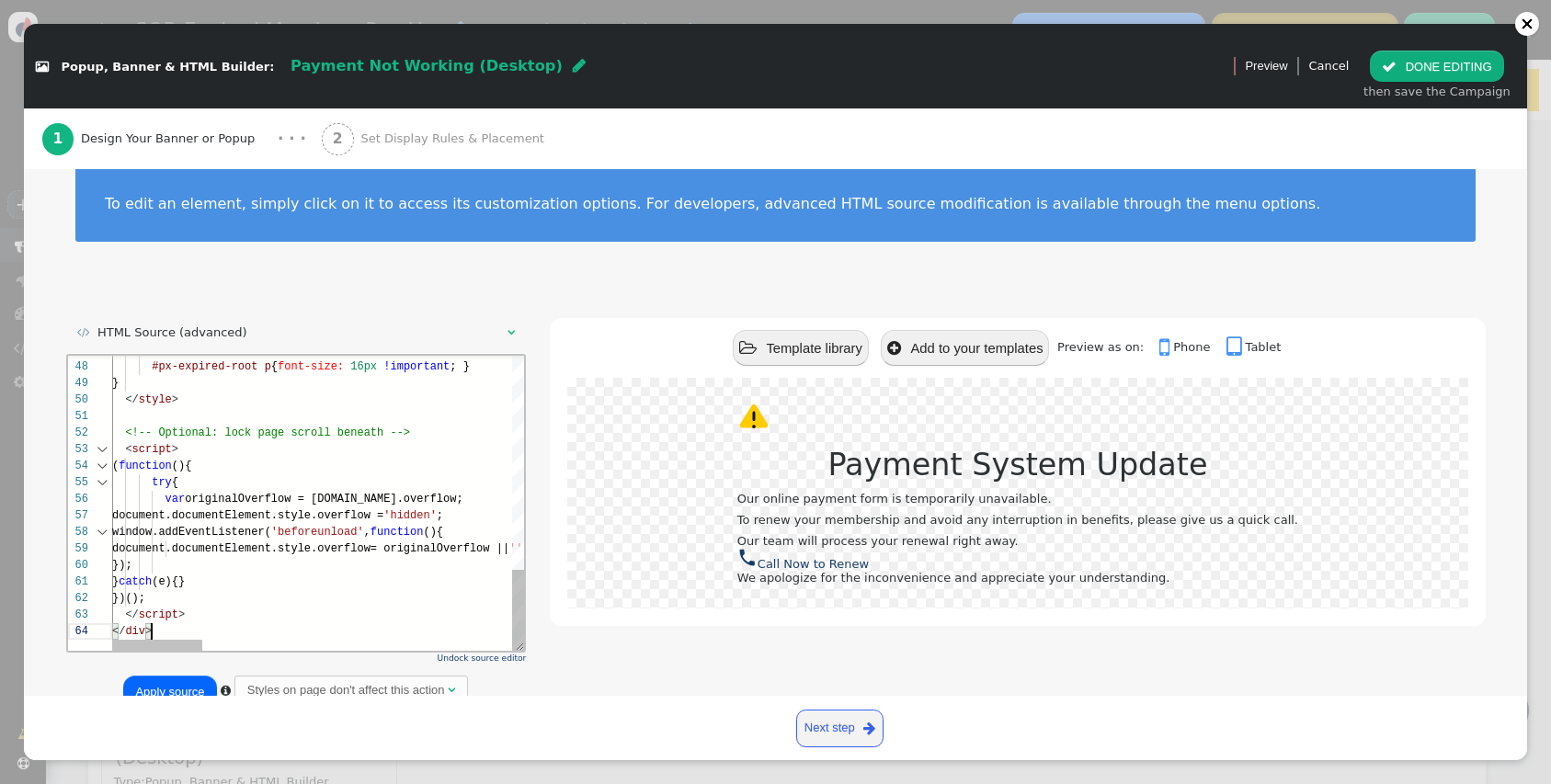
scroll to position [50, 40]
click at [193, 684] on button "Apply source" at bounding box center [170, 691] width 93 height 31
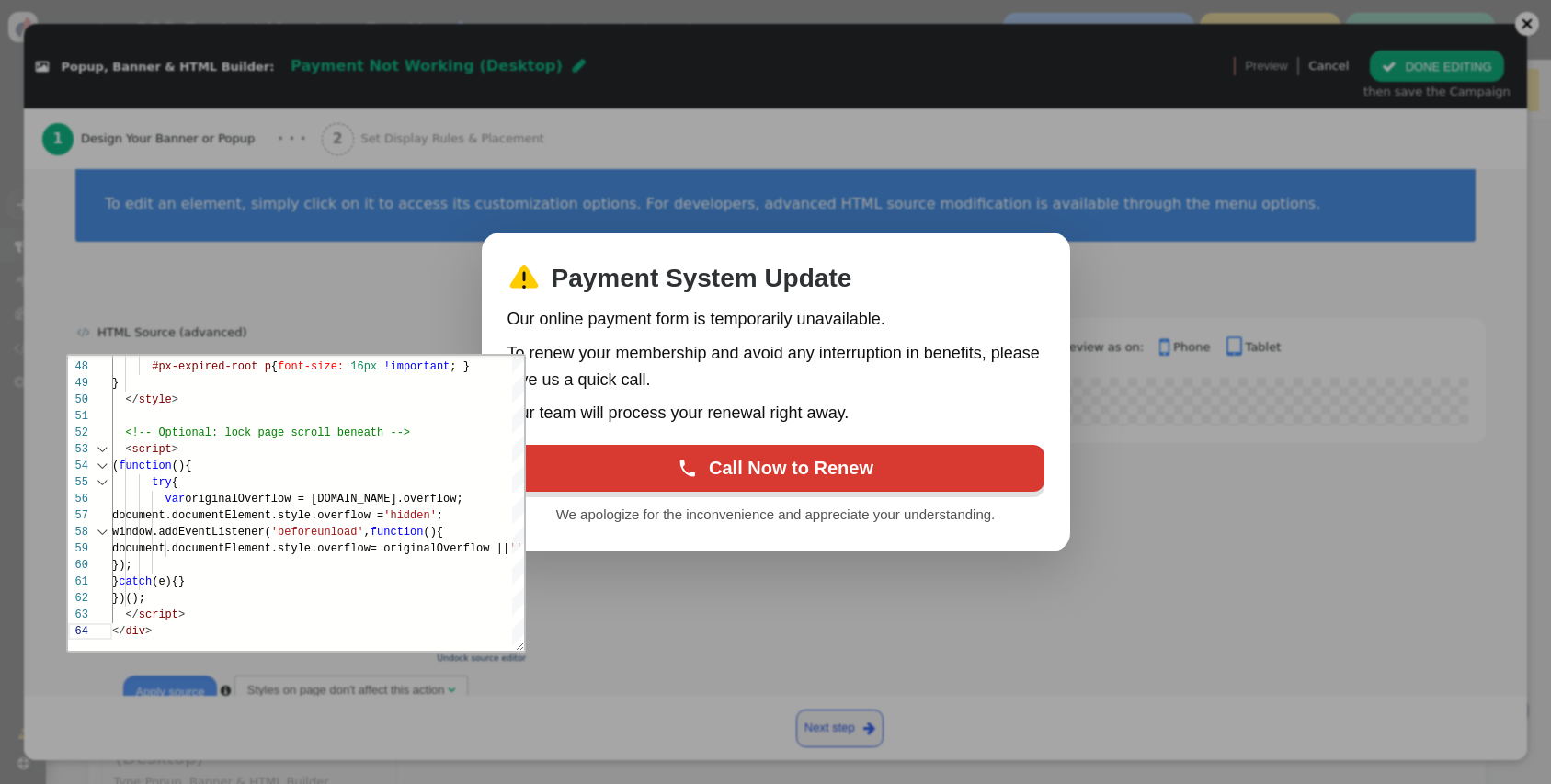
click at [687, 592] on div at bounding box center [775, 392] width 1551 height 784
click at [709, 465] on font "Call Now to Renew" at bounding box center [791, 468] width 164 height 21
click at [579, 606] on div at bounding box center [775, 392] width 1551 height 784
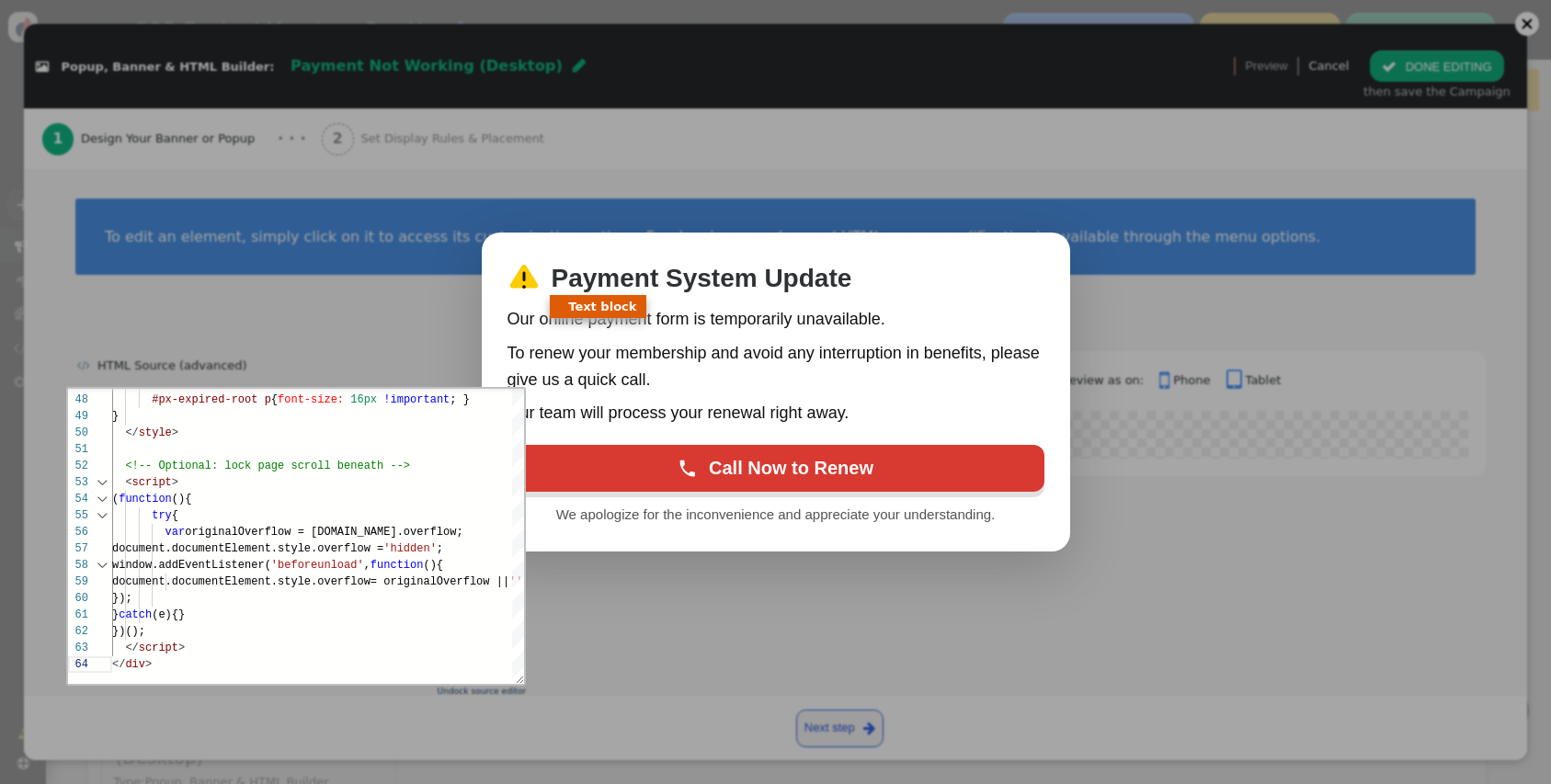
click at [1447, 141] on div at bounding box center [775, 392] width 1551 height 784
click at [1107, 245] on div at bounding box center [775, 392] width 1551 height 784
click at [1352, 171] on div at bounding box center [775, 392] width 1551 height 784
click at [1446, 90] on div at bounding box center [775, 392] width 1551 height 784
click at [1448, 54] on div at bounding box center [775, 392] width 1551 height 784
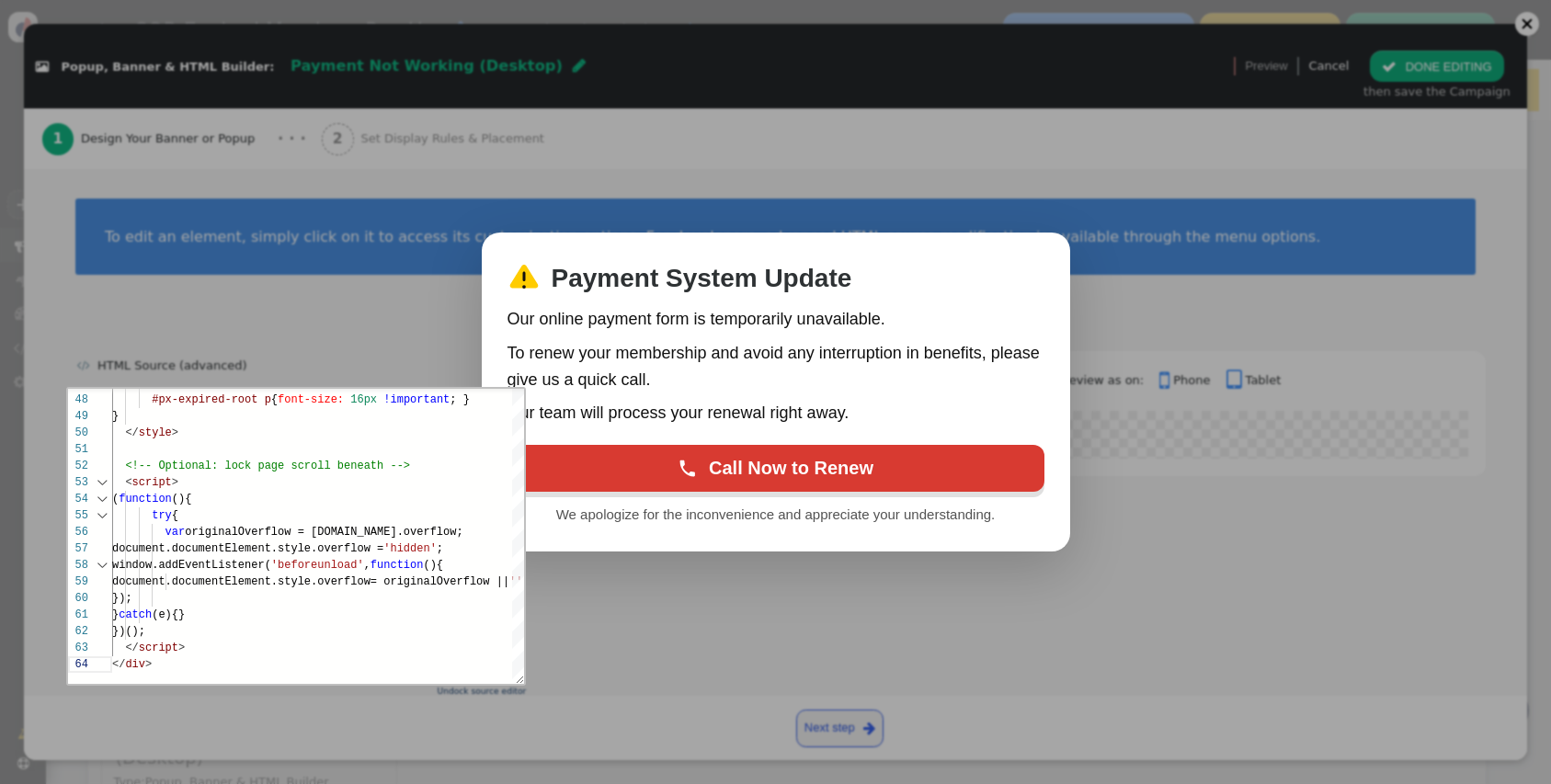
click at [733, 328] on p "Our online payment form is temporarily unavailable." at bounding box center [776, 319] width 537 height 26
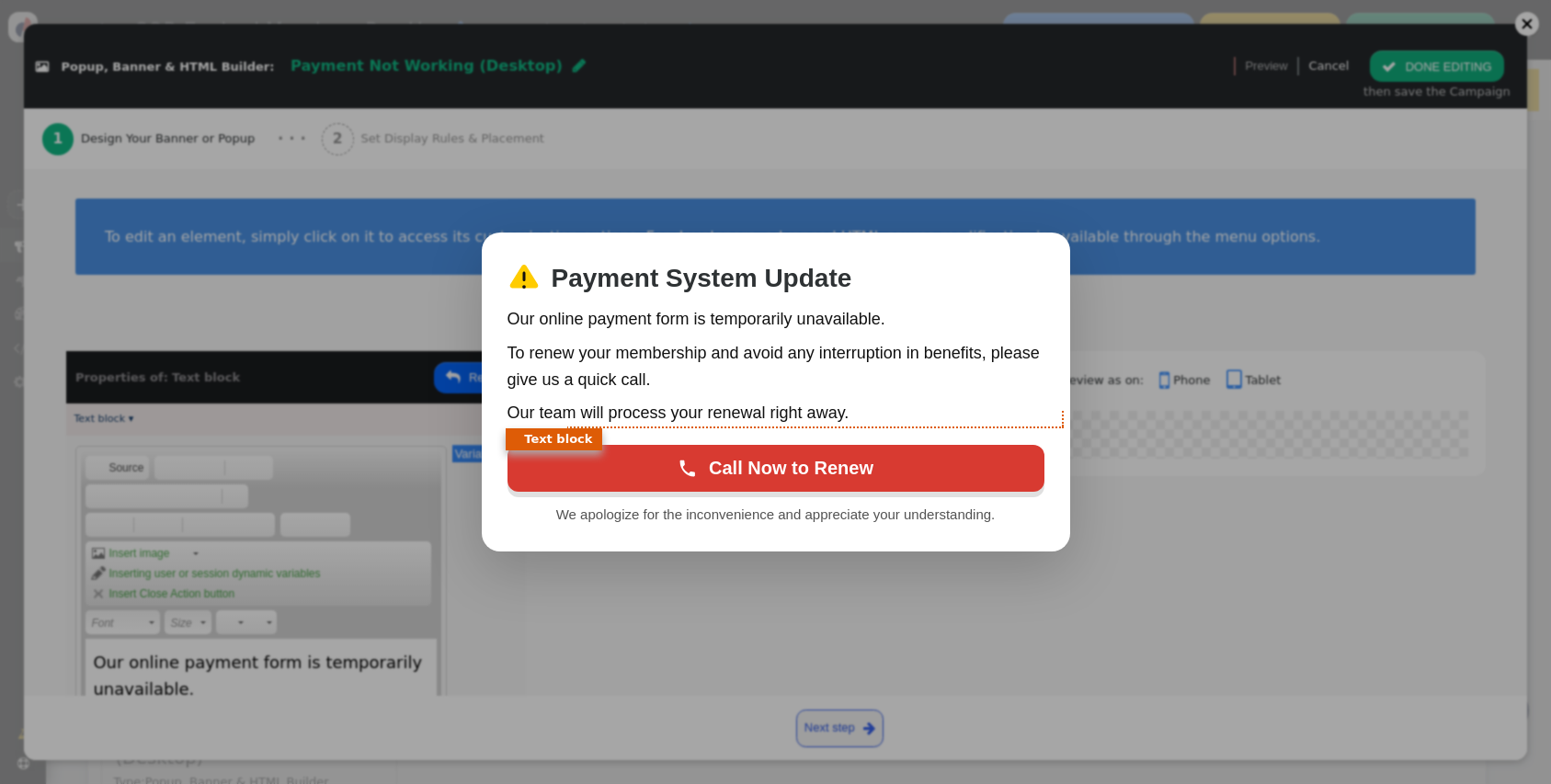
click at [632, 420] on p "Our team will process your renewal right away." at bounding box center [776, 413] width 537 height 26
click at [716, 337] on div "Our online payment form is temporarily unavailable. To renew your membership an…" at bounding box center [776, 366] width 537 height 121
click at [293, 679] on div at bounding box center [775, 392] width 1551 height 784
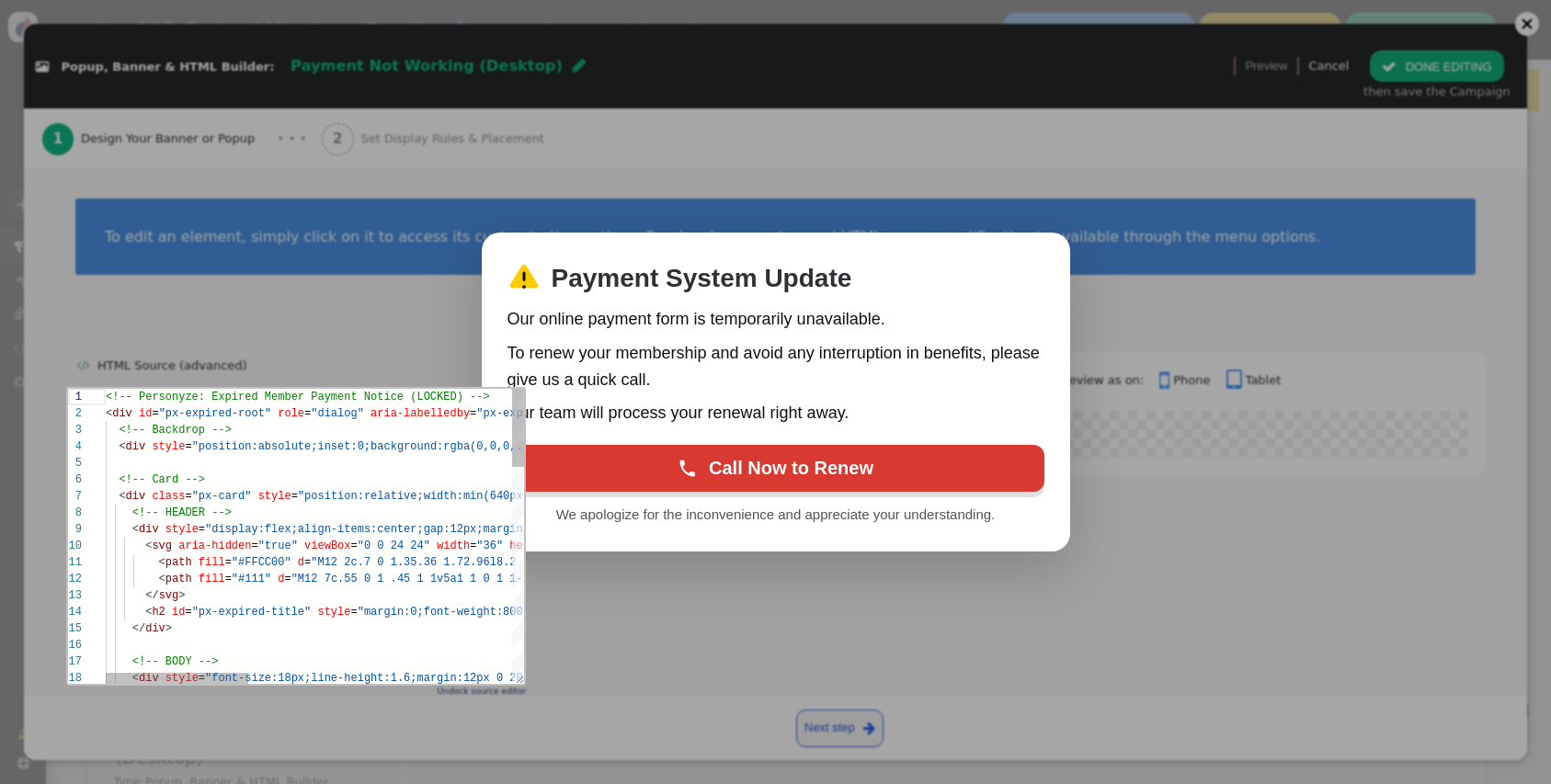
click at [575, 622] on div at bounding box center [775, 392] width 1551 height 784
click at [634, 694] on div at bounding box center [775, 392] width 1551 height 784
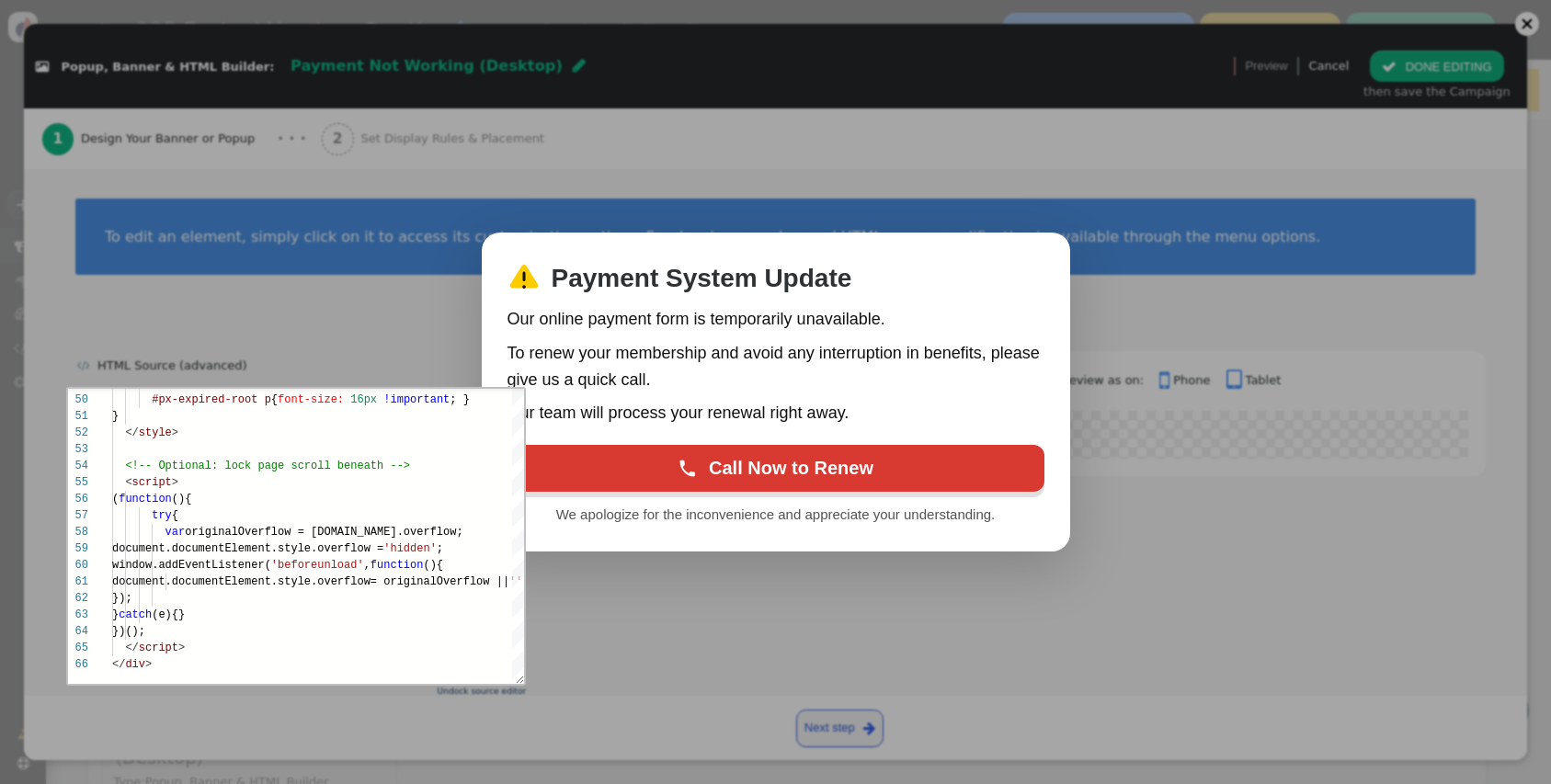
click at [306, 724] on div at bounding box center [775, 392] width 1551 height 784
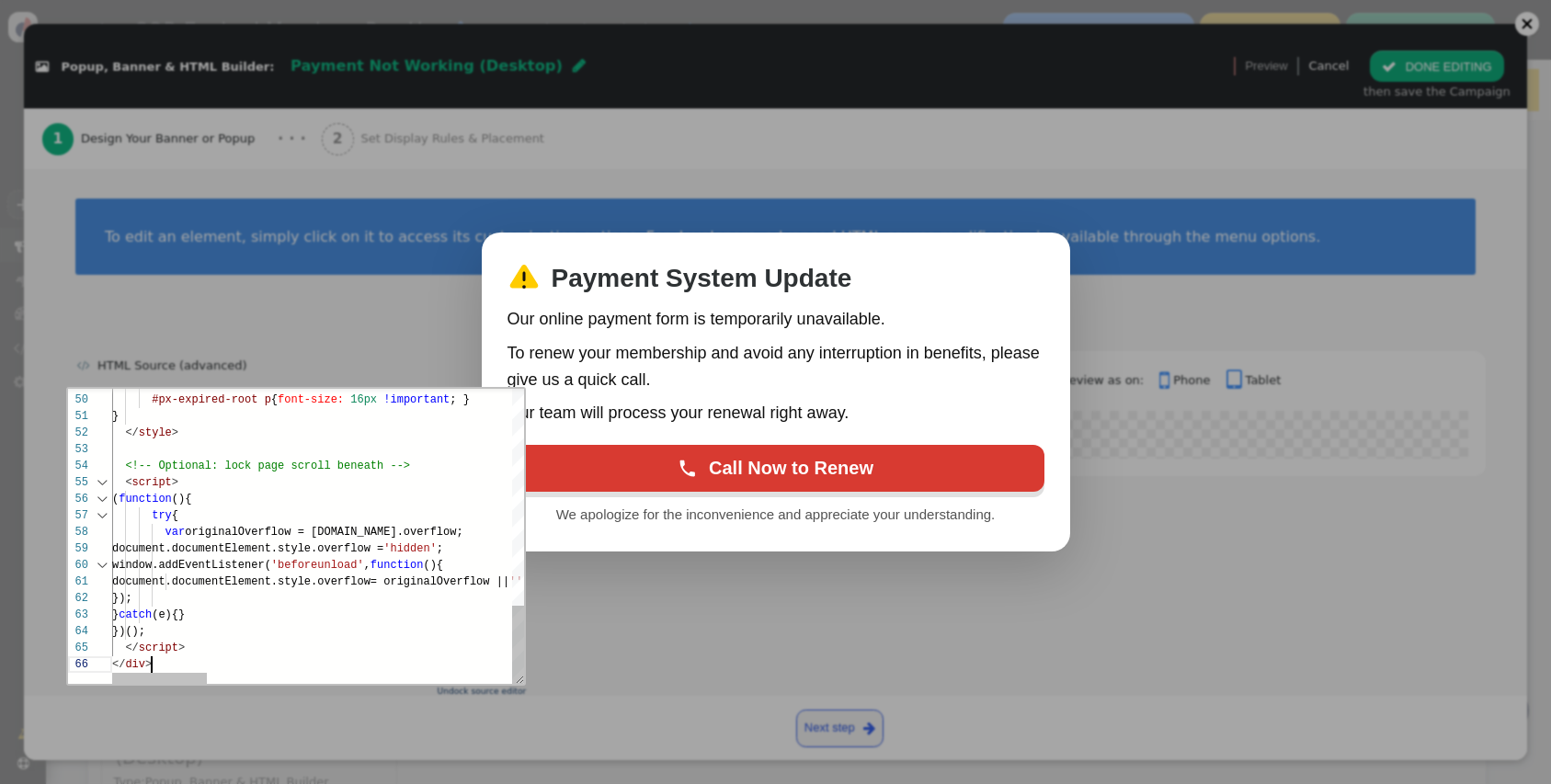
scroll to position [17, 0]
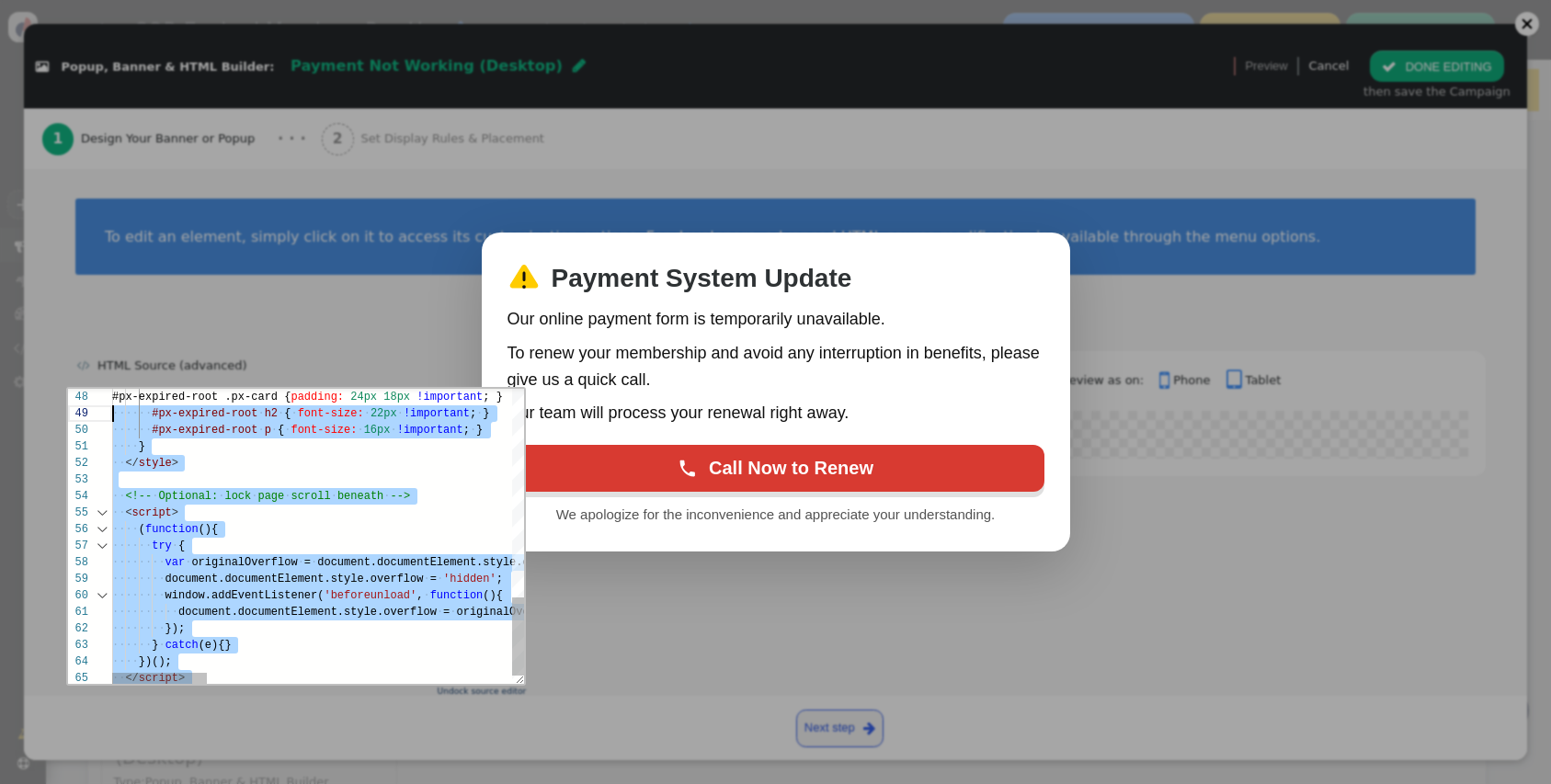
type textarea "<!-- Personyze: Expired Member Payment Notice (LOCKED) --> <div id="px-expired-…"
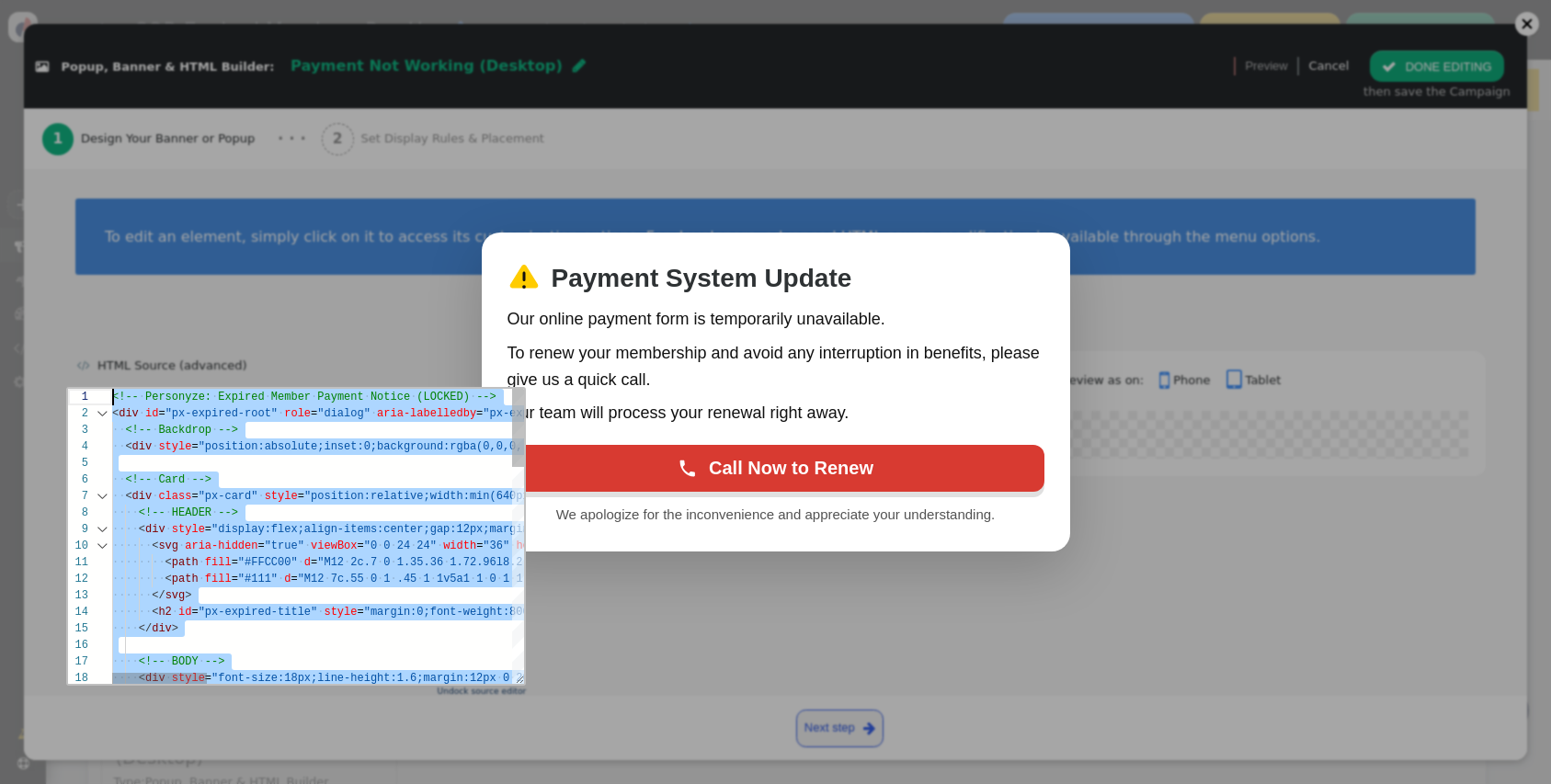
drag, startPoint x: 169, startPoint y: 659, endPoint x: 46, endPoint y: 248, distance: 429.0
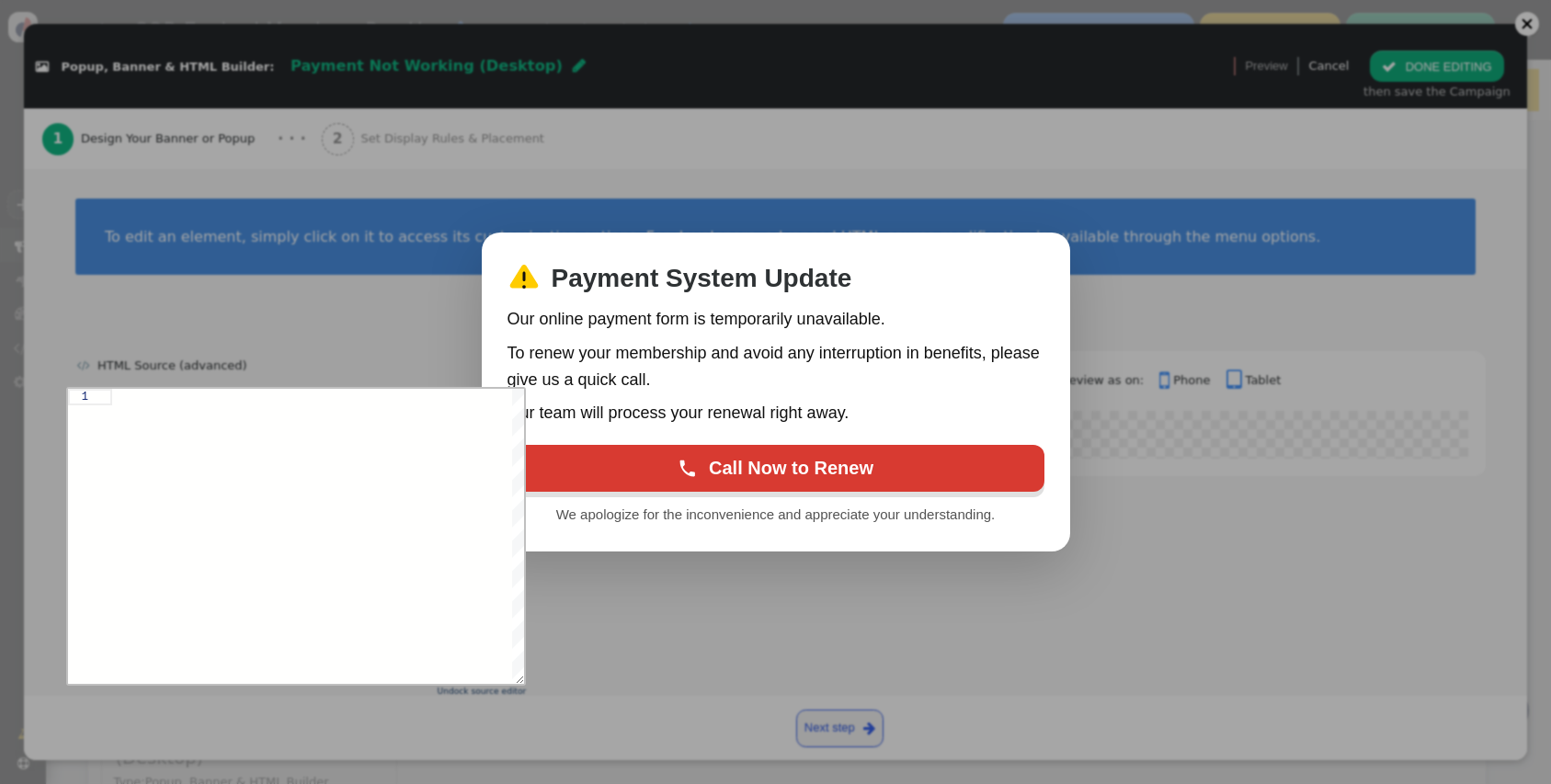
paste textarea "Editor content;Press Alt+F1 for Accessibility Options."
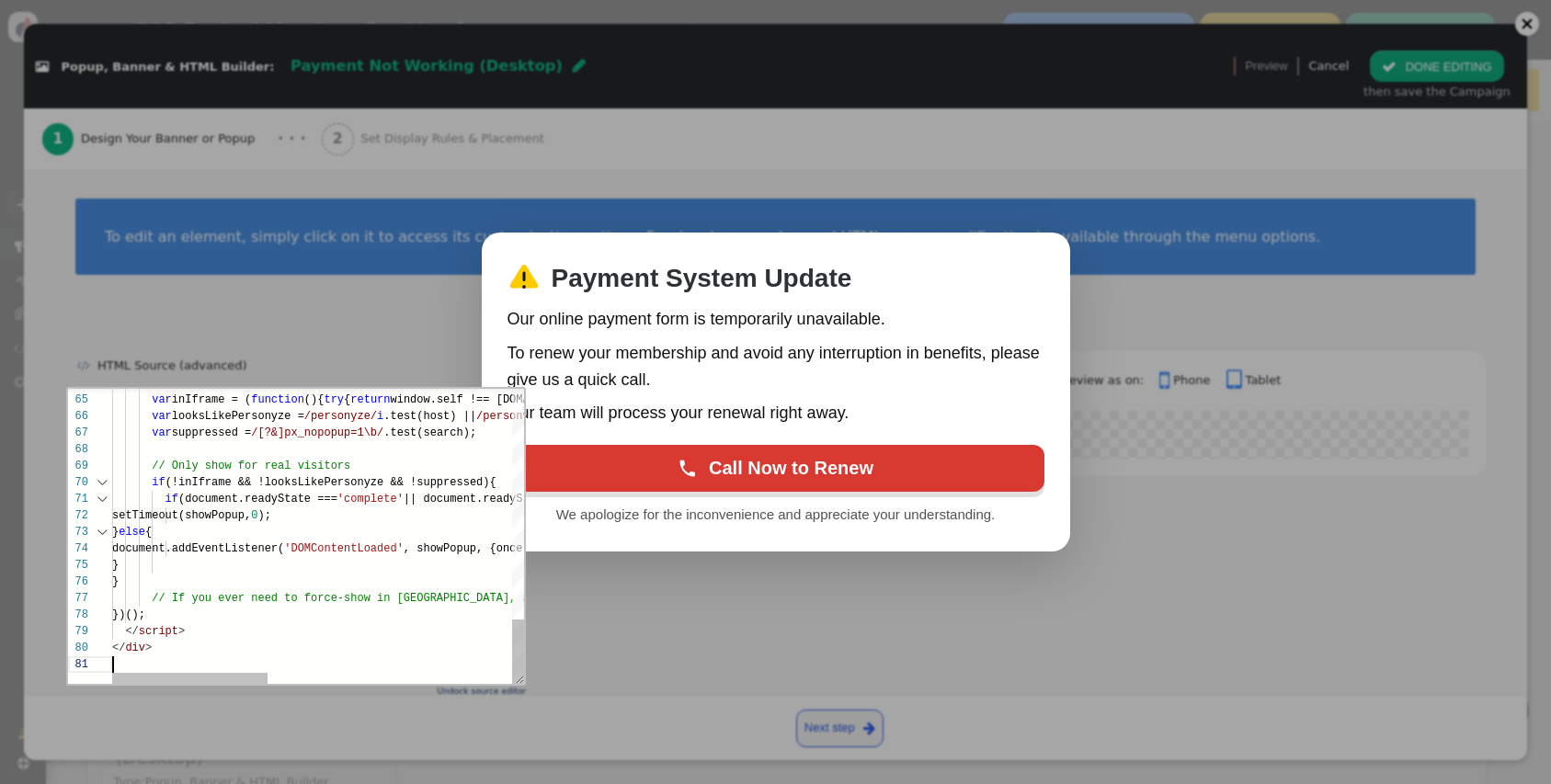
scroll to position [149, 40]
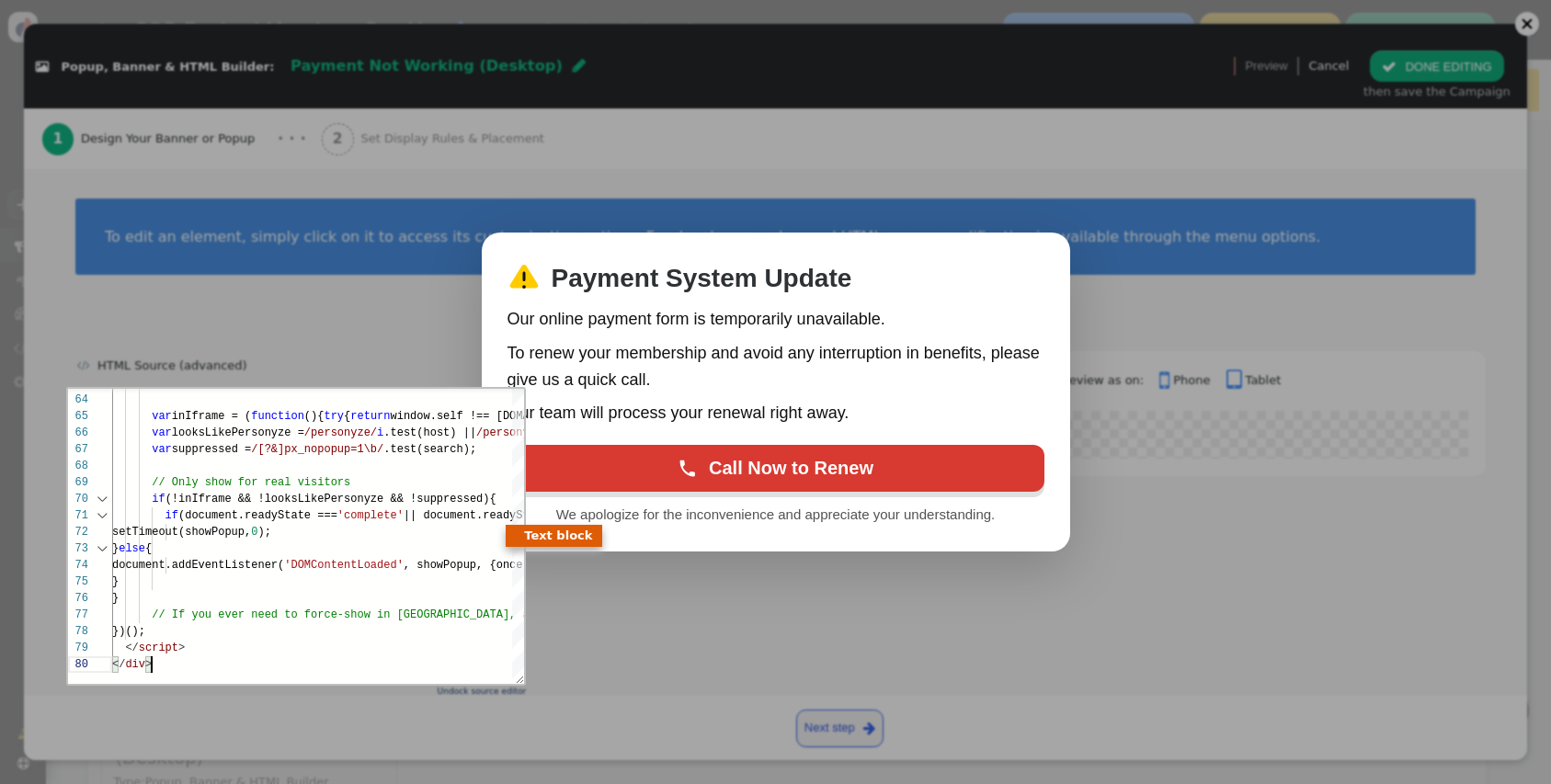
type textarea "if (document.readyState === 'complete' || document.readyState === 'interactive'…"
click at [642, 613] on div at bounding box center [775, 392] width 1551 height 784
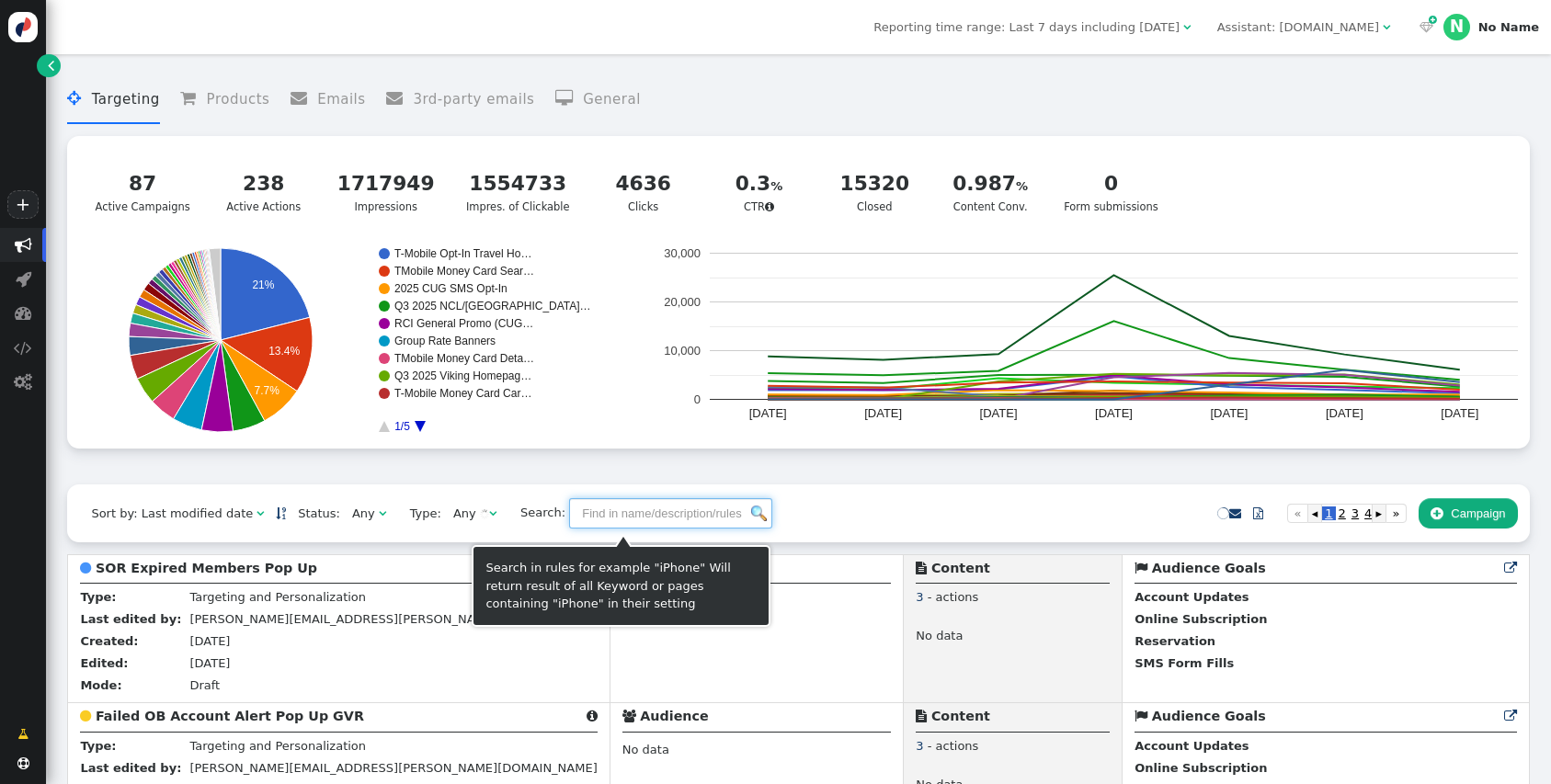
click at [638, 523] on input "text" at bounding box center [670, 513] width 203 height 31
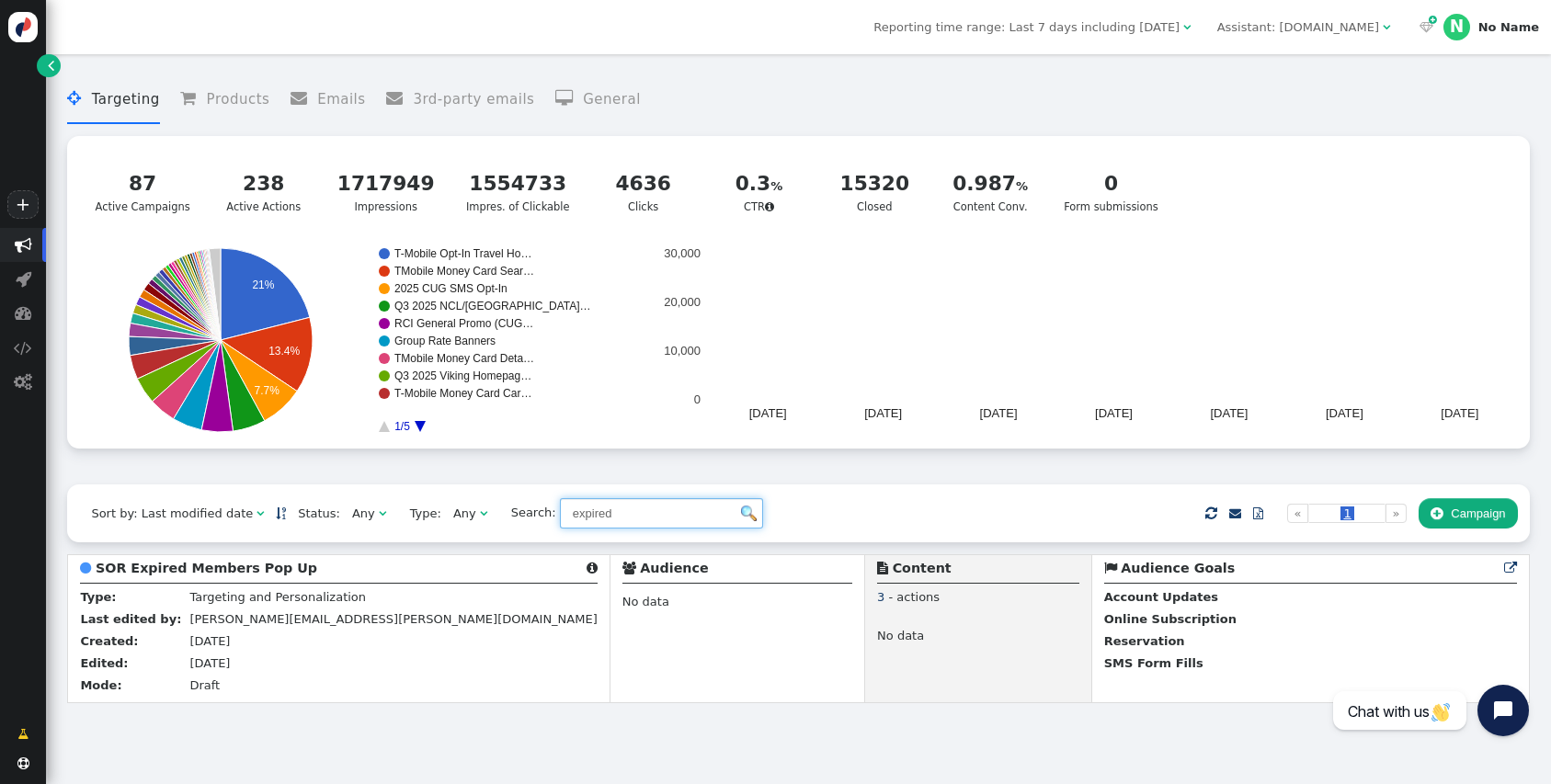
type input "expired"
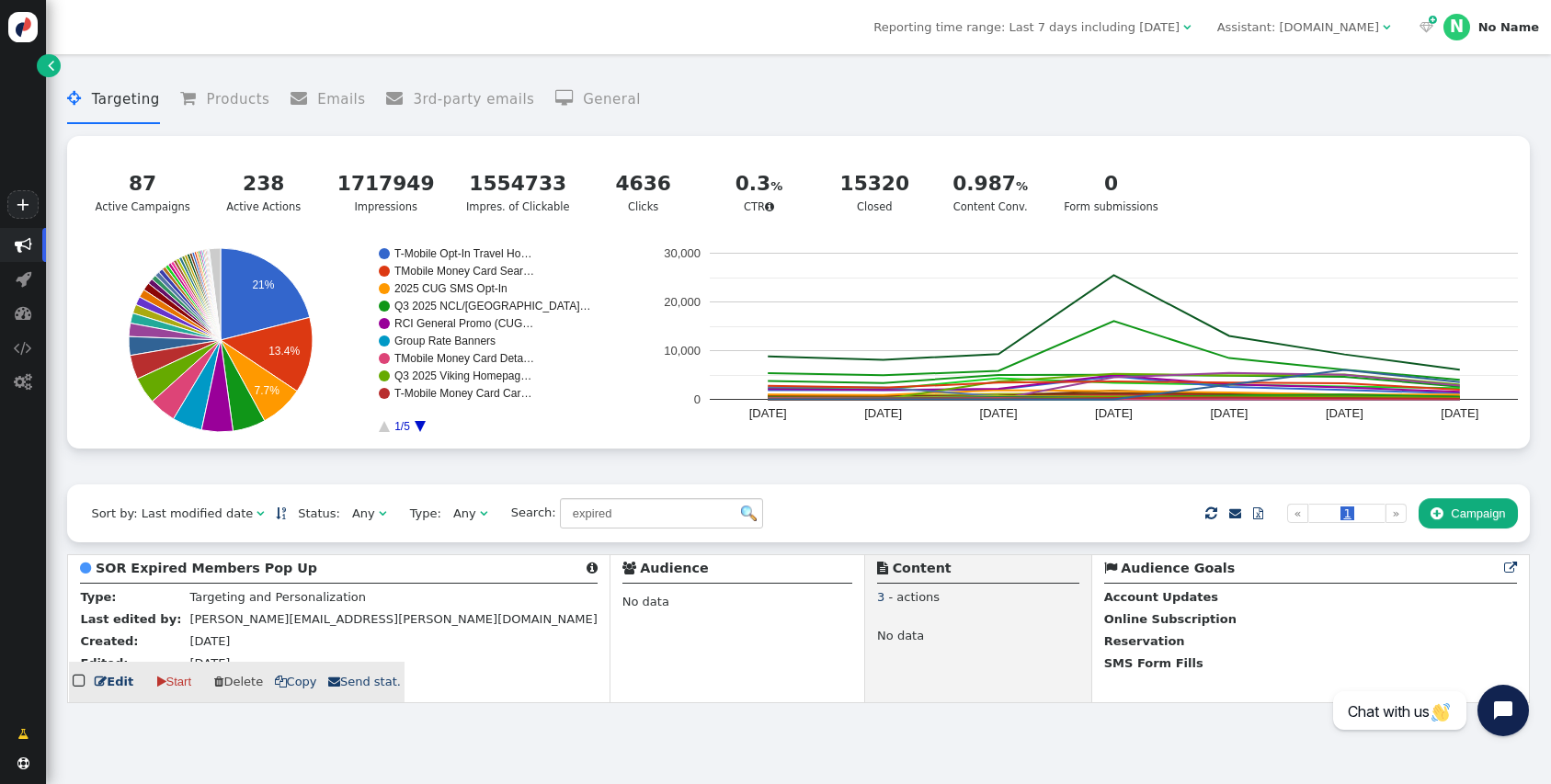
click at [135, 654] on td "Created:" at bounding box center [133, 642] width 106 height 22
click at [115, 691] on link " Edit" at bounding box center [113, 681] width 39 height 18
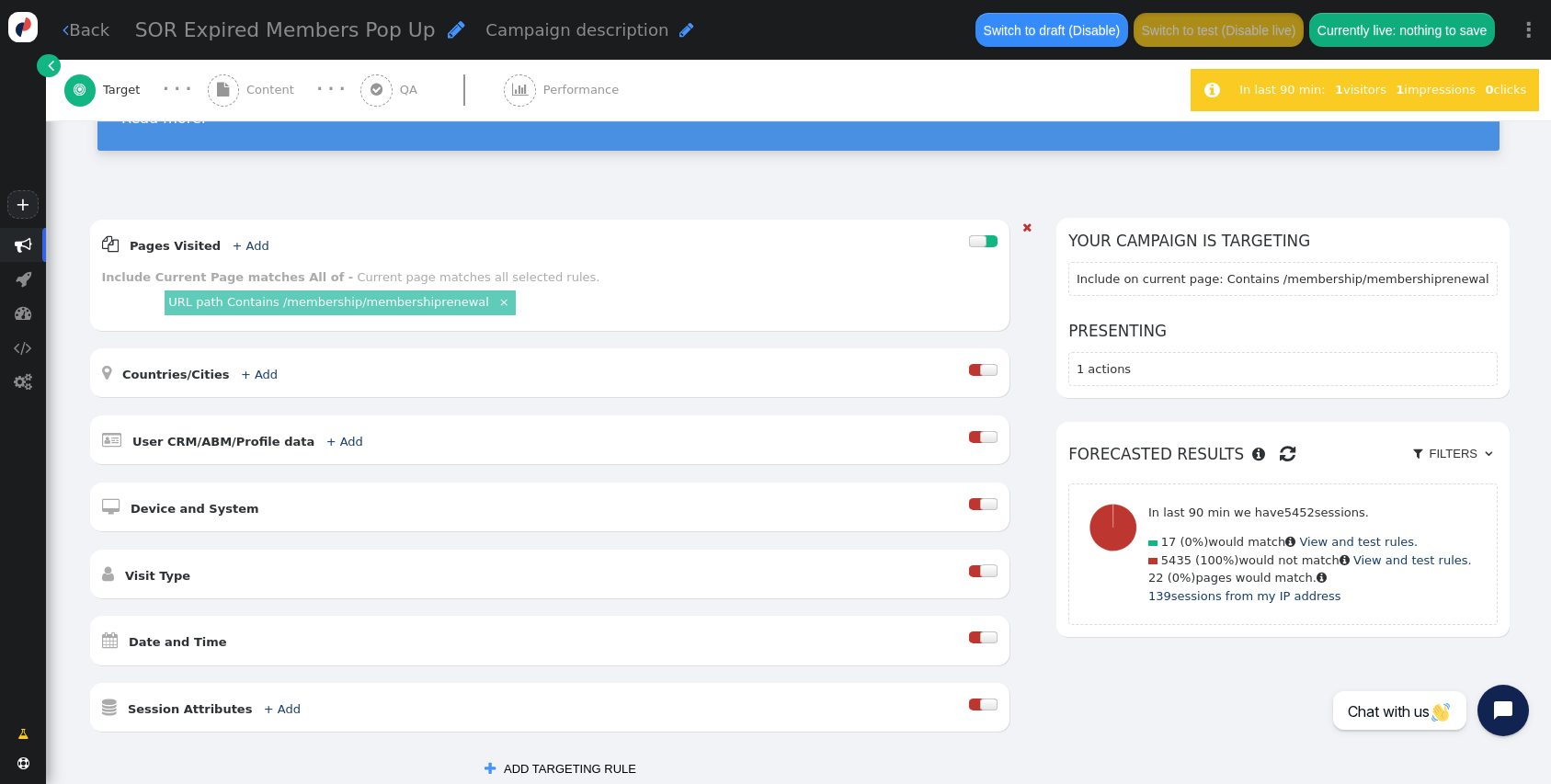
scroll to position [128, 0]
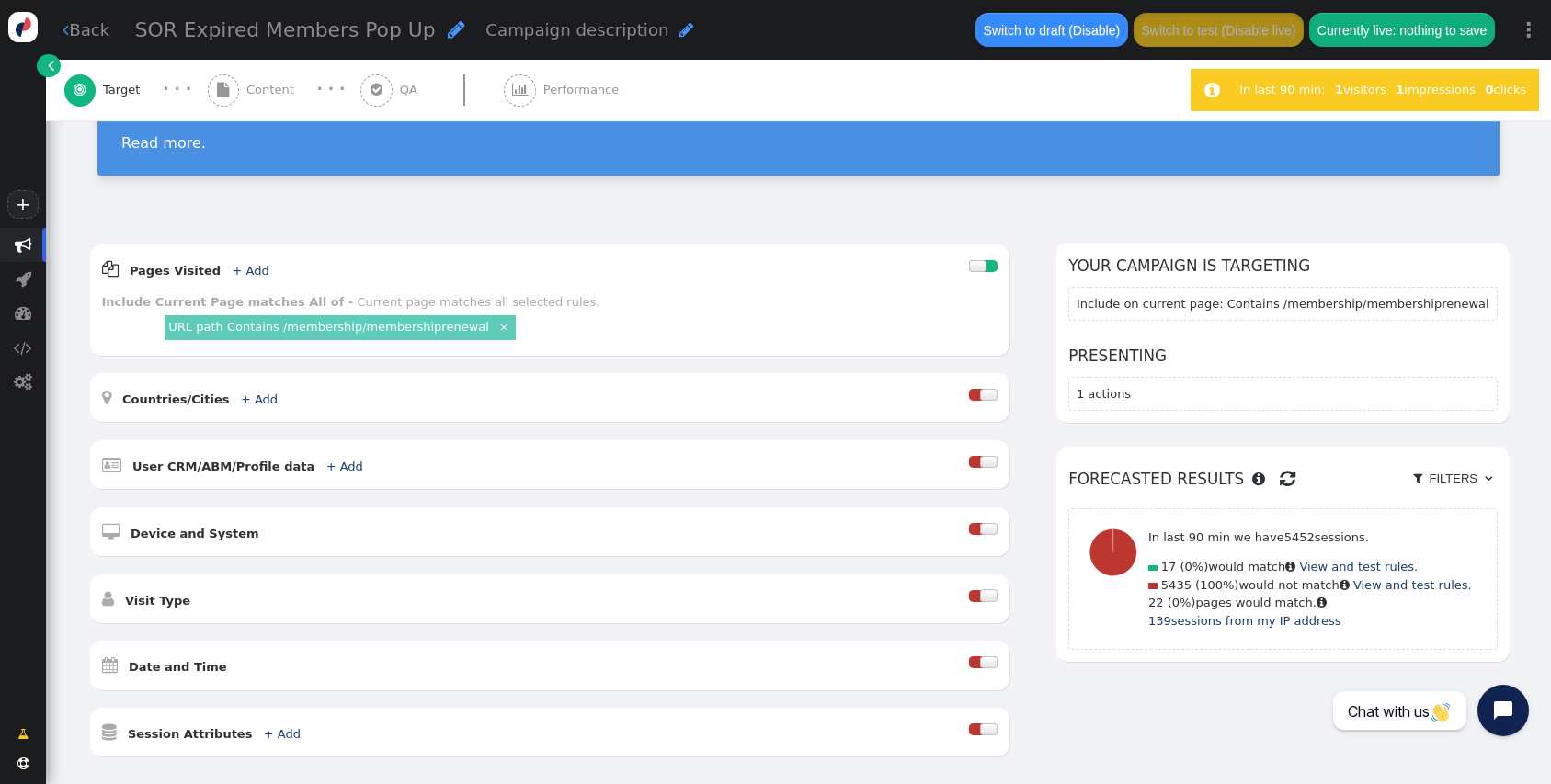
click at [242, 106] on div " Content" at bounding box center [254, 90] width 93 height 60
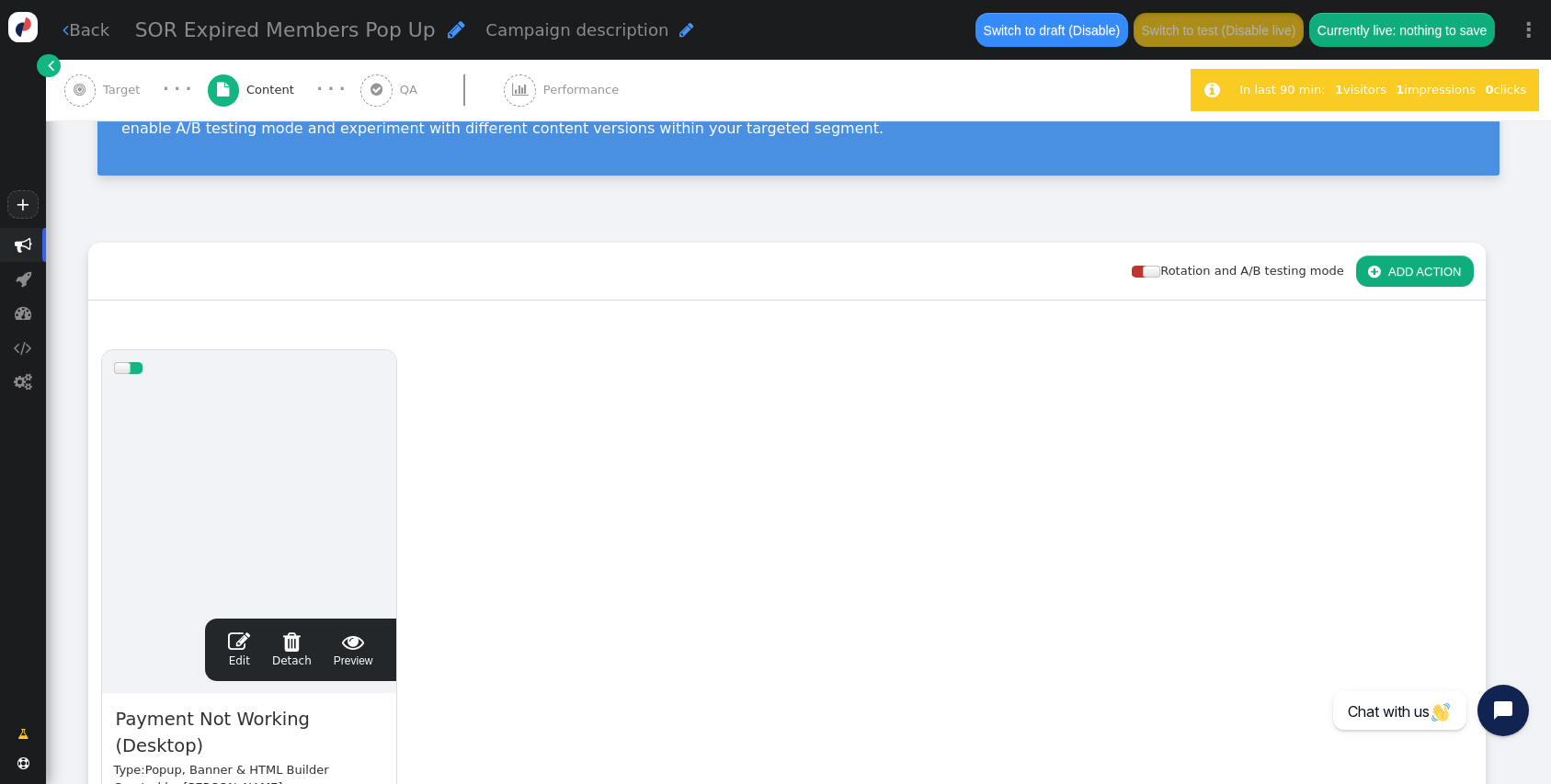
click at [226, 632] on div " Edit  Detach  Preview" at bounding box center [300, 649] width 167 height 39
click at [236, 641] on span "" at bounding box center [239, 641] width 22 height 22
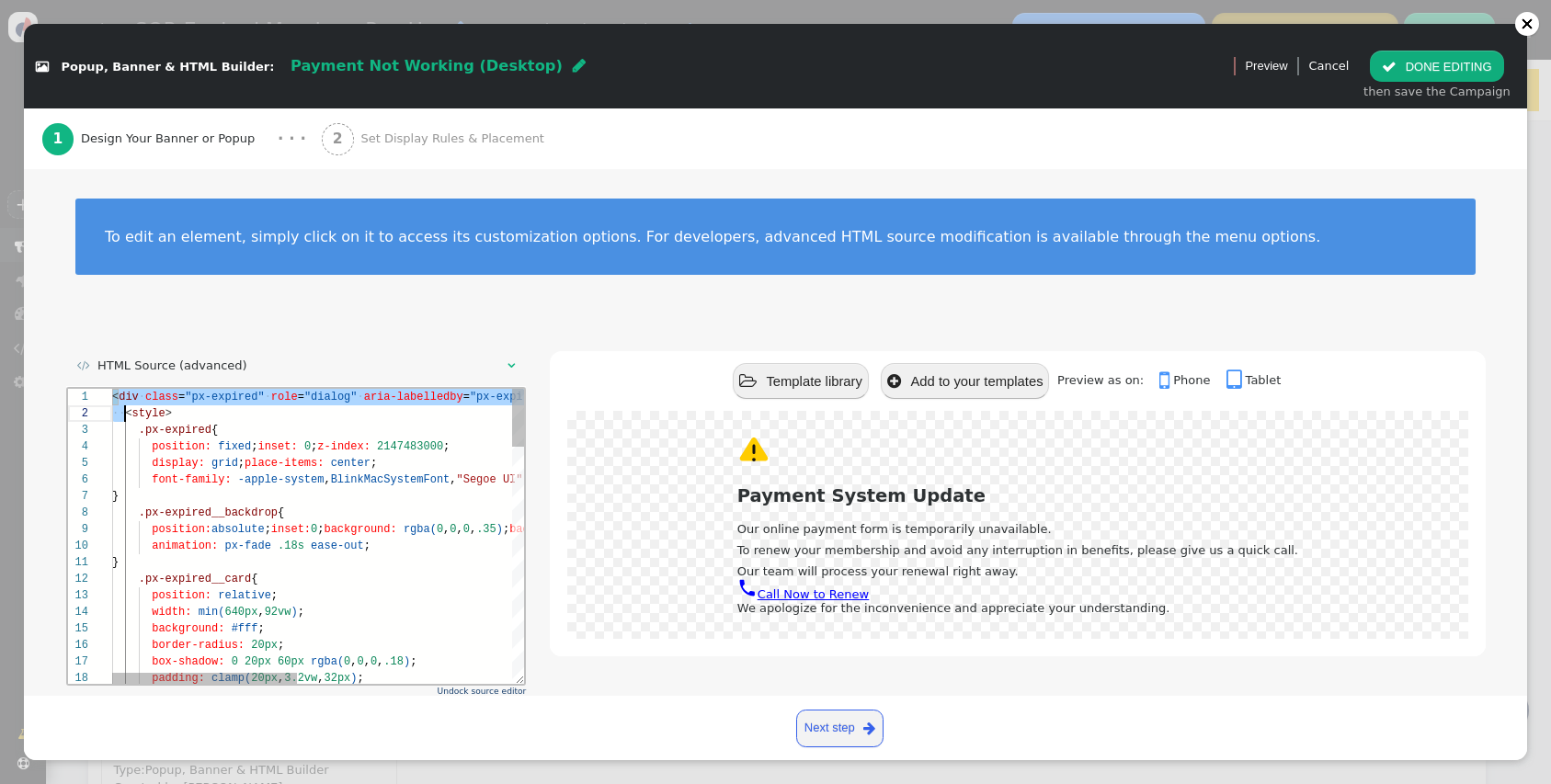
scroll to position [0, 40]
type textarea "<div class="px-expired" role="dialog" aria-labelledby="px-expired-title" aria-m…"
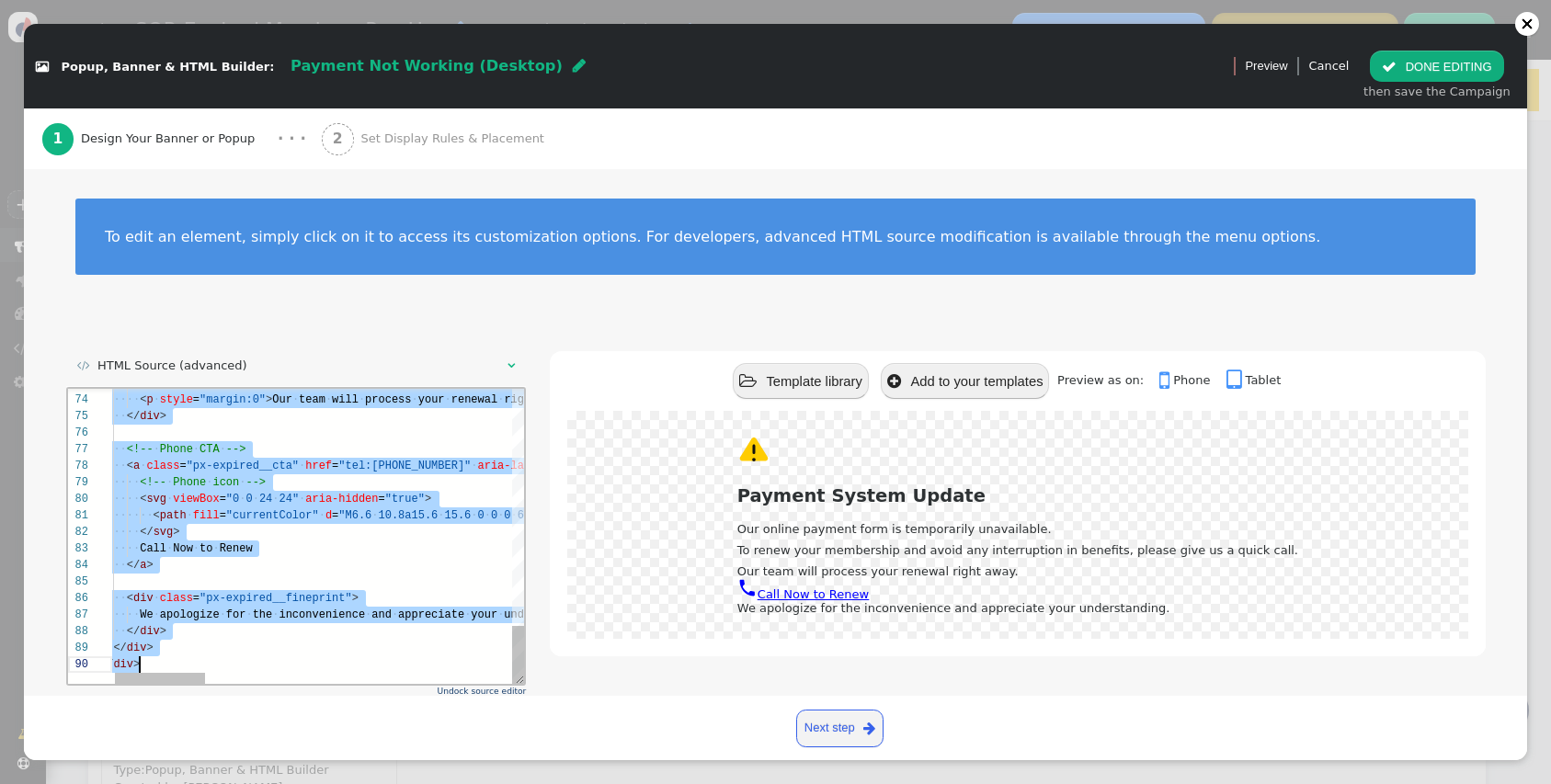
drag, startPoint x: 111, startPoint y: 396, endPoint x: 319, endPoint y: 865, distance: 513.1
click at [319, 388] on html "73 74 75 76 77 78 79 80 81 82 83 84 85 86 87 88 89 90 ······ < p · style = "mar…" at bounding box center [295, 388] width 457 height 0
paste textarea "Editor content;Press Alt+F1 for Accessibility Options."
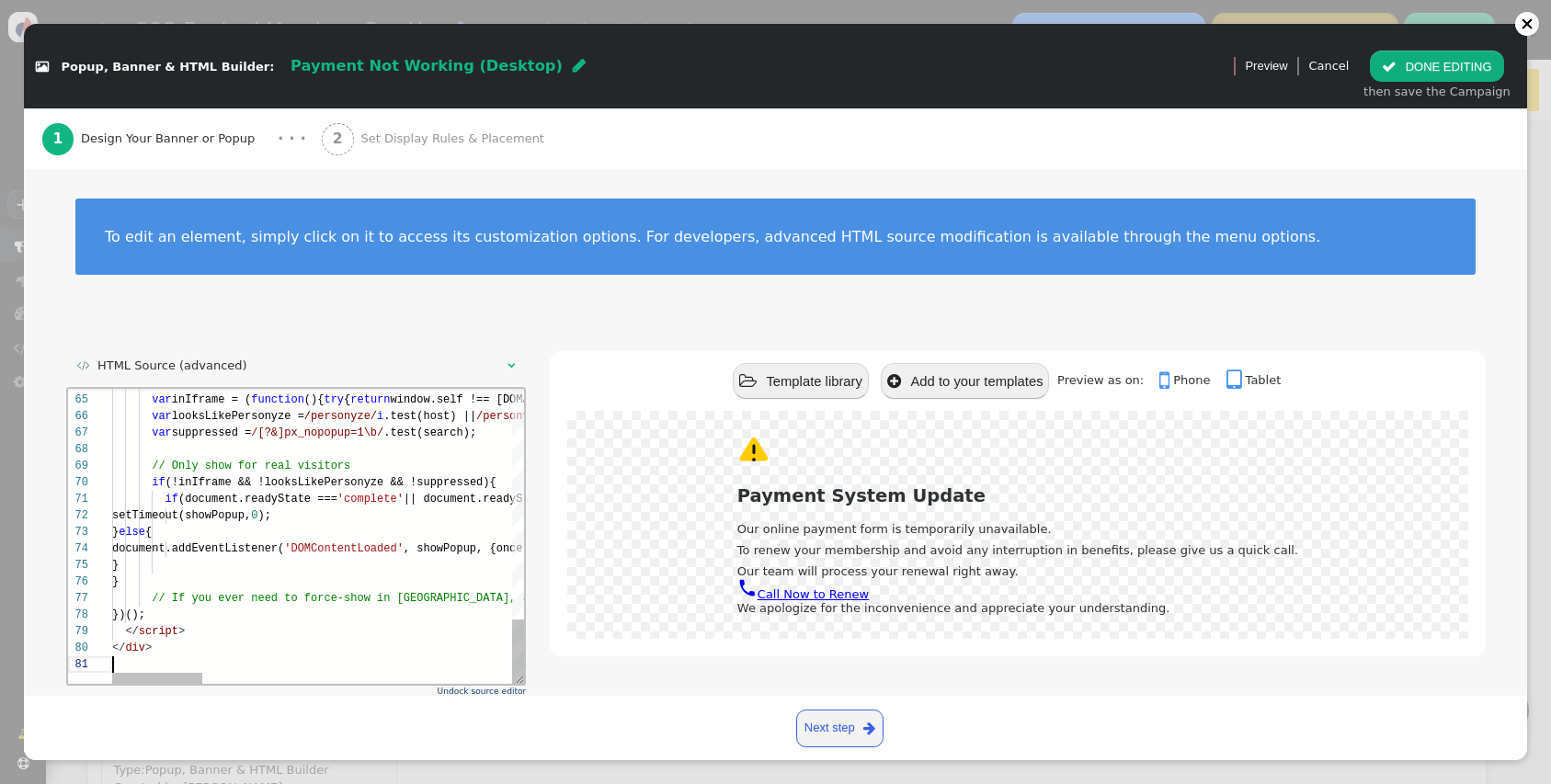
type textarea "if (document.readyState === 'complete' || document.readyState === 'interactive'…"
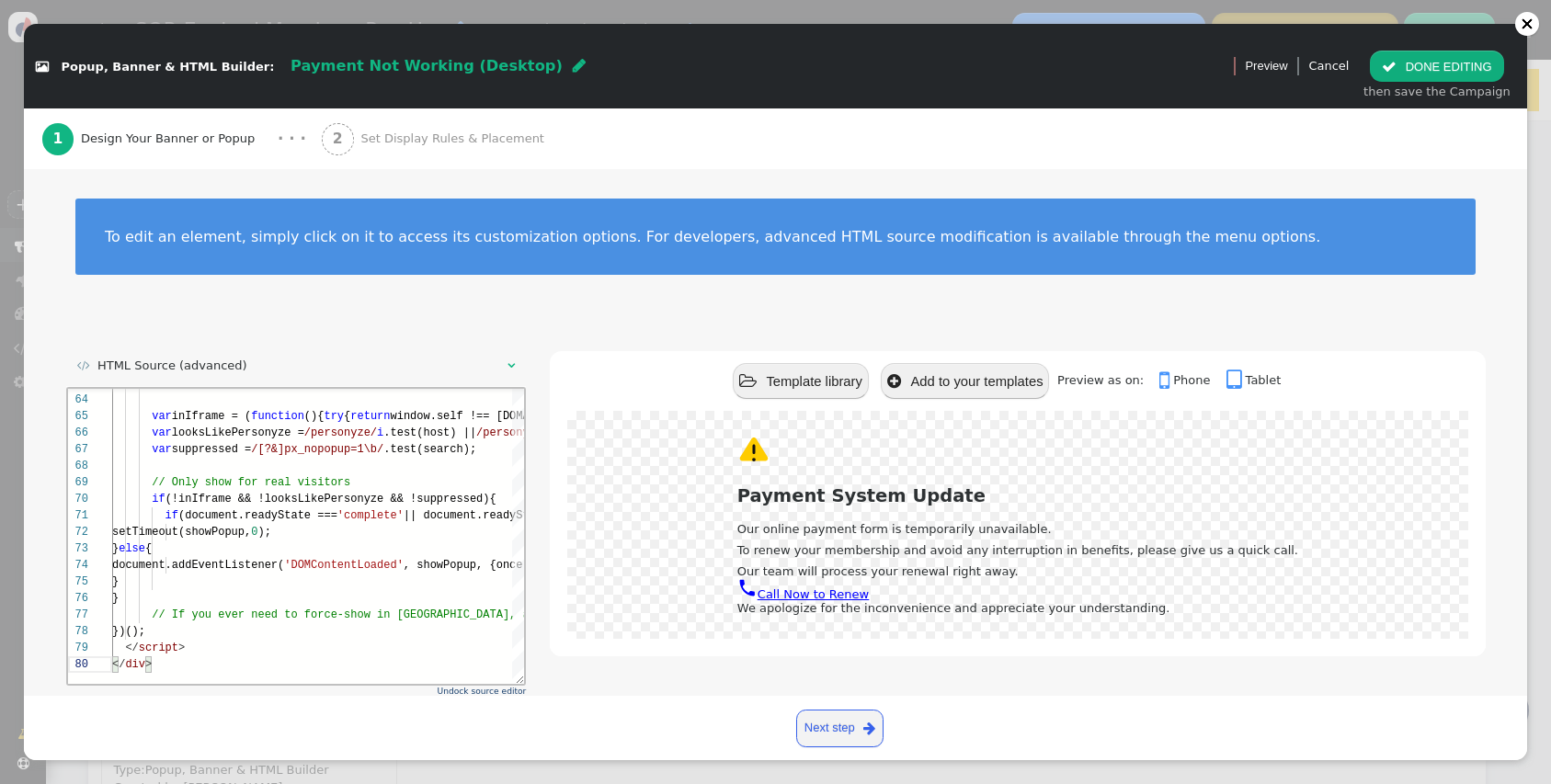
scroll to position [91, 0]
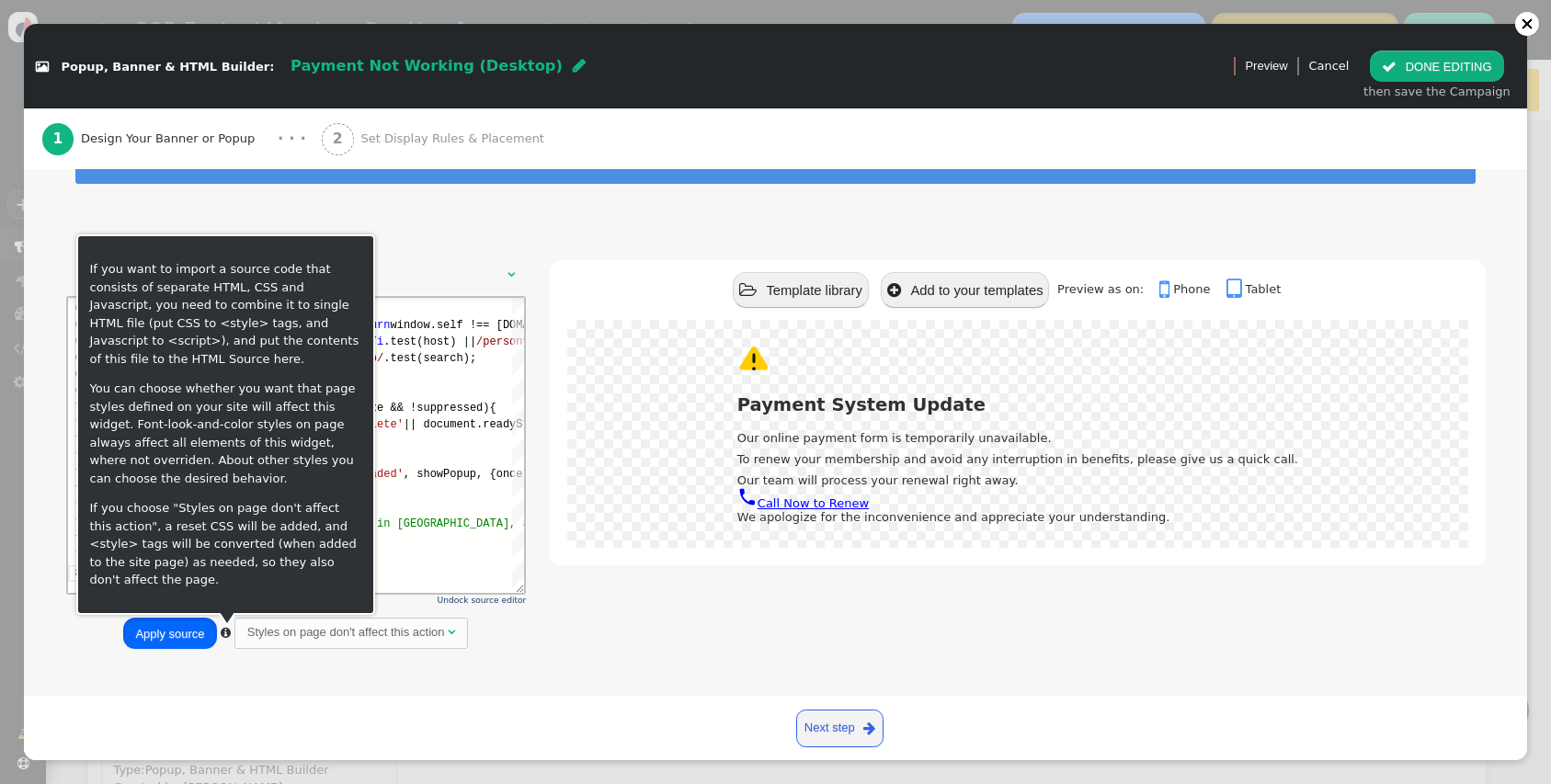
click at [198, 638] on button "Apply source" at bounding box center [170, 633] width 93 height 31
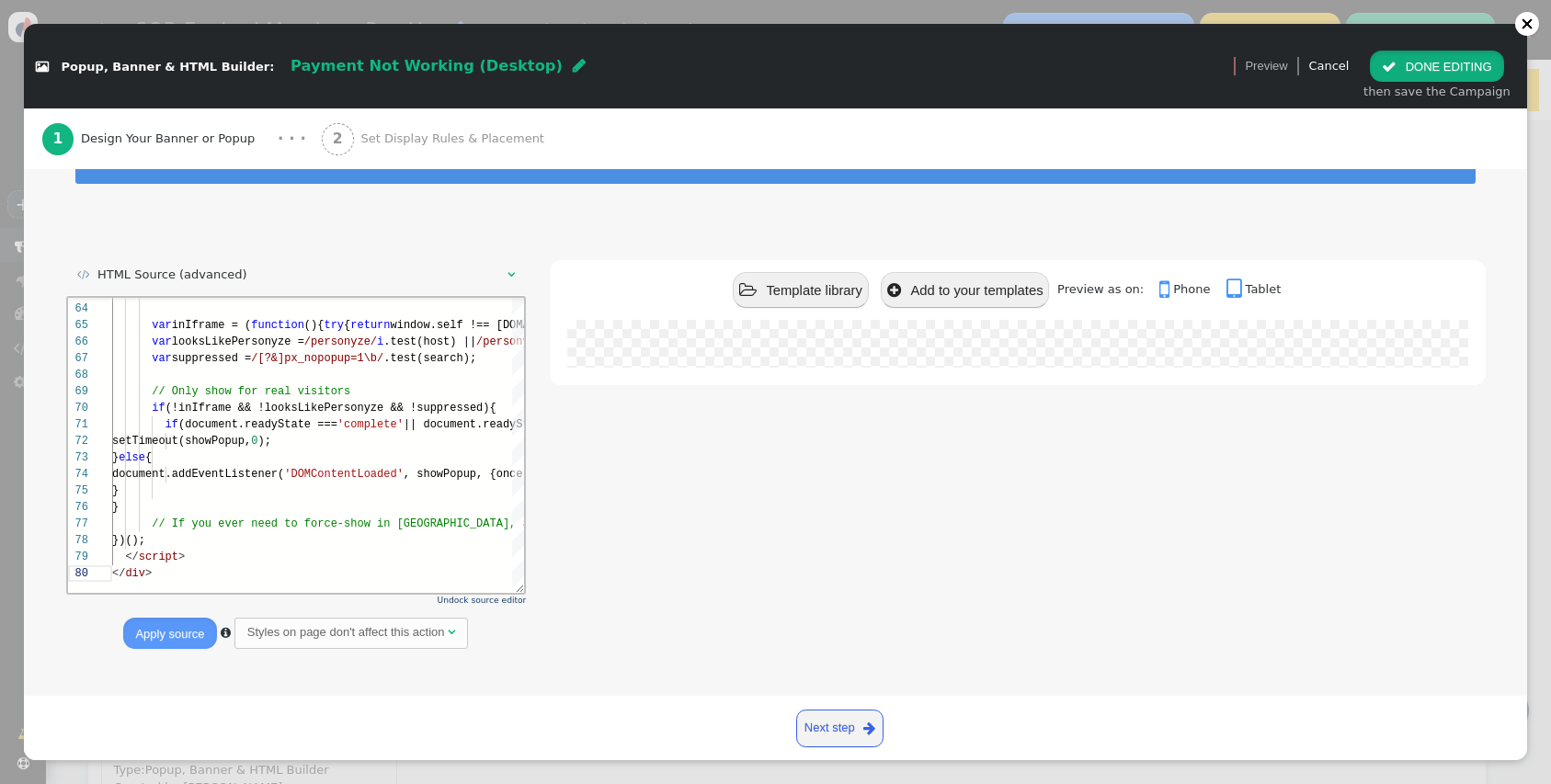
click at [1453, 68] on button " DONE EDITING" at bounding box center [1436, 66] width 133 height 31
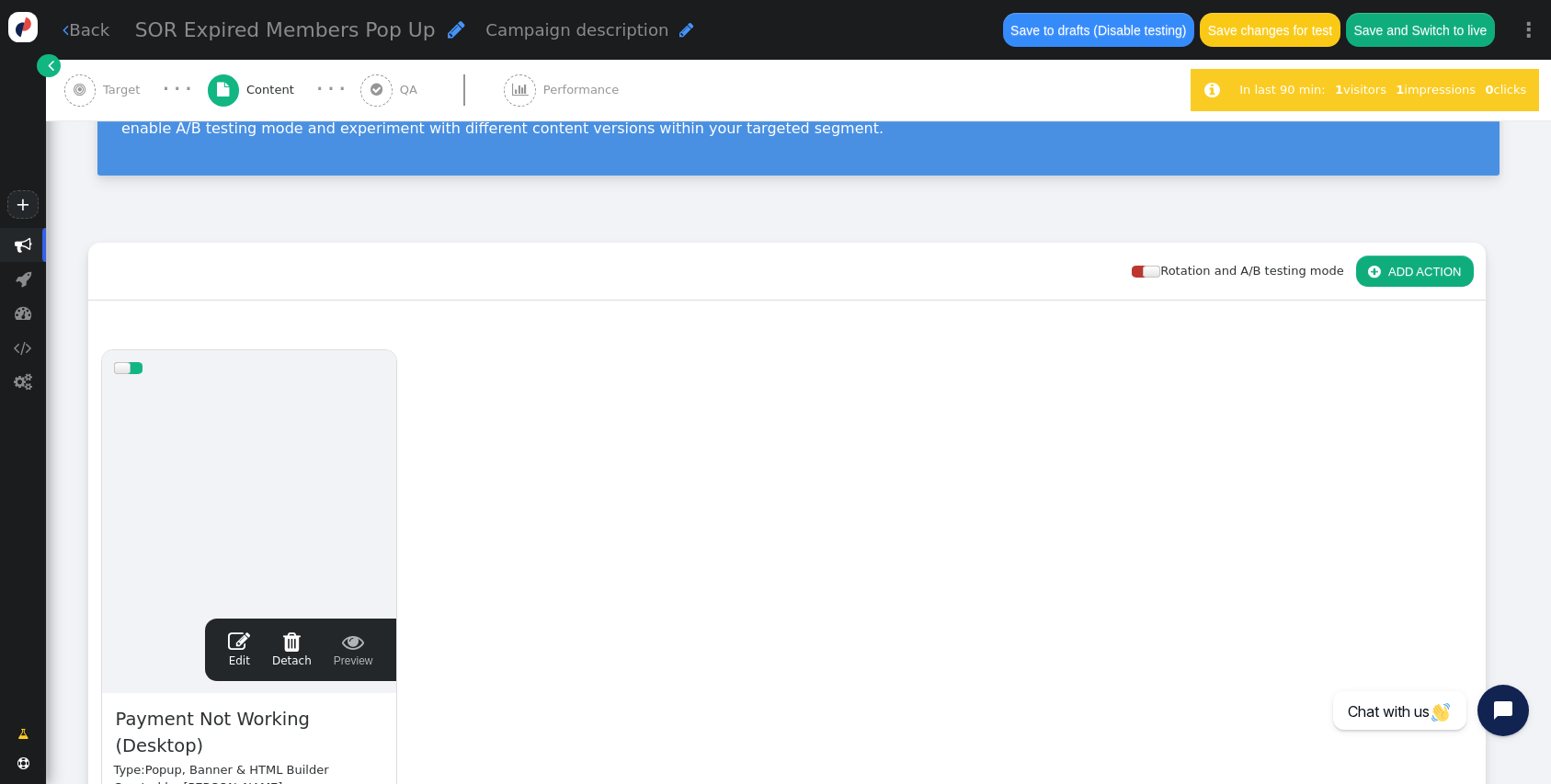
scroll to position [0, 0]
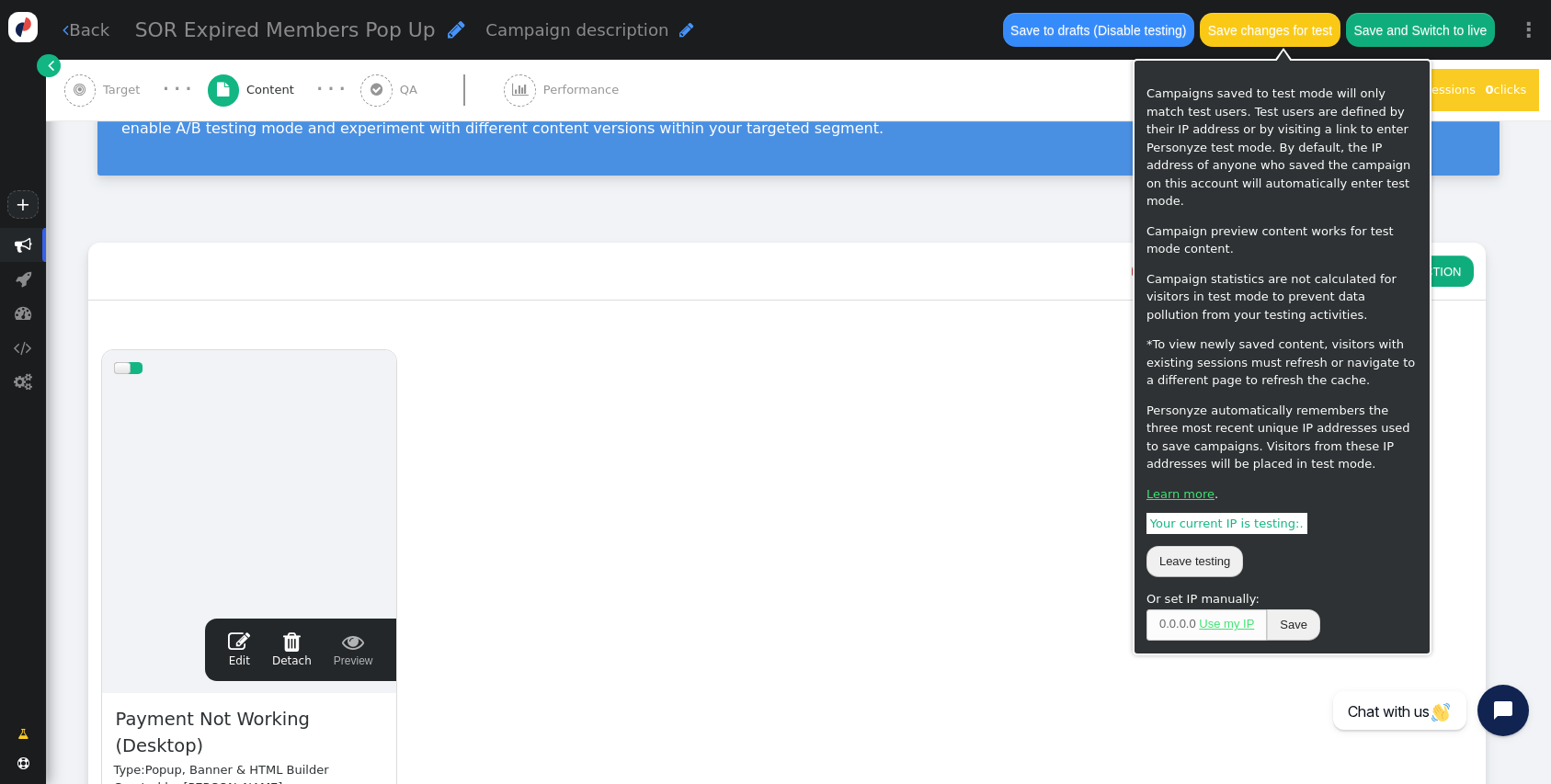
click at [1288, 28] on button "Save changes for test" at bounding box center [1270, 29] width 140 height 33
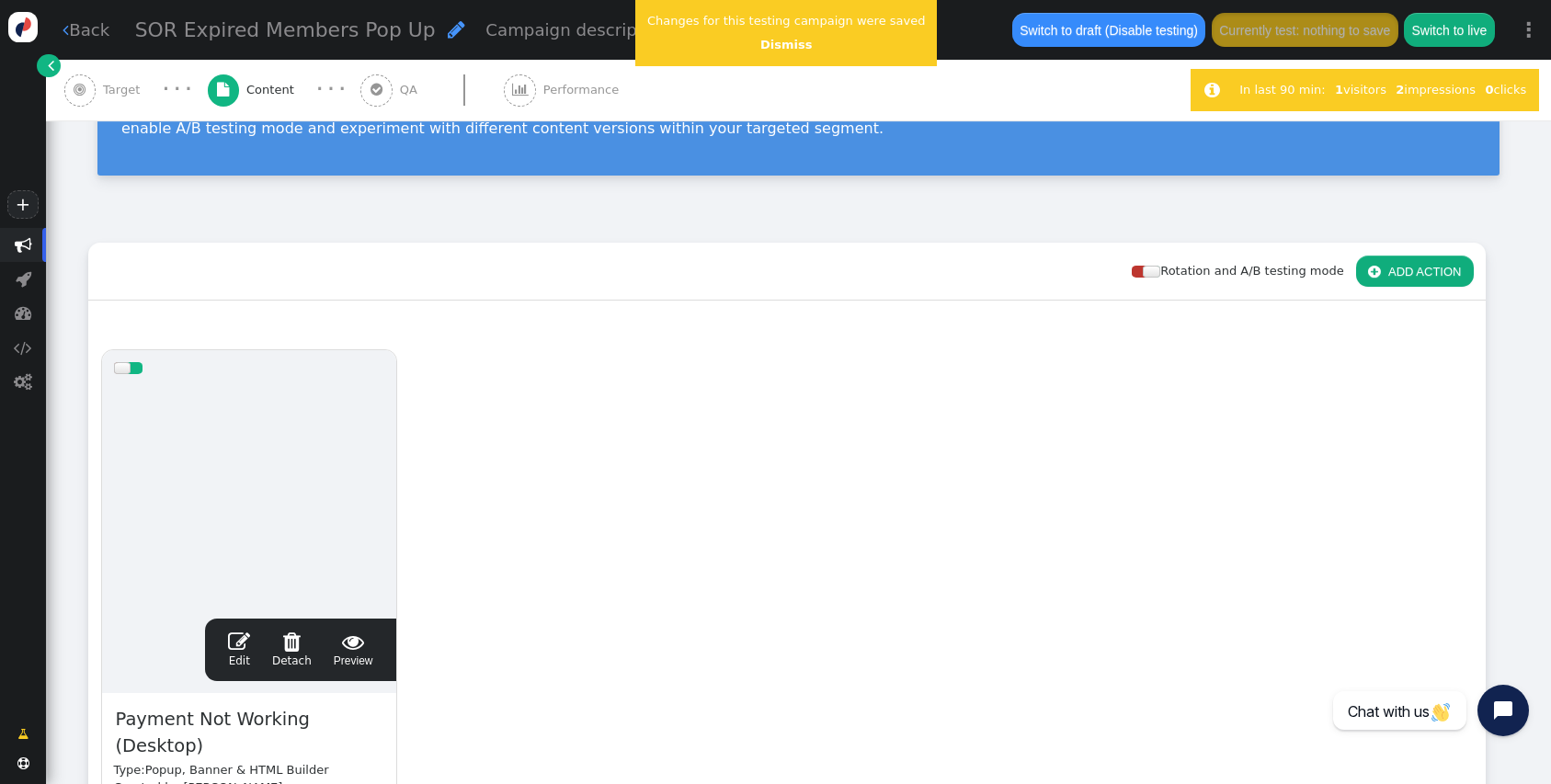
click at [139, 83] on span "Target" at bounding box center [125, 90] width 44 height 18
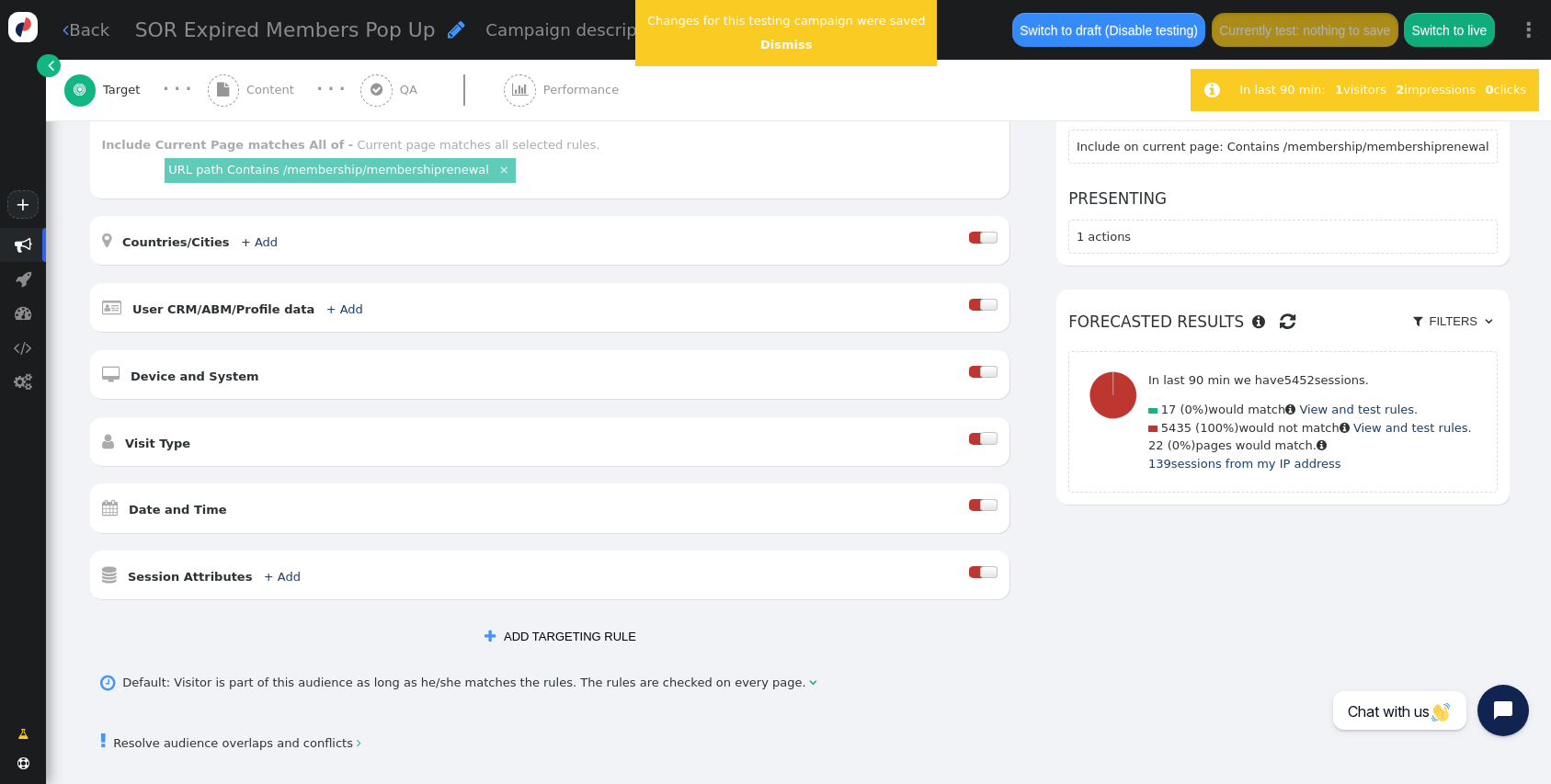
scroll to position [278, 0]
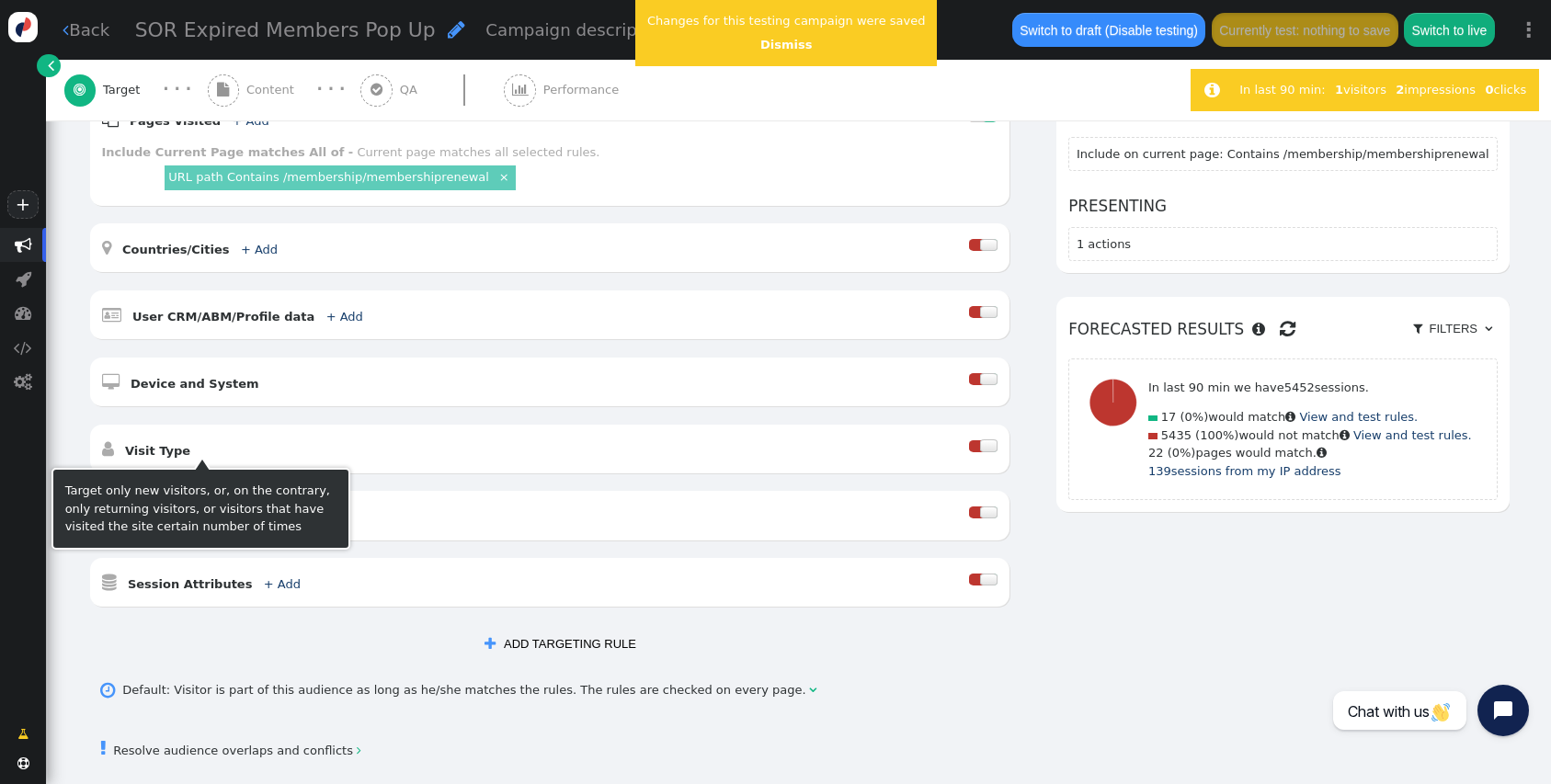
click at [217, 458] on div " Visit Type " at bounding box center [535, 449] width 867 height 25
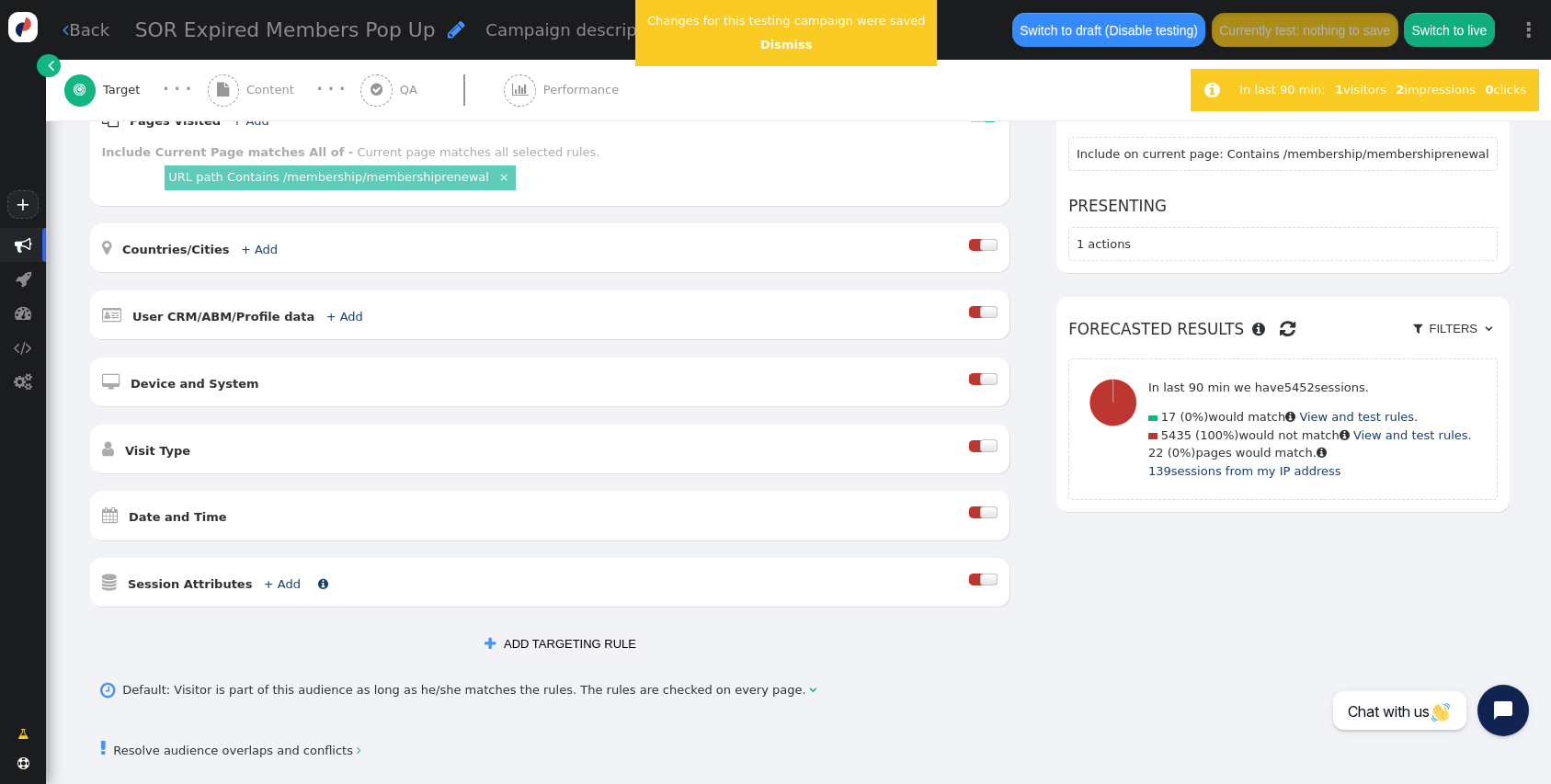
click at [264, 581] on link "+ Add" at bounding box center [282, 584] width 37 height 14
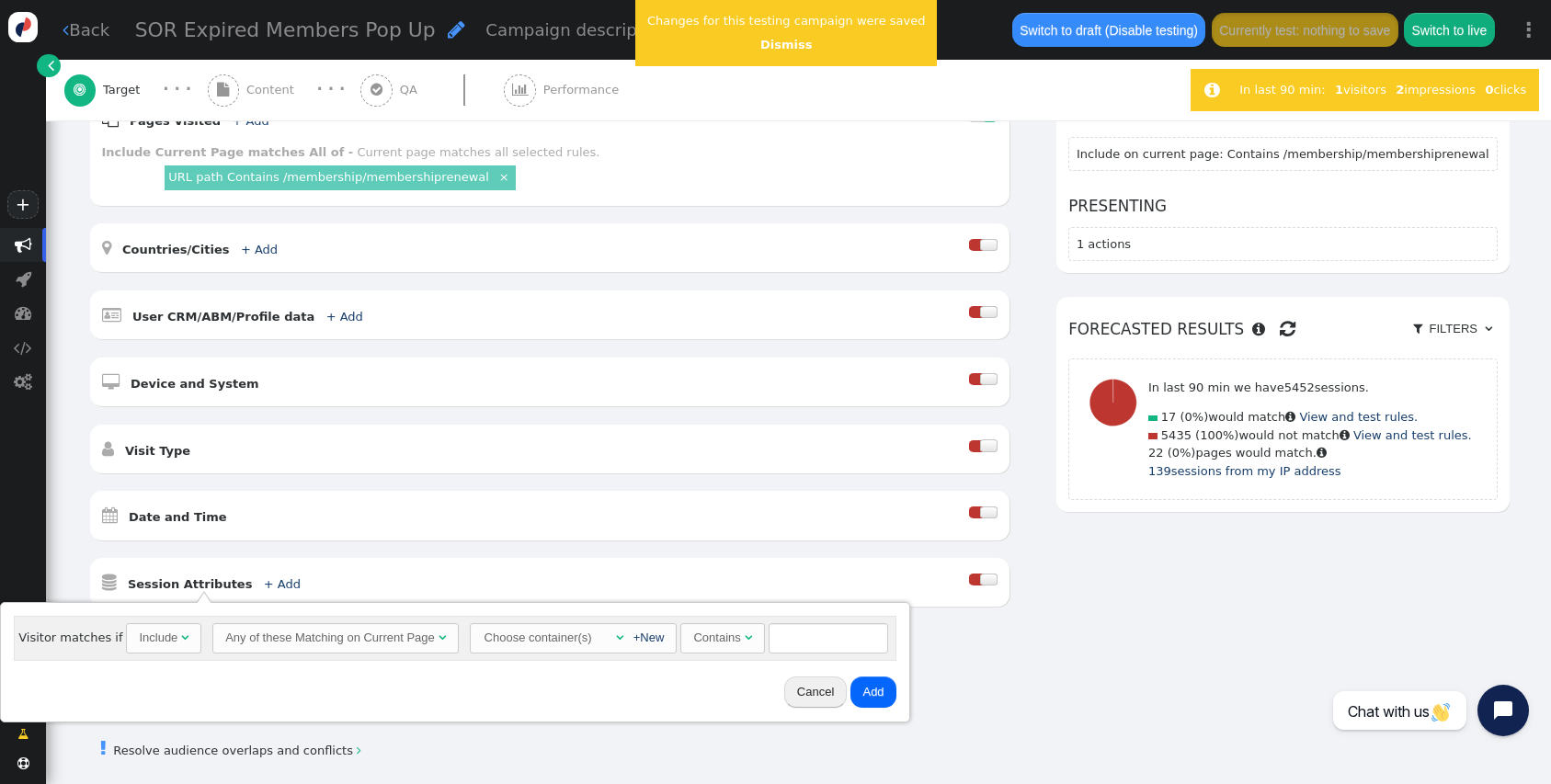
click at [157, 640] on div "Include" at bounding box center [158, 637] width 39 height 18
click at [295, 639] on div "Any of these Matching on Current Page" at bounding box center [334, 637] width 210 height 18
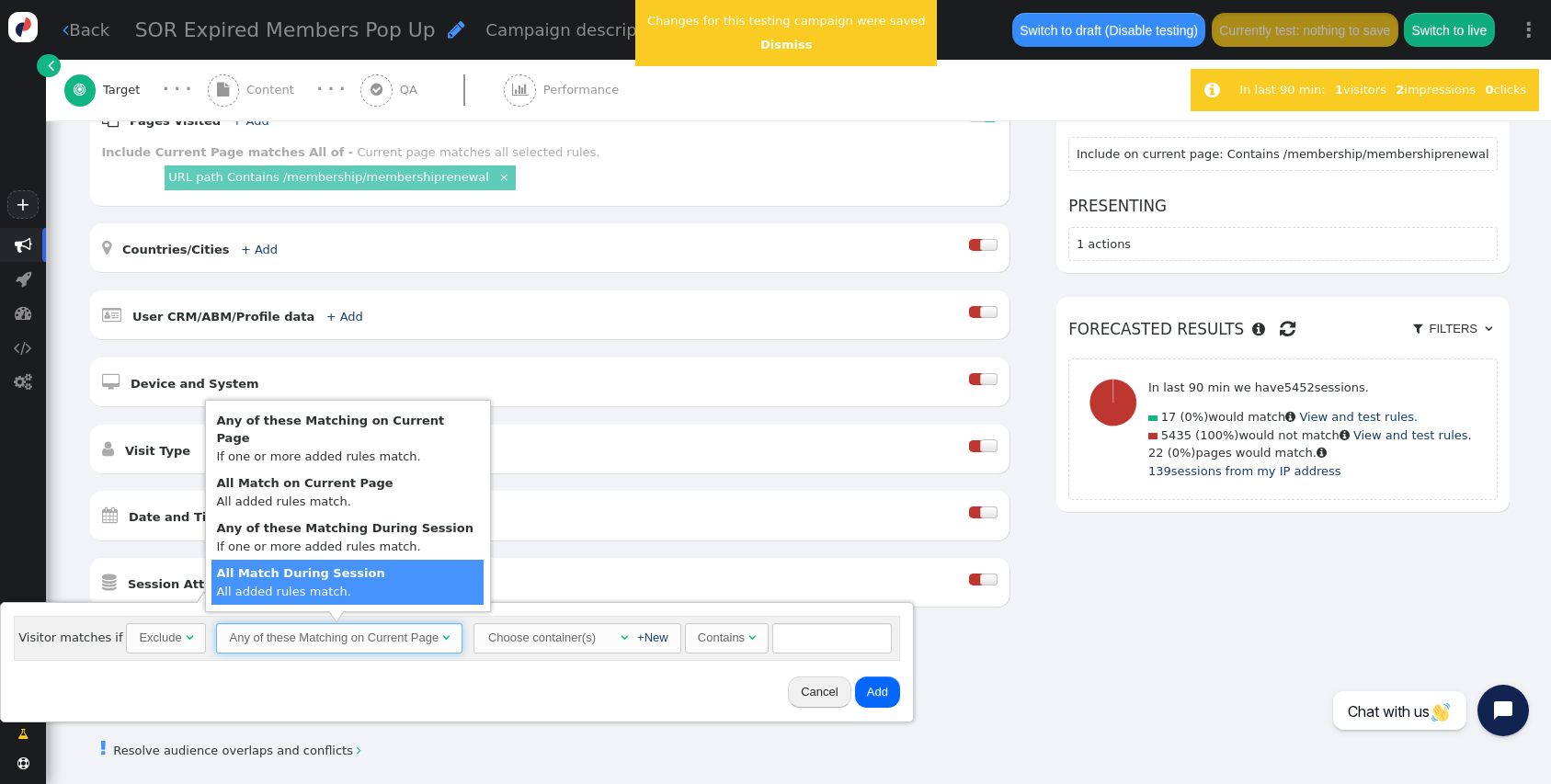
click at [533, 685] on div "Cancel Add" at bounding box center [458, 692] width 901 height 48
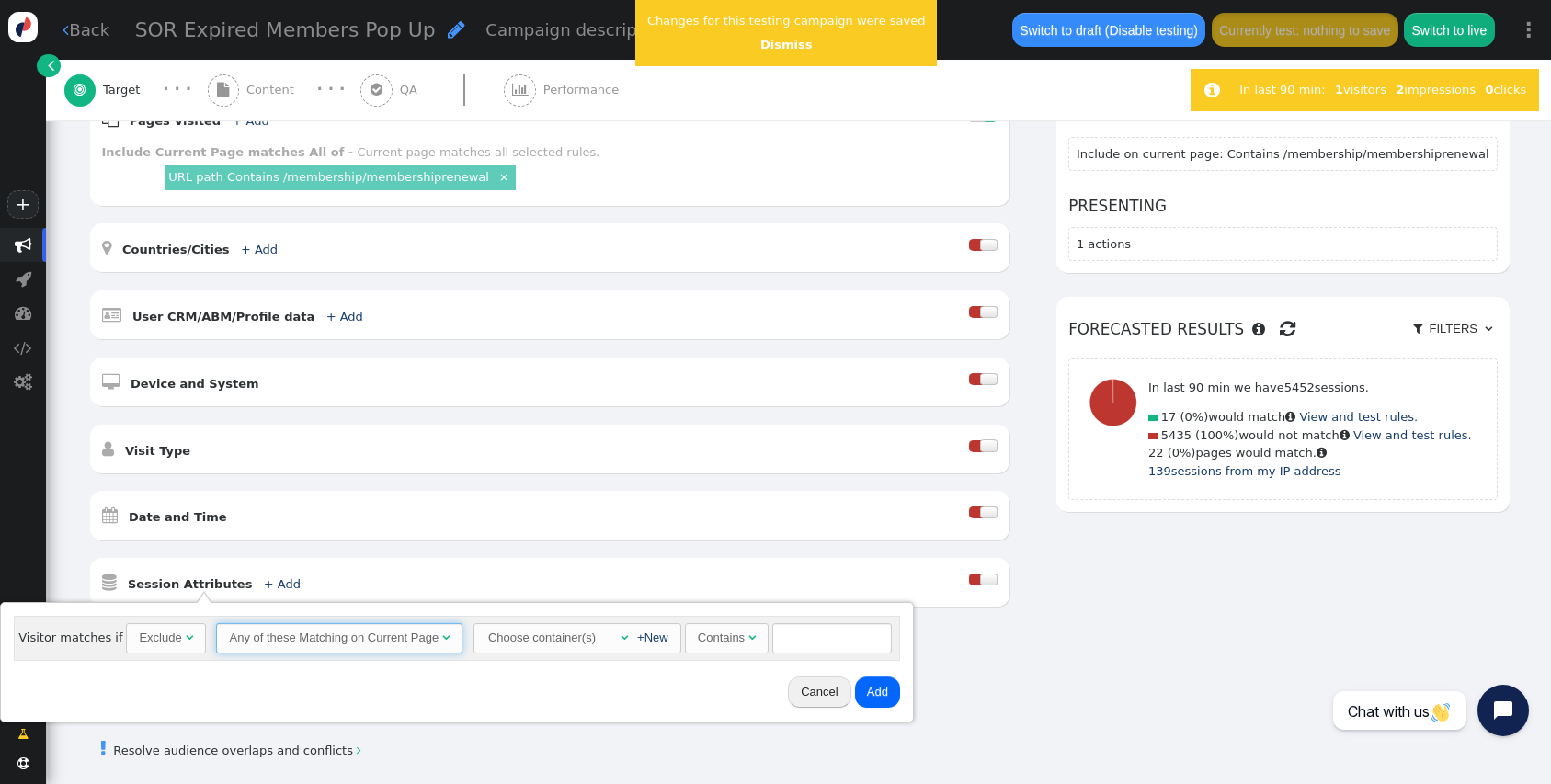
click at [267, 639] on div "Any of these Matching on Current Page" at bounding box center [334, 637] width 210 height 18
click at [522, 633] on div "Choose container(s)" at bounding box center [542, 637] width 111 height 27
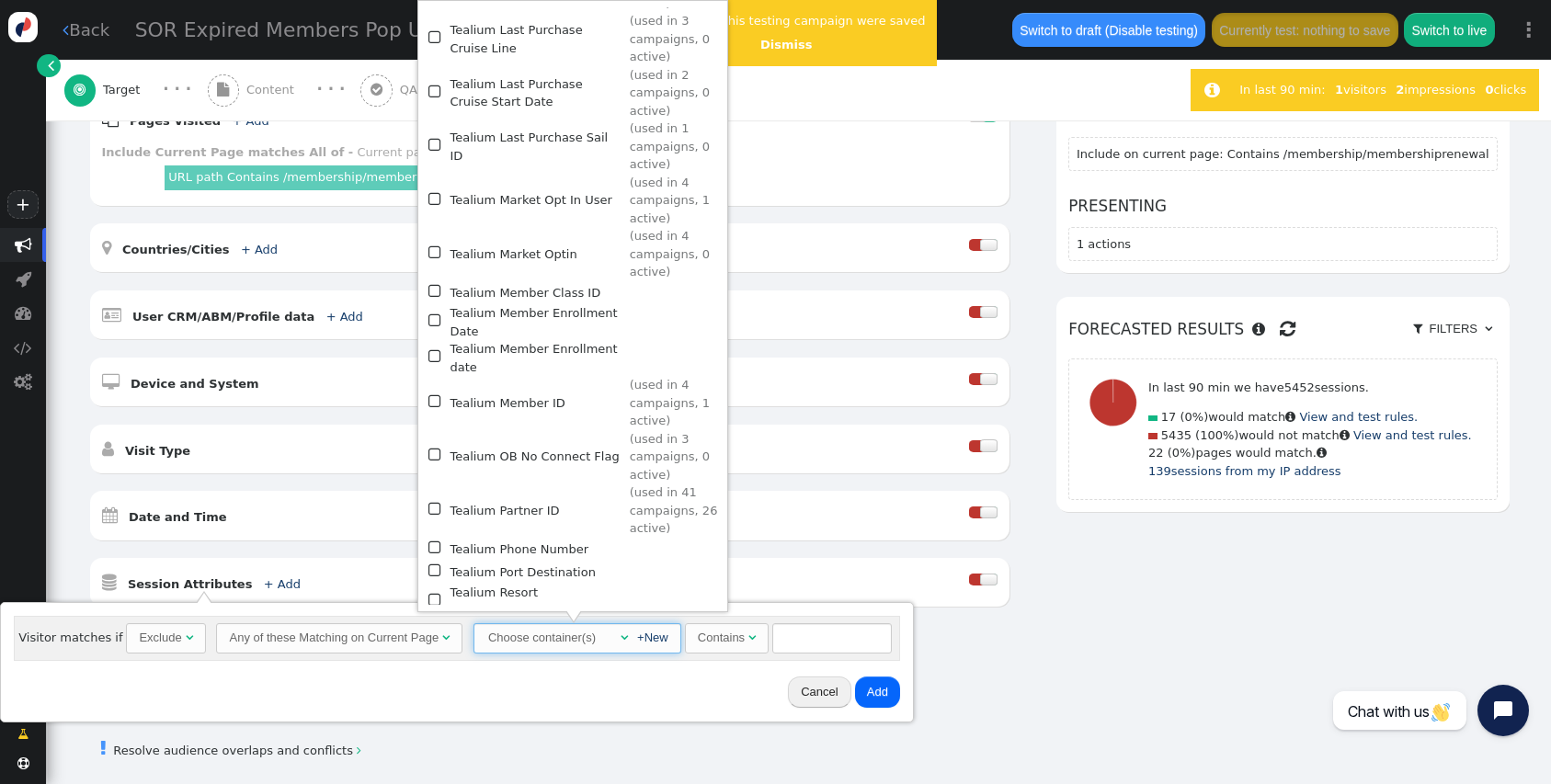
scroll to position [1826, 0]
click at [563, 486] on td "Tealium Partner ID" at bounding box center [536, 512] width 174 height 54
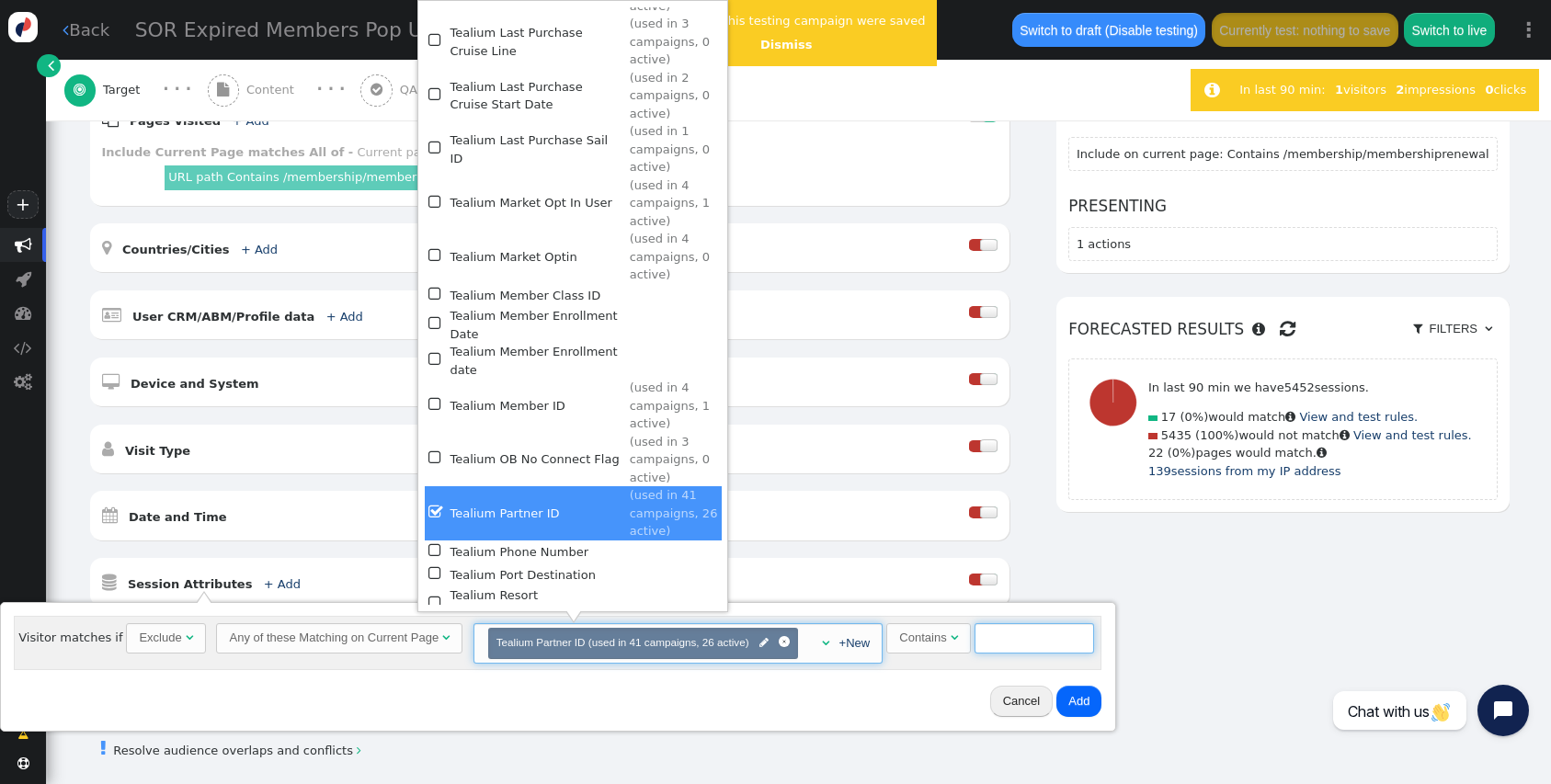
click at [1028, 646] on input "text" at bounding box center [1034, 638] width 120 height 31
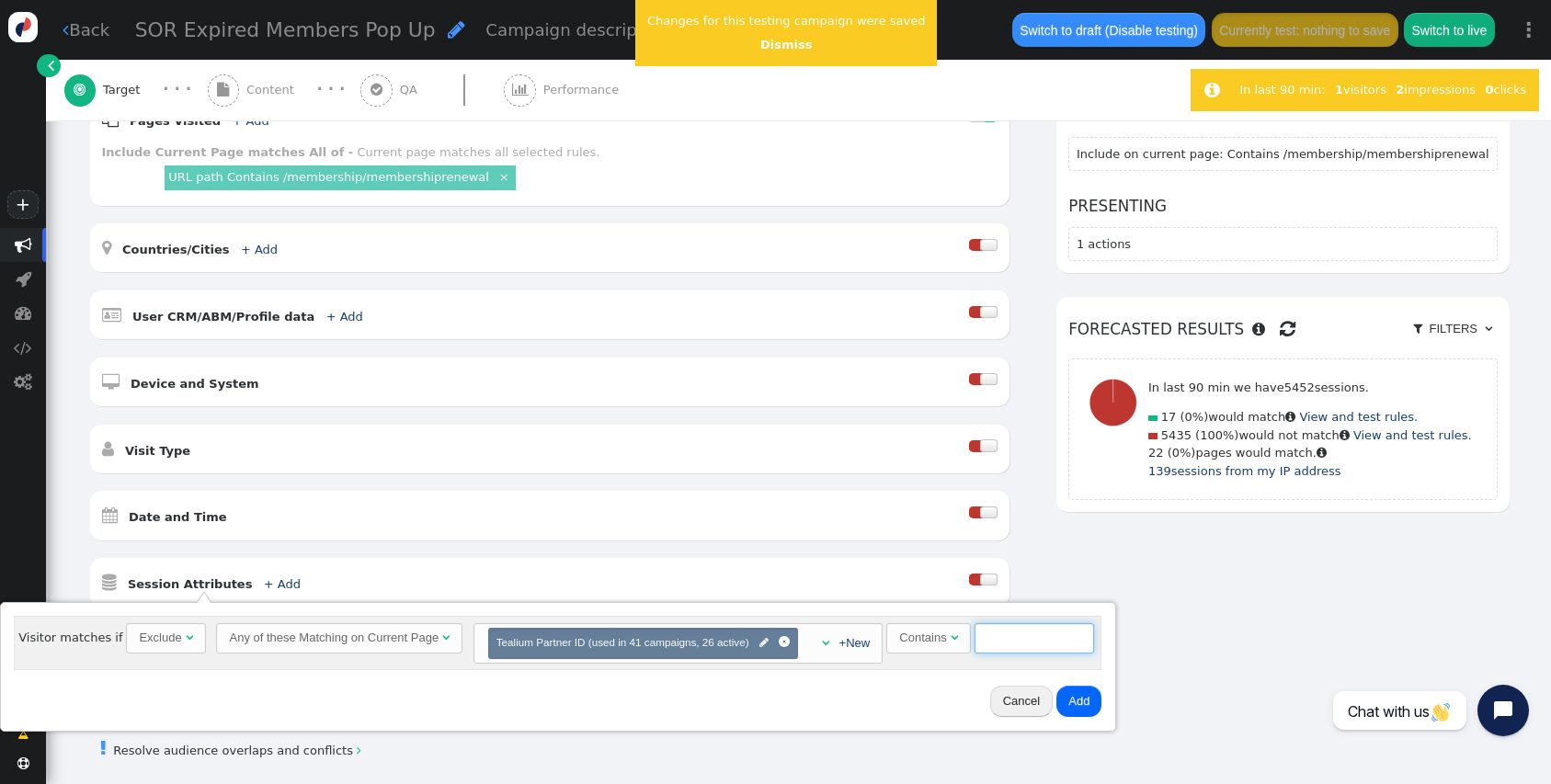
click at [1028, 646] on input "text" at bounding box center [1034, 638] width 120 height 31
type input "s"
type input "-SOR"
click at [704, 634] on span "Tealium Partner ID (used in 41 campaigns, 26 active) " at bounding box center [643, 642] width 294 height 18
click at [759, 644] on span "" at bounding box center [764, 643] width 9 height 17
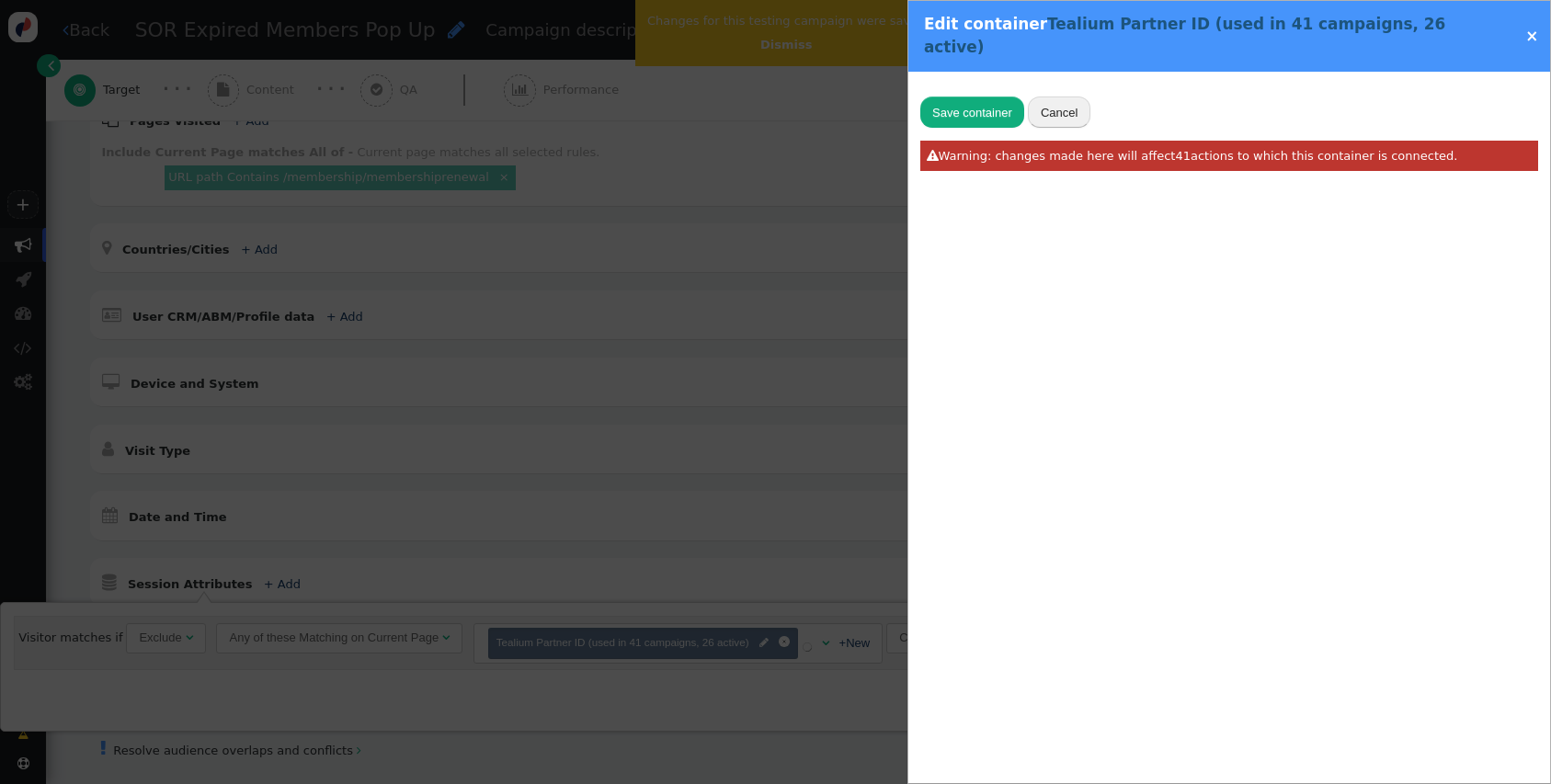
type input "Tealium Partner ID"
radio input "false"
radio input "true"
type input "utag_data['partner_id']"
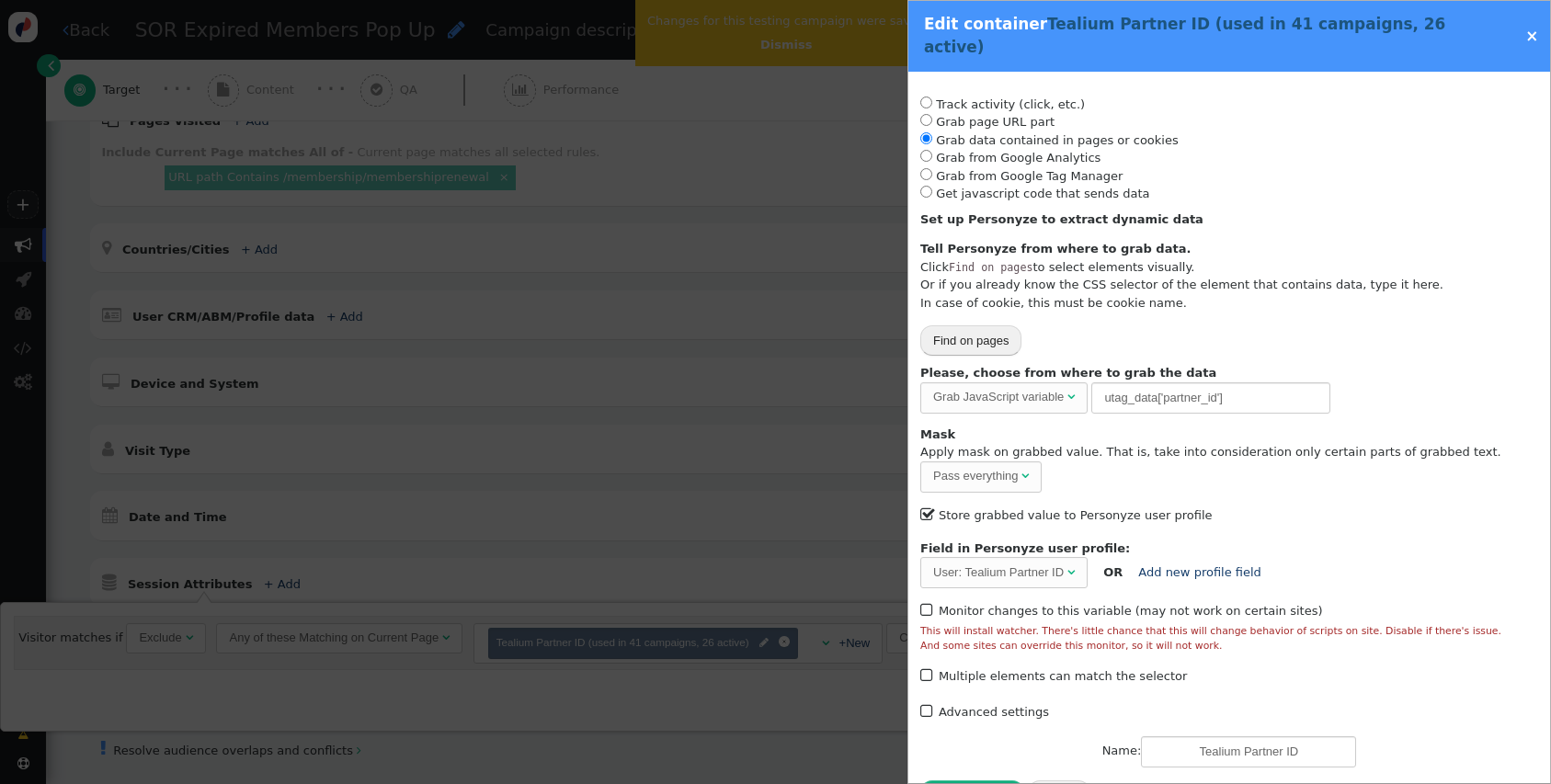
type input "-SOR"
click at [1531, 26] on link "×" at bounding box center [1532, 35] width 13 height 18
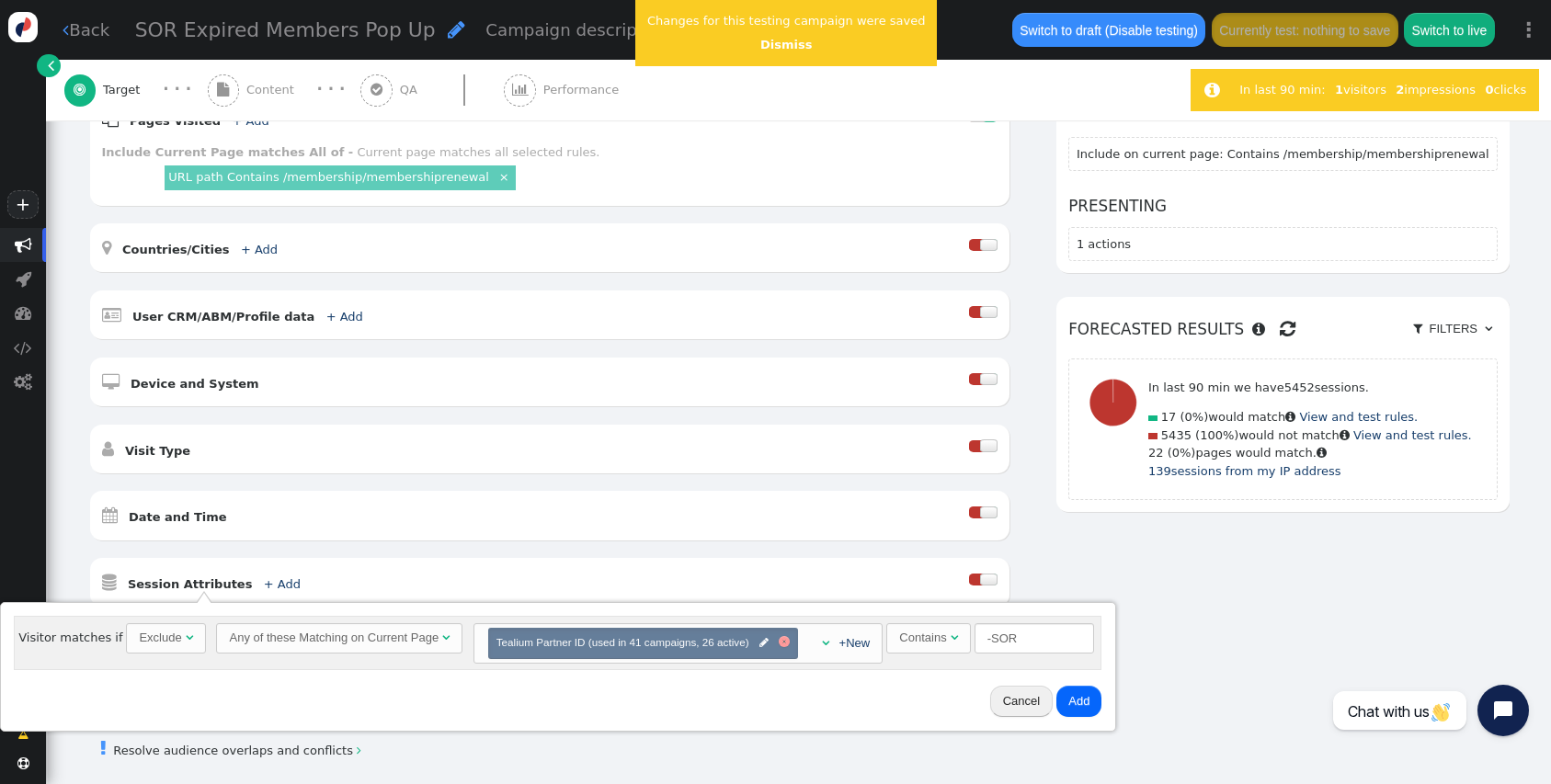
click at [781, 645] on div at bounding box center [784, 642] width 11 height 11
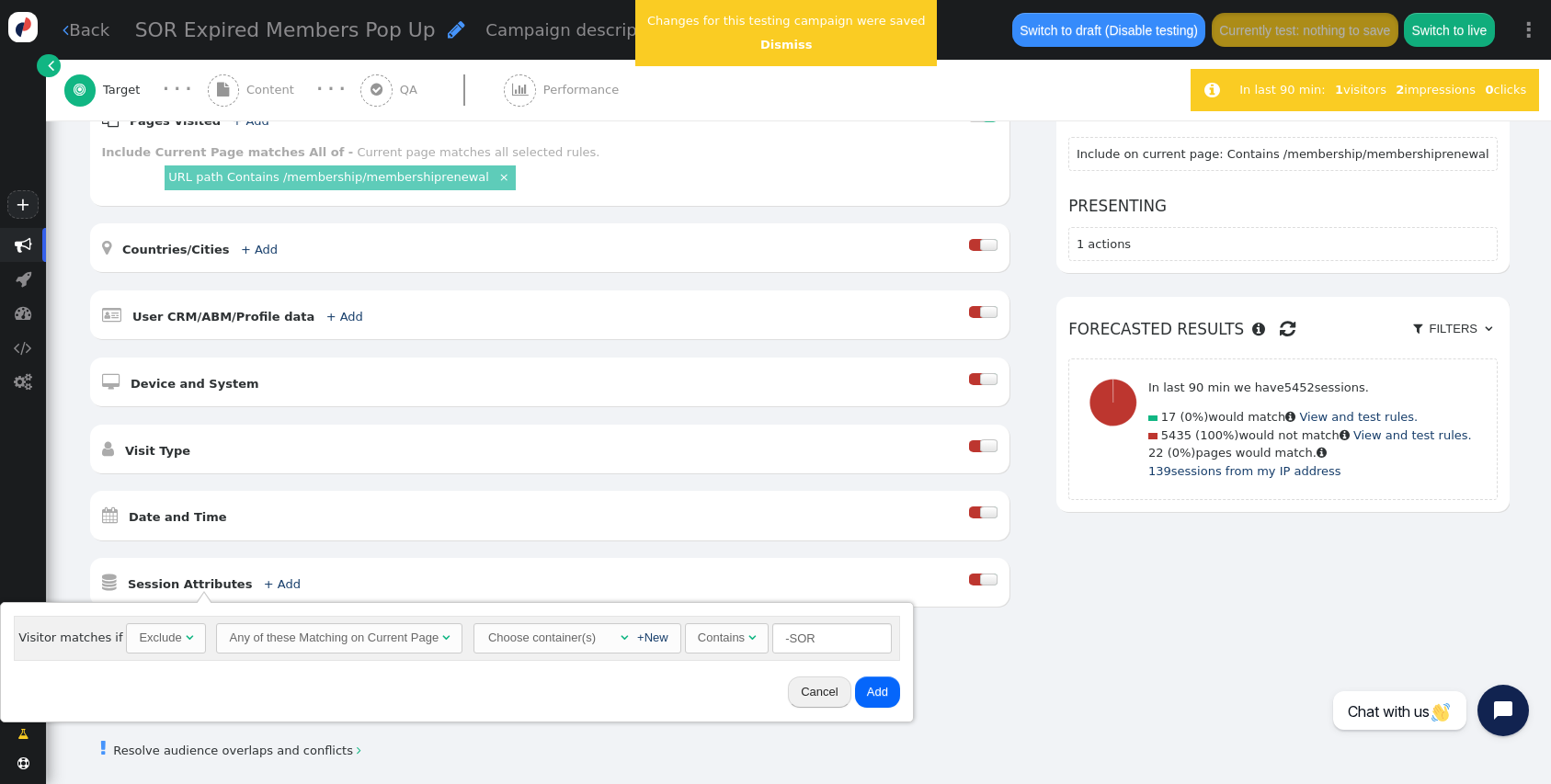
click at [513, 646] on div "Choose container(s)" at bounding box center [542, 637] width 111 height 27
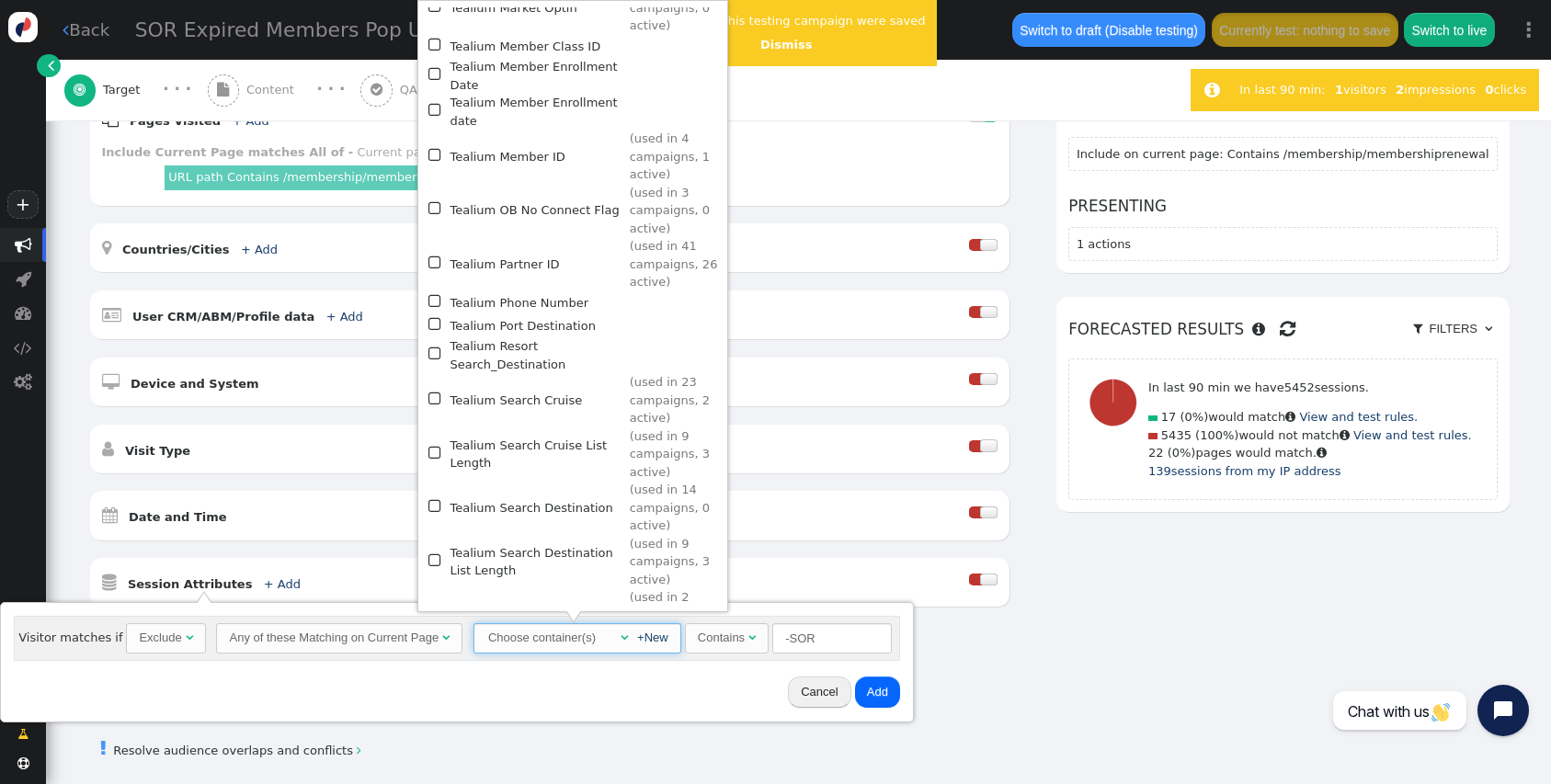
scroll to position [2070, 0]
click at [519, 242] on td "Tealium Partner ID" at bounding box center [536, 268] width 174 height 54
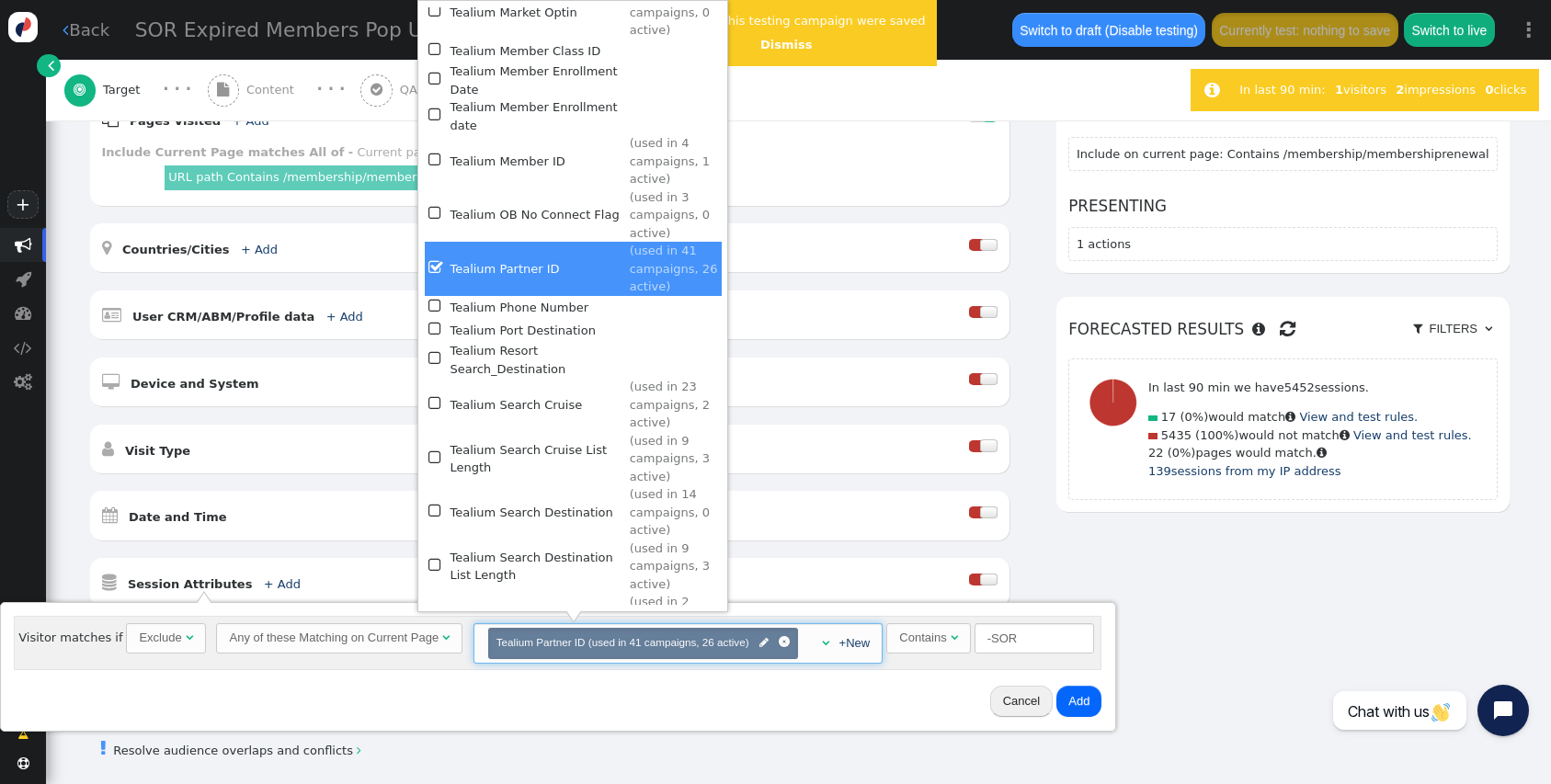
click at [915, 691] on div "Cancel Add" at bounding box center [559, 701] width 1103 height 48
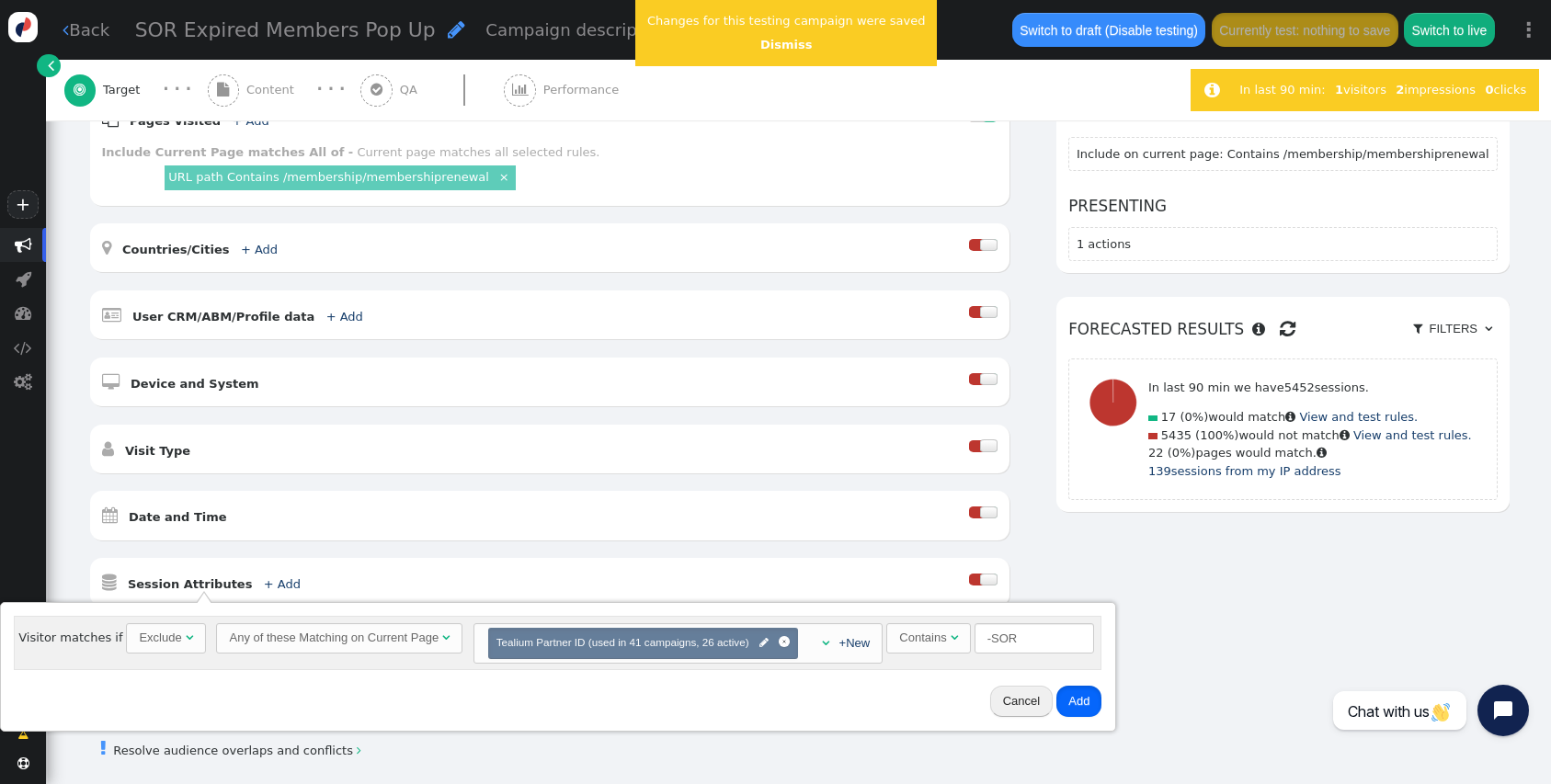
click at [1076, 703] on button "Add" at bounding box center [1079, 701] width 45 height 31
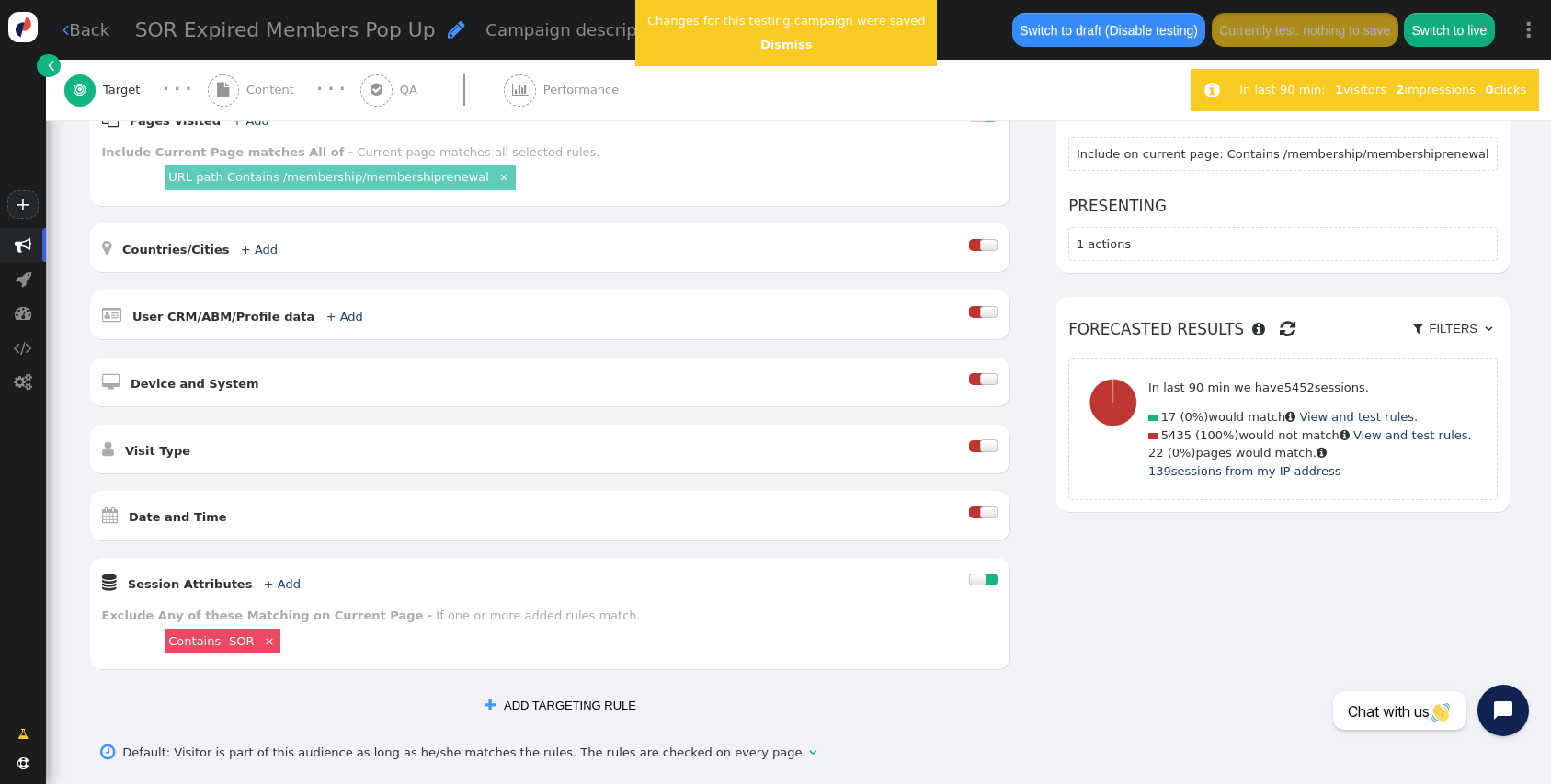
click at [1092, 653] on div "AND OR XOR AND     Pages Visited + Add  Include Current Page is Any of - V…" at bounding box center [800, 407] width 1422 height 629
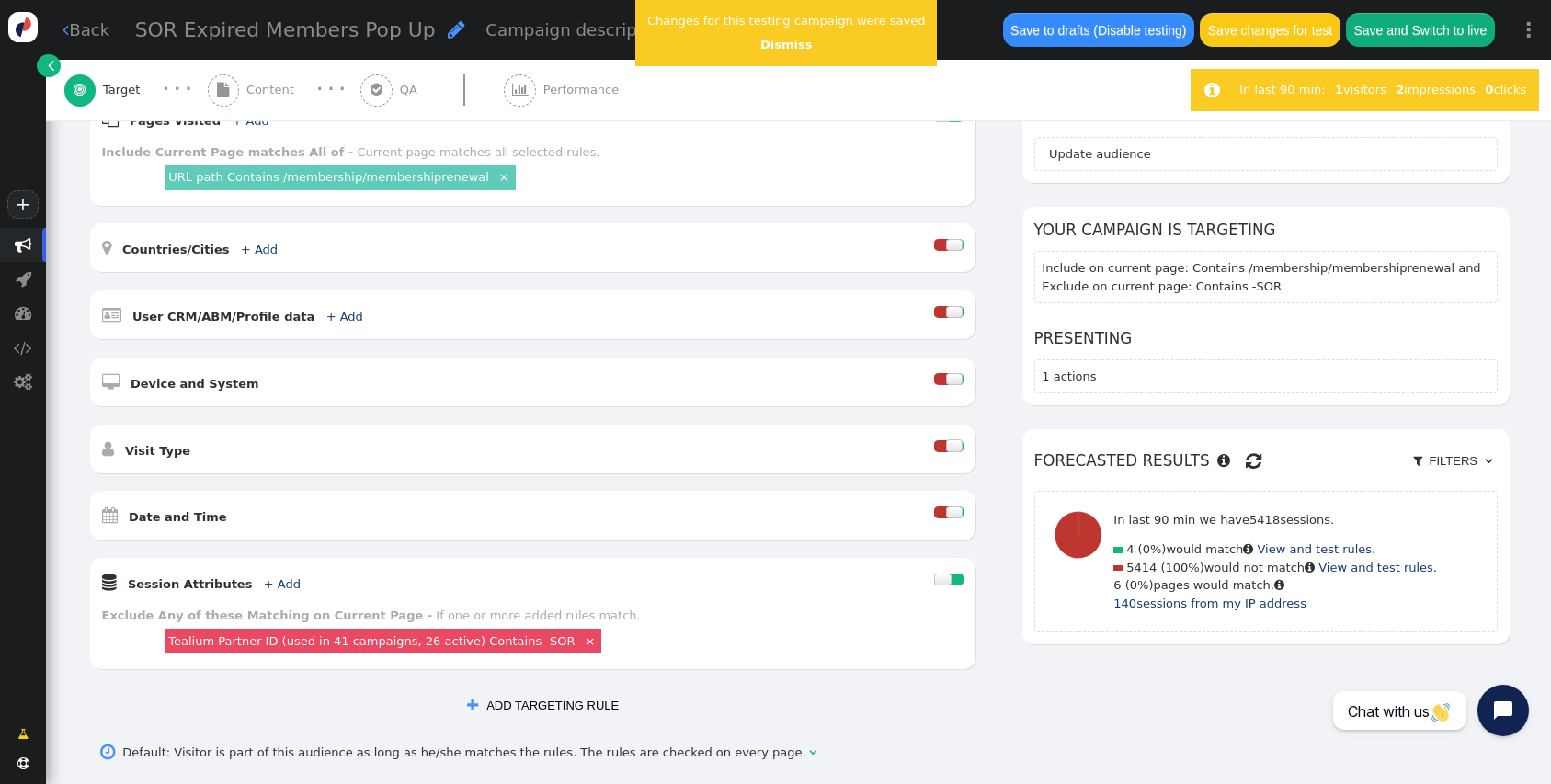
click at [263, 642] on link "Tealium Partner ID (used in 41 campaigns, 26 active) Contains -SOR" at bounding box center [371, 641] width 406 height 14
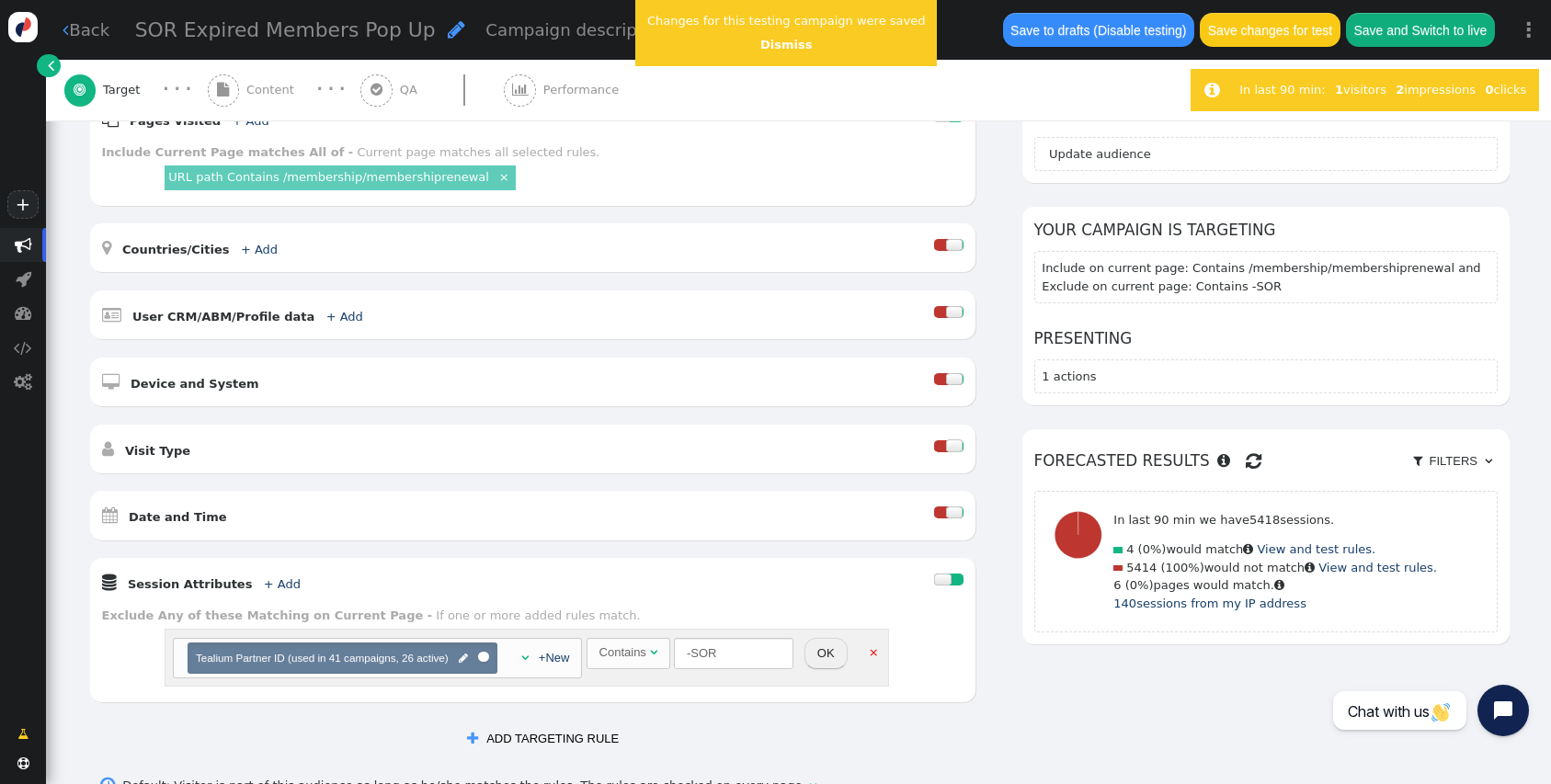
click at [611, 657] on div "Contains" at bounding box center [623, 652] width 47 height 18
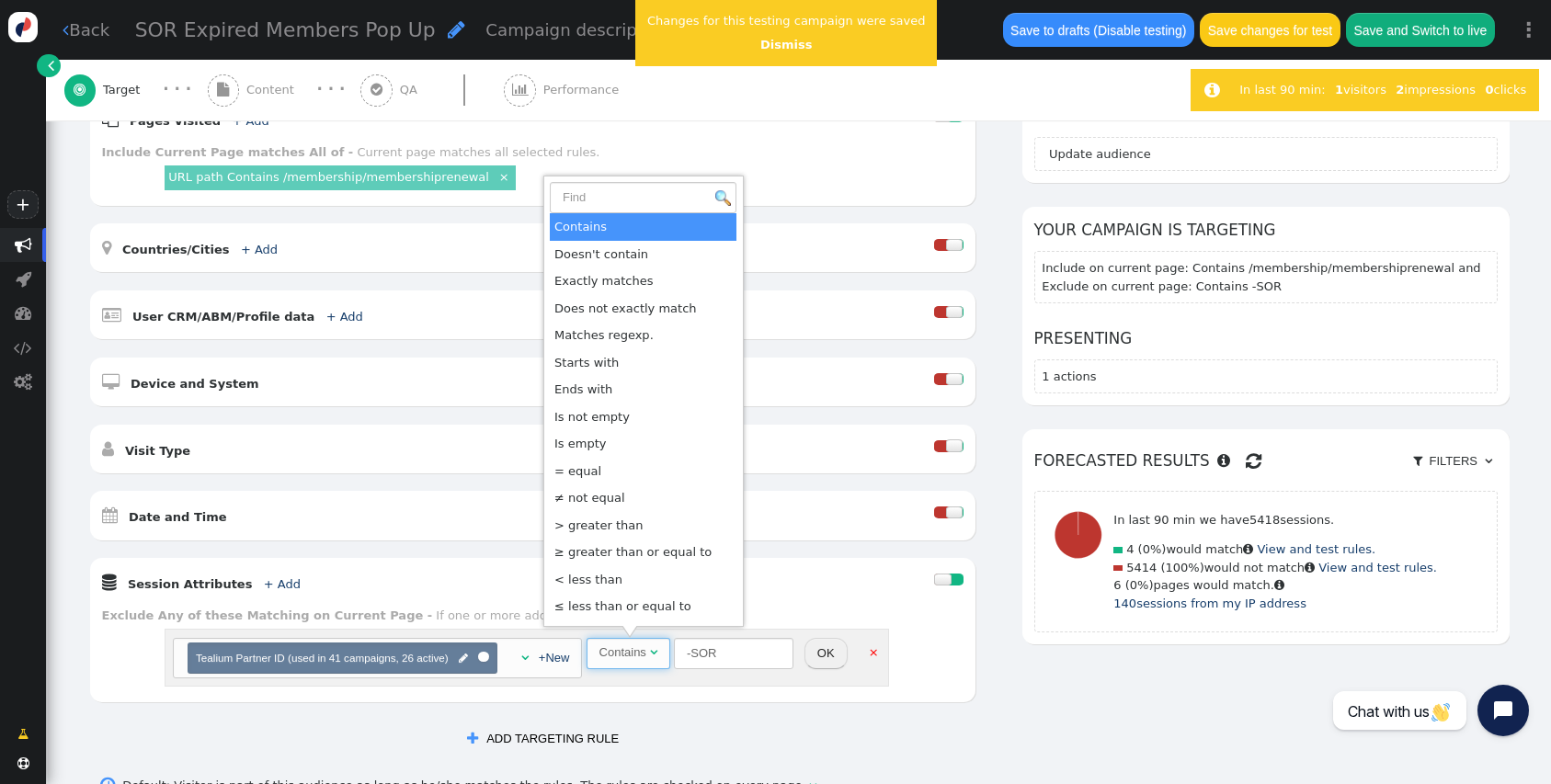
click at [326, 602] on div " Session Attributes + Add  Include Any of these Matching on Current Page - If…" at bounding box center [532, 629] width 885 height 144
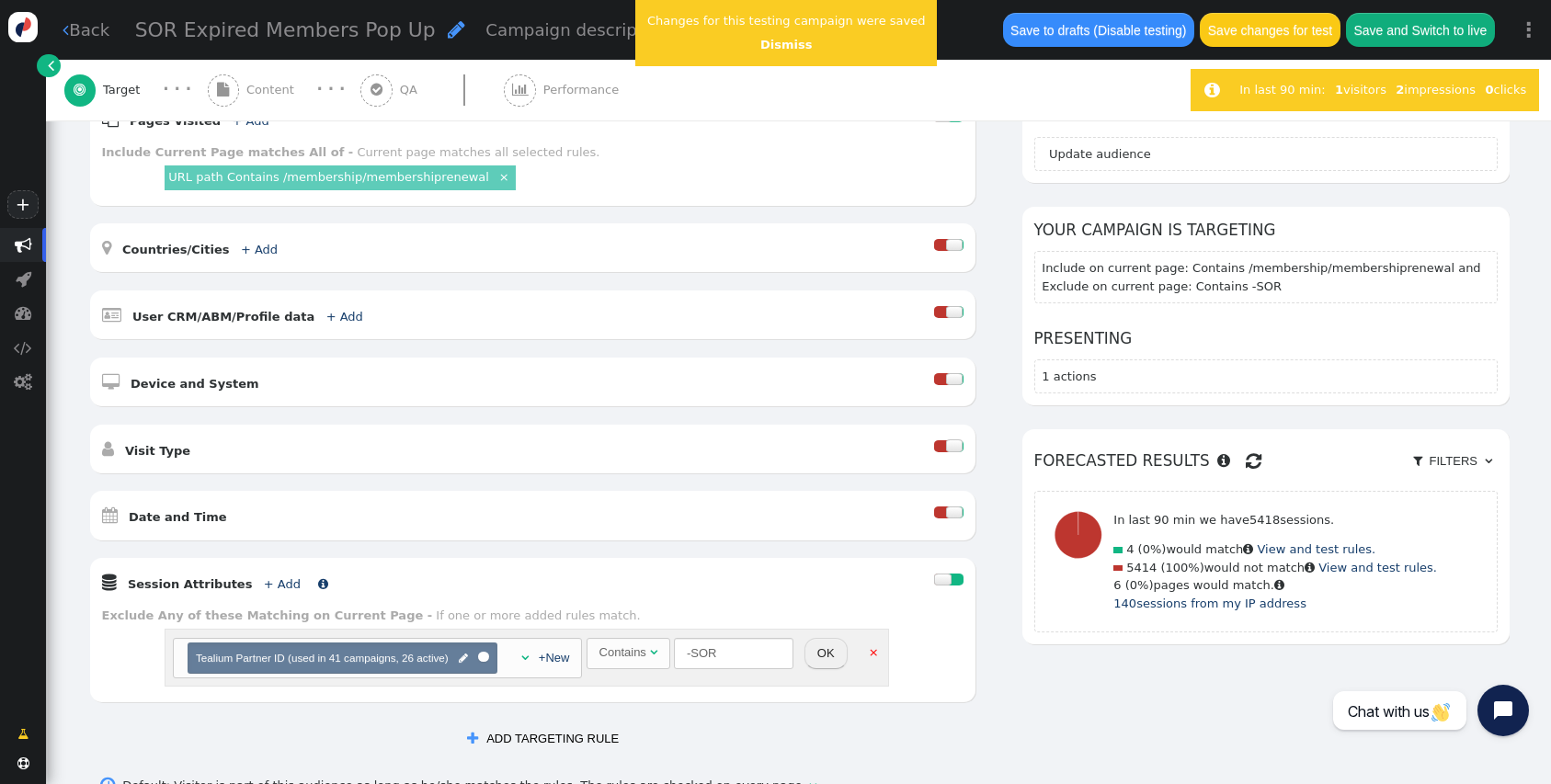
click at [264, 582] on link "+ Add" at bounding box center [282, 584] width 37 height 14
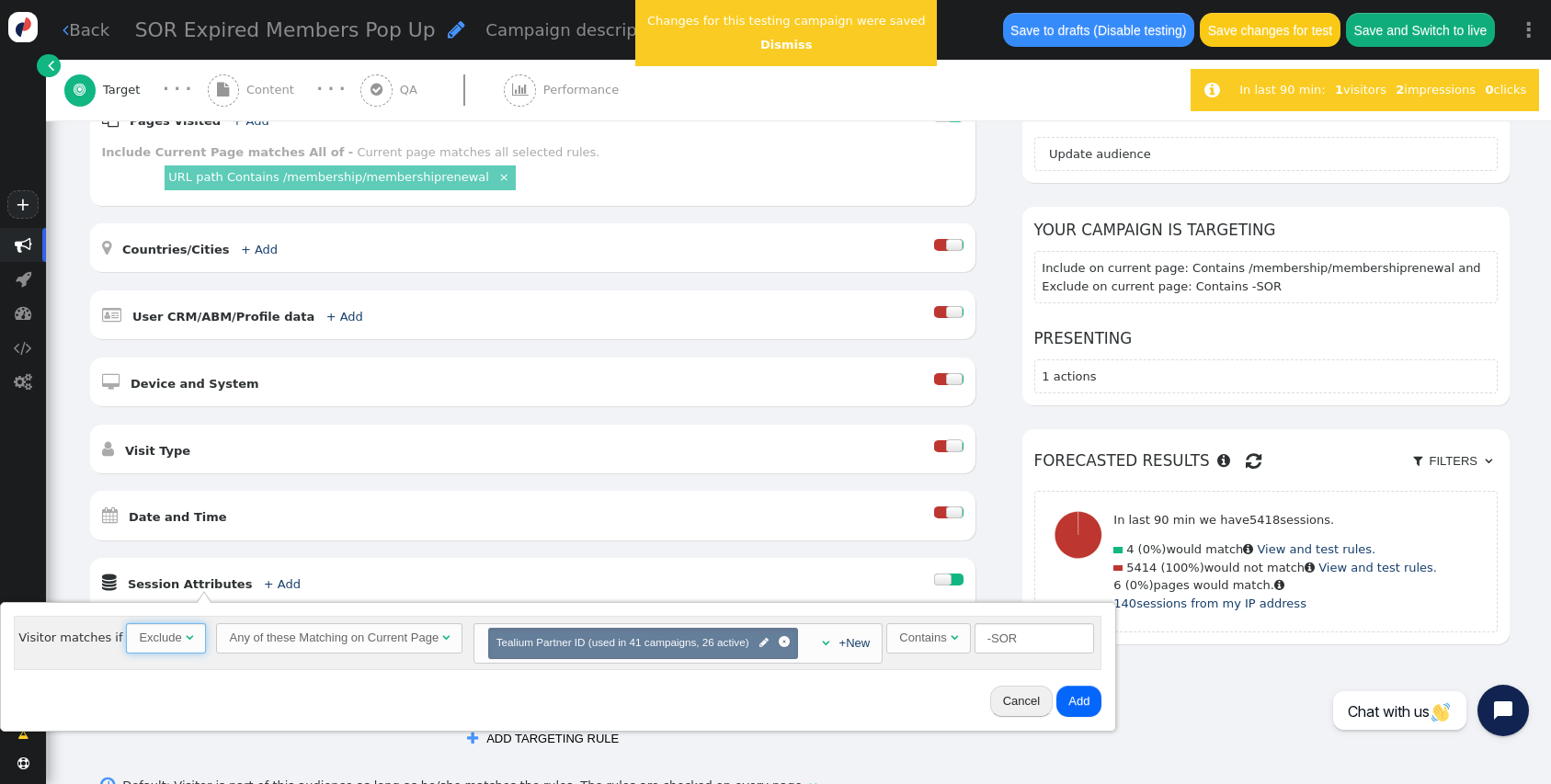
click at [186, 628] on div "" at bounding box center [190, 637] width 8 height 18
click at [1093, 712] on div "Cancel Add" at bounding box center [556, 701] width 1098 height 48
click at [1084, 710] on button "Add" at bounding box center [1075, 701] width 45 height 31
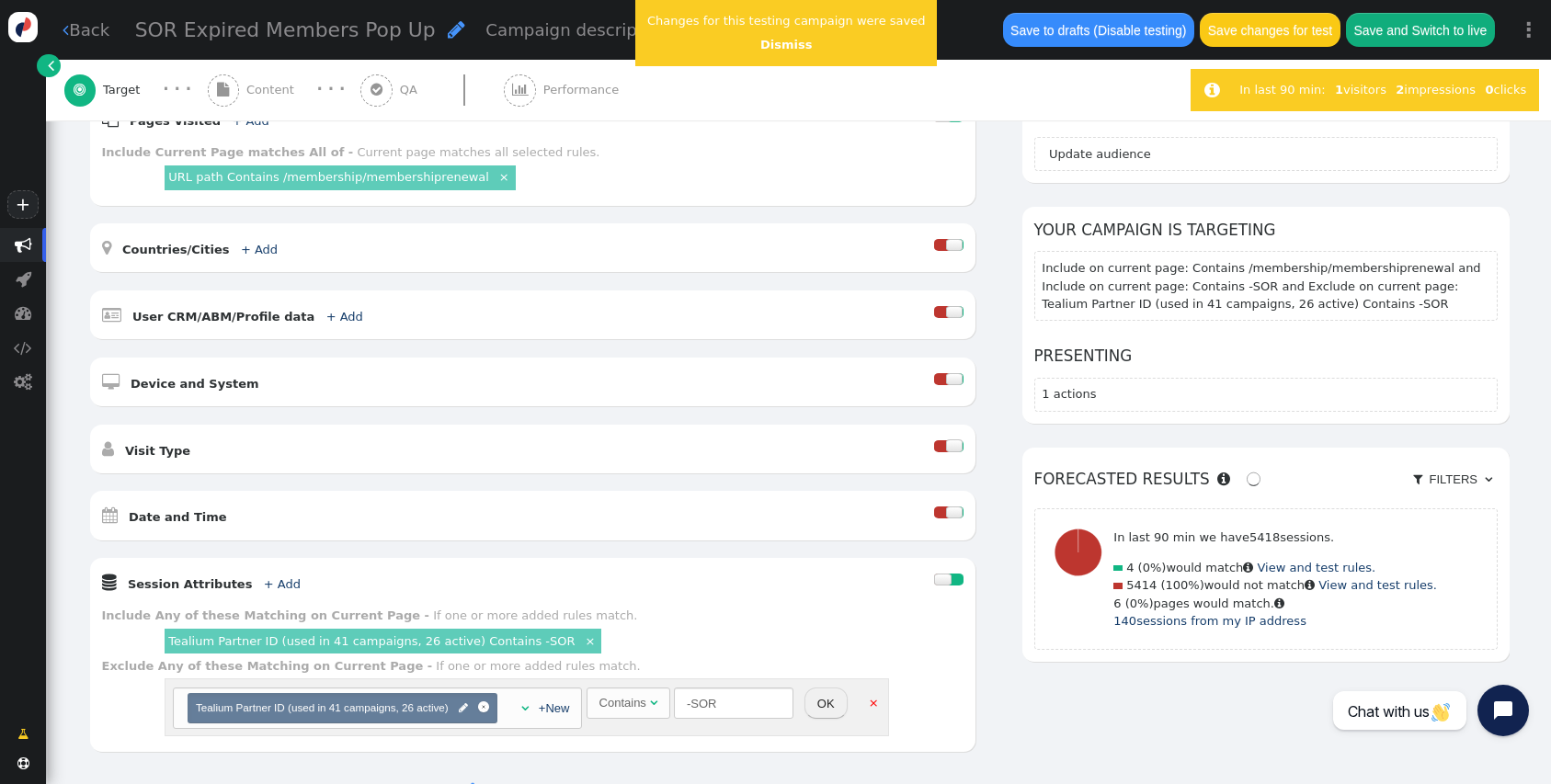
click at [866, 705] on link "×" at bounding box center [873, 701] width 16 height 16
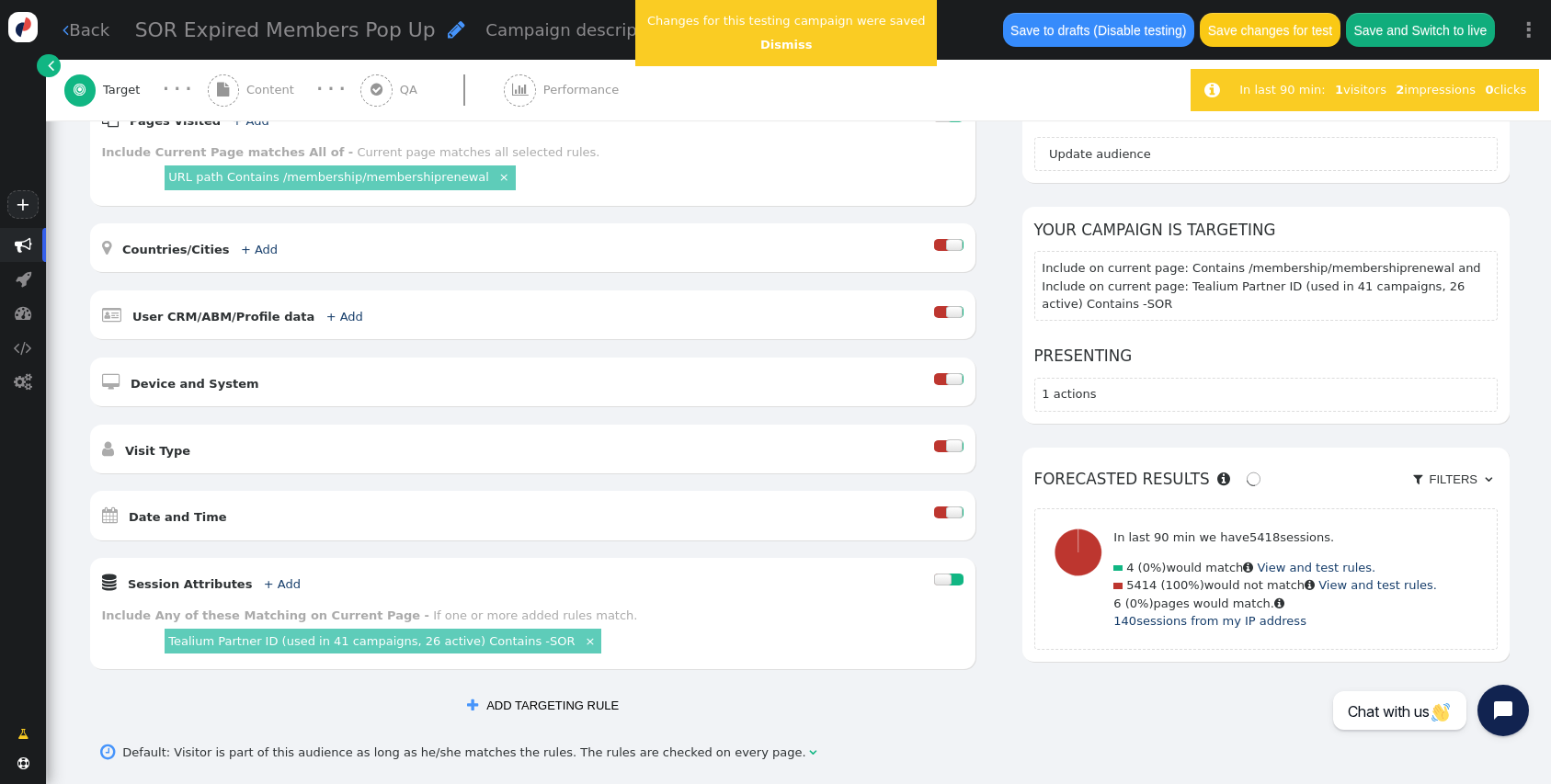
click at [739, 615] on div "Include Any of these Matching on Current Page - If one or more added rules matc…" at bounding box center [532, 615] width 862 height 18
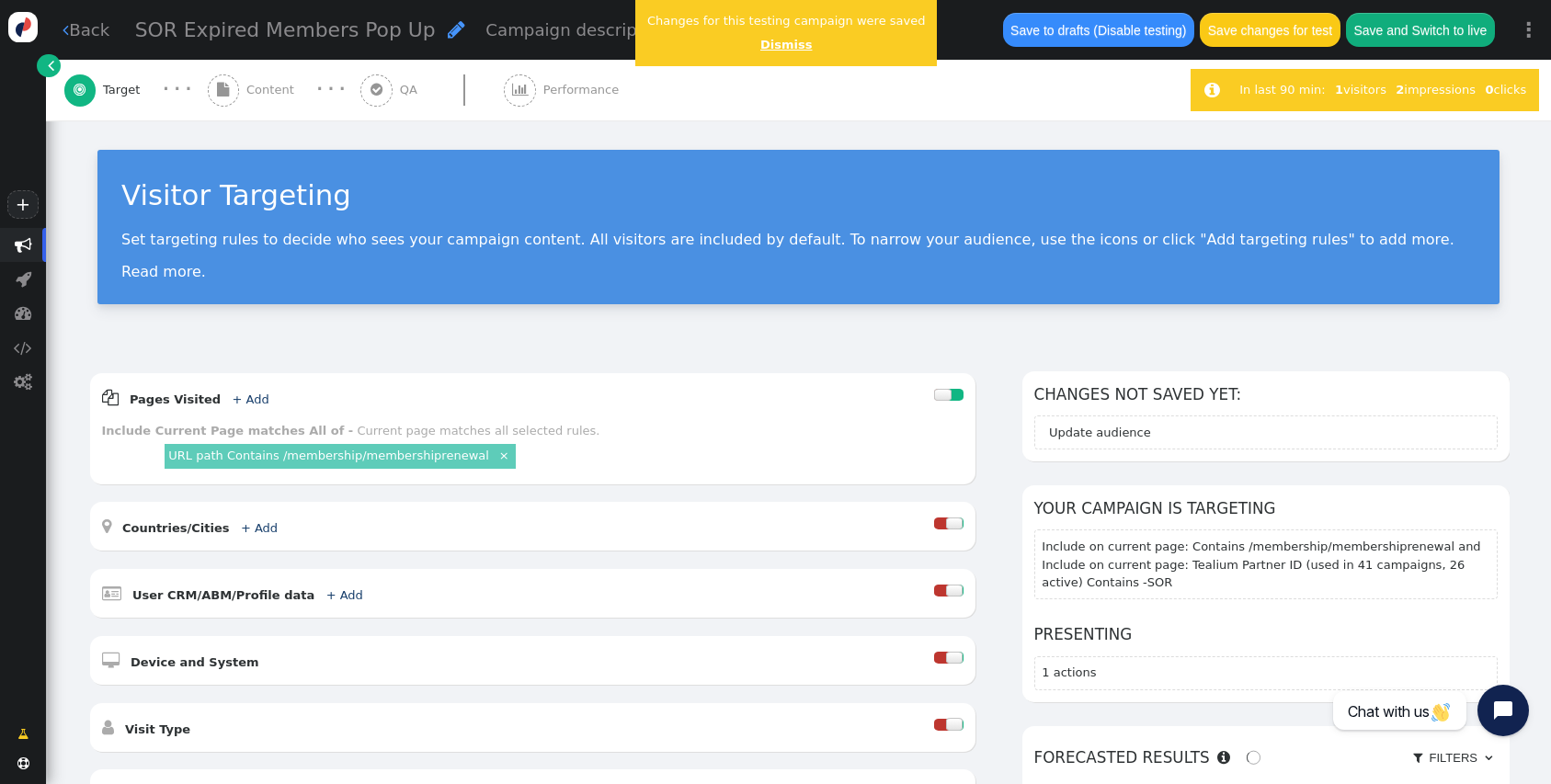
click at [765, 43] on link "Dismiss" at bounding box center [785, 44] width 52 height 14
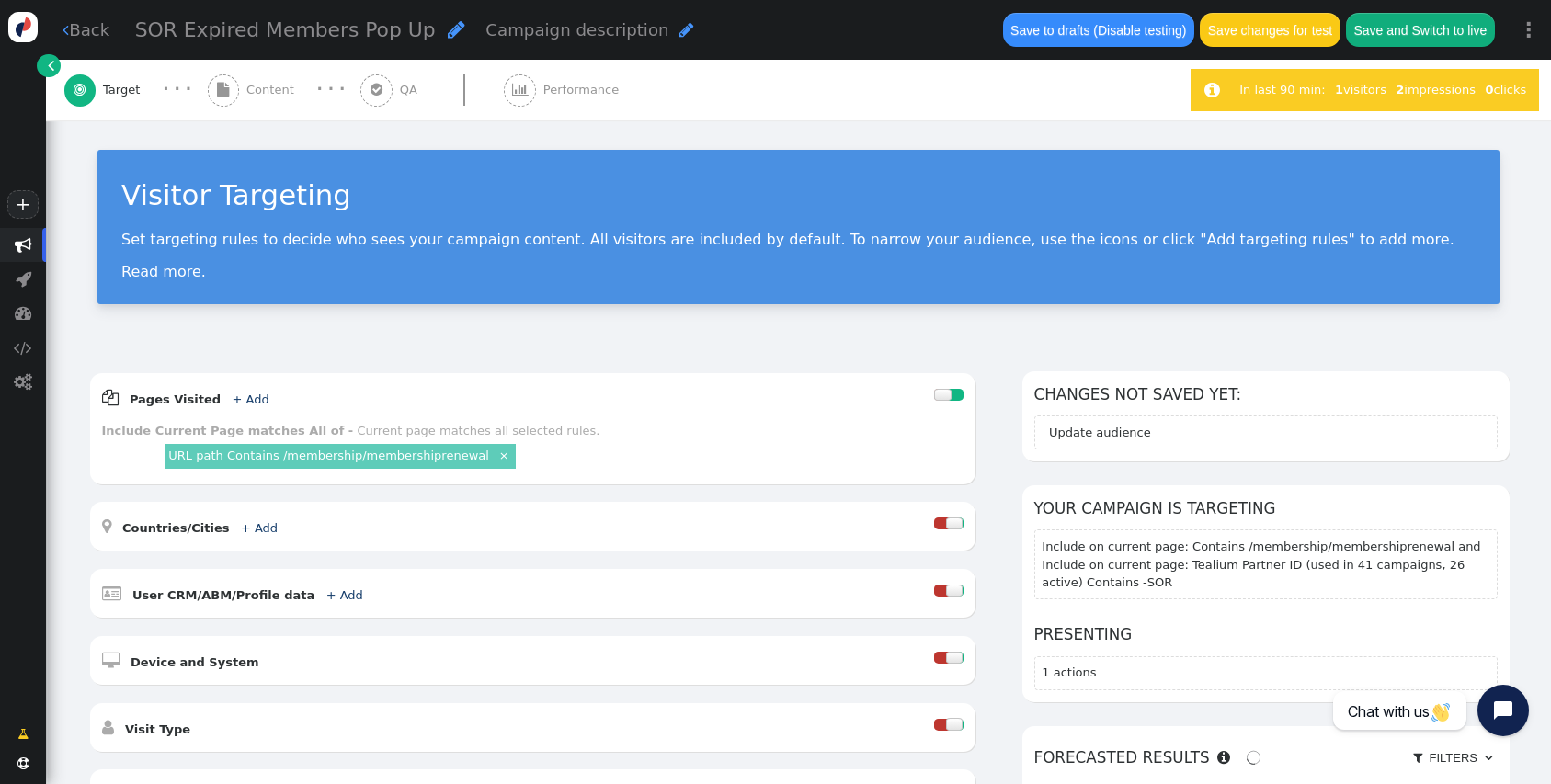
click at [283, 88] on span "Content" at bounding box center [274, 90] width 55 height 18
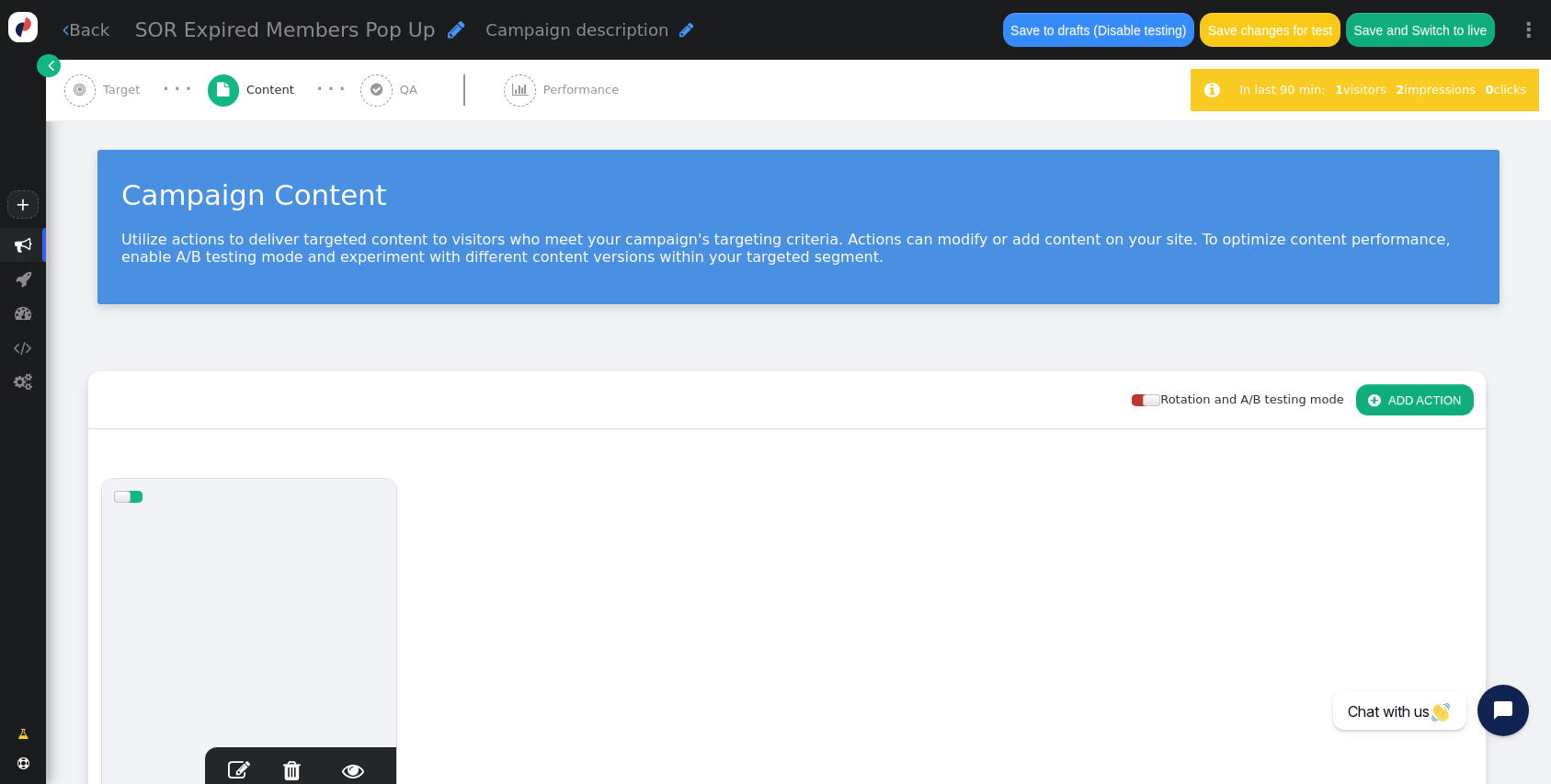
click at [241, 759] on span "" at bounding box center [239, 769] width 22 height 22
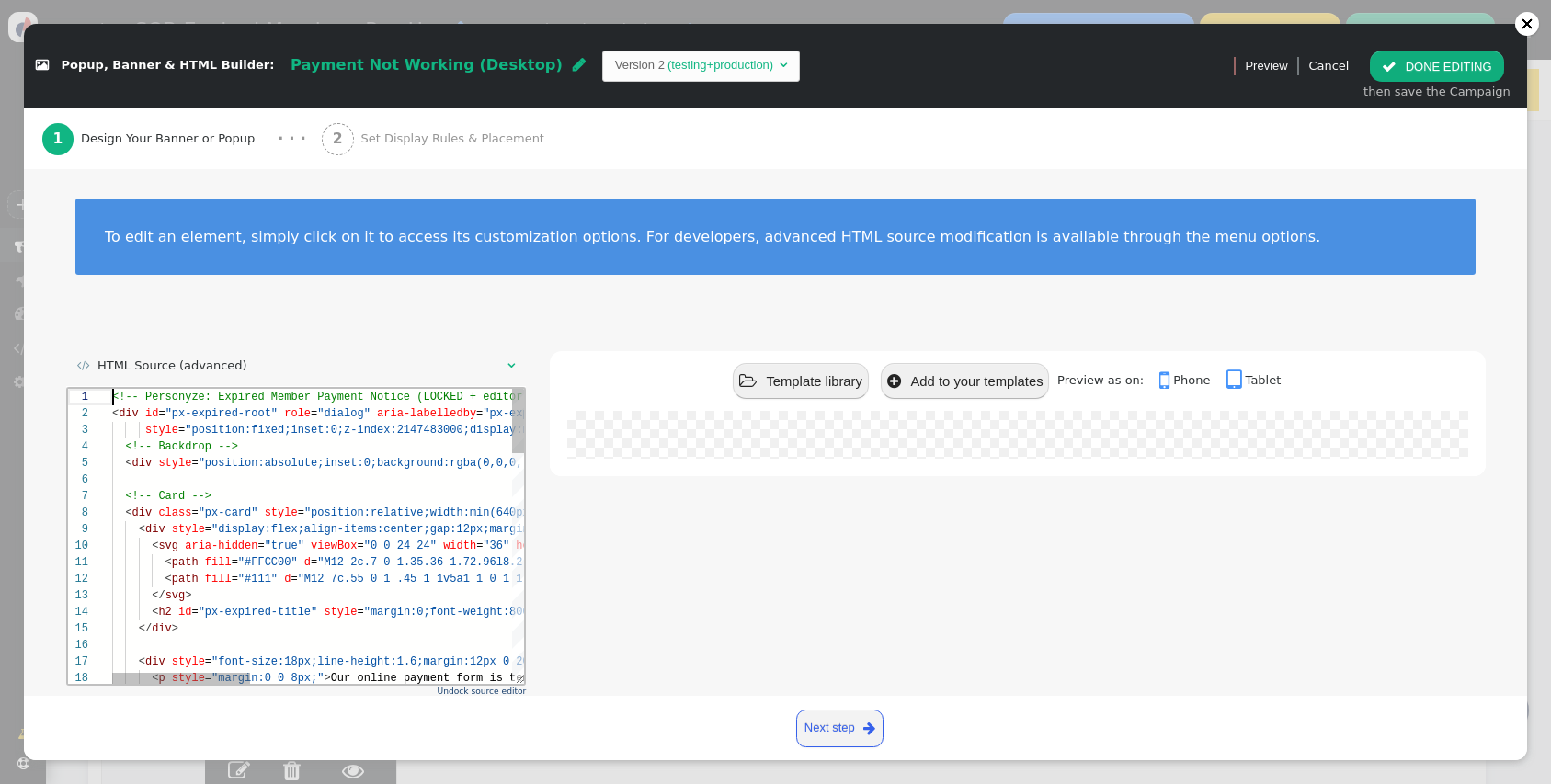
scroll to position [0, 40]
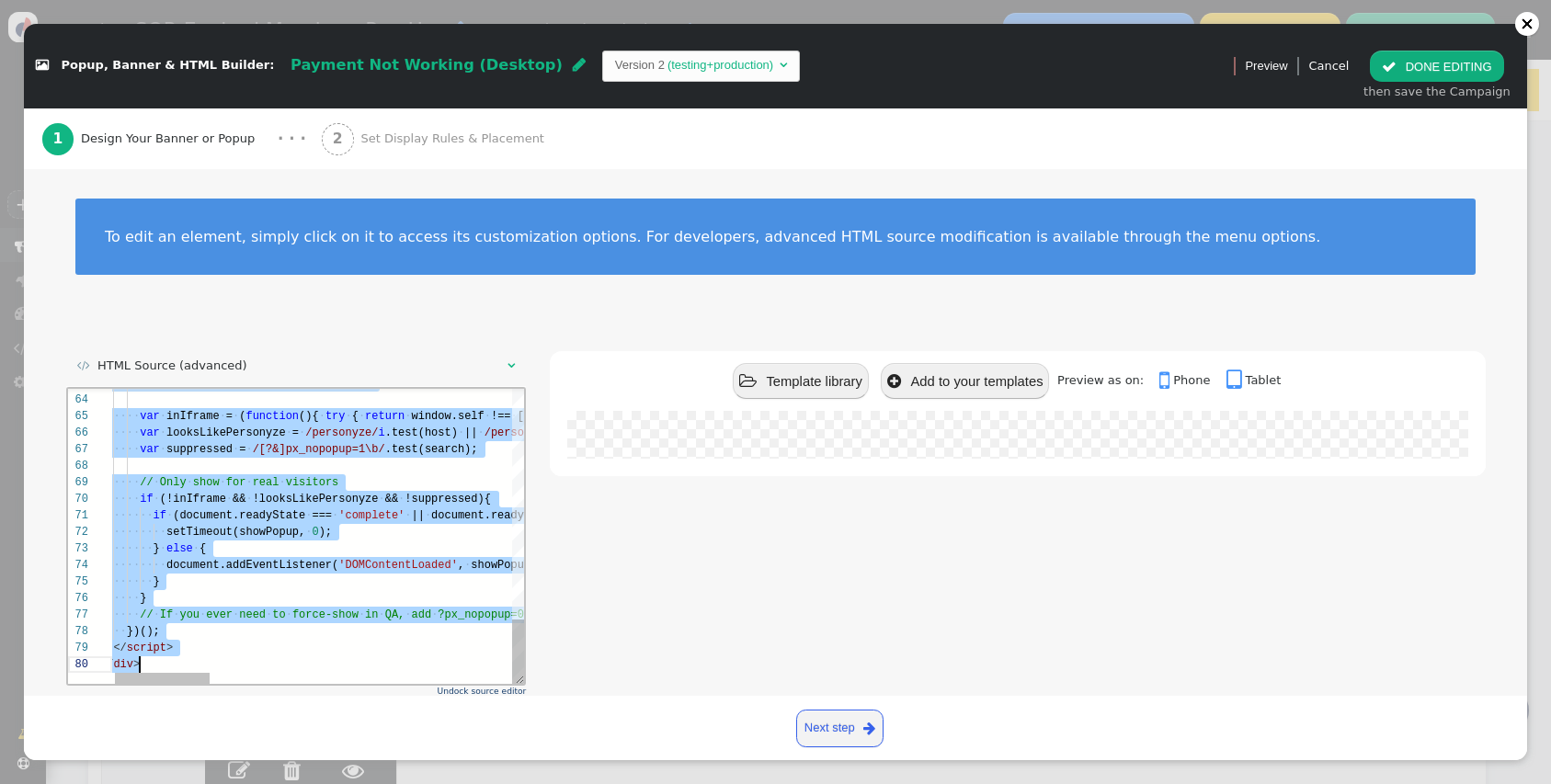
drag, startPoint x: 114, startPoint y: 397, endPoint x: 369, endPoint y: 868, distance: 535.6
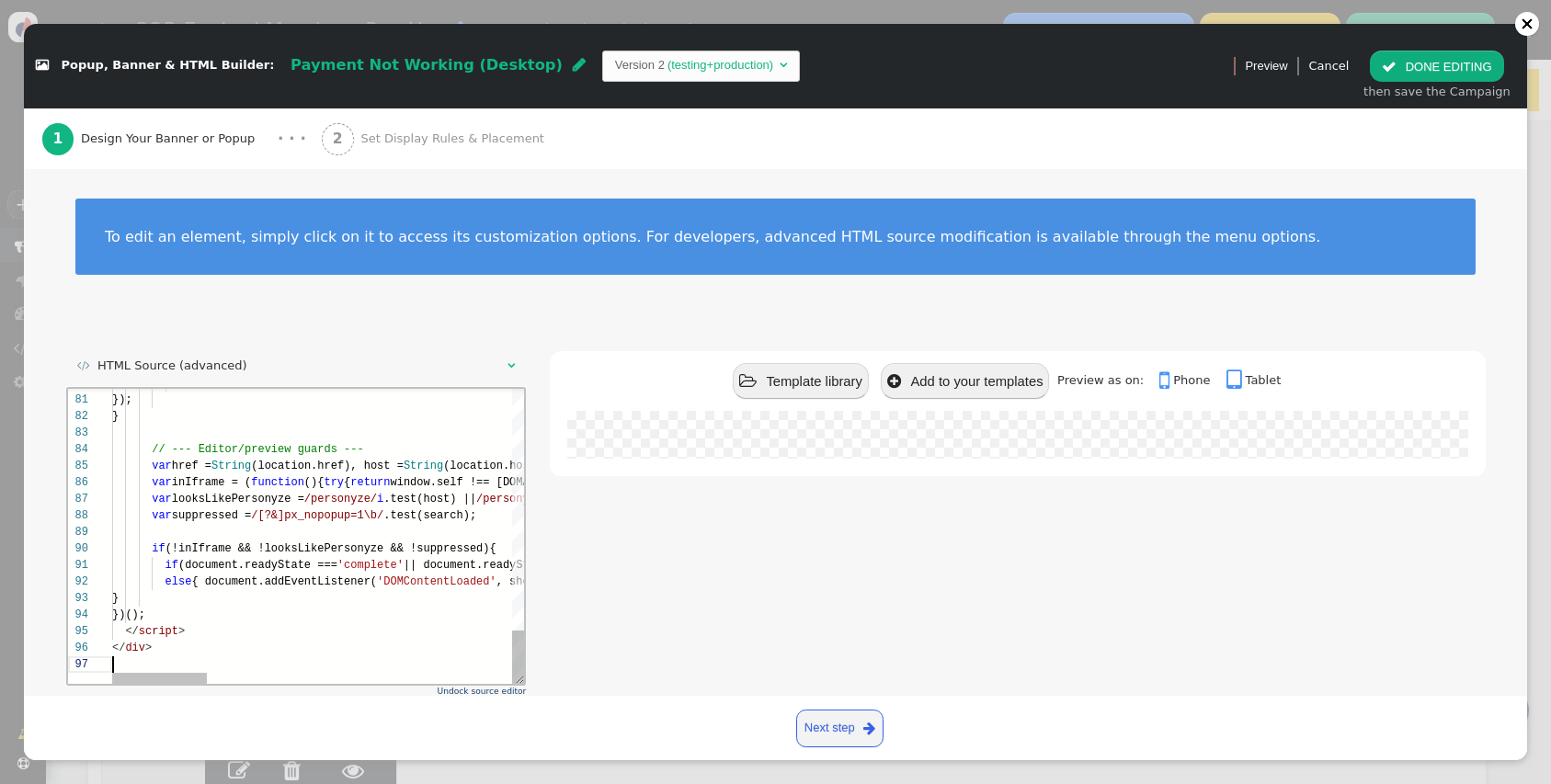
scroll to position [99, 0]
type textarea "if (document.readyState === 'complete' || document.readyState === 'interactive'…"
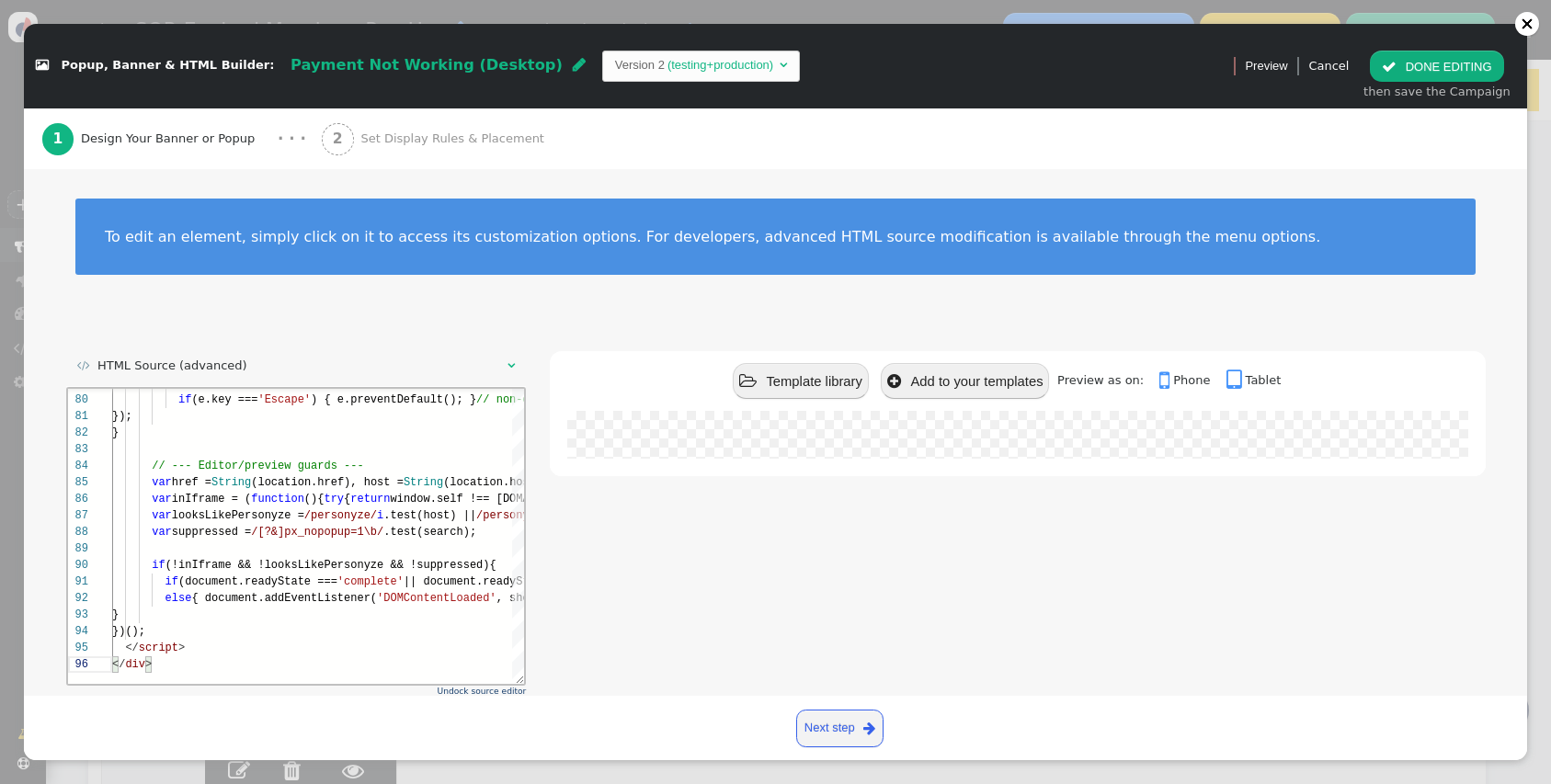
scroll to position [91, 0]
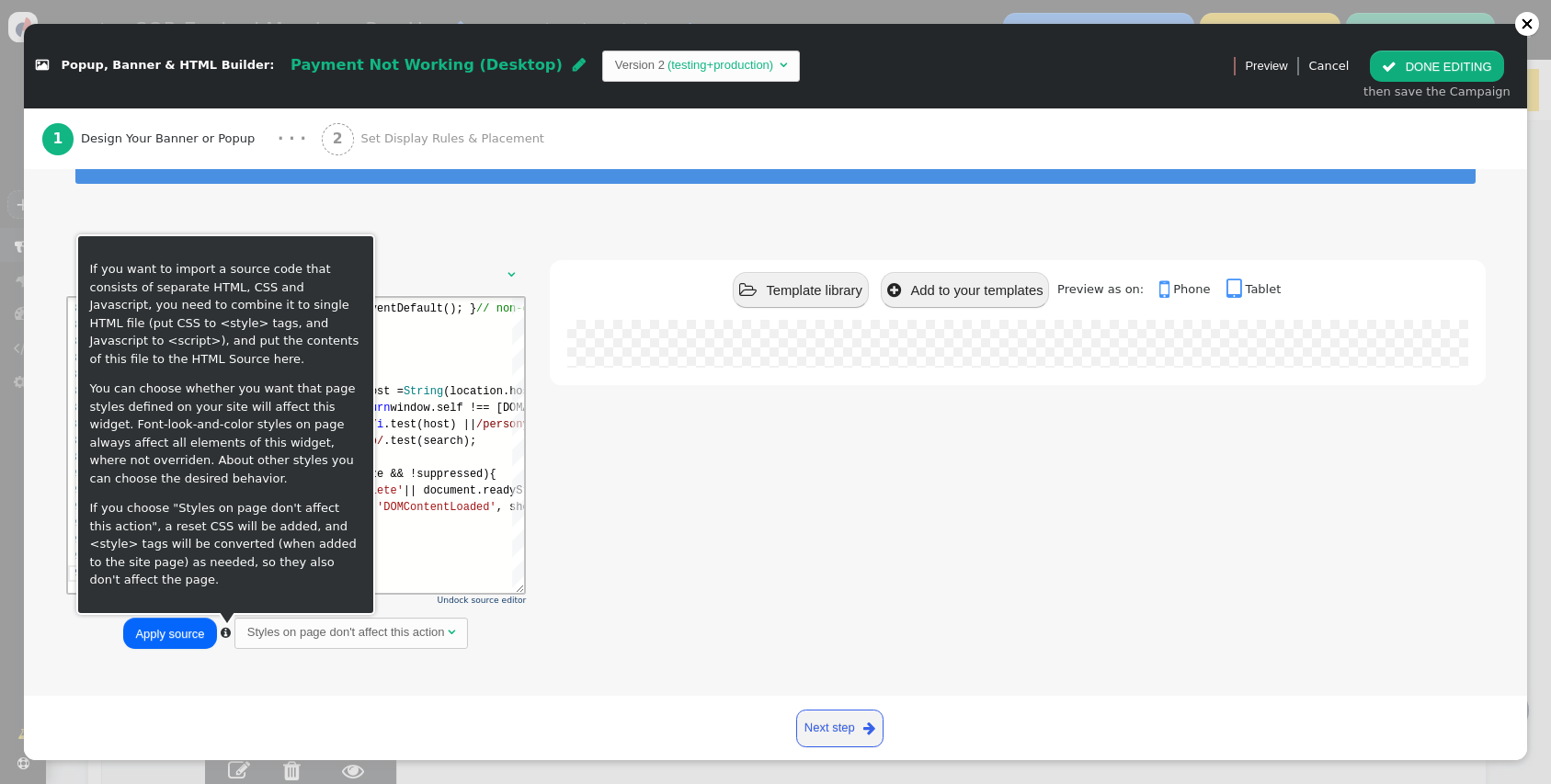
click at [197, 630] on button "Apply source" at bounding box center [170, 633] width 93 height 31
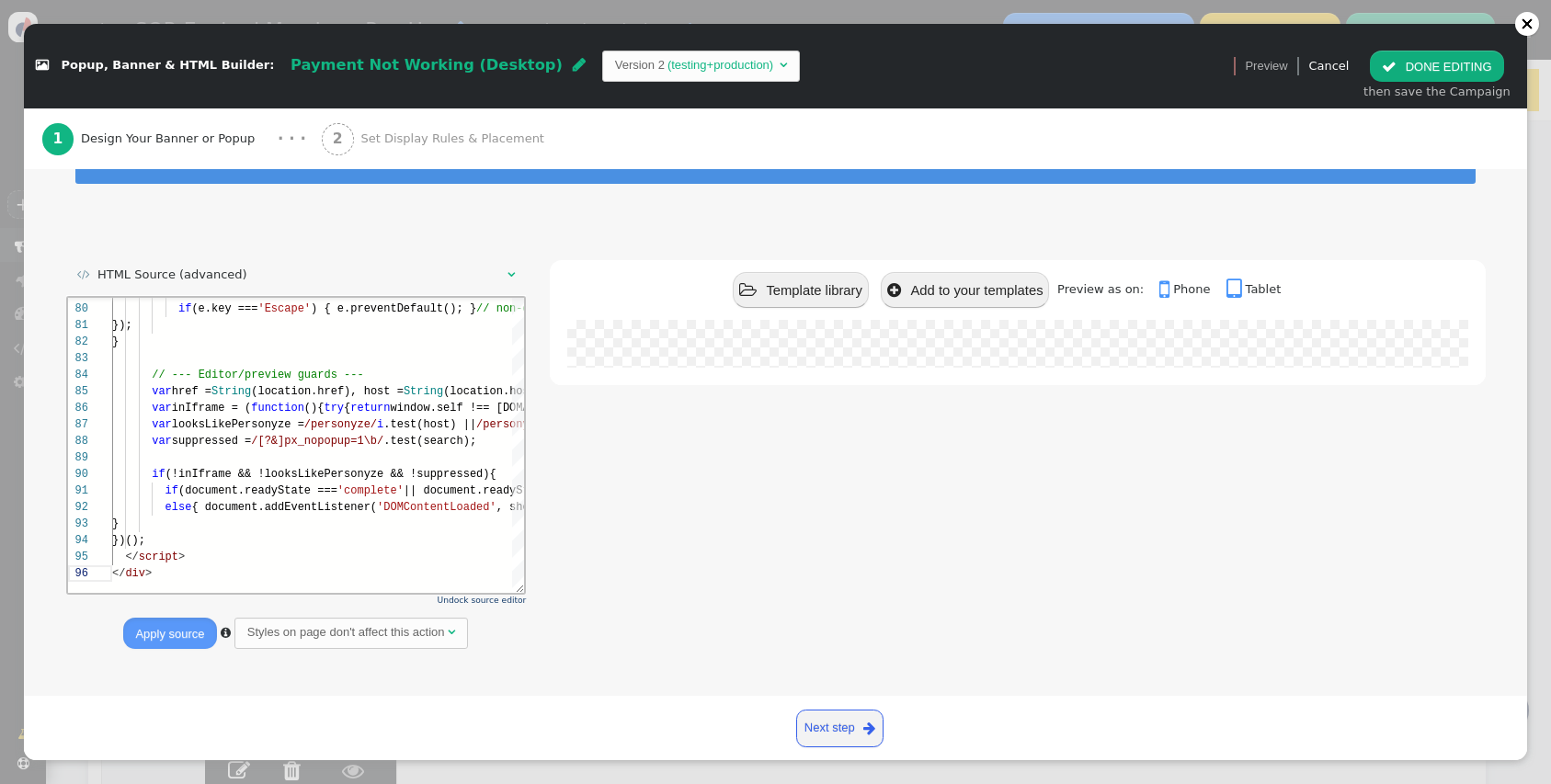
click at [1474, 71] on button " DONE EDITING" at bounding box center [1436, 66] width 133 height 31
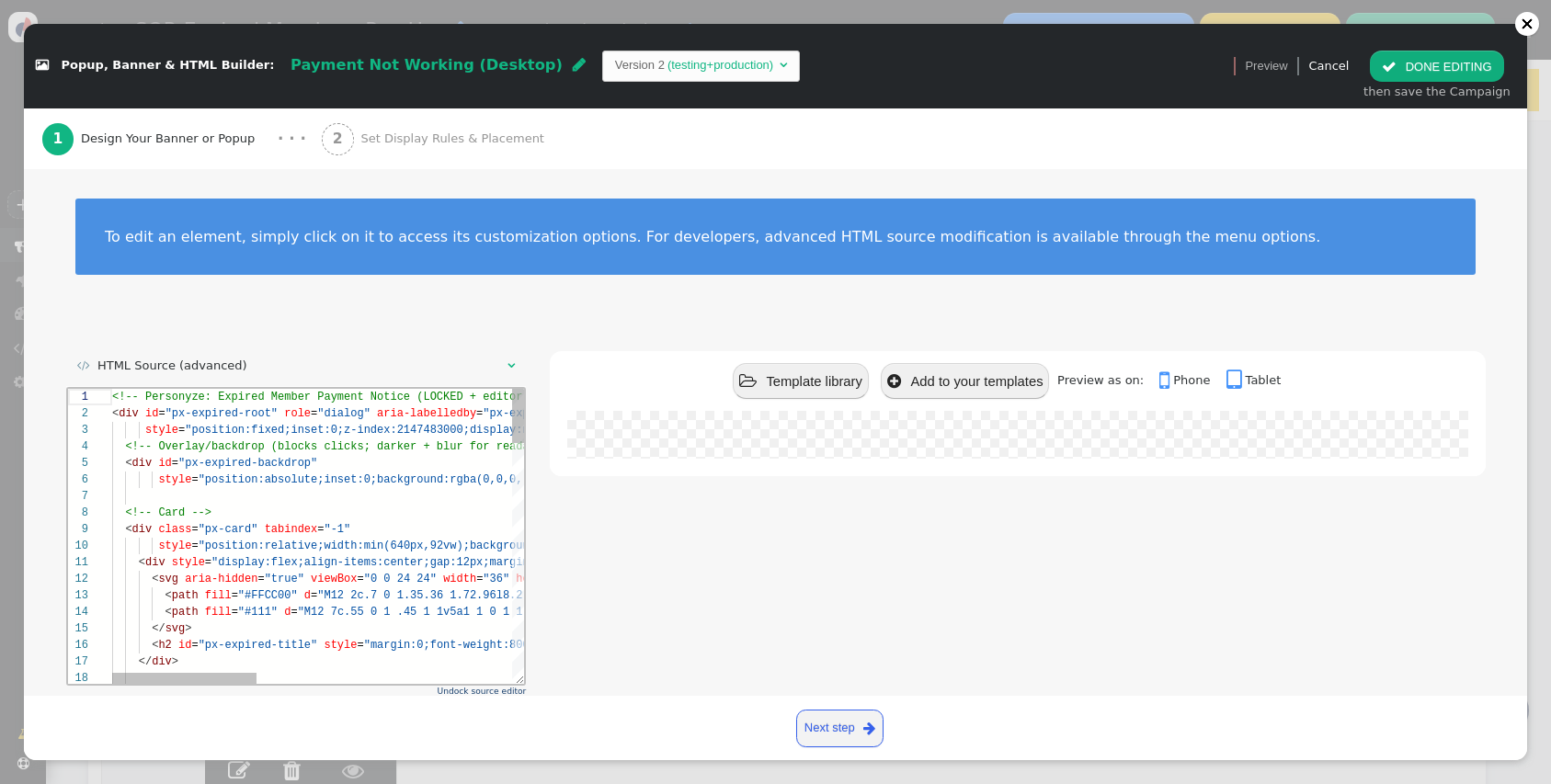
scroll to position [83, 0]
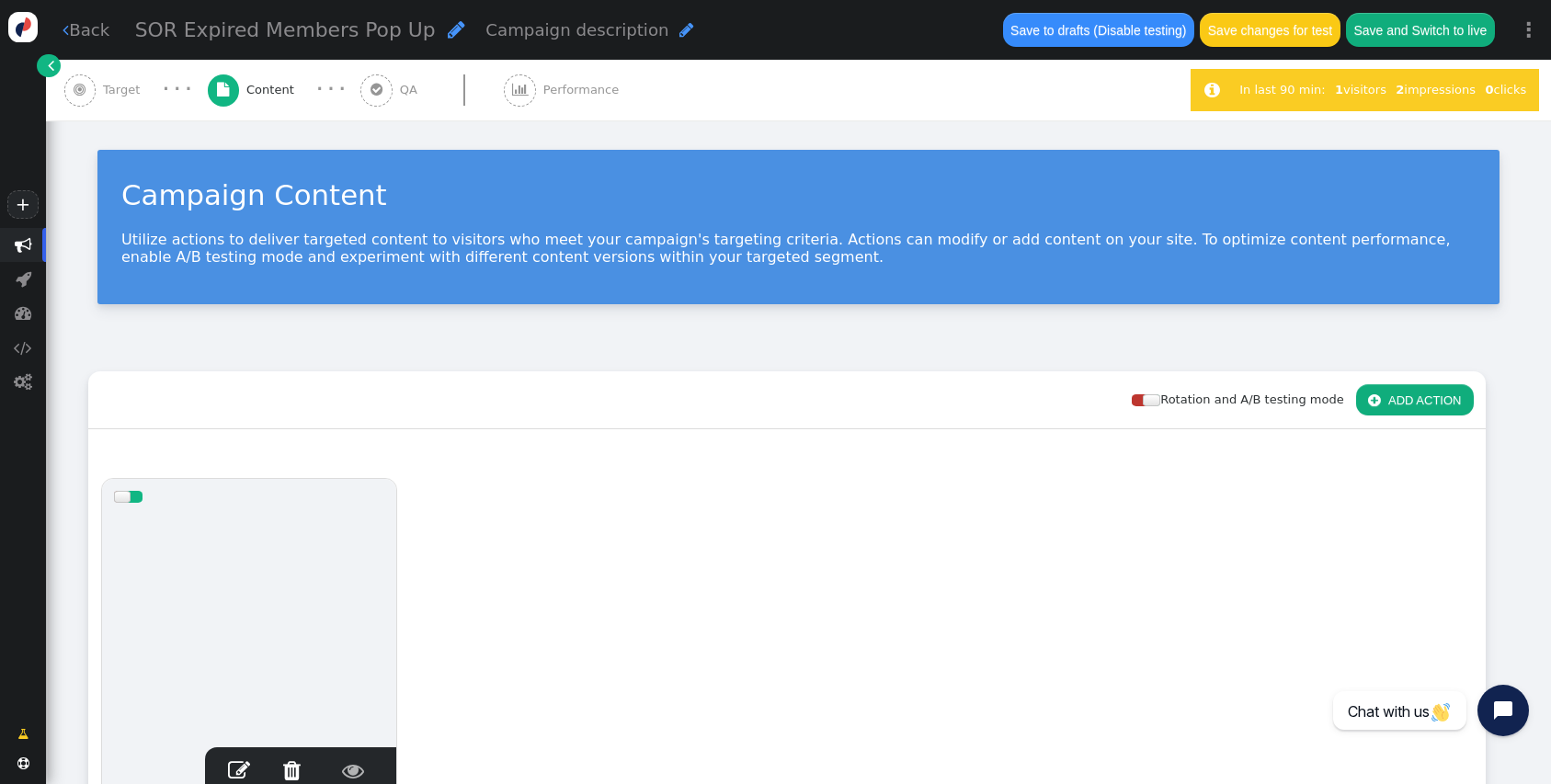
click at [1250, 36] on button "Save changes for test" at bounding box center [1270, 29] width 140 height 33
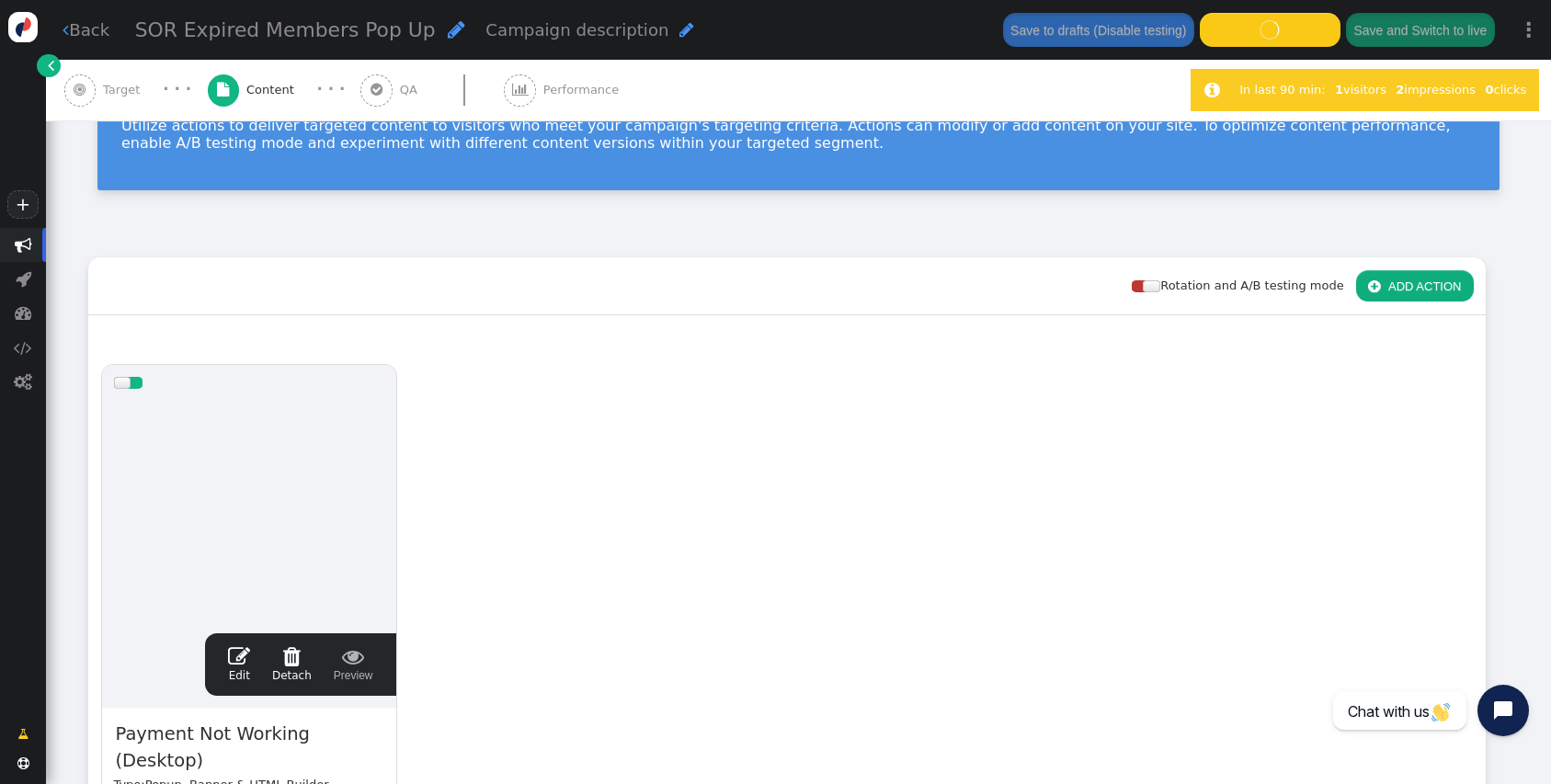
scroll to position [115, 0]
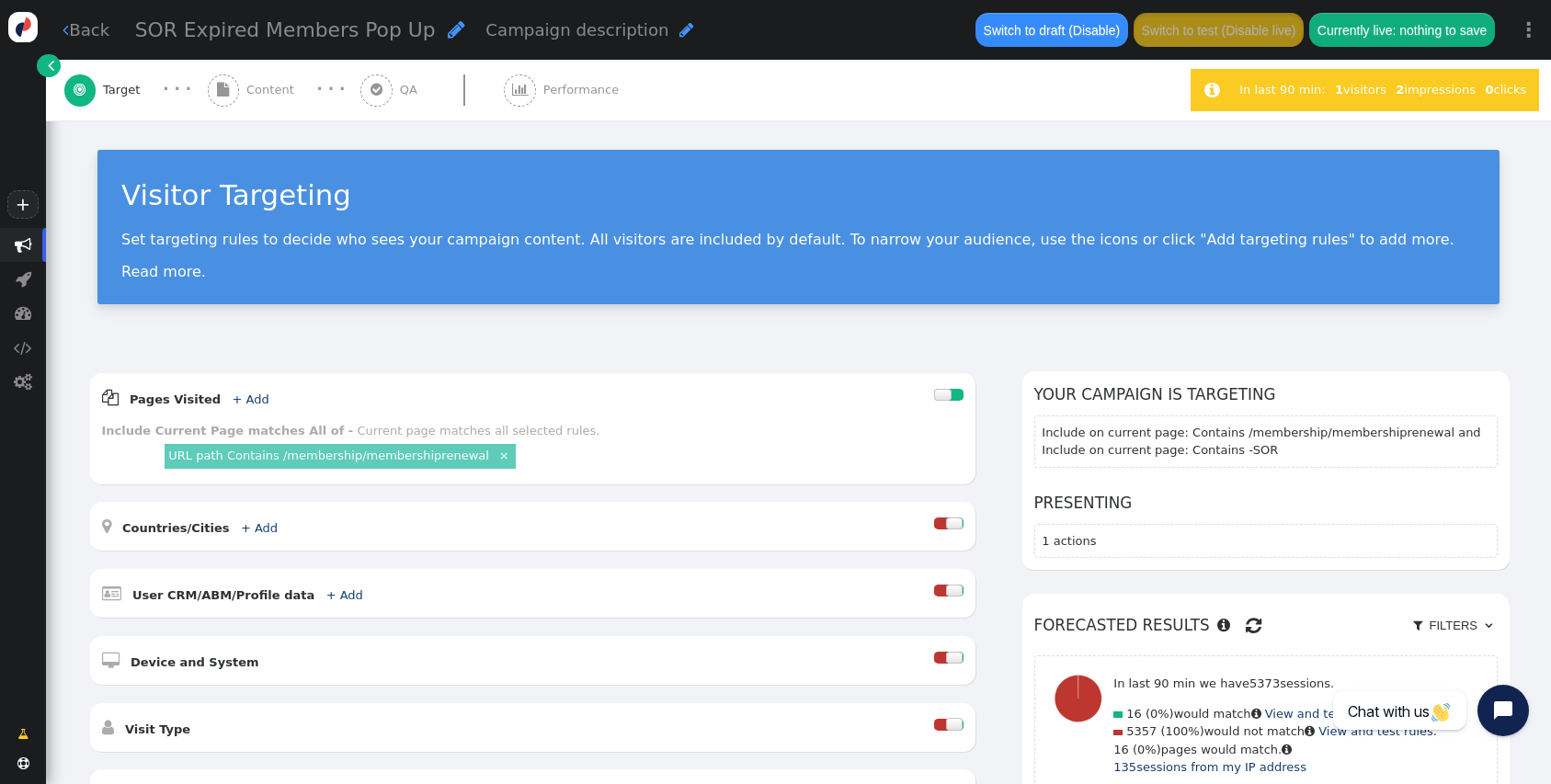
click at [228, 87] on span "" at bounding box center [223, 90] width 12 height 14
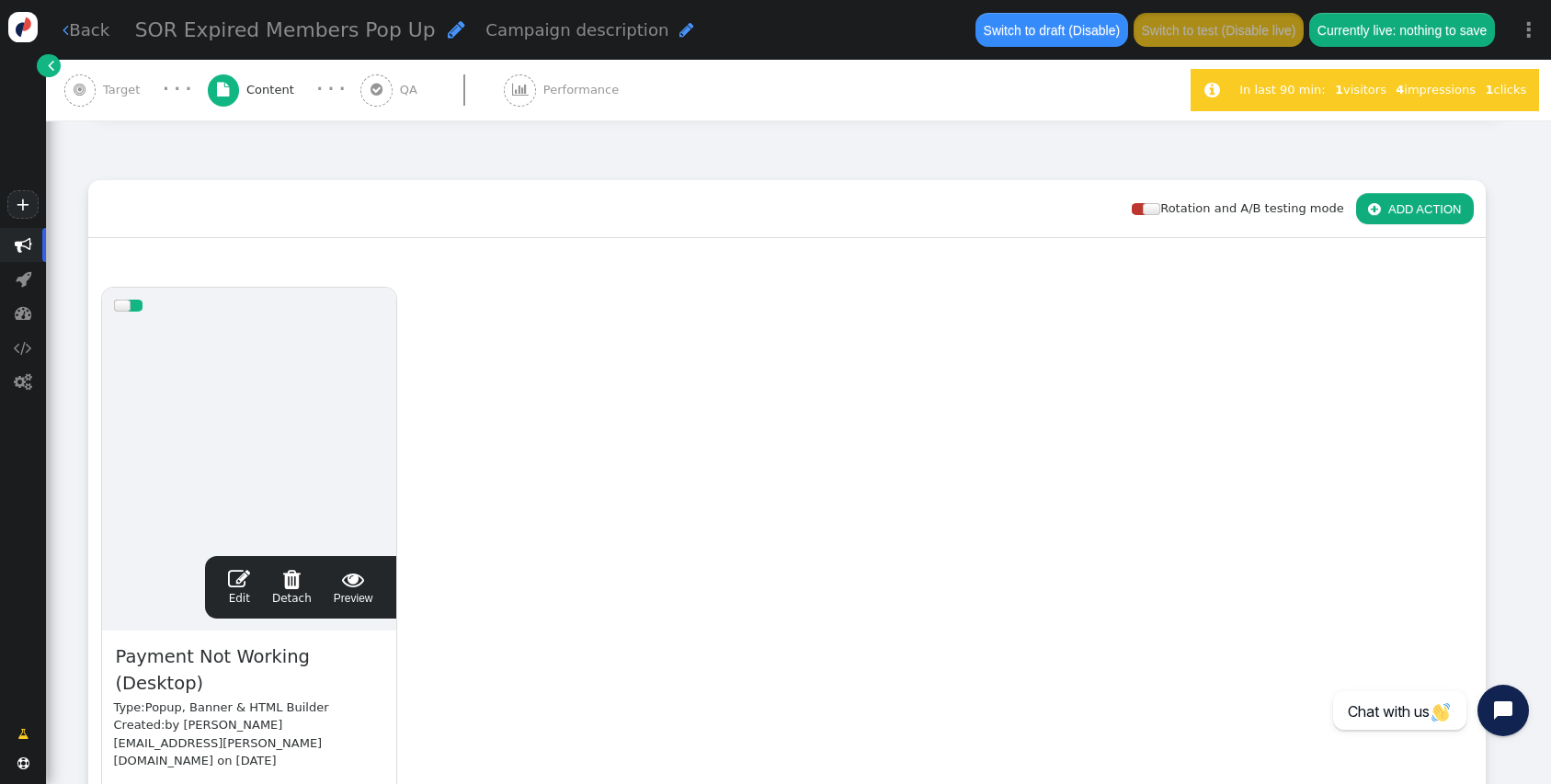
scroll to position [202, 0]
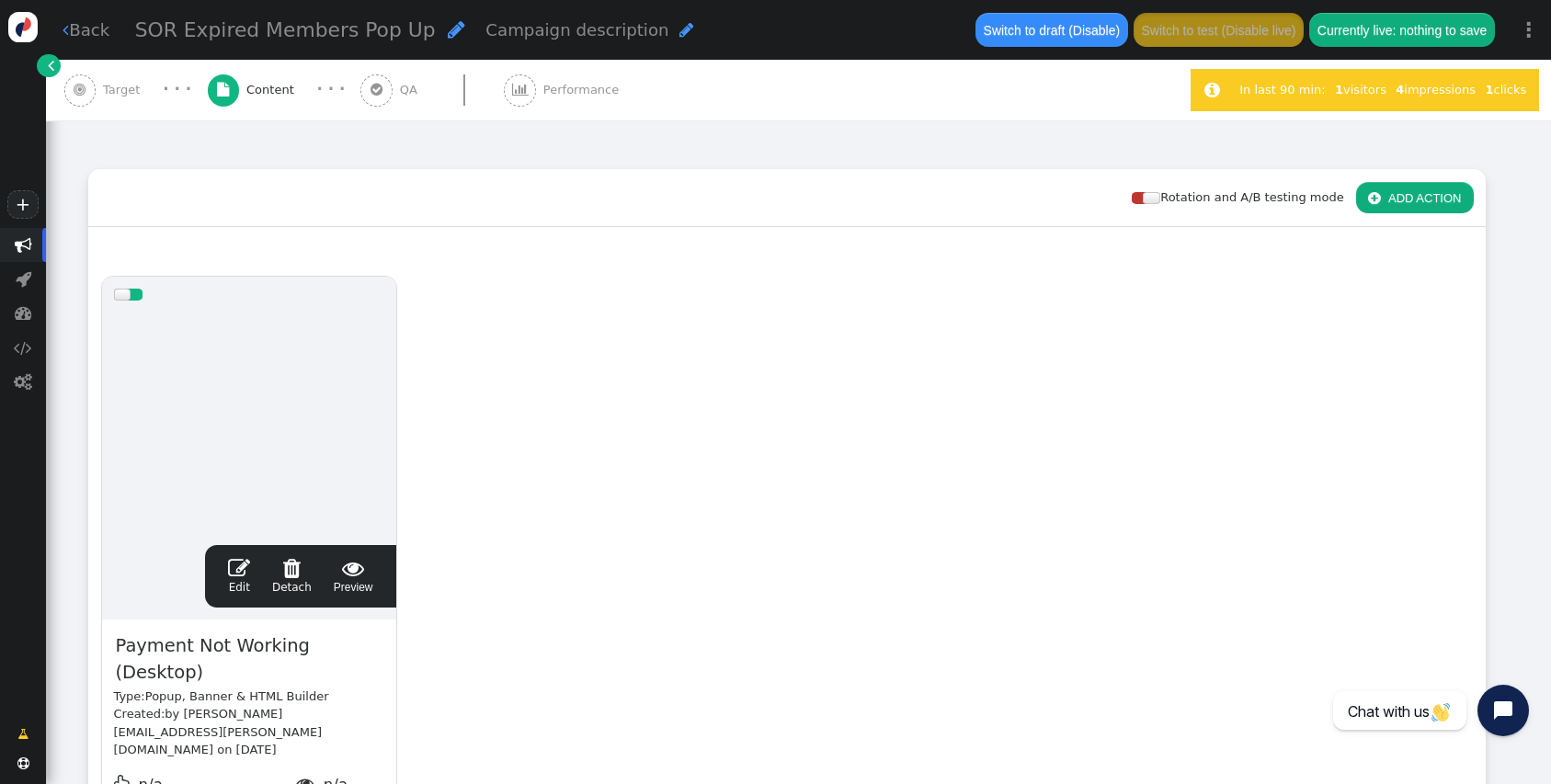
click at [231, 572] on span "" at bounding box center [239, 567] width 22 height 22
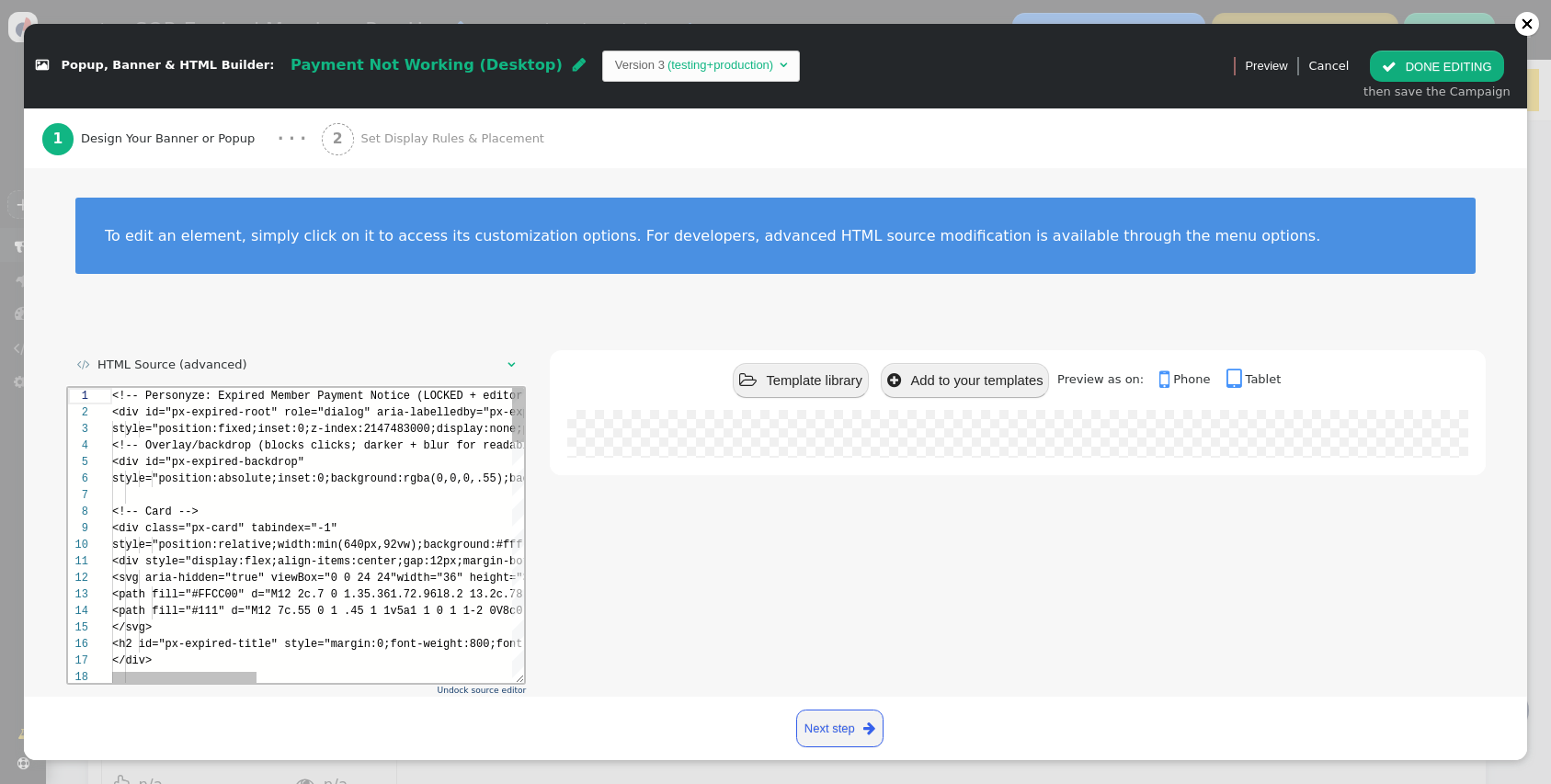
scroll to position [83, 0]
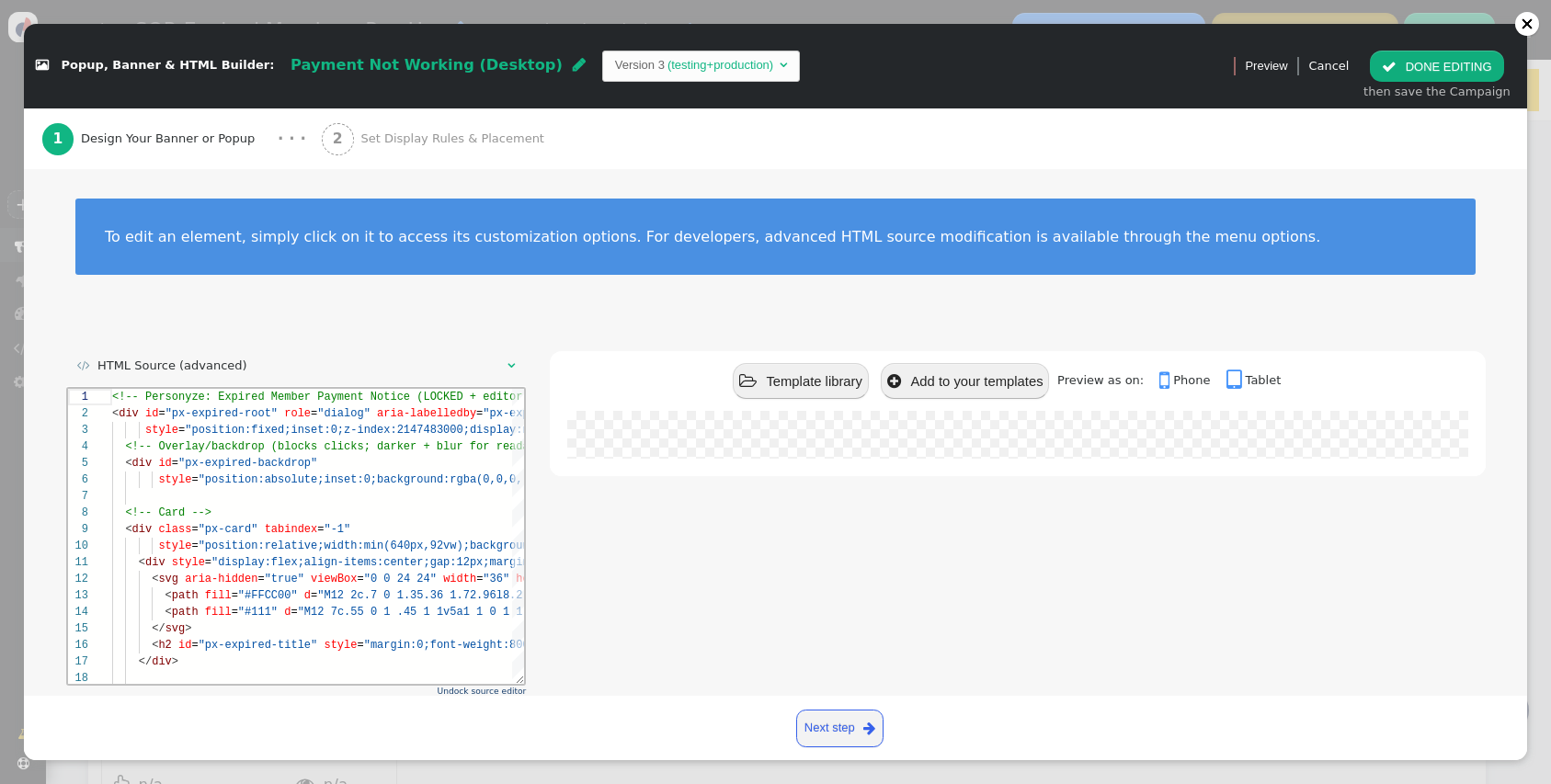
drag, startPoint x: 110, startPoint y: 395, endPoint x: 238, endPoint y: 698, distance: 328.9
click at [238, 388] on html "1 2 3 4 5 6 7 8 9 10 11 12 13 14 15 16 17 18 <!-- Personyze: Expired Member Pay…" at bounding box center [295, 388] width 457 height 0
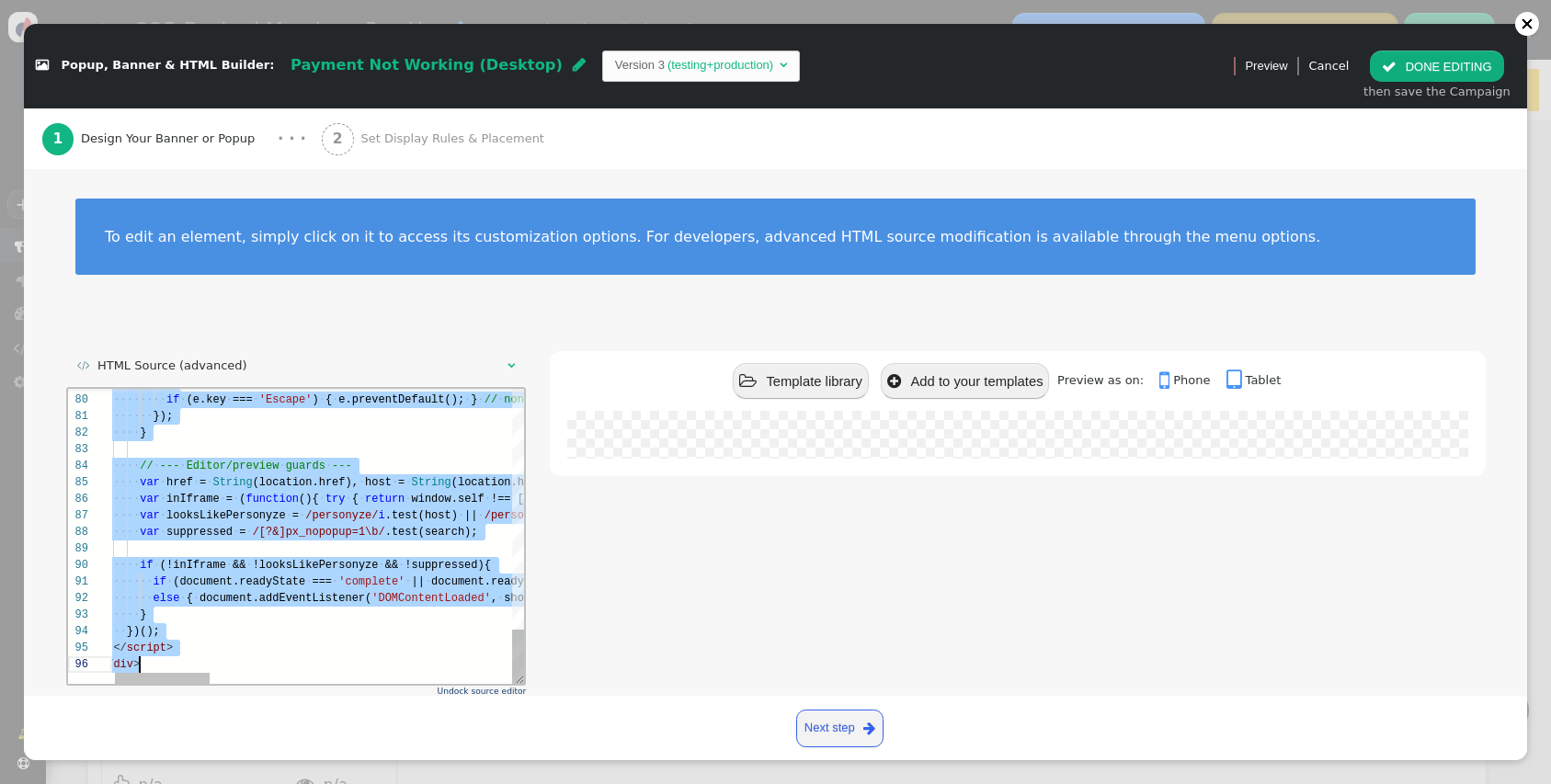
drag, startPoint x: 113, startPoint y: 397, endPoint x: 338, endPoint y: 866, distance: 520.2
paste textarea "else { document.addEventListener('DOMContentLoaded', showPopup, {once:true}); }…"
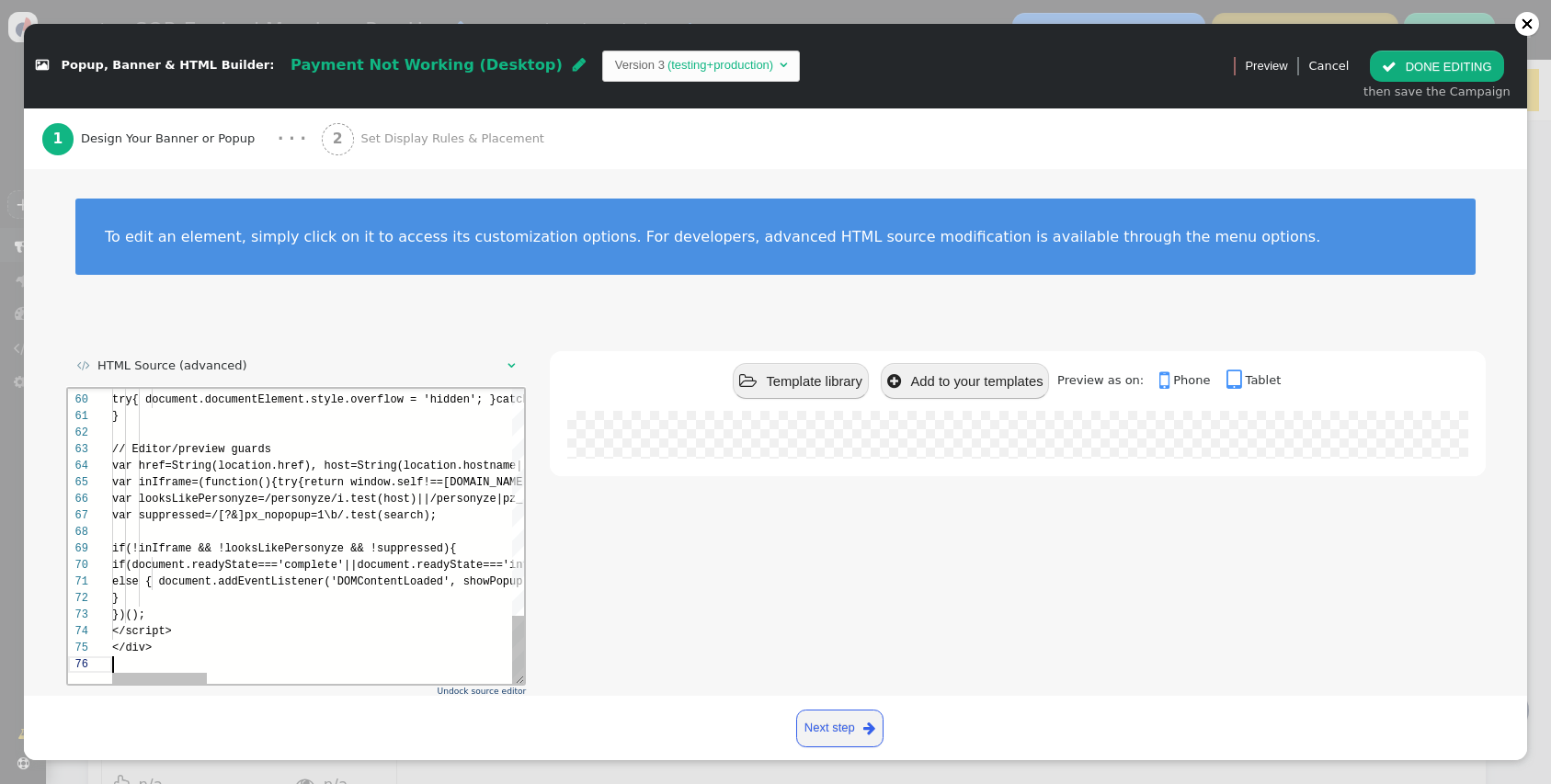
scroll to position [83, 0]
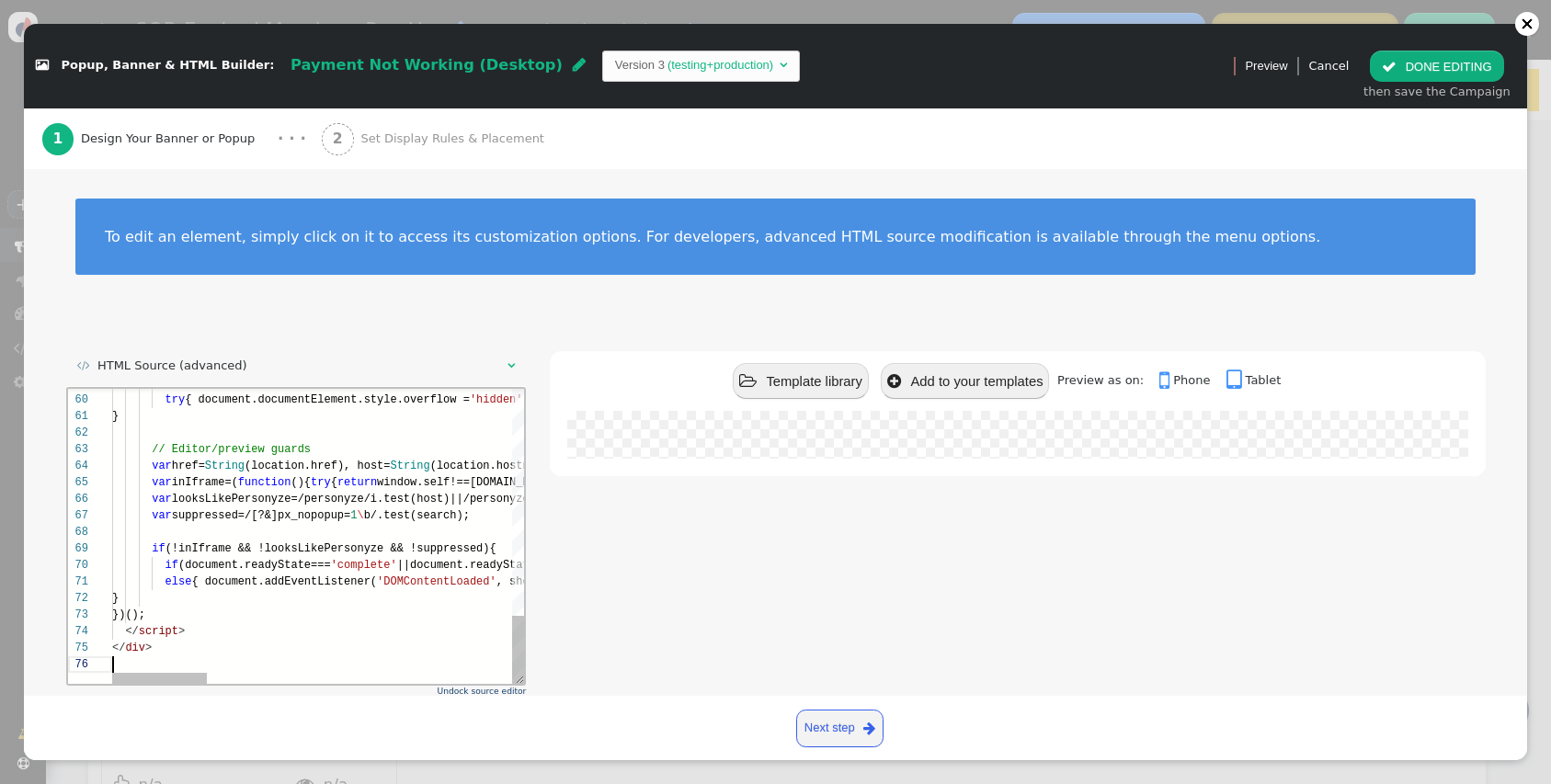
type textarea "else { document.addEventListener('DOMContentLoaded', showPopup, {once:true}); }…"
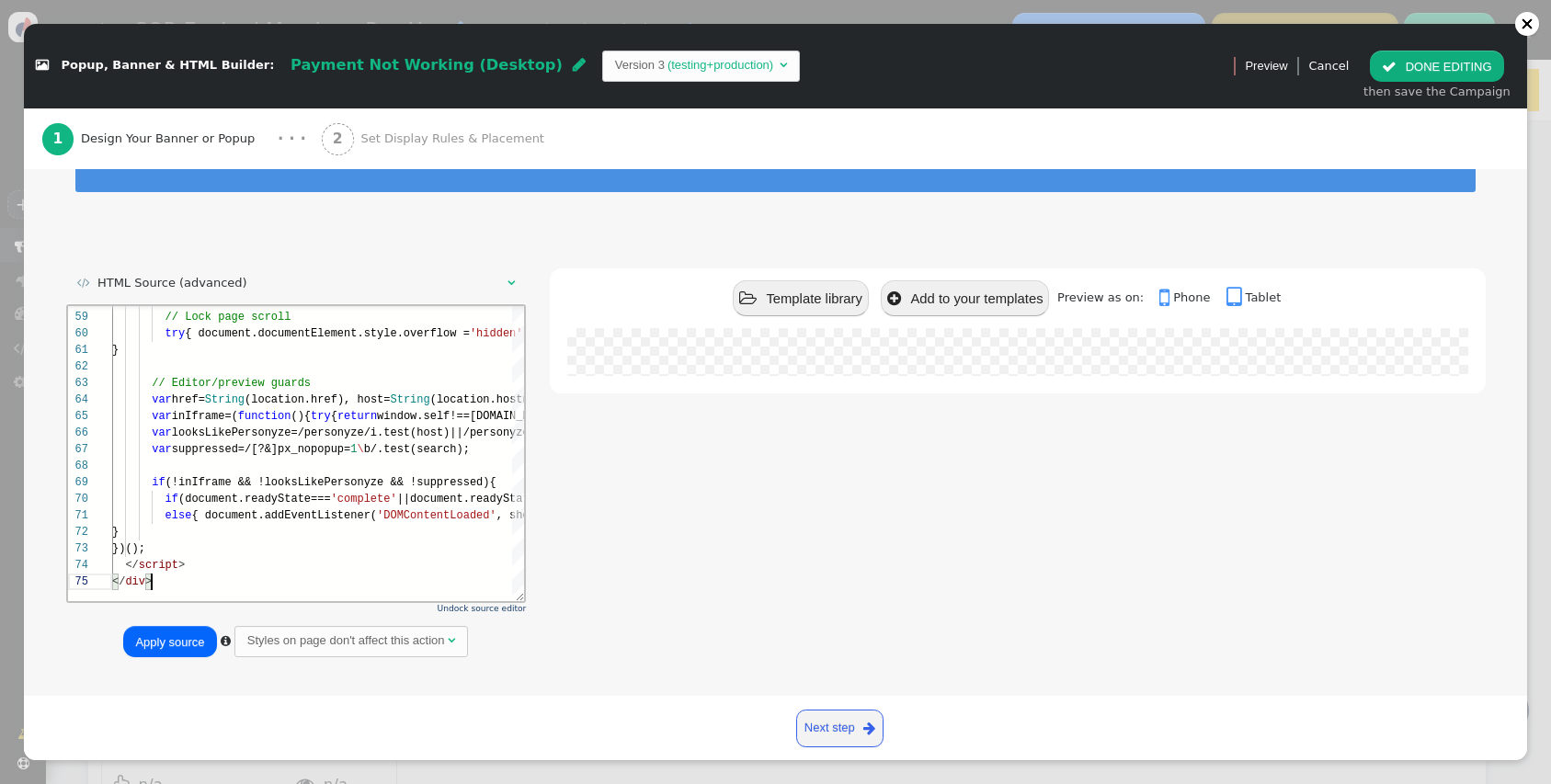
scroll to position [87, 0]
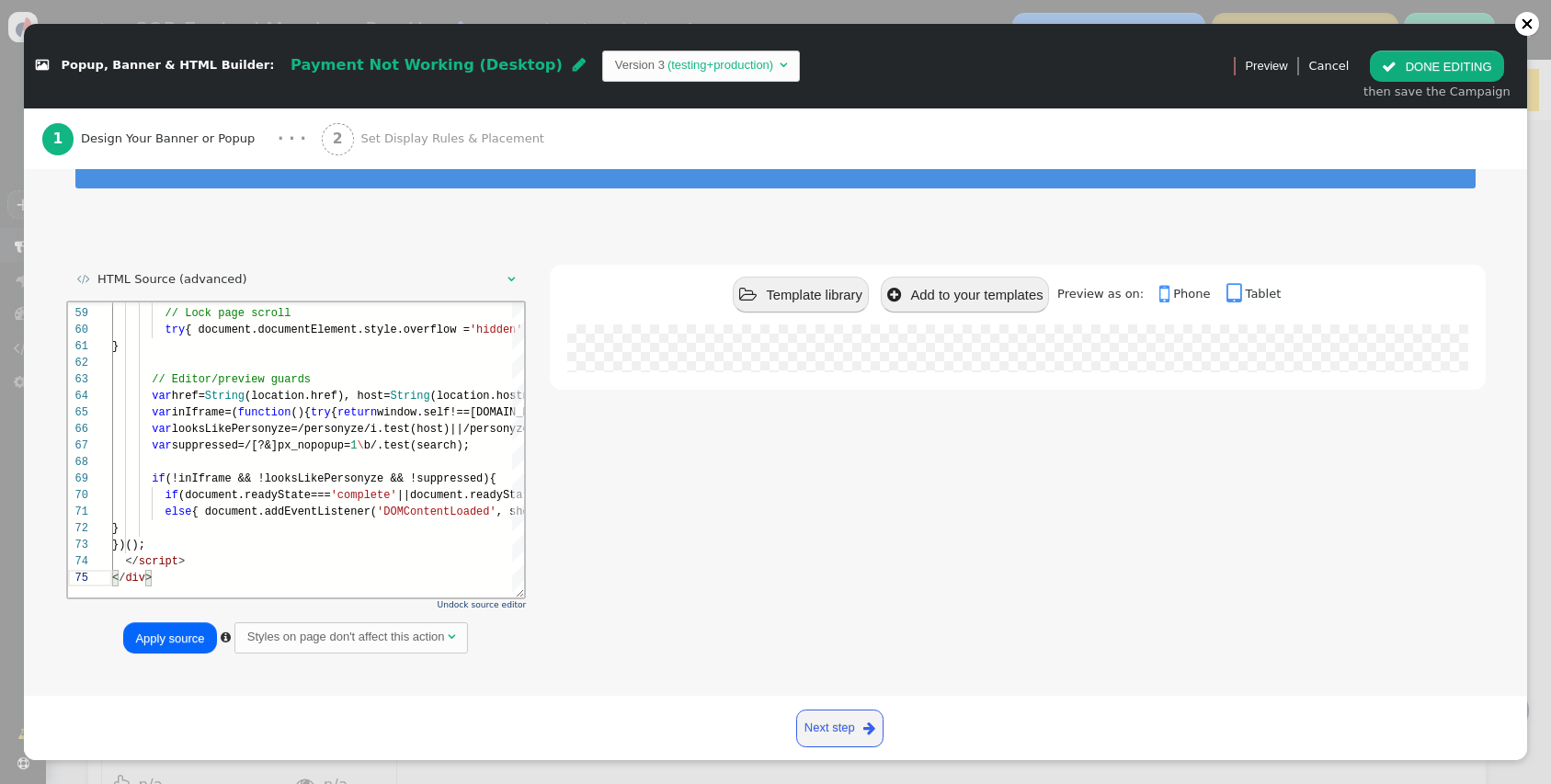
click at [170, 637] on button "Apply source" at bounding box center [170, 637] width 93 height 31
click at [1449, 70] on button " DONE EDITING" at bounding box center [1436, 66] width 133 height 31
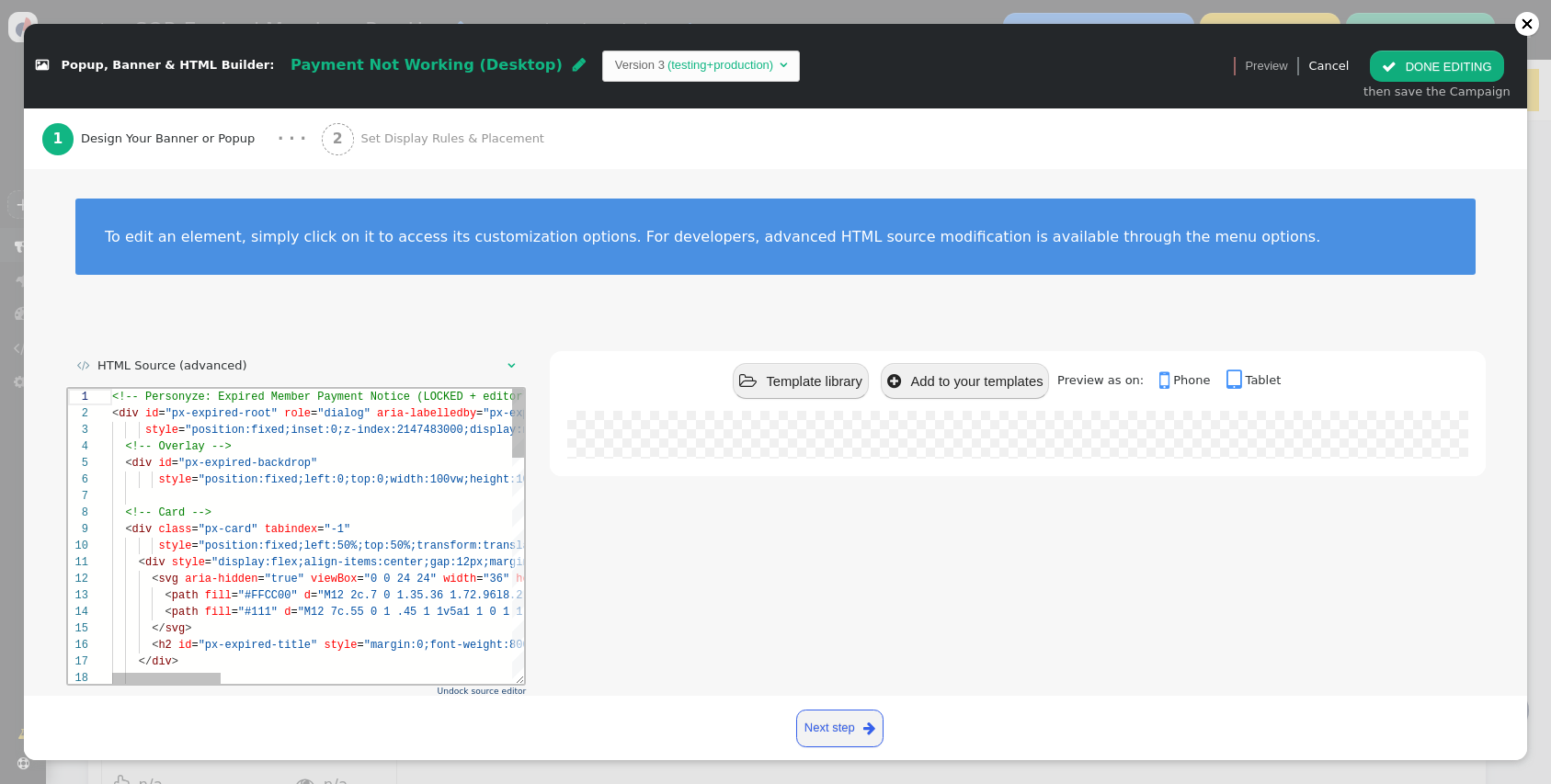
scroll to position [83, 0]
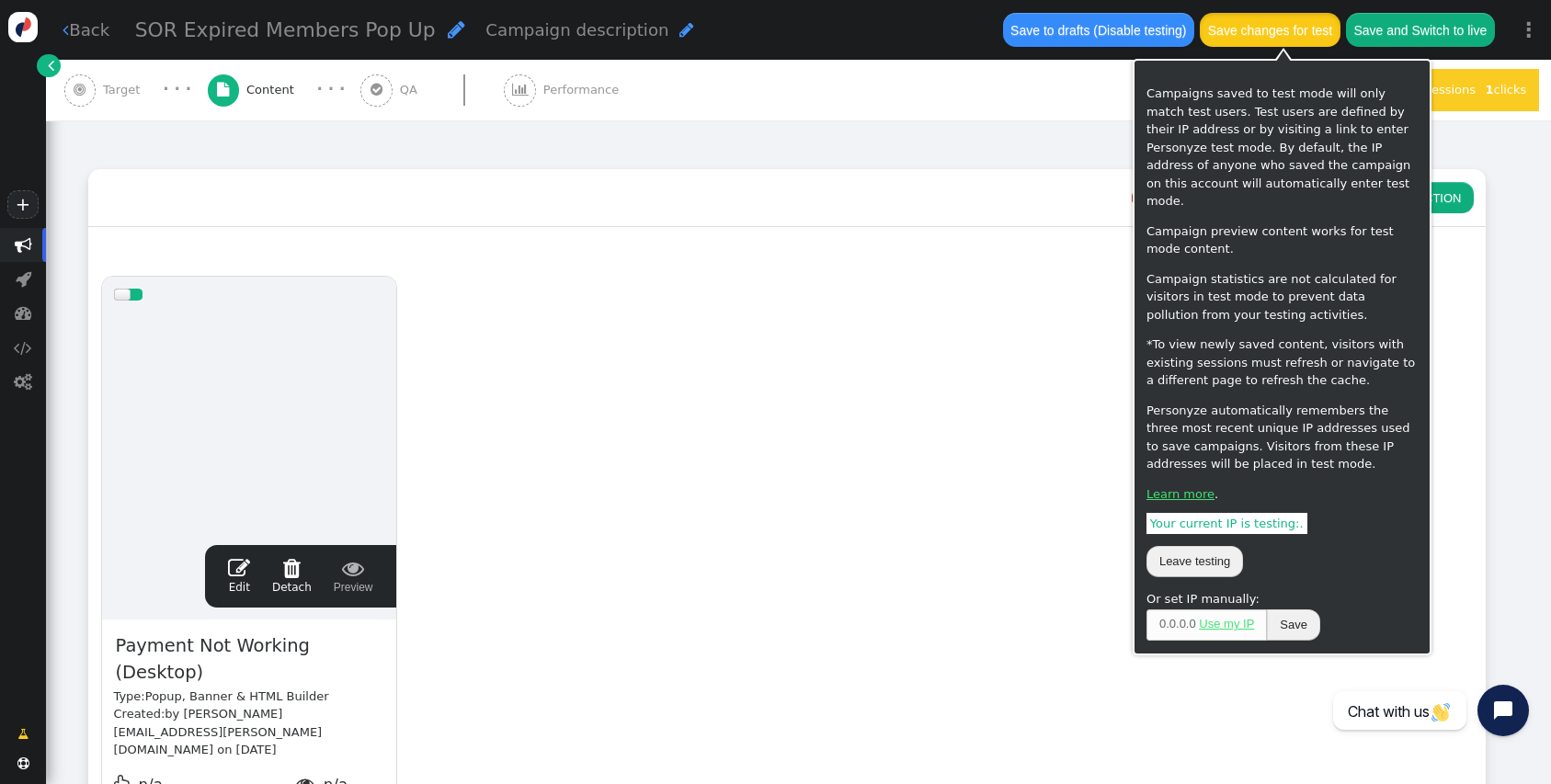
click at [1305, 26] on button "Save changes for test" at bounding box center [1270, 29] width 140 height 33
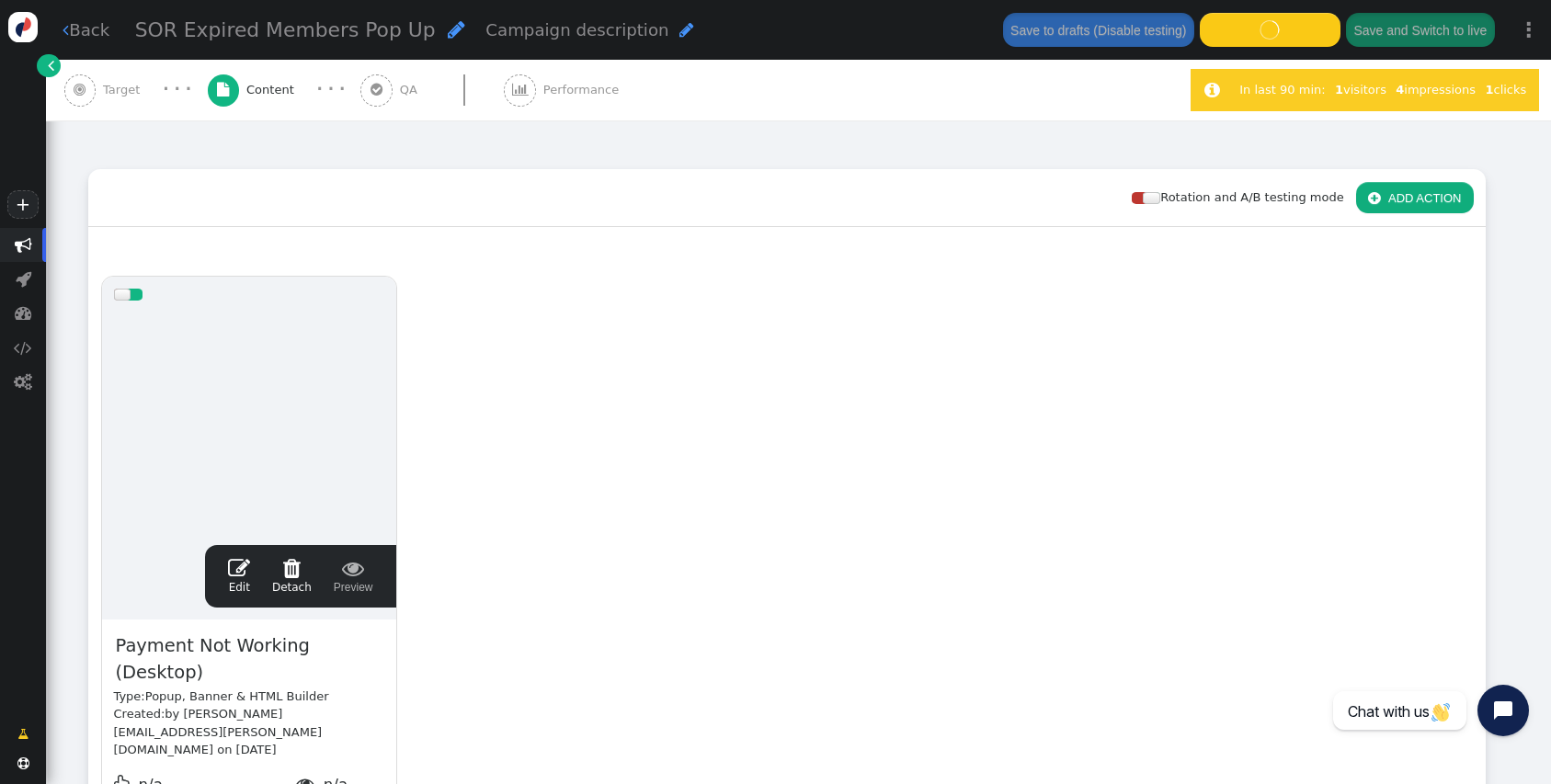
click at [713, 577] on div "drag this  Edit  Detach  Preview Payment Not Working (Desktop) Type: Popup, …" at bounding box center [786, 575] width 1395 height 621
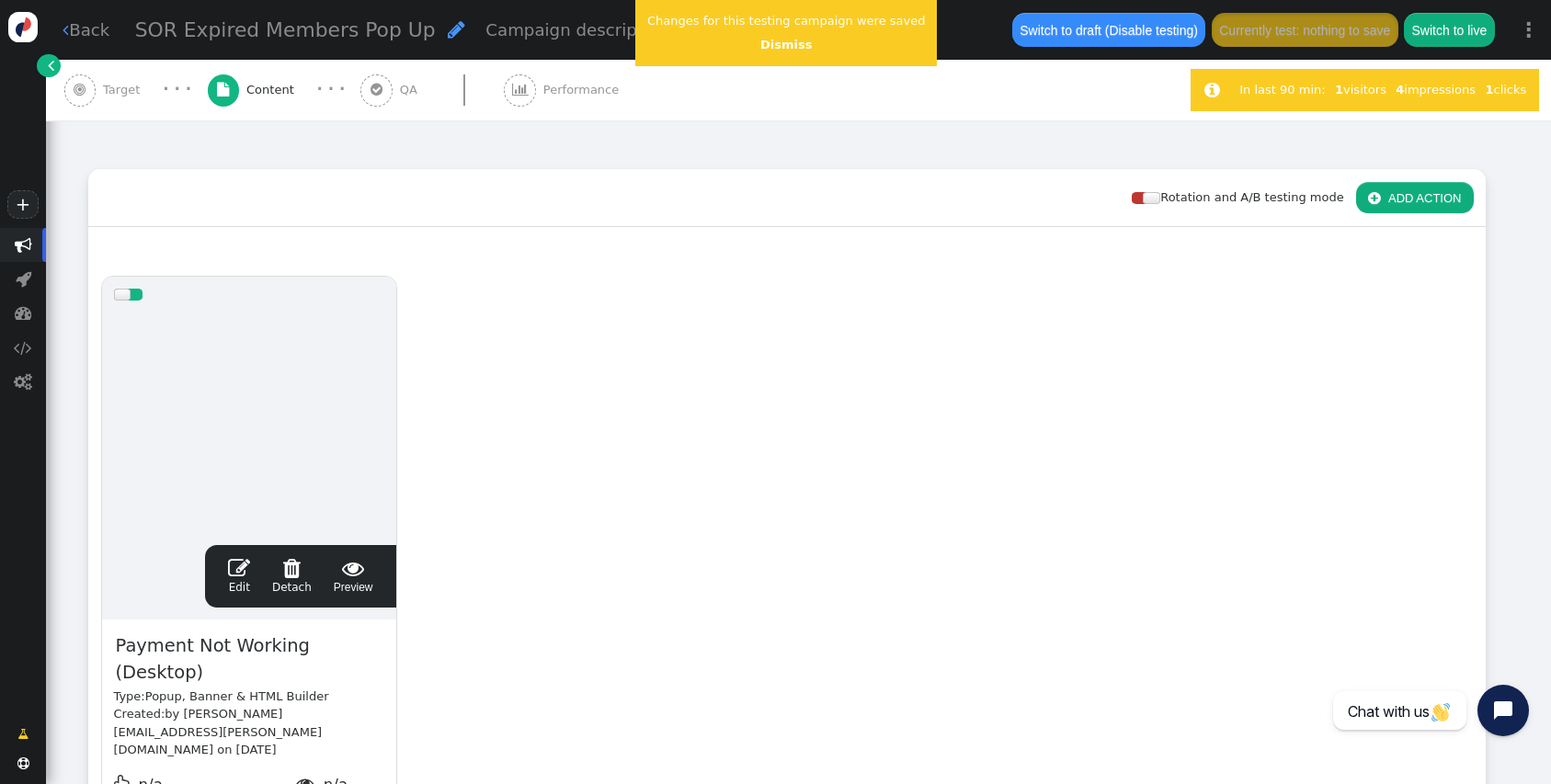
click at [242, 565] on span "" at bounding box center [239, 567] width 22 height 22
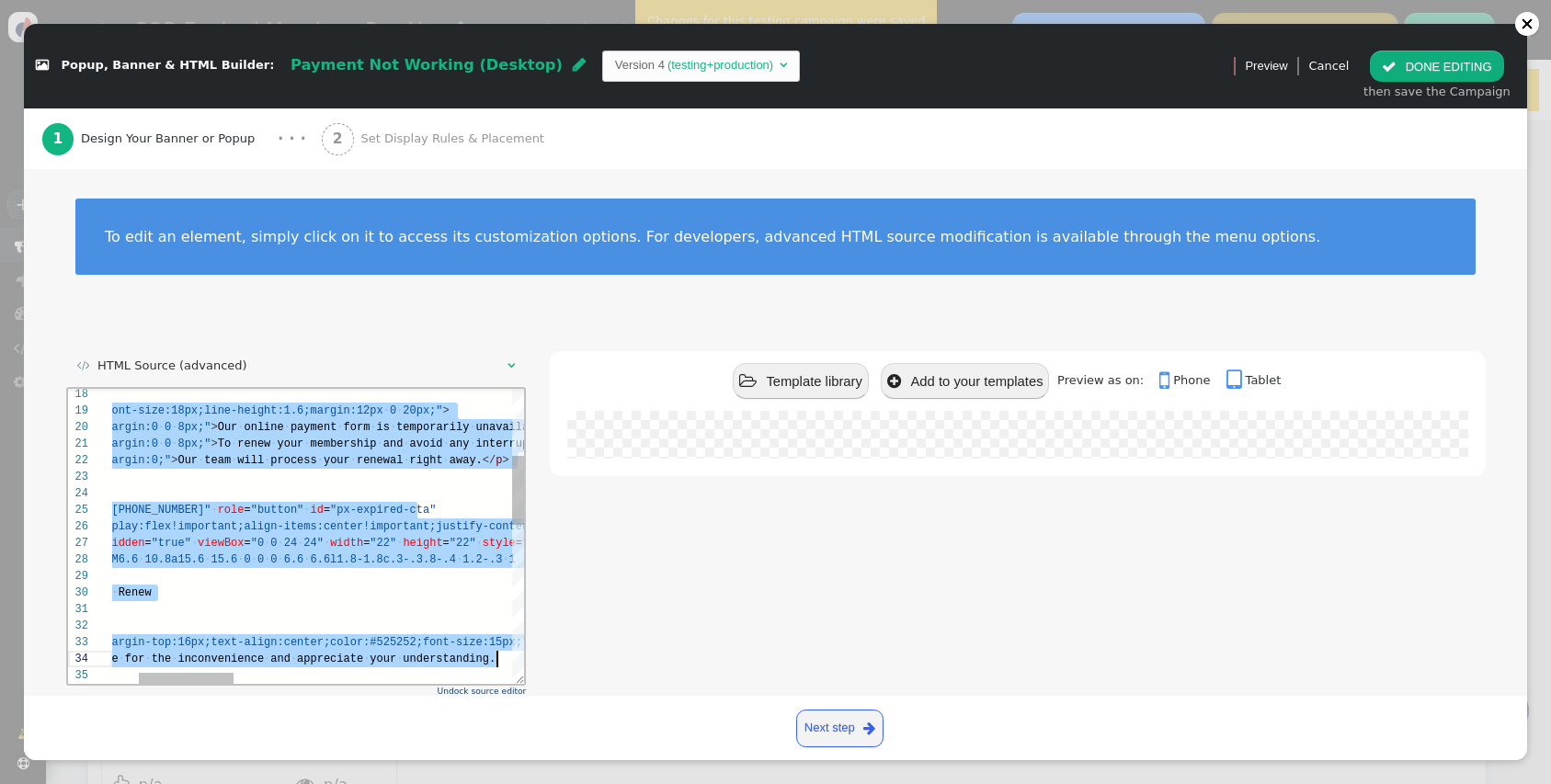
scroll to position [0, 40]
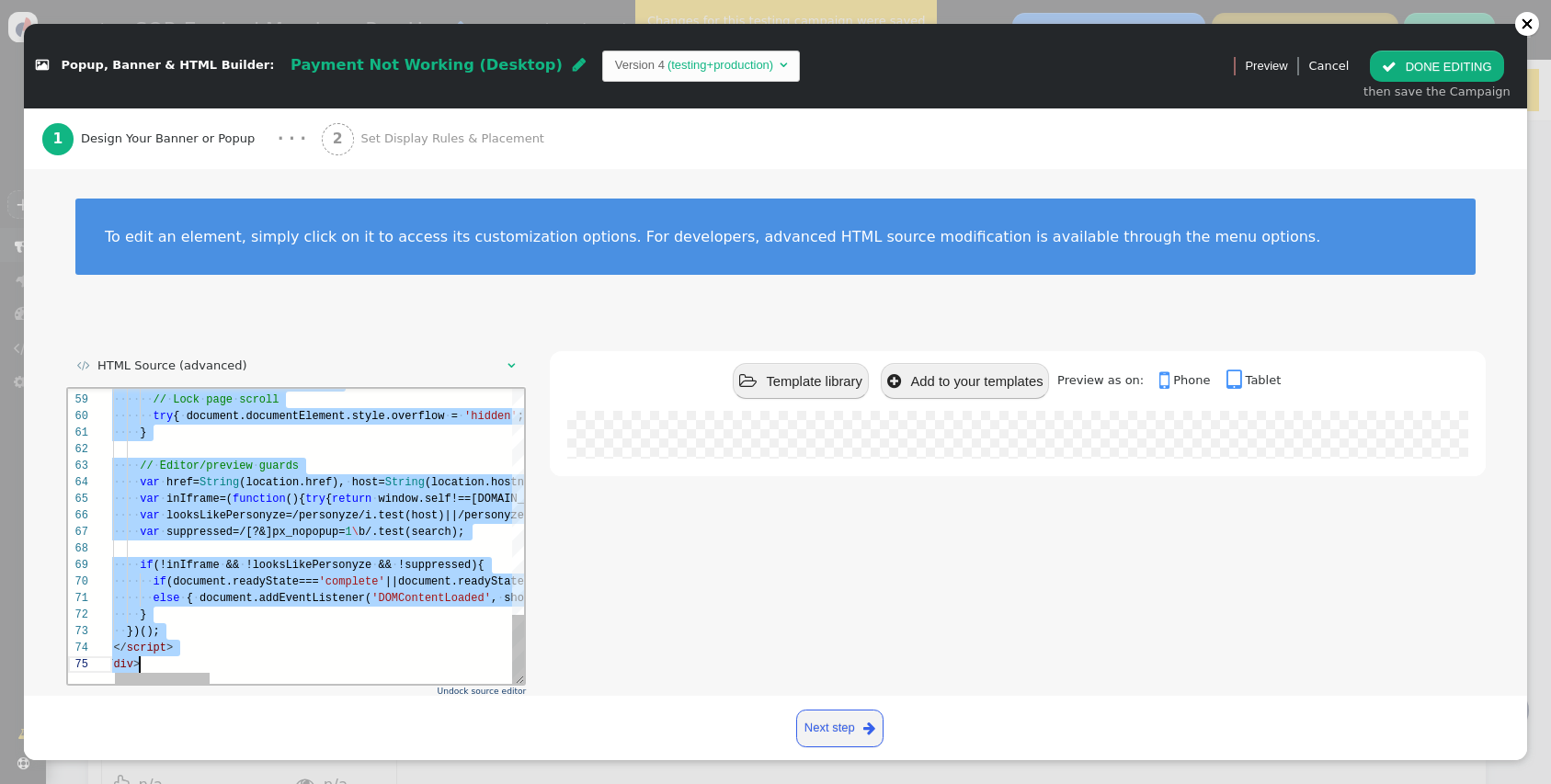
drag, startPoint x: 112, startPoint y: 395, endPoint x: 321, endPoint y: 868, distance: 517.1
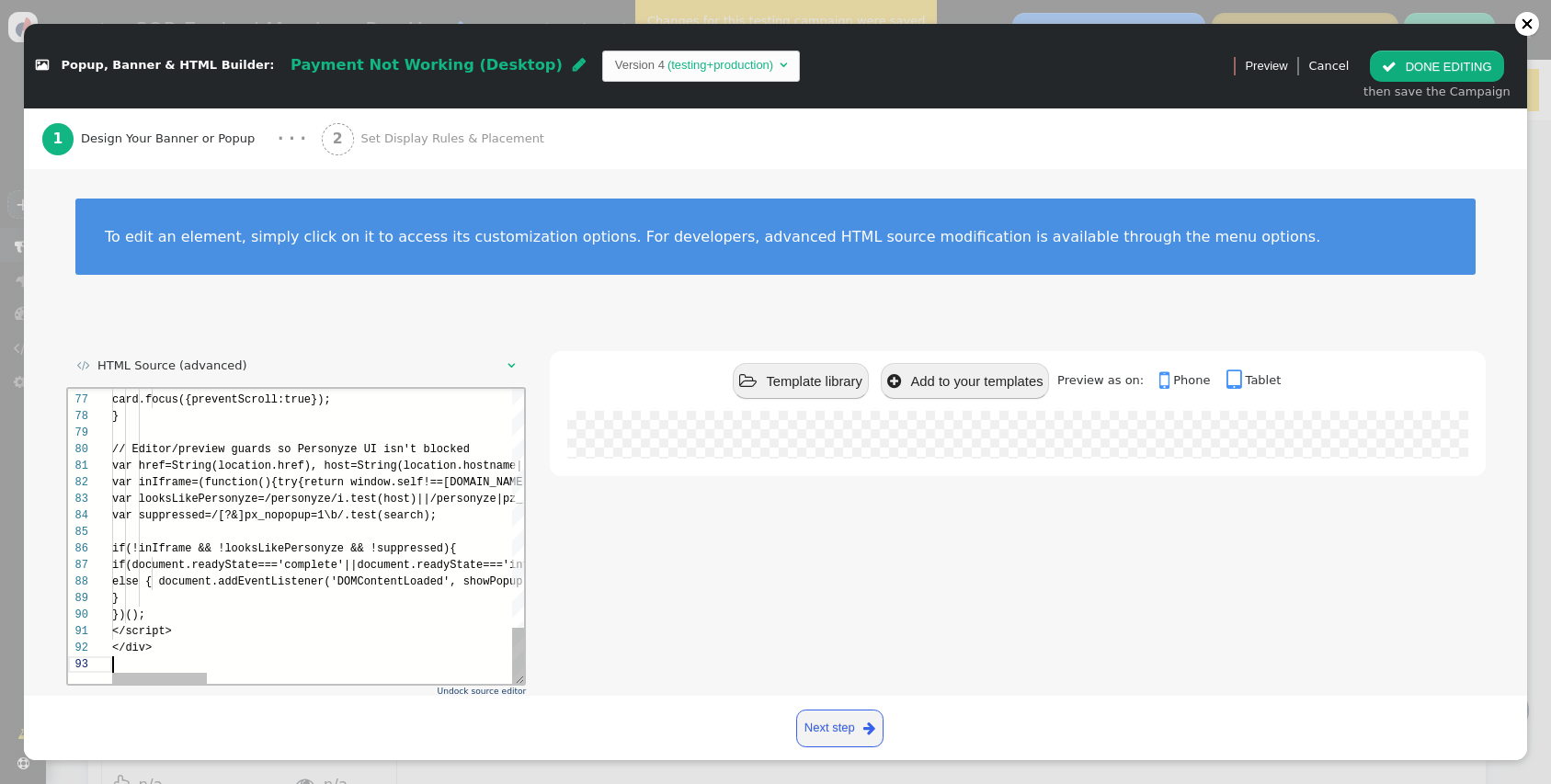
scroll to position [33, 0]
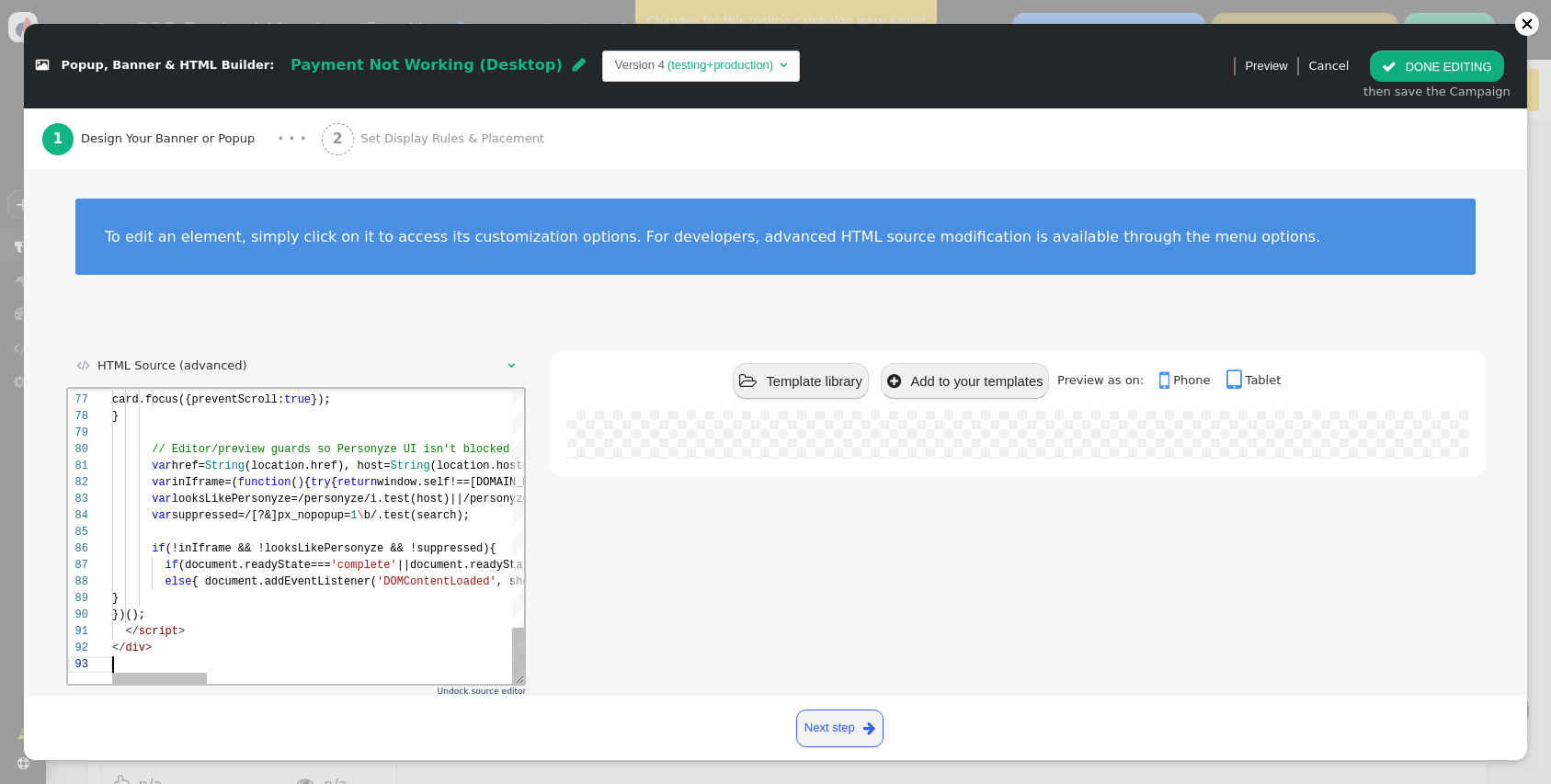
type textarea "</script> </div>"
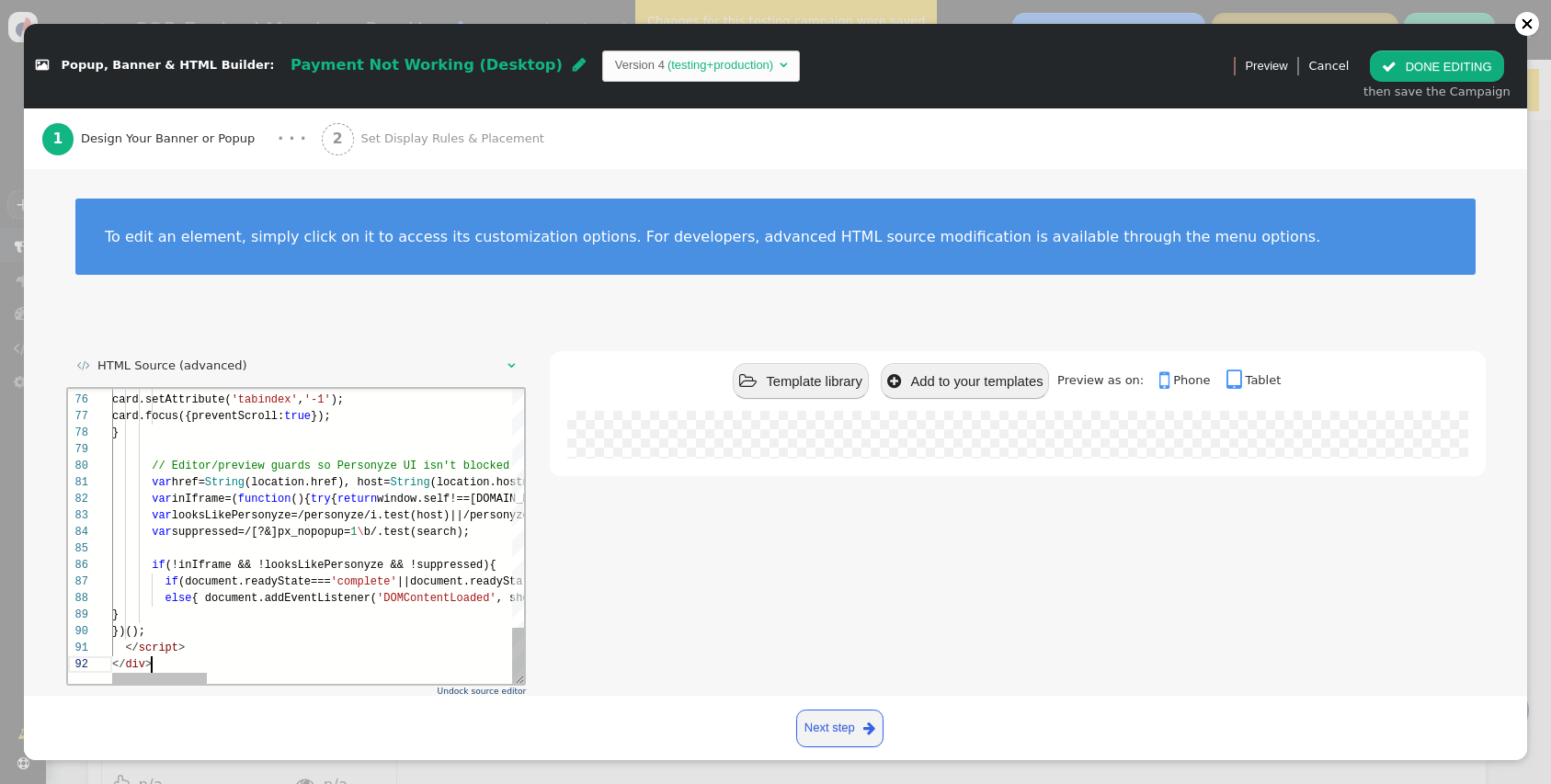
scroll to position [17, 40]
click at [601, 705] on div " Previous step Next step " at bounding box center [775, 727] width 1503 height 64
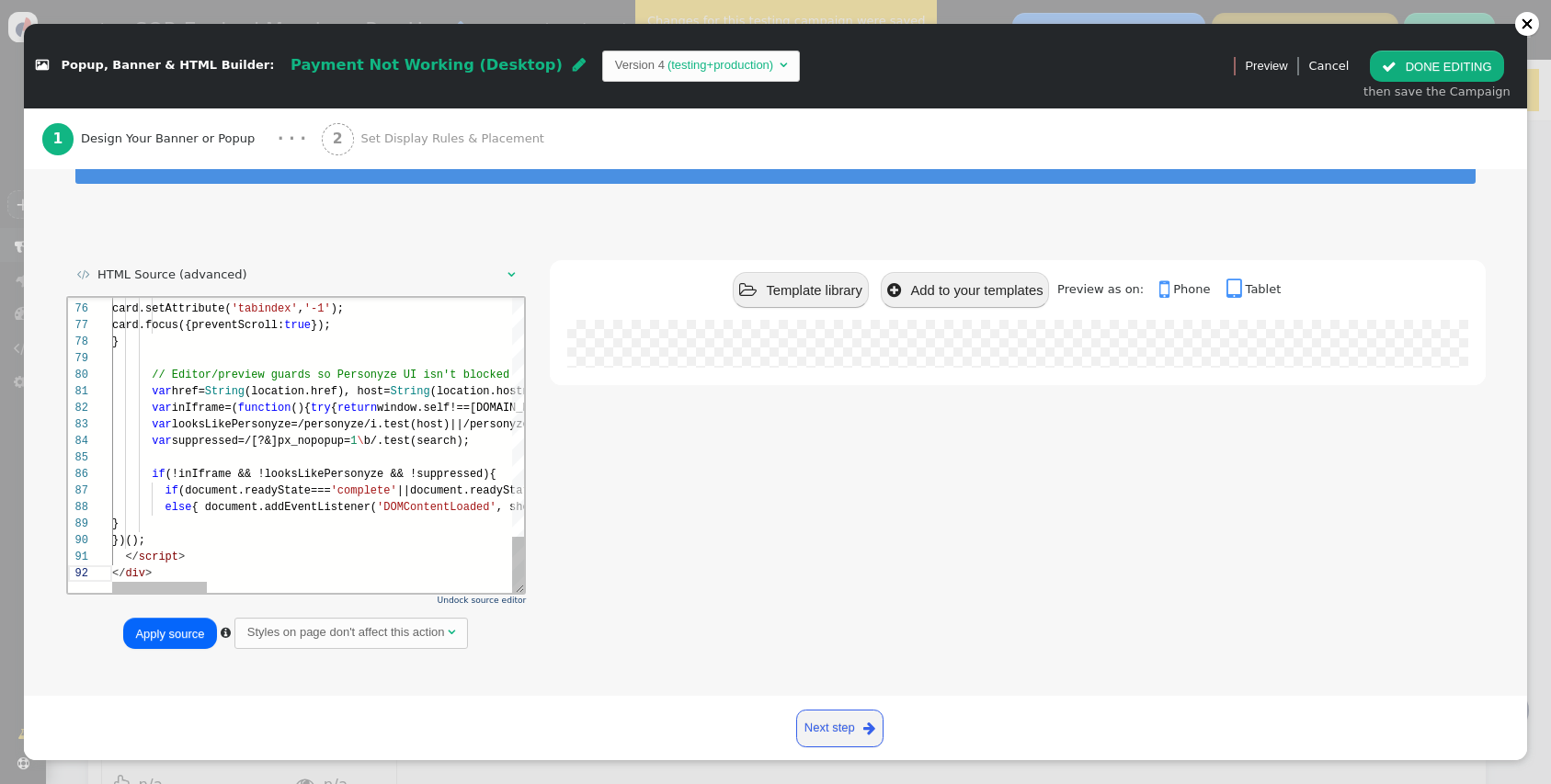
click at [177, 636] on button "Apply source" at bounding box center [170, 633] width 93 height 31
click at [1440, 53] on button " DONE EDITING" at bounding box center [1436, 66] width 133 height 31
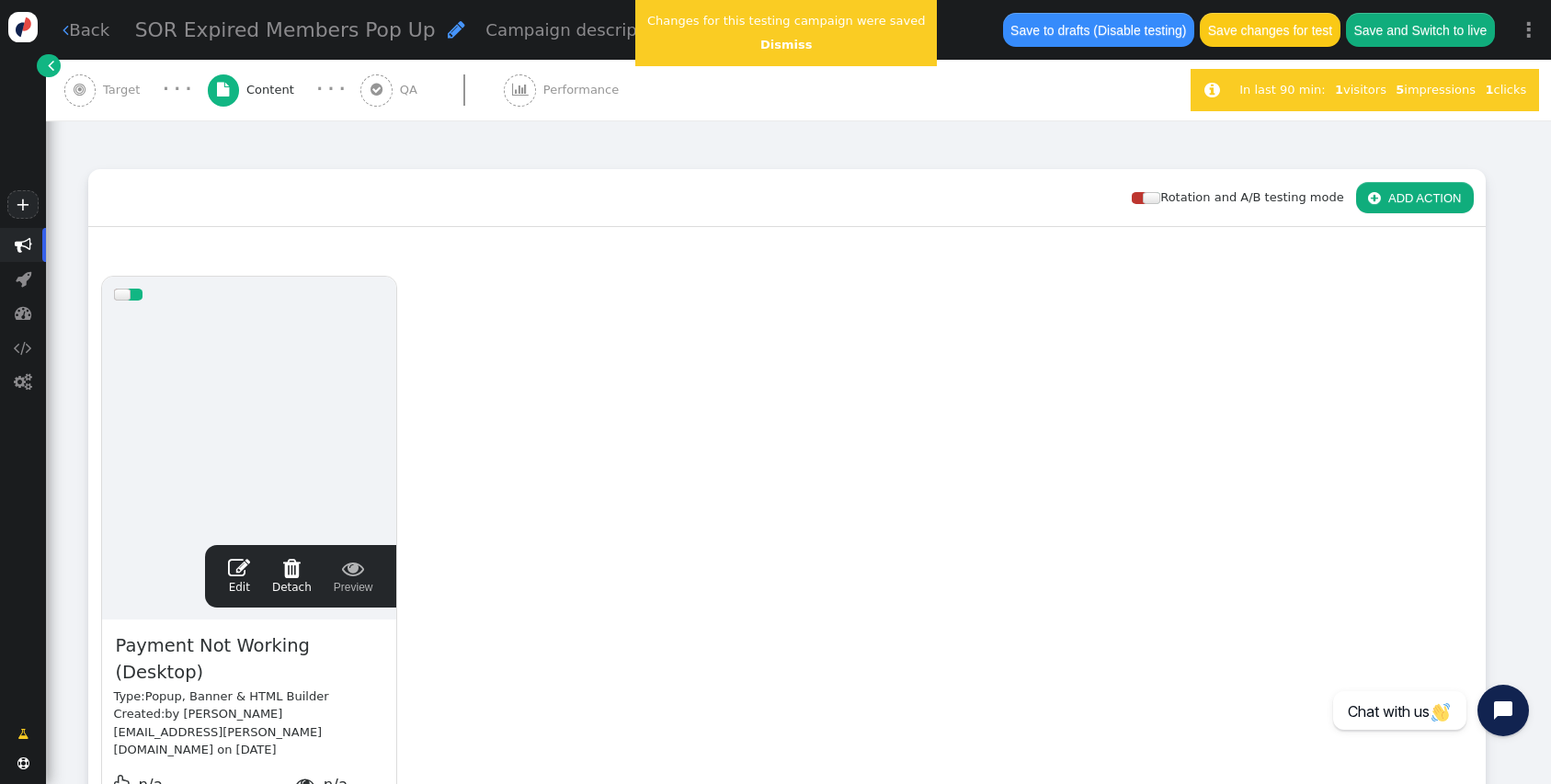
scroll to position [0, 0]
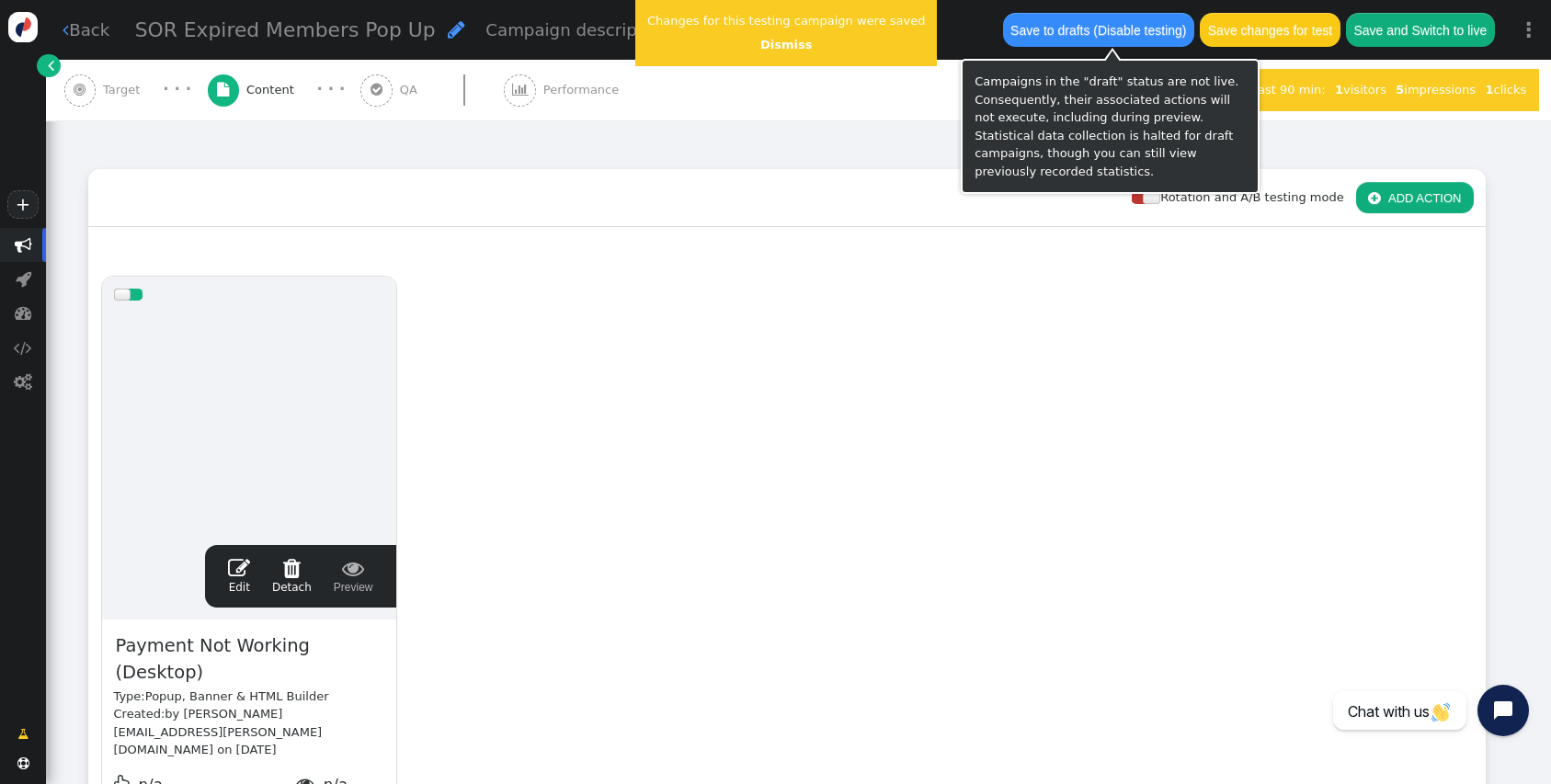
click at [1287, 19] on button "Save changes for test" at bounding box center [1270, 29] width 140 height 33
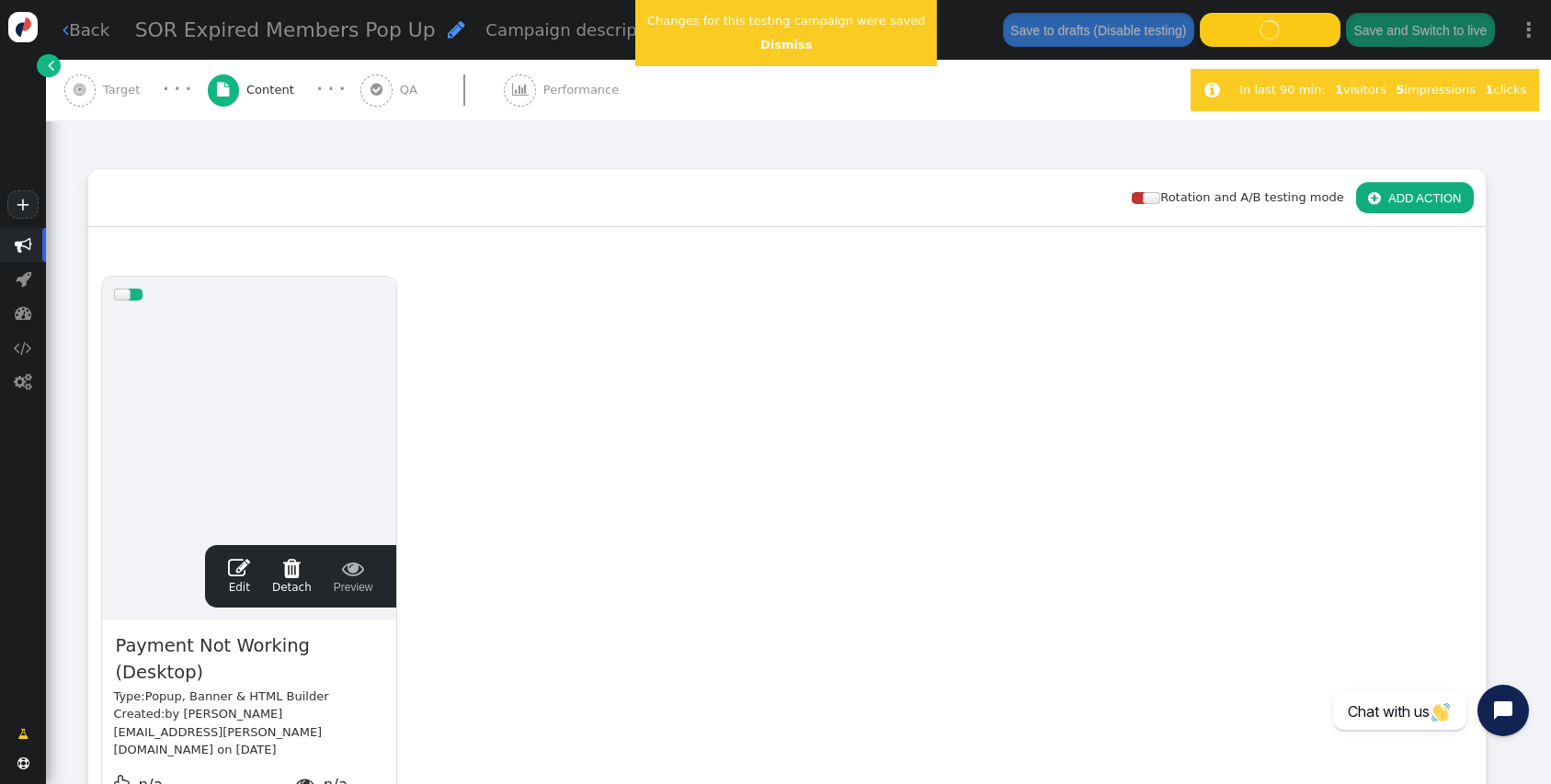
click at [776, 35] on div "Changes for this testing campaign were saved Dismiss" at bounding box center [785, 33] width 301 height 66
click at [776, 42] on link "Dismiss" at bounding box center [785, 44] width 52 height 14
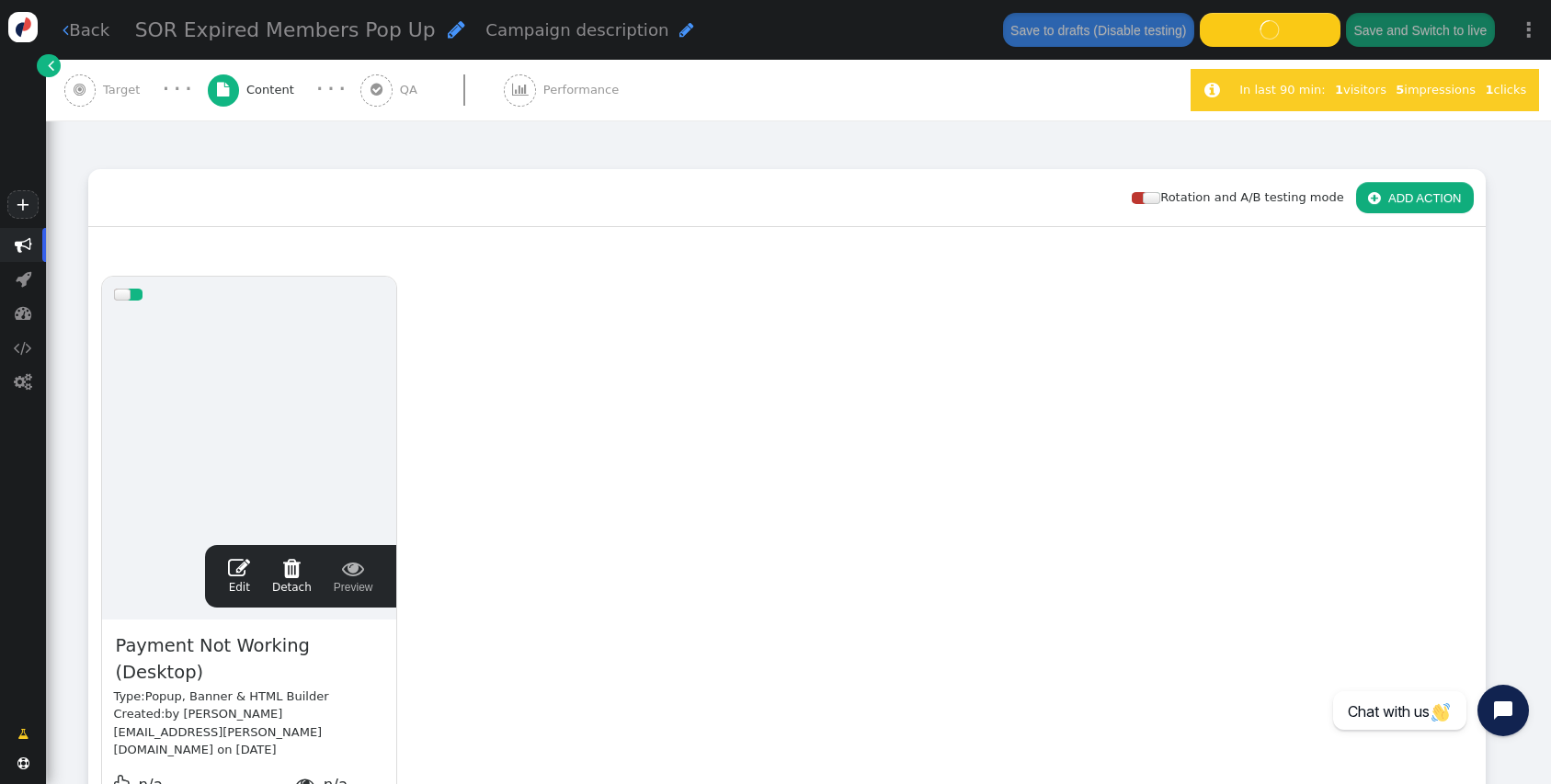
click at [808, 387] on div "drag this  Edit  Detach  Preview Payment Not Working (Desktop) Type: Popup, …" at bounding box center [786, 575] width 1395 height 621
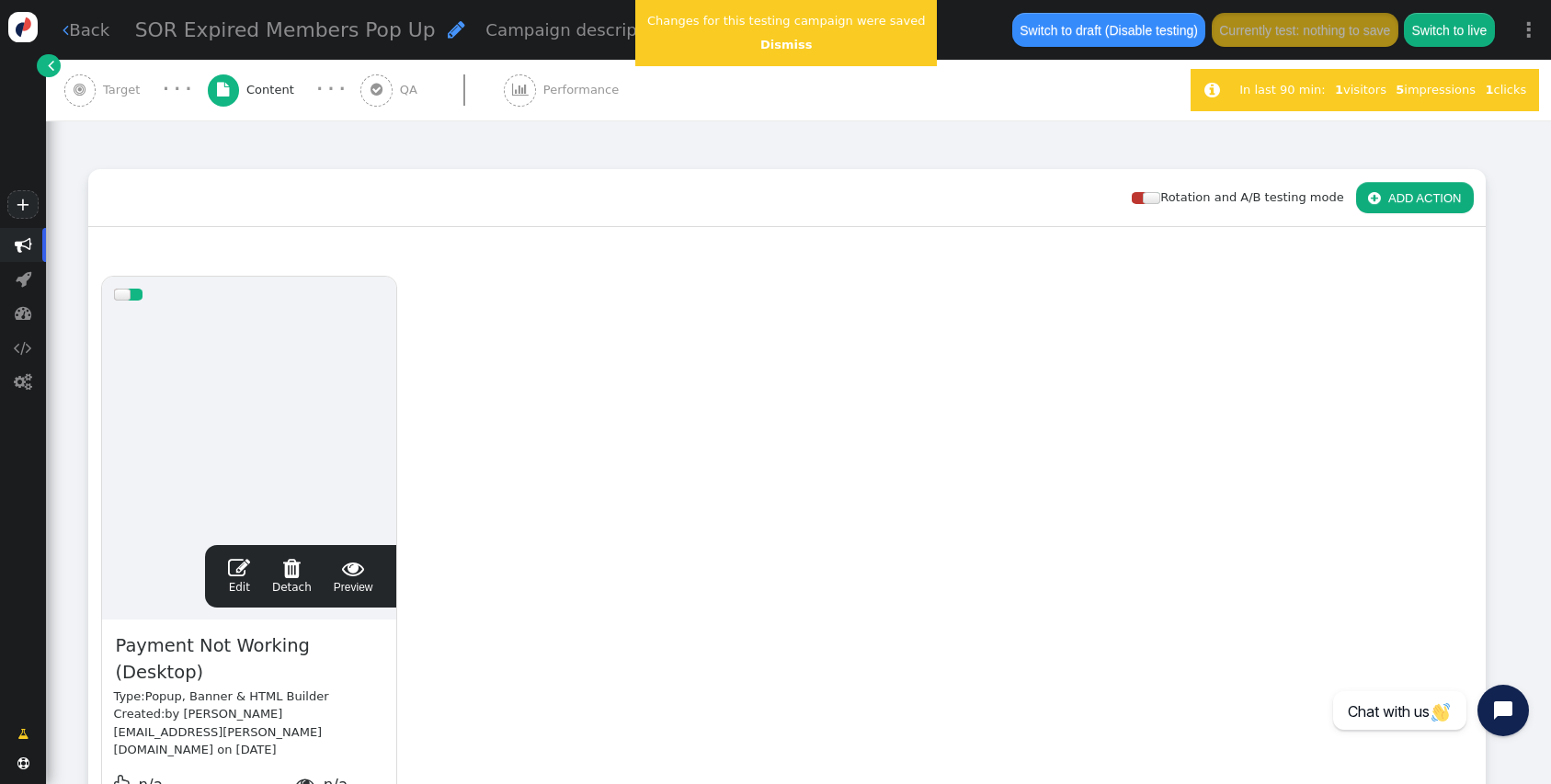
click at [244, 560] on span "" at bounding box center [239, 567] width 22 height 22
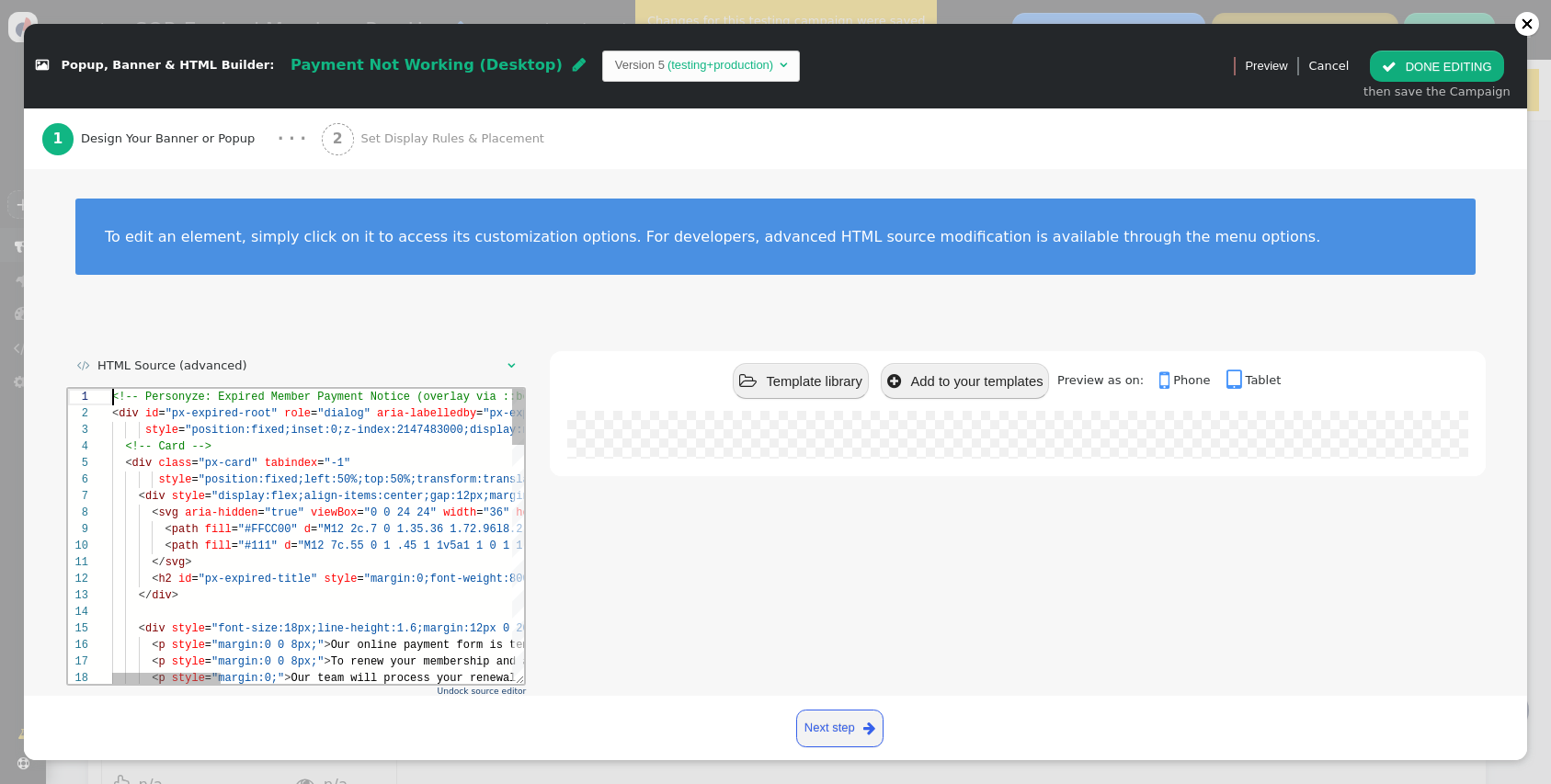
scroll to position [83, 750]
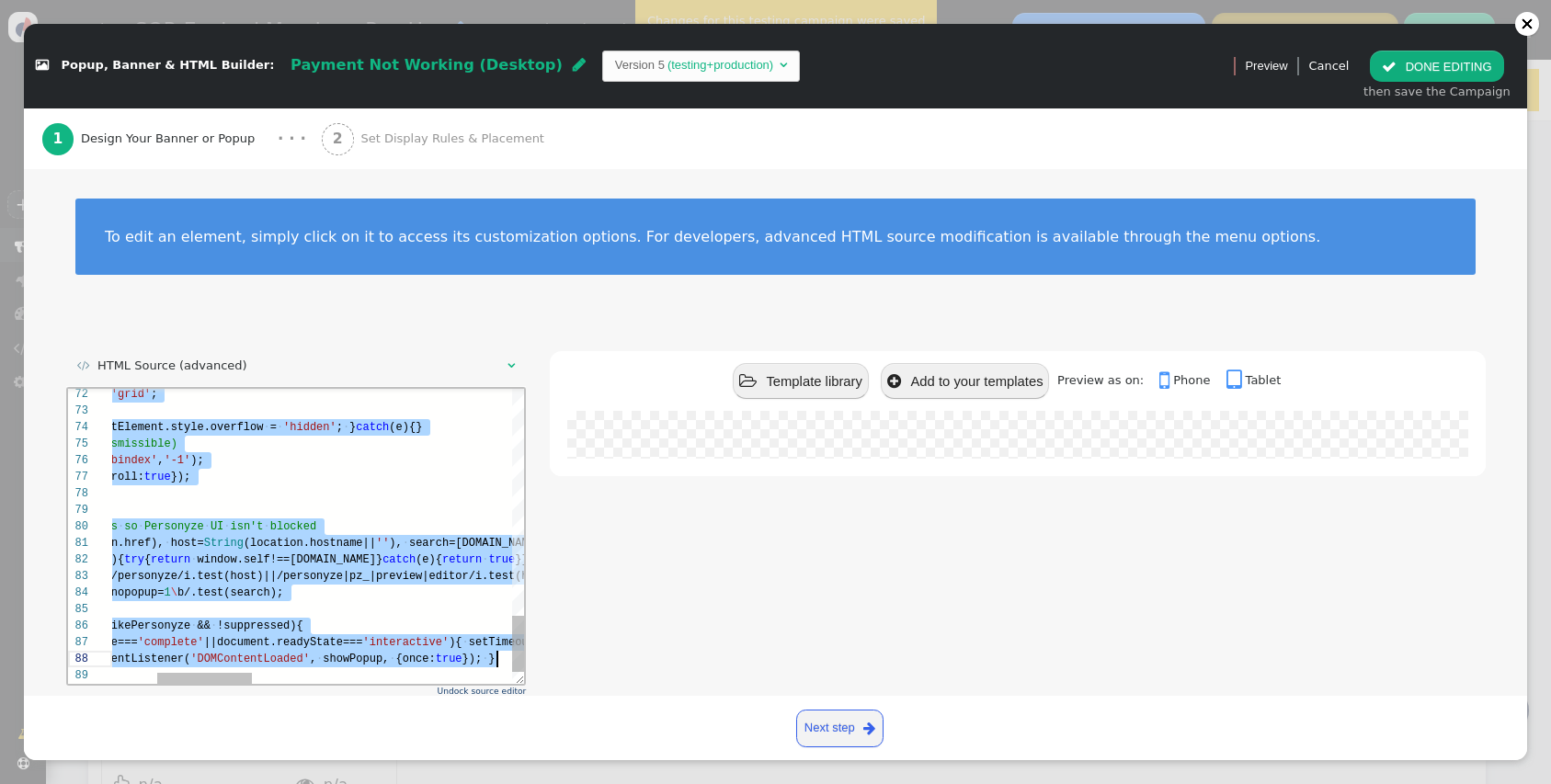
type textarea "<!-- Personyze: Expired Member Payment Notice (overlay via ::before) --> <div i…"
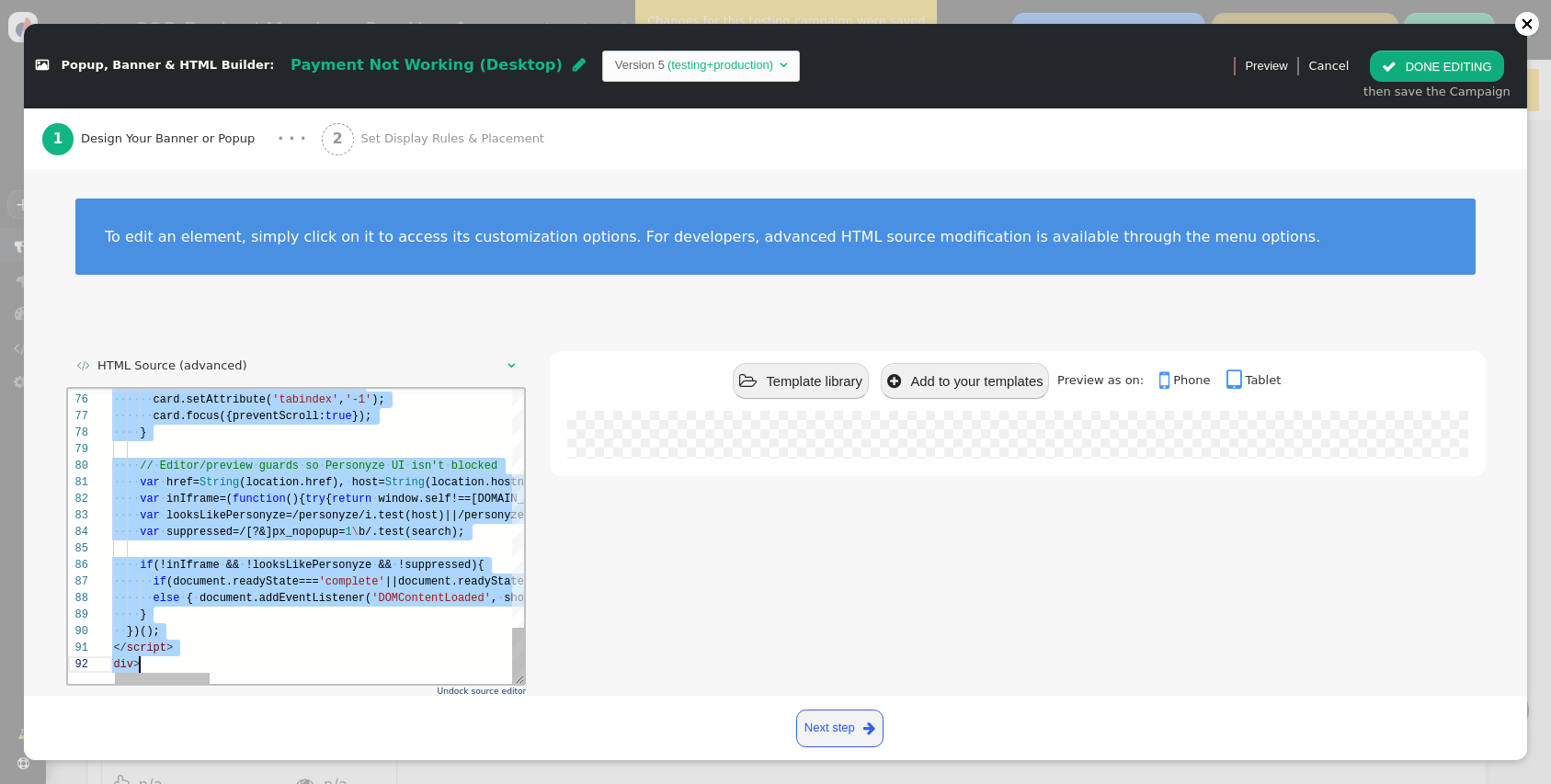
scroll to position [0, 40]
drag, startPoint x: 111, startPoint y: 392, endPoint x: 383, endPoint y: 801, distance: 491.2
click at [383, 388] on html "75 76 77 78 79 80 81 82 83 84 85 86 87 88 89 90 91 92 ········ // · Focus · tra…" at bounding box center [295, 388] width 457 height 0
paste textarea "Editor content;Press Alt+F1 for Accessibility Options."
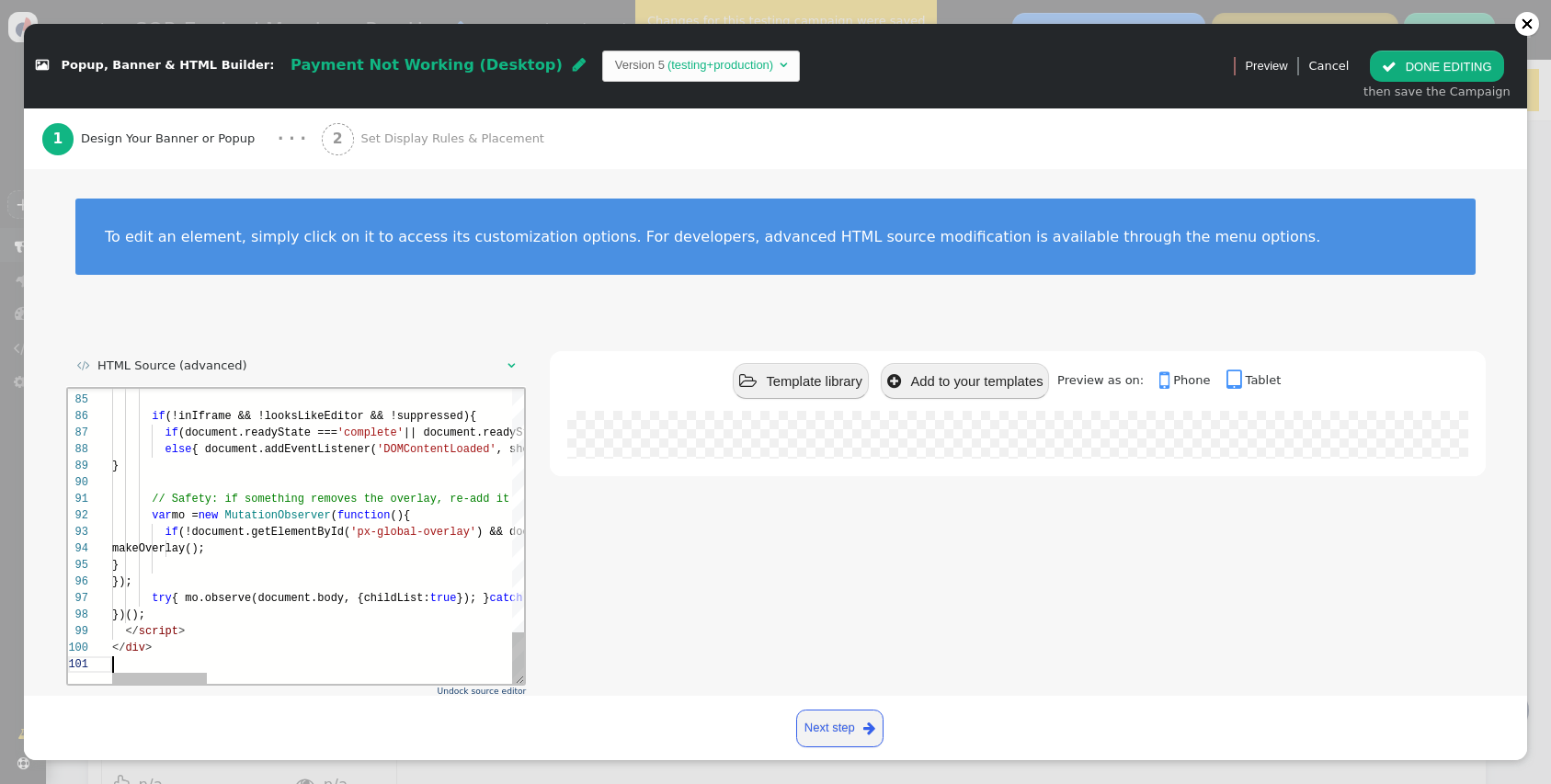
type textarea "// Safety: if something removes the overlay, re-add it var mo = new MutationObs…"
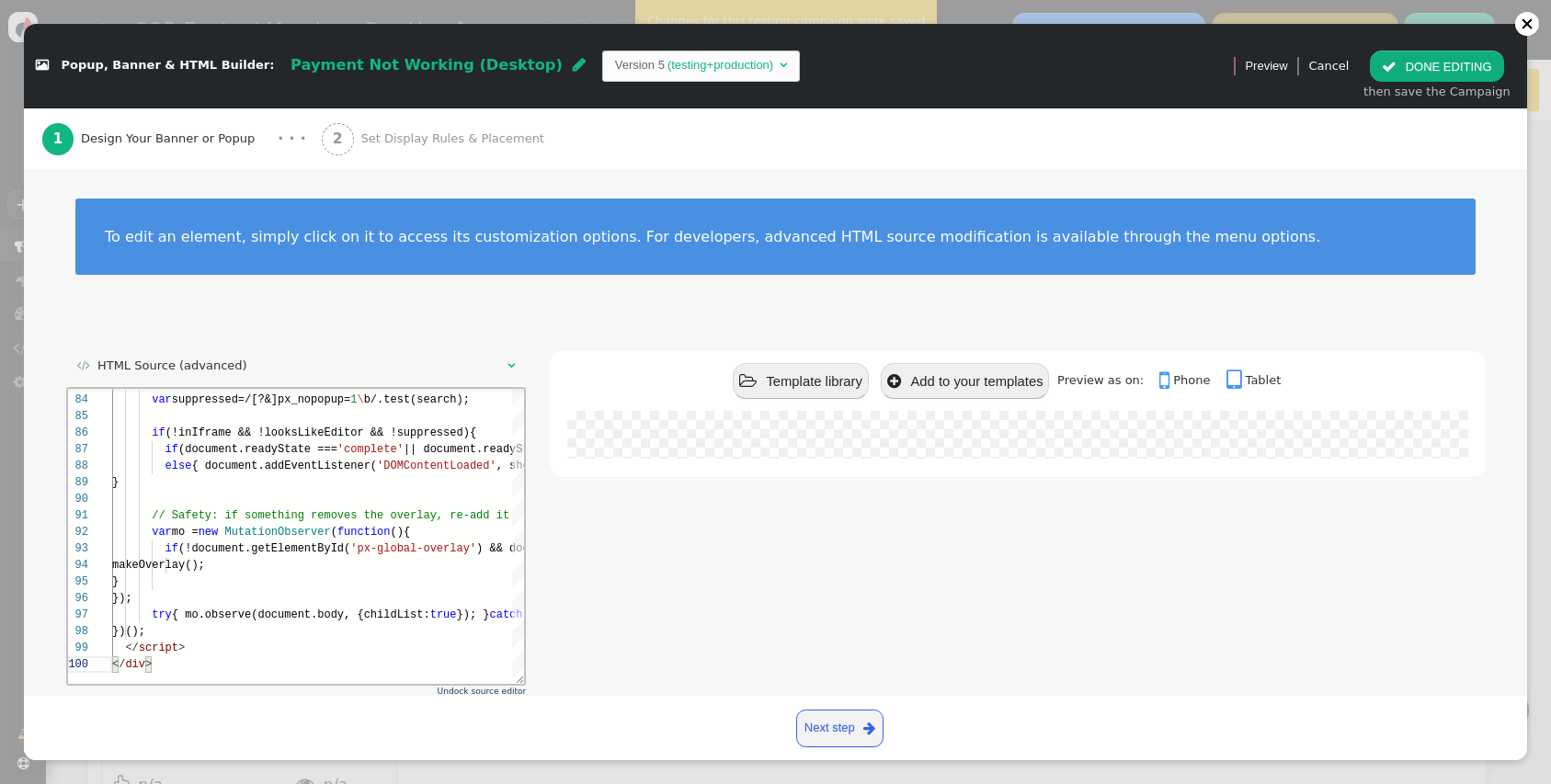
scroll to position [91, 0]
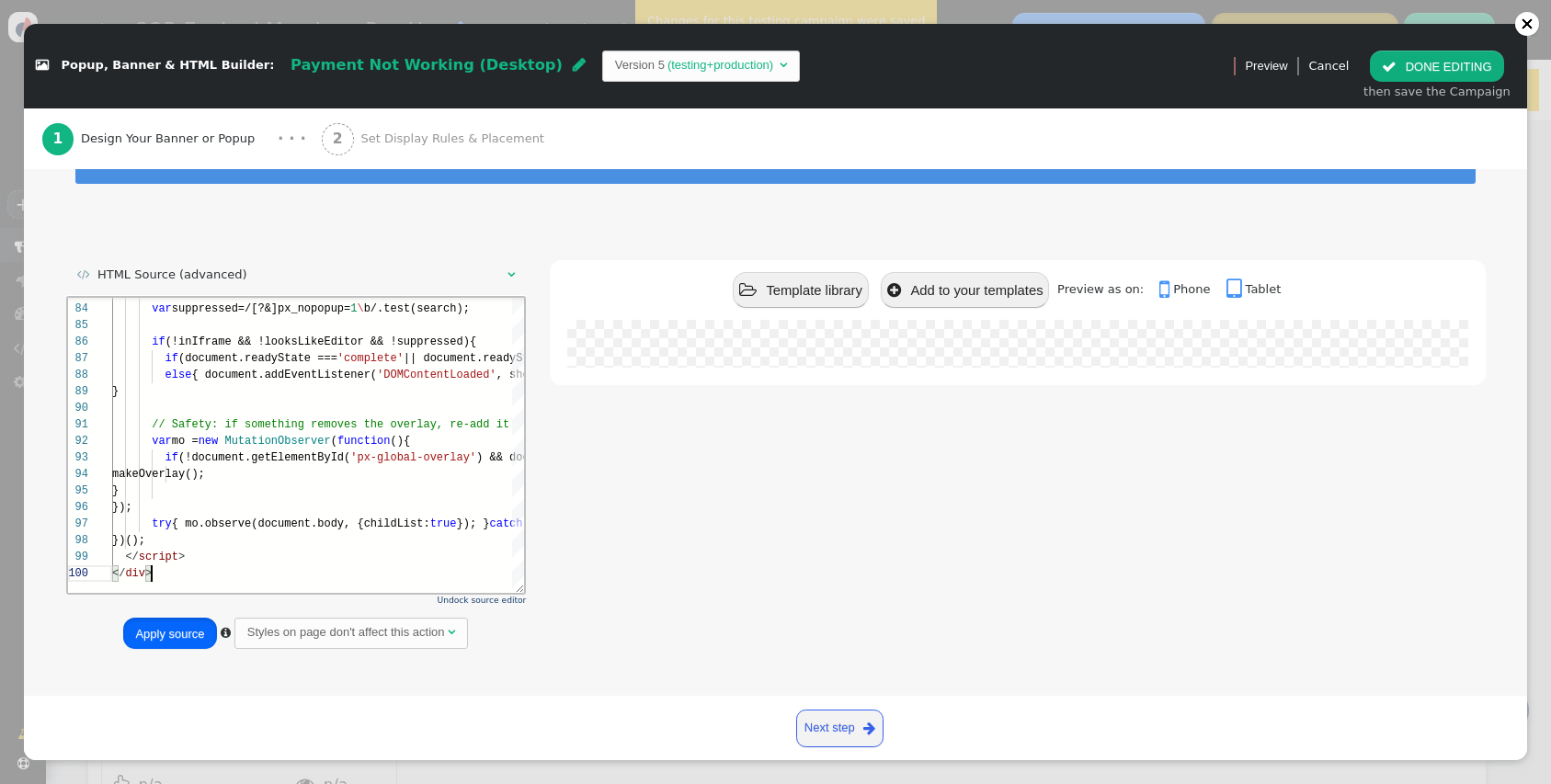
click at [163, 625] on button "Apply source" at bounding box center [170, 633] width 93 height 31
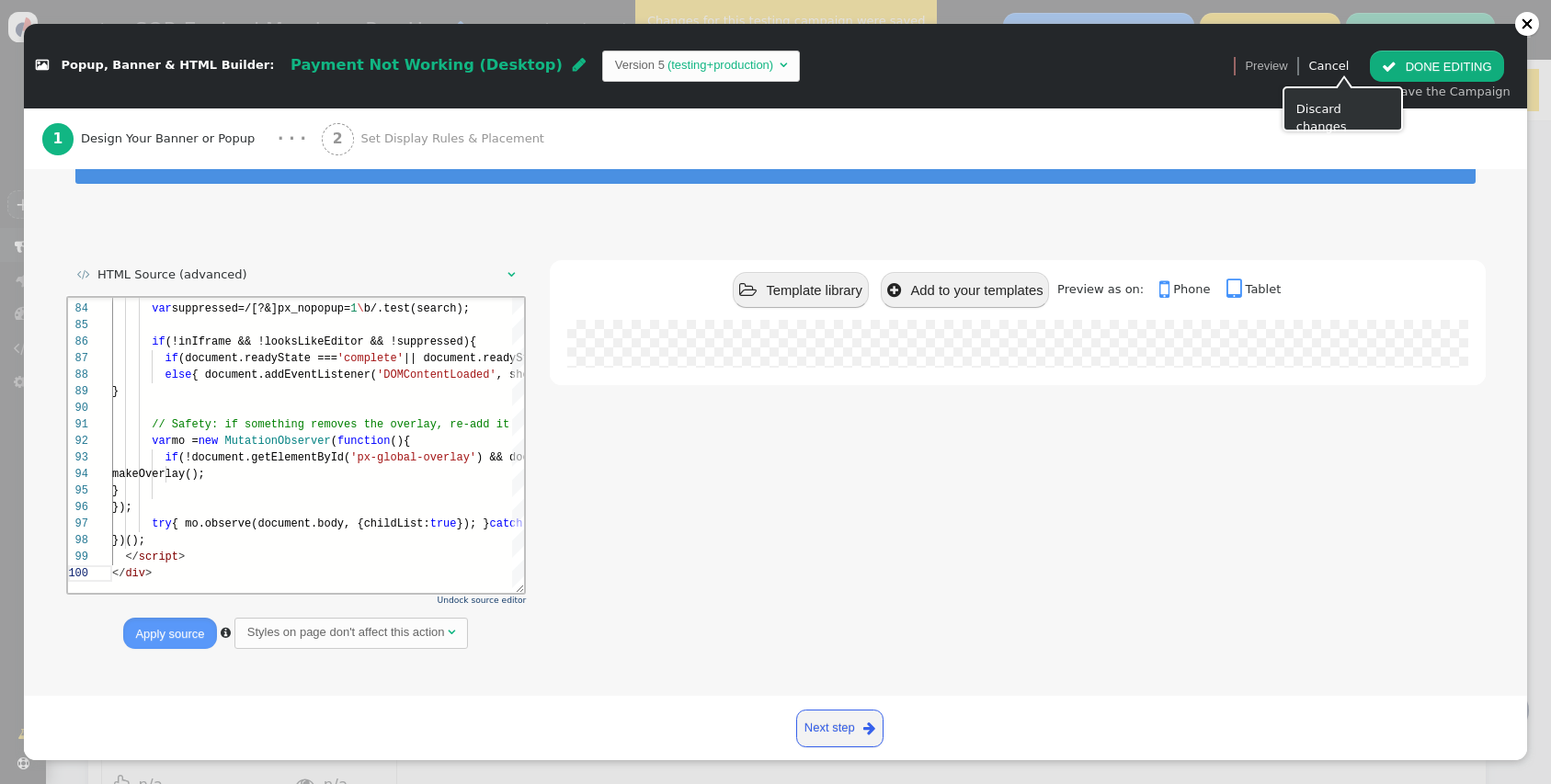
click at [1456, 78] on button " DONE EDITING" at bounding box center [1436, 66] width 133 height 31
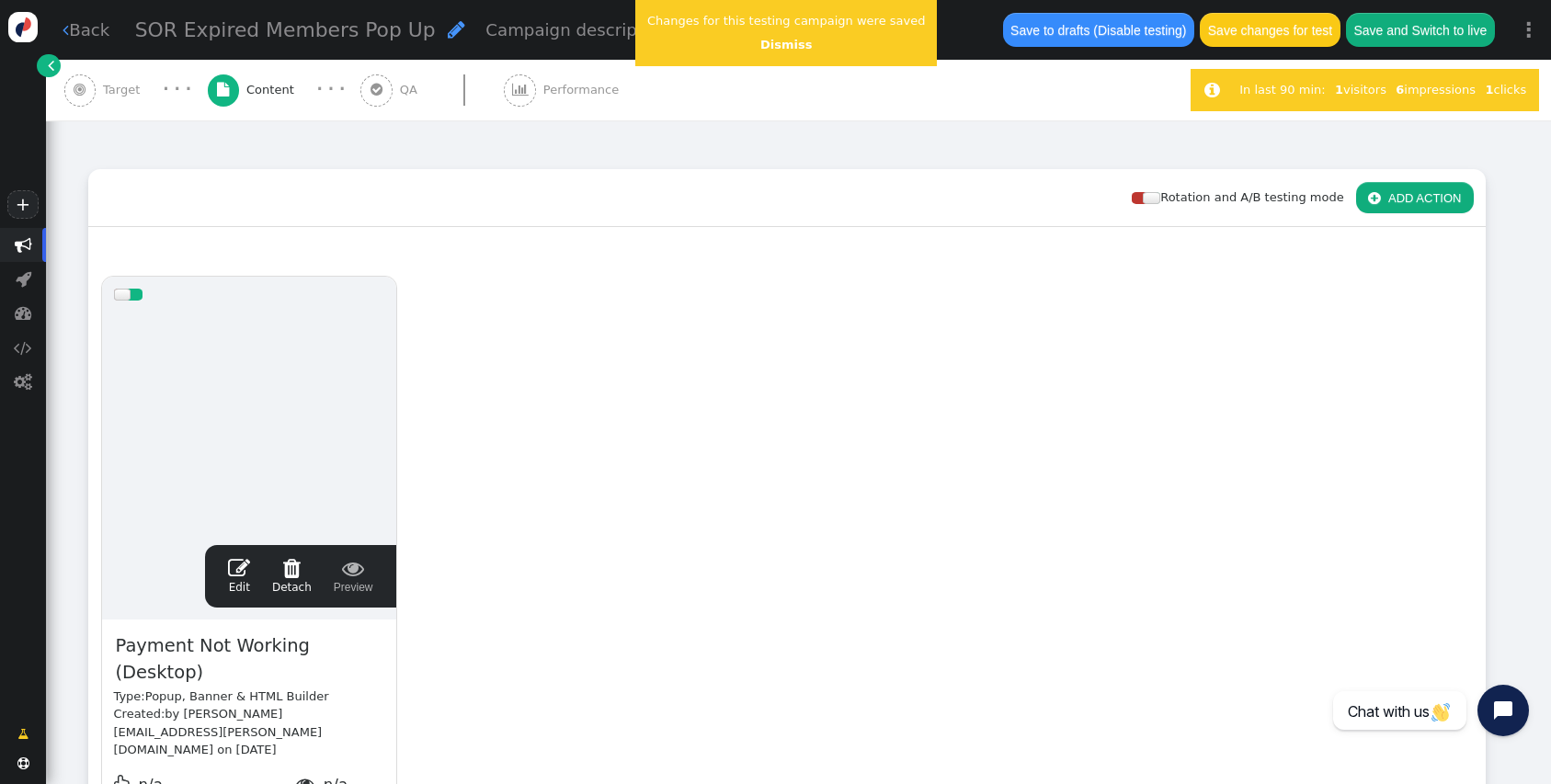
scroll to position [83, 0]
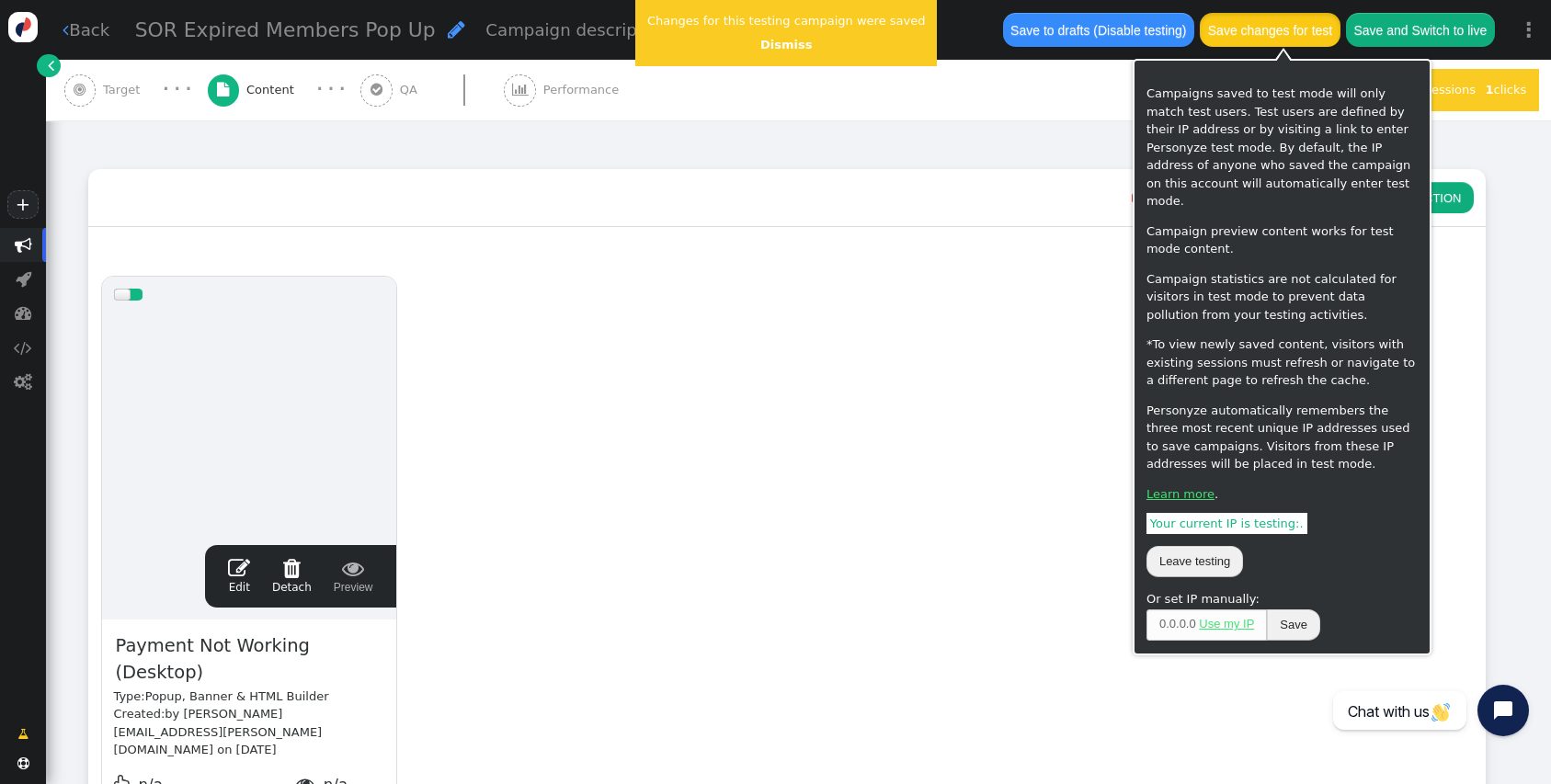
click at [1270, 25] on button "Save changes for test" at bounding box center [1270, 29] width 140 height 33
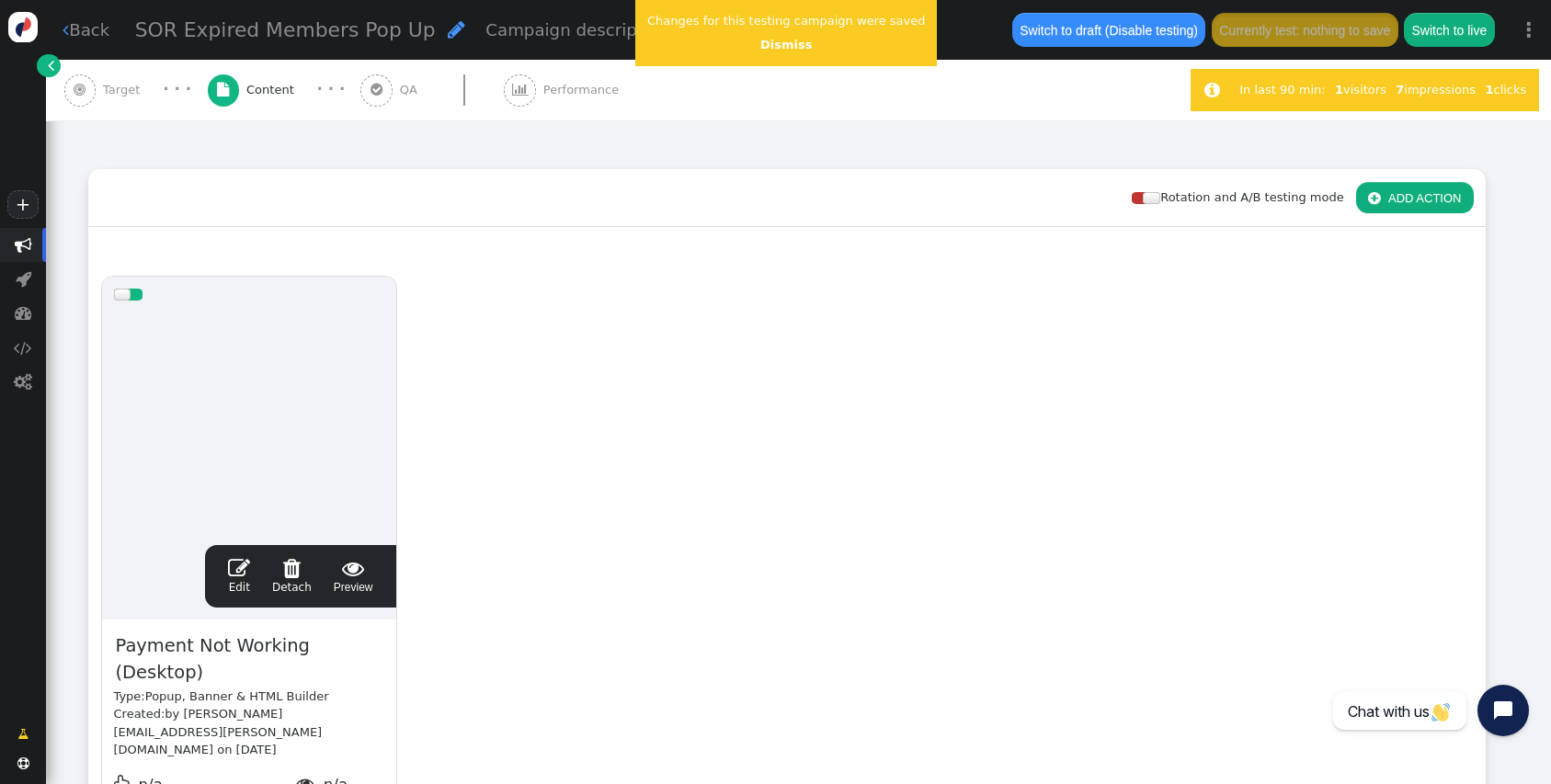
click at [229, 558] on div " Edit  Detach  Preview" at bounding box center [300, 575] width 167 height 39
click at [233, 564] on span "" at bounding box center [239, 567] width 22 height 22
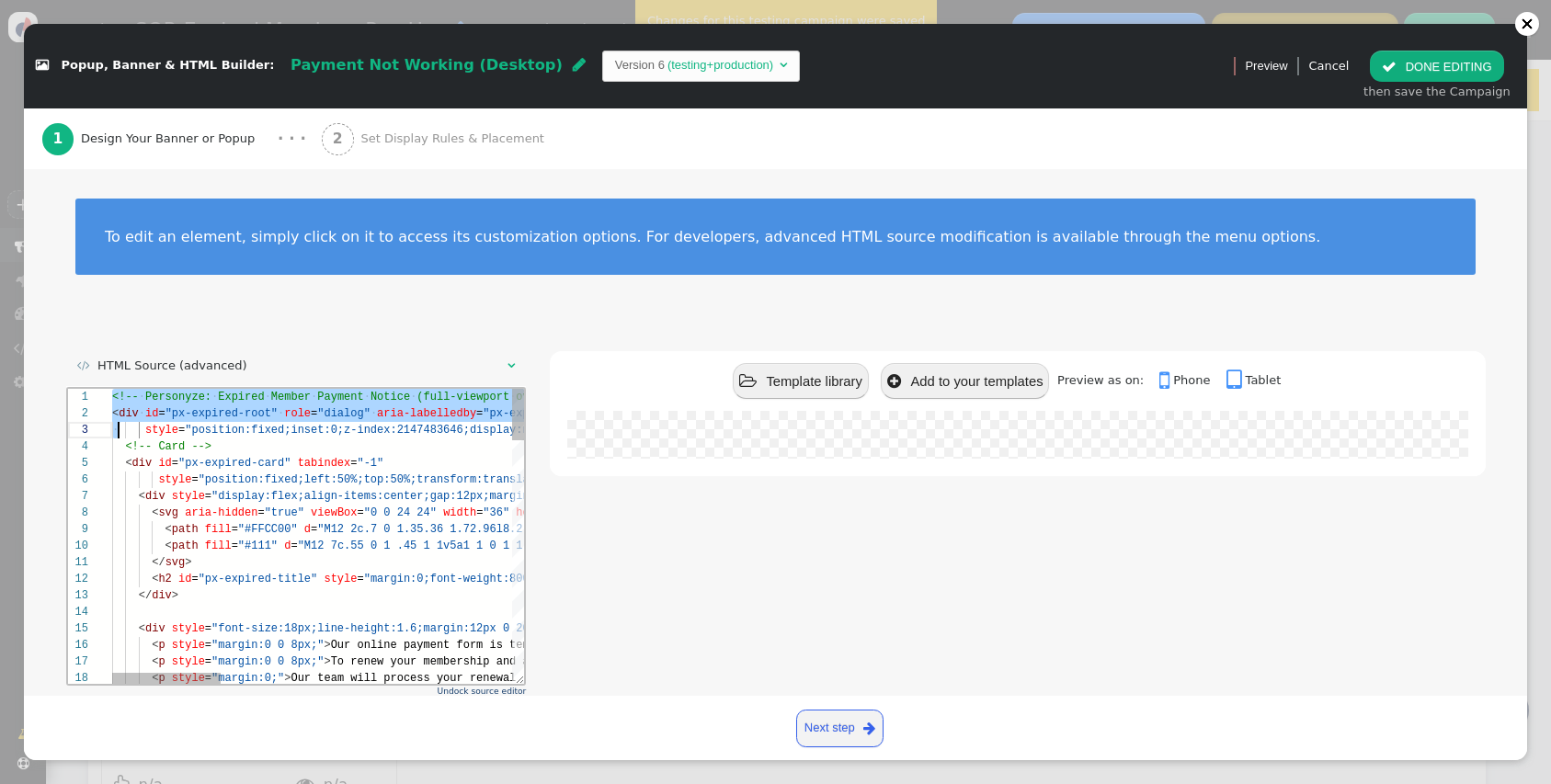
scroll to position [0, 40]
type textarea "<!-- Personyze: Expired Member Payment Notice (full-viewport overlay, editor-sa…"
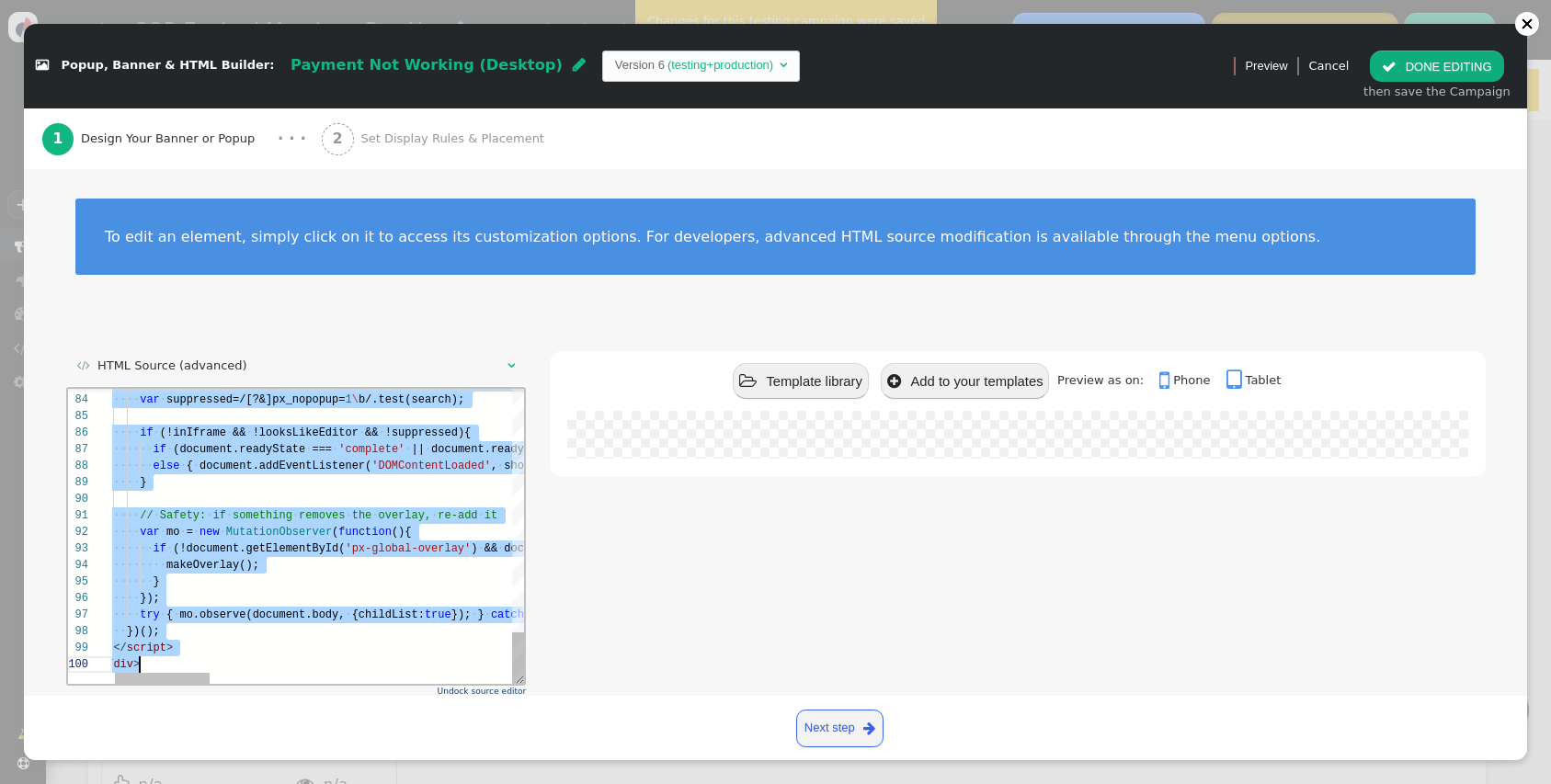
drag, startPoint x: 111, startPoint y: 397, endPoint x: 250, endPoint y: 868, distance: 491.1
click at [250, 388] on html "83 84 85 86 87 88 89 90 91 92 93 94 95 96 97 98 99 100 ······ var · looksLikeEd…" at bounding box center [295, 388] width 457 height 0
paste textarea "Editor content;Press Alt+F1 for Accessibility Options."
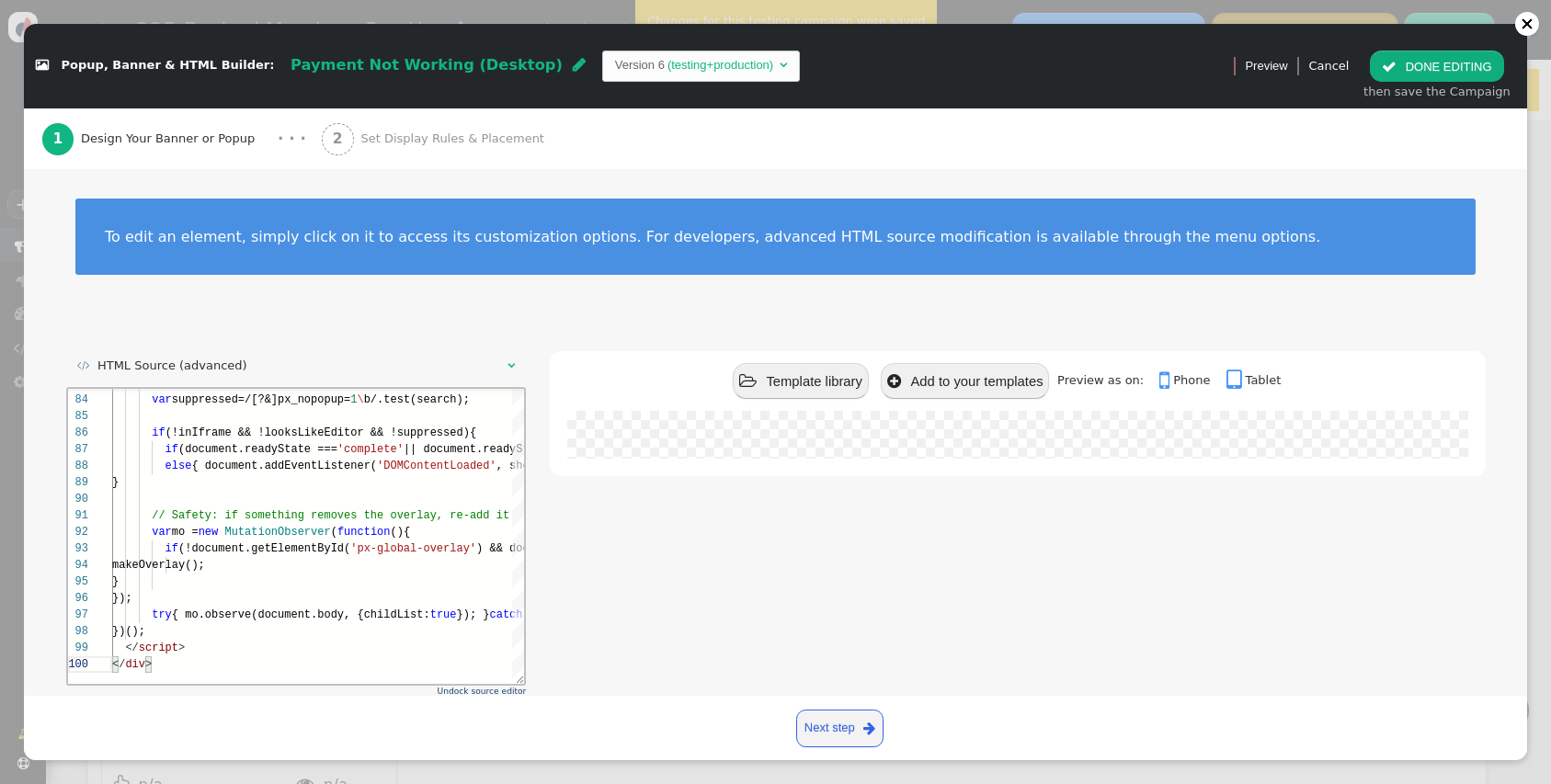
scroll to position [91, 0]
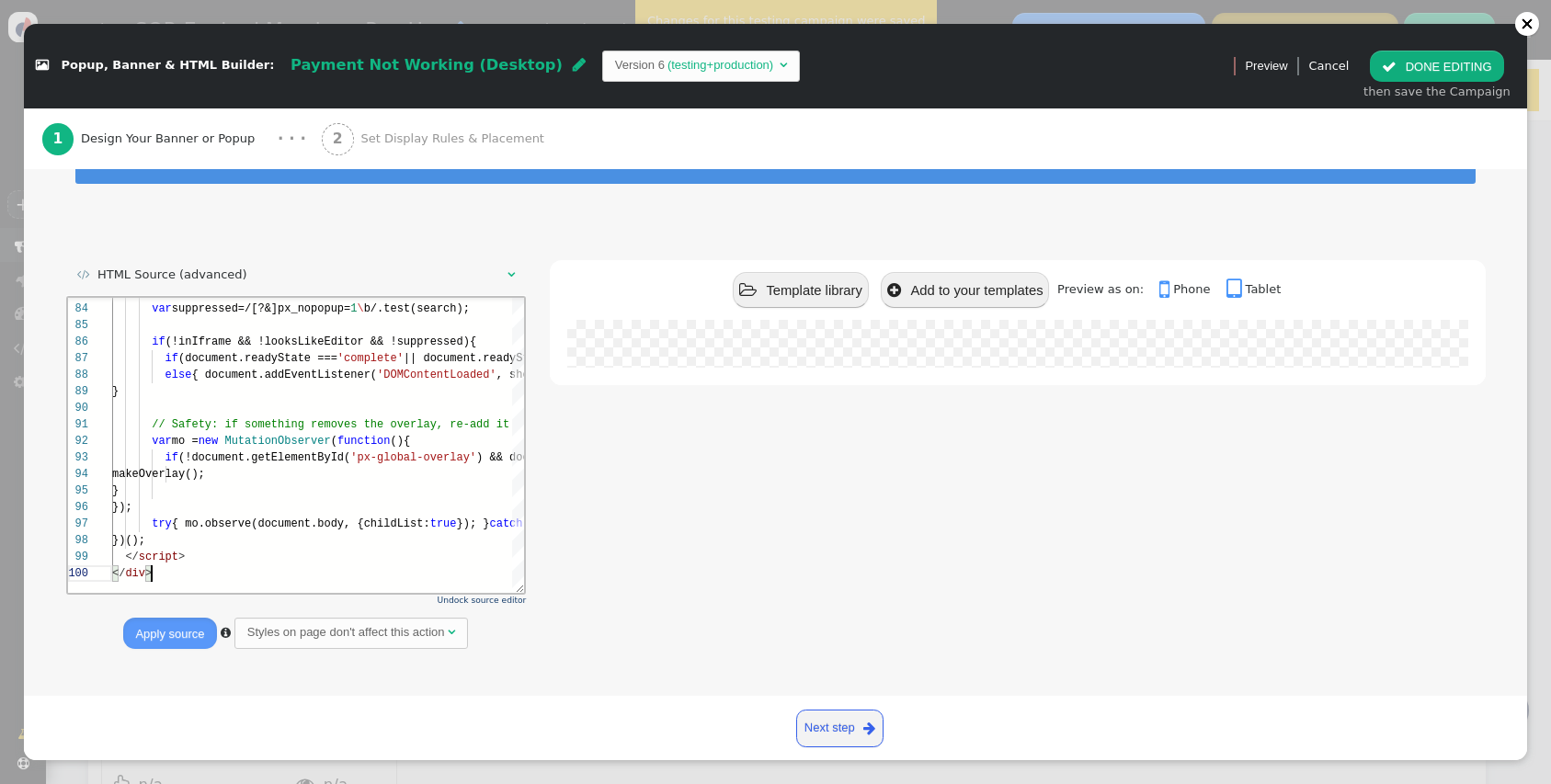
click at [174, 637] on button "Apply source" at bounding box center [170, 633] width 93 height 31
click at [548, 617] on div " HTML Source (advanced)  Undock source editor Apply source  Styles on page d…" at bounding box center [776, 472] width 1420 height 424
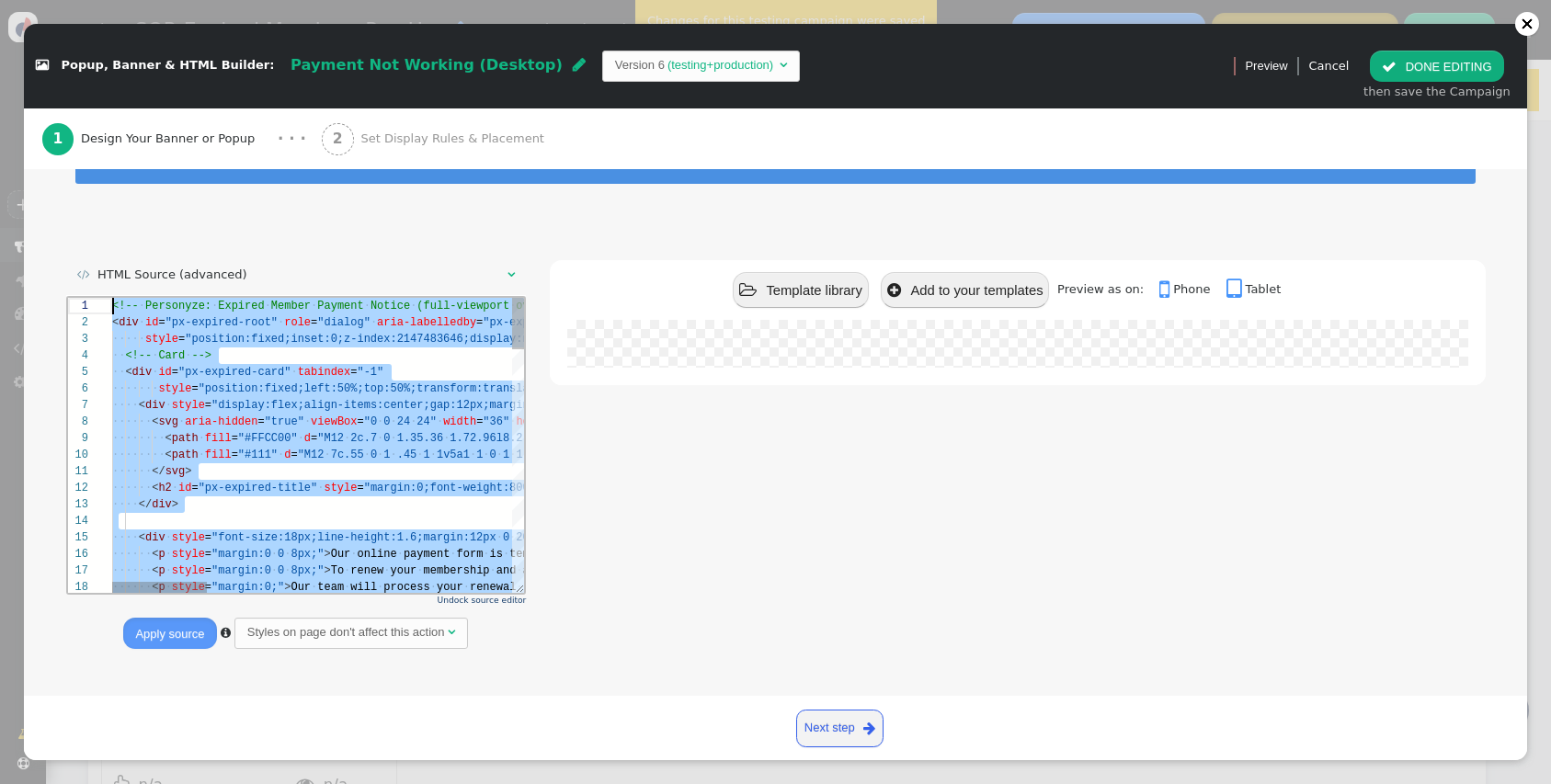
scroll to position [0, 0]
drag, startPoint x: 175, startPoint y: 574, endPoint x: -10, endPoint y: -77, distance: 676.8
paste textarea "else { document.addEventListener('DOMContentLoaded', show, {once:true}); } } })…"
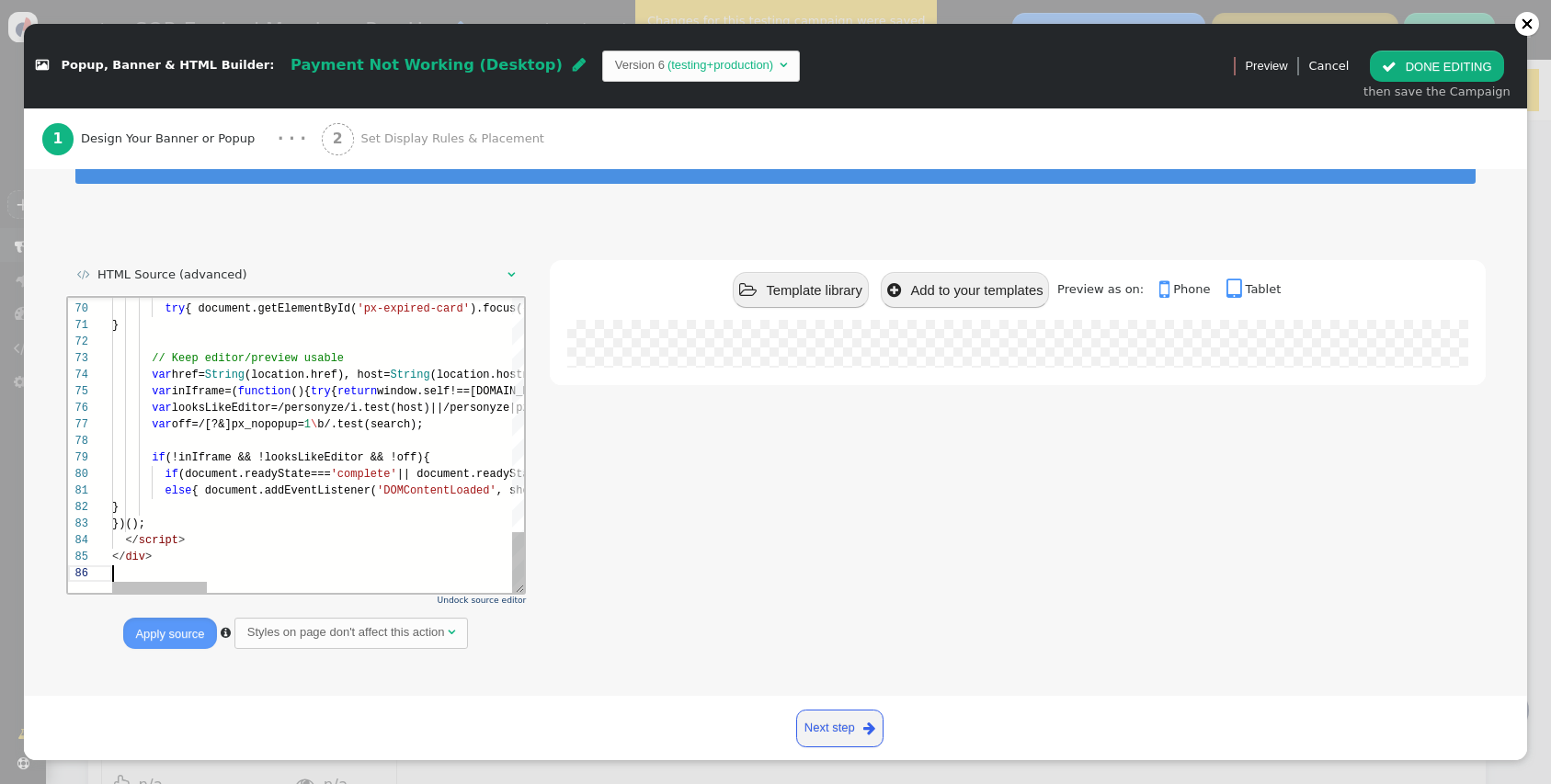
scroll to position [83, 0]
type textarea "else { document.addEventListener('DOMContentLoaded', show, {once:true}); } } })…"
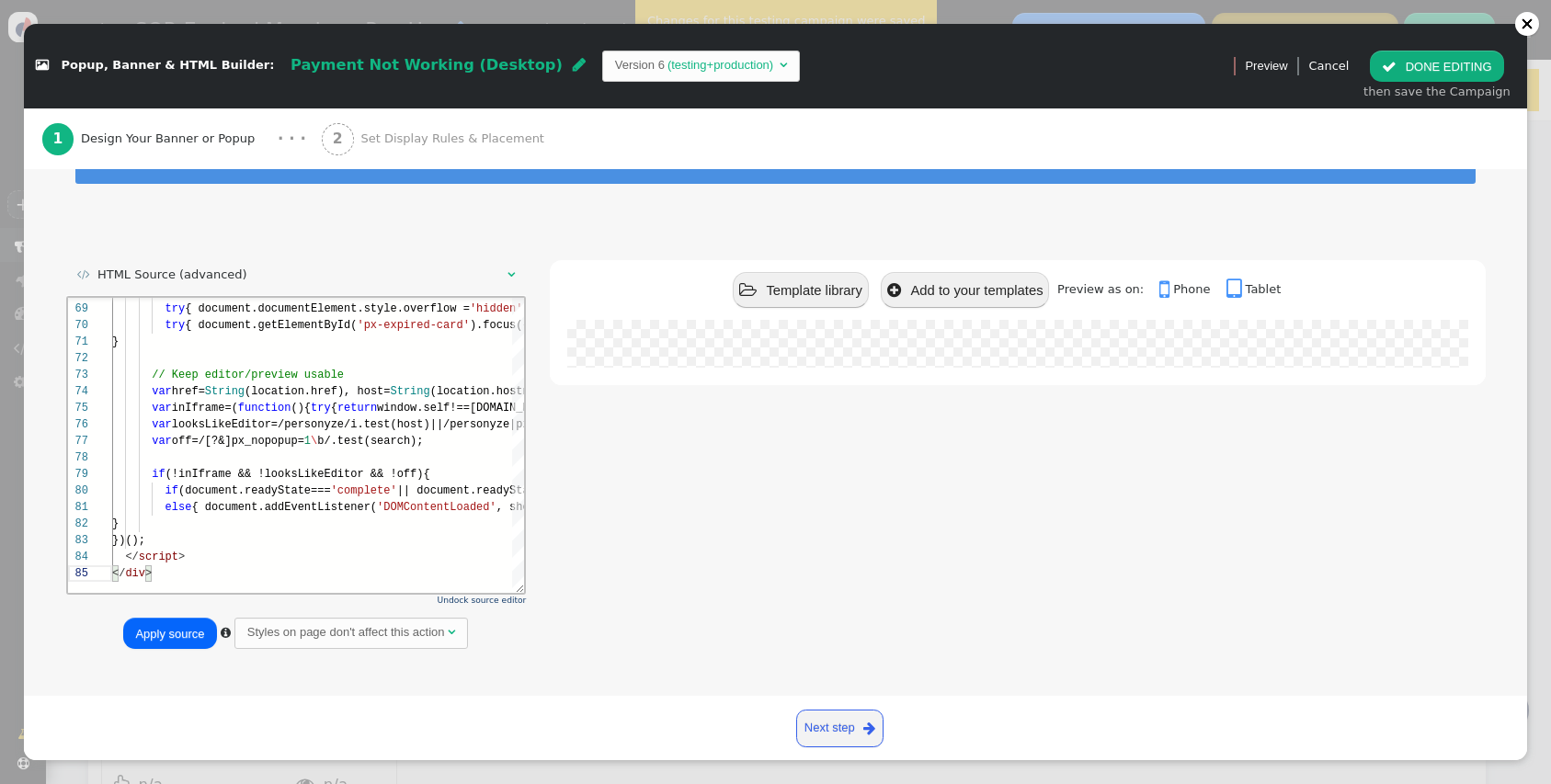
click at [172, 627] on button "Apply source" at bounding box center [170, 633] width 93 height 31
click at [1452, 85] on div "then save the Campaign" at bounding box center [1437, 92] width 147 height 18
click at [1442, 75] on button " DONE EDITING" at bounding box center [1436, 66] width 133 height 31
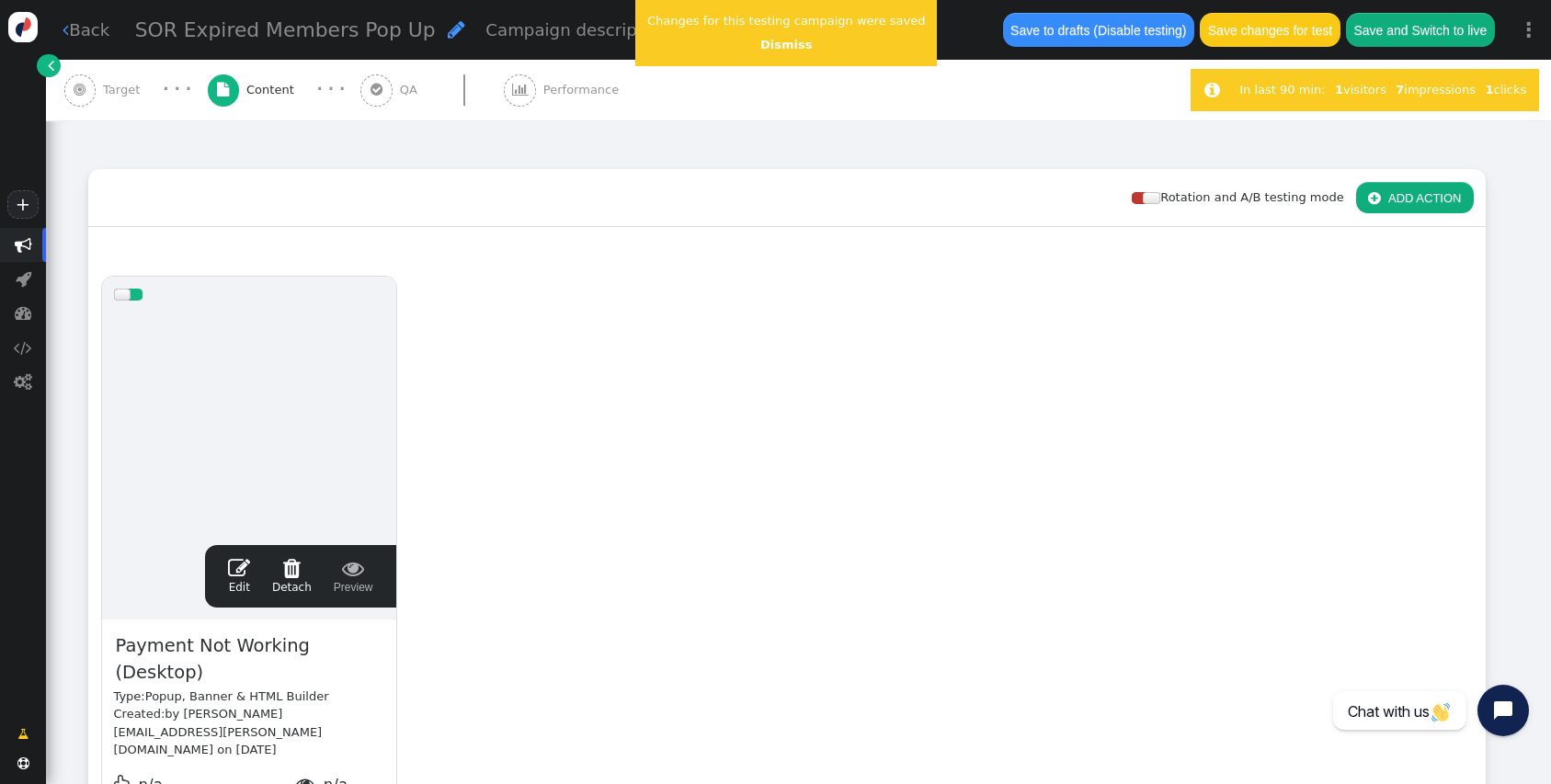
scroll to position [165, 0]
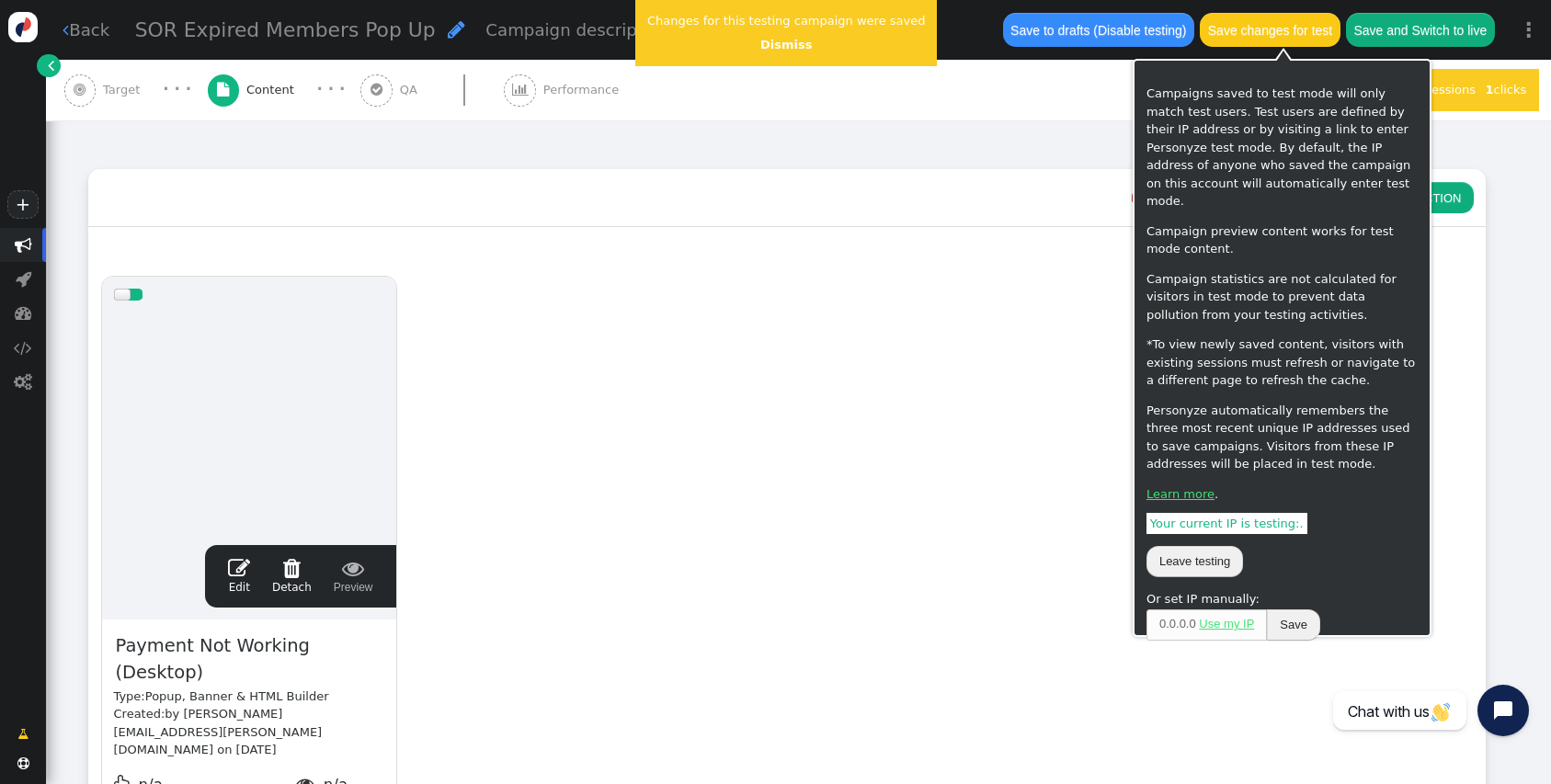
click at [1273, 34] on button "Save changes for test" at bounding box center [1270, 29] width 140 height 33
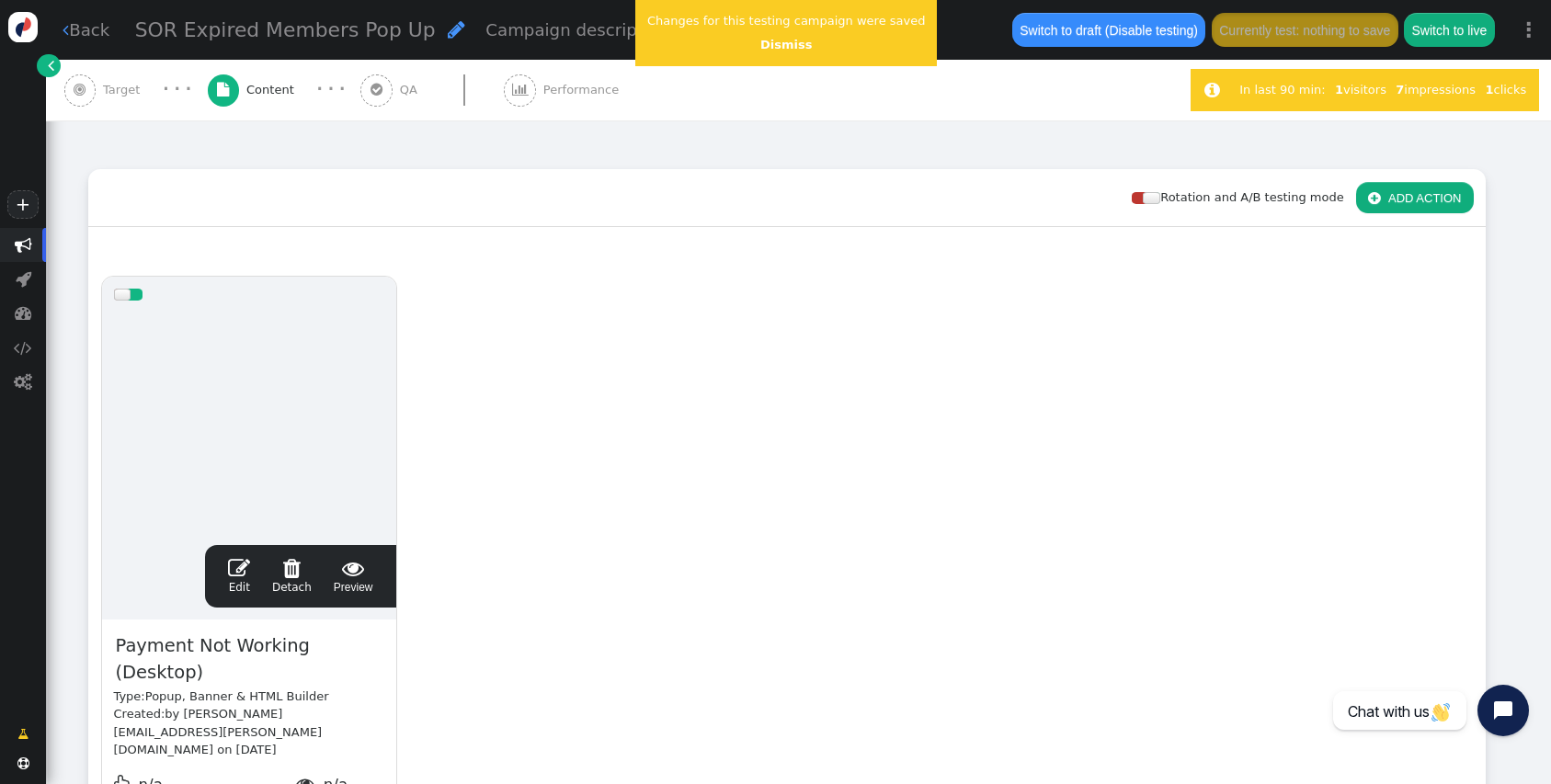
click at [642, 468] on div "drag this  Edit  Detach  Preview Payment Not Working (Desktop) Type: Popup, …" at bounding box center [786, 575] width 1395 height 621
click at [244, 578] on span "" at bounding box center [239, 567] width 22 height 22
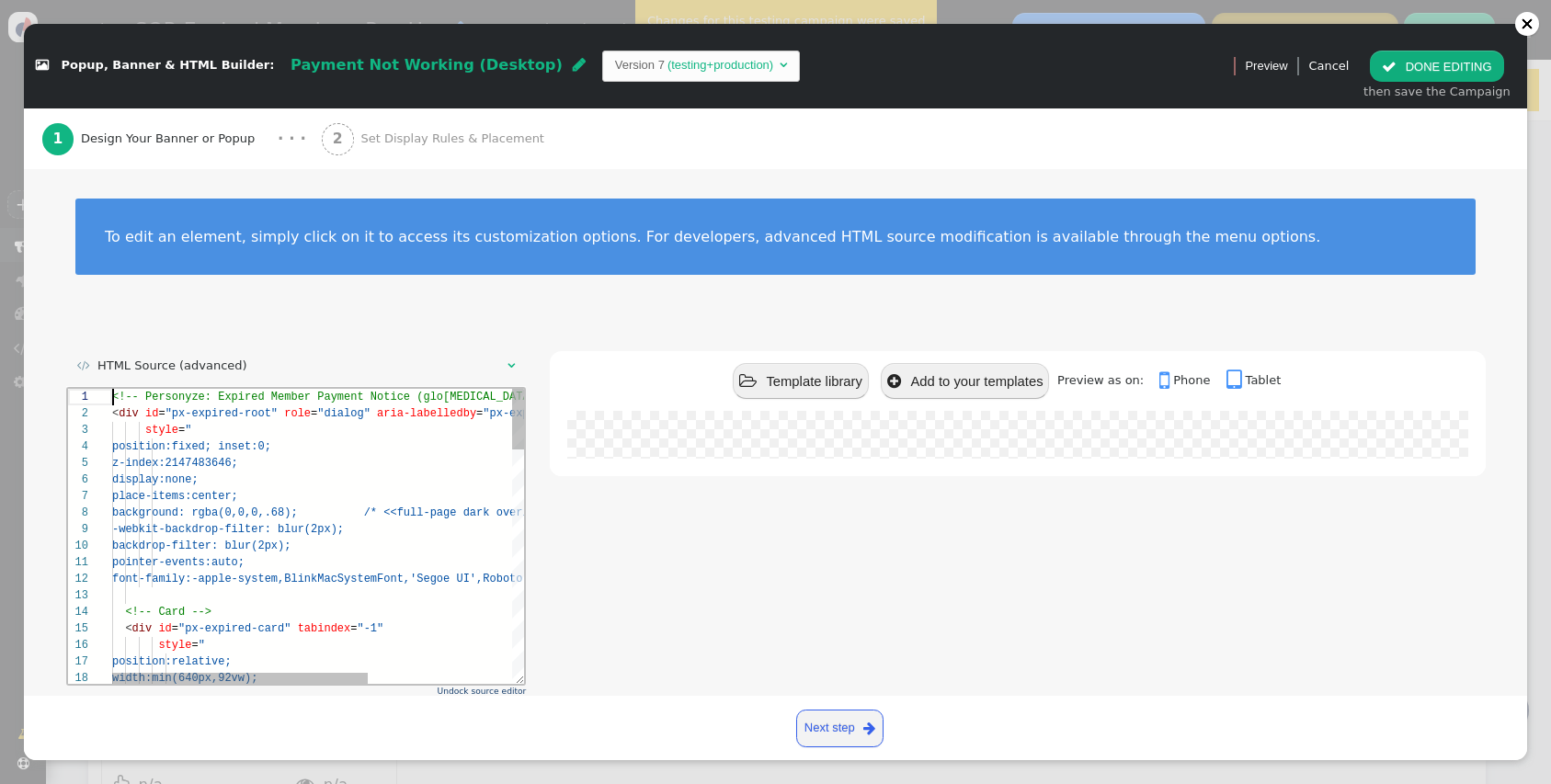
scroll to position [0, 40]
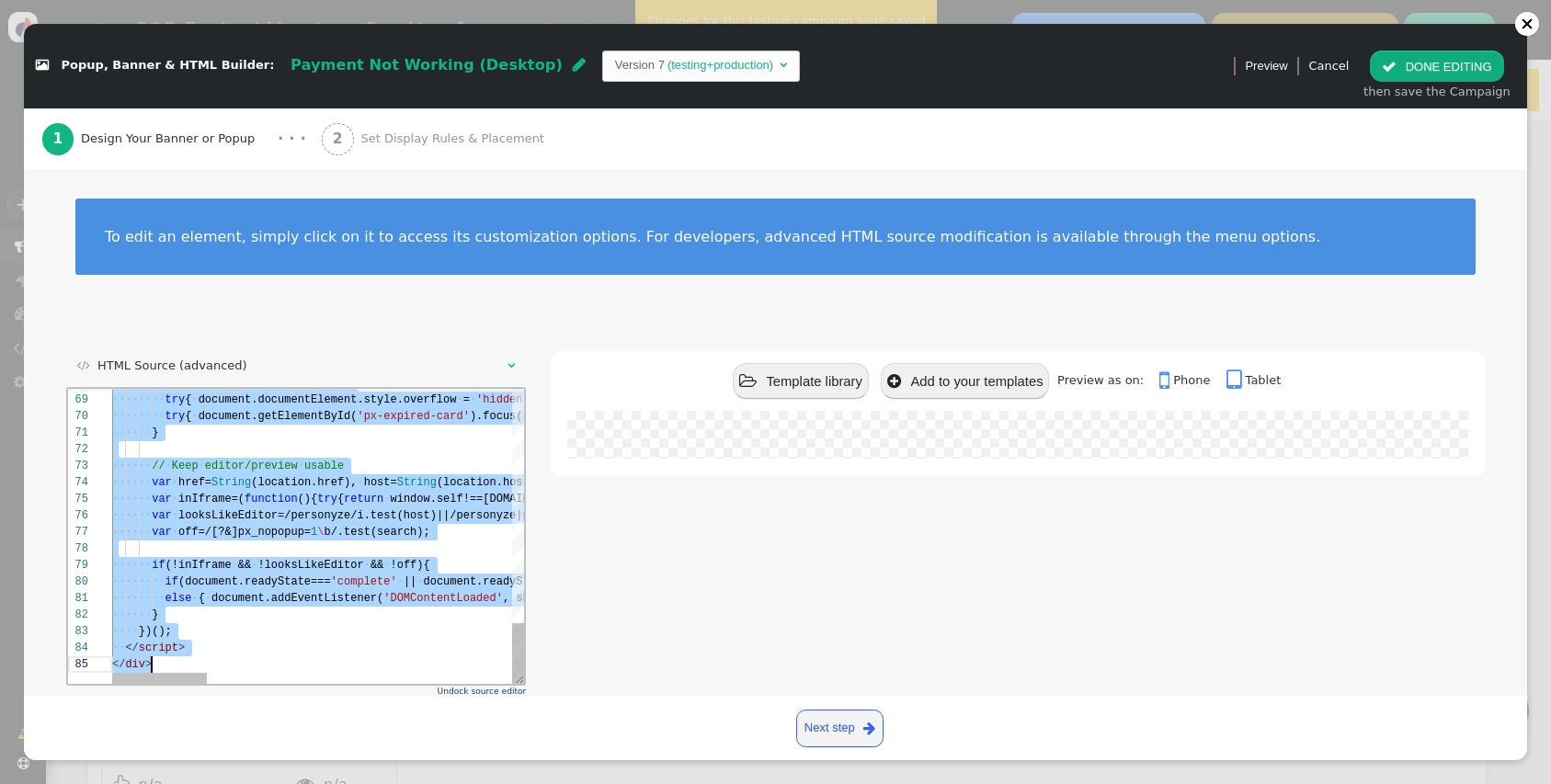
drag, startPoint x: 112, startPoint y: 395, endPoint x: 312, endPoint y: 868, distance: 513.5
paste textarea "</a> <div style="margin-top:16px;text-align:center;color:#525252;font-size:15px…"
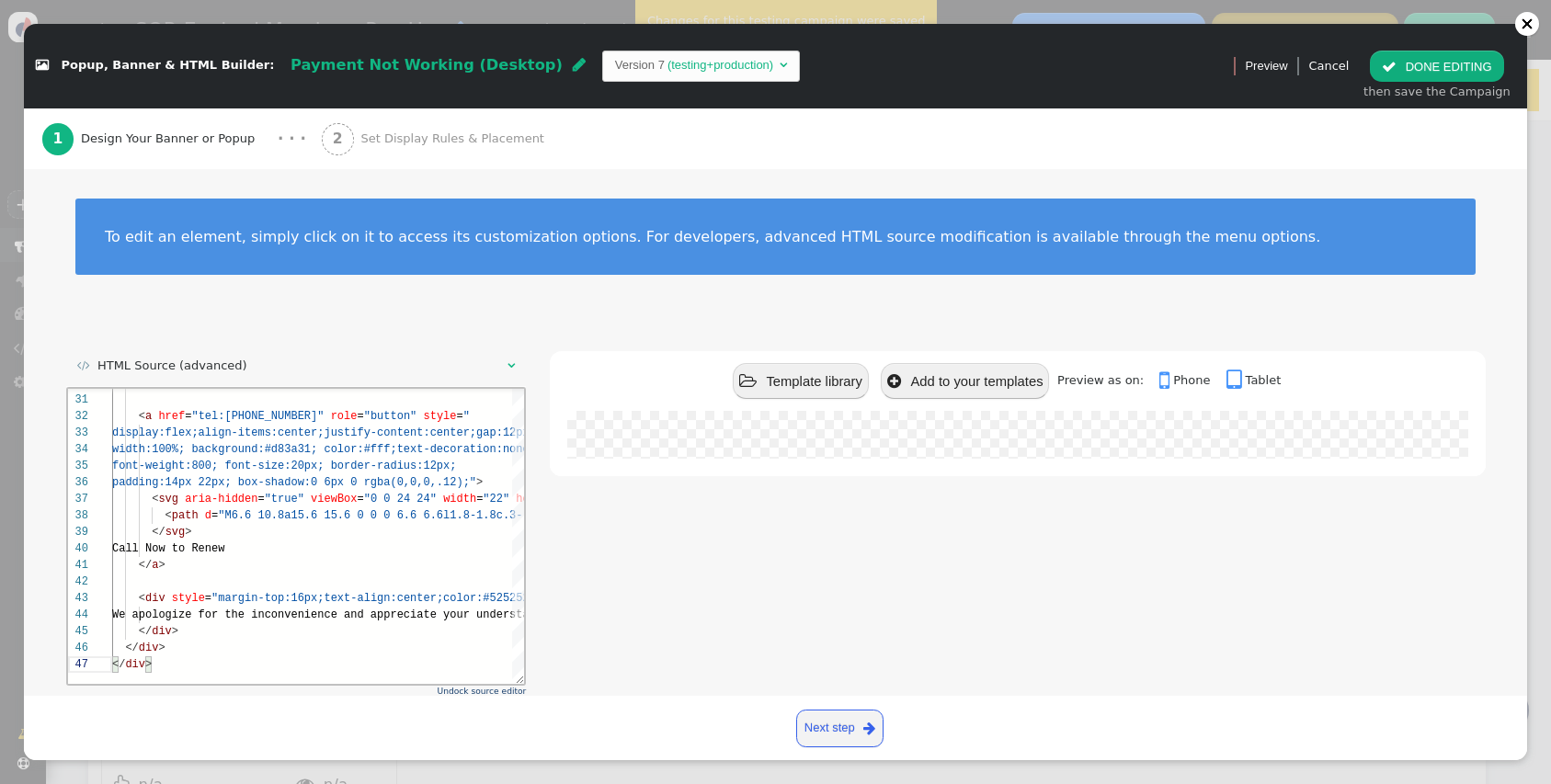
scroll to position [91, 0]
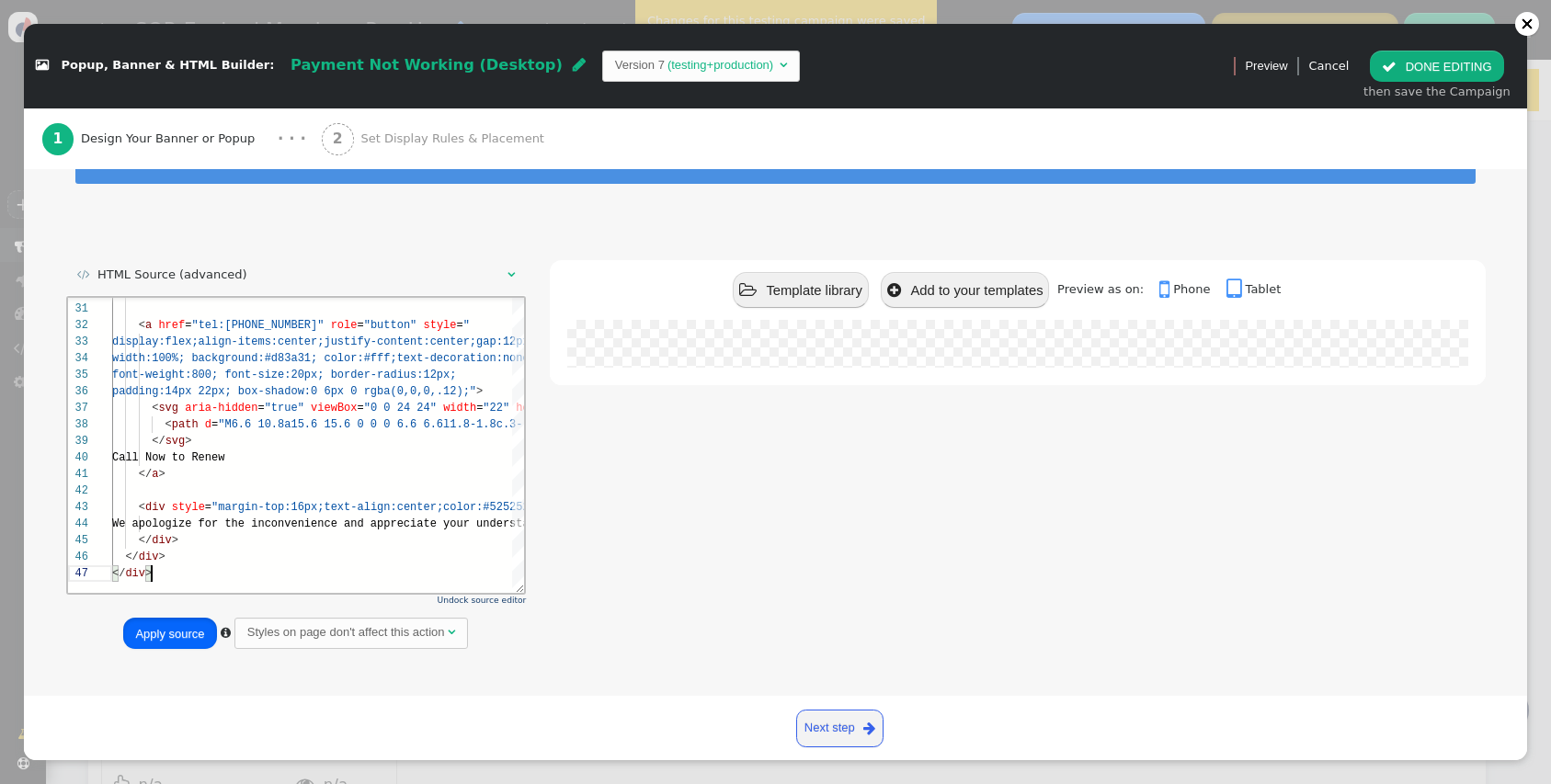
click at [202, 623] on button "Apply source" at bounding box center [170, 633] width 93 height 31
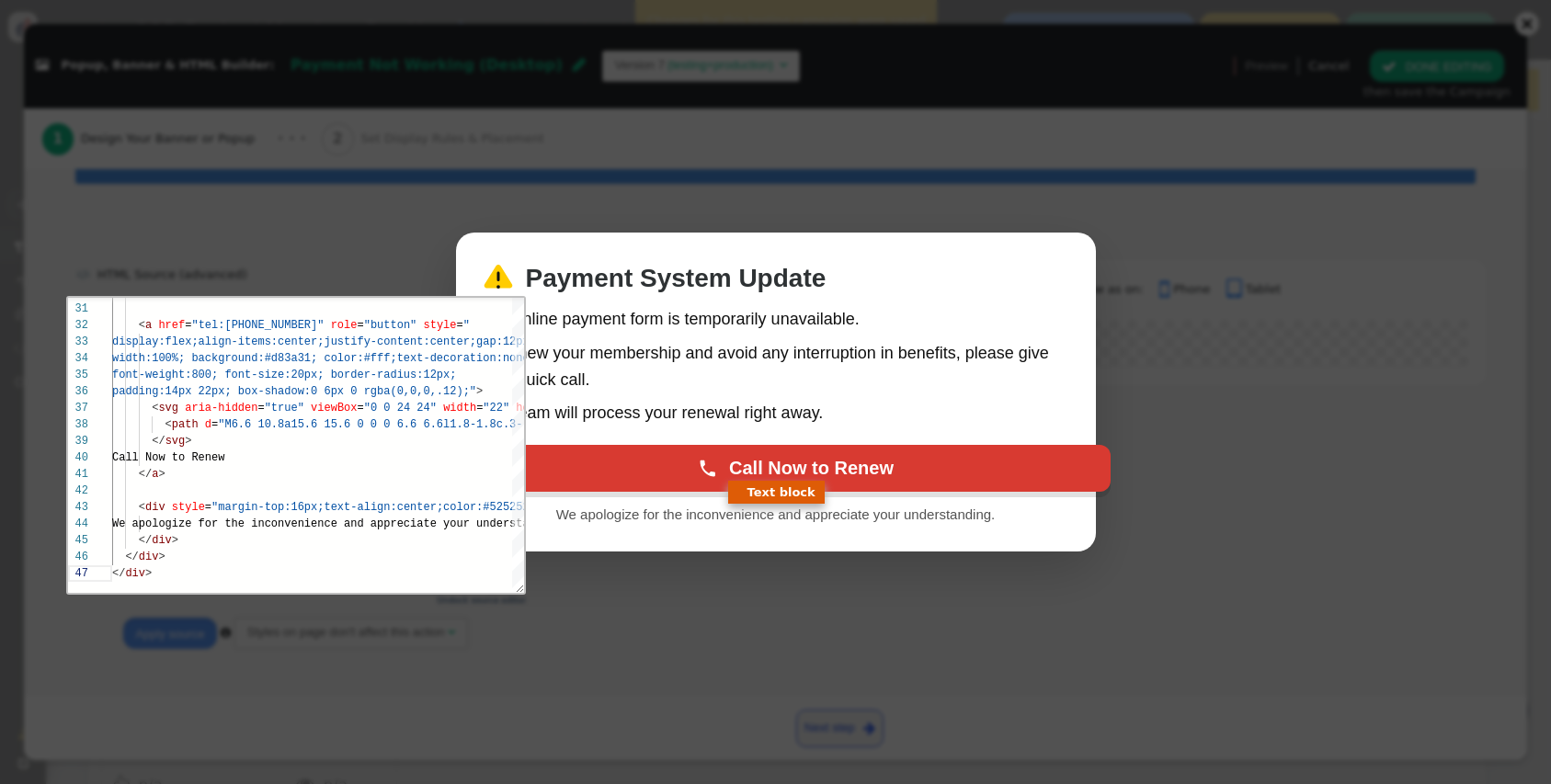
click at [795, 453] on link "Call Now to Renew" at bounding box center [796, 468] width 629 height 47
type textarea "<a href="tel:8668988865" role="button" style=" display:flex;align-items:center;…"
click at [590, 208] on div "Payment System Update Our online payment form is temporarily unavailable. To re…" at bounding box center [775, 392] width 1551 height 784
click at [386, 176] on div "Payment System Update Our online payment form is temporarily unavailable. To re…" at bounding box center [775, 392] width 1551 height 784
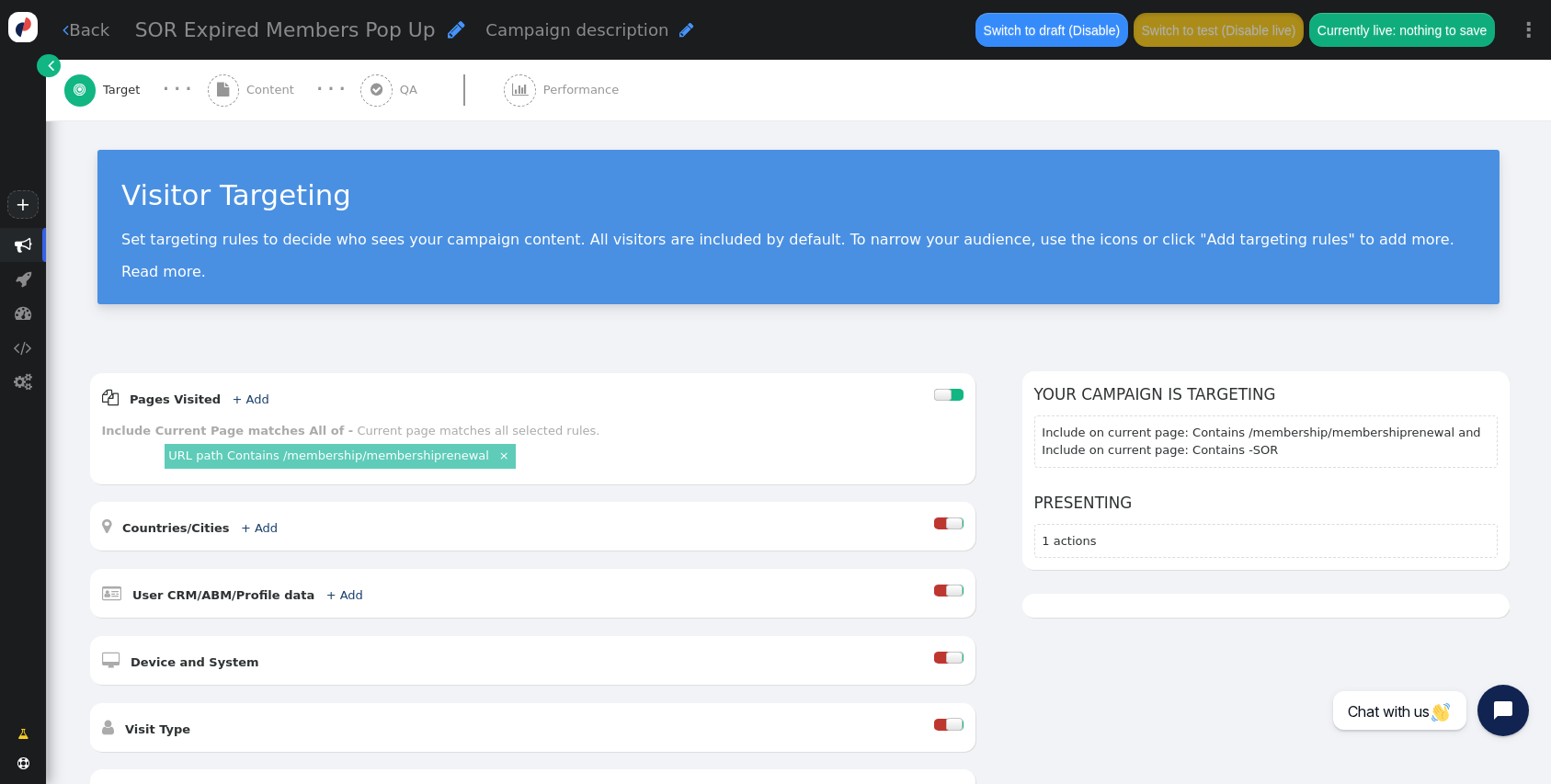
click at [238, 96] on div " Content" at bounding box center [254, 90] width 93 height 60
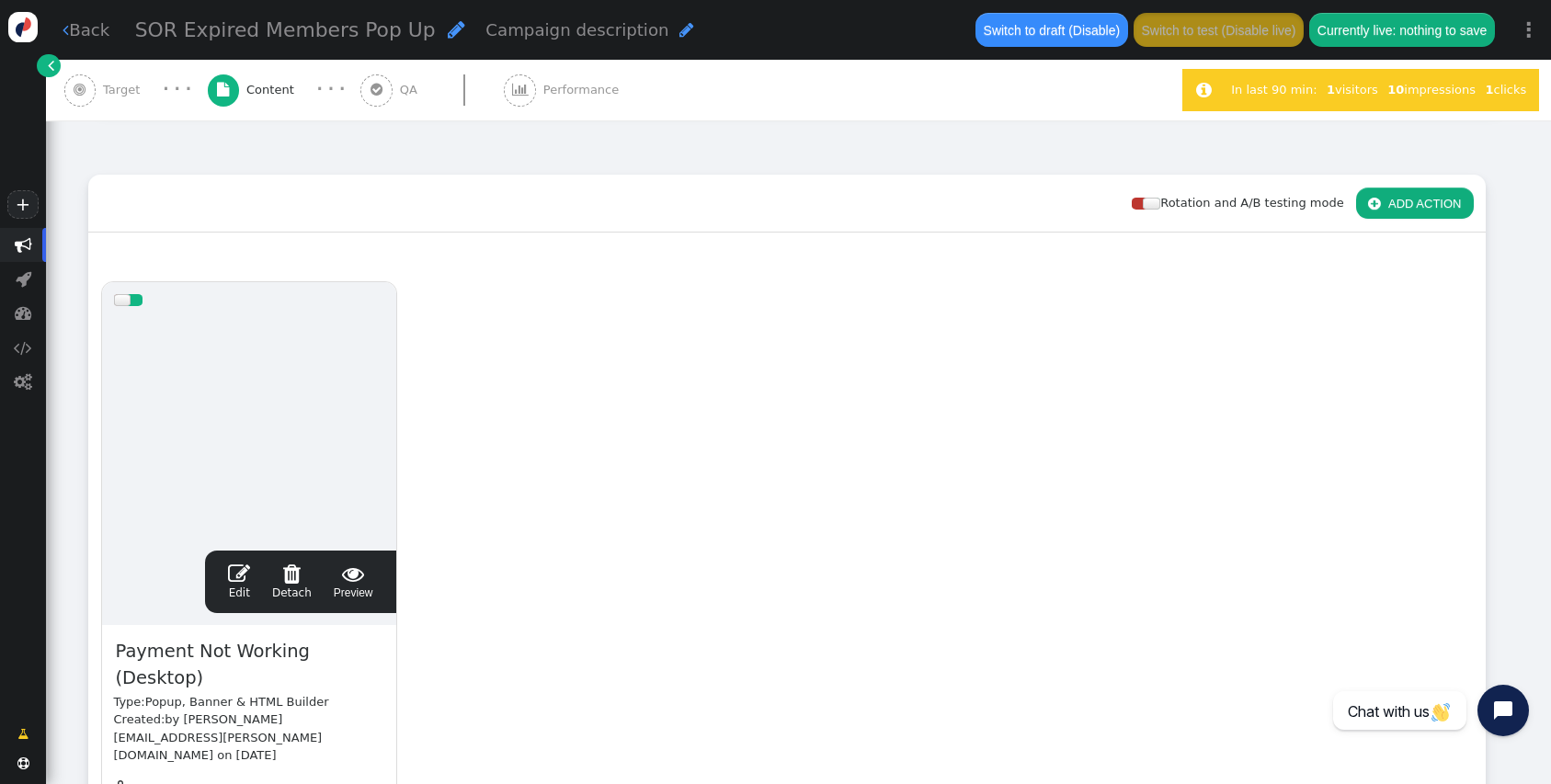
scroll to position [207, 0]
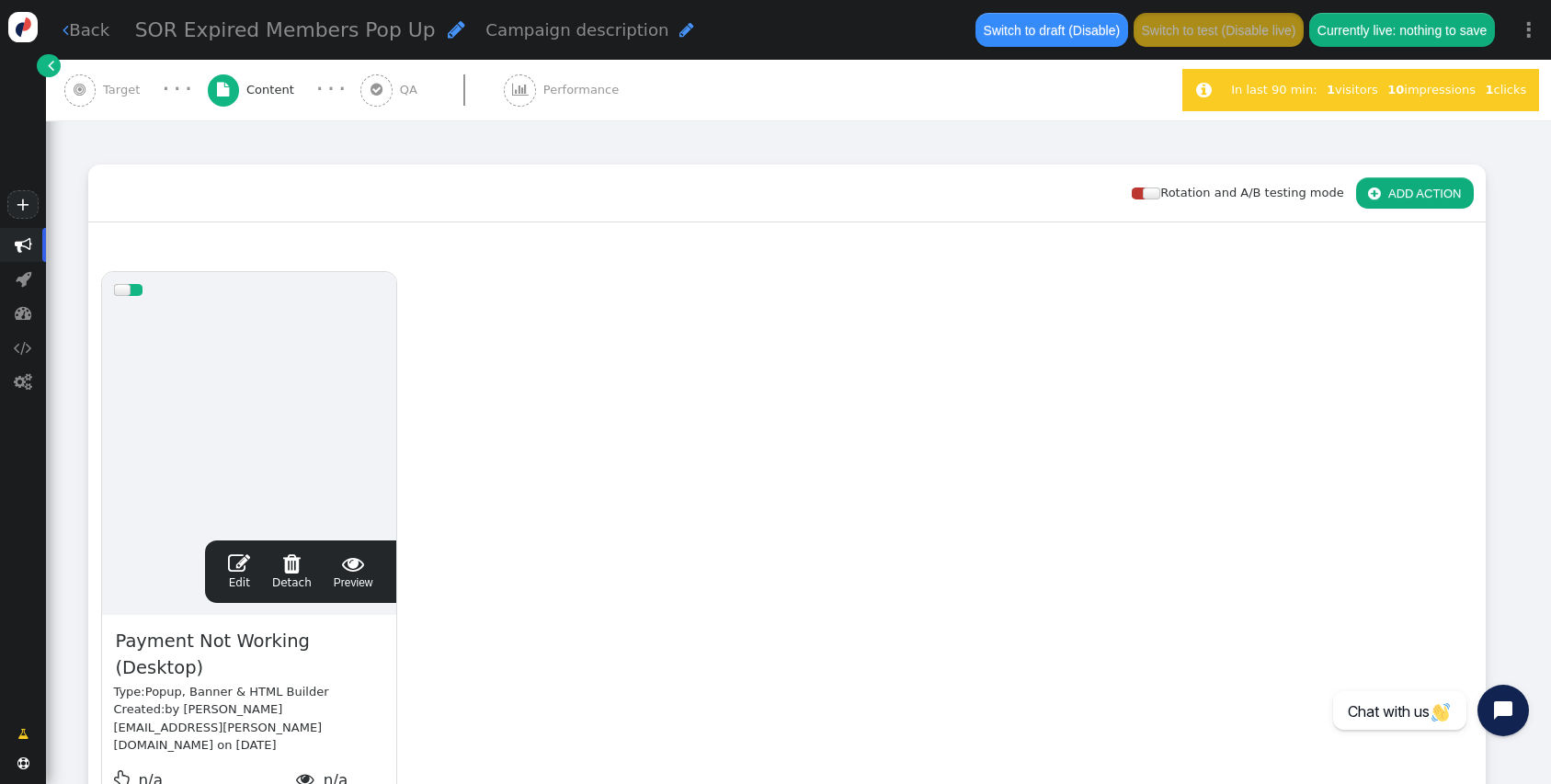
click at [228, 592] on div " Edit  Detach  Preview" at bounding box center [300, 572] width 192 height 62
click at [230, 569] on span "" at bounding box center [239, 562] width 22 height 22
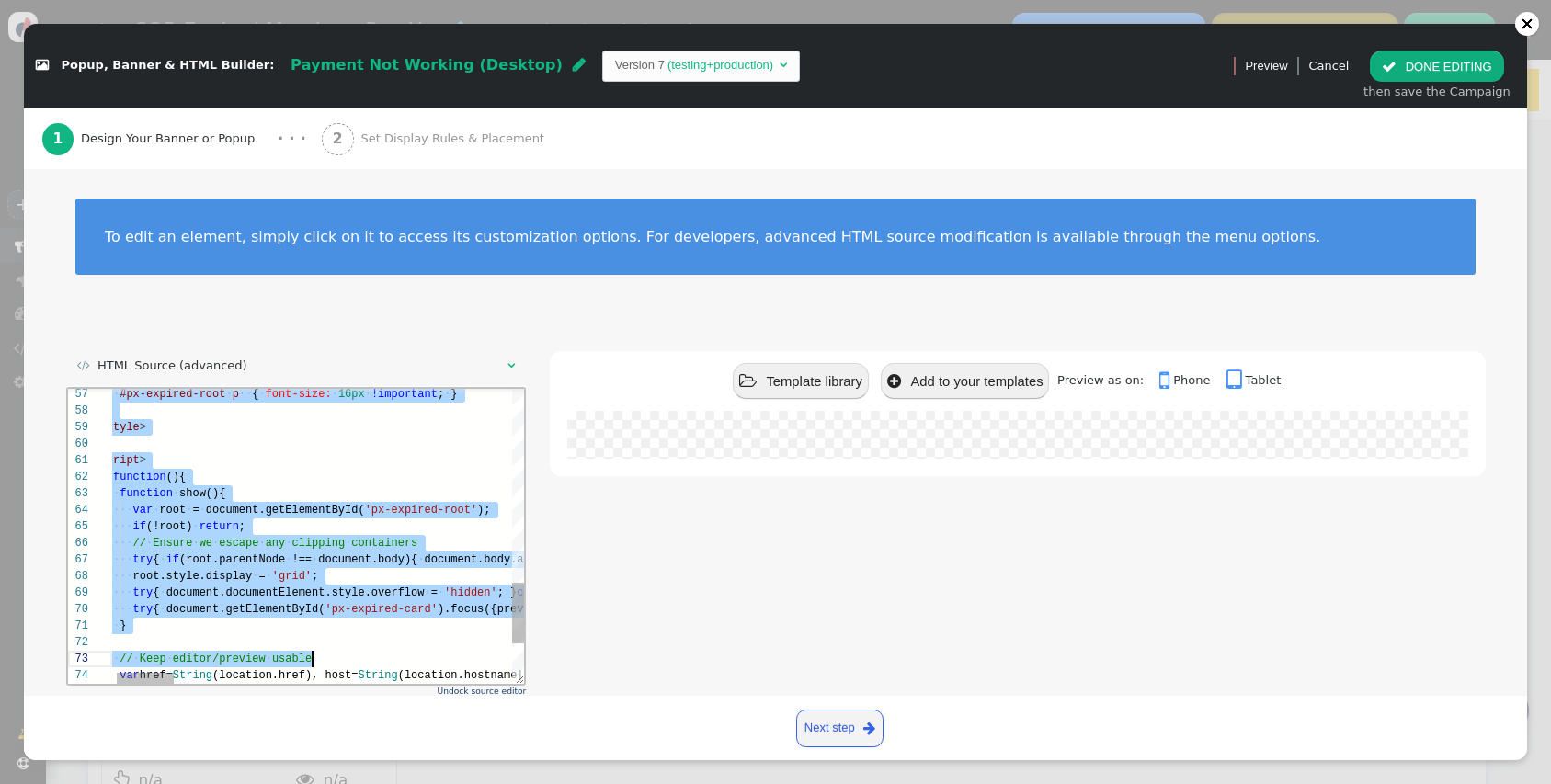
scroll to position [0, 40]
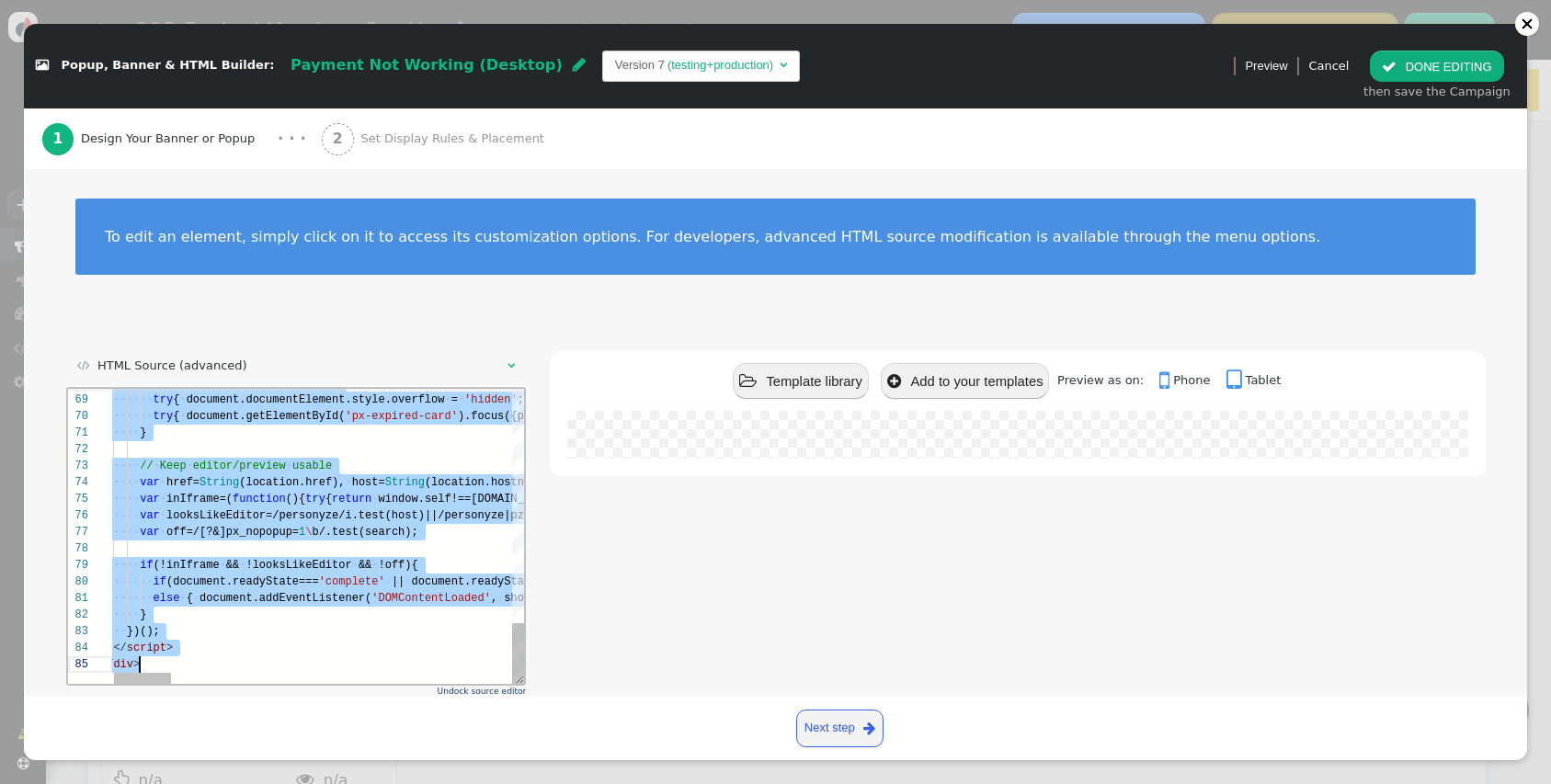
drag, startPoint x: 111, startPoint y: 398, endPoint x: 278, endPoint y: 801, distance: 436.2
click at [278, 388] on html "68 69 70 71 72 73 74 75 76 77 78 79 80 81 82 83 84 85 ········ root.style.displ…" at bounding box center [295, 388] width 457 height 0
paste textarea "root.style.display = 'grid'; try { document.documentElement.style.overflow = 'h…"
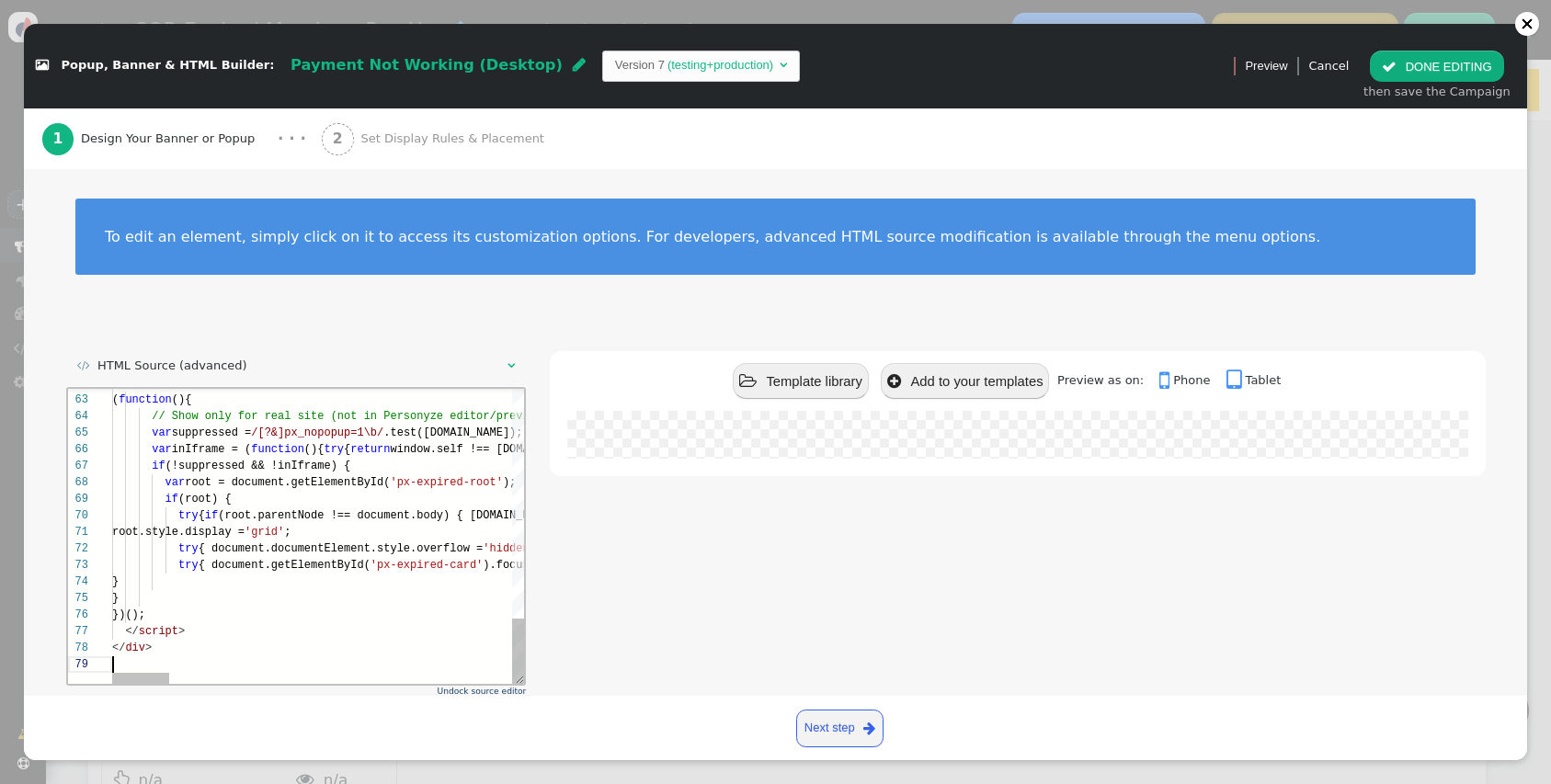
scroll to position [132, 0]
type textarea "root.style.display = 'grid'; try { document.documentElement.style.overflow = 'h…"
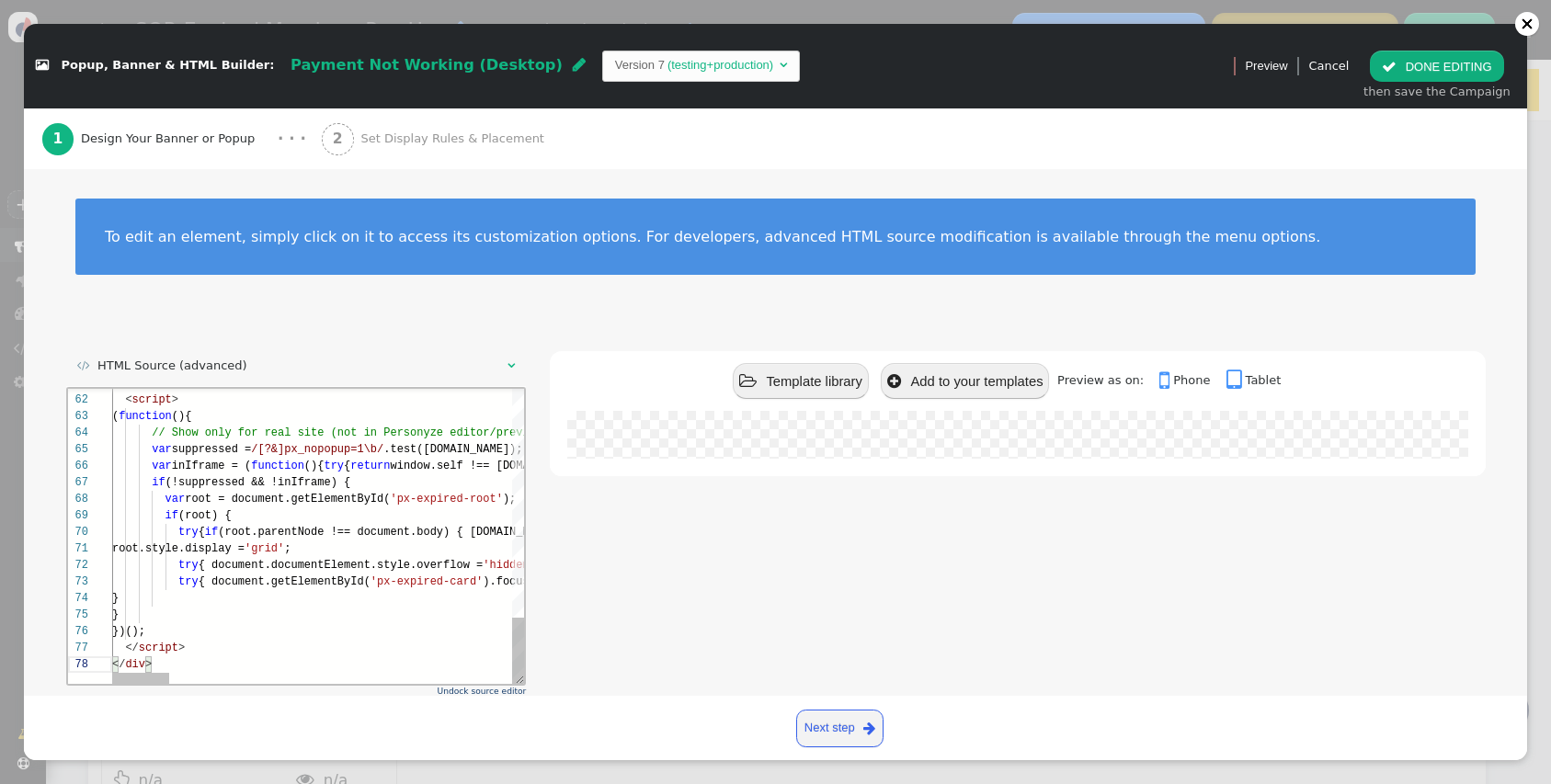
scroll to position [91, 0]
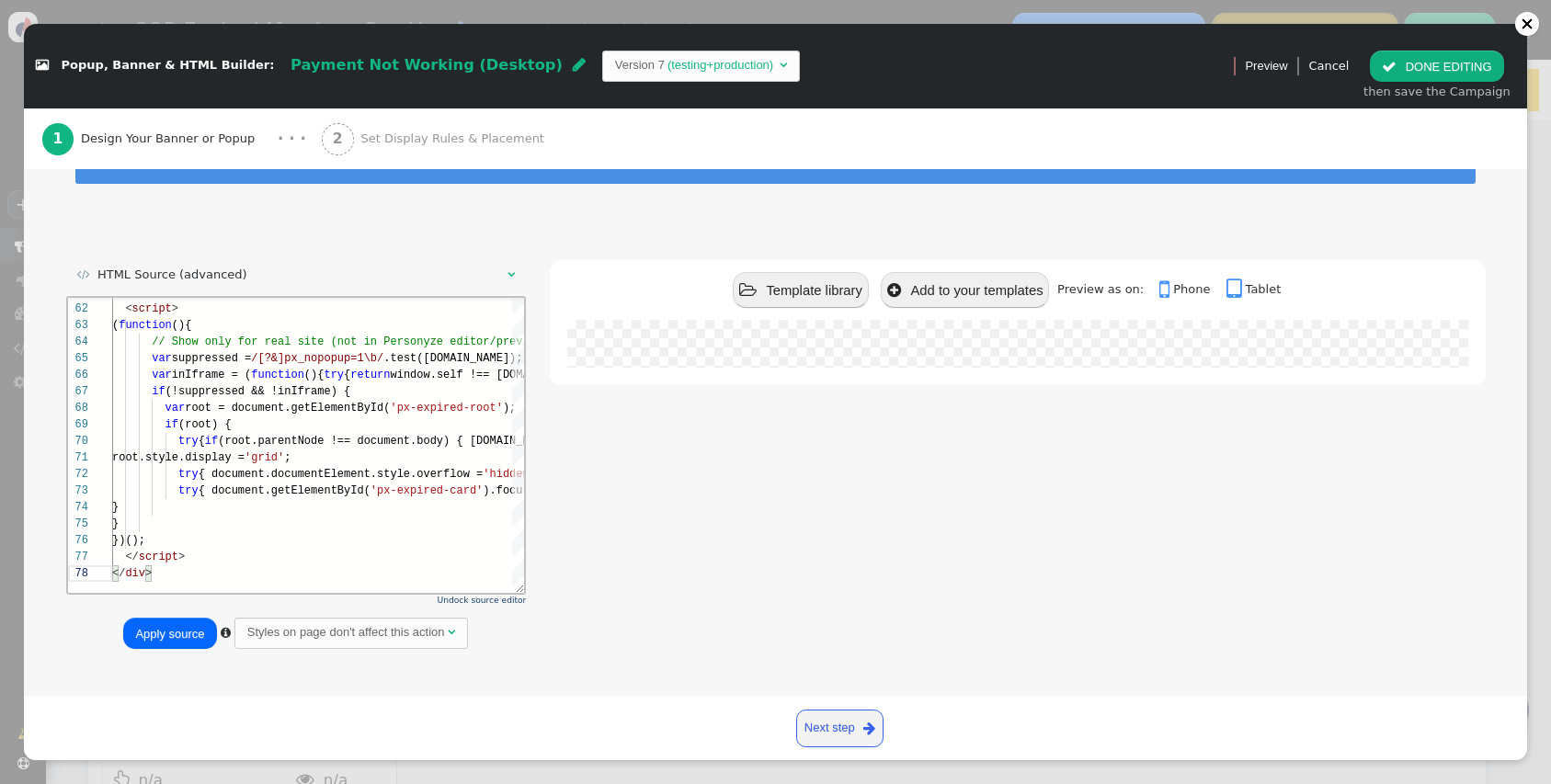
click at [179, 626] on button "Apply source" at bounding box center [170, 633] width 93 height 31
click at [1472, 58] on button " DONE EDITING" at bounding box center [1436, 66] width 133 height 31
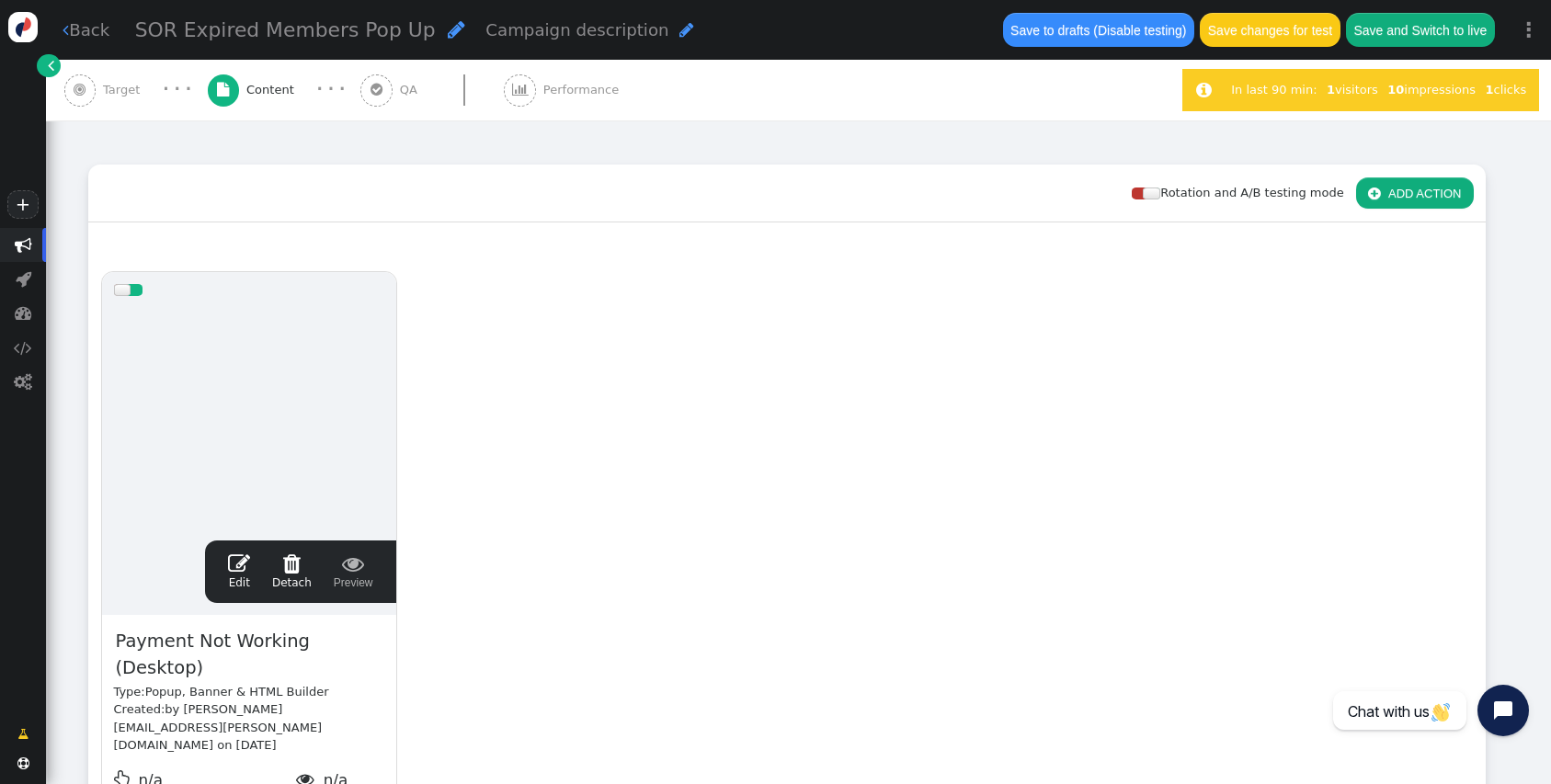
scroll to position [165, 0]
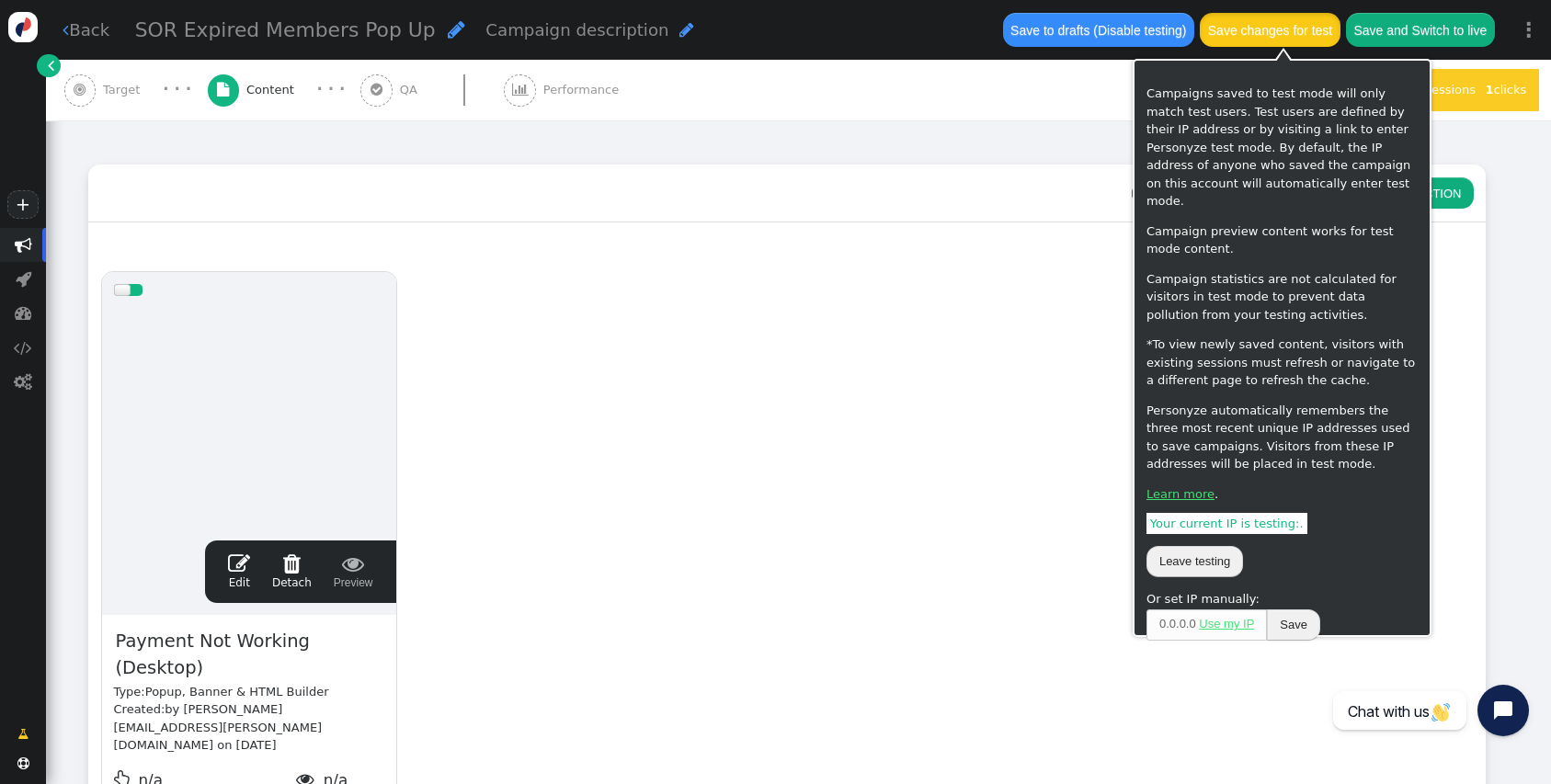
click at [1307, 35] on button "Save changes for test" at bounding box center [1270, 29] width 140 height 33
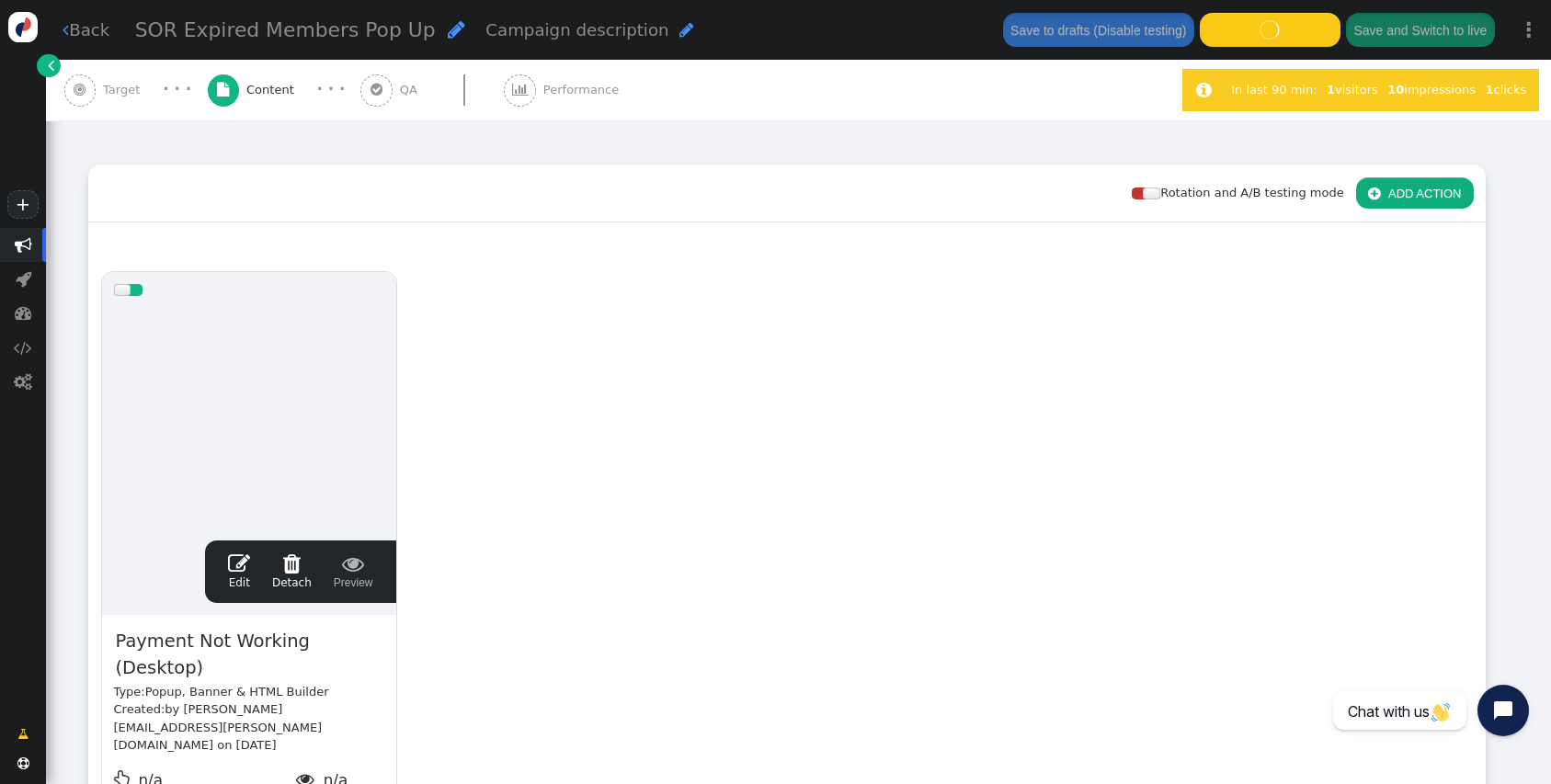
click at [731, 375] on div "drag this  Edit  Detach  Preview Payment Not Working (Desktop) Type: Popup, …" at bounding box center [786, 570] width 1395 height 621
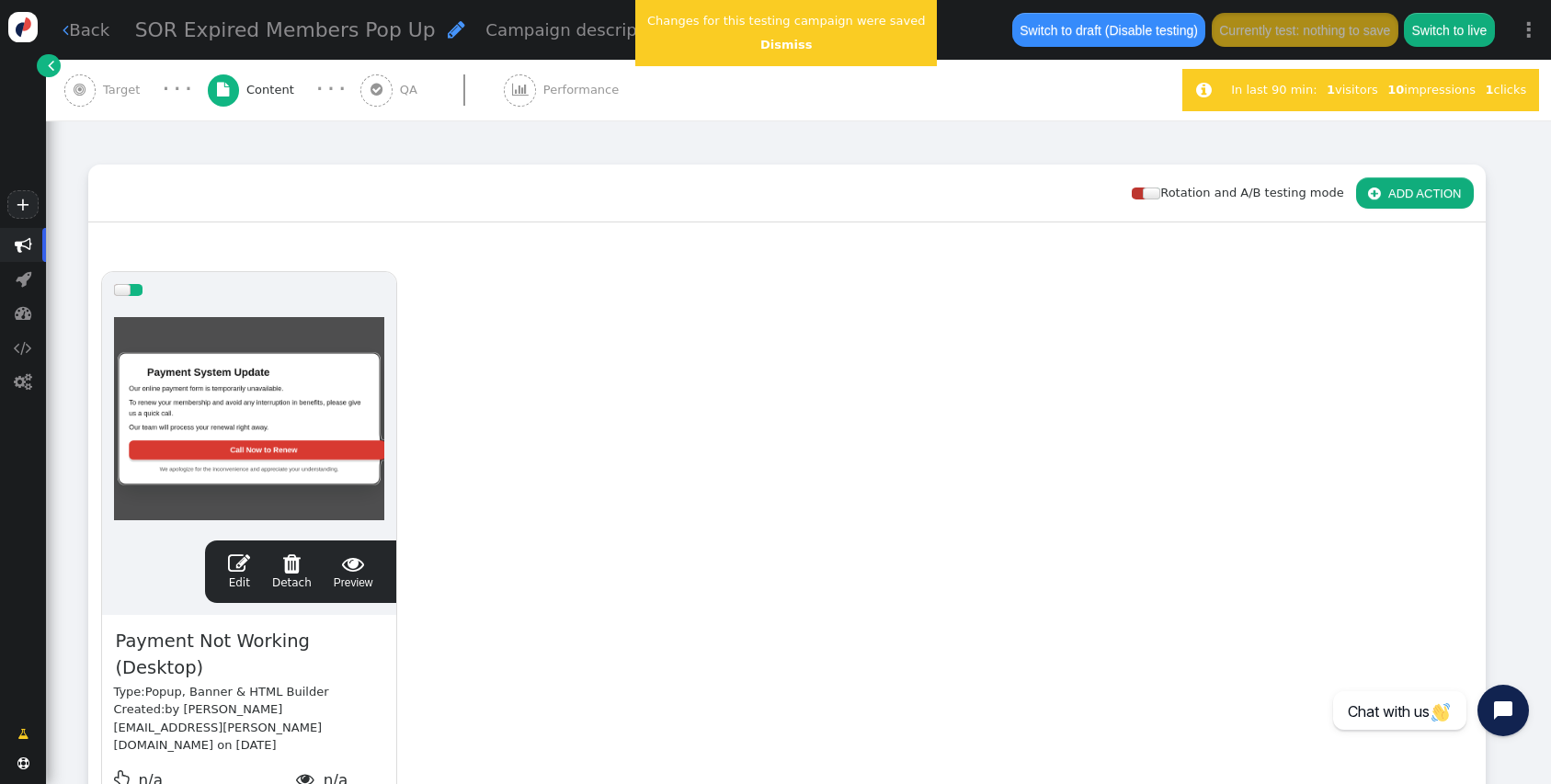
click at [233, 584] on link " Edit" at bounding box center [239, 571] width 22 height 39
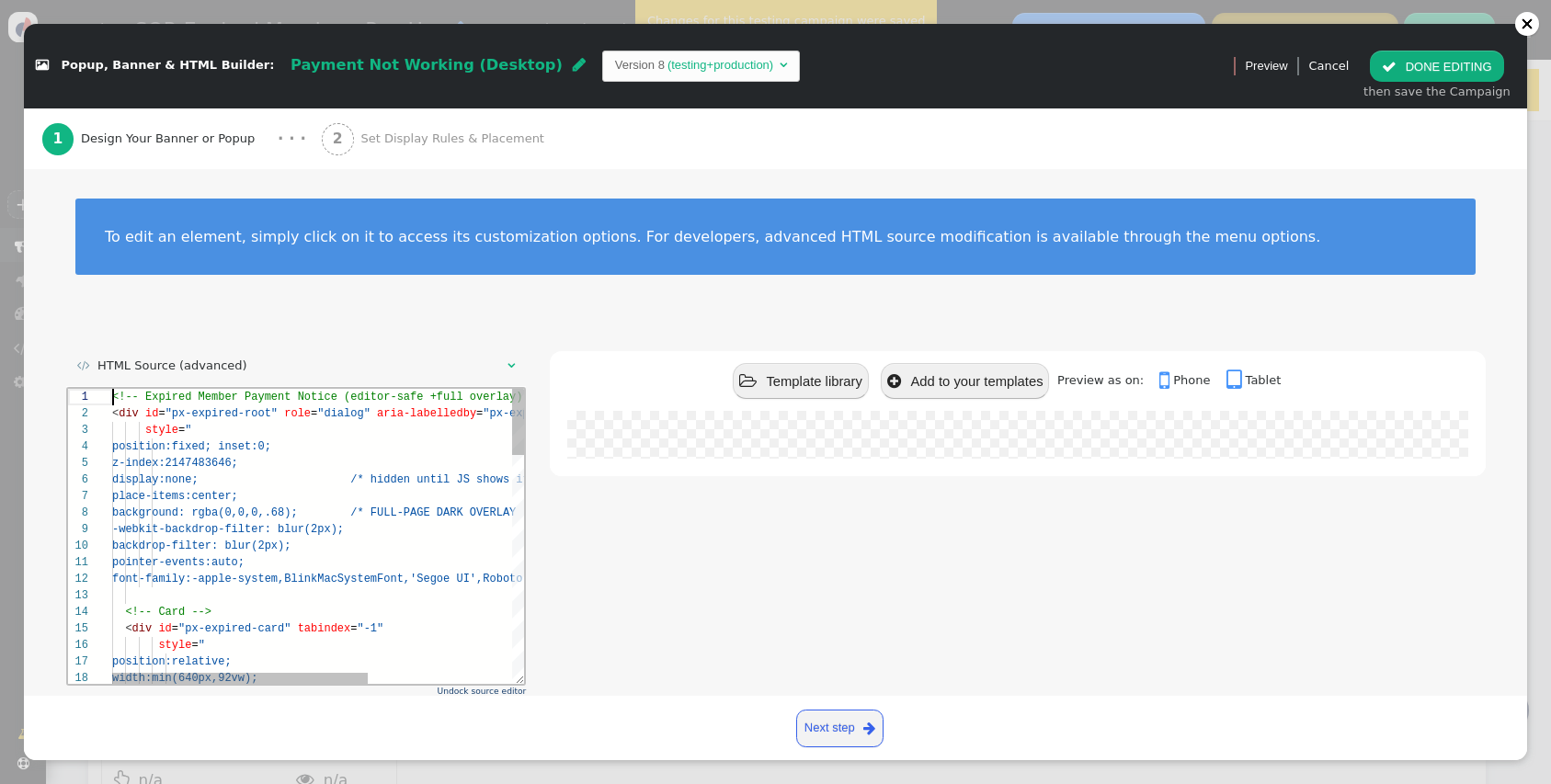
type textarea "<!-- Expired Member Payment Notice (editor-safe + full overlay) --> <div id="px…"
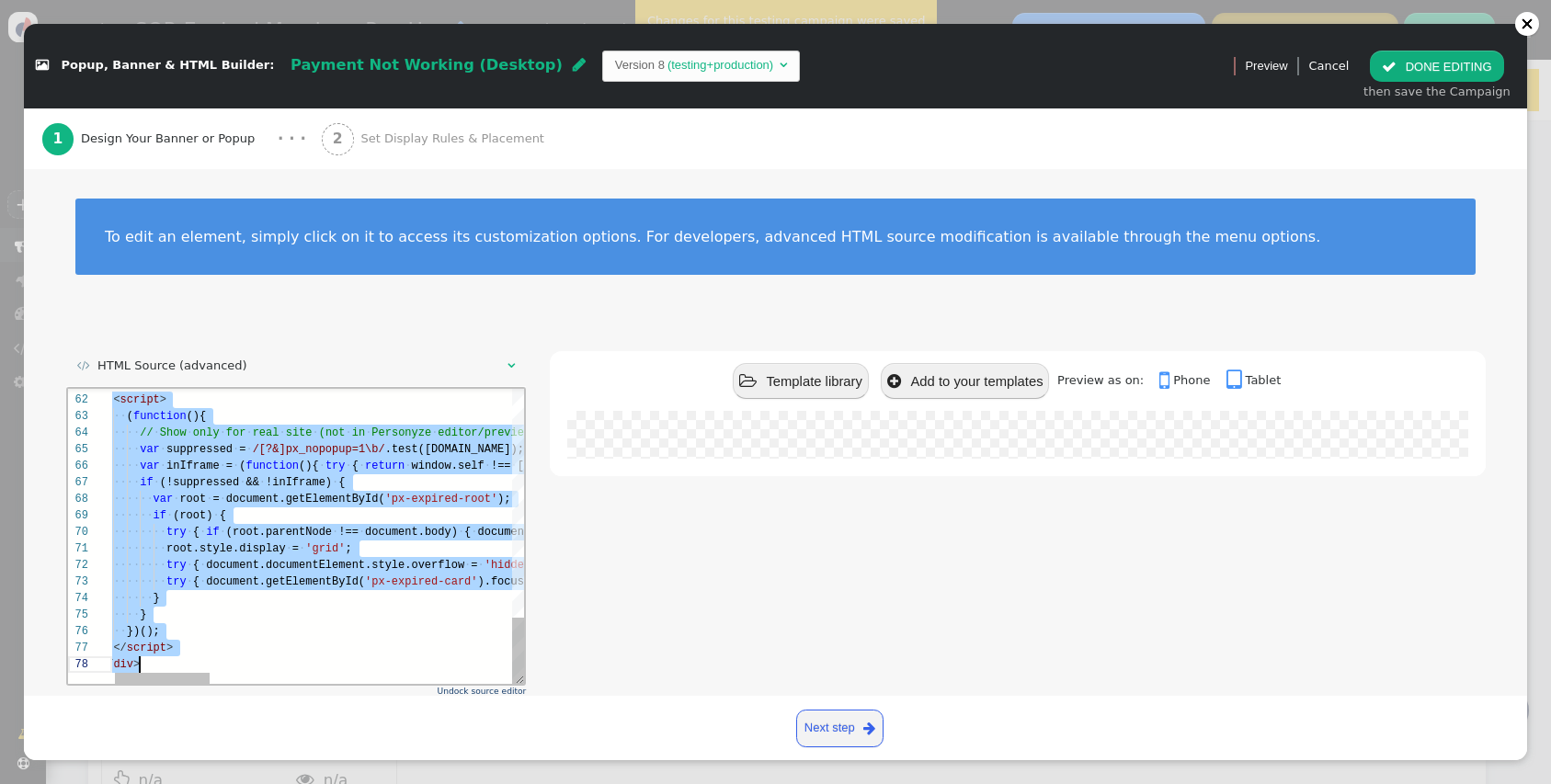
scroll to position [0, 40]
drag, startPoint x: 112, startPoint y: 400, endPoint x: 311, endPoint y: 867, distance: 507.6
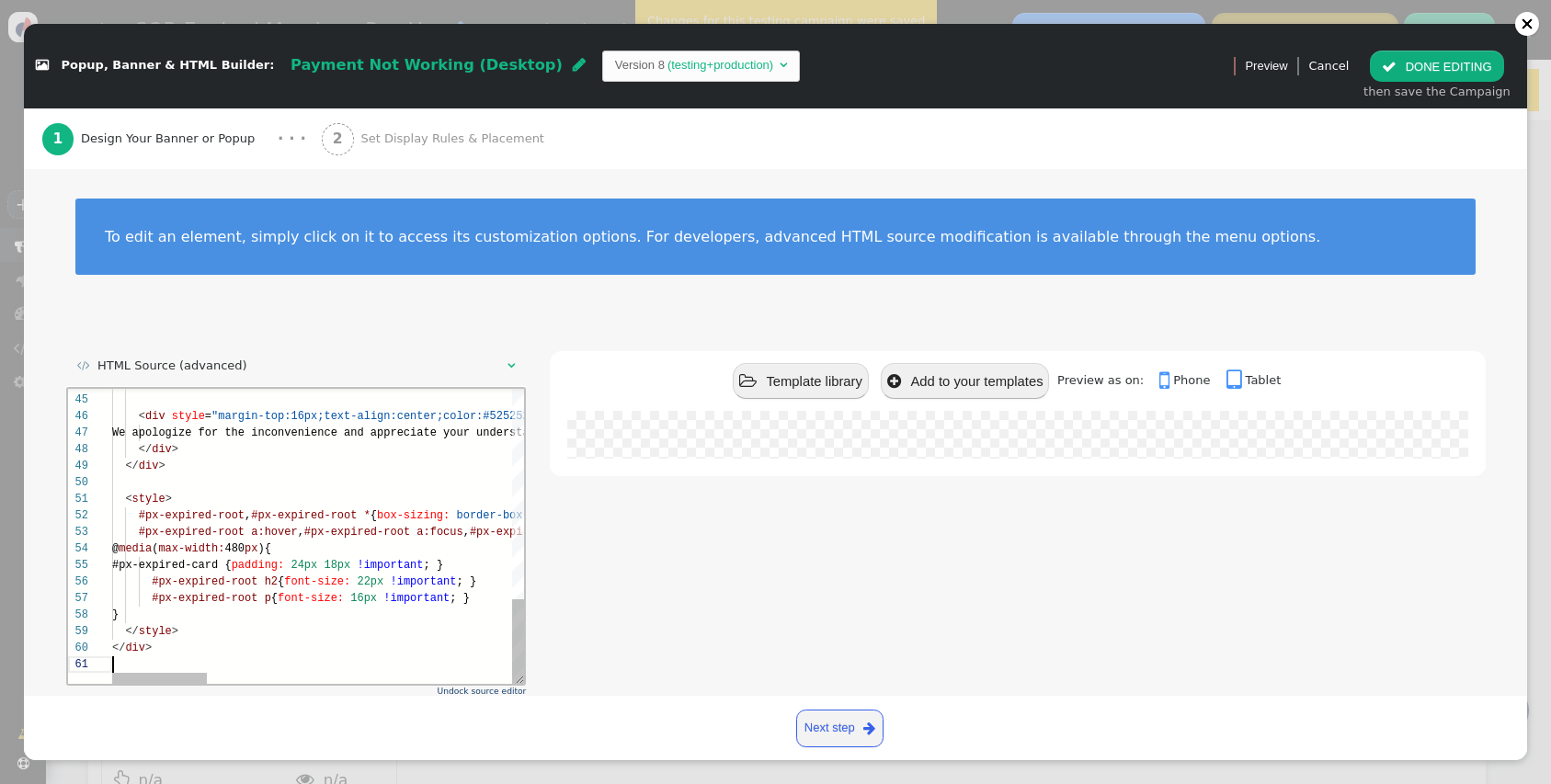
type textarea "<style> #px-expired-root, #px-expired-root * { box-sizing: border-box; } #px-ex…"
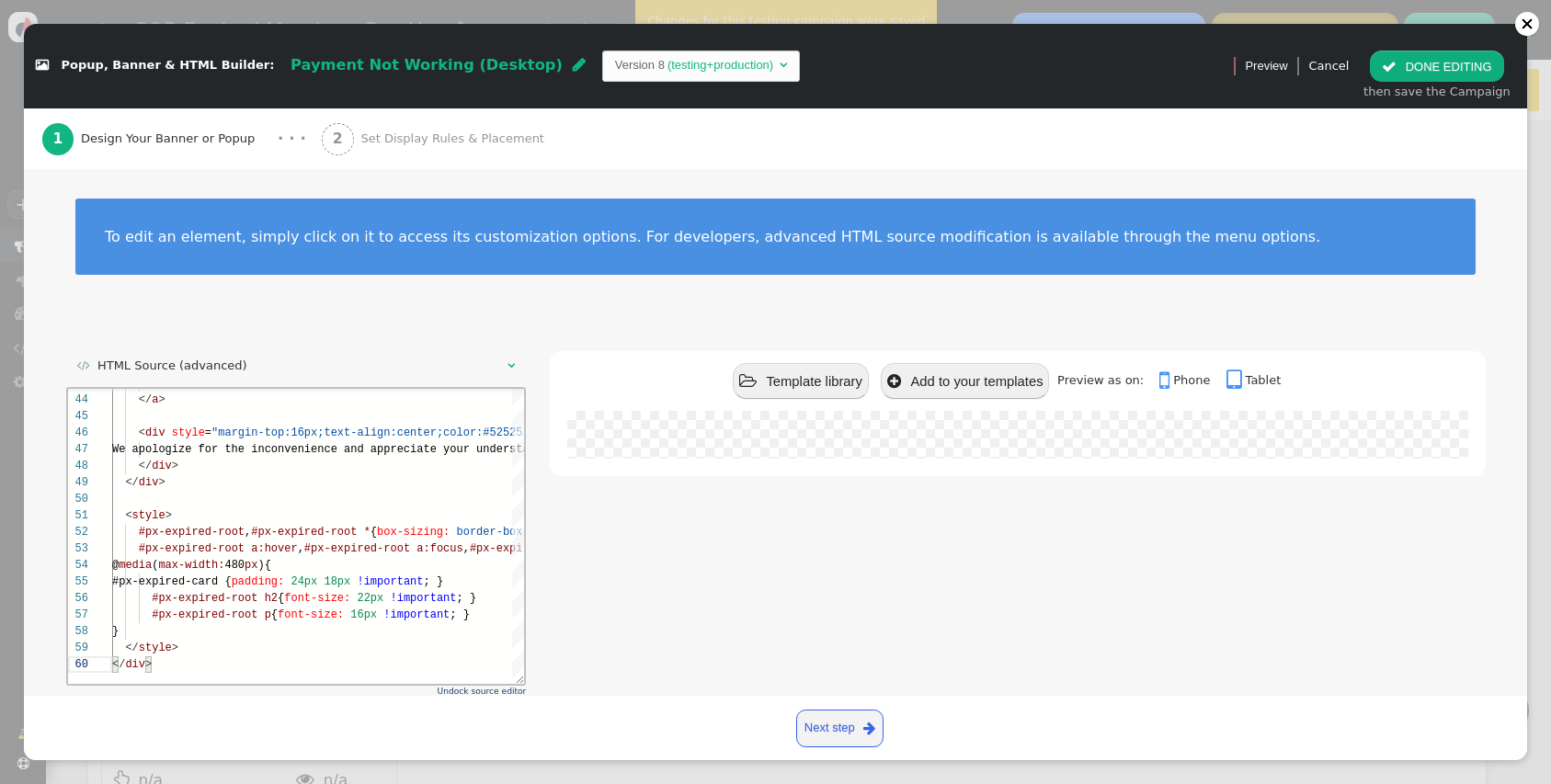
scroll to position [91, 0]
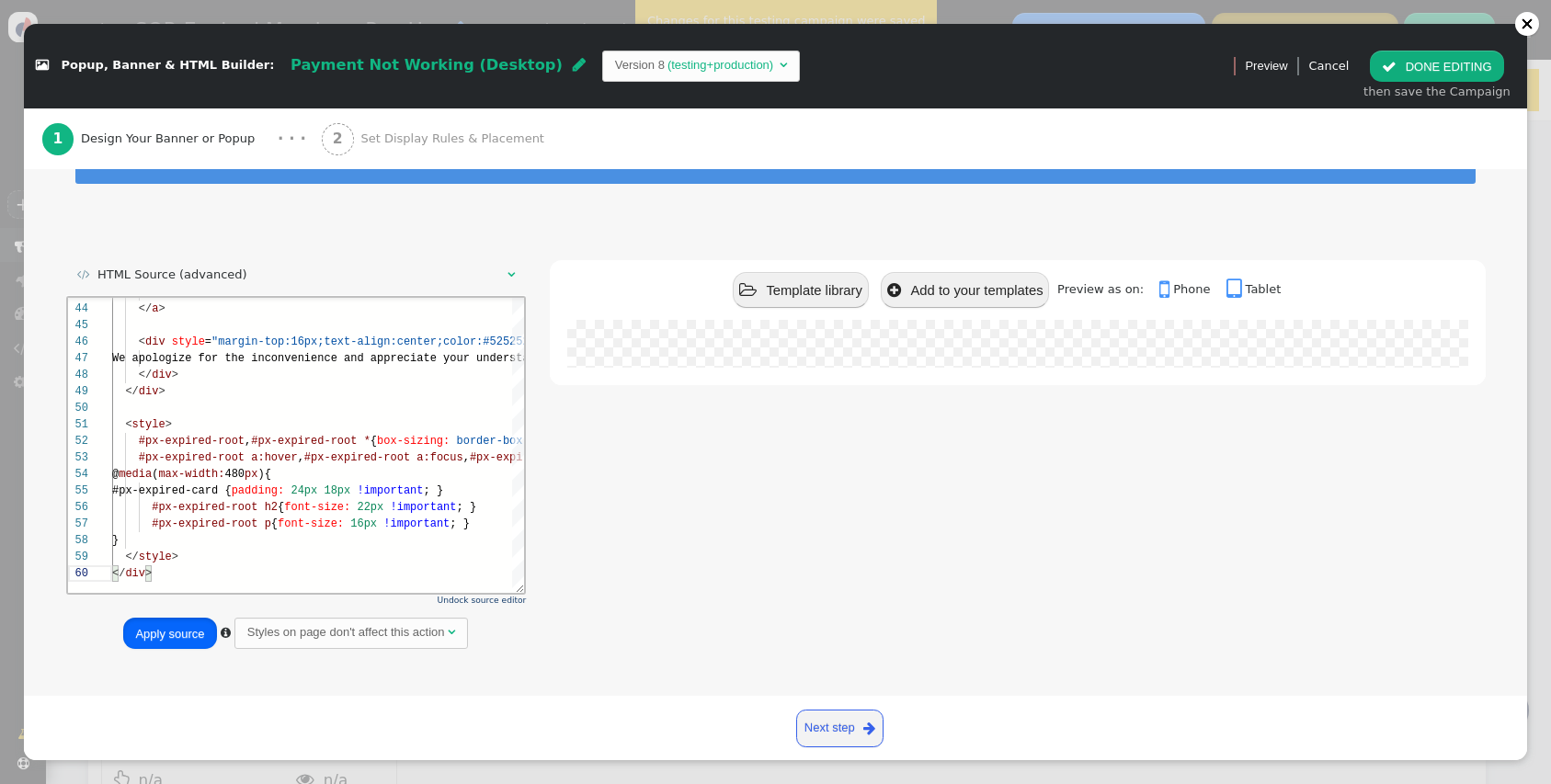
click at [178, 631] on button "Apply source" at bounding box center [170, 633] width 93 height 31
click at [1462, 52] on button " DONE EDITING" at bounding box center [1436, 66] width 133 height 31
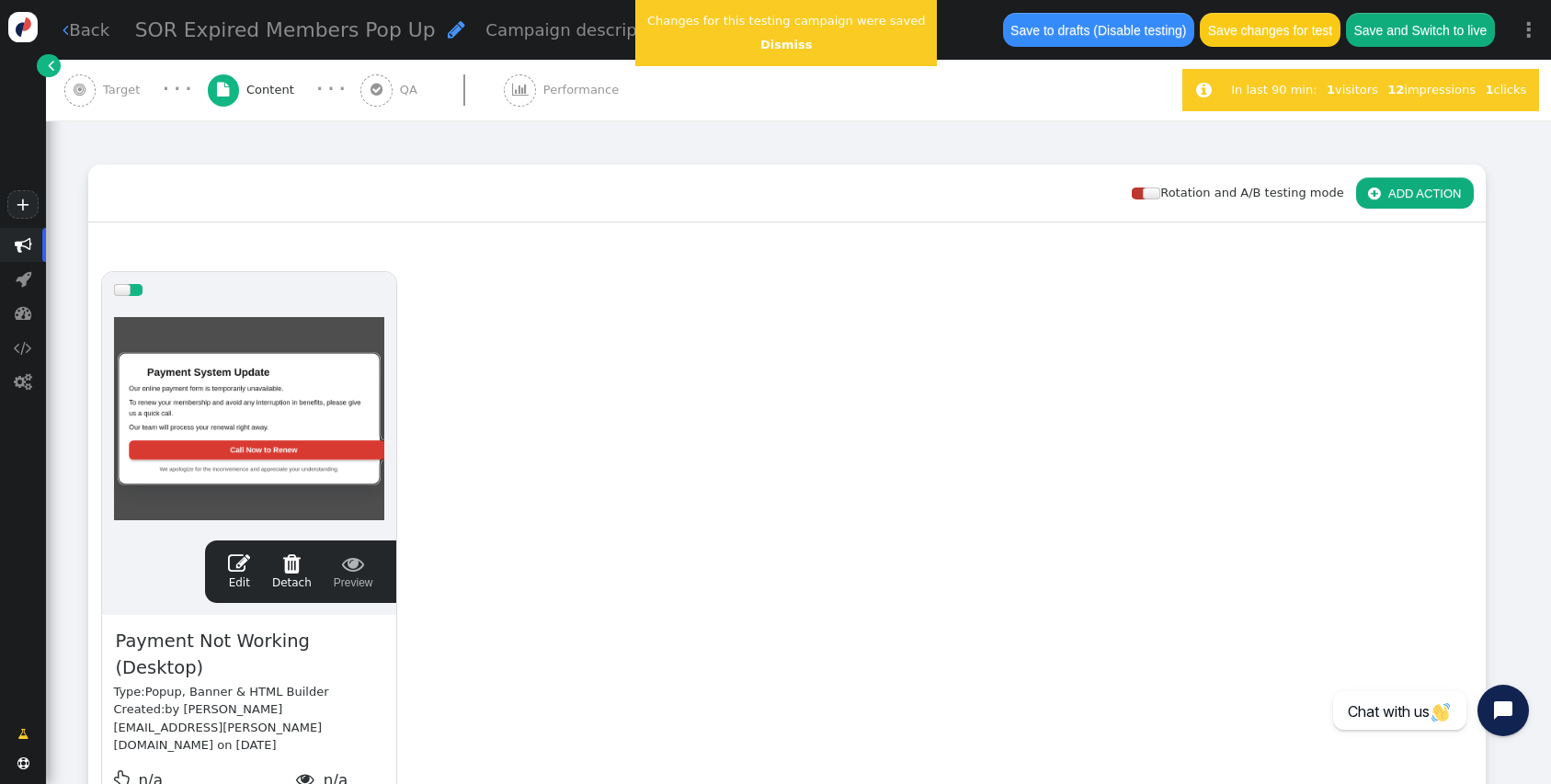
scroll to position [165, 0]
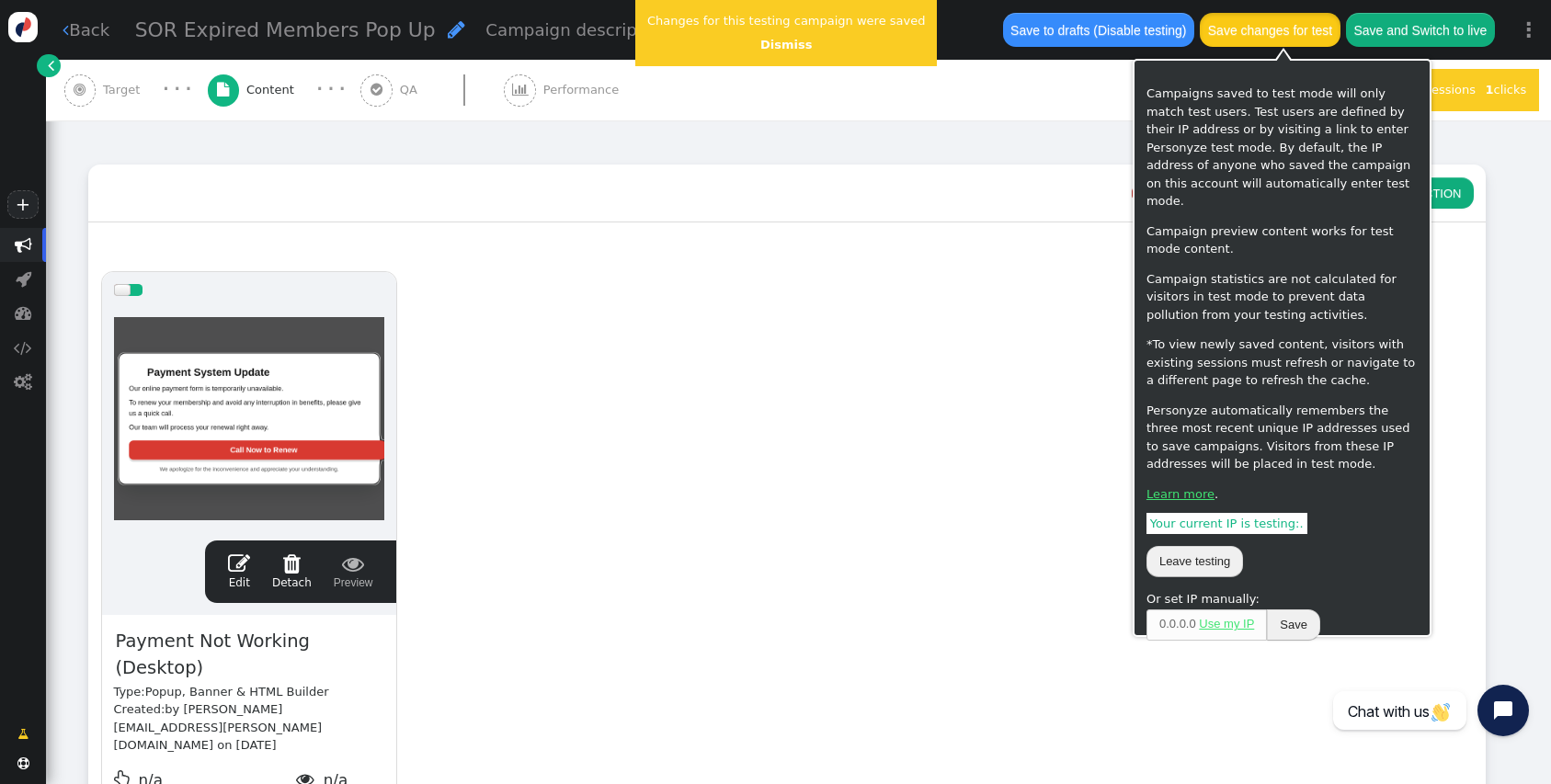
click at [1288, 26] on button "Save changes for test" at bounding box center [1270, 29] width 140 height 33
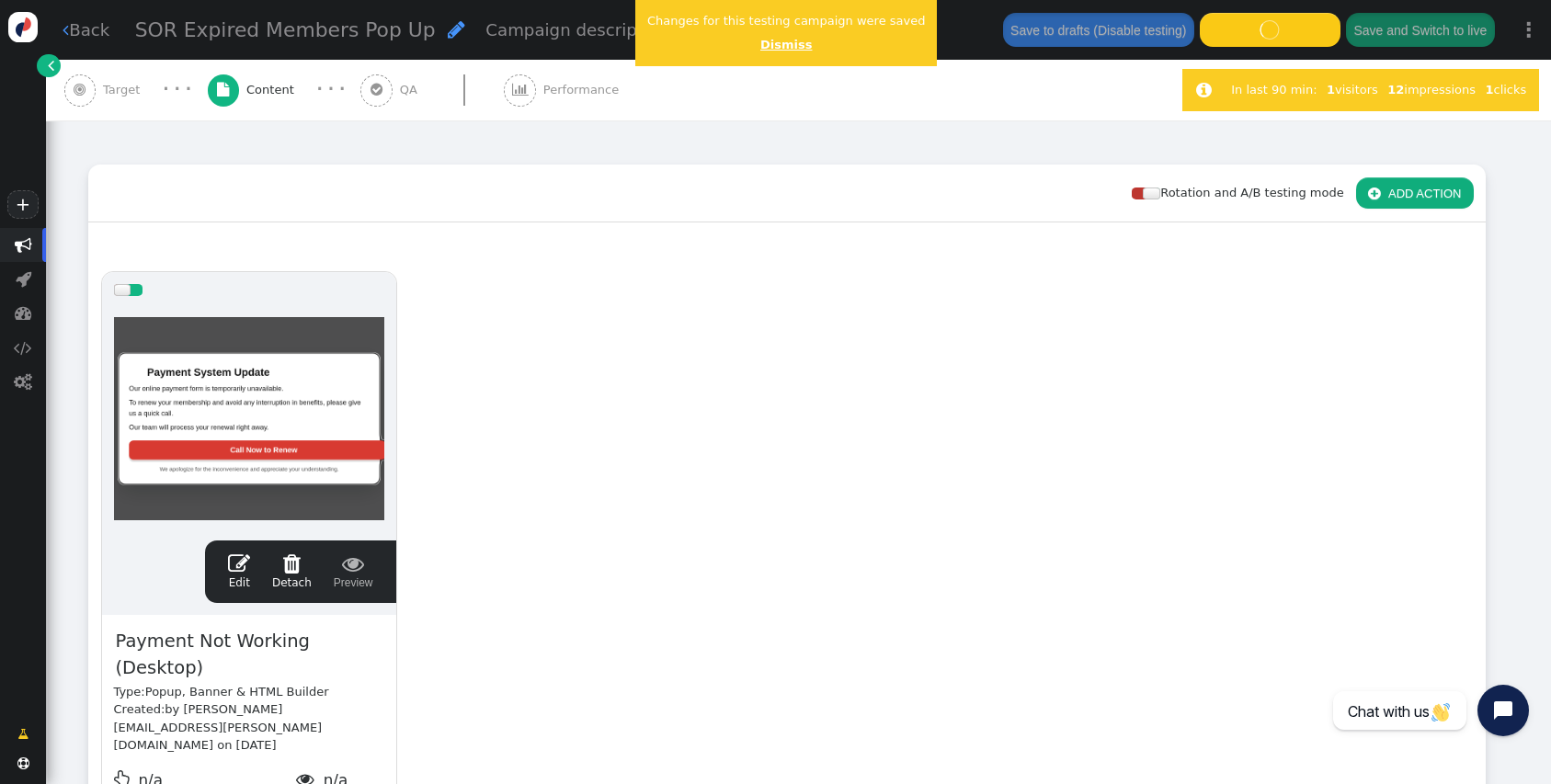
click at [760, 45] on link "Dismiss" at bounding box center [785, 44] width 52 height 14
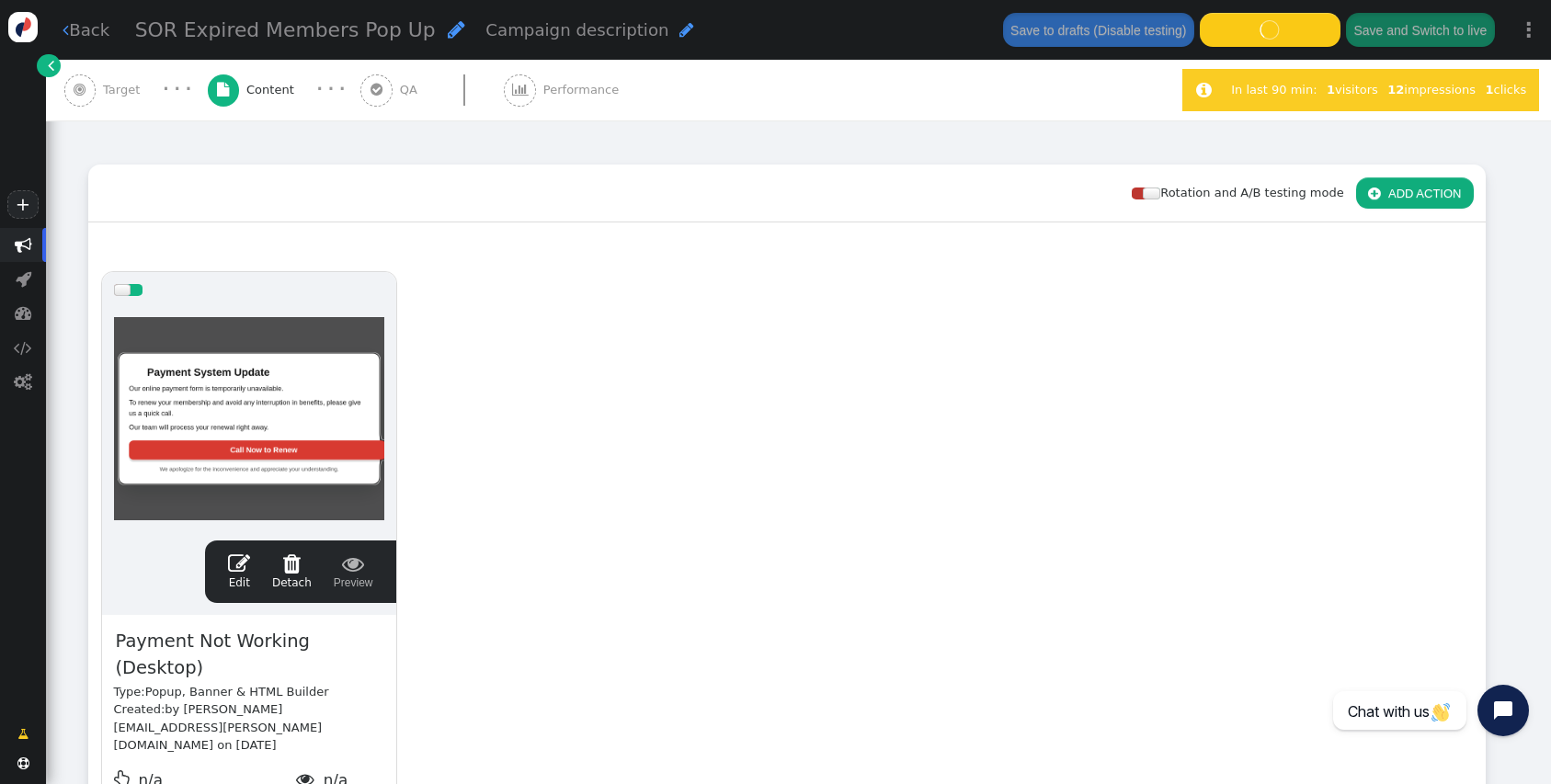
click at [120, 96] on span "Target" at bounding box center [125, 90] width 44 height 18
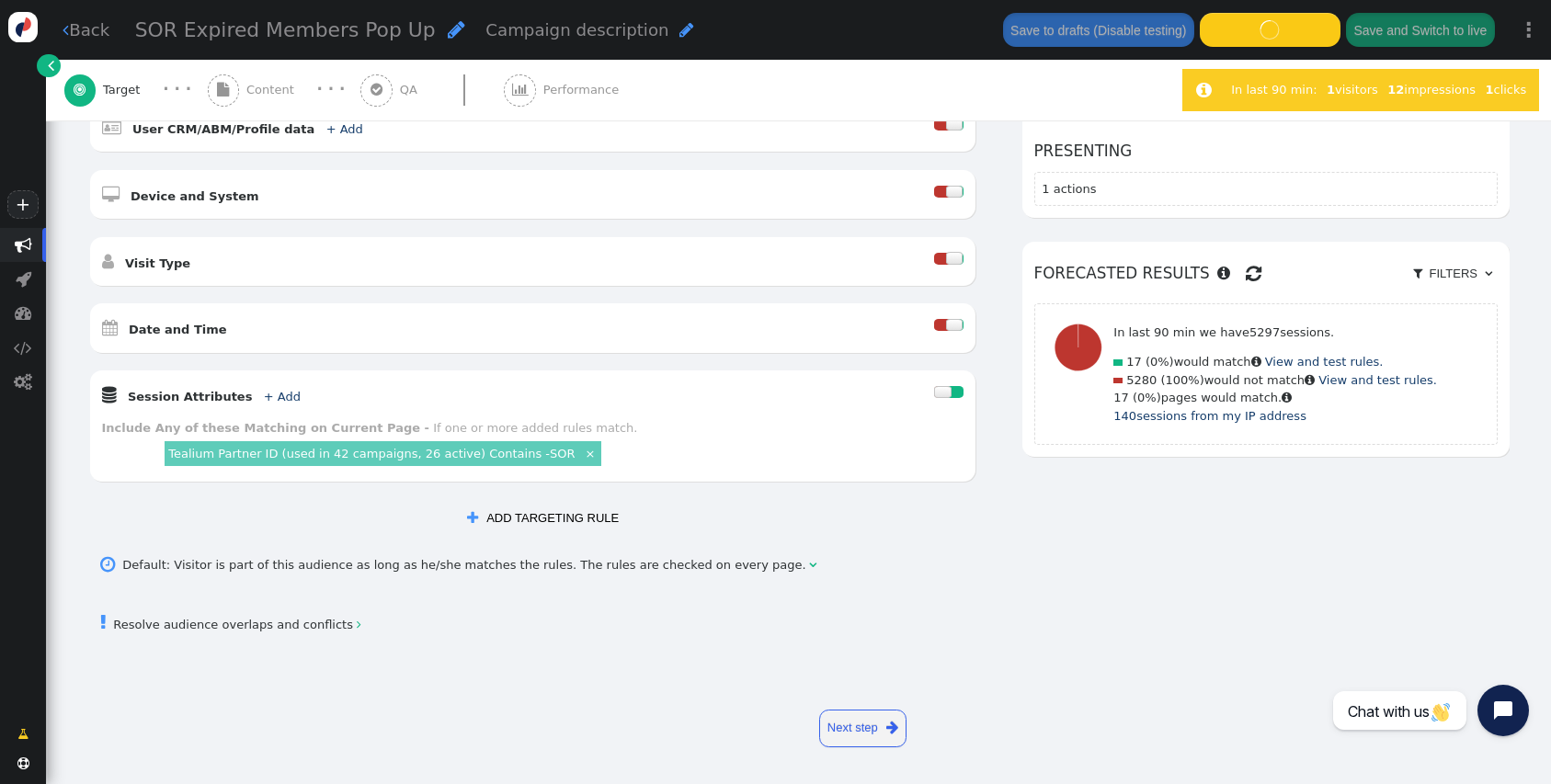
scroll to position [0, 0]
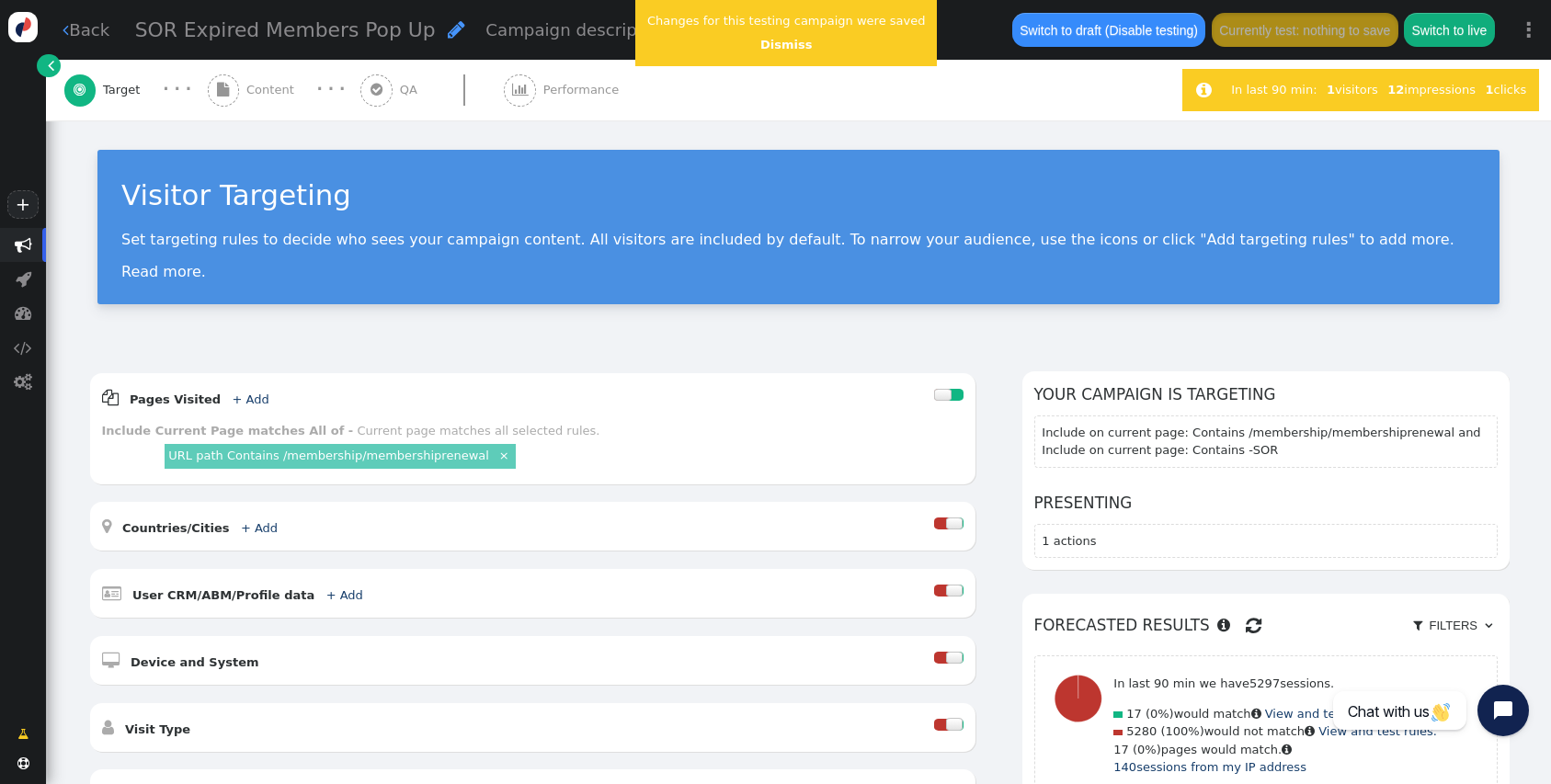
click at [247, 79] on div " Content" at bounding box center [254, 90] width 93 height 60
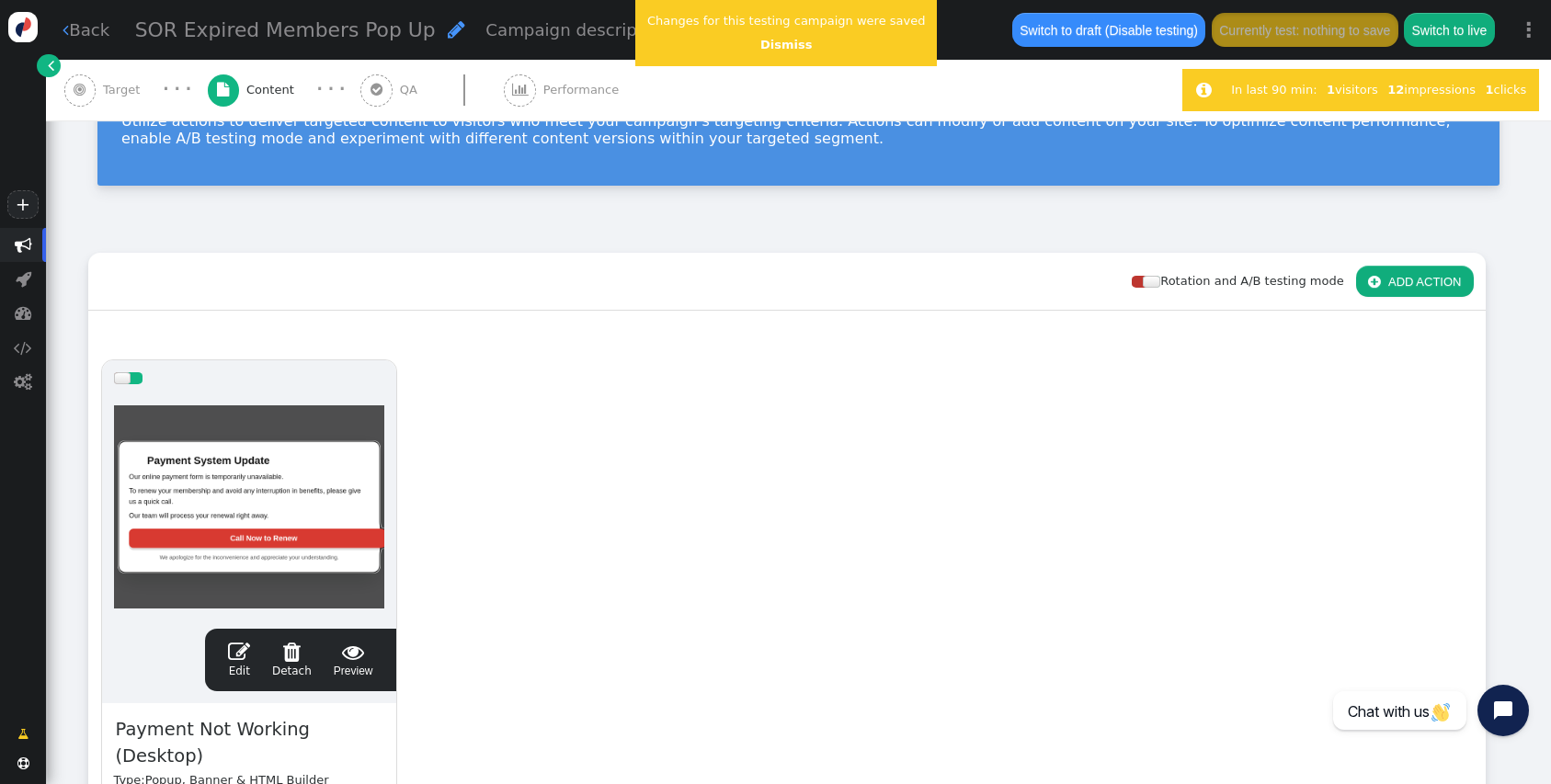
scroll to position [128, 0]
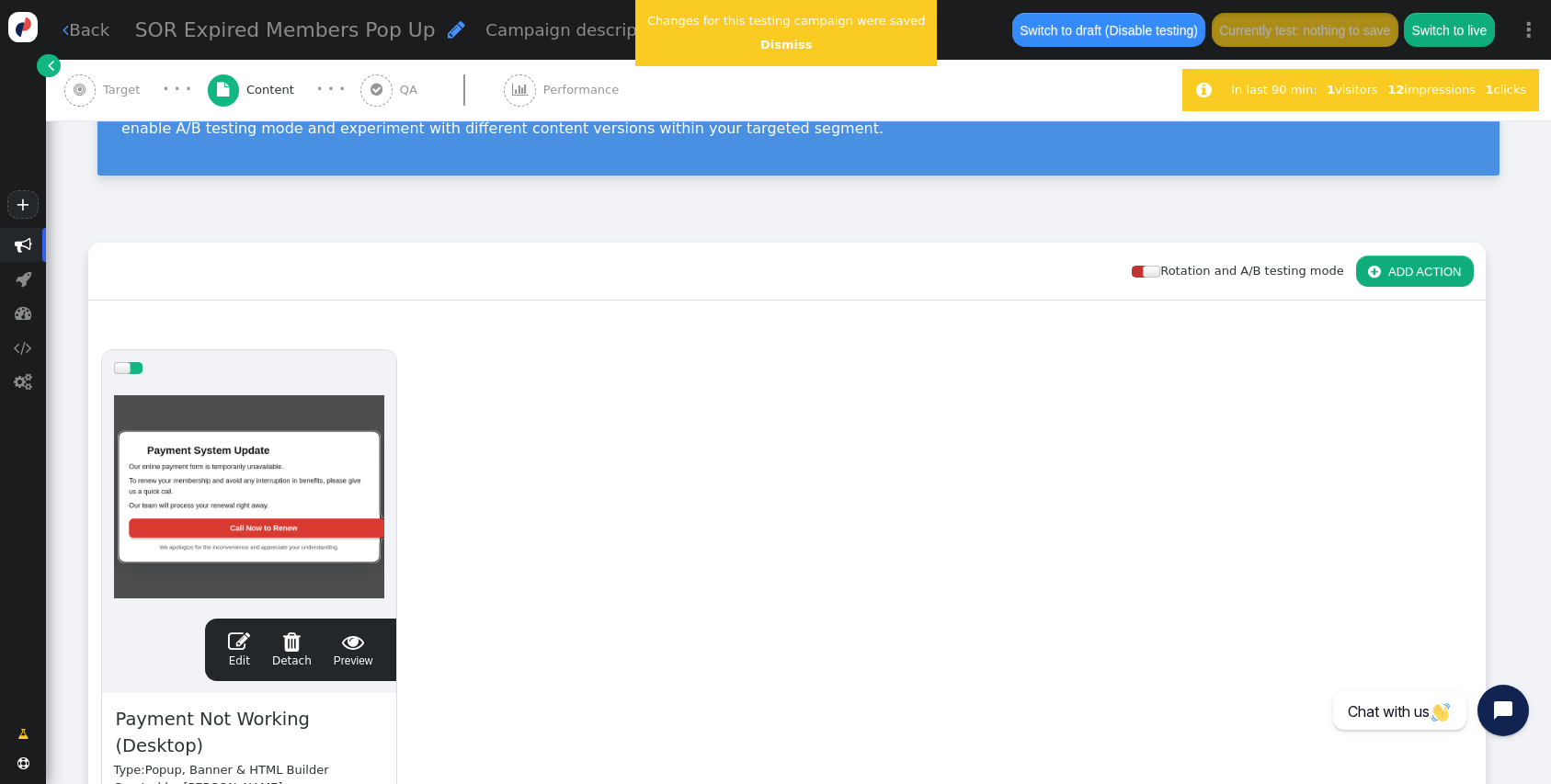
click at [236, 650] on span "" at bounding box center [239, 641] width 22 height 22
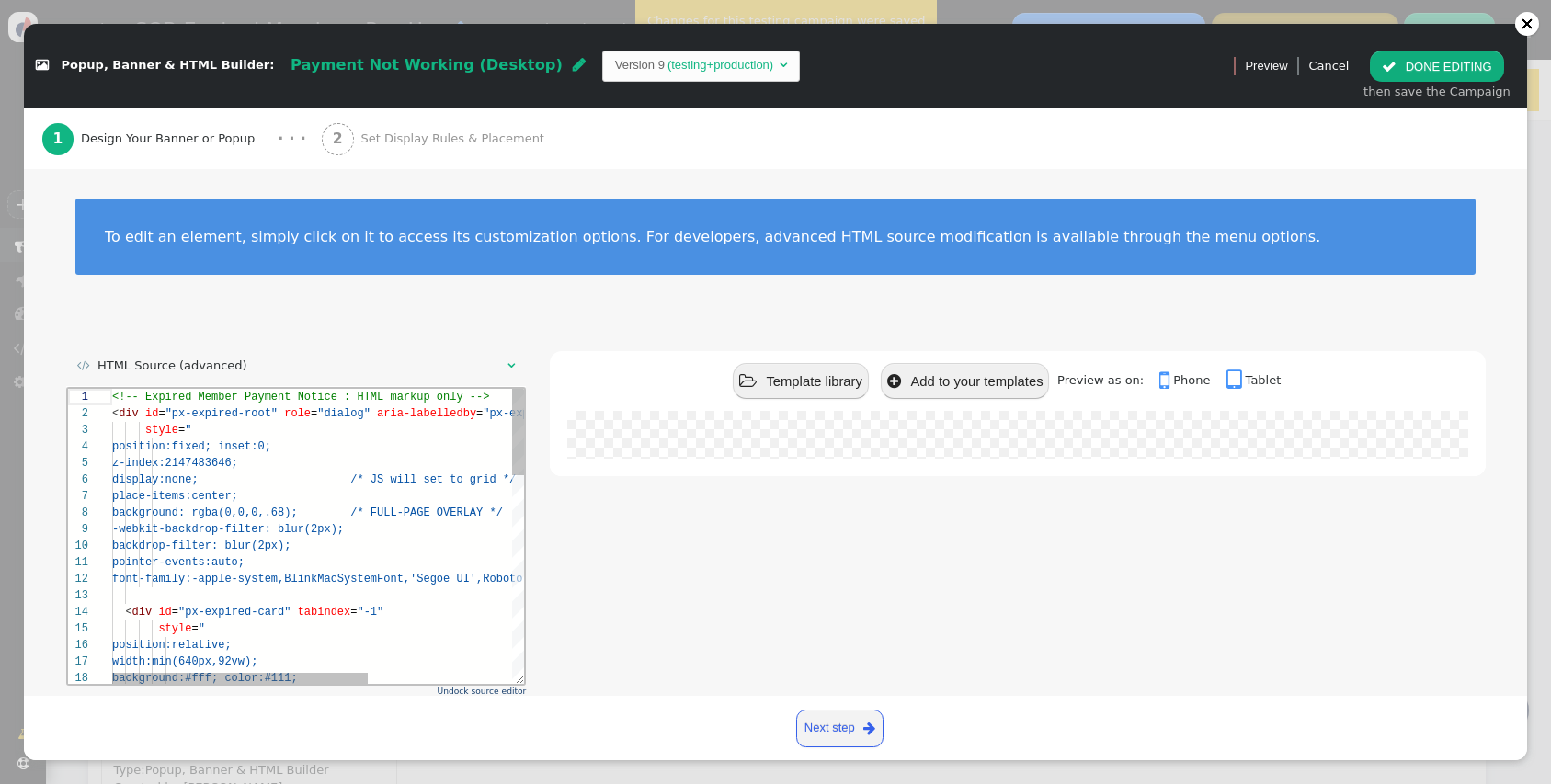
scroll to position [165, 0]
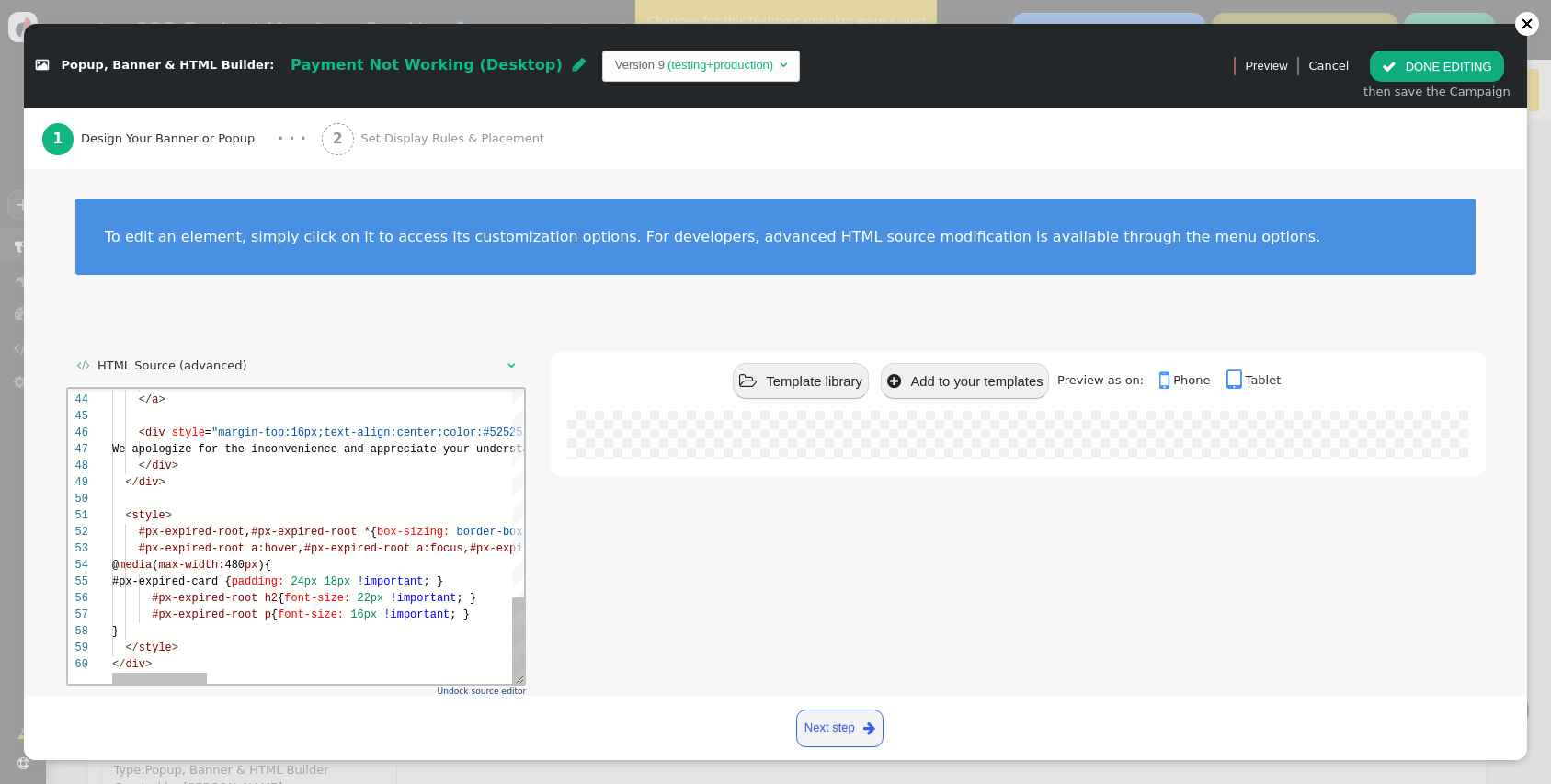
type textarea "<style> #px-expired-root, #px-expired-root * { box-sizing: border-box; } #px-ex…"
click at [178, 659] on div "</ div >" at bounding box center [975, 663] width 1728 height 17
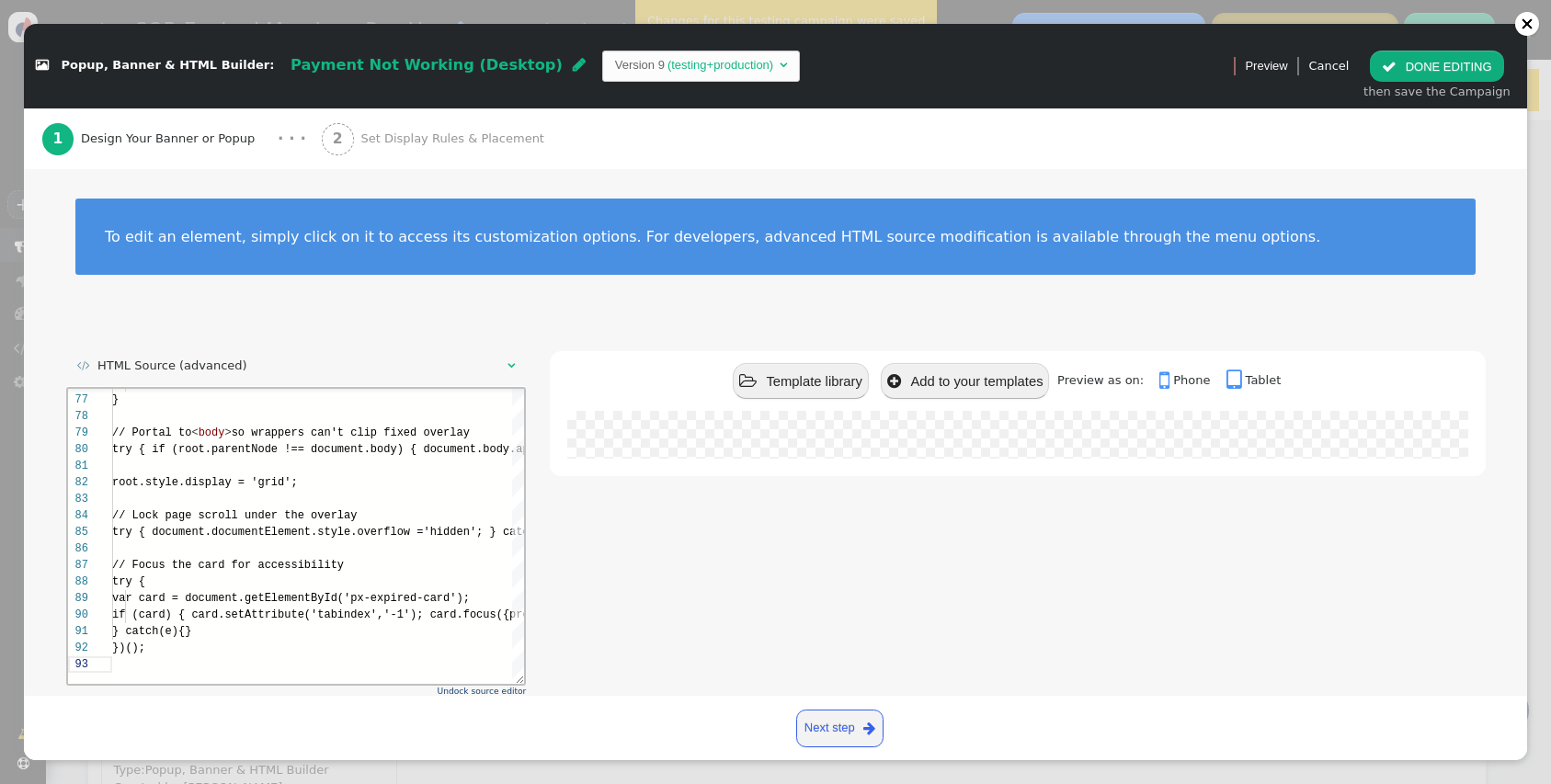
scroll to position [91, 0]
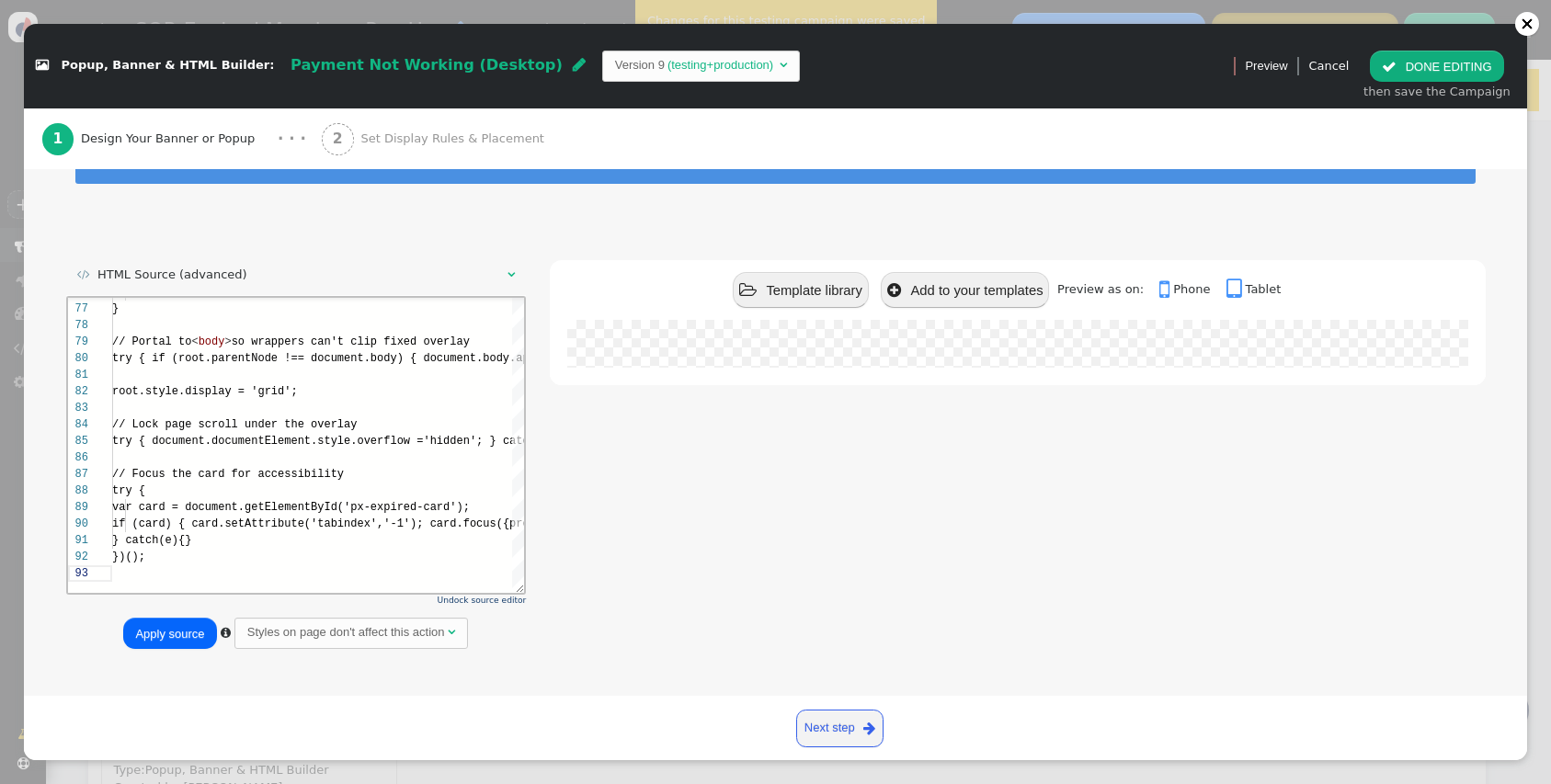
type textarea "} catch(e){} })();"
click at [159, 642] on button "Apply source" at bounding box center [170, 633] width 93 height 31
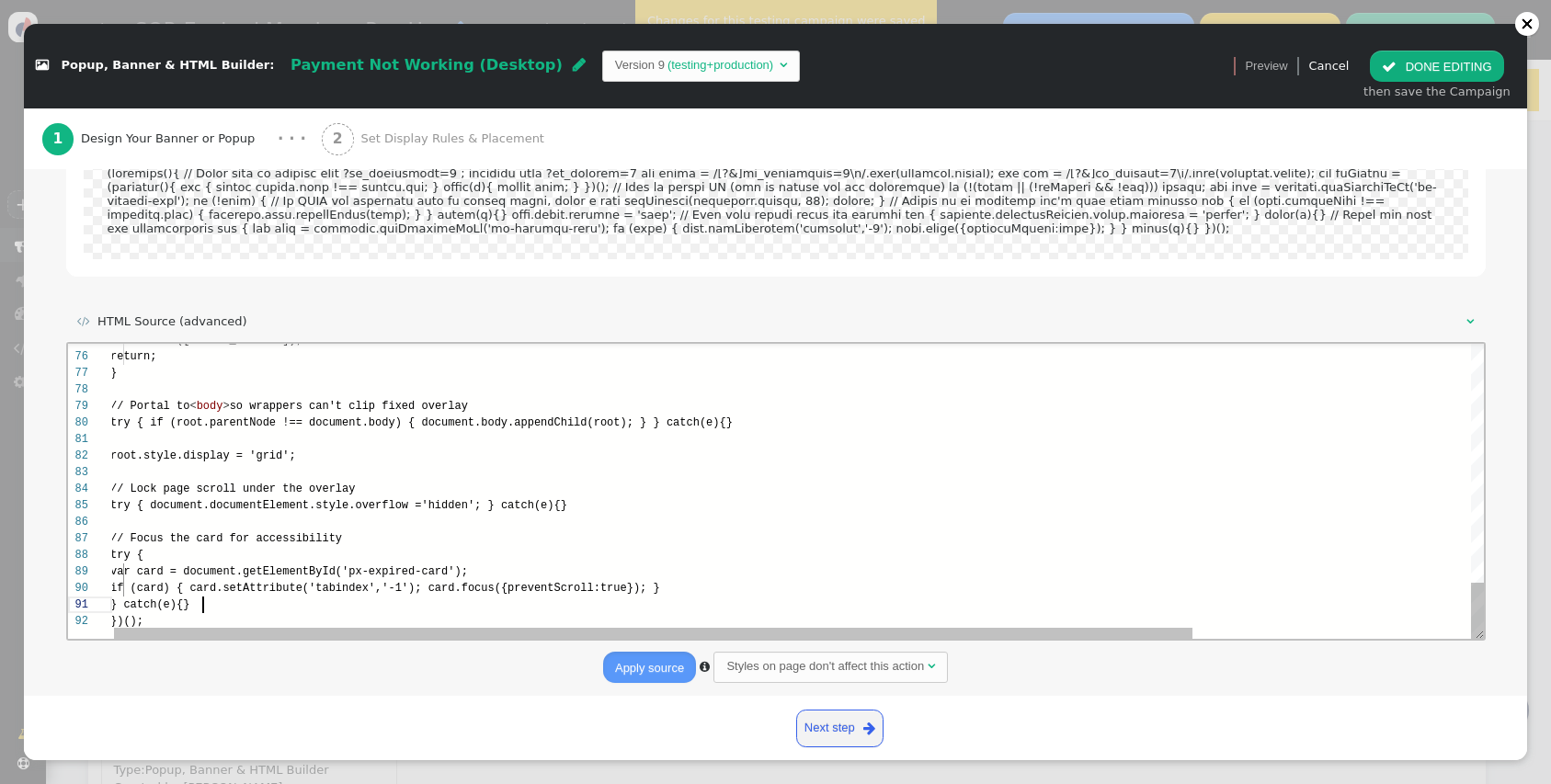
scroll to position [0, 92]
click at [228, 607] on div "} catch(e){}" at bounding box center [973, 605] width 1728 height 17
click at [206, 621] on div "})();" at bounding box center [973, 620] width 1728 height 17
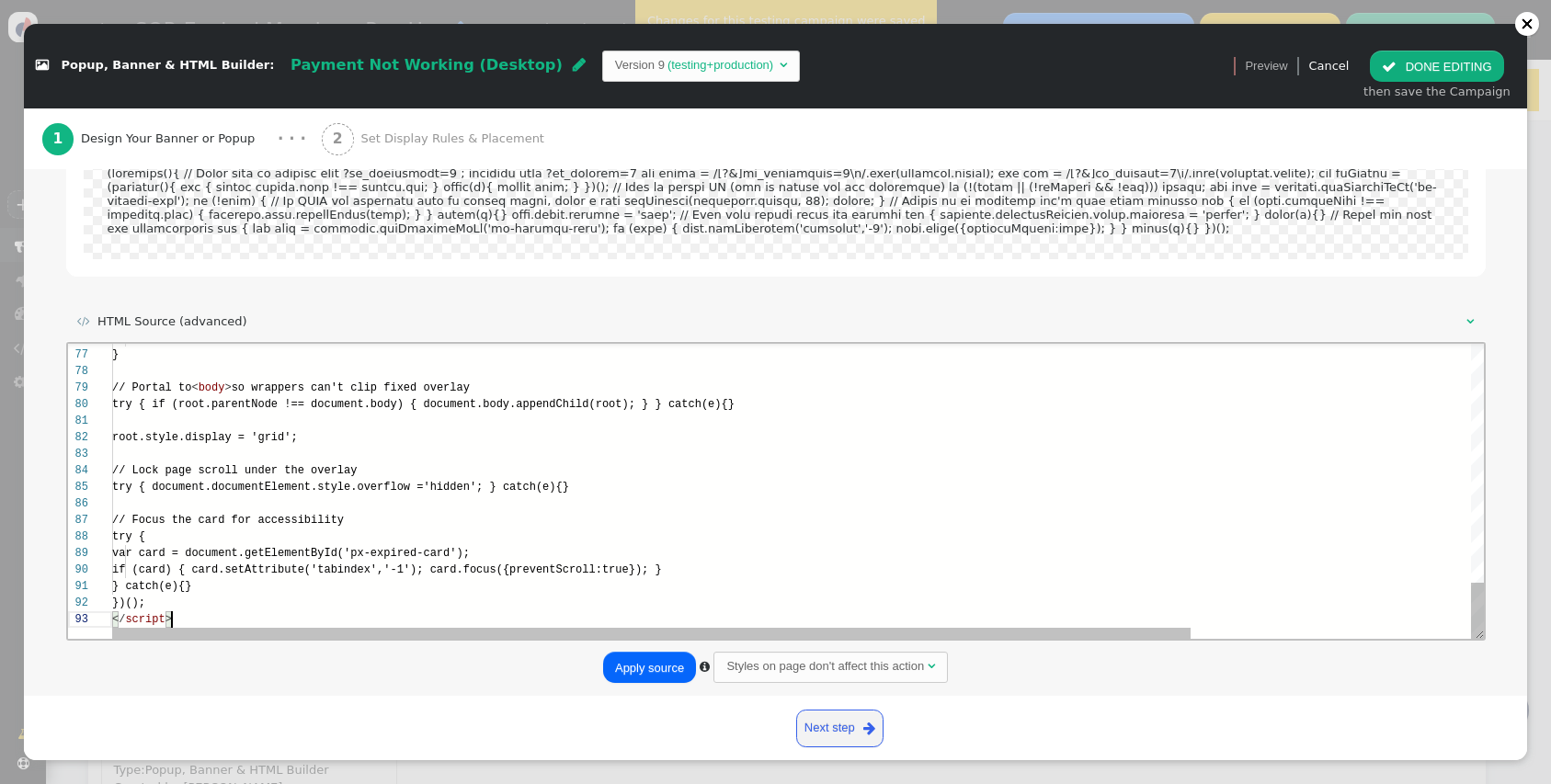
scroll to position [33, 59]
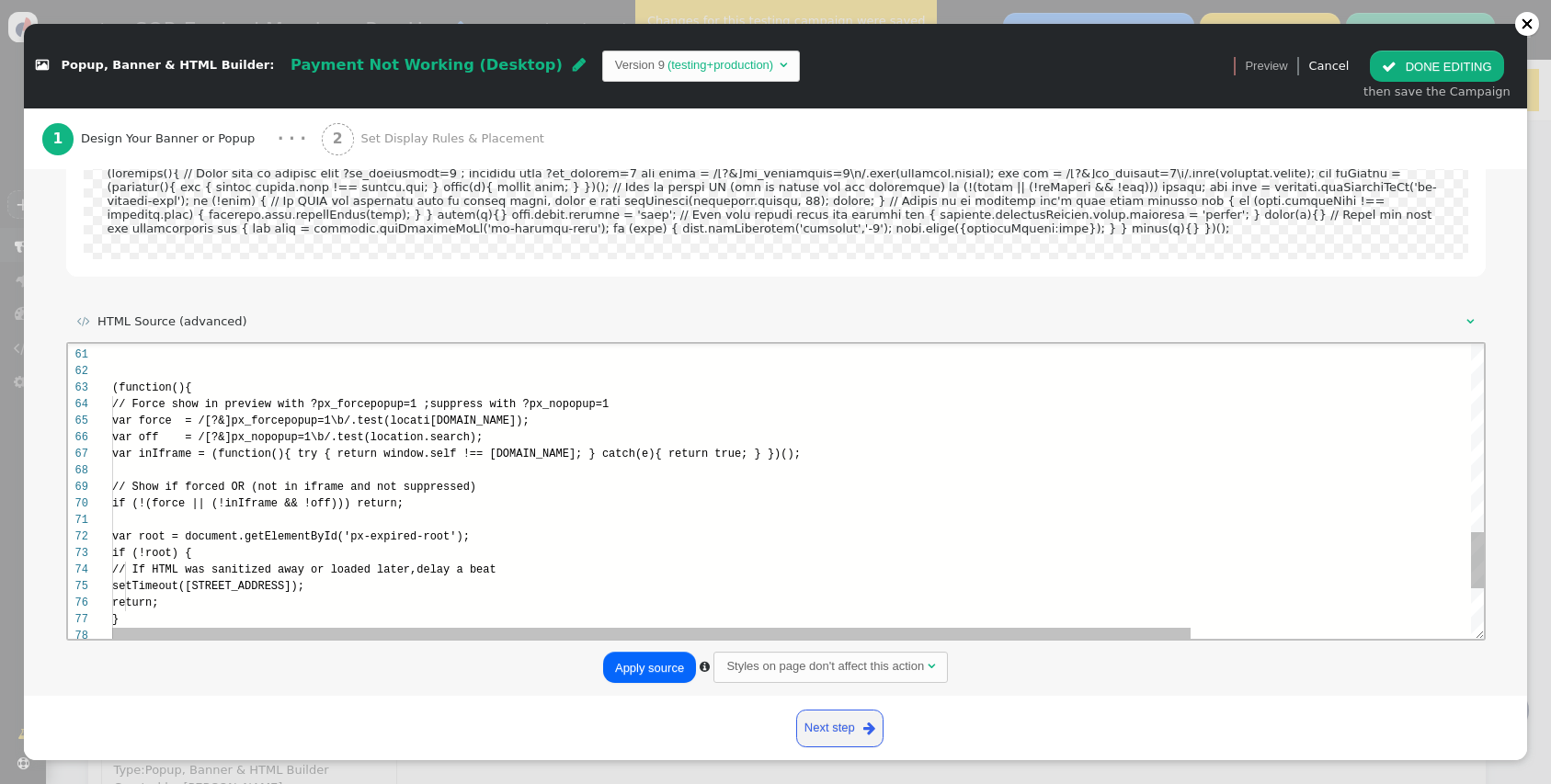
click at [123, 368] on div at bounding box center [975, 372] width 1728 height 17
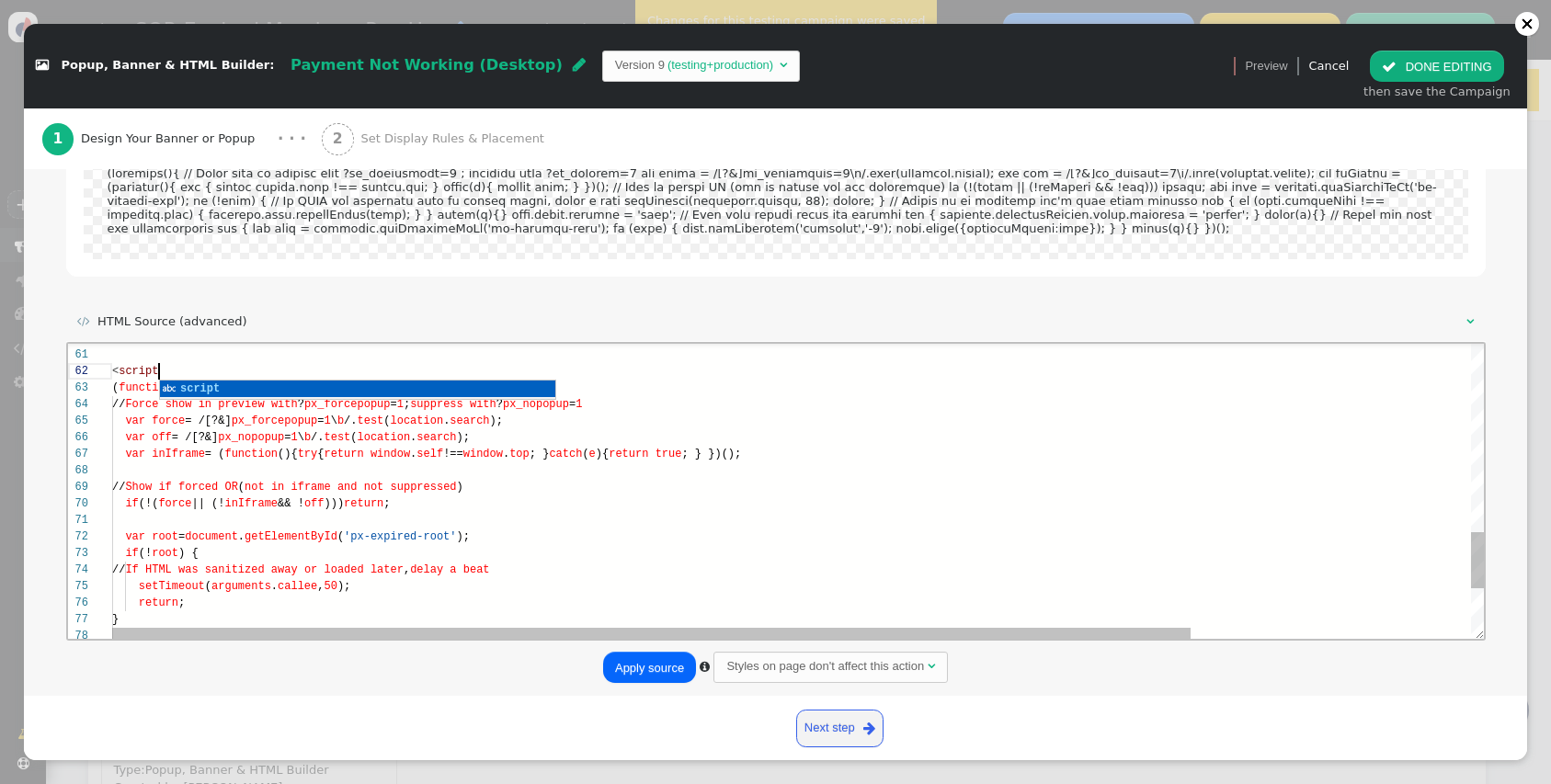
scroll to position [17, 53]
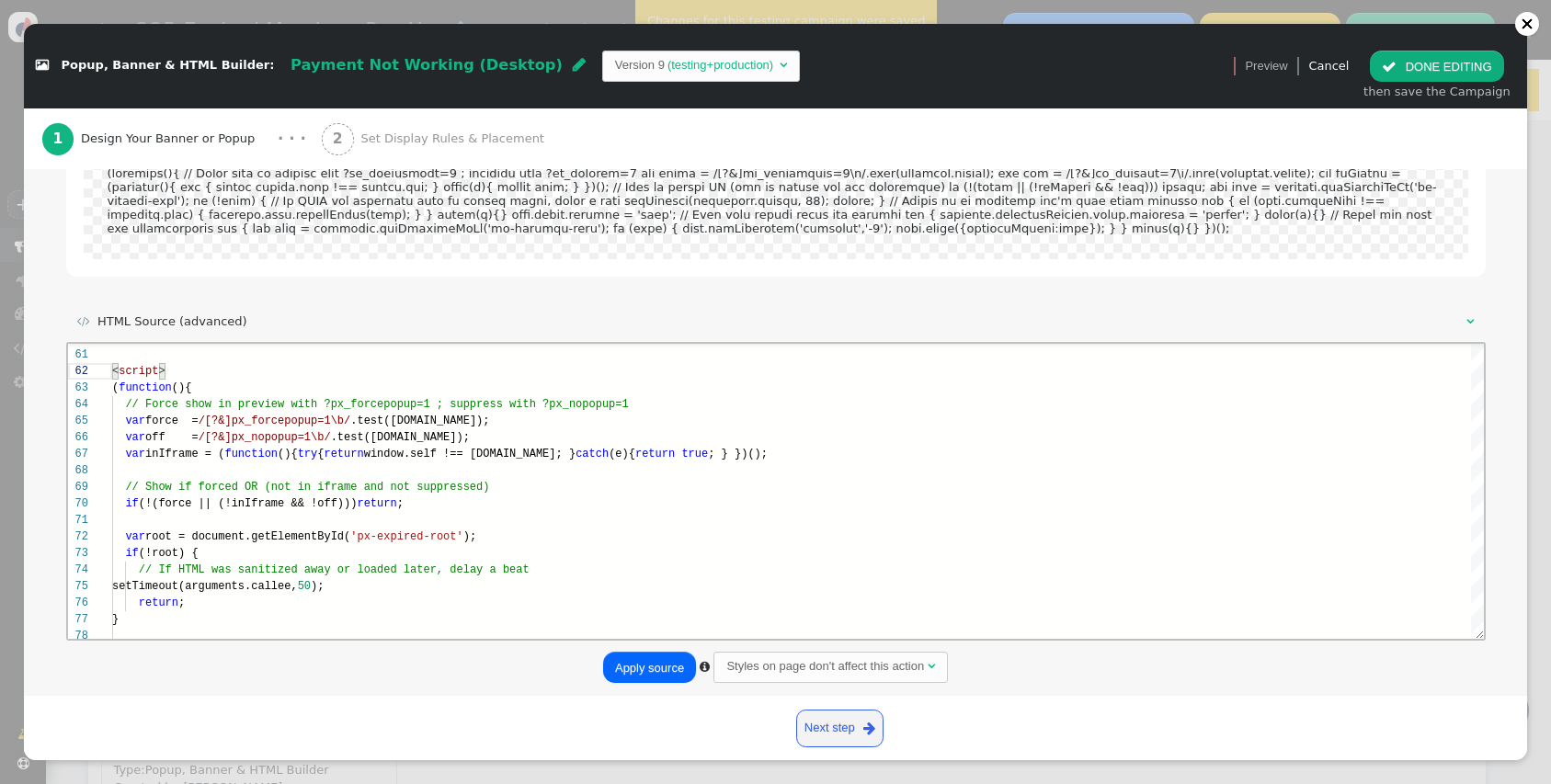
type textarea "<script> (function(){ // Force show in preview with ?px_forcepopup=1 ; suppress…"
click at [646, 655] on button "Apply source" at bounding box center [649, 667] width 93 height 31
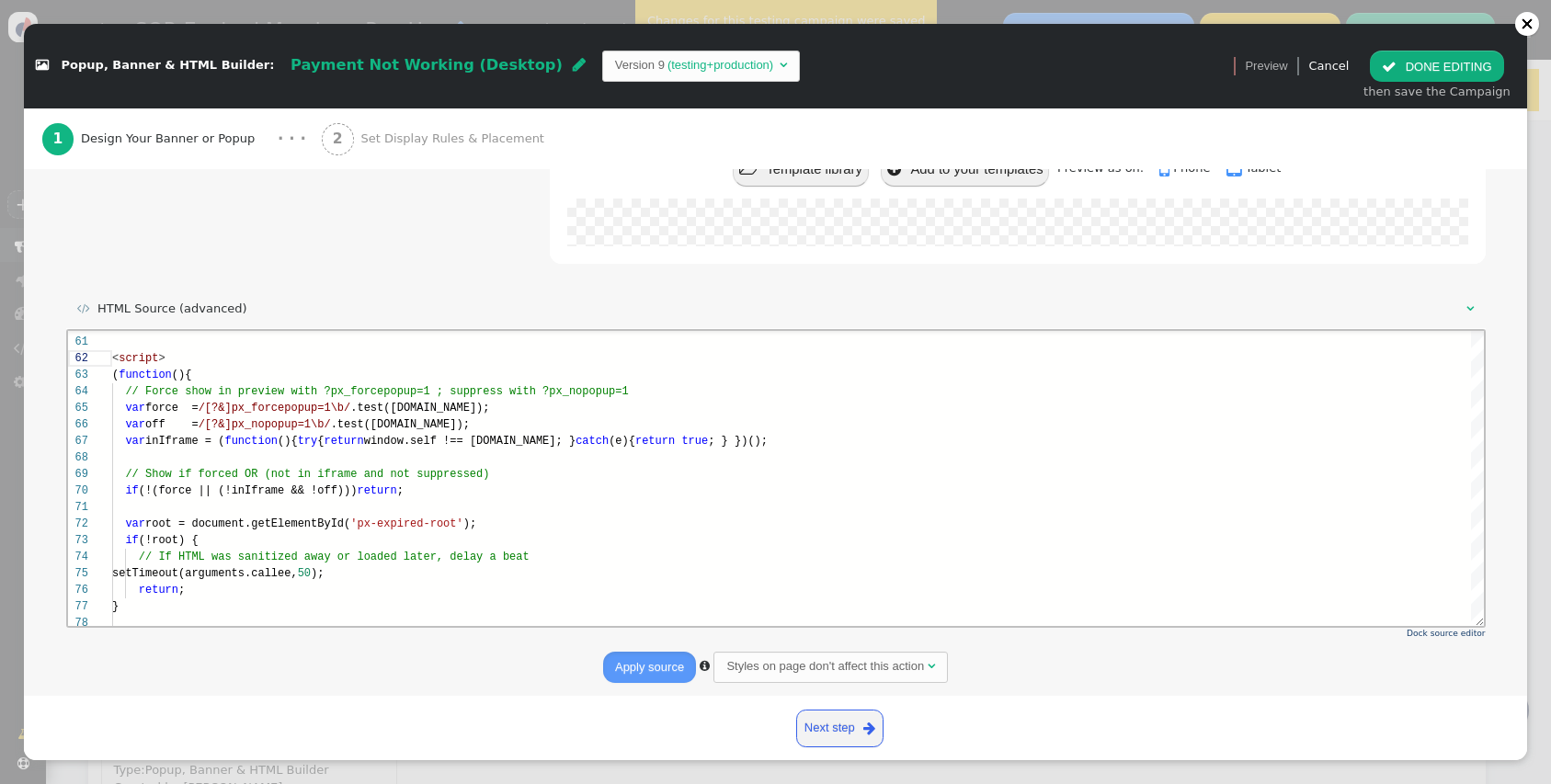
scroll to position [0, 0]
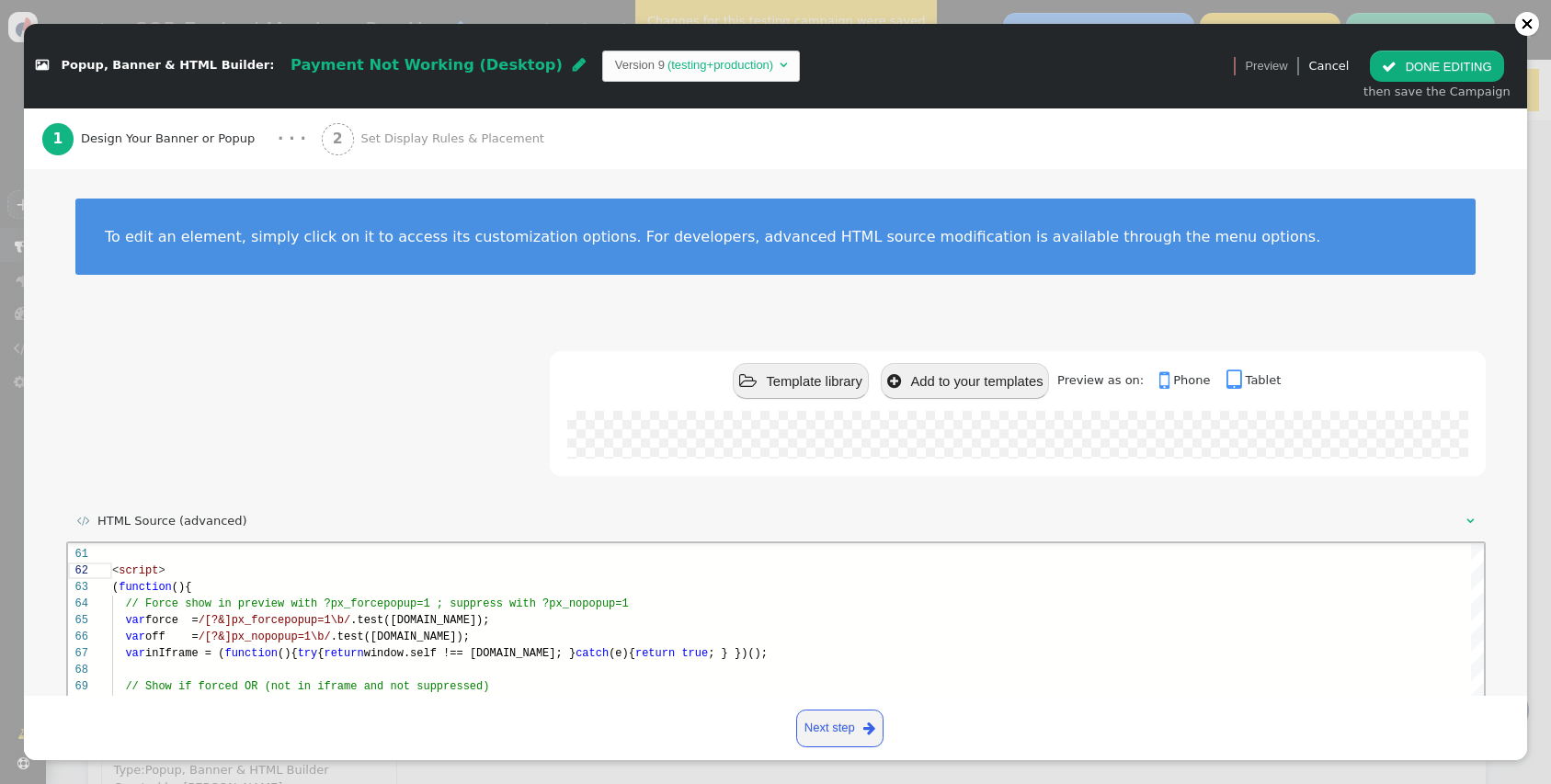
click at [1505, 20] on div " Popup, Banner & HTML Builder: Payment Not Working (Desktop)  Version 9 (test…" at bounding box center [775, 392] width 1551 height 784
click at [1447, 79] on button " DONE EDITING" at bounding box center [1436, 66] width 133 height 31
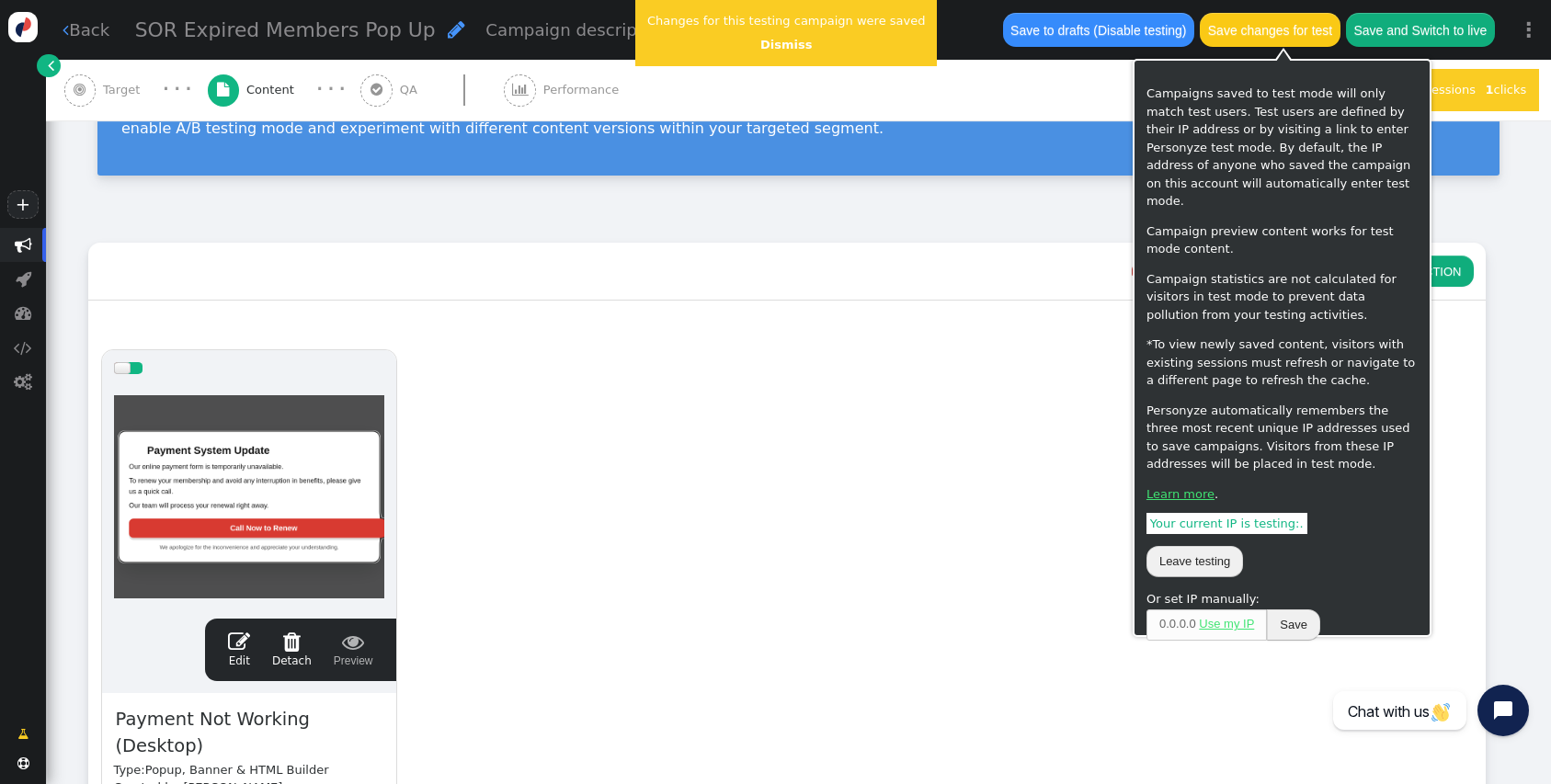
click at [1297, 27] on button "Save changes for test" at bounding box center [1270, 29] width 140 height 33
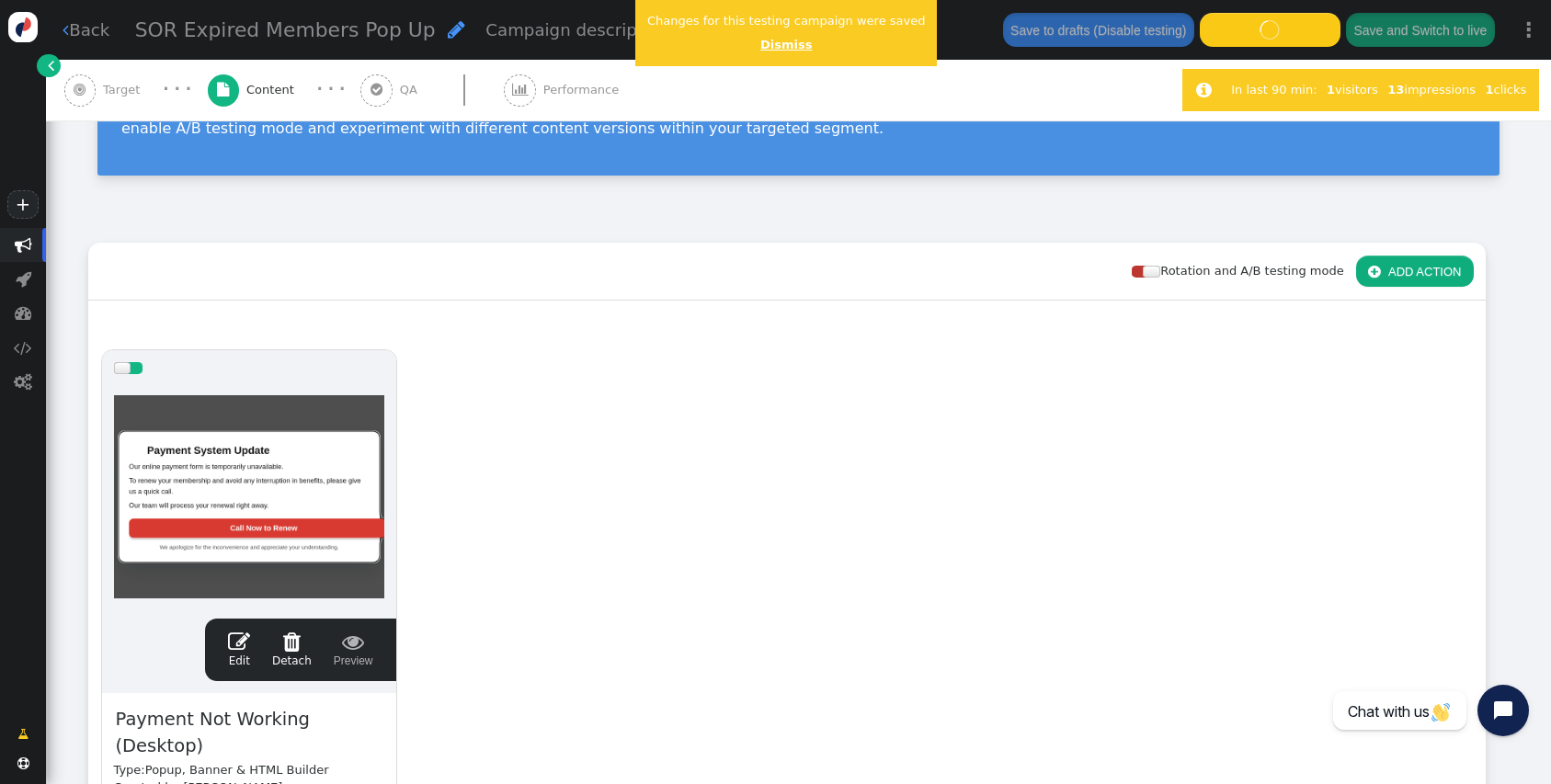
click at [780, 47] on link "Dismiss" at bounding box center [785, 44] width 52 height 14
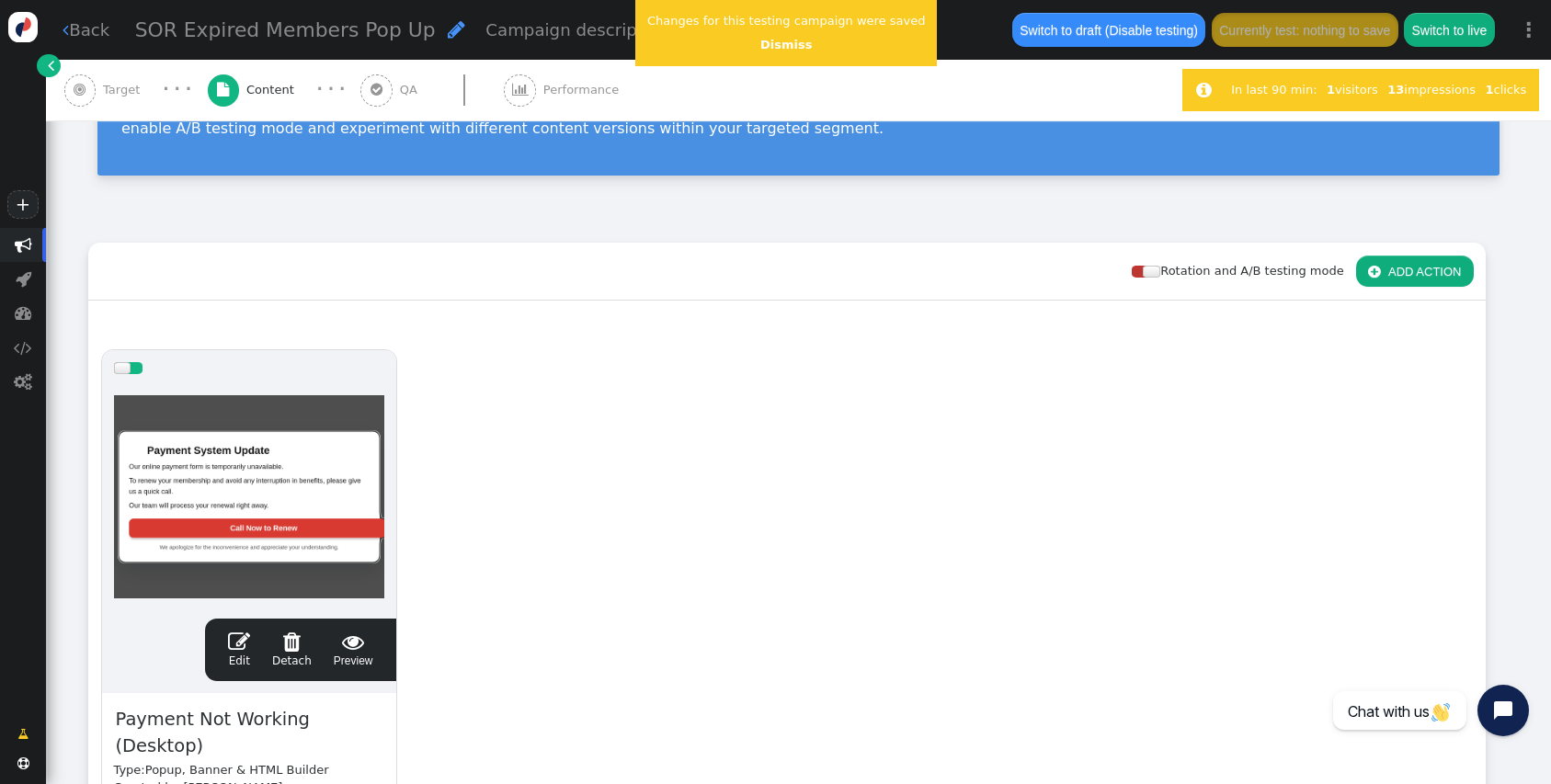
click at [237, 633] on span "" at bounding box center [239, 641] width 22 height 22
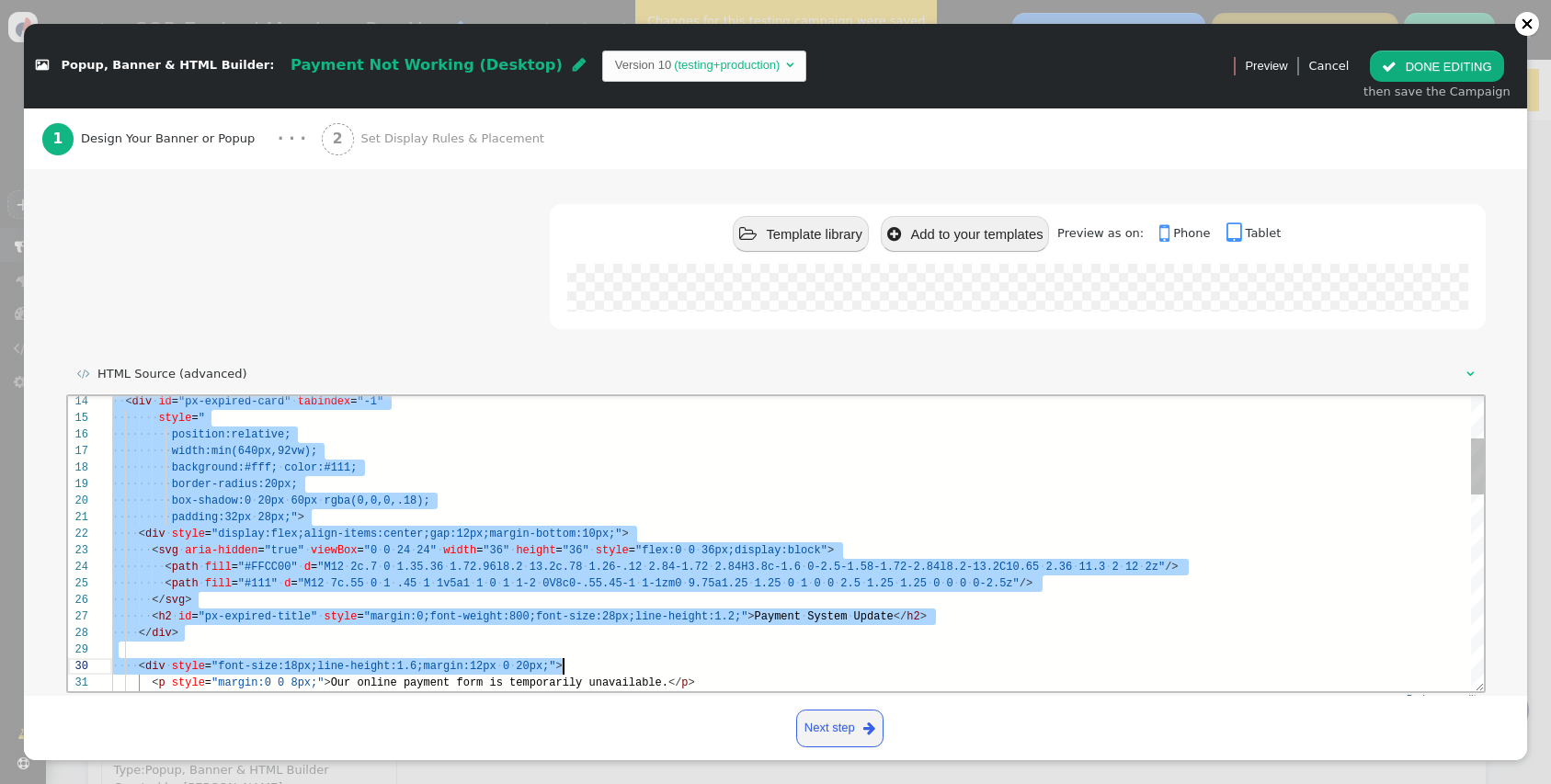
scroll to position [0, 59]
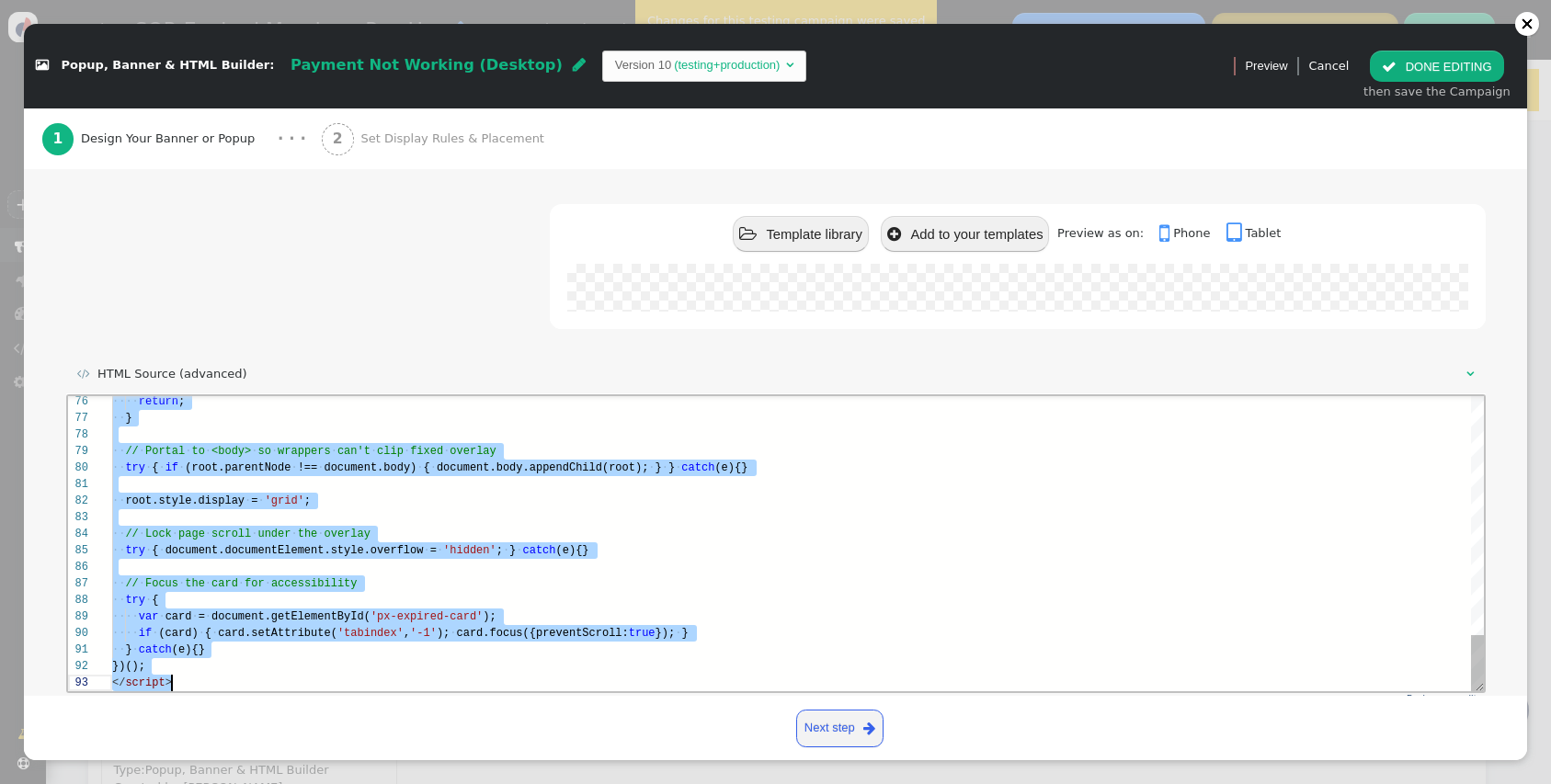
drag, startPoint x: 113, startPoint y: 405, endPoint x: 356, endPoint y: 869, distance: 523.8
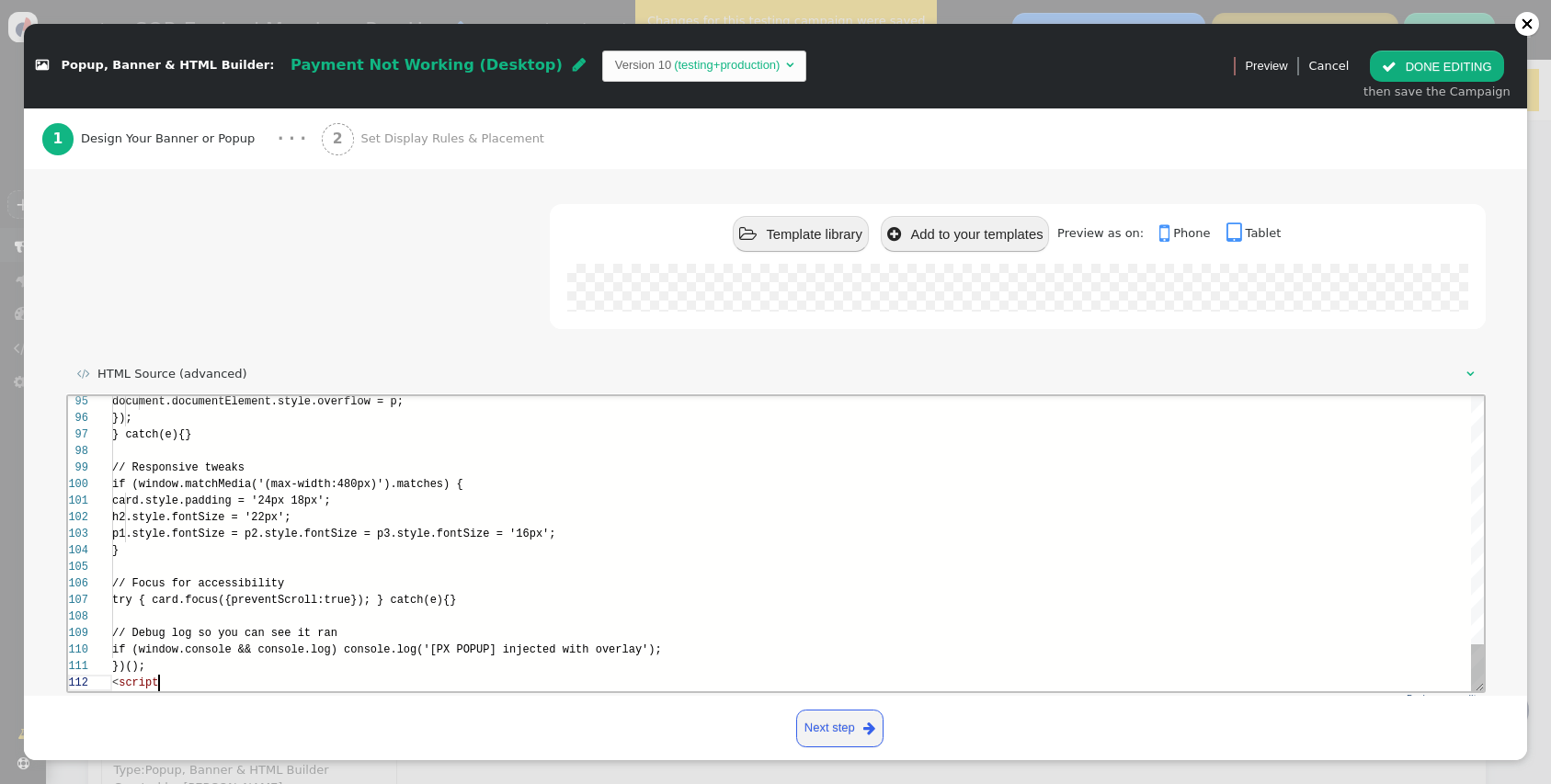
scroll to position [17, 45]
click at [121, 680] on span "script" at bounding box center [138, 683] width 40 height 13
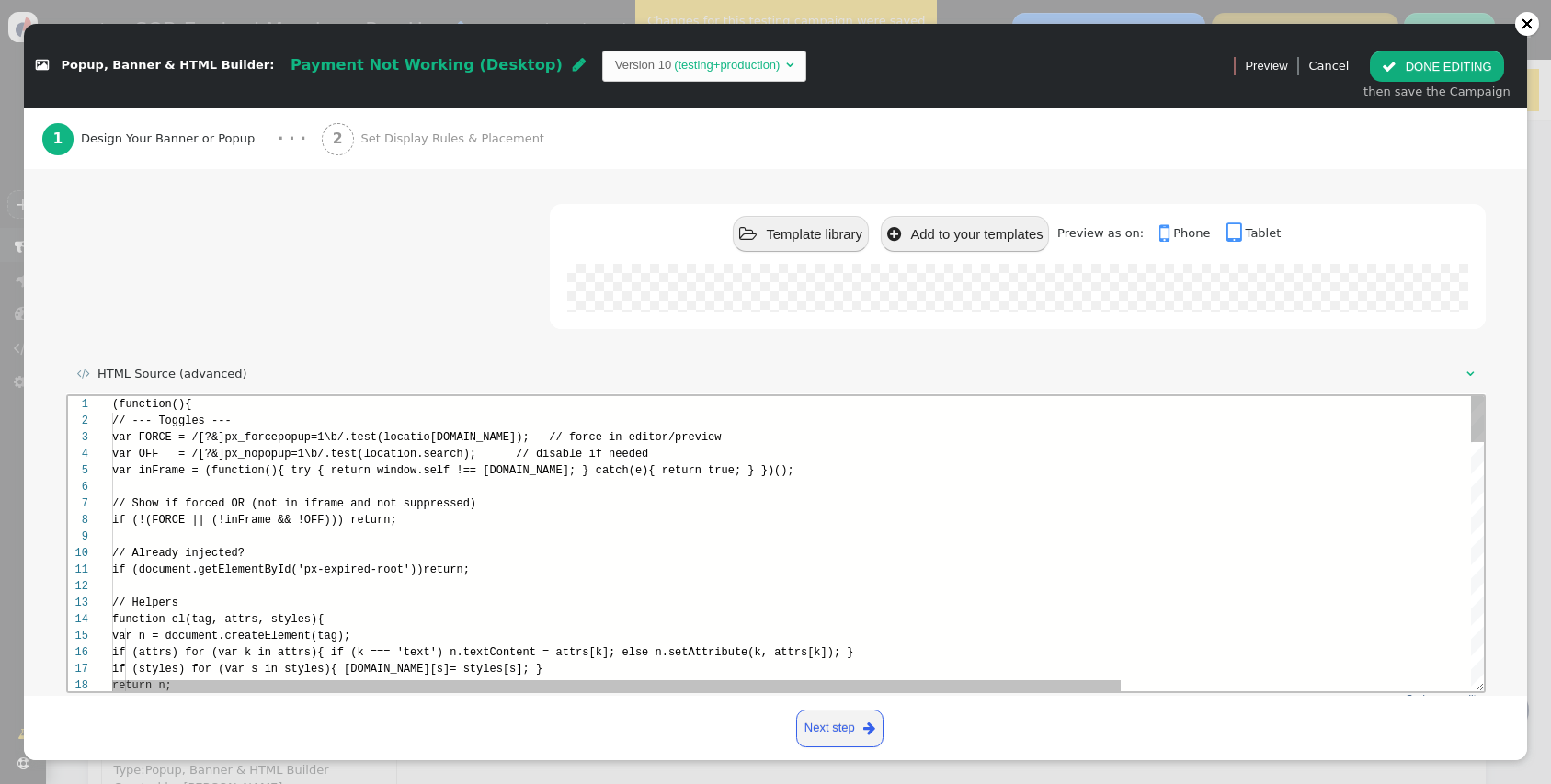
click at [111, 406] on div "14 15 16 17 18 1 2 3 4 5 6 7 8 9 10 11 12 13 function el(tag, attrs, styles){ v…" at bounding box center [775, 543] width 1416 height 295
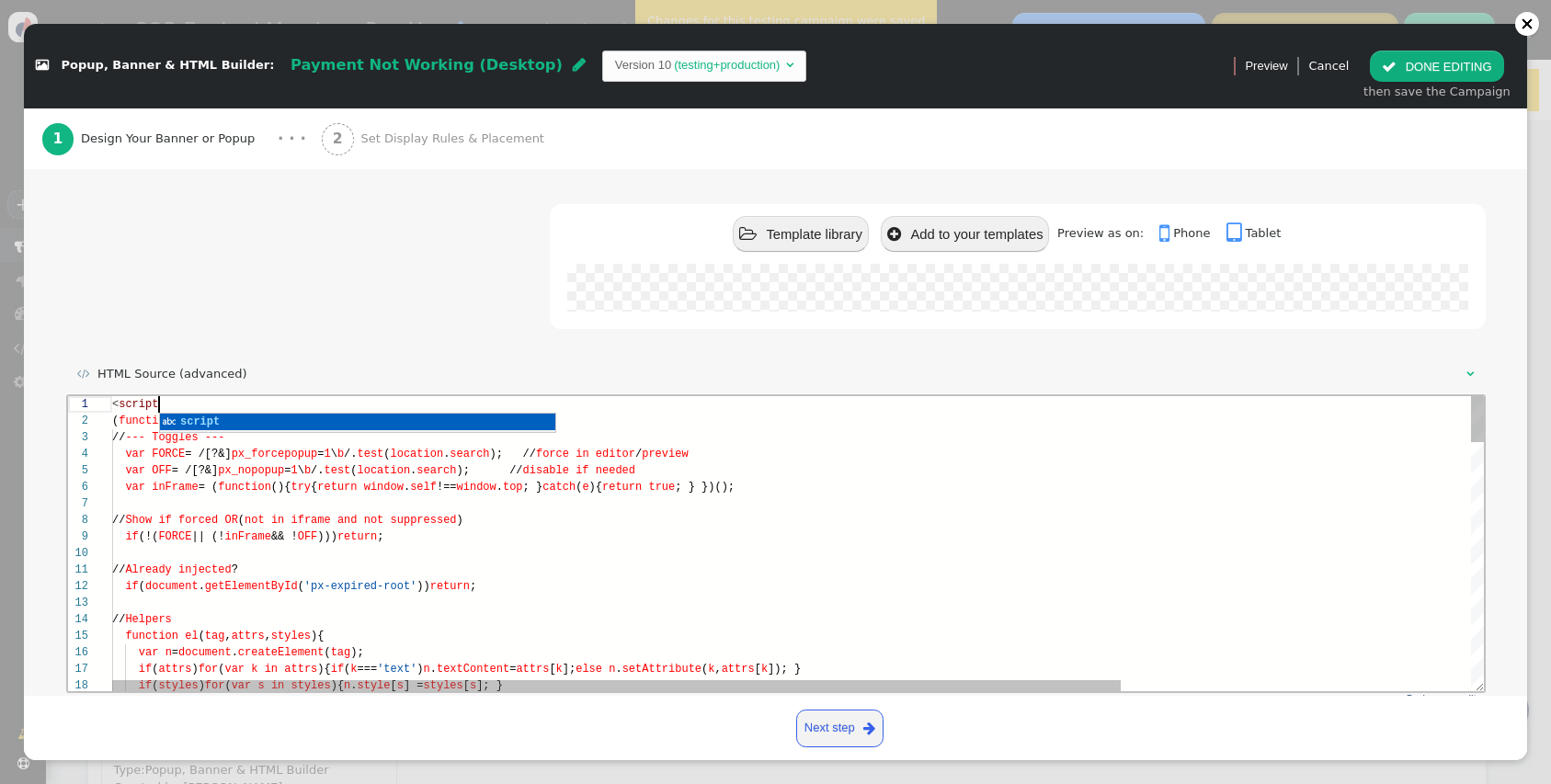
scroll to position [0, 53]
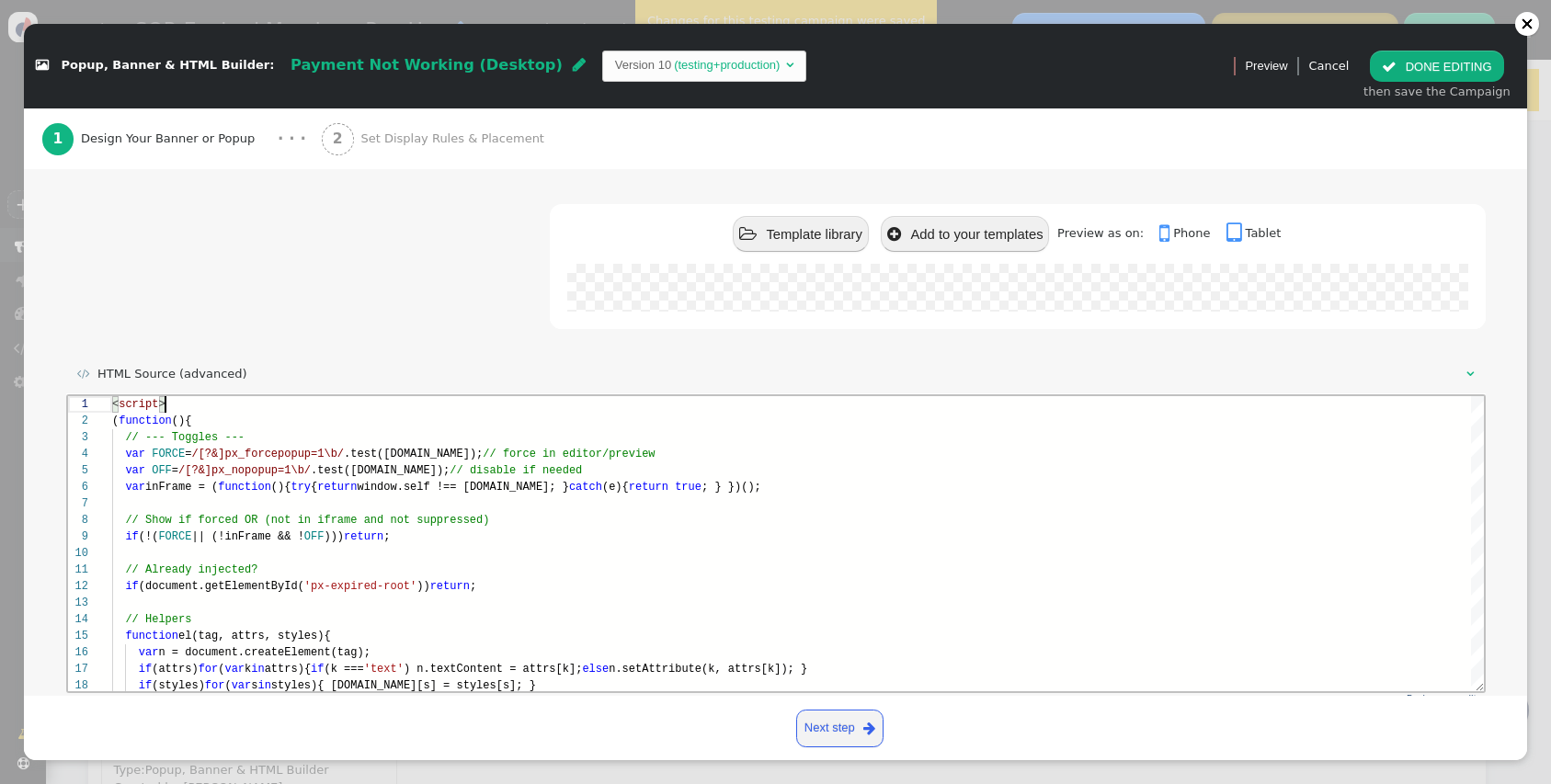
type textarea "<script> (function(){ // --- Toggles --- var FORCE = /[?&]px_forcepopup=1\b/.te…"
click at [265, 321] on div " Template library  Add to your templates Preview as on:  Phone  Tablet Paym…" at bounding box center [776, 278] width 1420 height 149
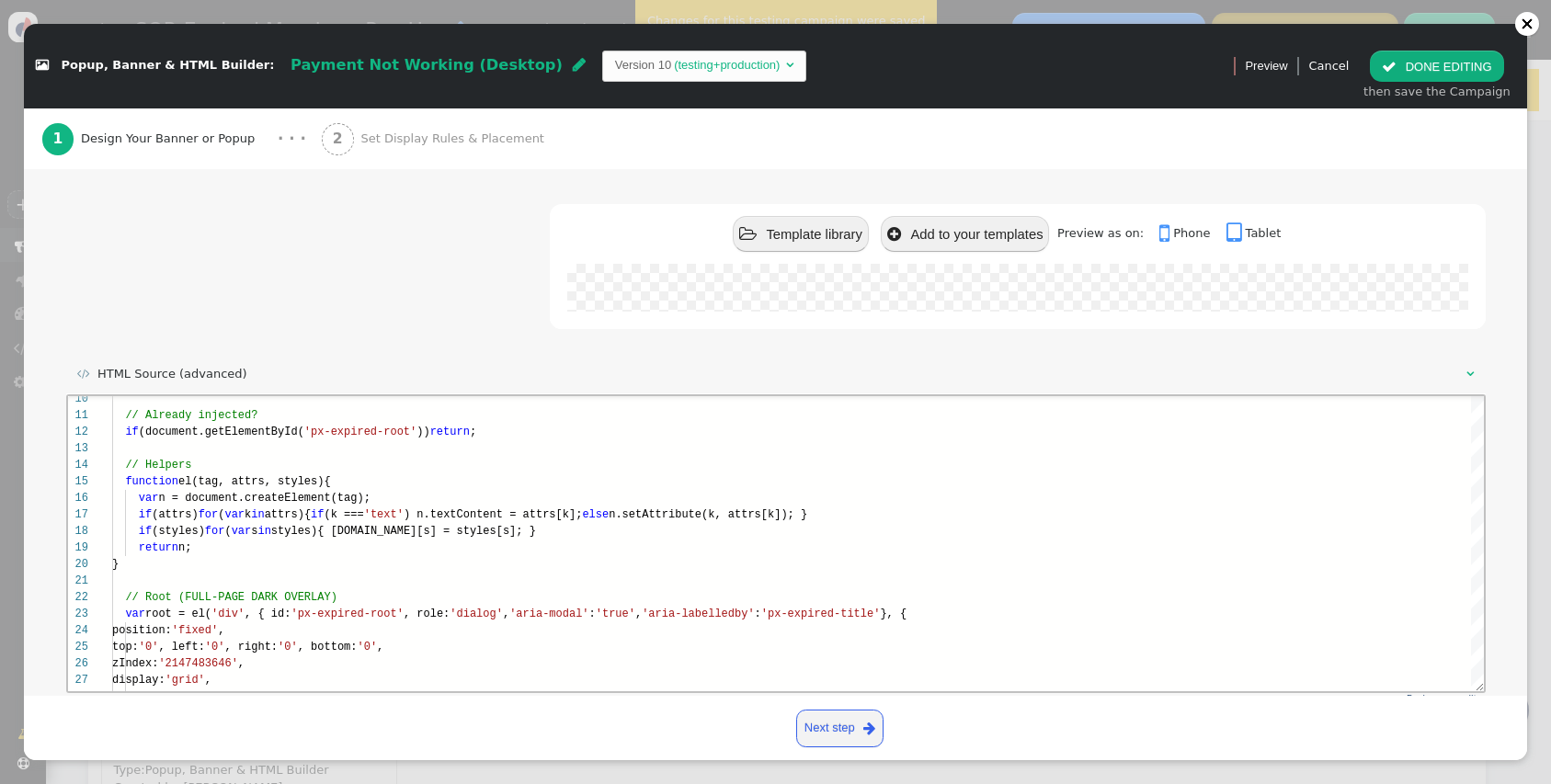
scroll to position [212, 0]
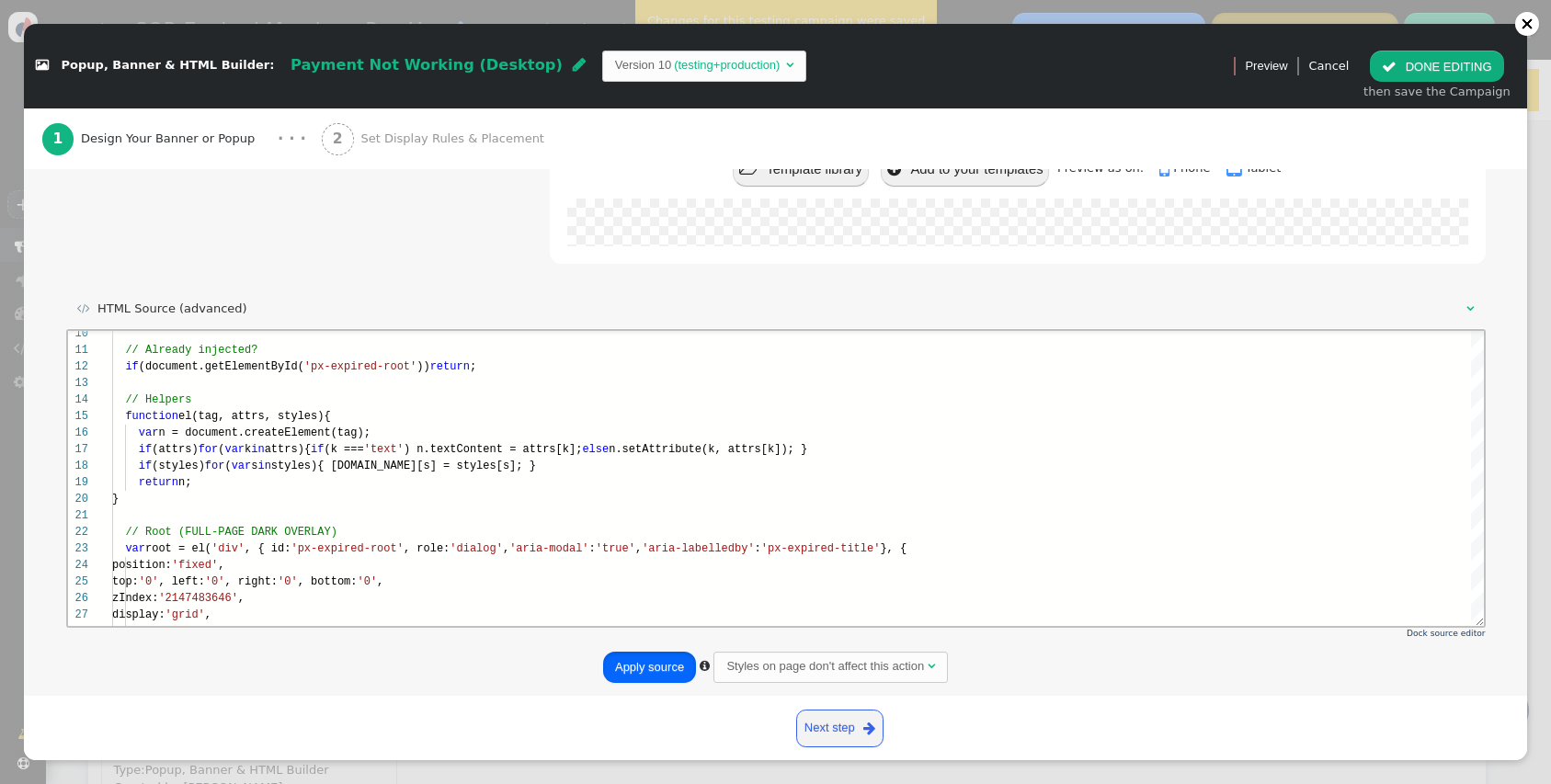
click at [662, 676] on button "Apply source" at bounding box center [649, 667] width 93 height 31
click at [1430, 77] on button " DONE EDITING" at bounding box center [1436, 66] width 133 height 31
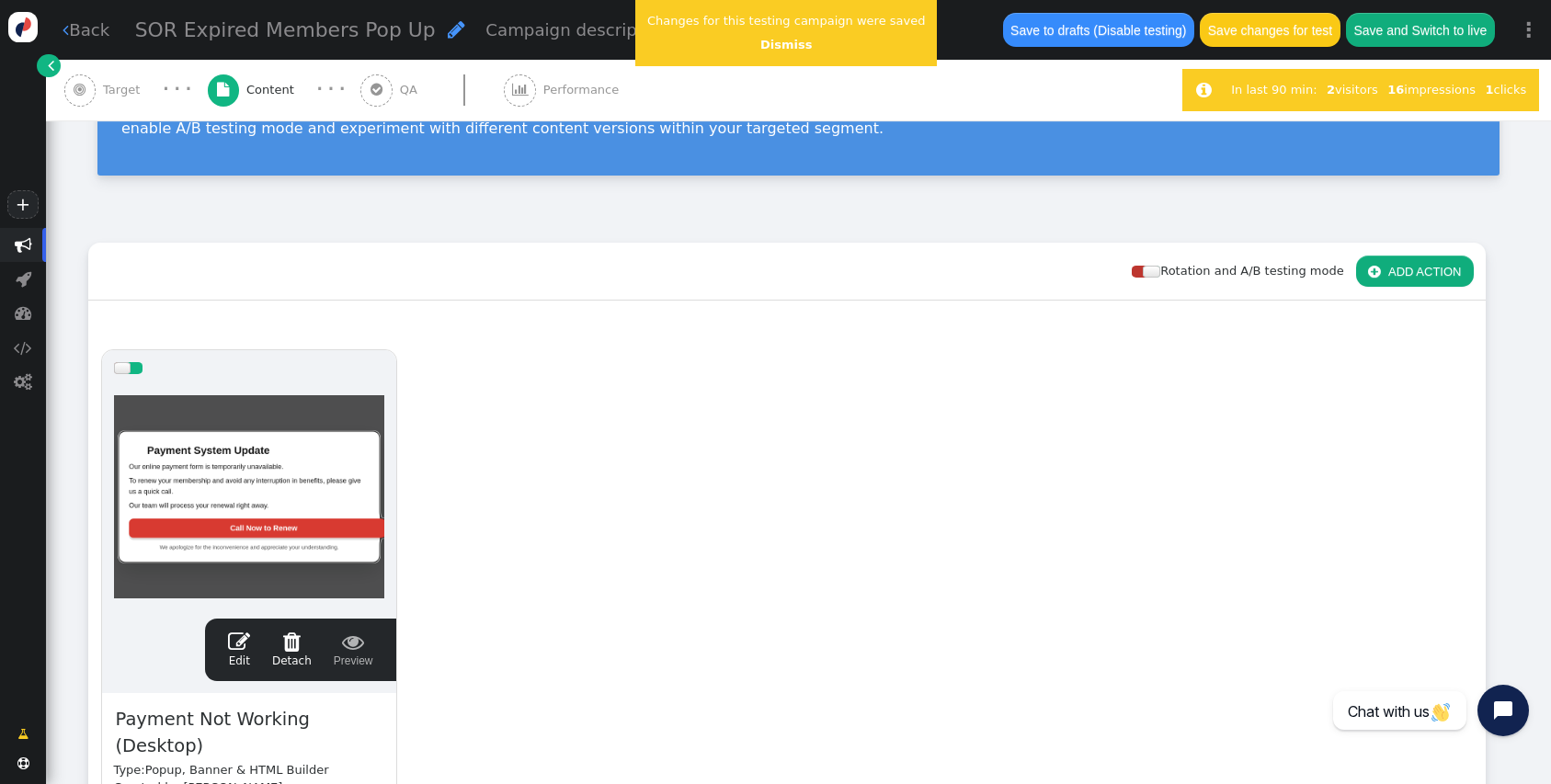
scroll to position [0, 0]
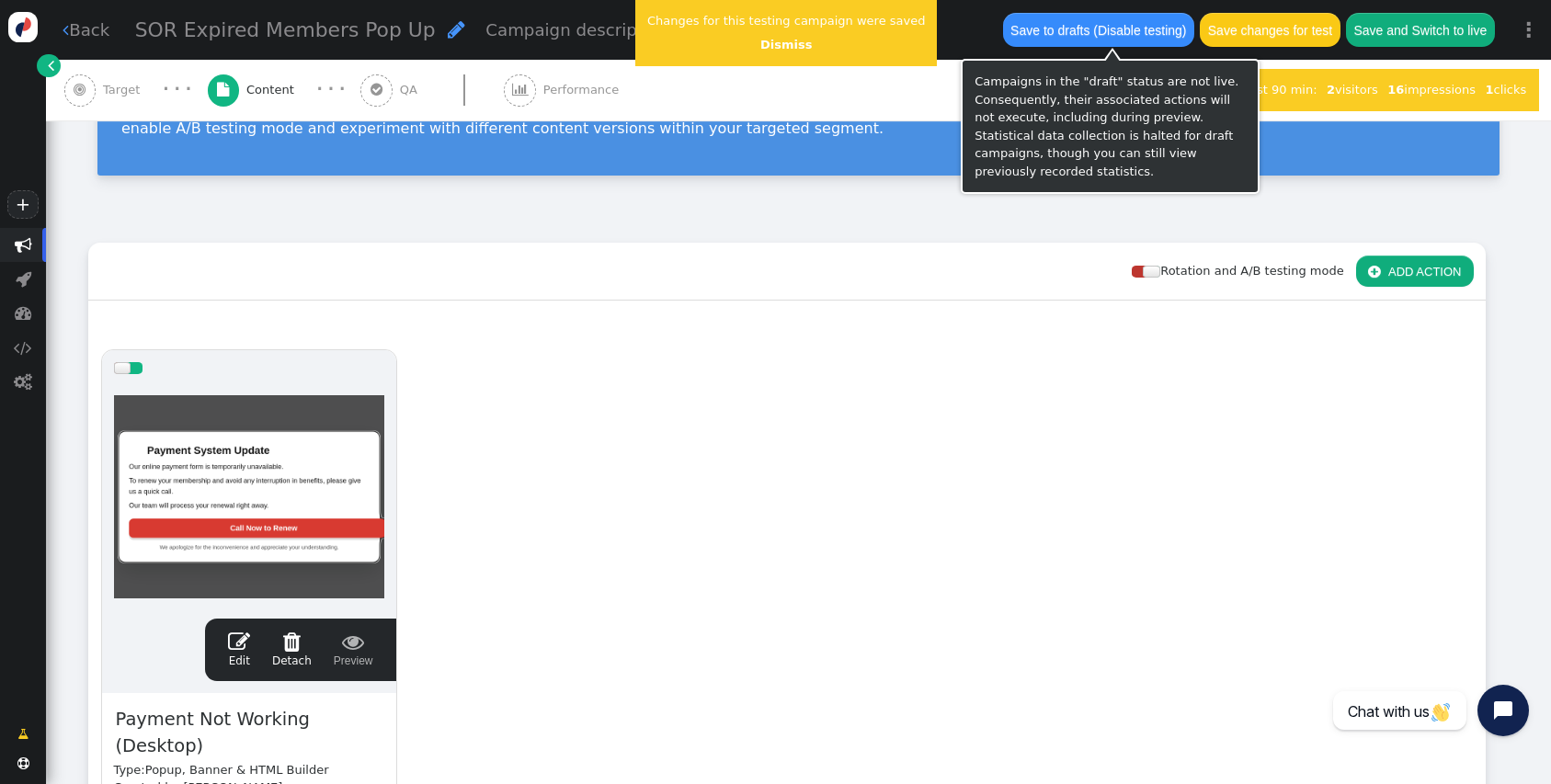
click at [1292, 27] on button "Save changes for test" at bounding box center [1270, 29] width 140 height 33
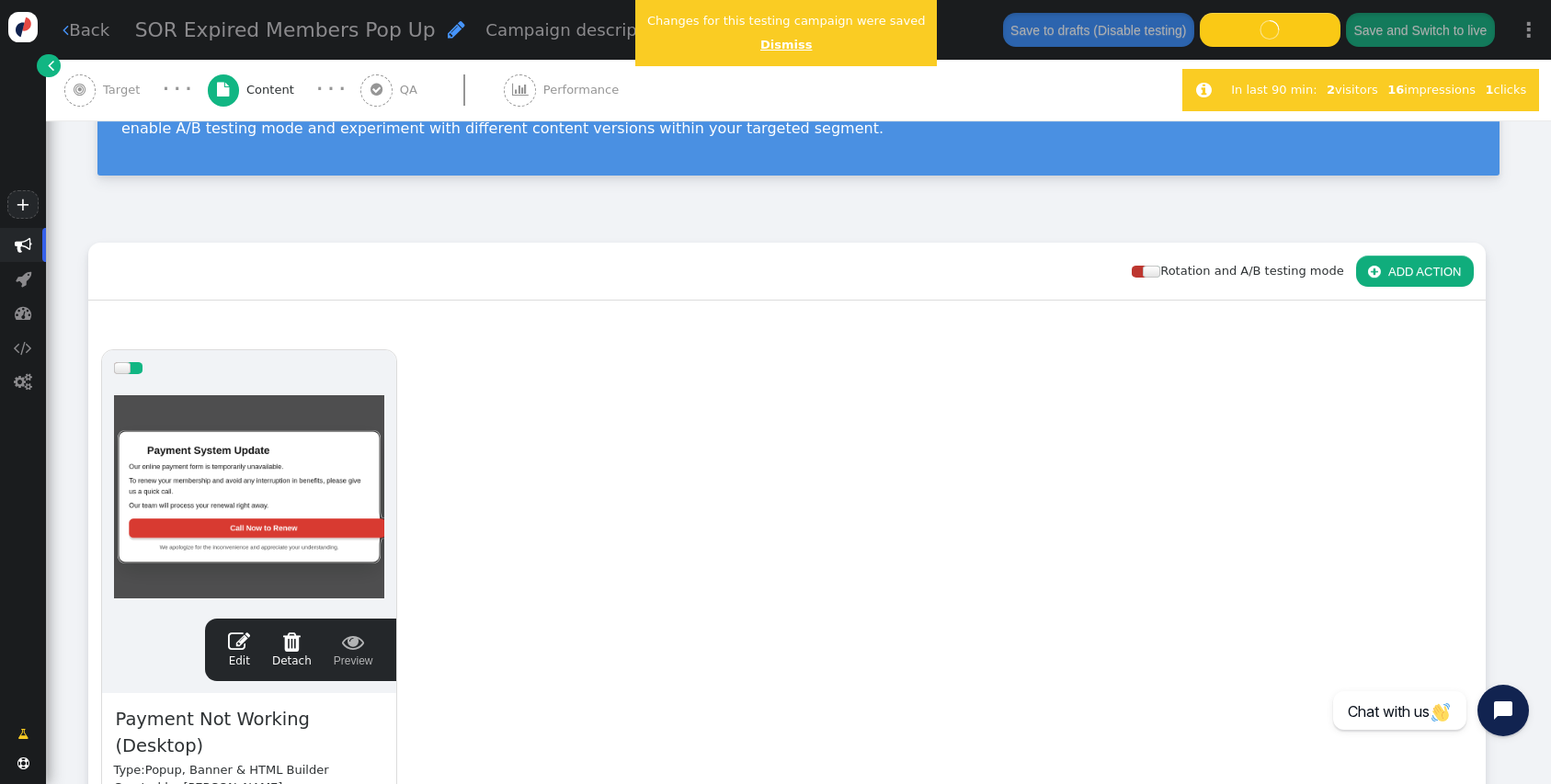
click at [781, 40] on link "Dismiss" at bounding box center [785, 44] width 52 height 14
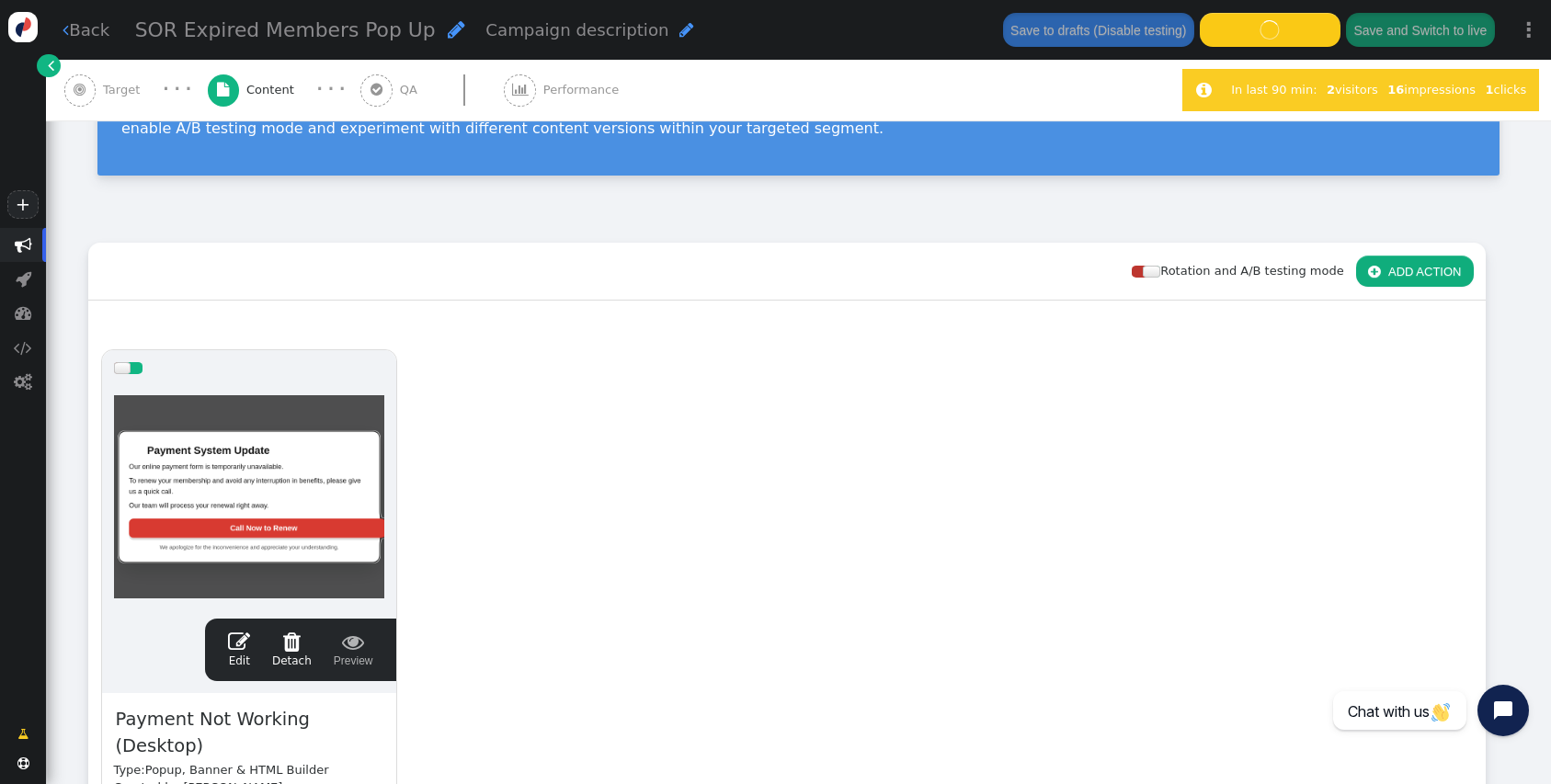
click at [531, 271] on div "Rotation and A/B testing mode  ADD ACTION" at bounding box center [787, 271] width 1397 height 58
click at [910, 305] on div " Drag Content Here to whole audience (100%) drag this  Edit  Detach  Previe…" at bounding box center [787, 629] width 1397 height 659
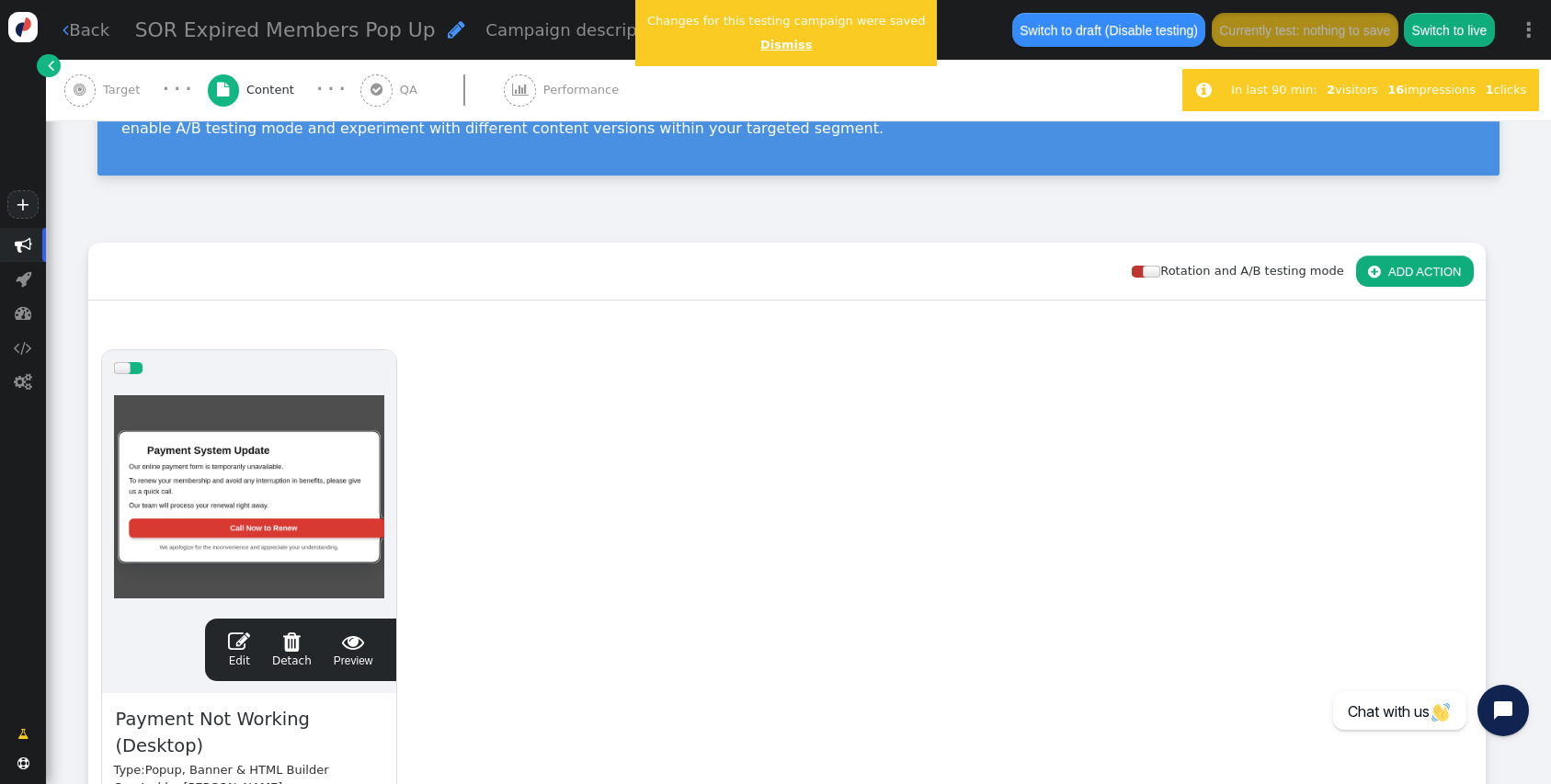
click at [782, 38] on link "Dismiss" at bounding box center [785, 44] width 52 height 14
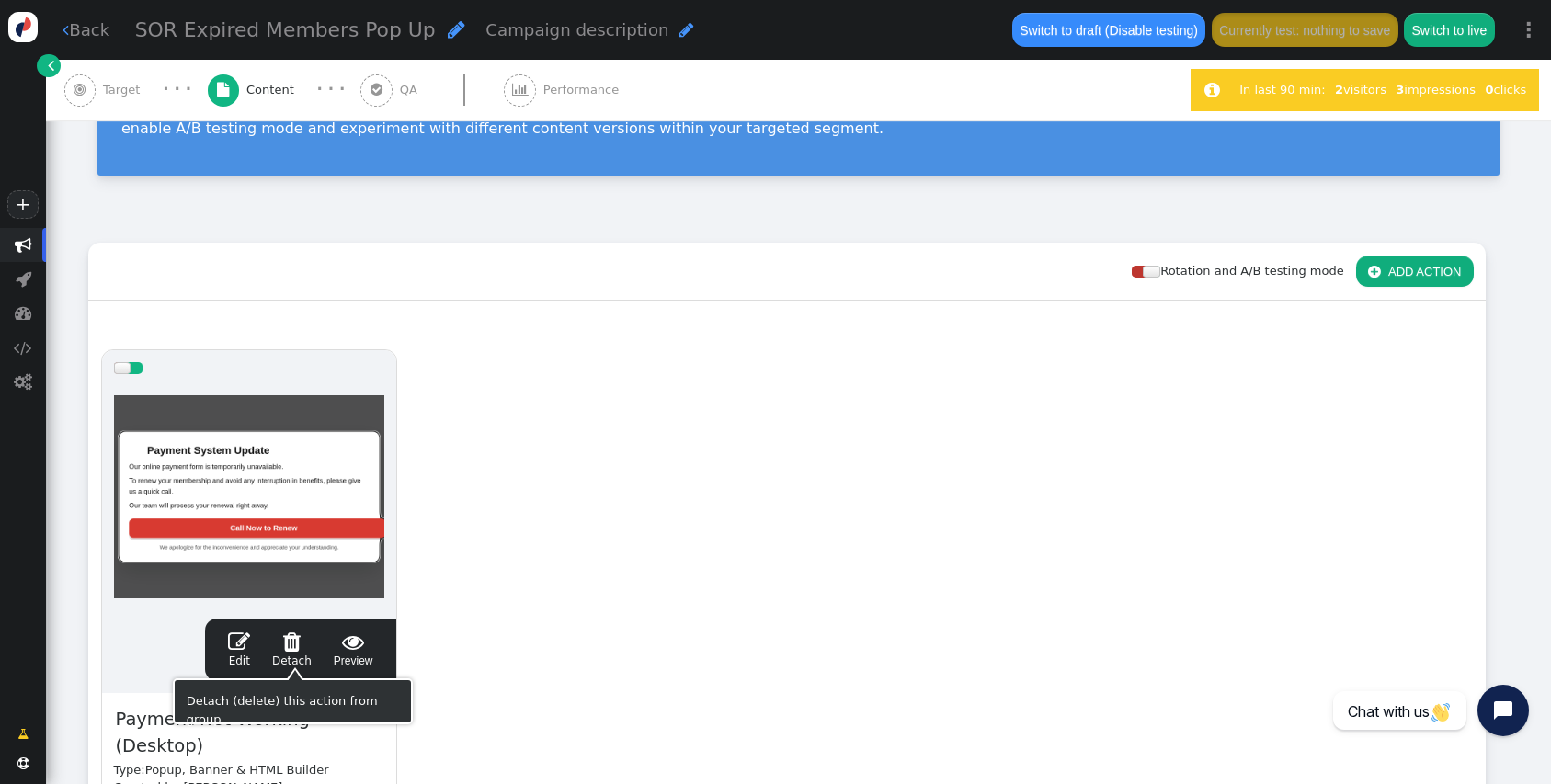
click at [228, 641] on div " Edit  Detach  Preview" at bounding box center [300, 649] width 167 height 39
click at [235, 641] on span "" at bounding box center [239, 641] width 22 height 22
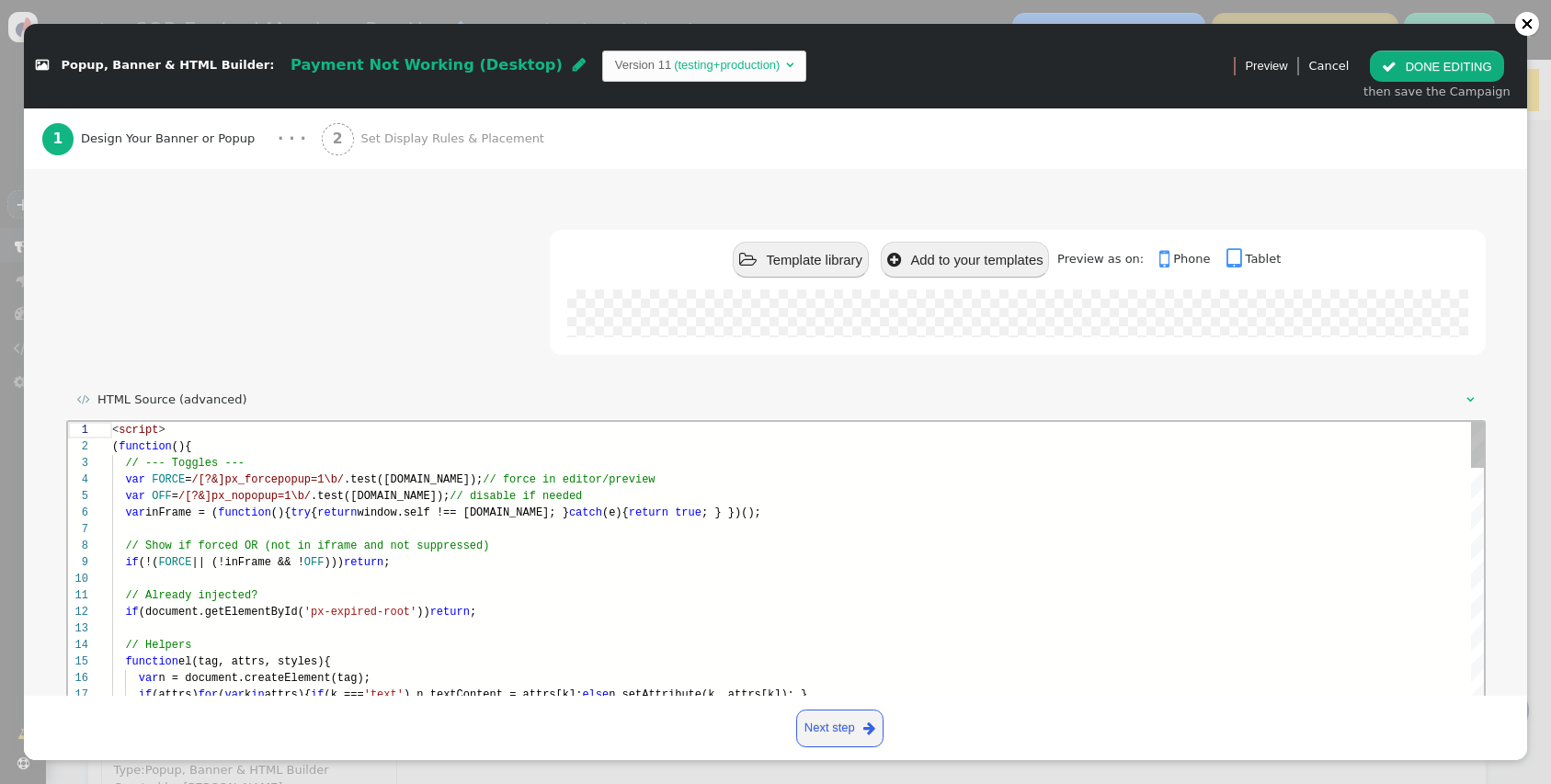
scroll to position [130, 0]
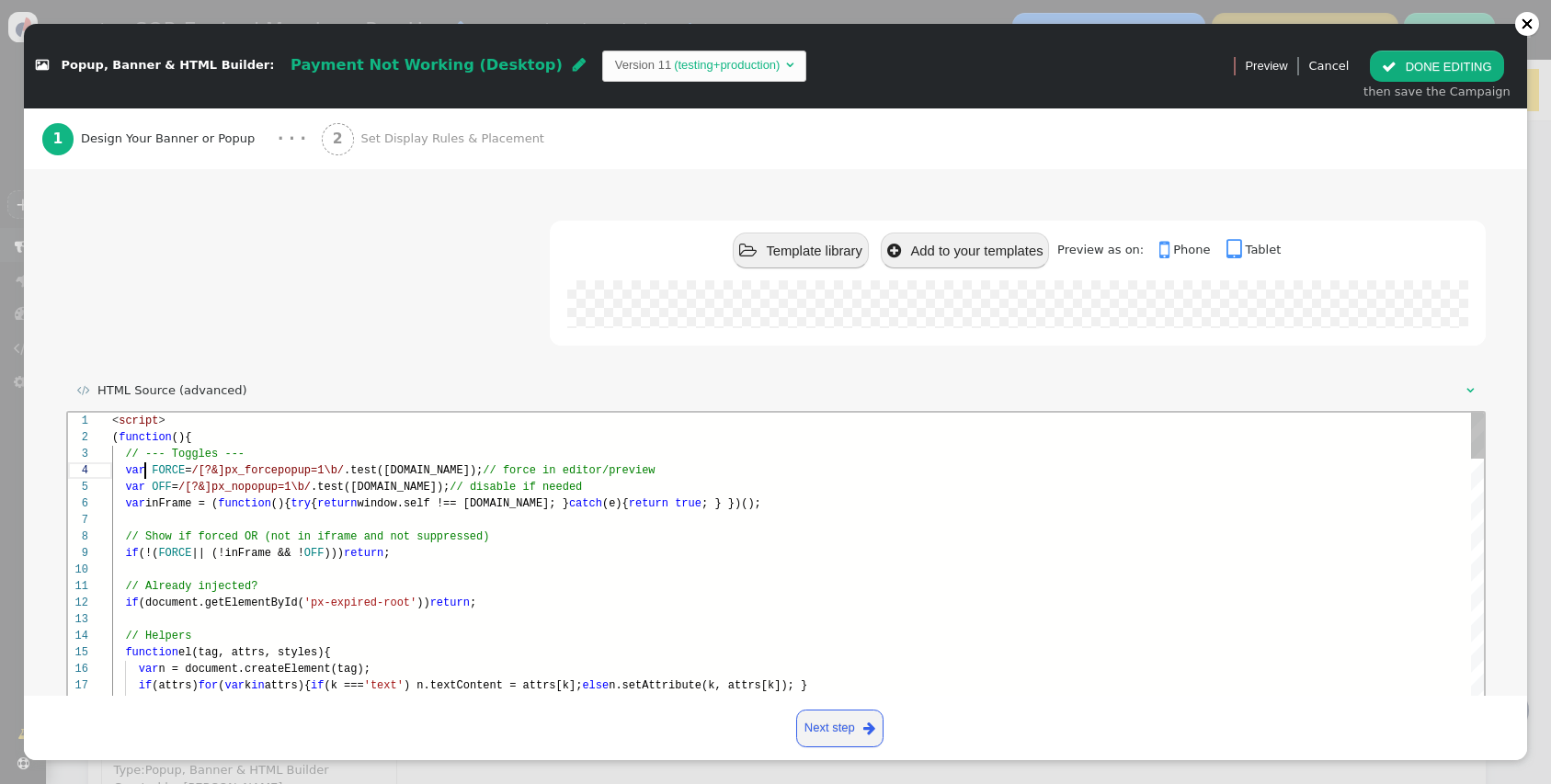
click at [142, 462] on div "var FORCE = /[?&]px_forcepopup=1\b/ .test(location.search); // force in editor/…" at bounding box center [797, 471] width 1372 height 17
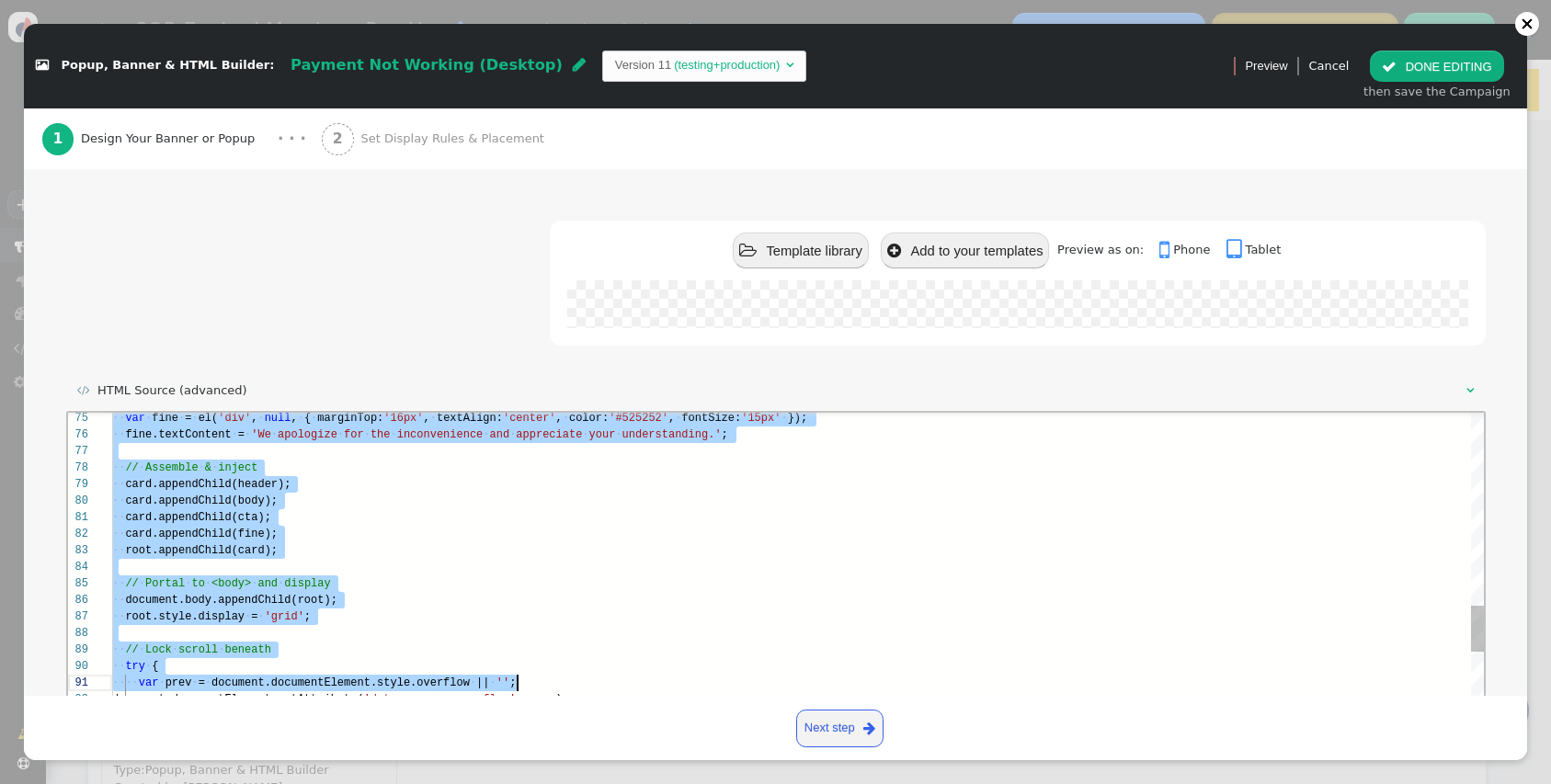
scroll to position [0, 59]
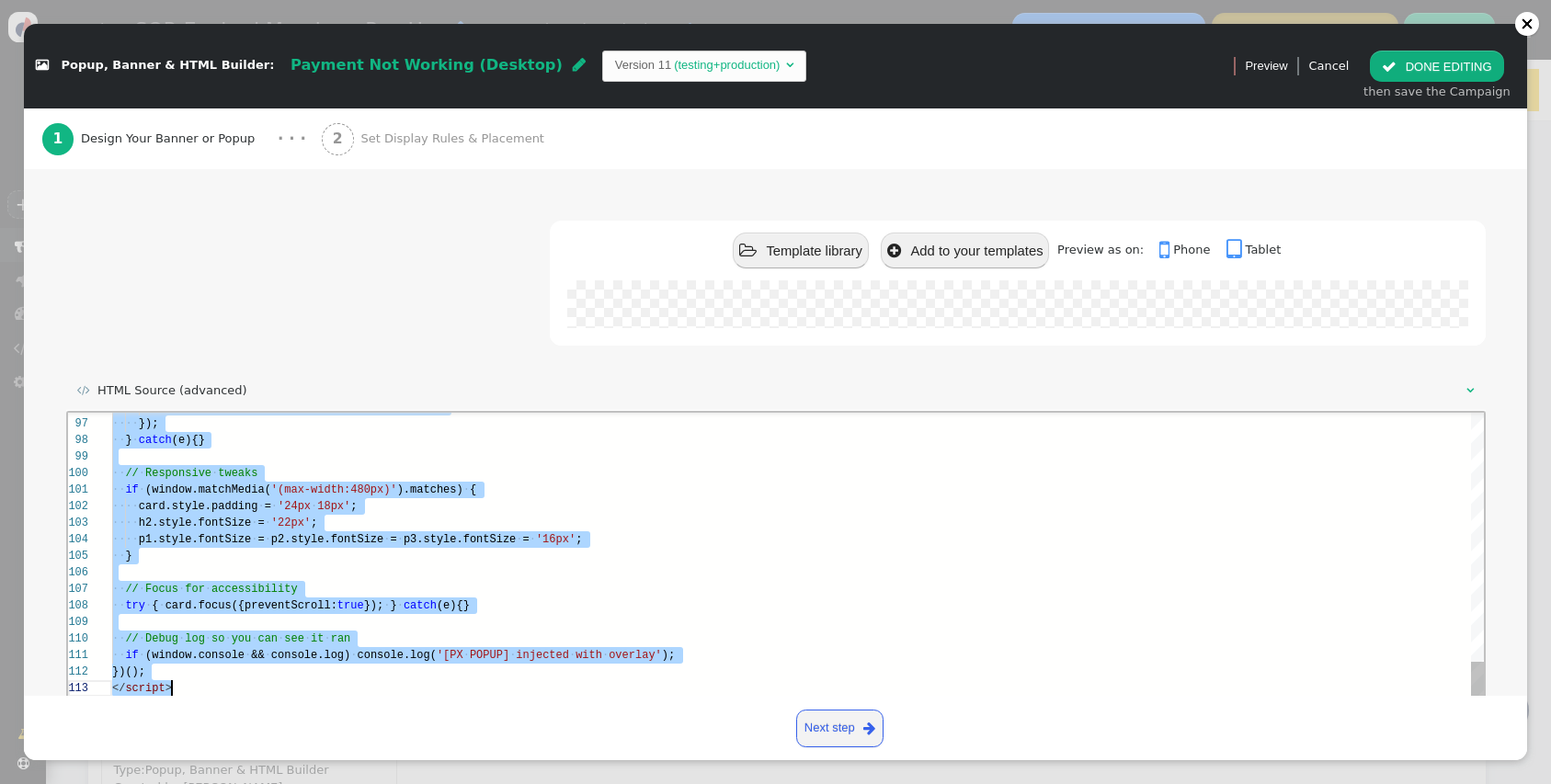
drag, startPoint x: 113, startPoint y: 425, endPoint x: 321, endPoint y: 865, distance: 486.7
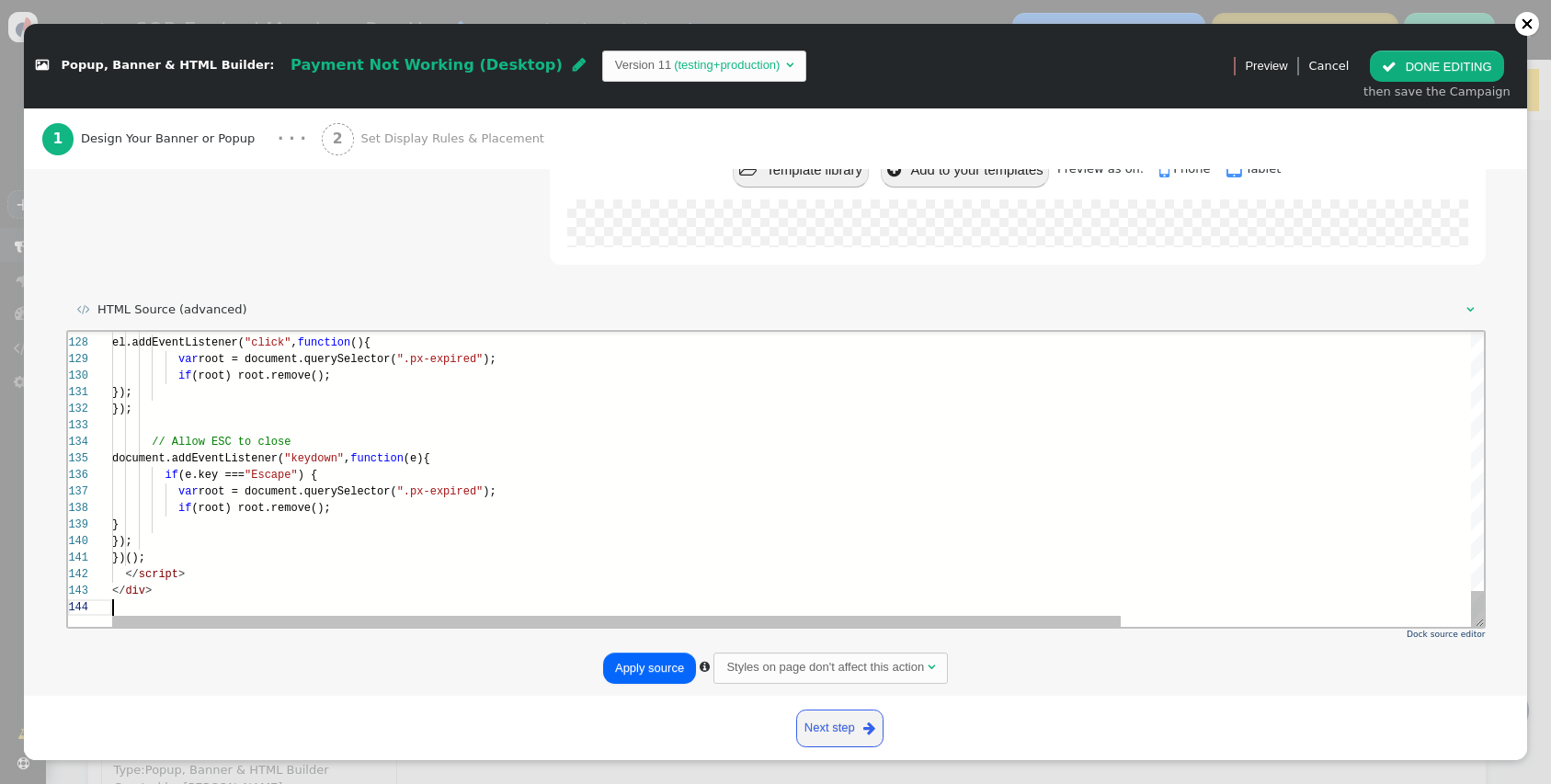
scroll to position [33, 40]
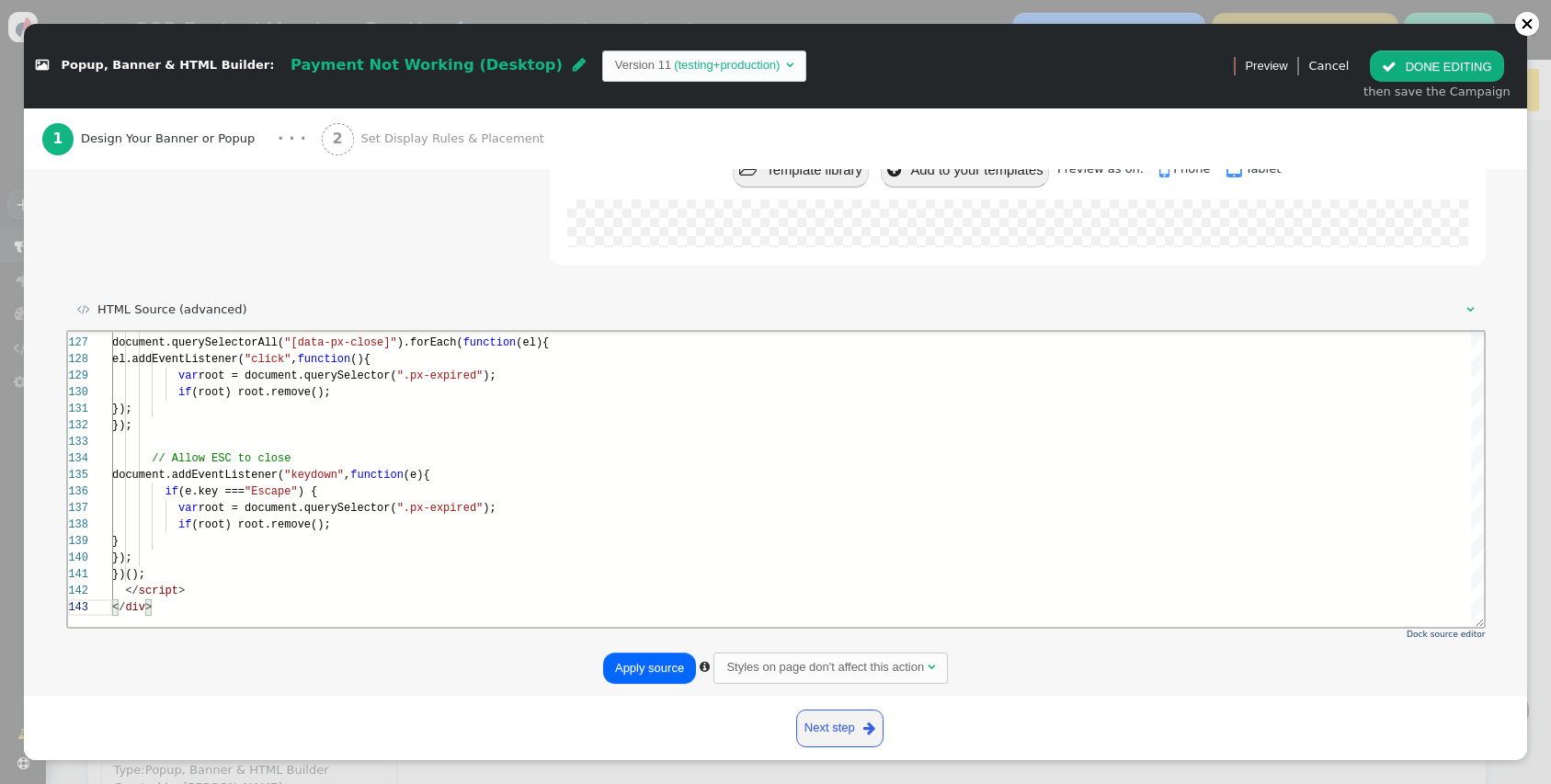
click at [665, 672] on button "Apply source" at bounding box center [649, 668] width 93 height 31
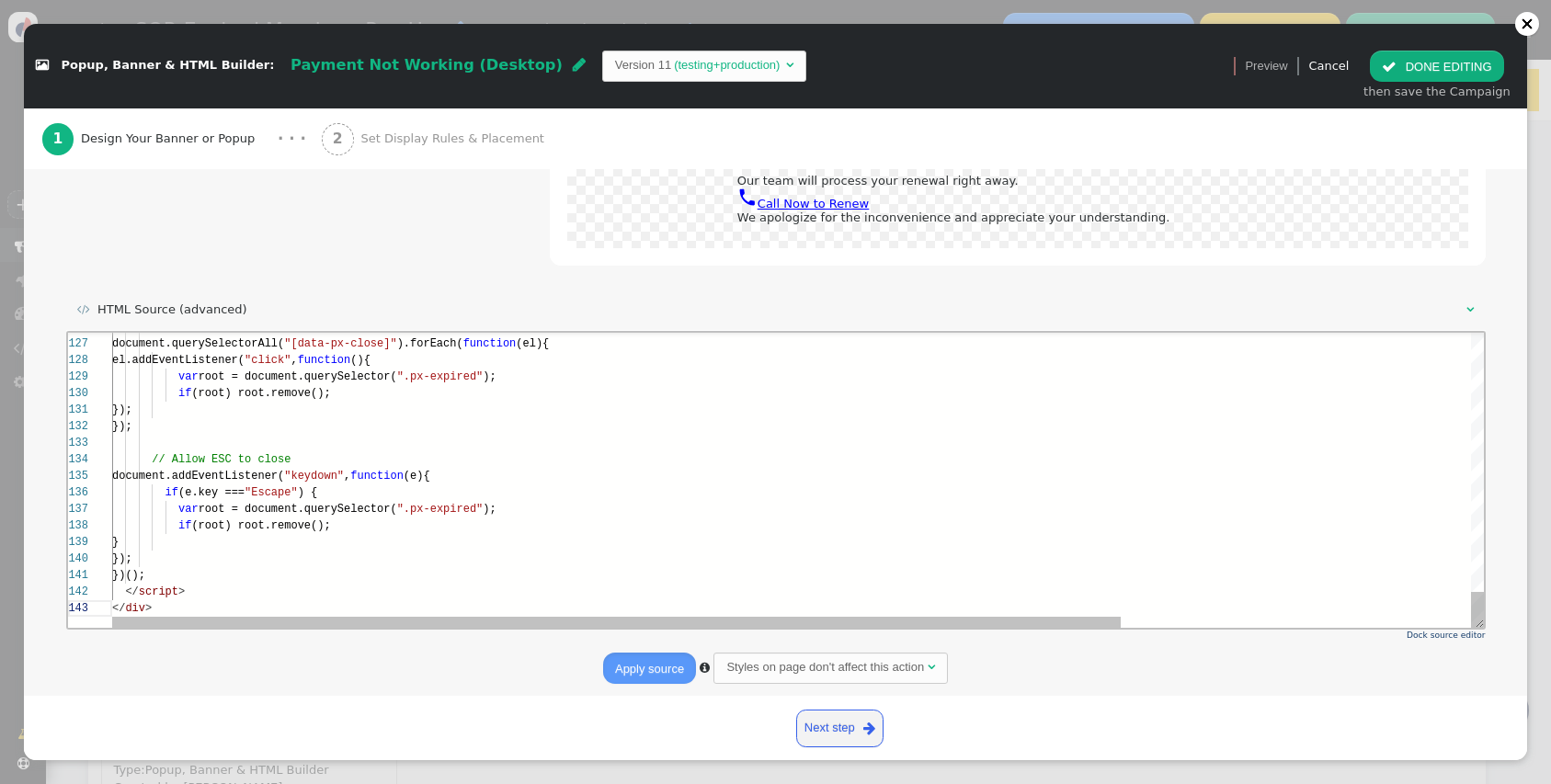
scroll to position [0, 59]
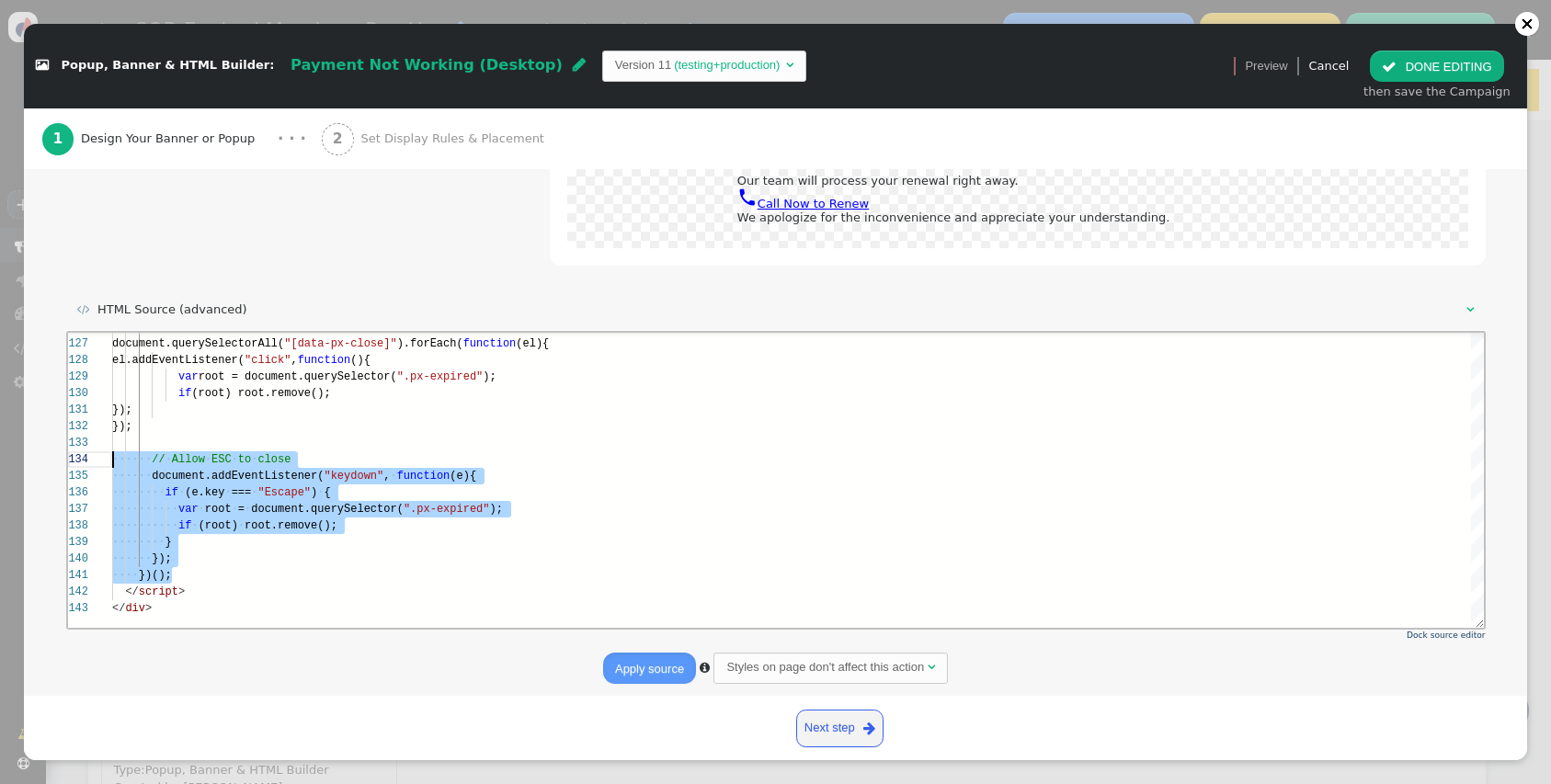
drag, startPoint x: 206, startPoint y: 577, endPoint x: 53, endPoint y: 451, distance: 198.2
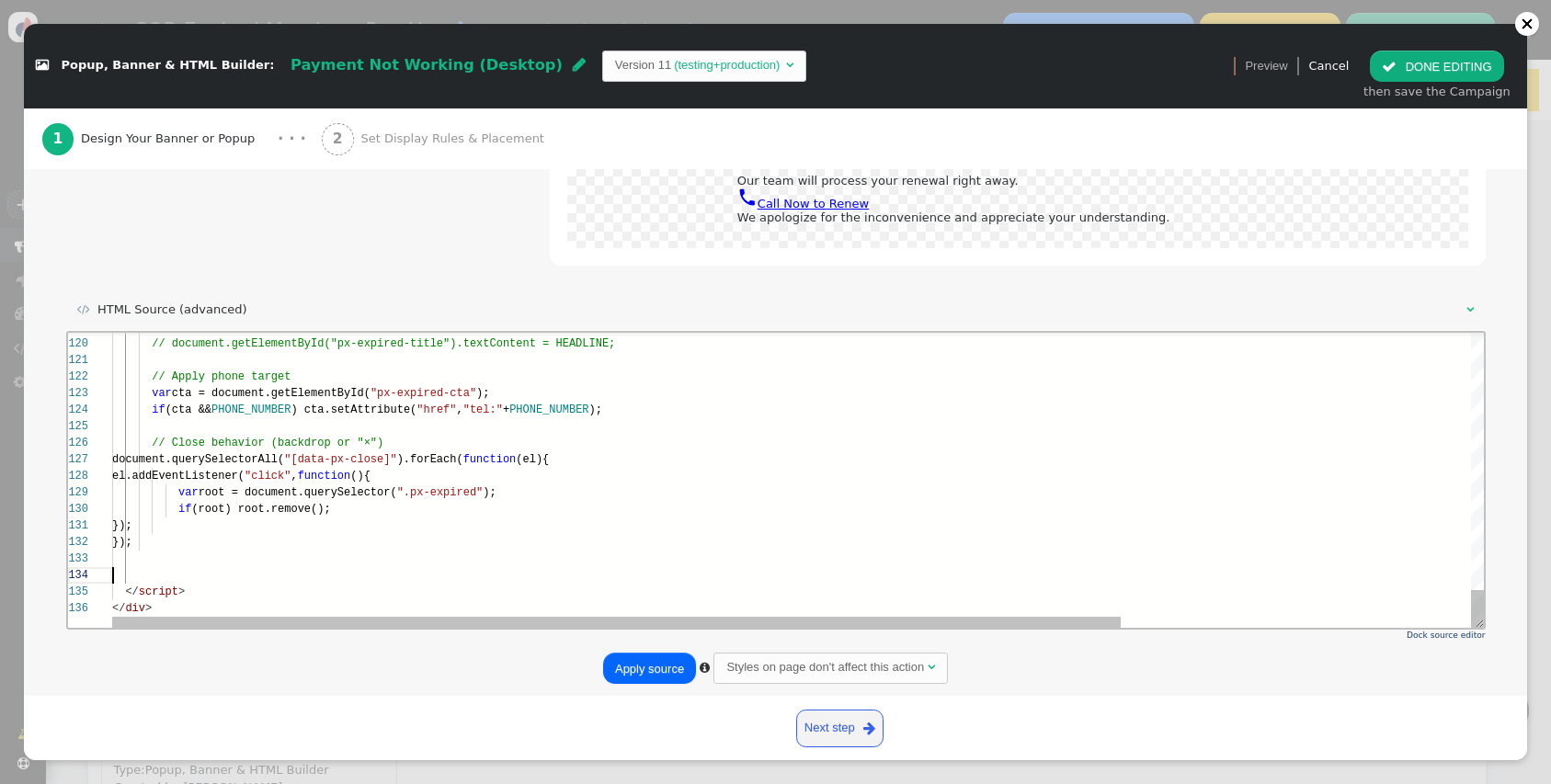
scroll to position [33, 0]
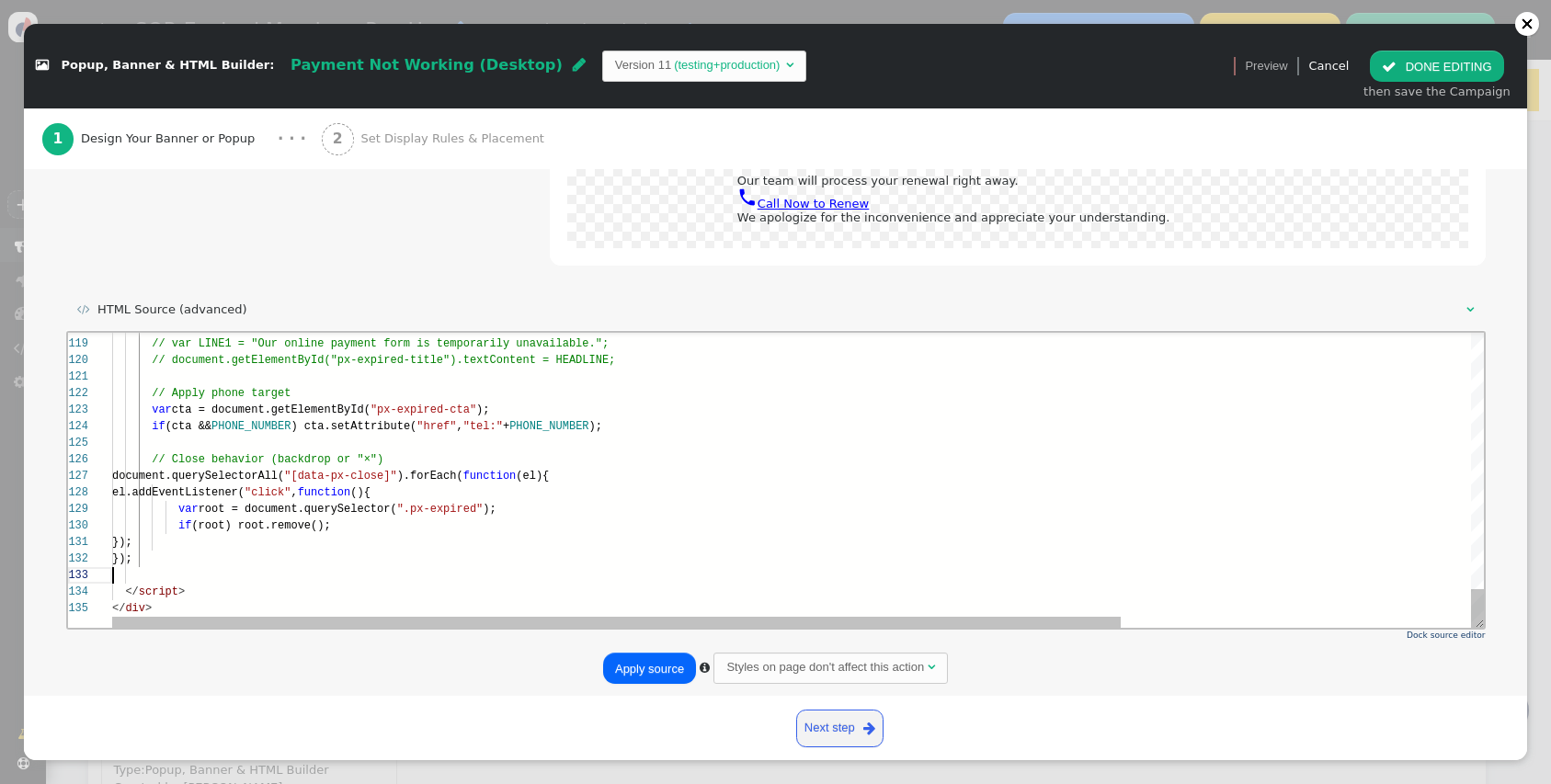
type textarea "}); }); </script> </div>"
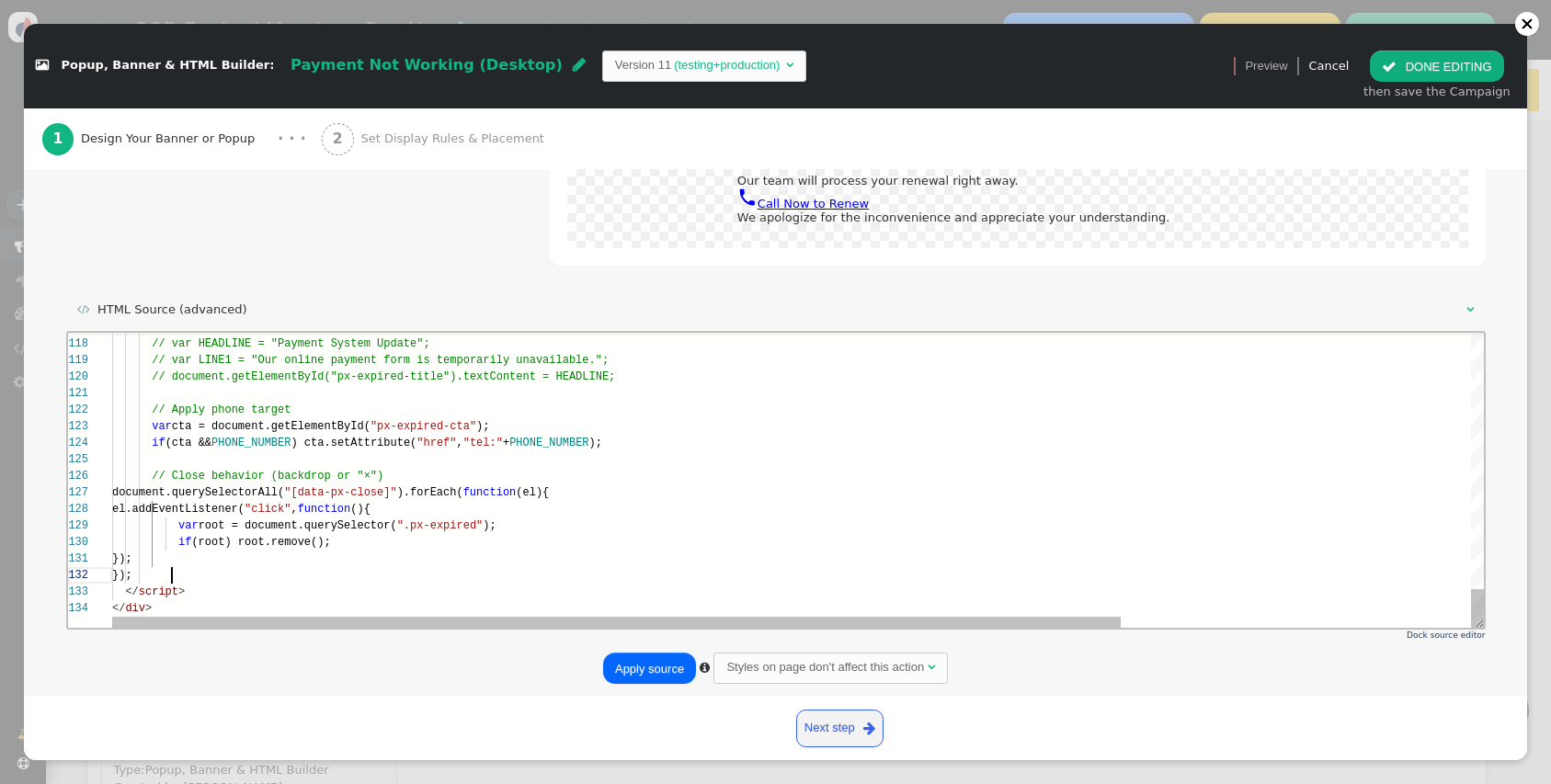
scroll to position [17, 59]
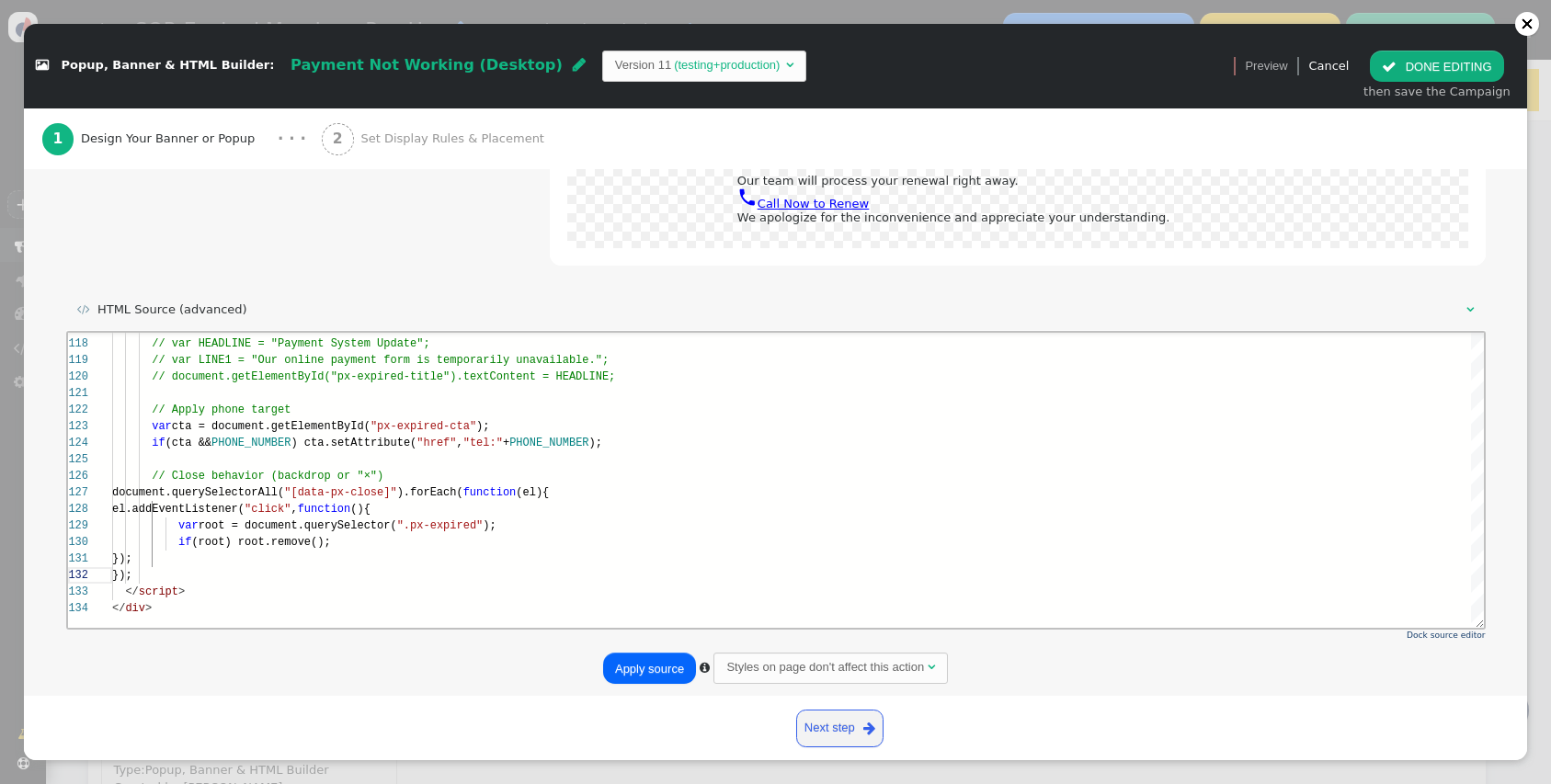
click at [649, 659] on button "Apply source" at bounding box center [649, 668] width 93 height 31
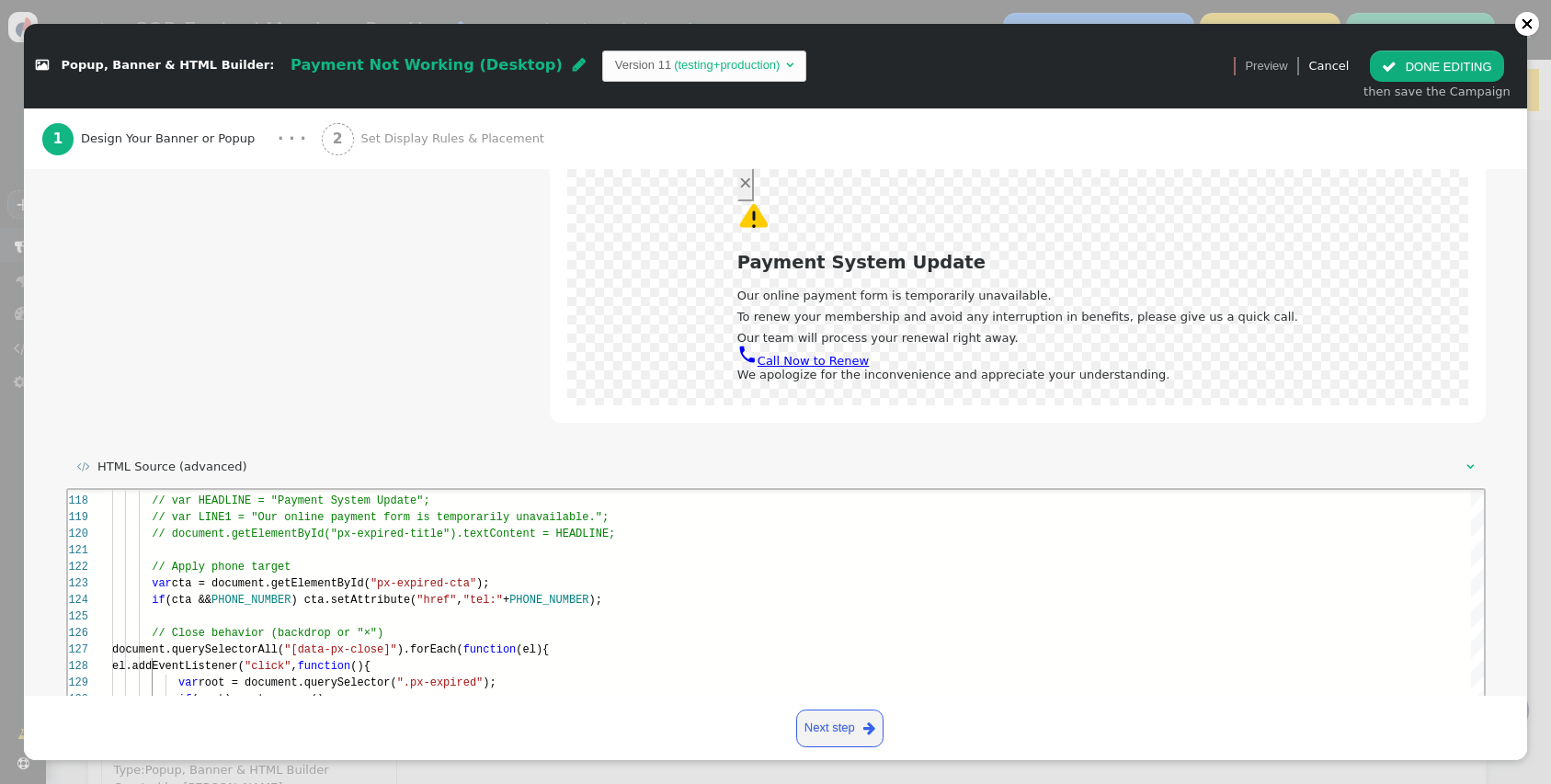
scroll to position [262, 0]
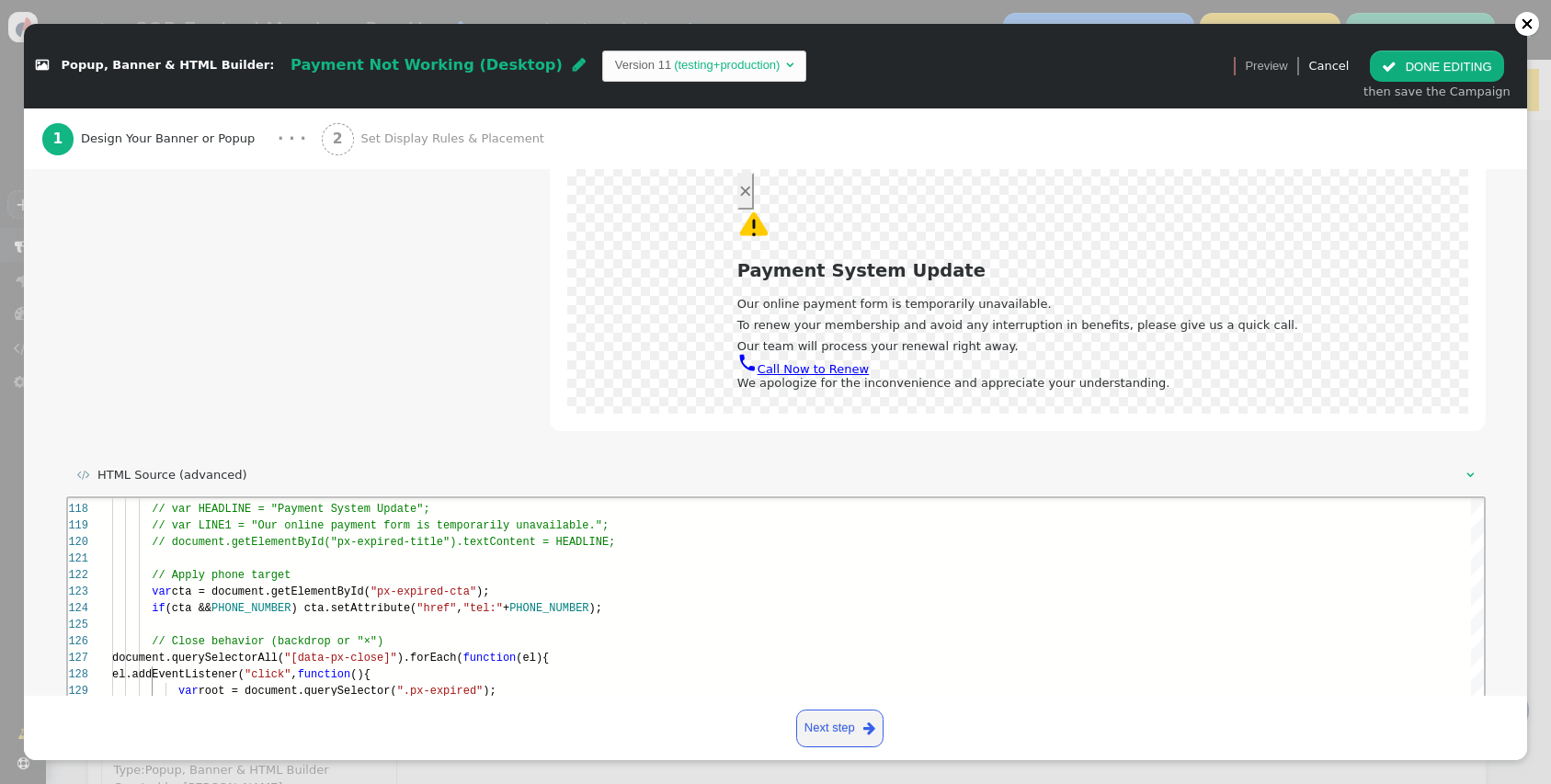
click at [1451, 80] on button " DONE EDITING" at bounding box center [1436, 66] width 133 height 31
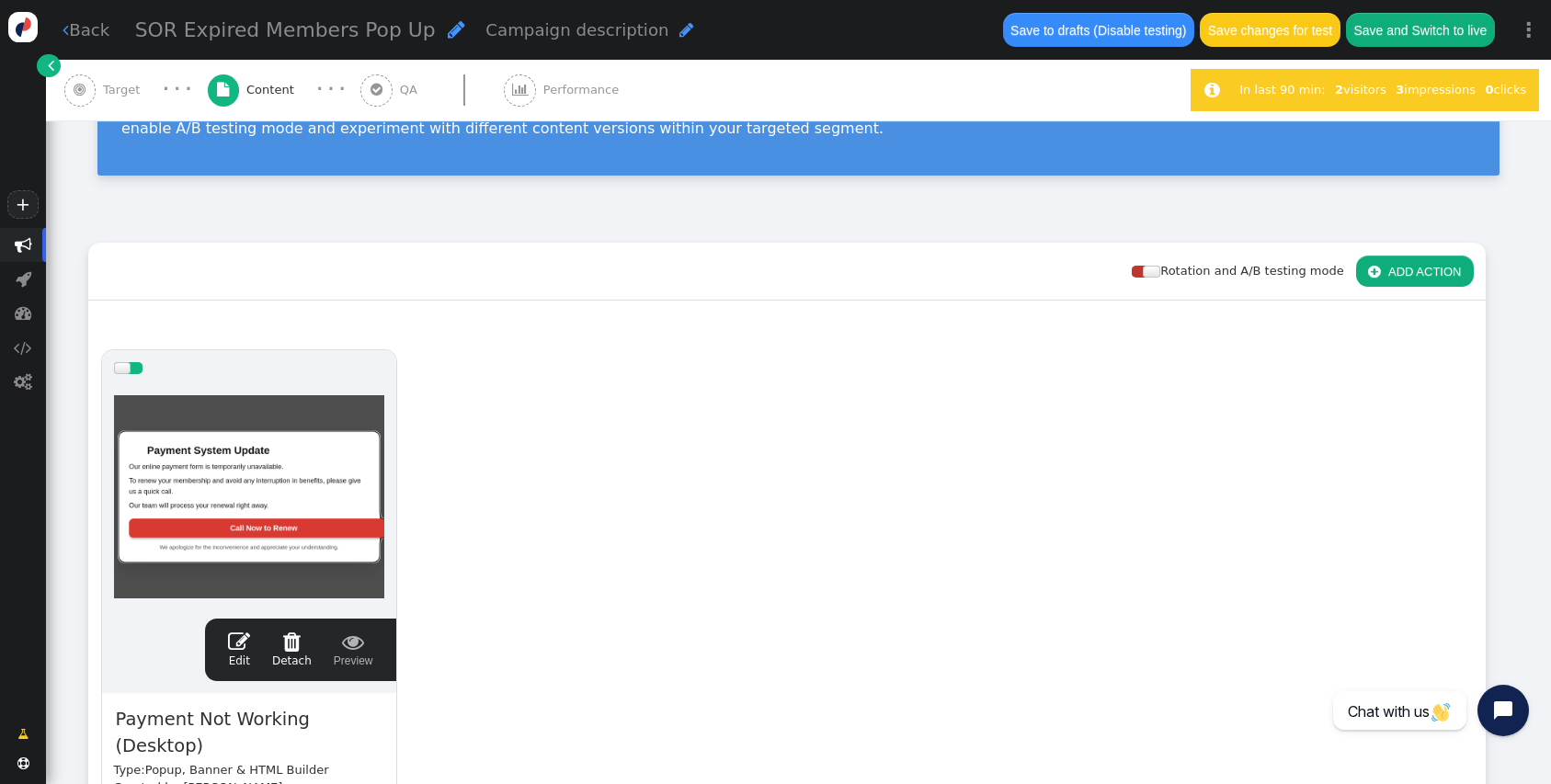
scroll to position [149, 0]
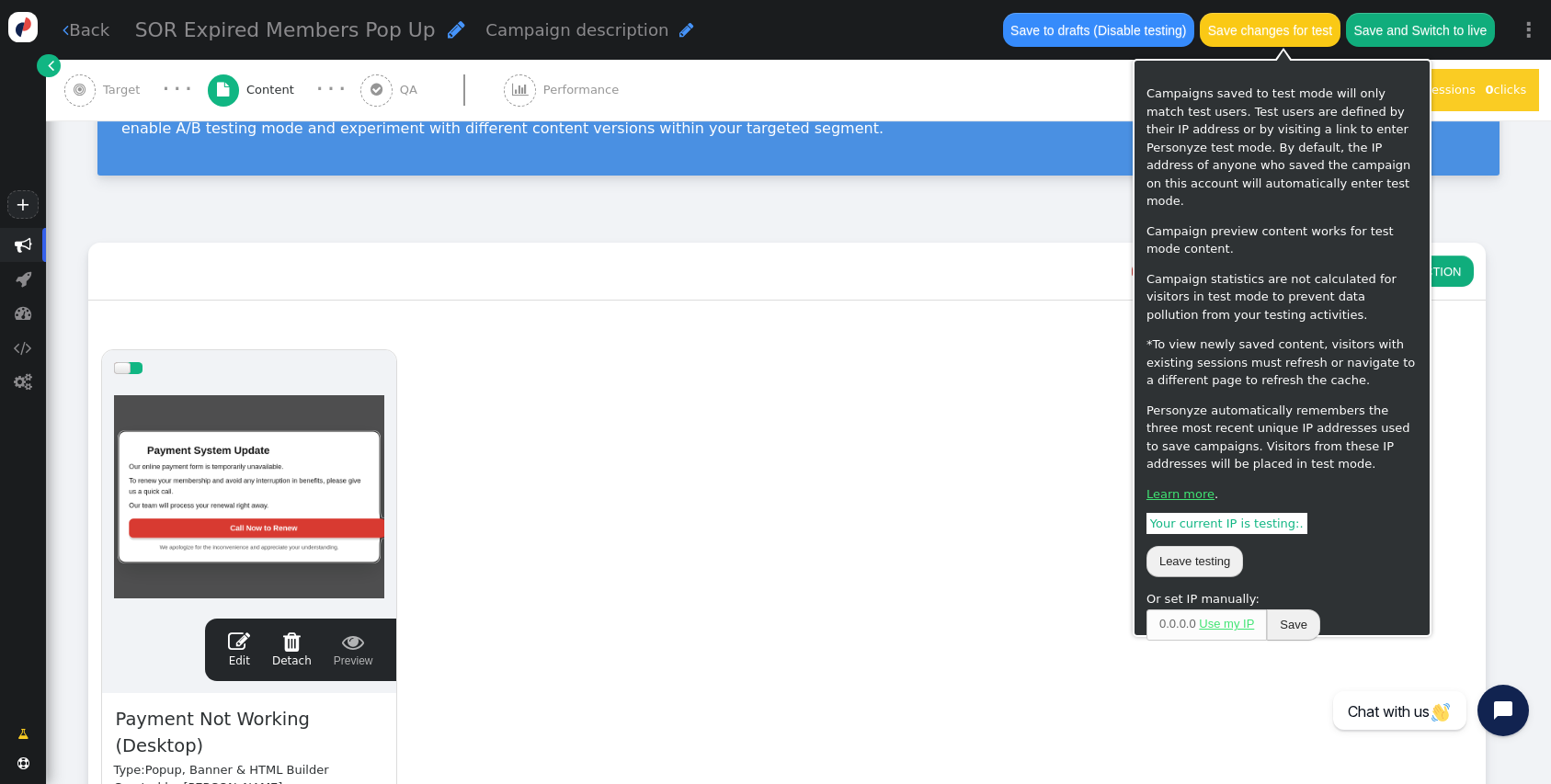
click at [1307, 34] on button "Save changes for test" at bounding box center [1270, 29] width 140 height 33
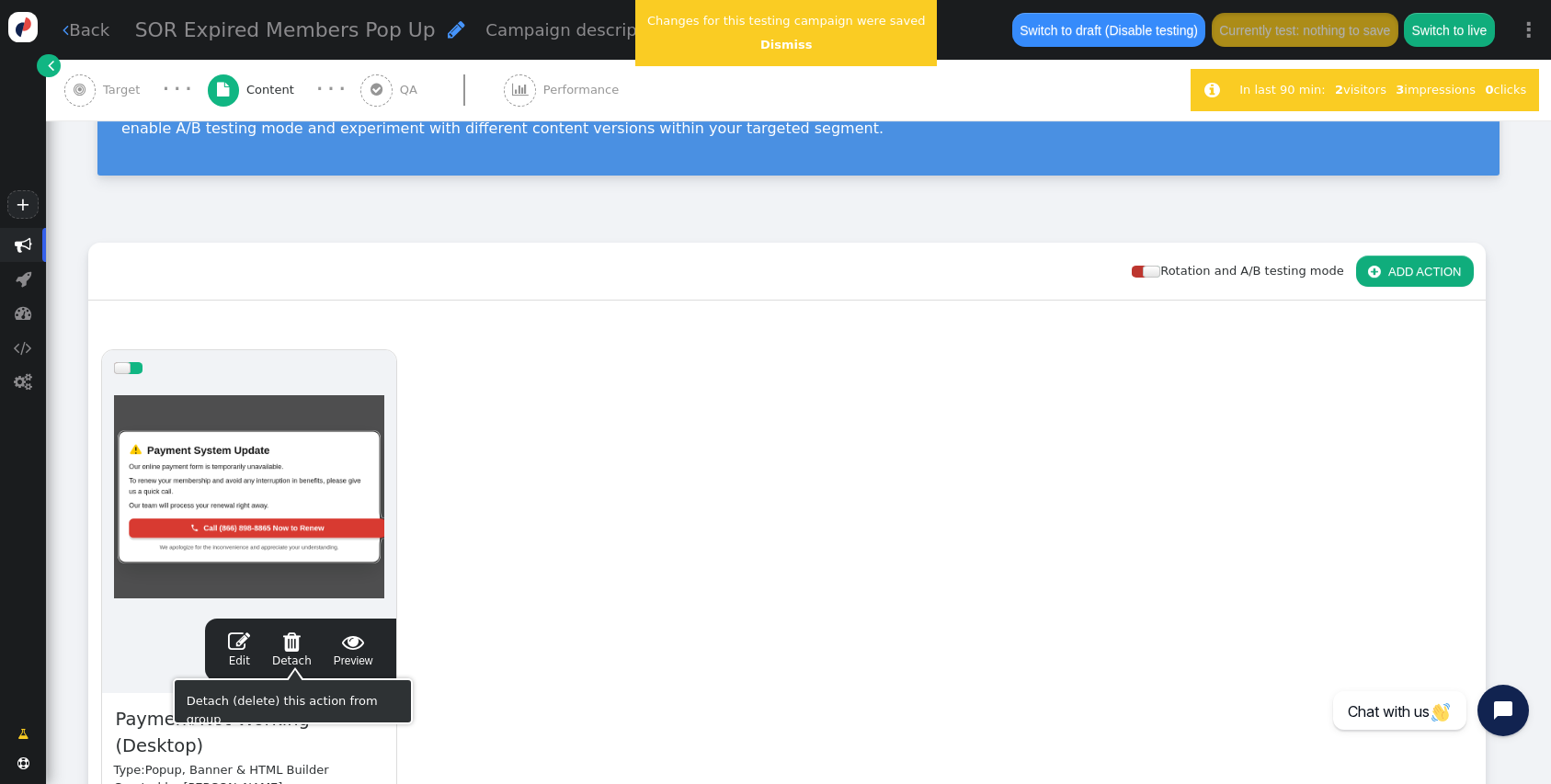
click at [235, 642] on span "" at bounding box center [239, 641] width 22 height 22
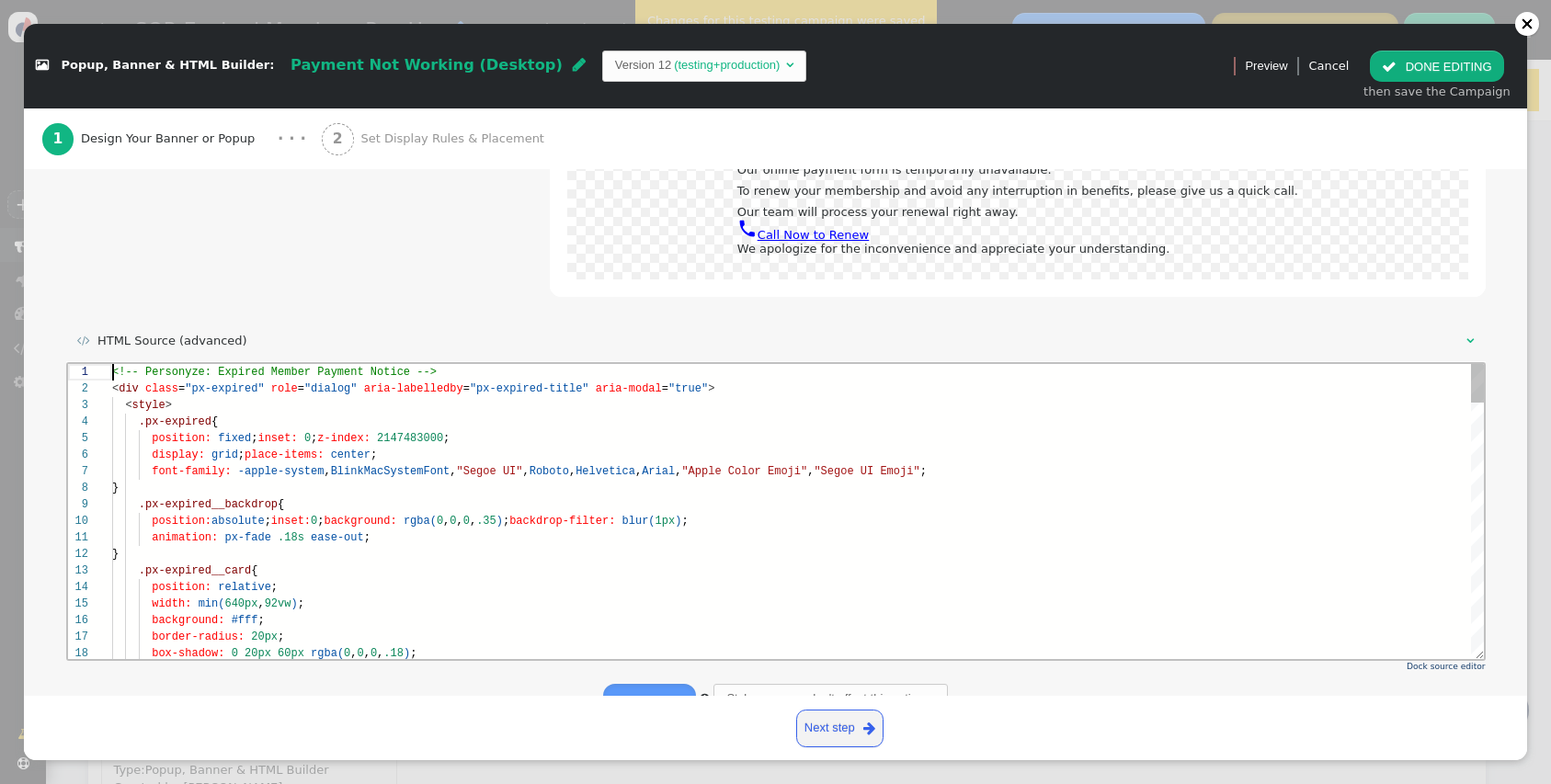
scroll to position [0, 40]
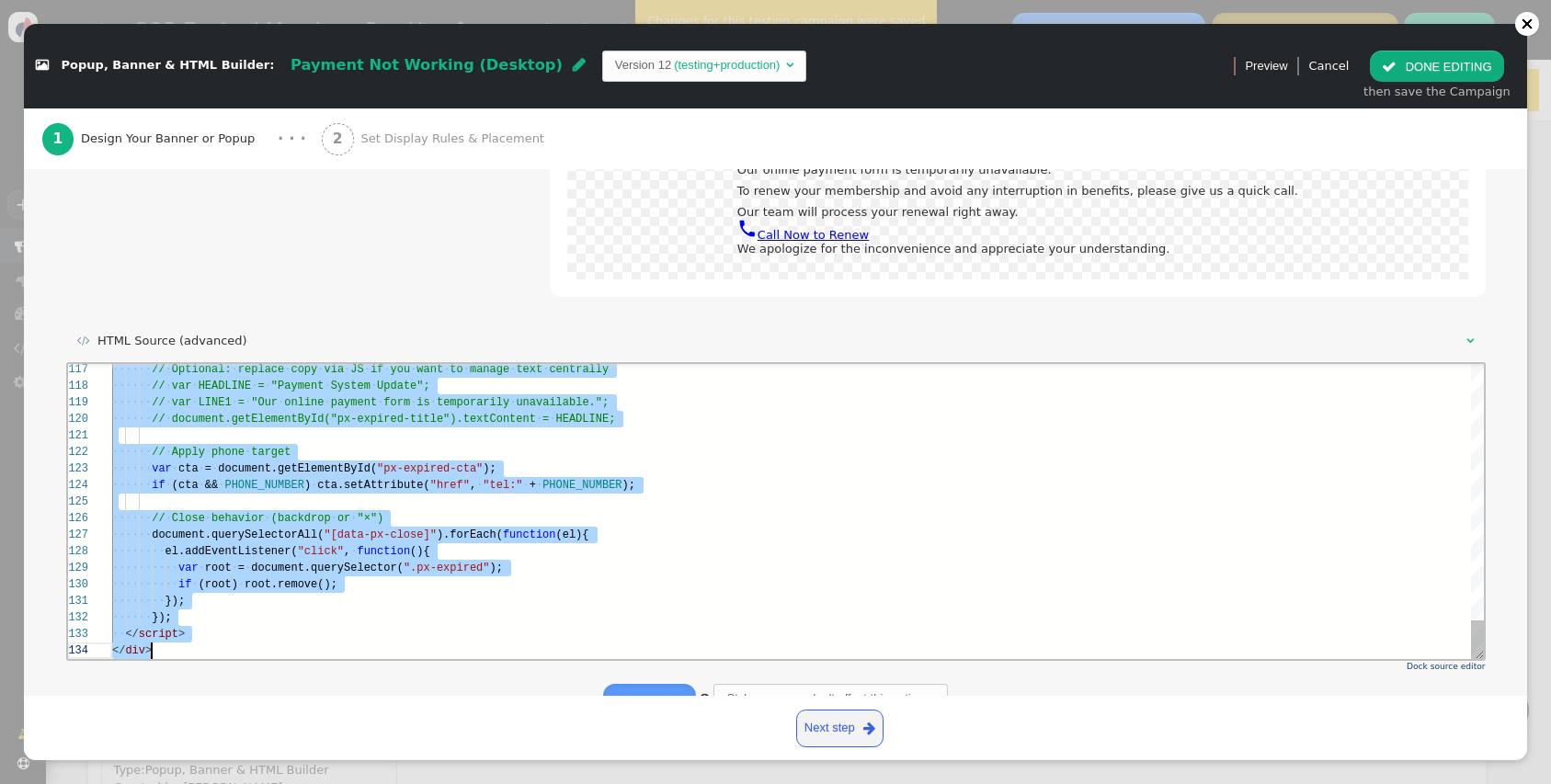
drag, startPoint x: 112, startPoint y: 371, endPoint x: 339, endPoint y: 870, distance: 548.2
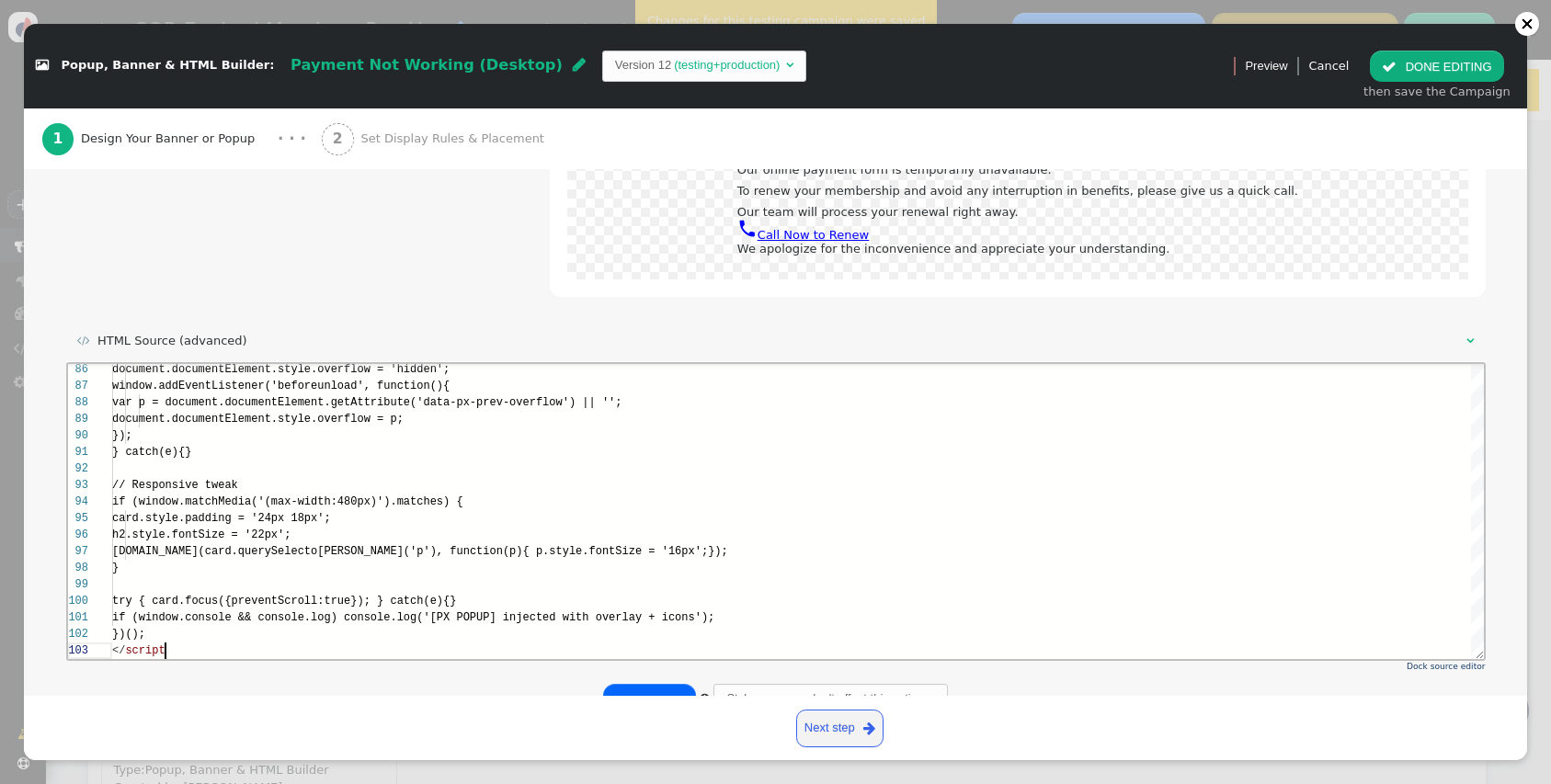
scroll to position [33, 59]
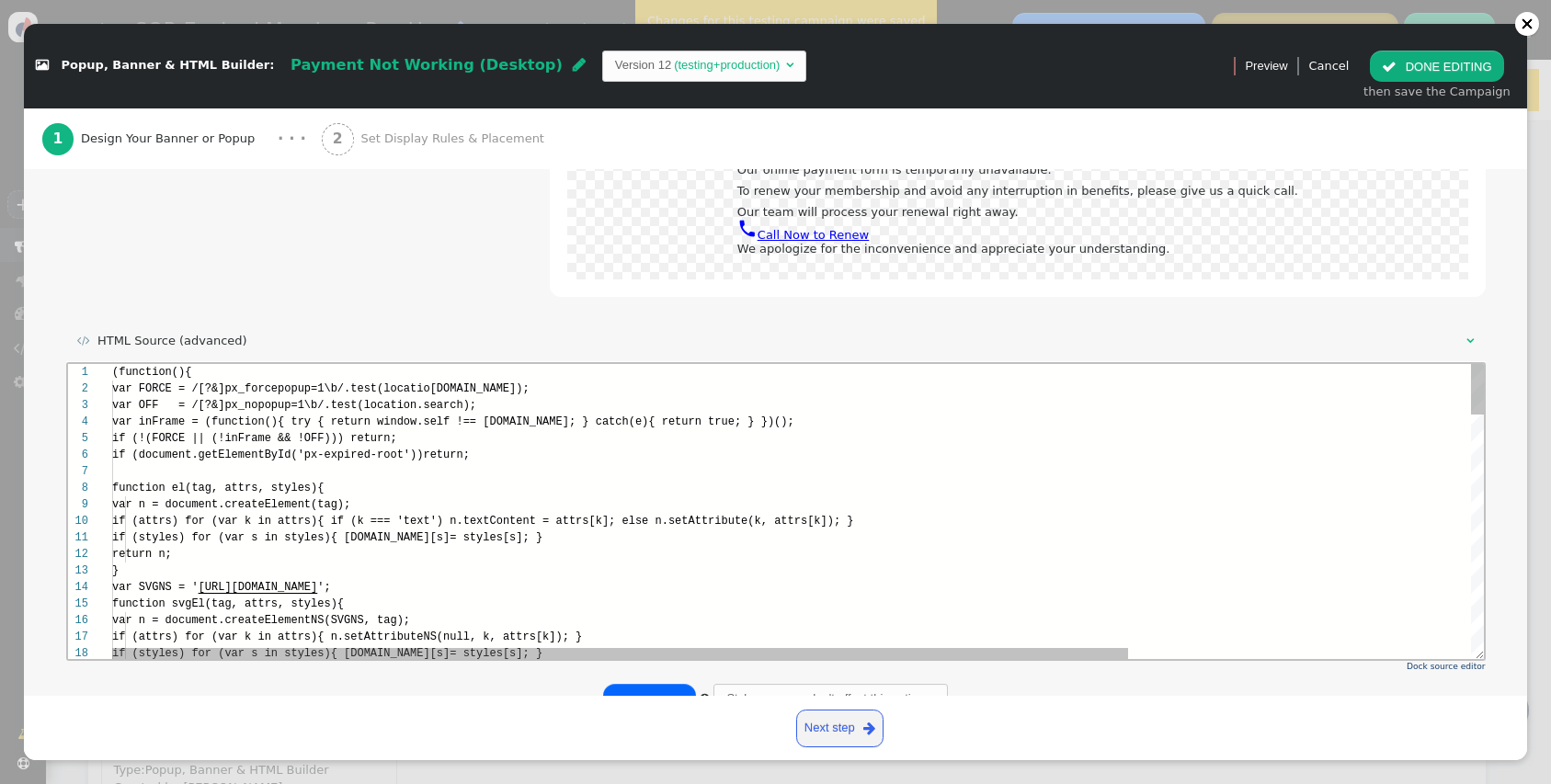
click at [113, 366] on span "(function(){" at bounding box center [151, 372] width 79 height 13
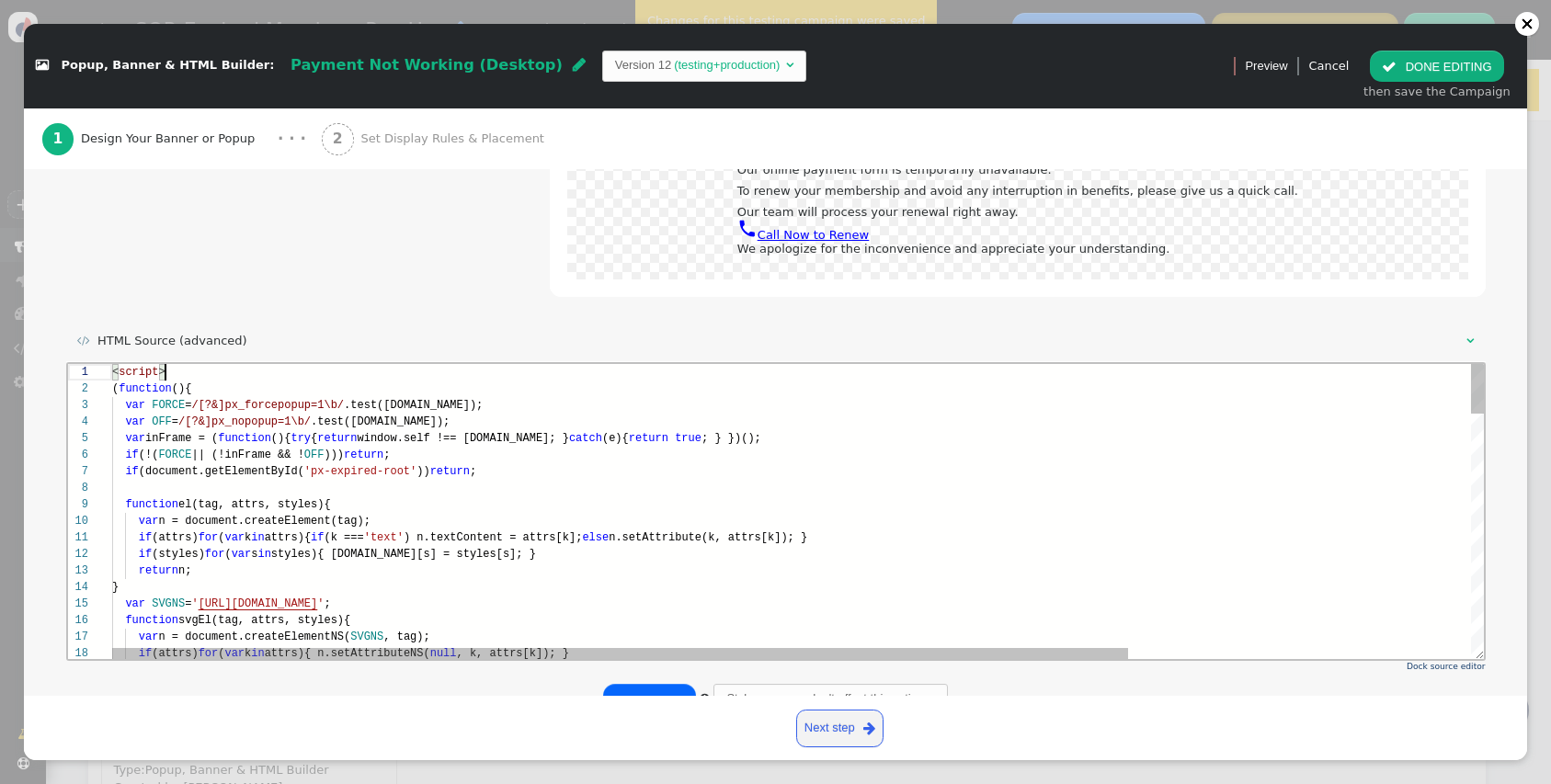
scroll to position [0, 53]
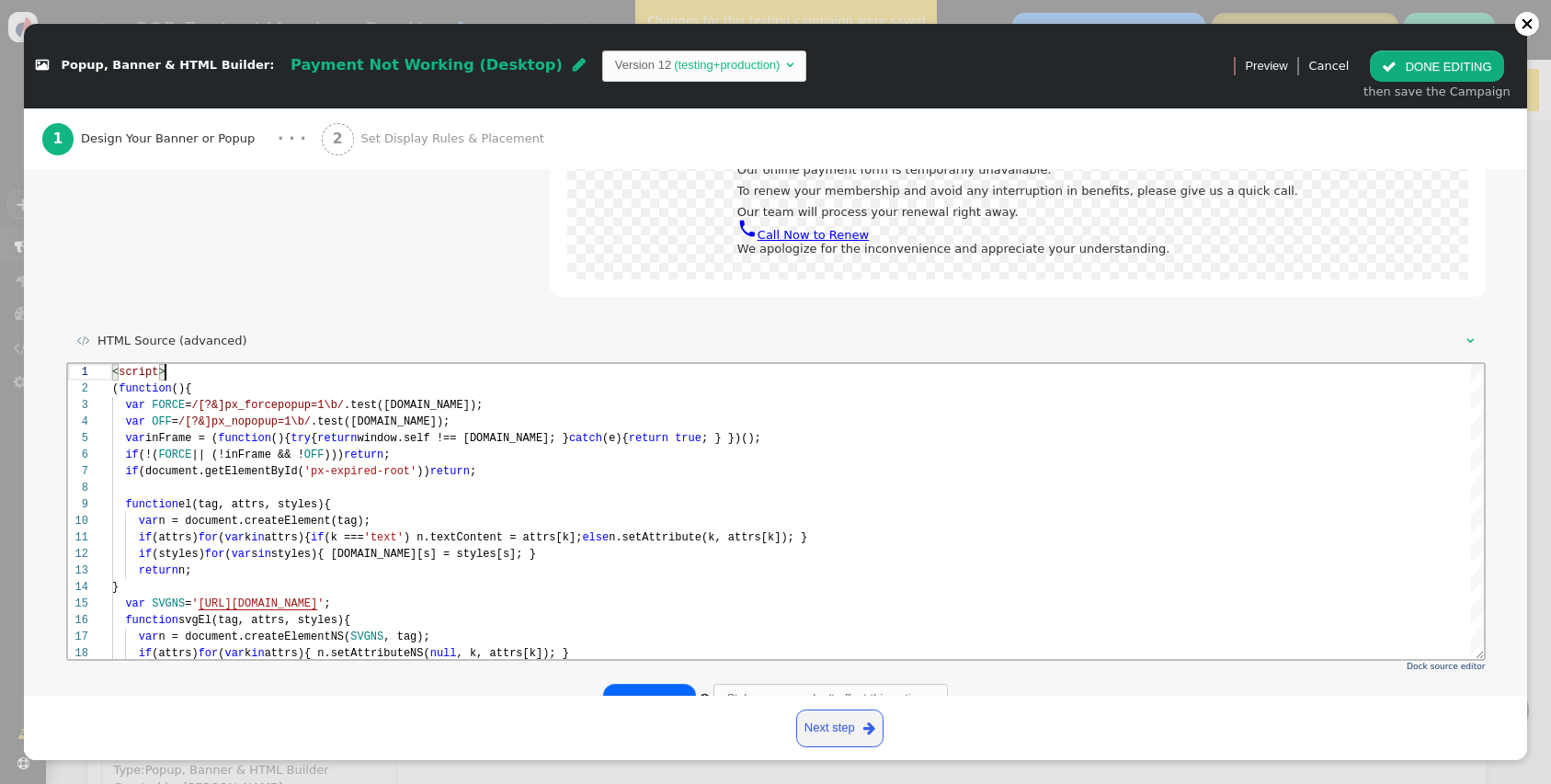
type textarea "<script> (function(){ var FORCE = /[?&]px_forcepopup=1\b/.test(location.search)…"
click at [665, 688] on button "Apply source" at bounding box center [649, 699] width 93 height 31
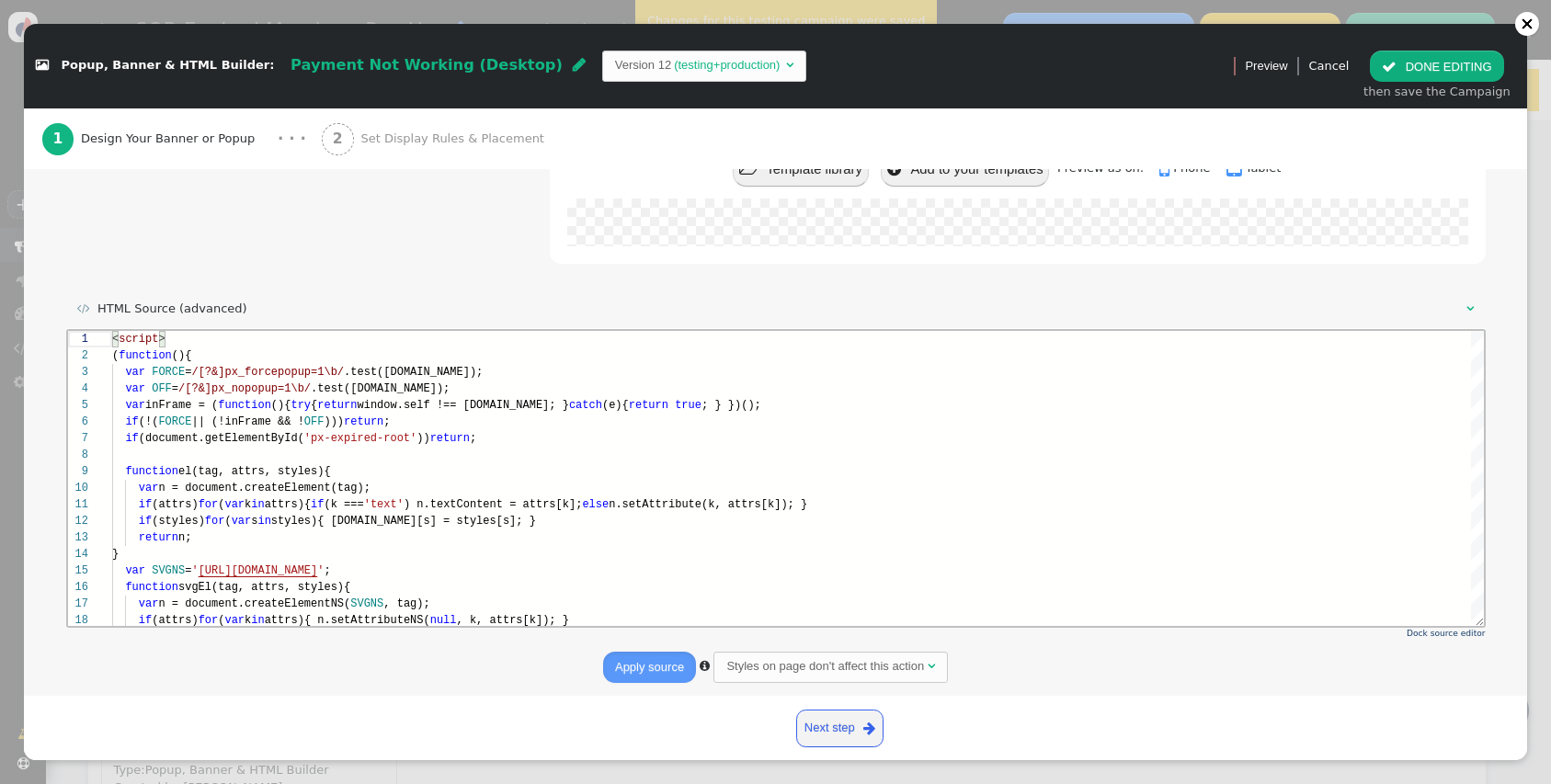
scroll to position [212, 0]
click at [1407, 62] on button " DONE EDITING" at bounding box center [1436, 66] width 133 height 31
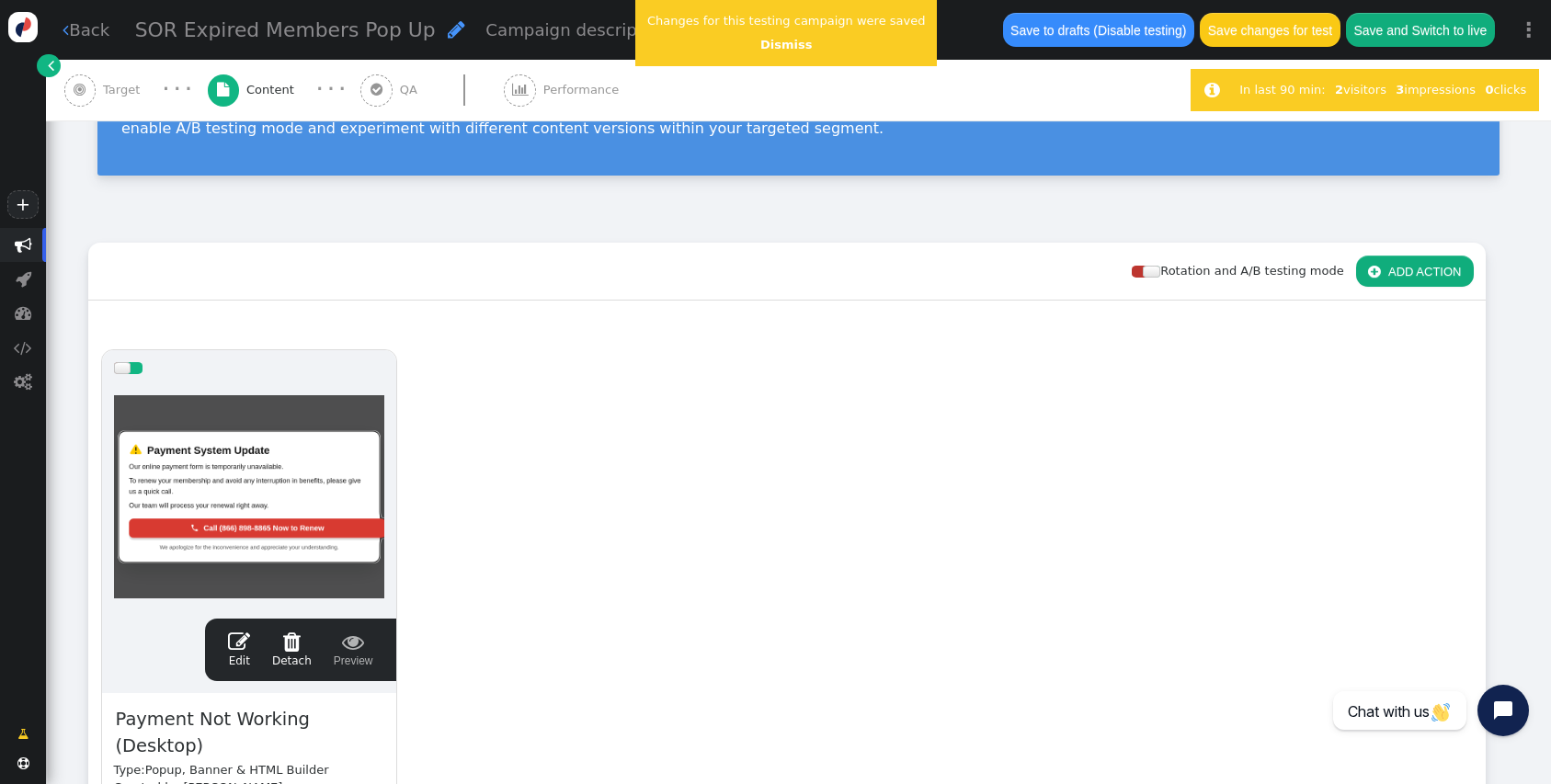
scroll to position [0, 0]
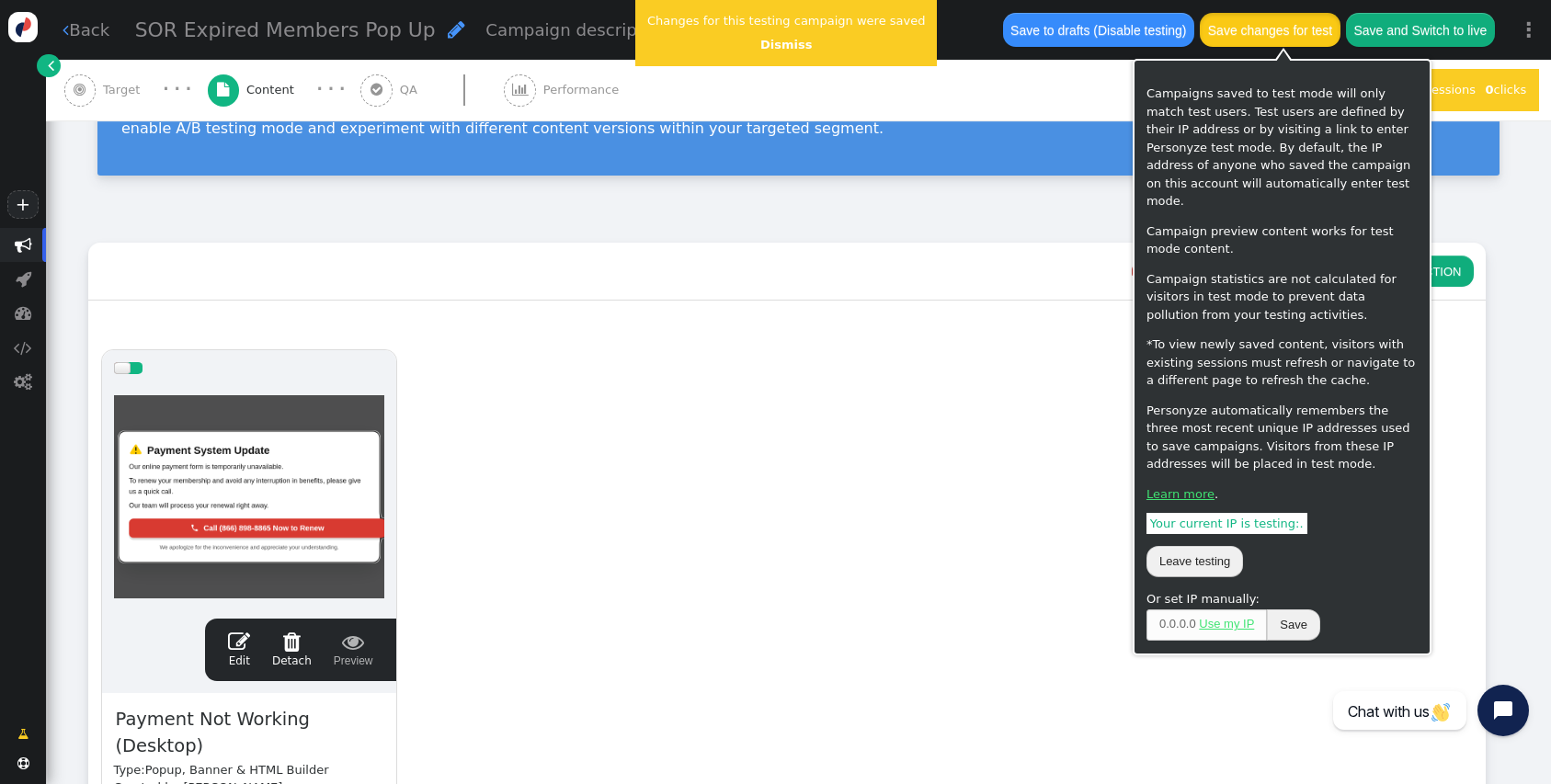
click at [1271, 36] on button "Save changes for test" at bounding box center [1270, 29] width 140 height 33
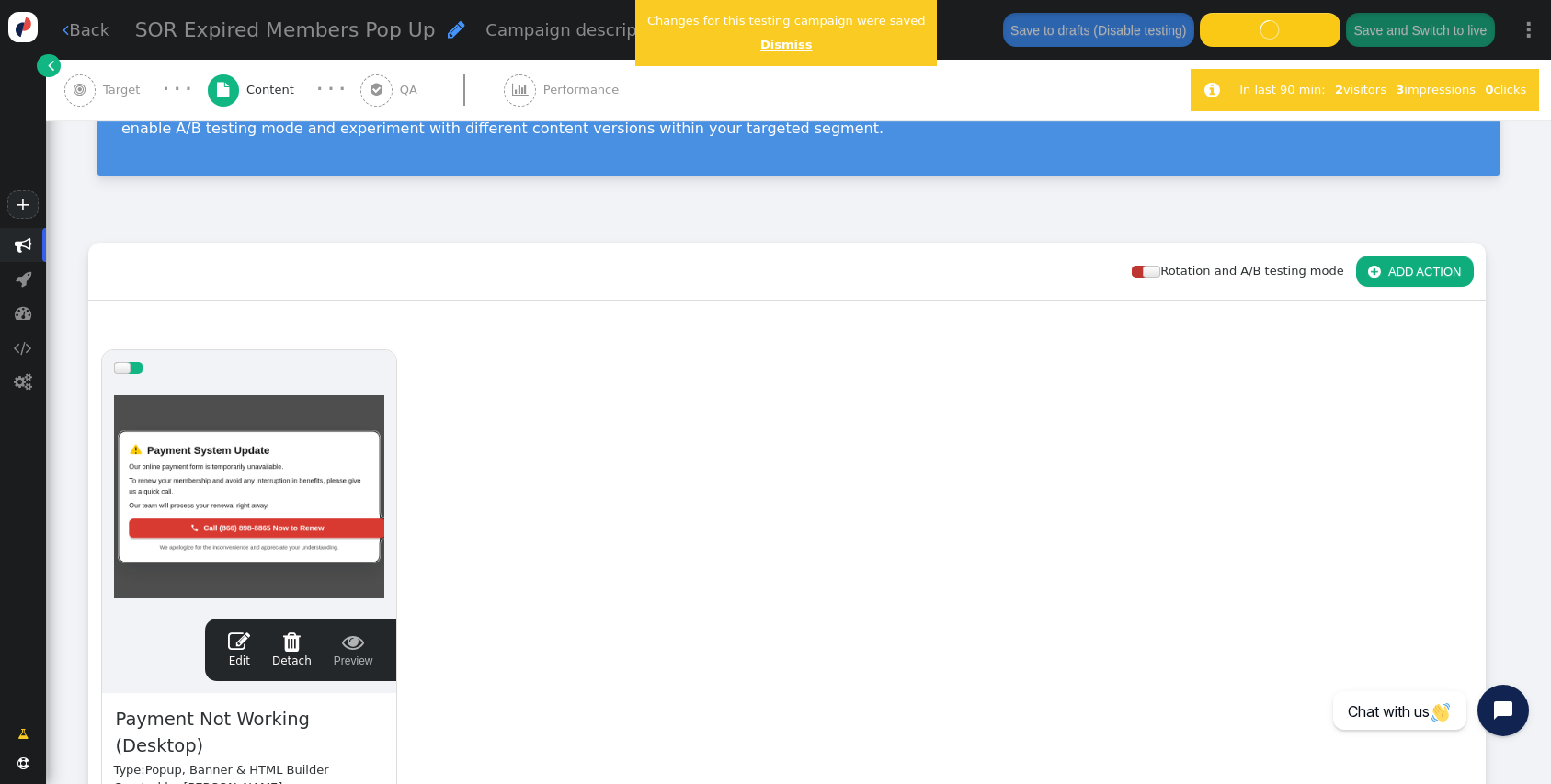
click at [772, 47] on link "Dismiss" at bounding box center [785, 44] width 52 height 14
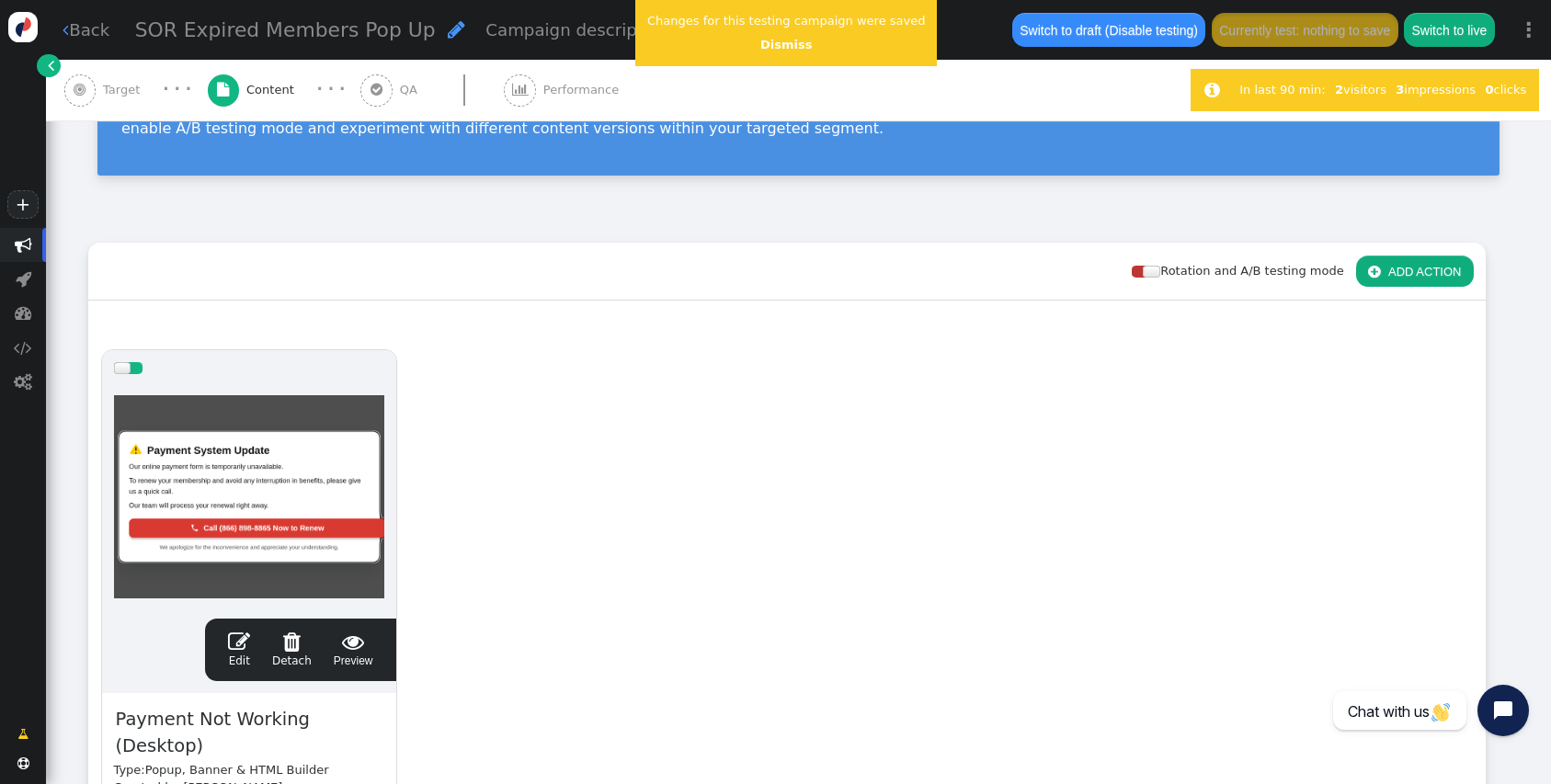
click at [236, 640] on span "" at bounding box center [239, 641] width 22 height 22
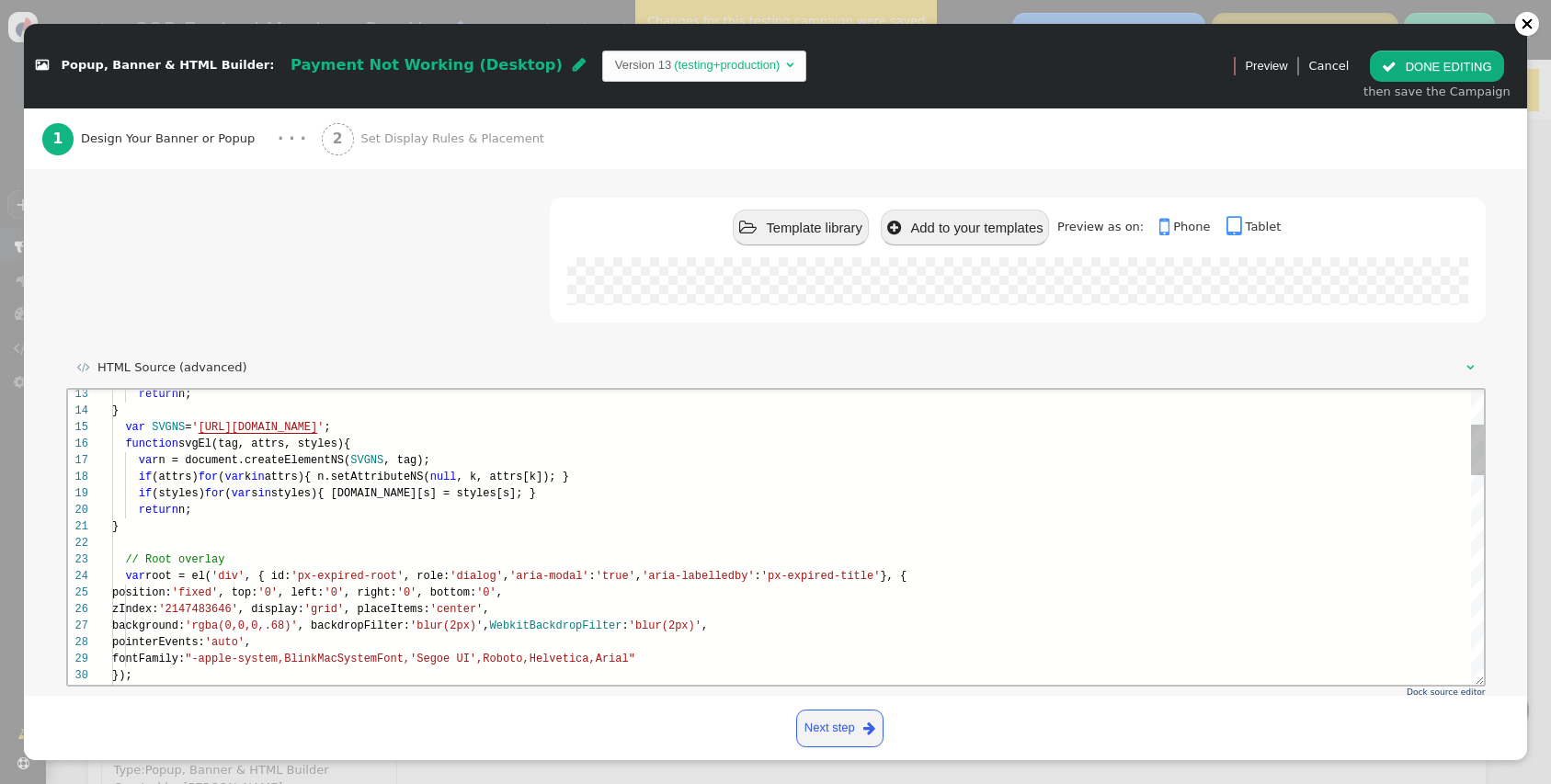
scroll to position [156, 0]
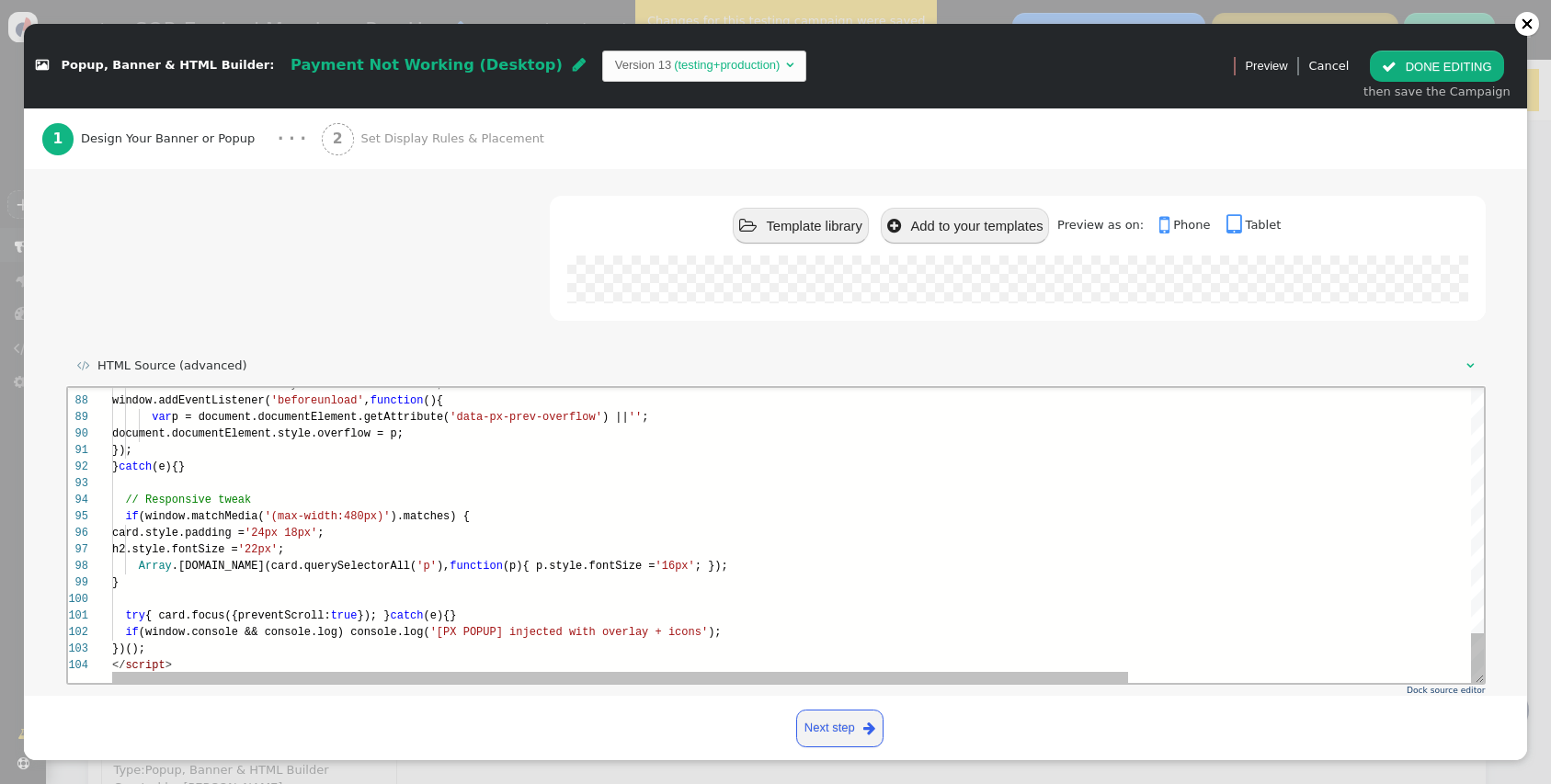
type textarea "}); } catch(e){} // Responsive tweak if (window.matchMedia('(max-width:480px)')…"
click at [415, 567] on span ".prototype.forEach.call(card.querySelectorAll(" at bounding box center [293, 566] width 244 height 13
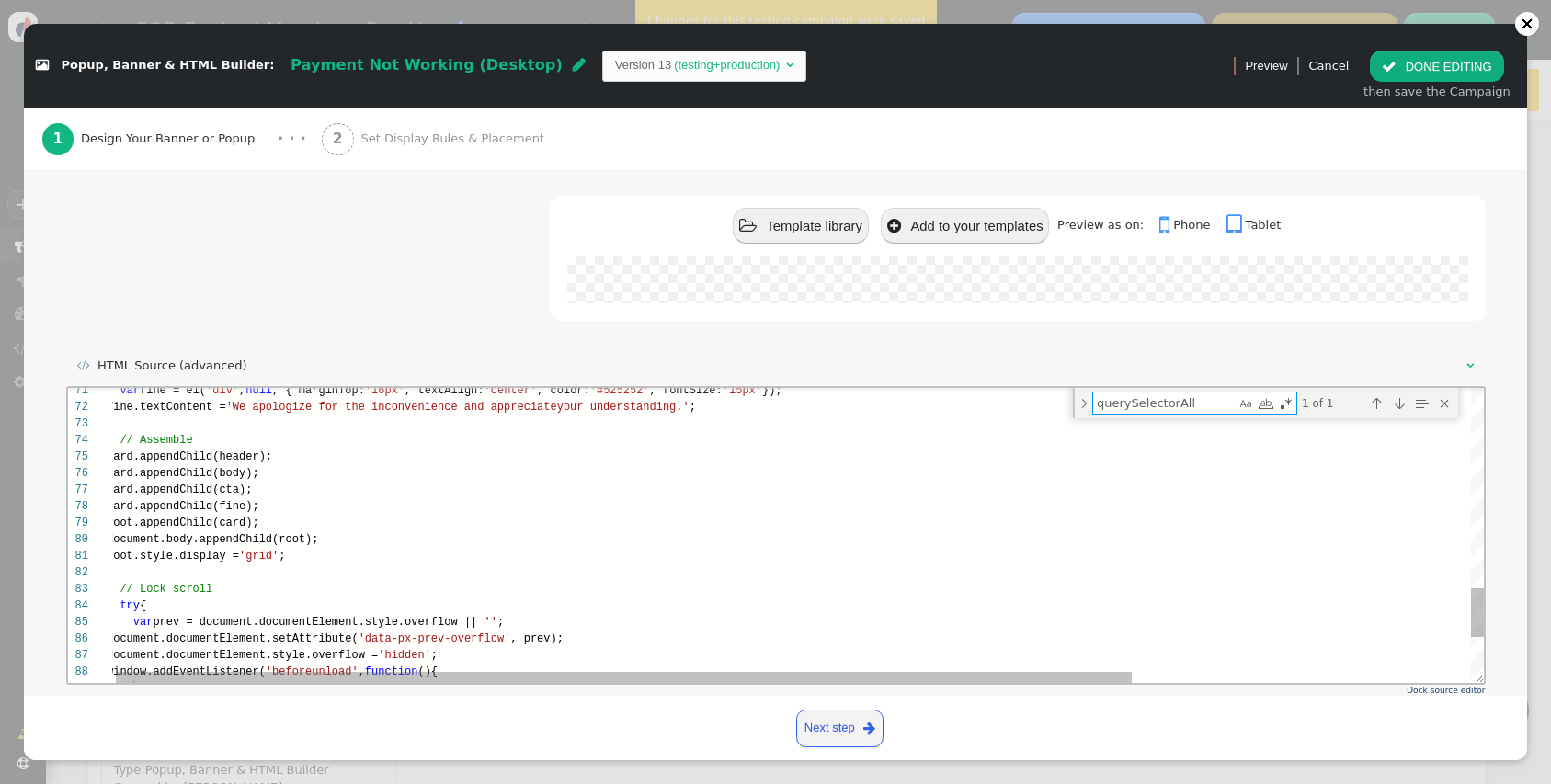
type textarea "c"
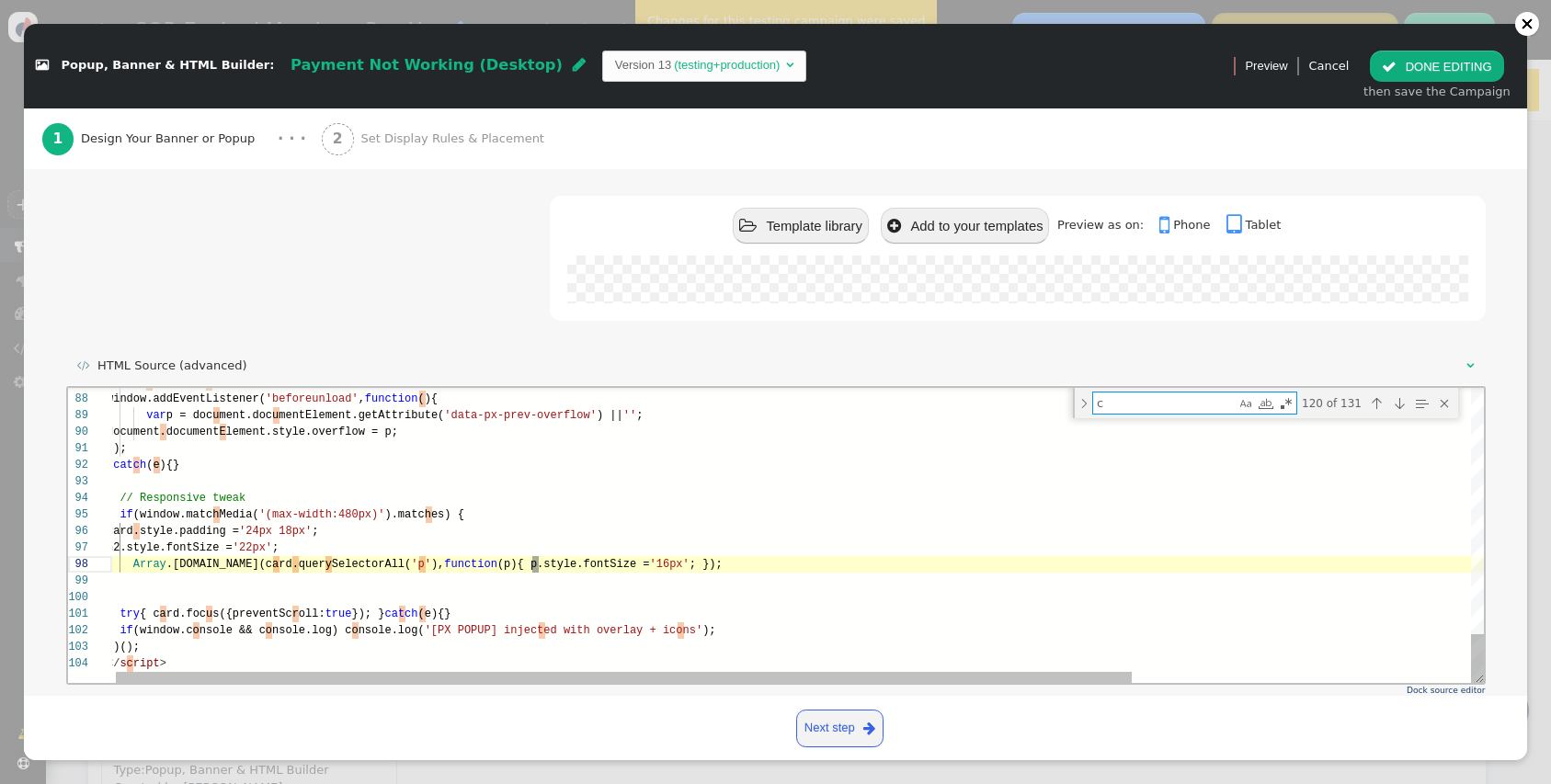
type textarea "try { card.focus({preventScroll:true}); } catch(e){} if (window.console && cons…"
type textarea "ca"
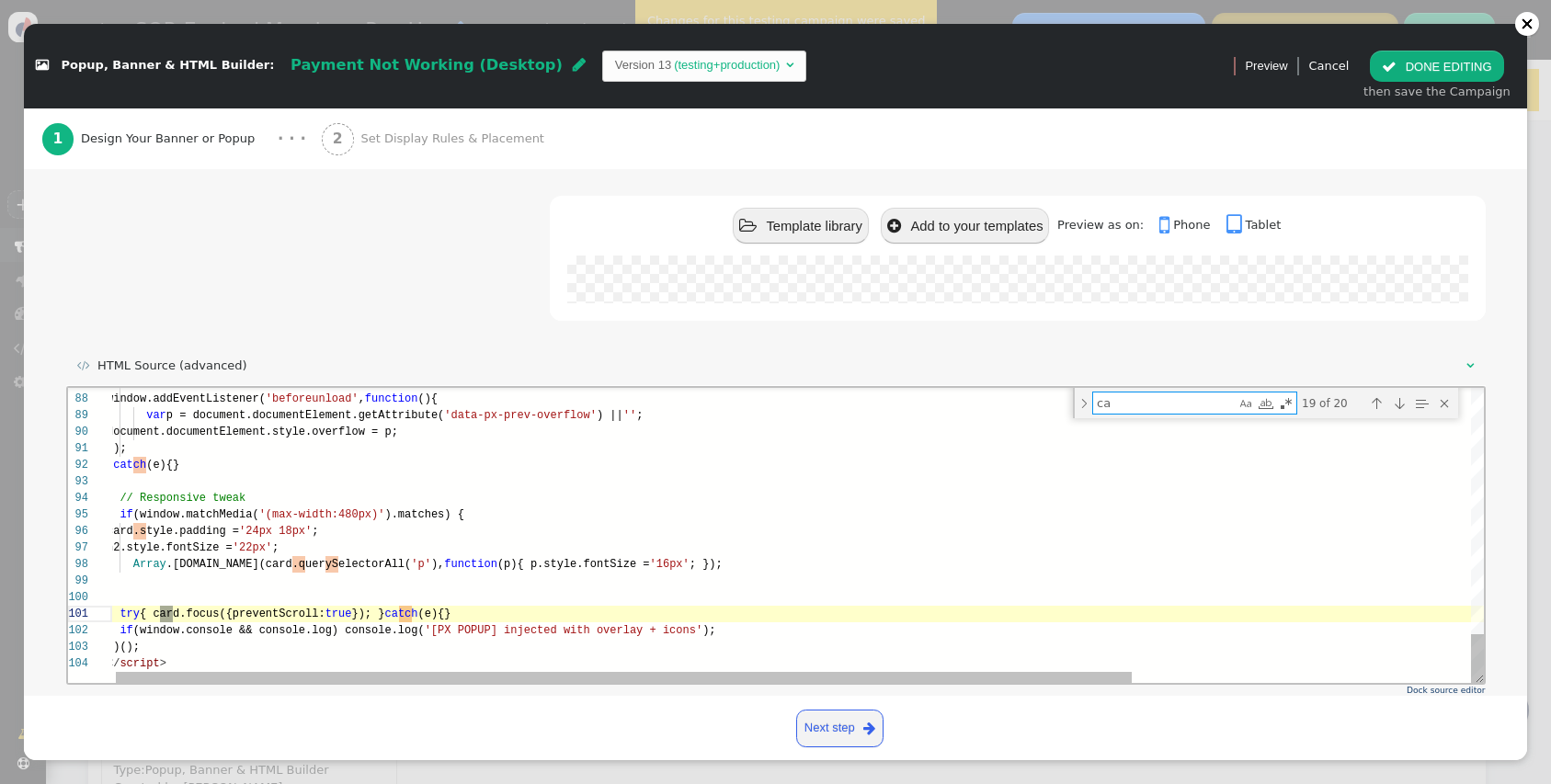
type textarea "// Body var body = el('div', null, { fontSize:'18px', lineHeight:'1.6', margin:…"
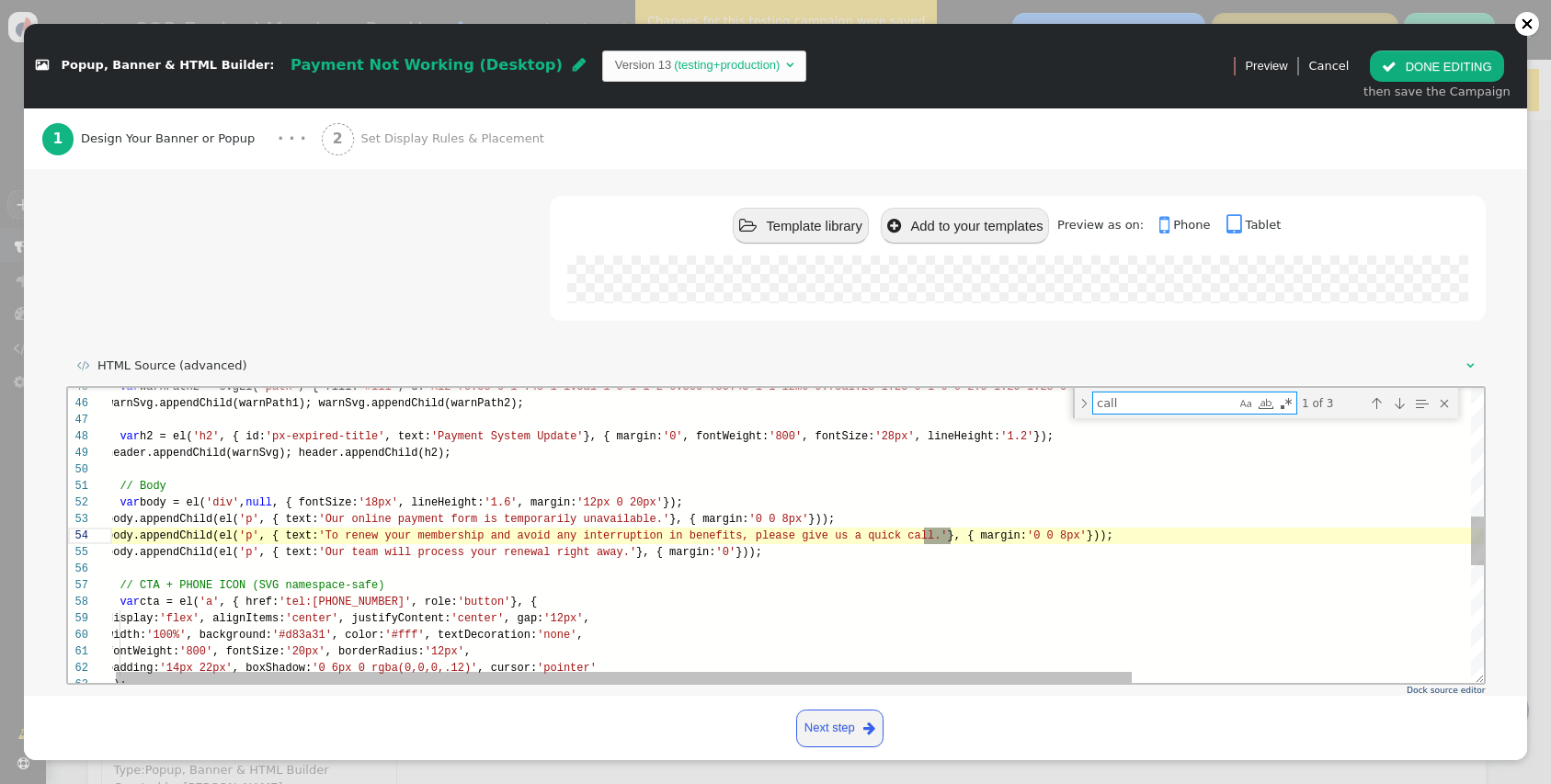
scroll to position [165, 844]
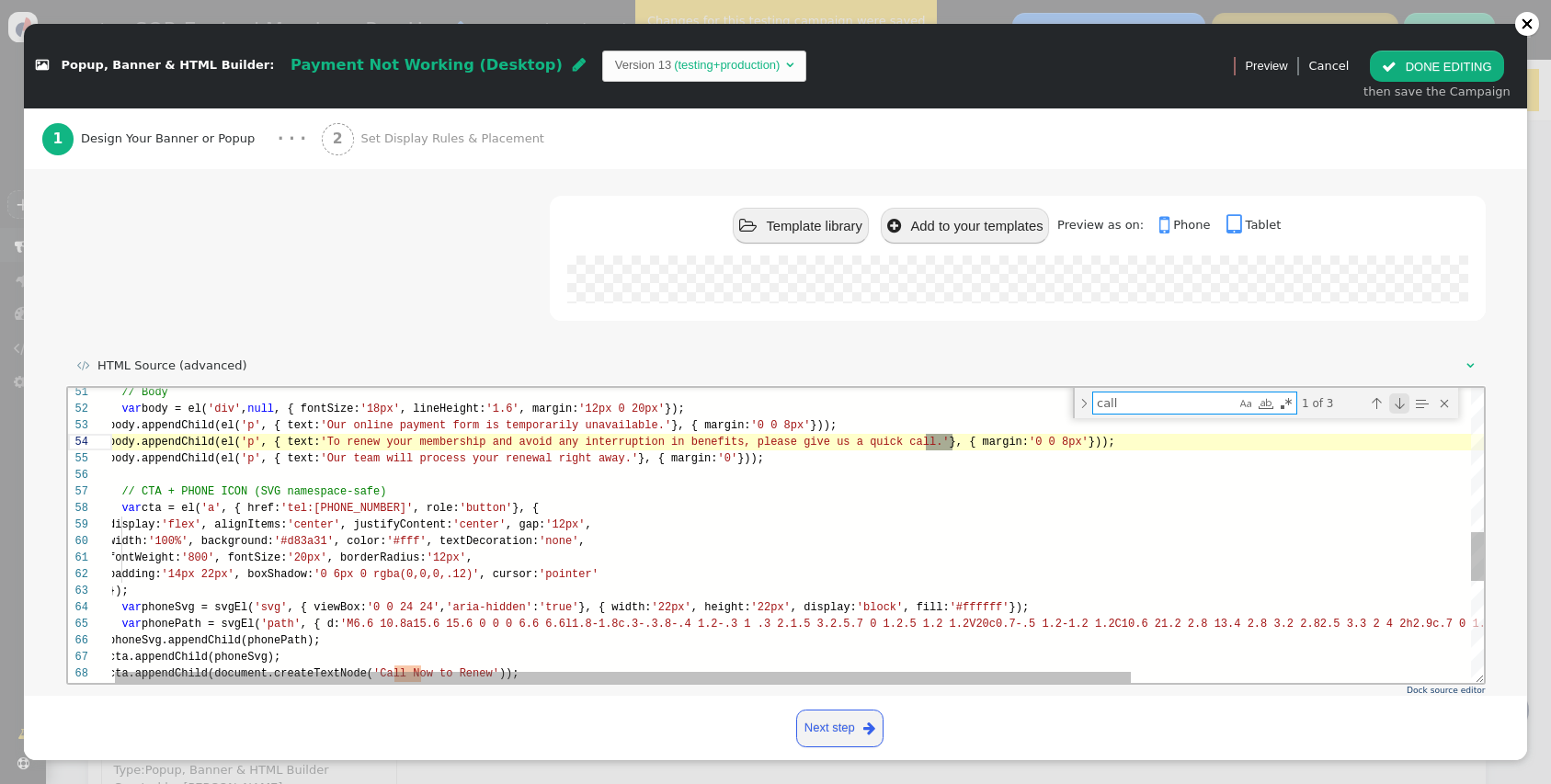
type textarea "call"
click at [1401, 404] on div "Next Match (Enter)" at bounding box center [1398, 403] width 20 height 20
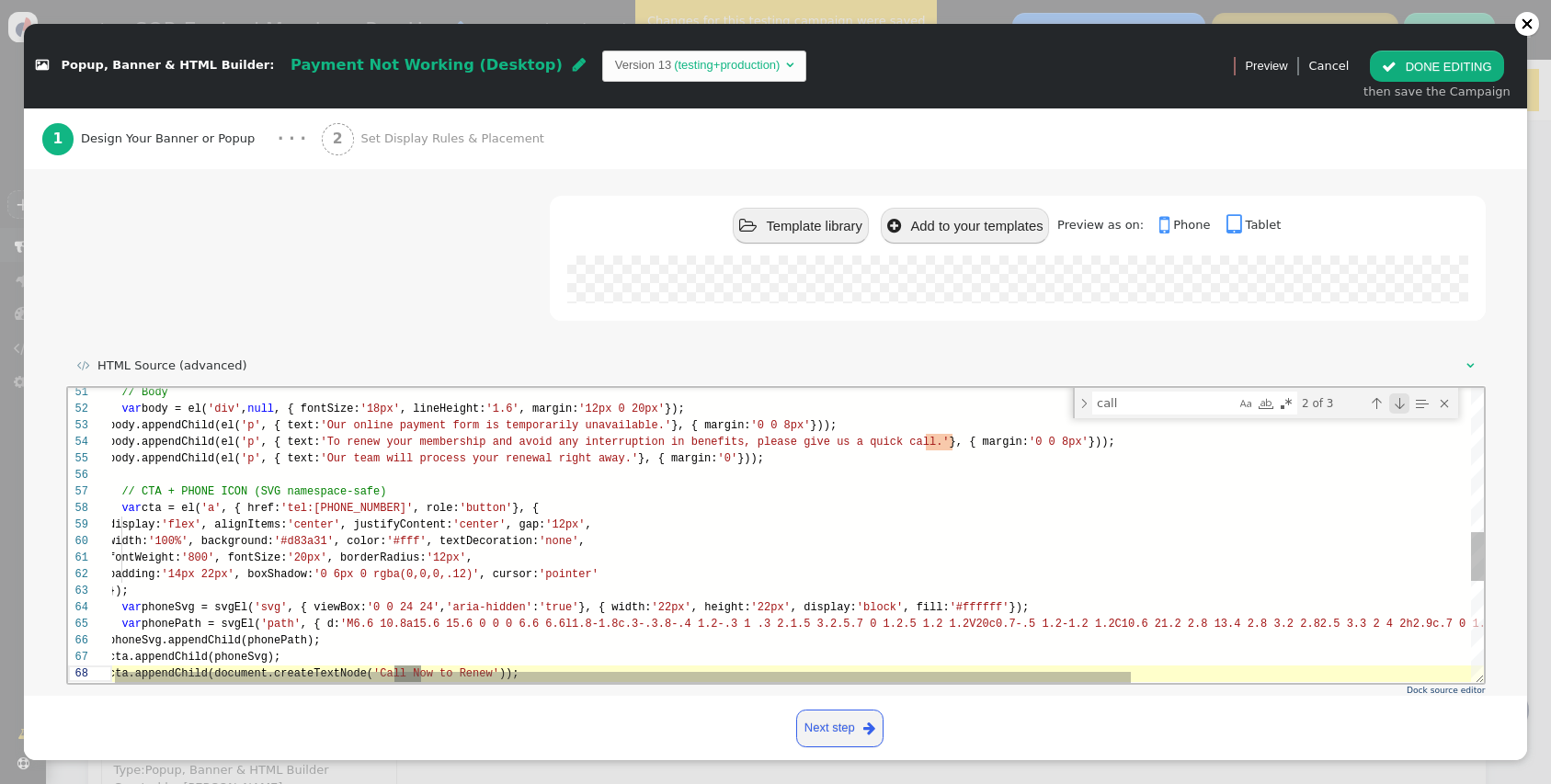
scroll to position [116, 312]
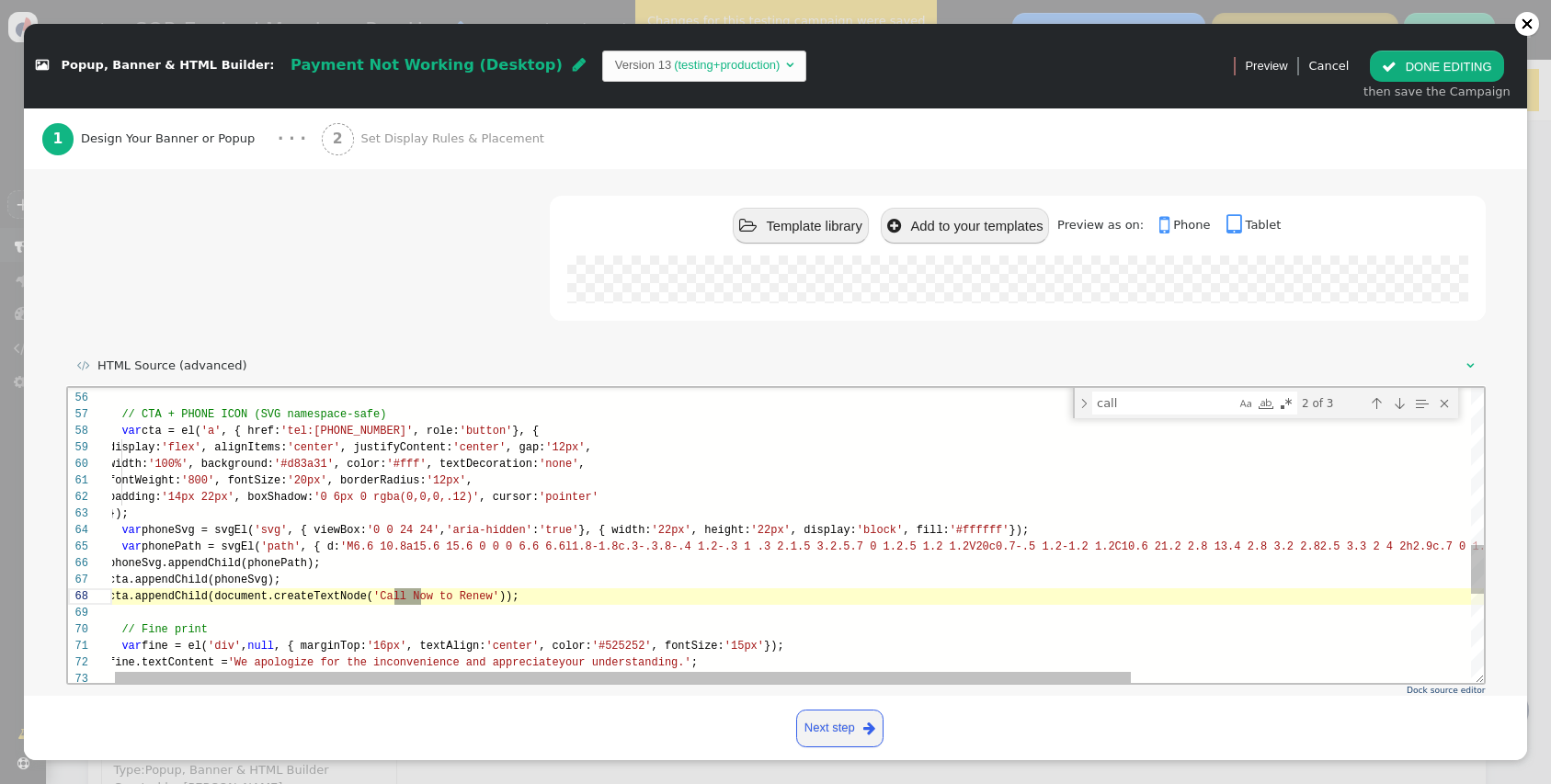
click at [357, 432] on span "'tel:8668988865'" at bounding box center [346, 431] width 132 height 13
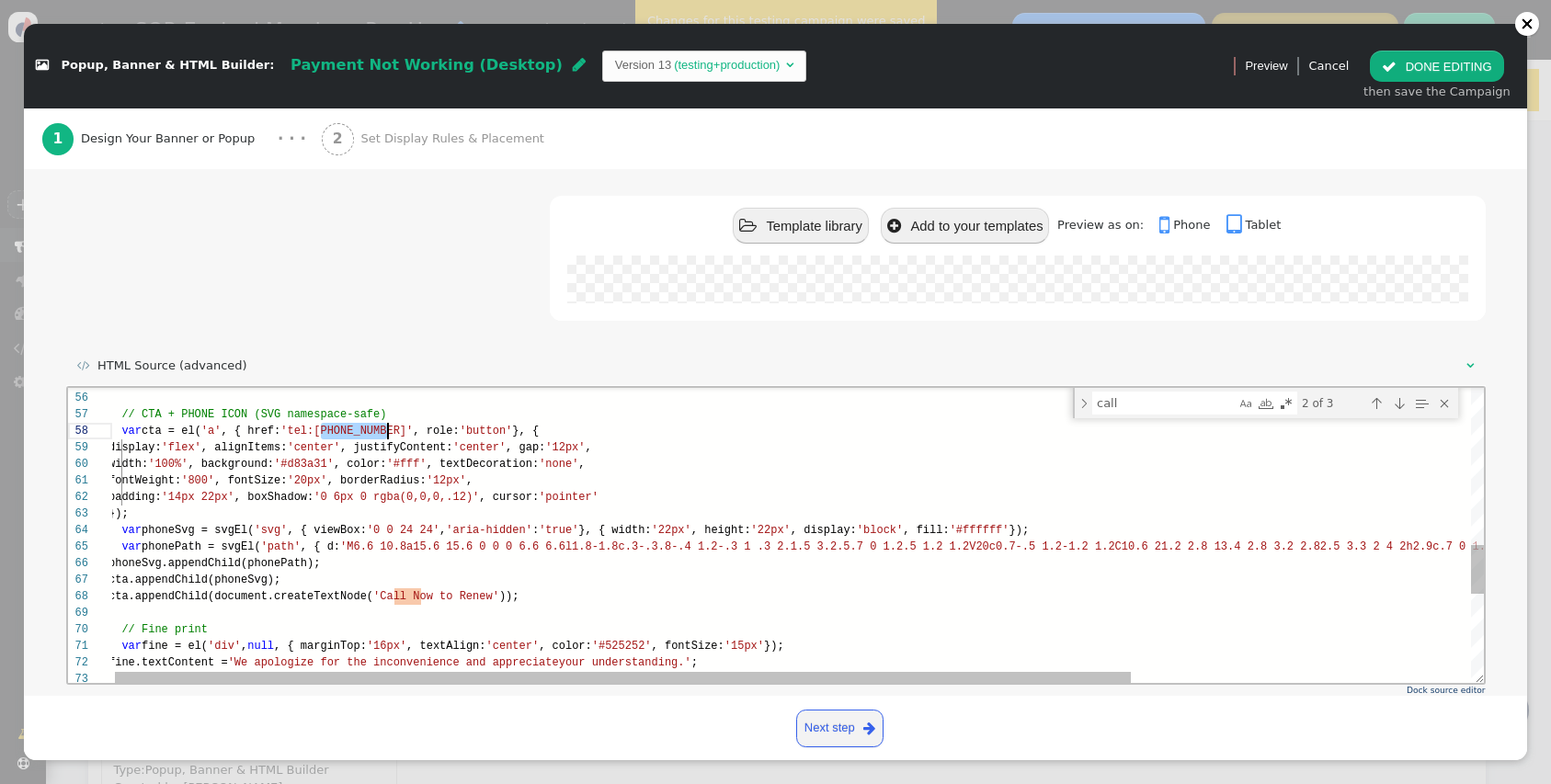
scroll to position [99, 279]
click at [429, 597] on span "'Call Now to Renew'" at bounding box center [434, 596] width 126 height 13
paste textarea "x:'0 0 24 24', 'aria-hidden':'true' }, { width:'22px', height:'22px', display:'…"
click at [445, 593] on span "'Call 8668988865 Now to Renew'" at bounding box center [511, 596] width 278 height 13
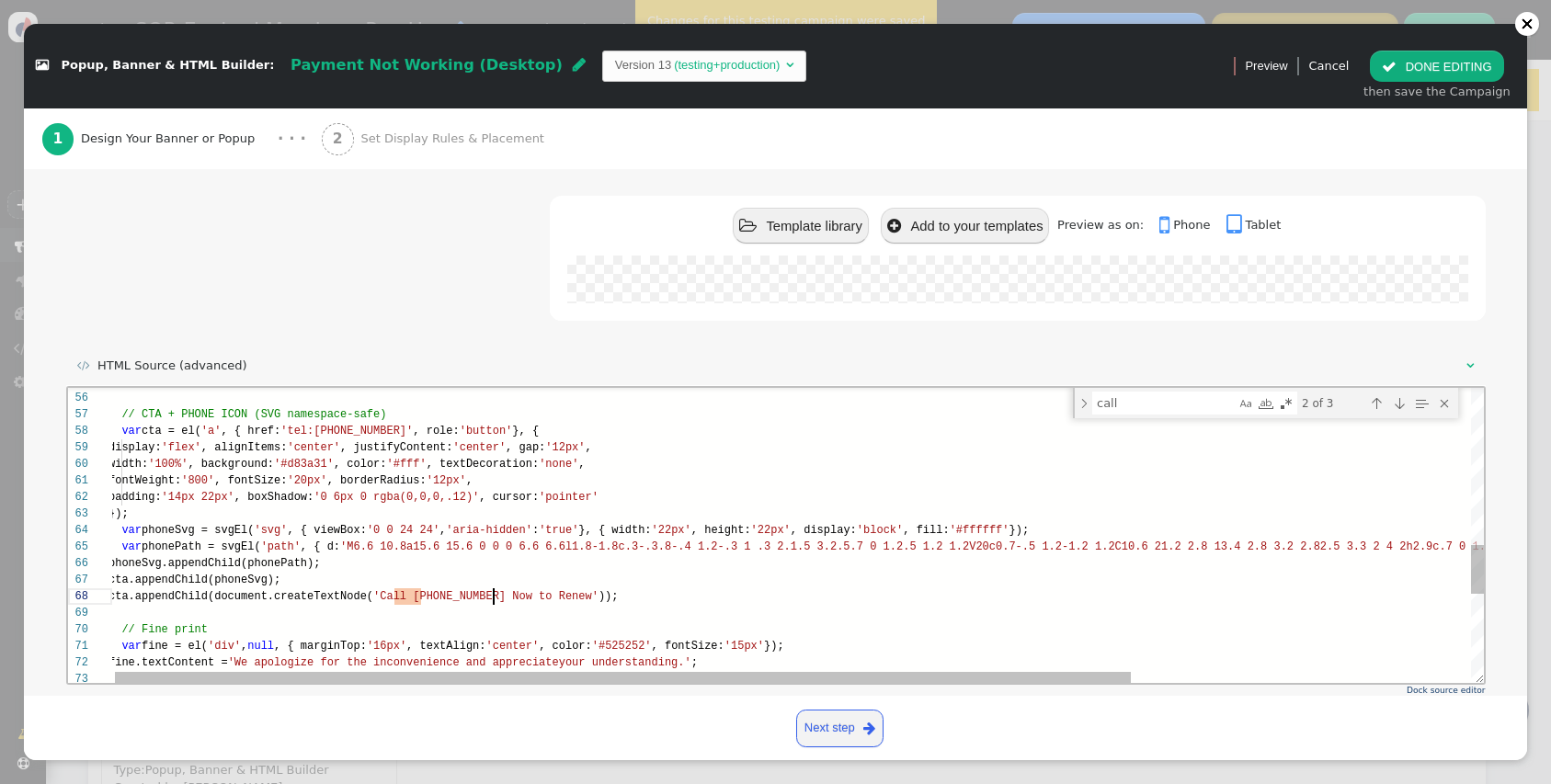
scroll to position [66, 385]
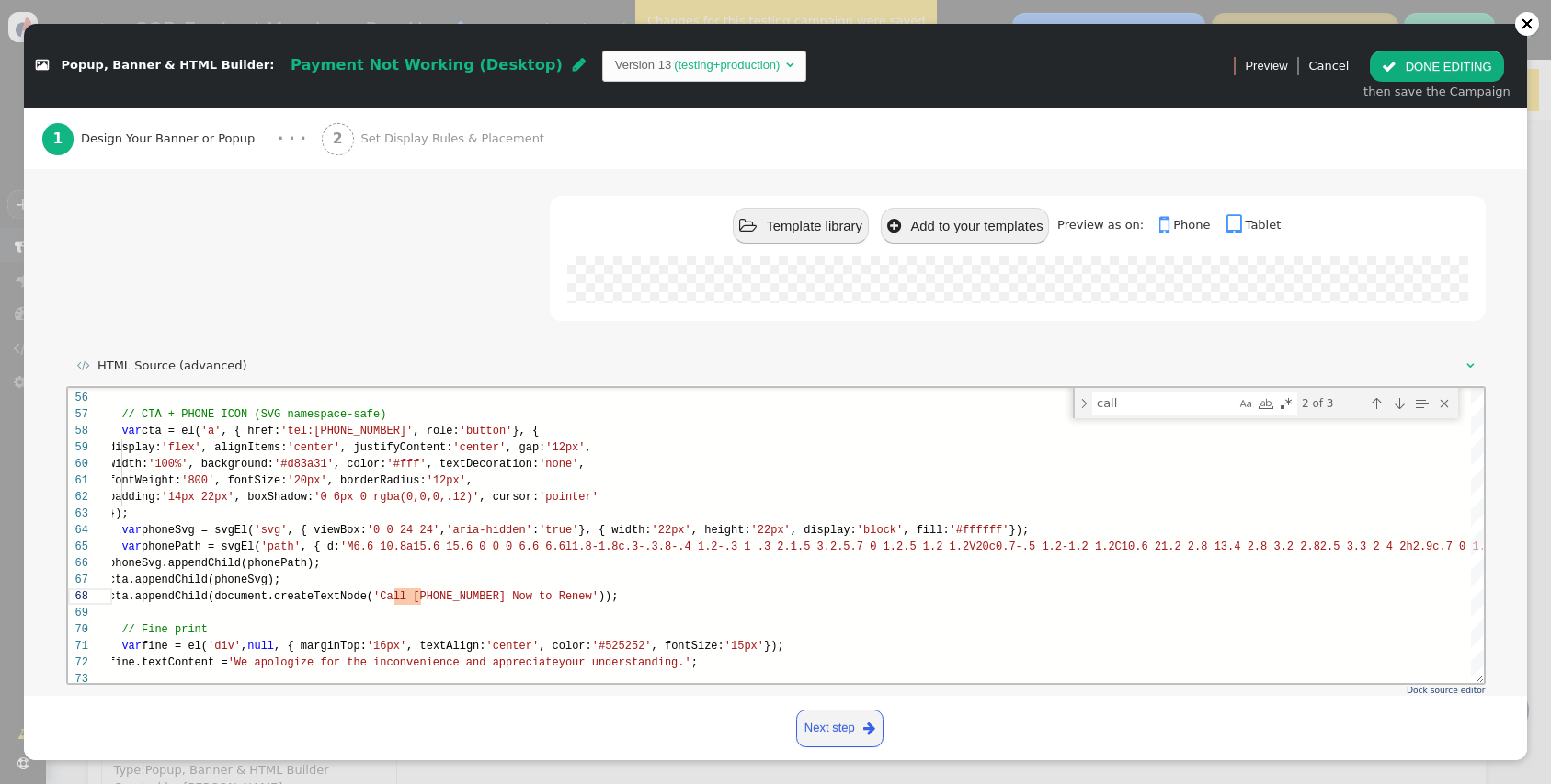
click at [382, 335] on div " Template library  Add to your templates Preview as on:  Phone  Tablet" at bounding box center [776, 270] width 1420 height 149
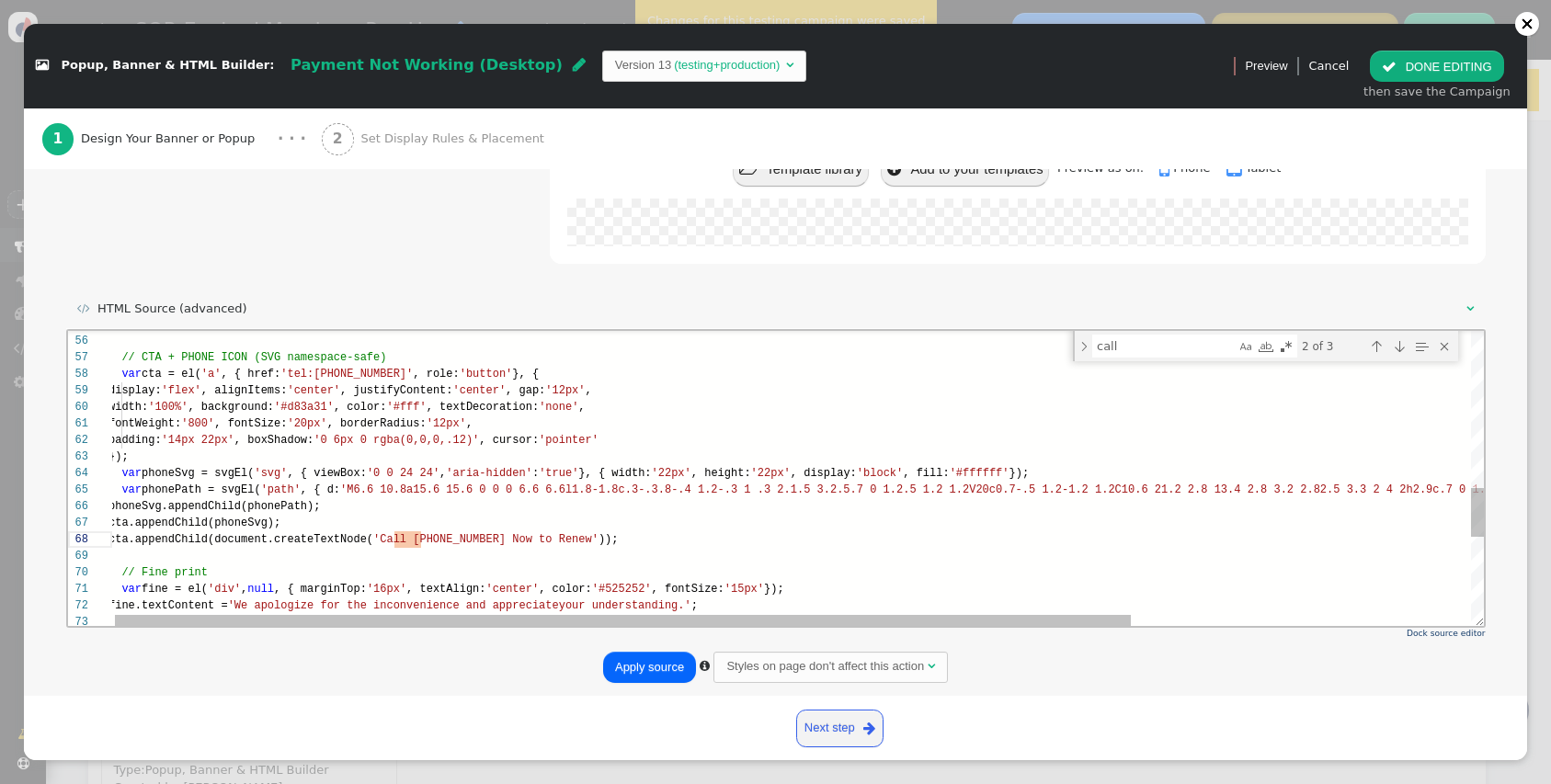
click at [351, 478] on span ", { viewBox:" at bounding box center [326, 474] width 79 height 13
paste textarea "warnPath2"
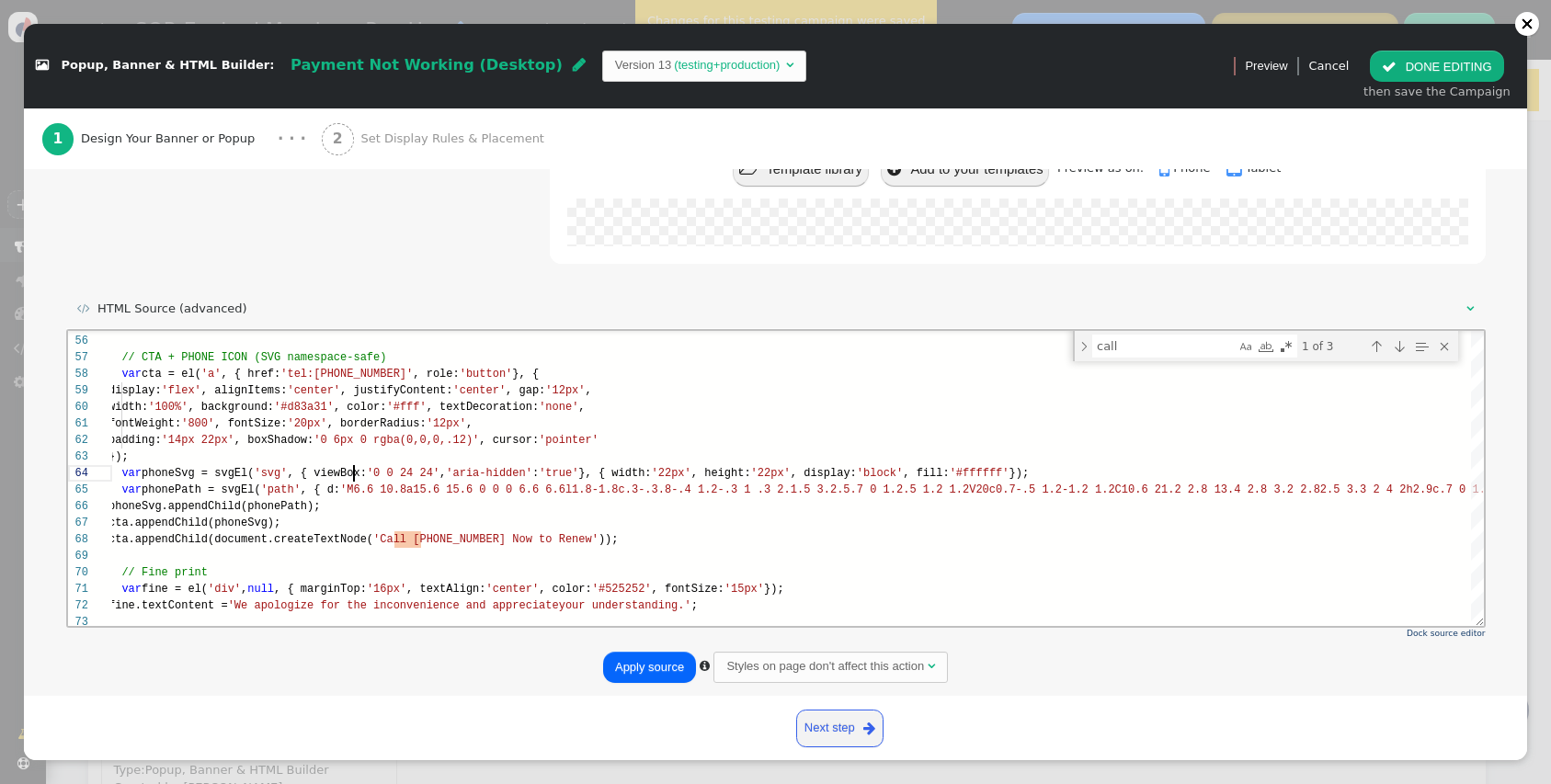
click at [1157, 353] on textarea "call" at bounding box center [1163, 345] width 143 height 21
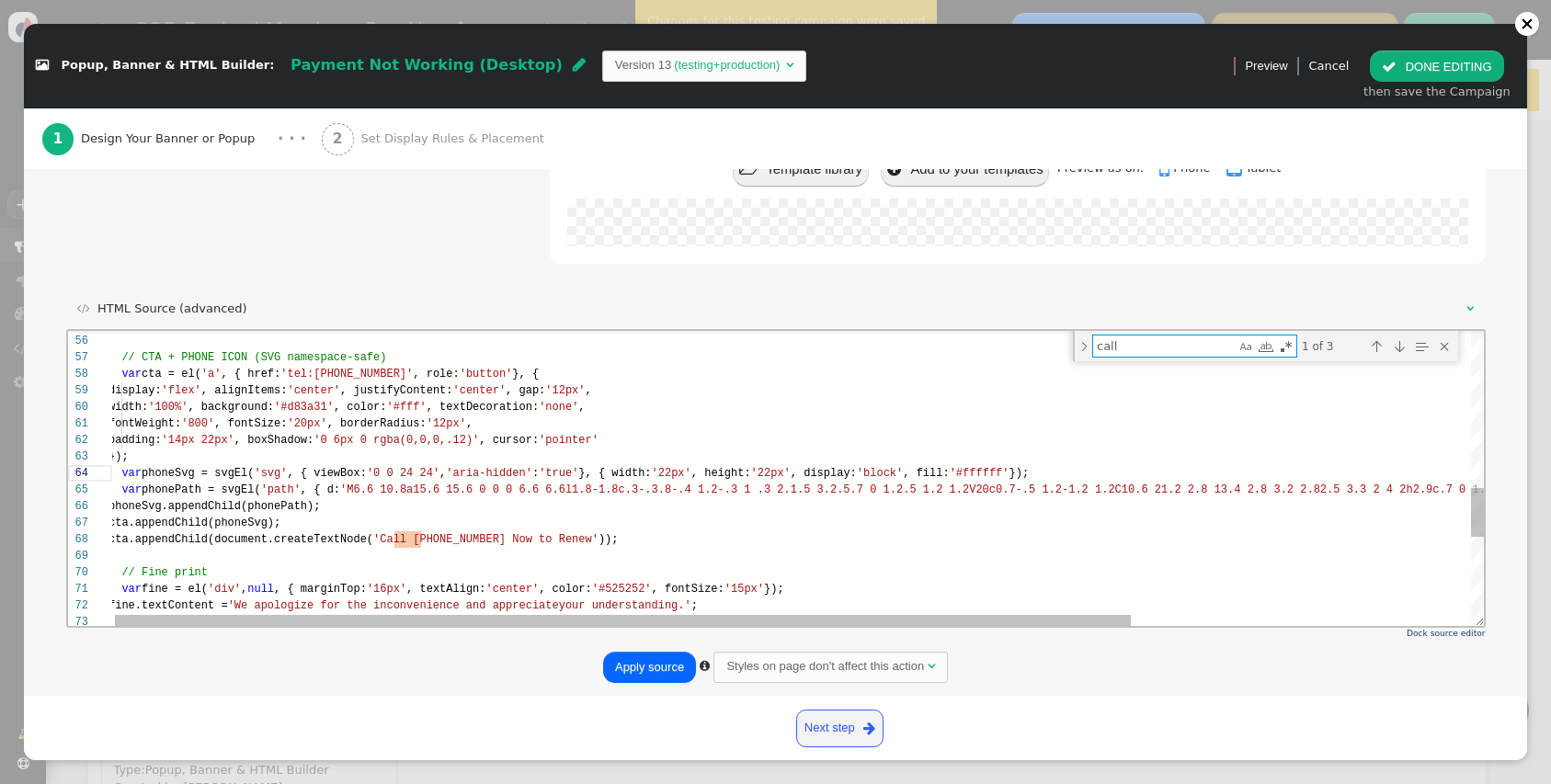
click at [1157, 353] on textarea "call" at bounding box center [1163, 345] width 143 height 21
paste textarea "warnPath2"
type textarea "// WARNING ICON (SVG namespace-safe) var warnSvg = svgEl('svg', { viewBox:'0 0 …"
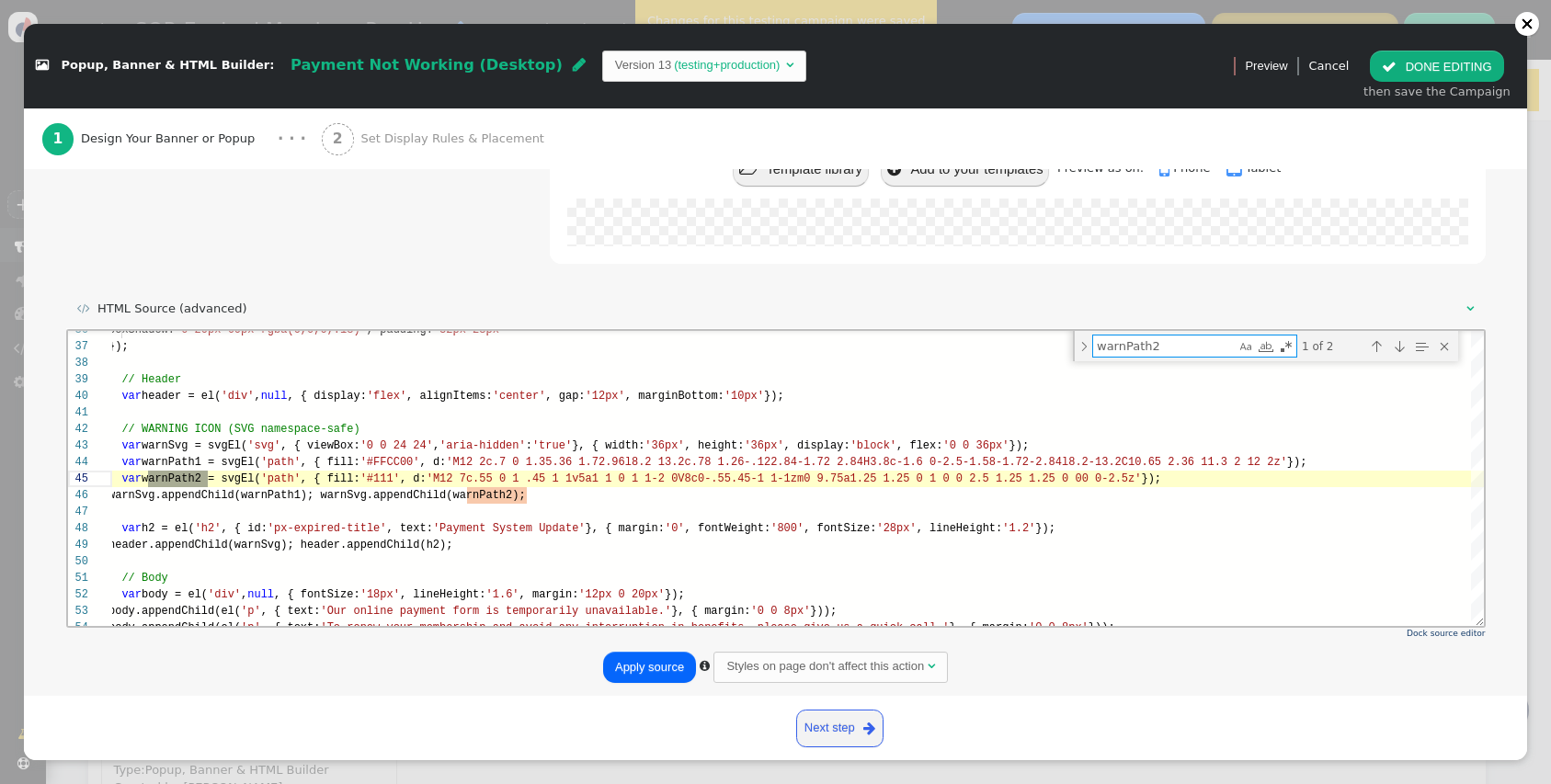
type textarea "warnPath2"
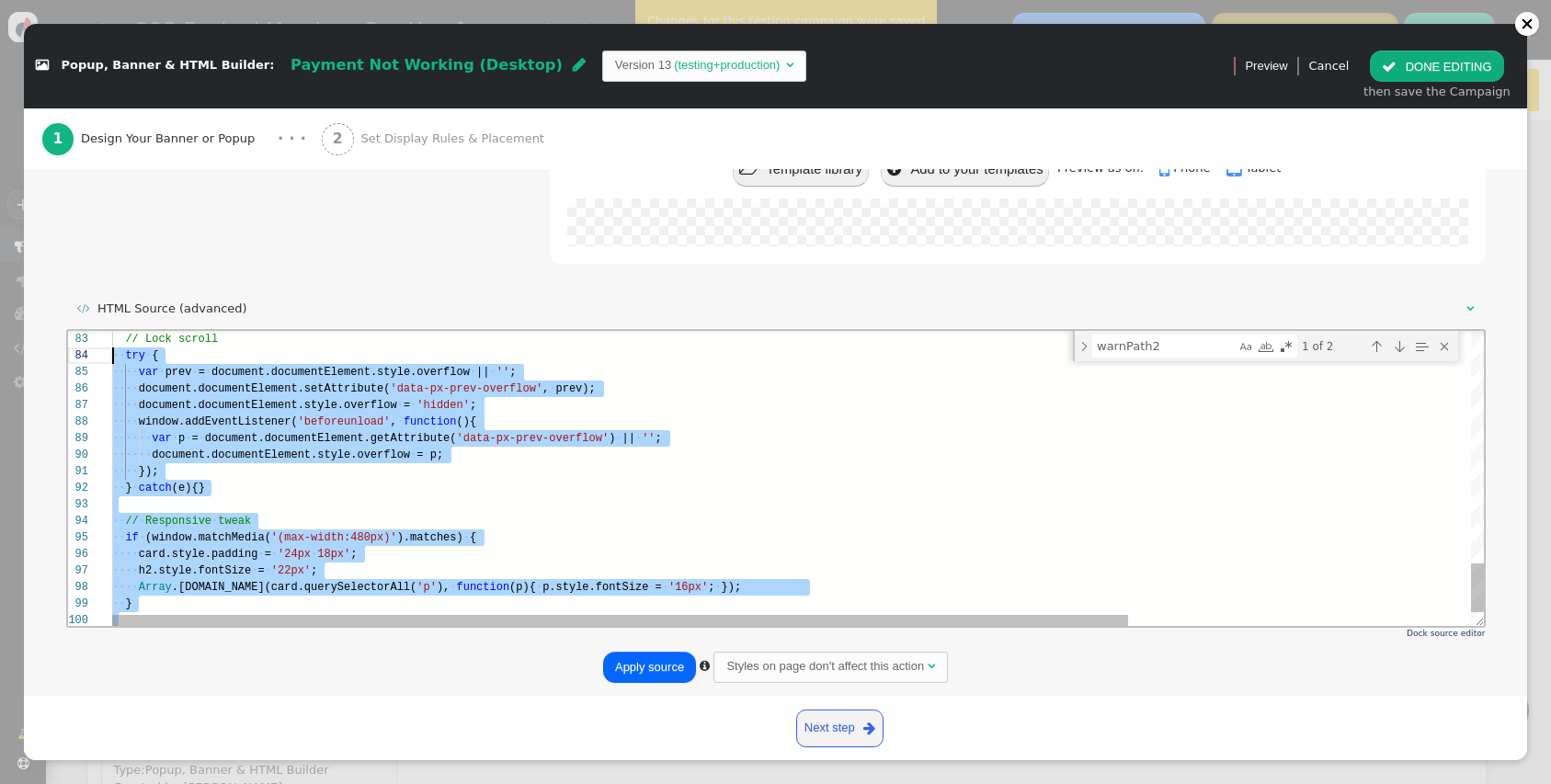
scroll to position [0, 0]
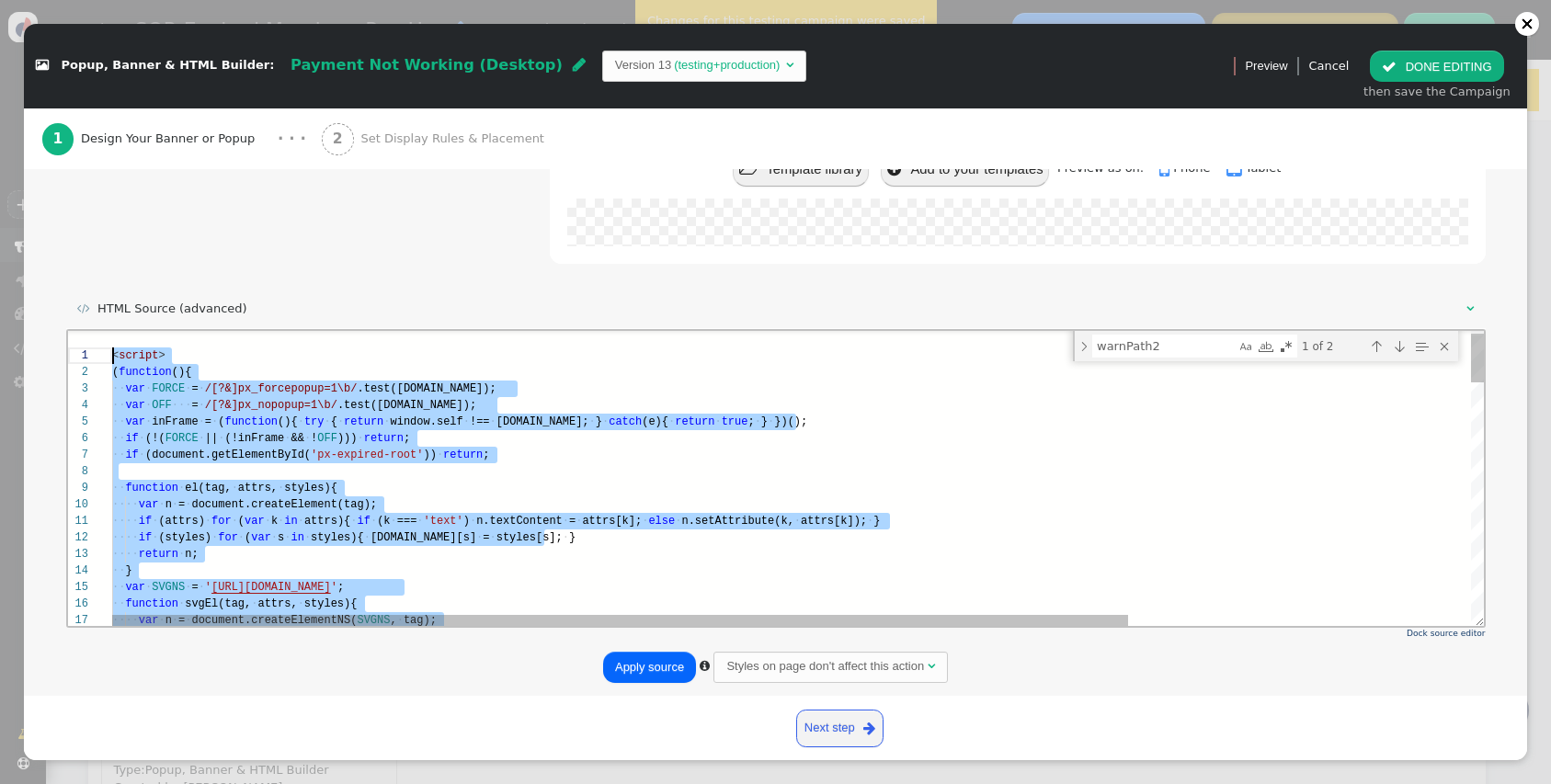
drag, startPoint x: 195, startPoint y: 605, endPoint x: -8, endPoint y: -10, distance: 647.6
paste textarea "card.style.padding = '24px 18px'; h2.style.fontSize = '22px'; Array.prototype.f…"
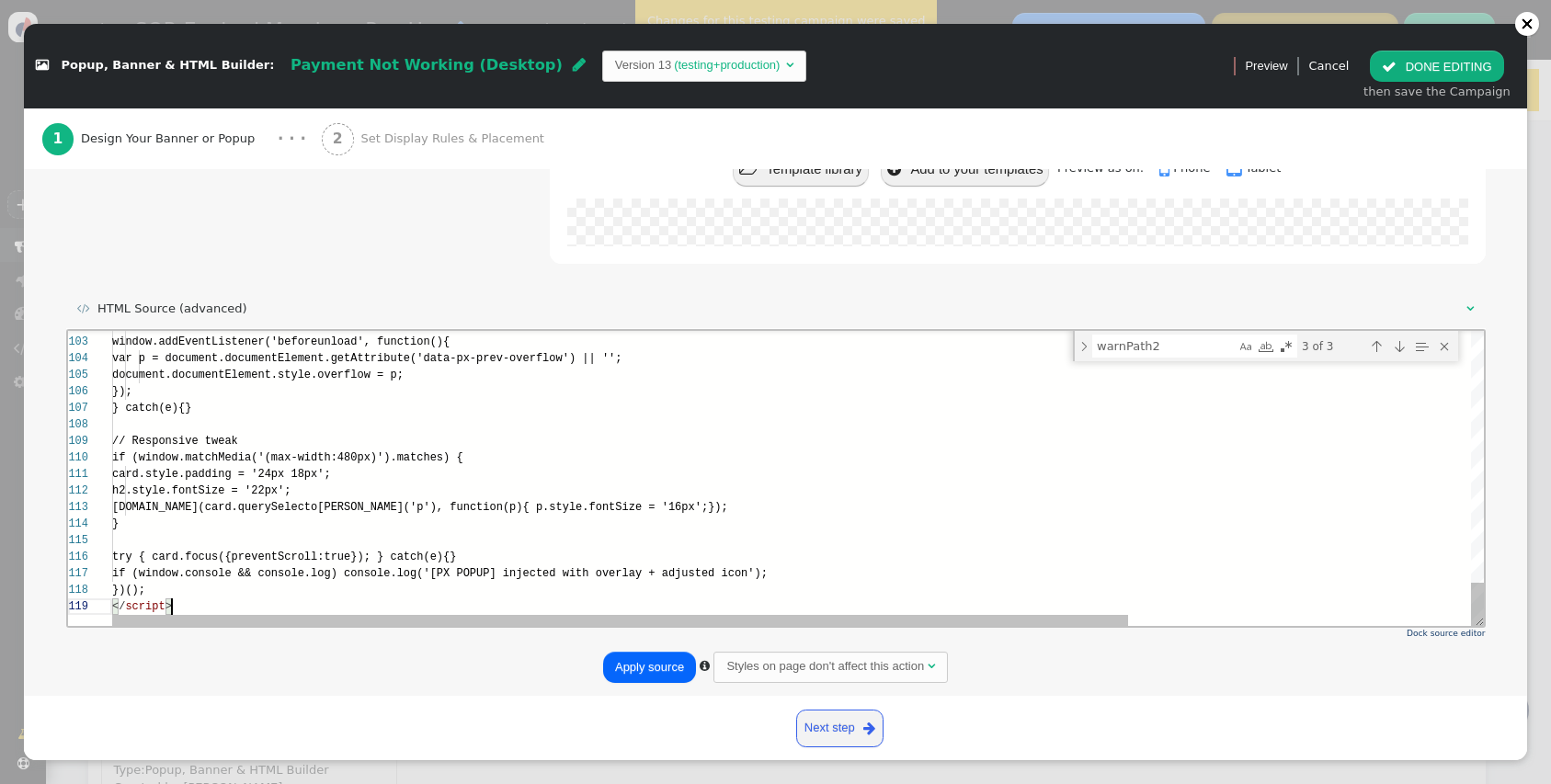
scroll to position [132, 59]
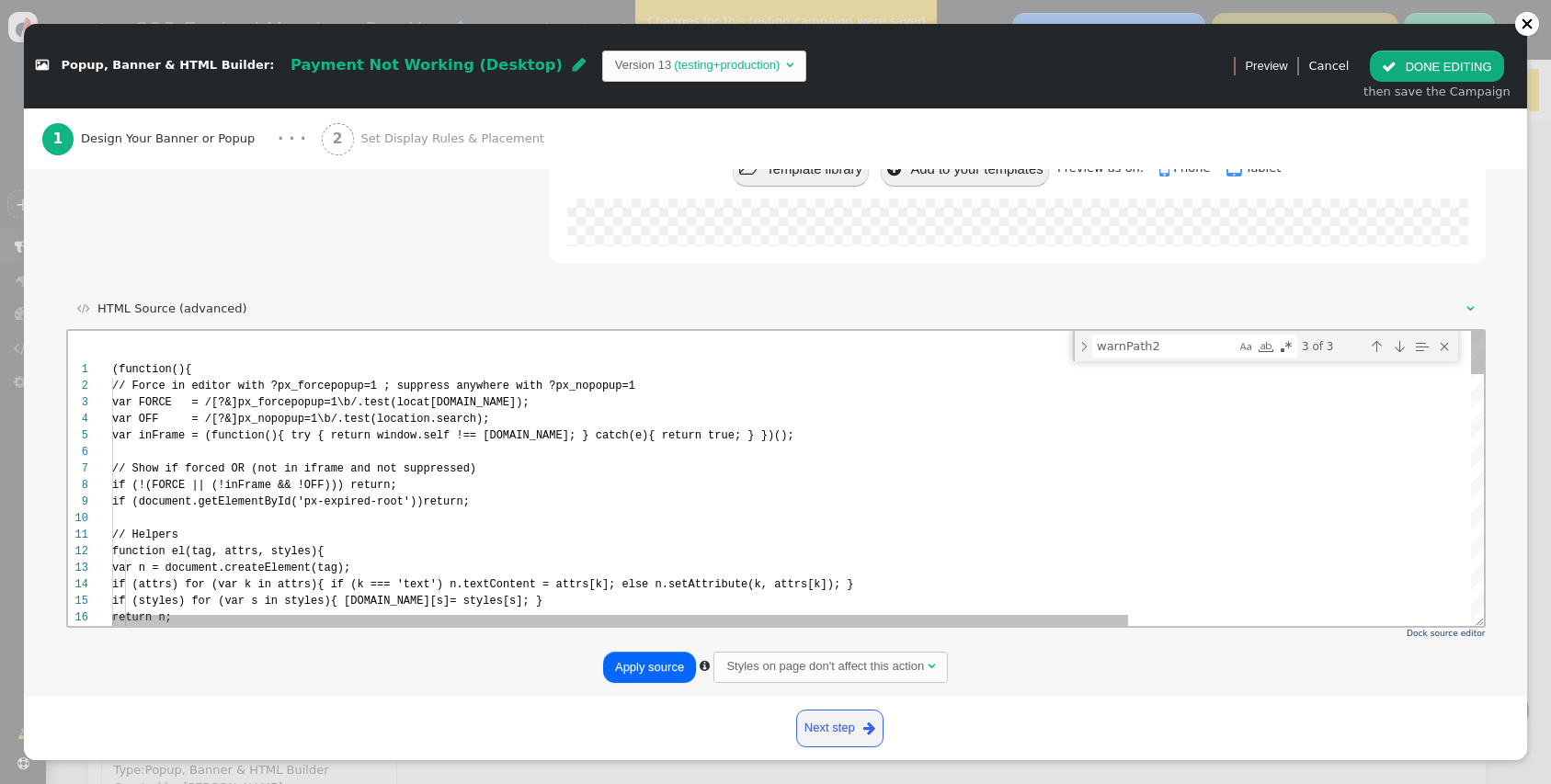
click at [113, 368] on span "(function(){" at bounding box center [151, 370] width 79 height 13
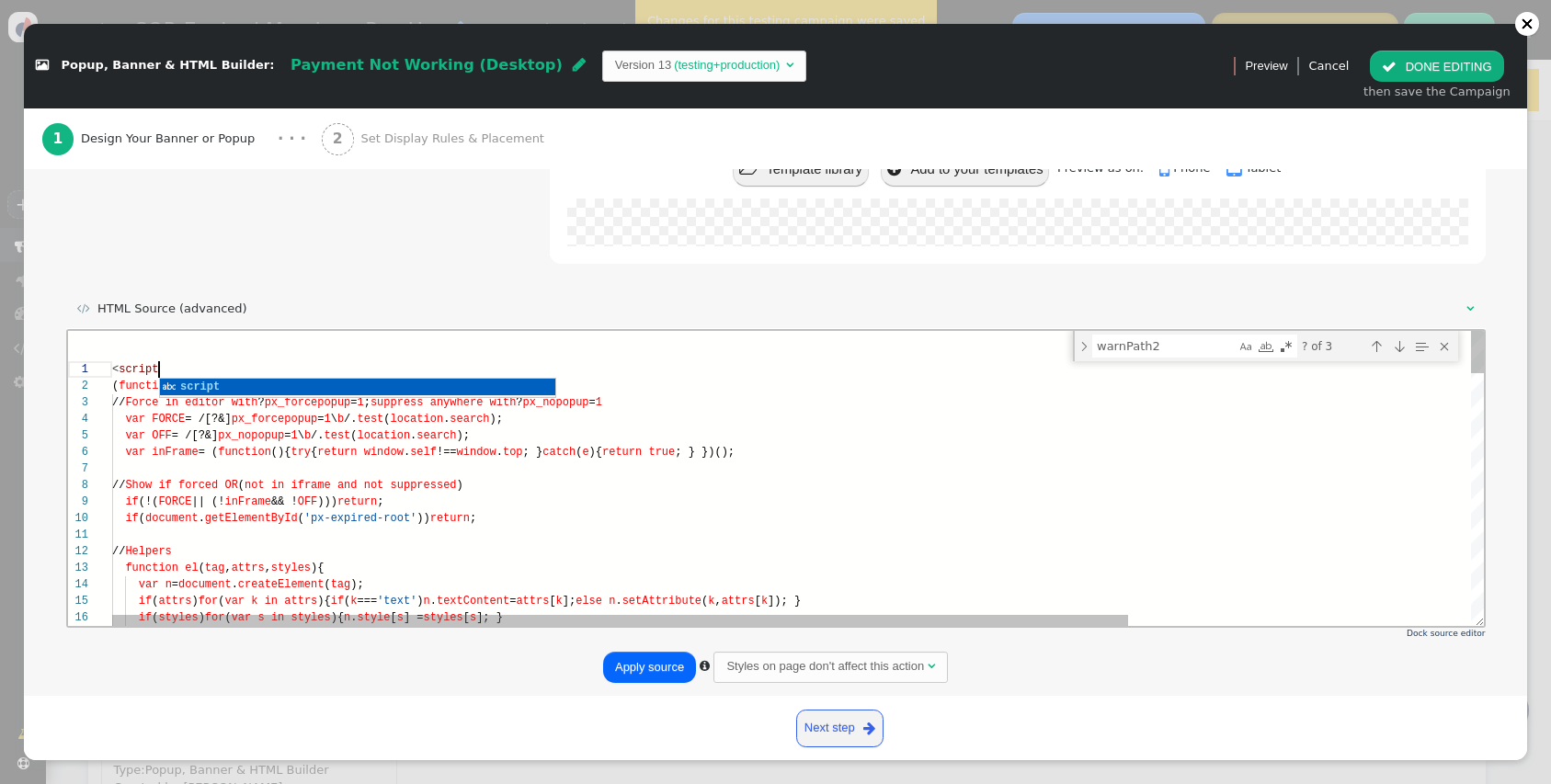
scroll to position [0, 53]
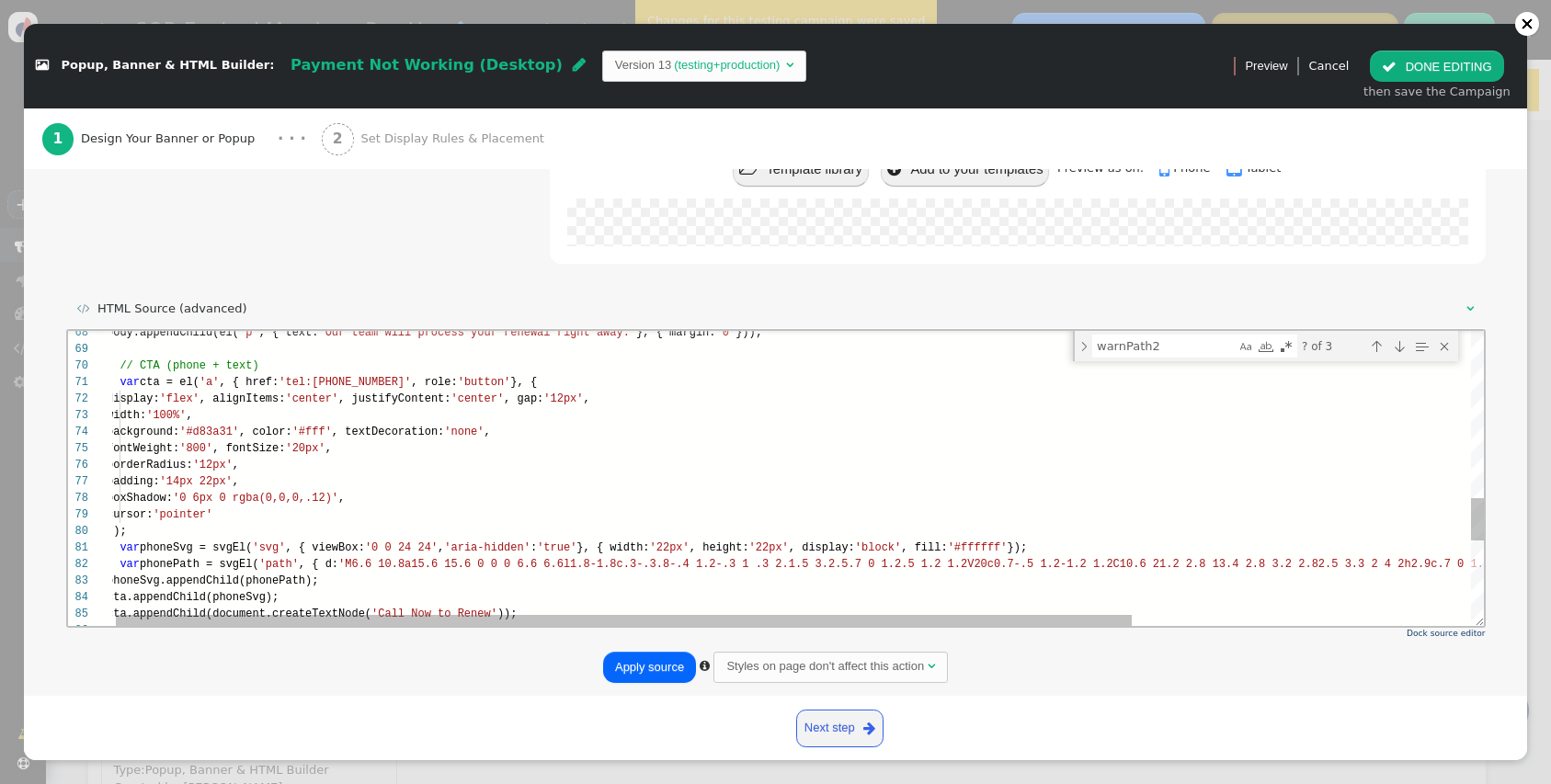
click at [361, 382] on span "'tel:8668988865'" at bounding box center [344, 382] width 132 height 13
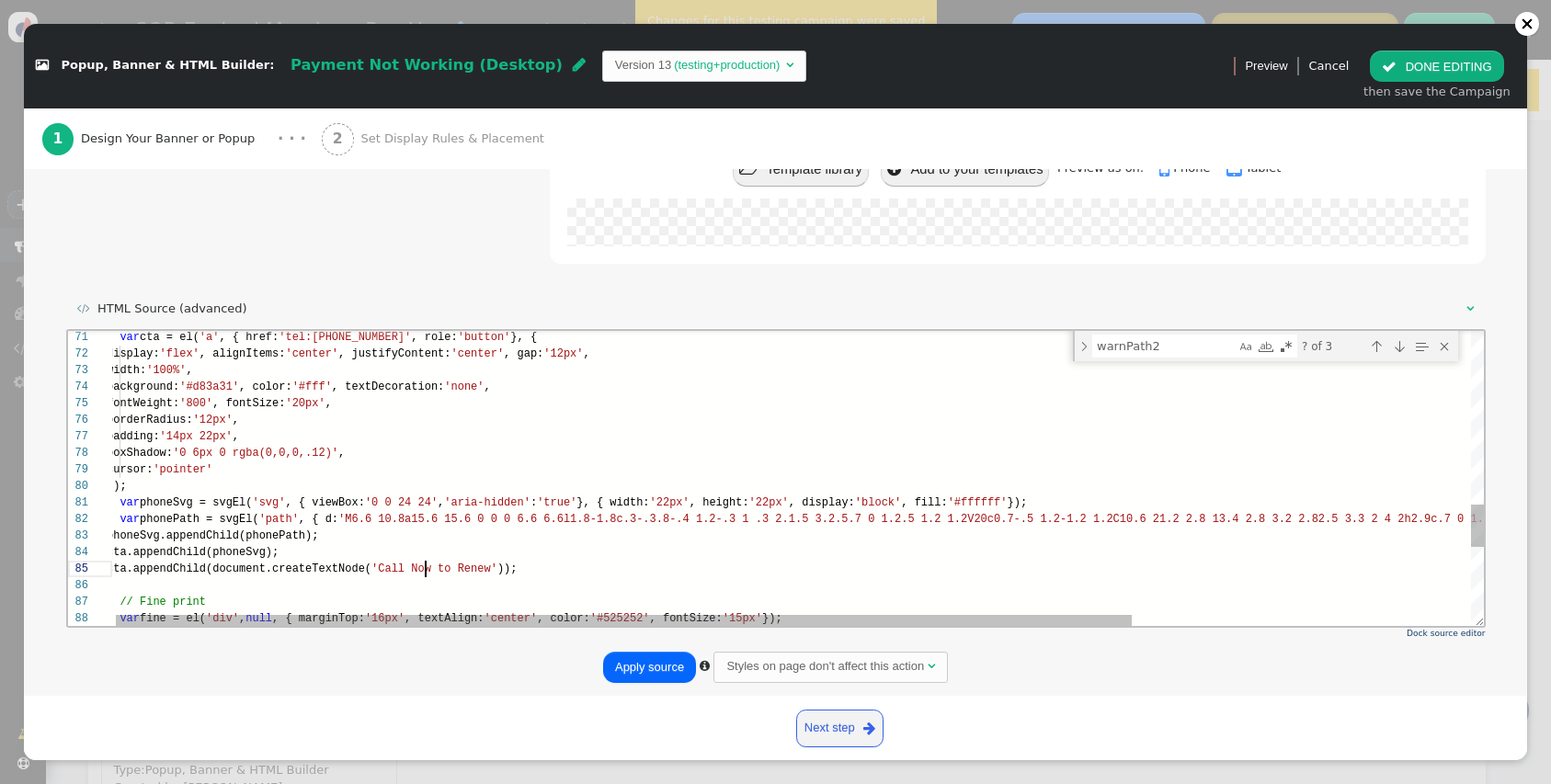
click at [428, 572] on span "'Call Now to Renew'" at bounding box center [433, 569] width 126 height 13
paste textarea "x:'0 0 24 24', 'aria-hidden':'true' }, { width:'22px', height:'22px', display:'…"
click at [425, 570] on div "86 85 84 83 82 81 80 79 78 77 76 75 74 73 72 71 87 88 cta.appendChild(document.…" at bounding box center [775, 478] width 1416 height 295
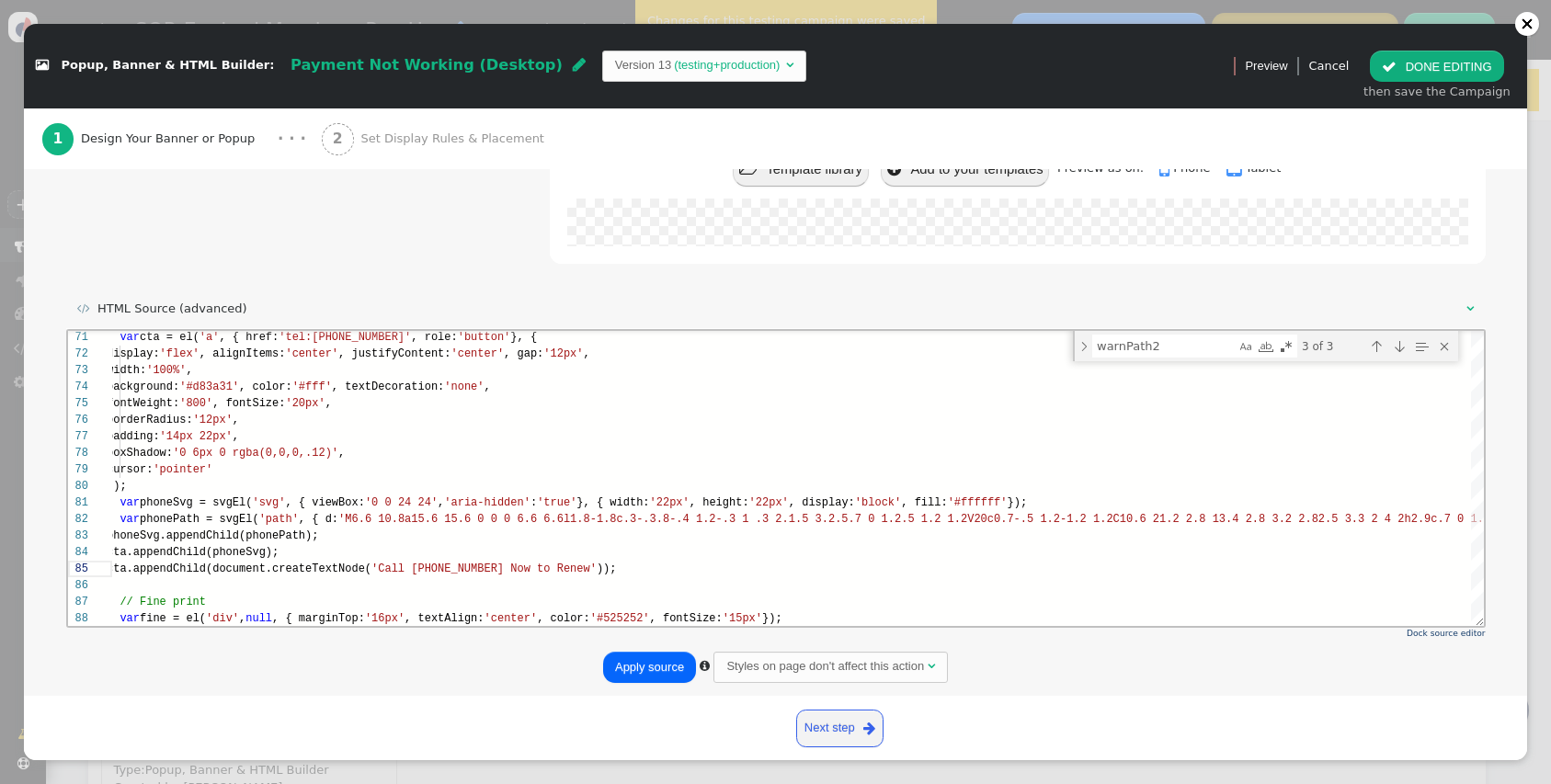
type textarea "x:'0 0 24 24', 'aria-hidden':'true' }, { width:'22px', height:'22px', display:'…"
click at [649, 662] on button "Apply source" at bounding box center [649, 667] width 93 height 31
click at [1434, 65] on button " DONE EDITING" at bounding box center [1436, 66] width 133 height 31
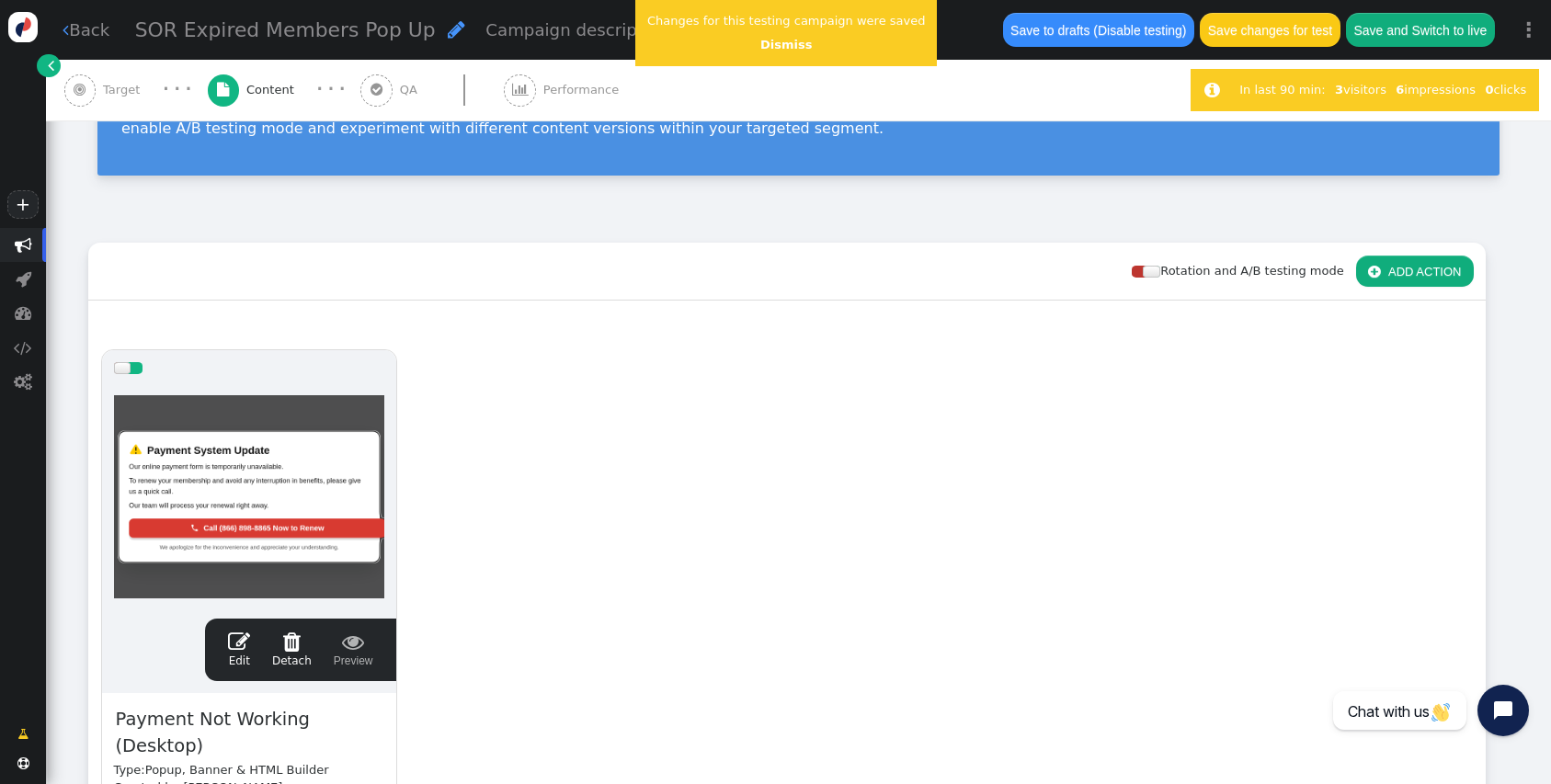
scroll to position [165, 0]
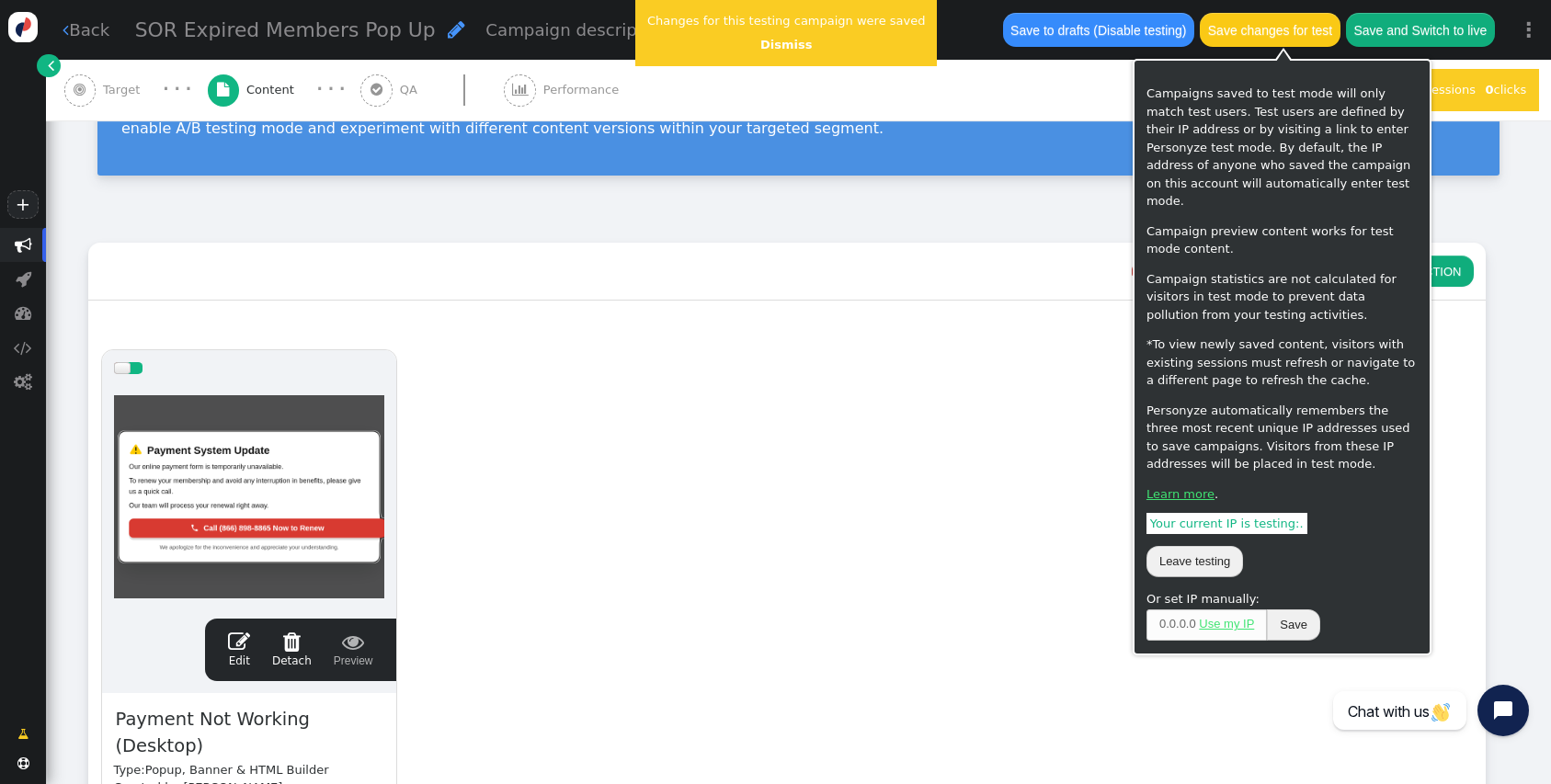
click at [1293, 36] on button "Save changes for test" at bounding box center [1270, 29] width 140 height 33
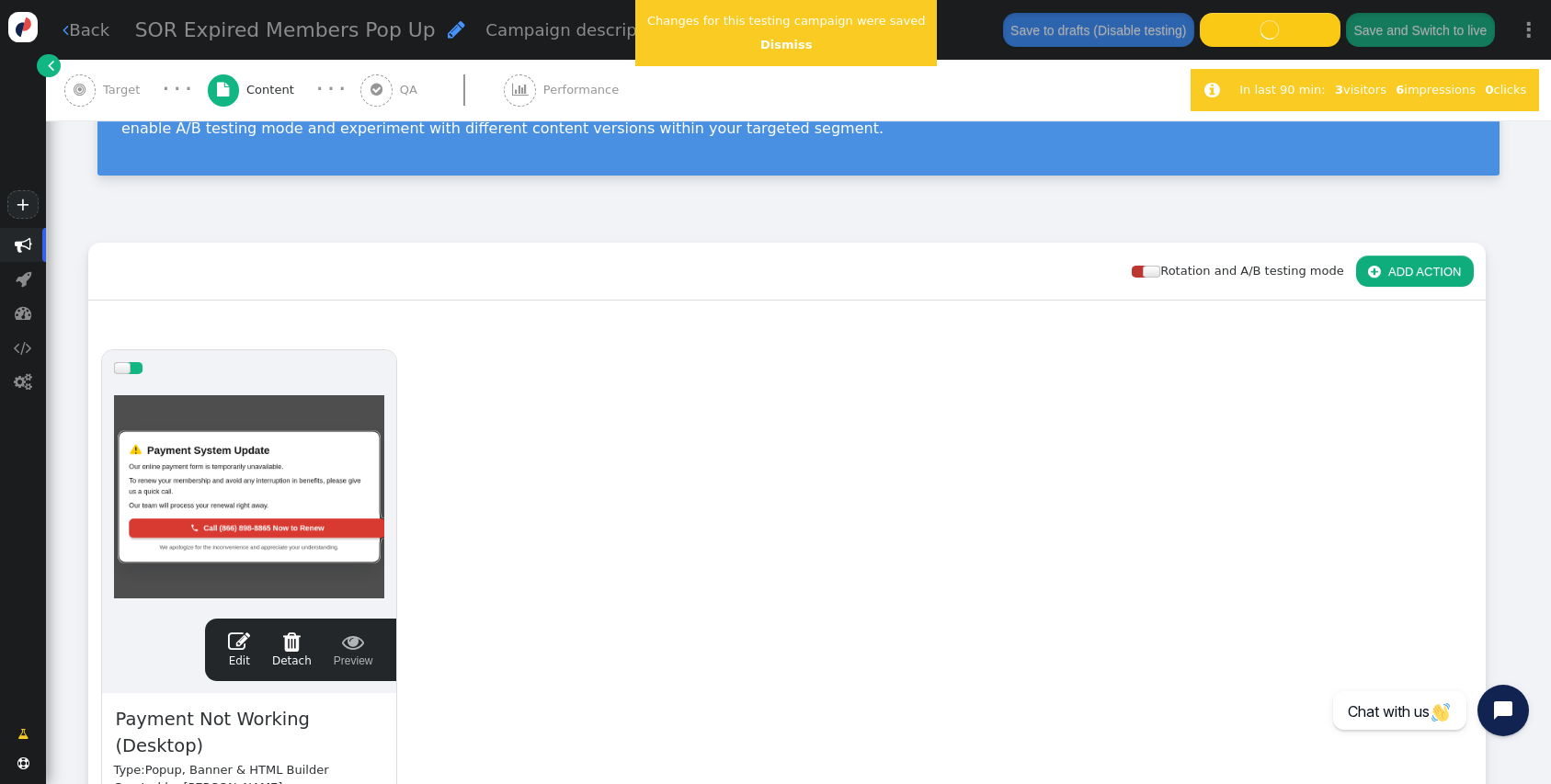
click at [786, 34] on div "Changes for this testing campaign were saved Dismiss" at bounding box center [785, 33] width 301 height 66
click at [786, 39] on link "Dismiss" at bounding box center [785, 44] width 52 height 14
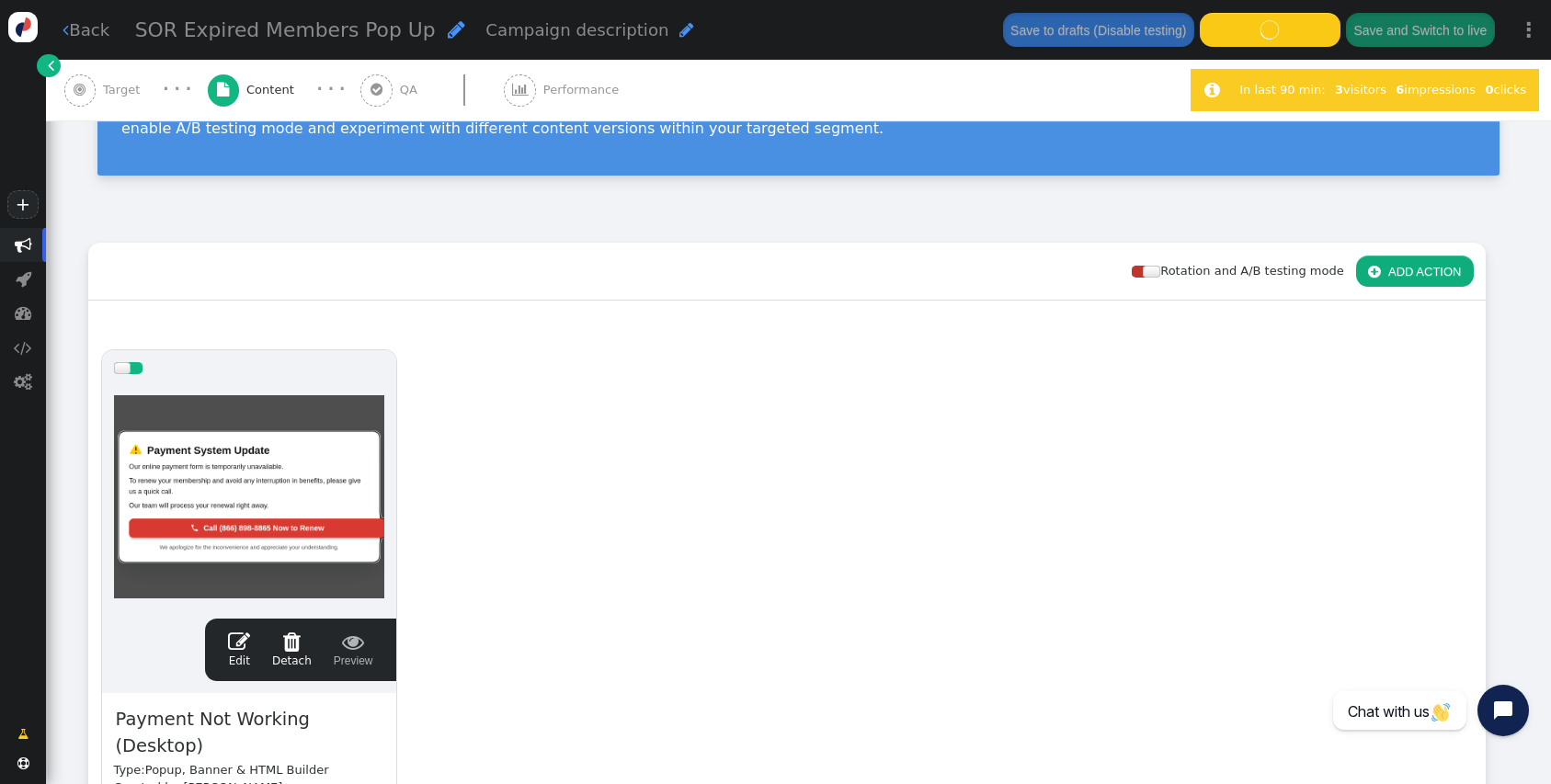
click at [802, 291] on div "Rotation and A/B testing mode  ADD ACTION" at bounding box center [787, 271] width 1397 height 58
click at [539, 343] on div "drag this  Edit  Detach  Preview Payment Not Working (Desktop) Type: Popup, …" at bounding box center [786, 647] width 1395 height 621
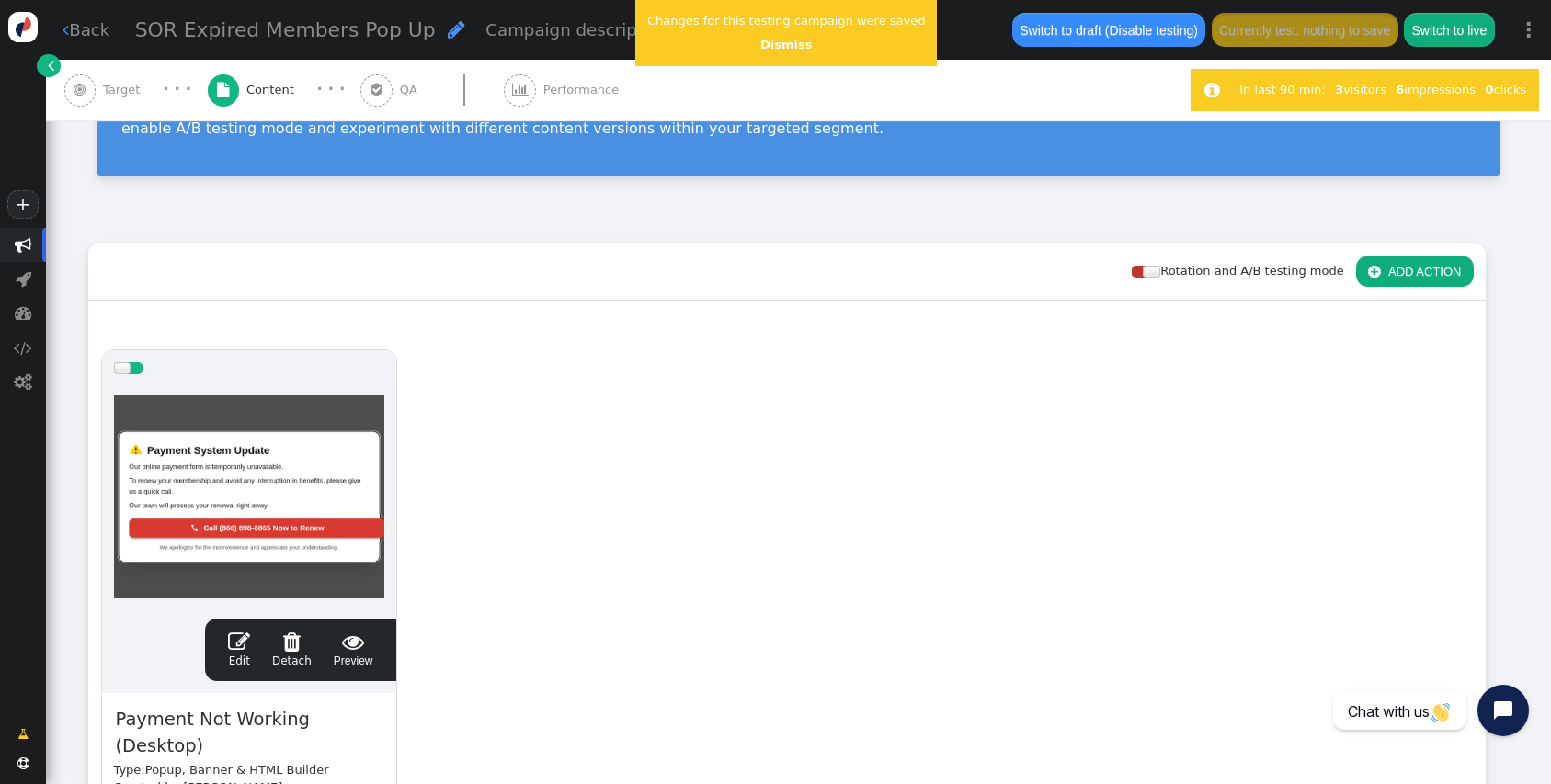
click at [116, 95] on span "Target" at bounding box center [125, 90] width 44 height 18
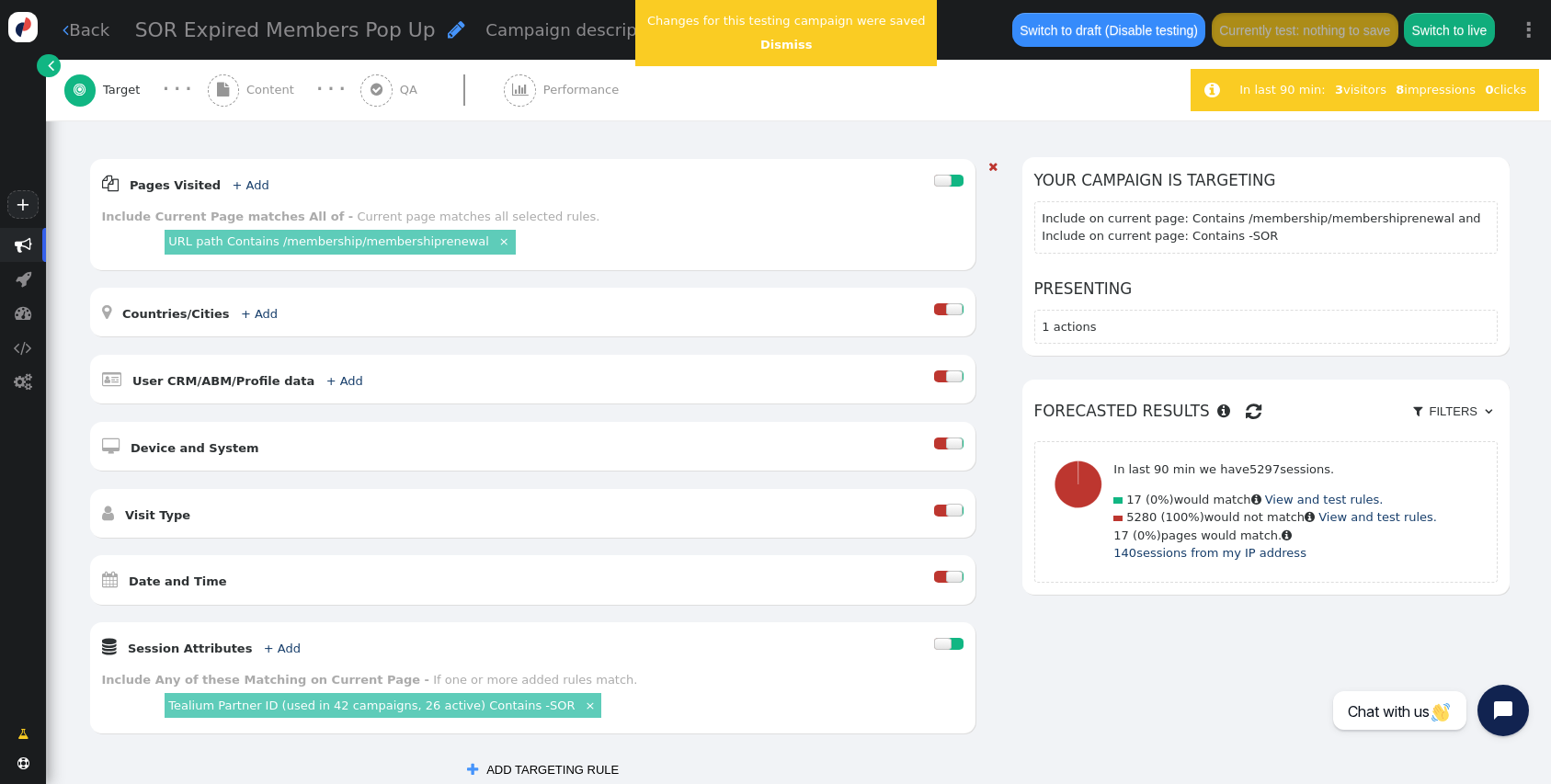
scroll to position [211, 0]
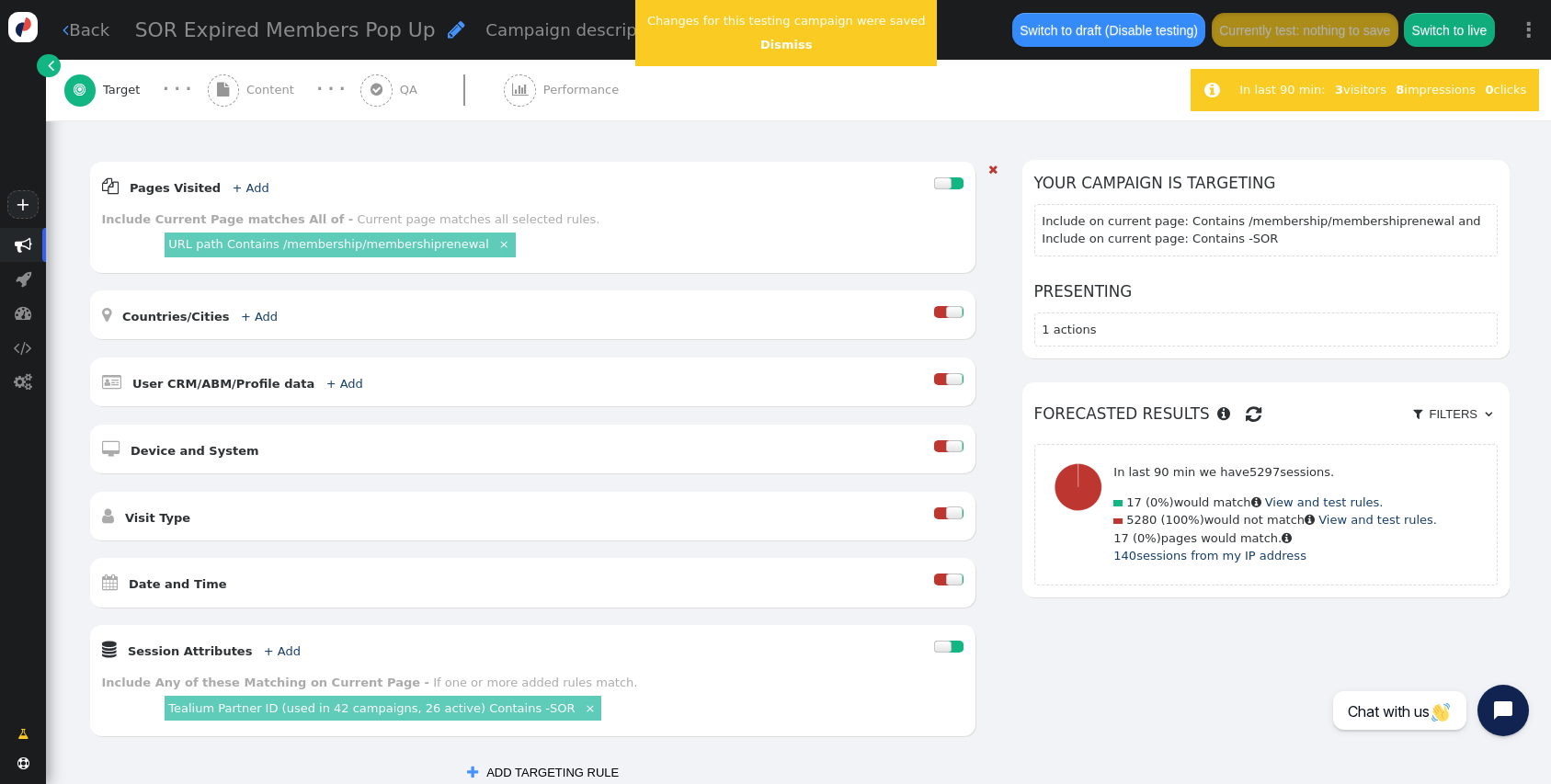
click at [286, 688] on b "Include Any of these Matching on Current Page -" at bounding box center [266, 682] width 329 height 14
click at [264, 654] on link "+ Add" at bounding box center [282, 651] width 37 height 14
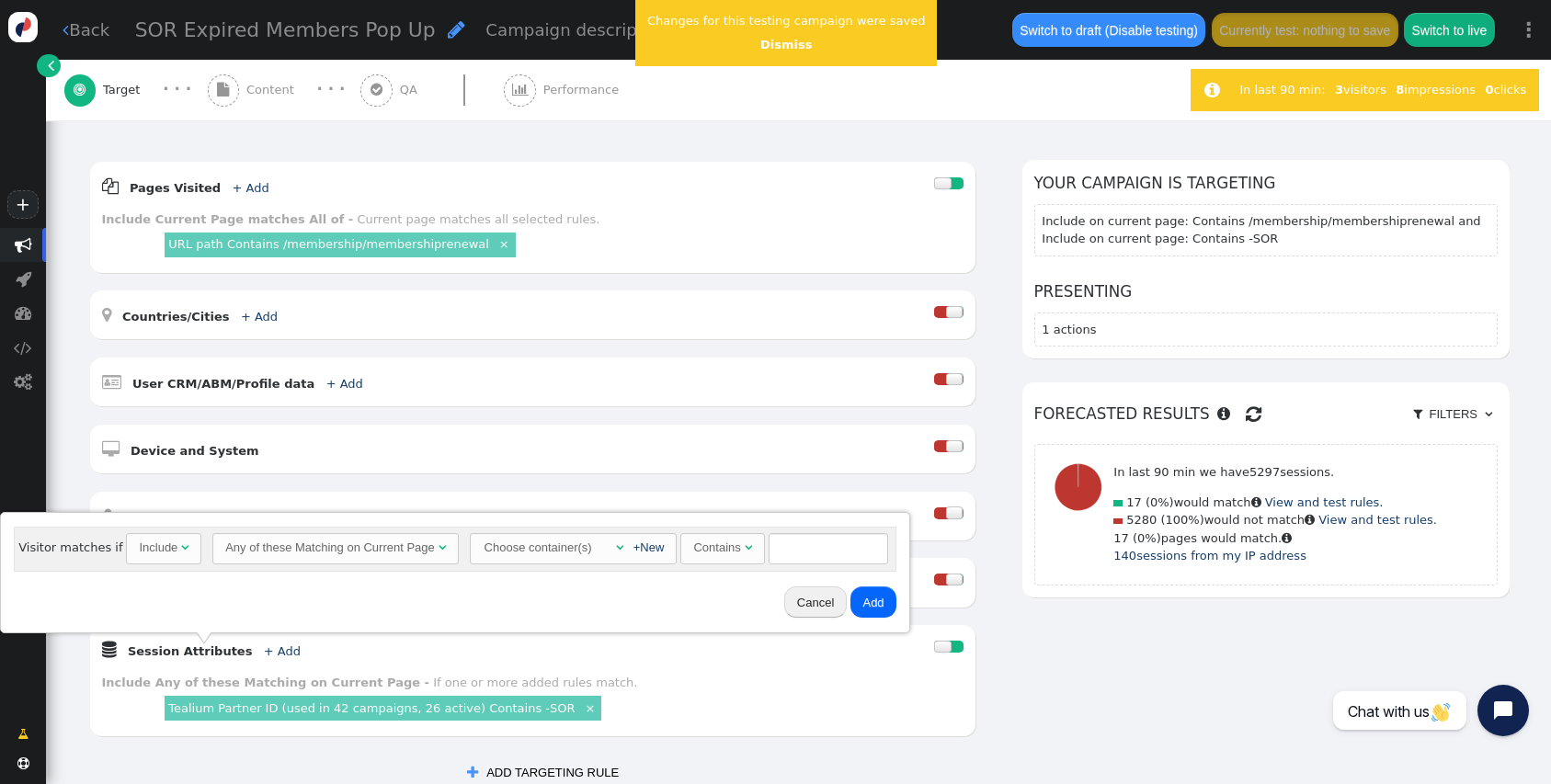
click at [324, 556] on div "Any of these Matching on Current Page" at bounding box center [330, 547] width 210 height 18
click at [489, 546] on div "Choose container(s)" at bounding box center [468, 547] width 111 height 27
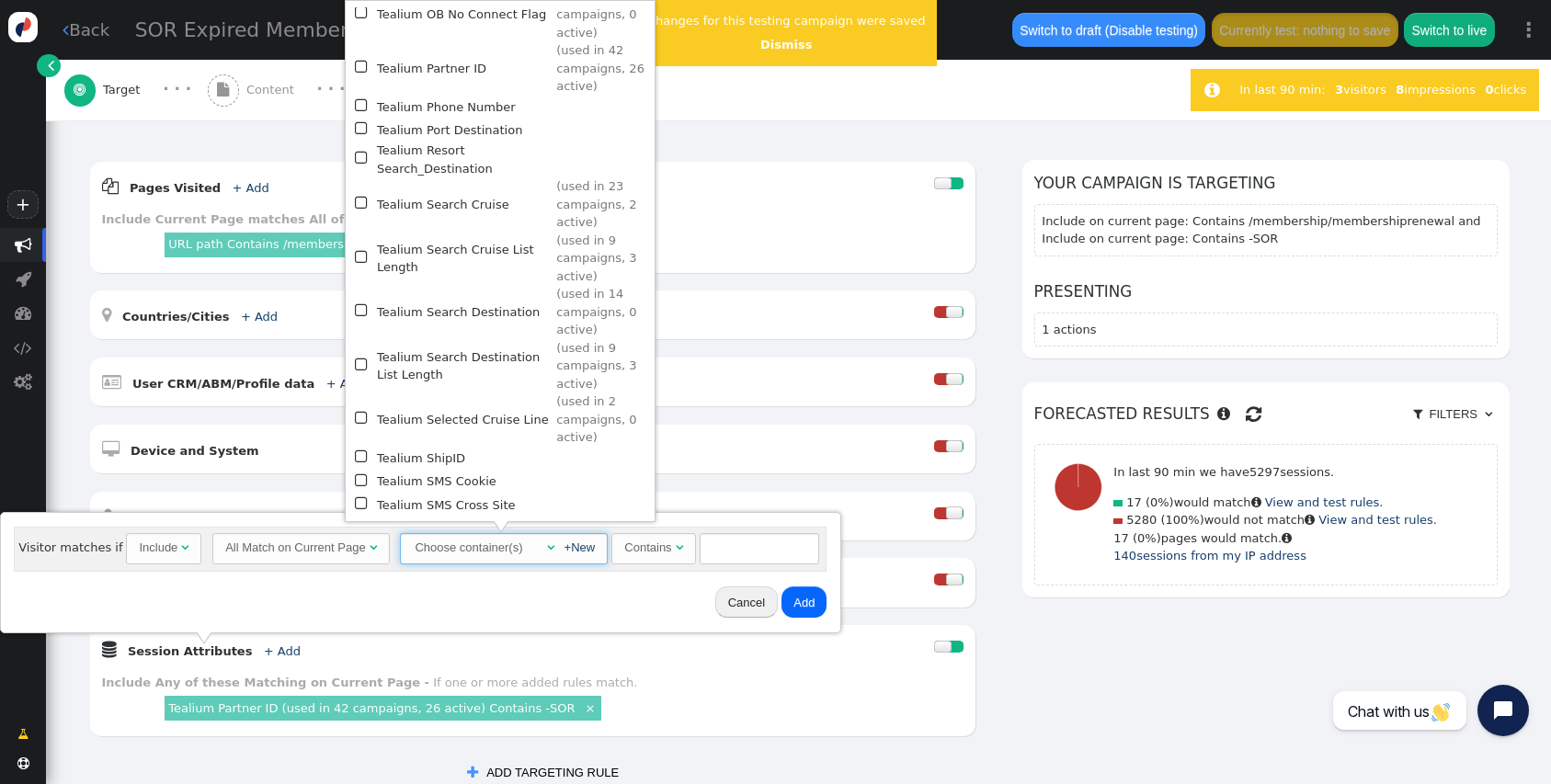
scroll to position [2275, 0]
click at [433, 39] on td "Tealium Partner ID" at bounding box center [464, 64] width 174 height 54
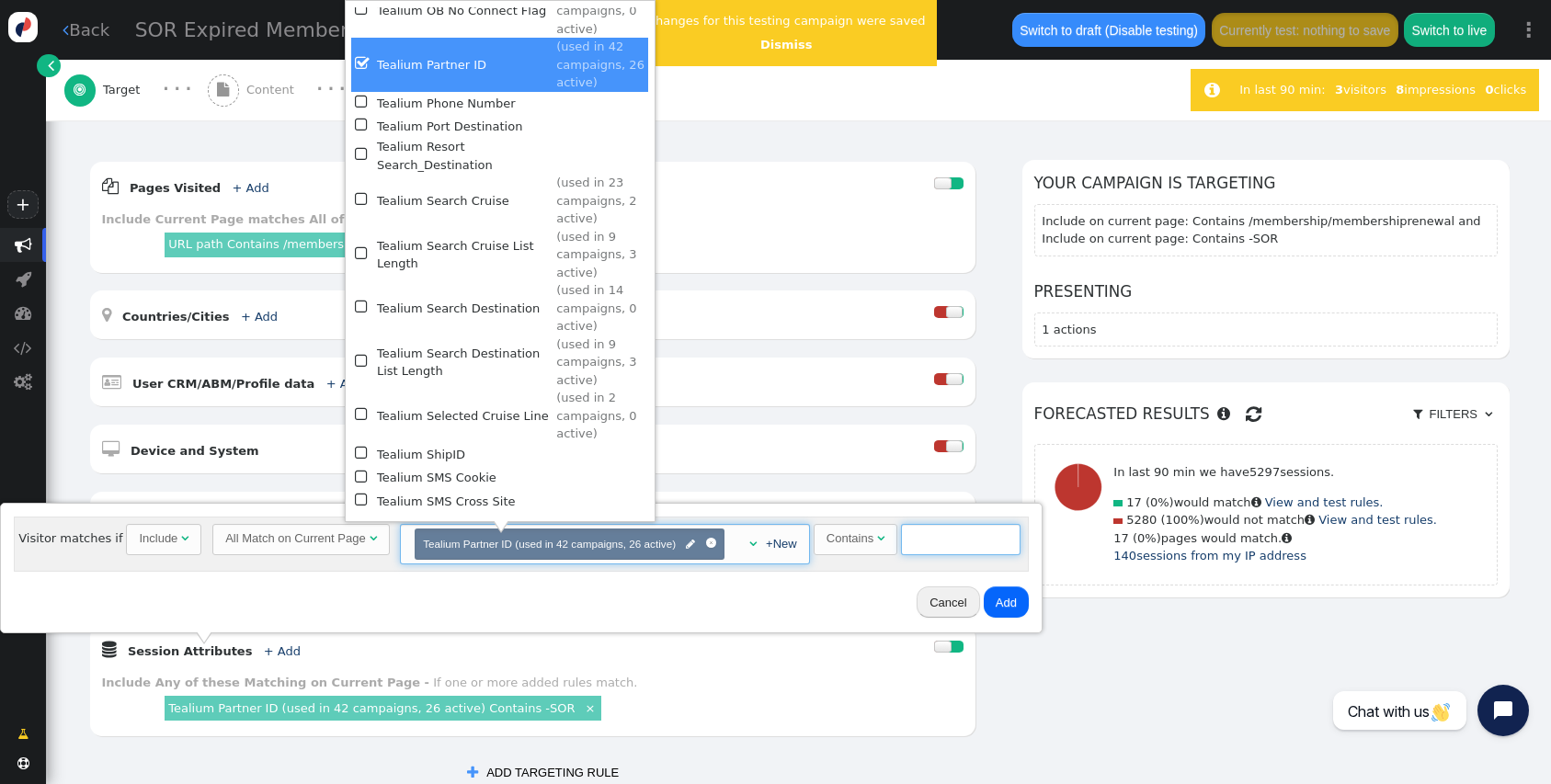
click at [932, 529] on input "text" at bounding box center [960, 539] width 120 height 31
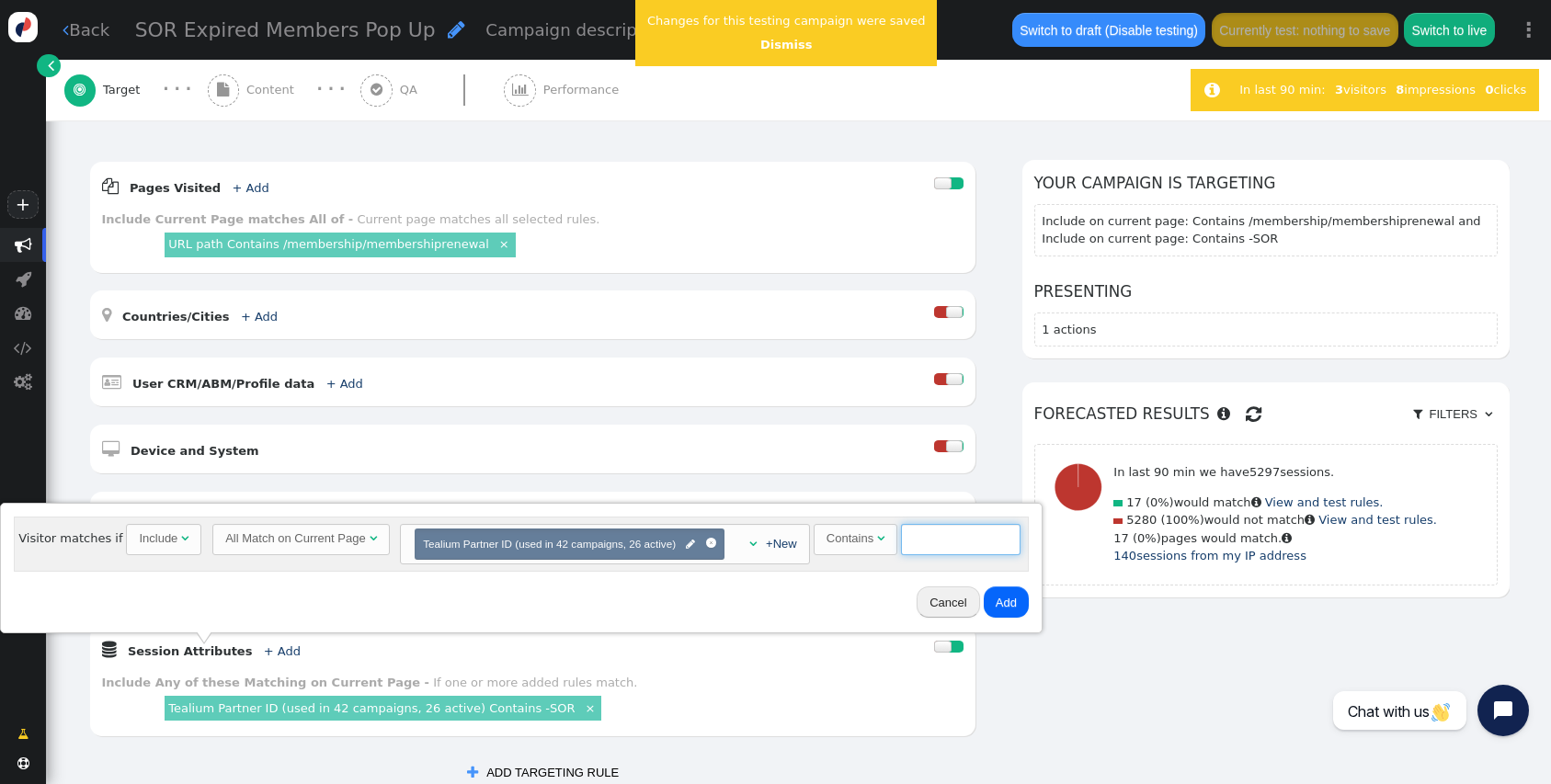
click at [950, 531] on input "text" at bounding box center [960, 539] width 120 height 31
click at [950, 533] on input "-SO" at bounding box center [960, 539] width 120 height 31
type input "-SOR"
click at [1011, 601] on button "Add" at bounding box center [1006, 601] width 45 height 31
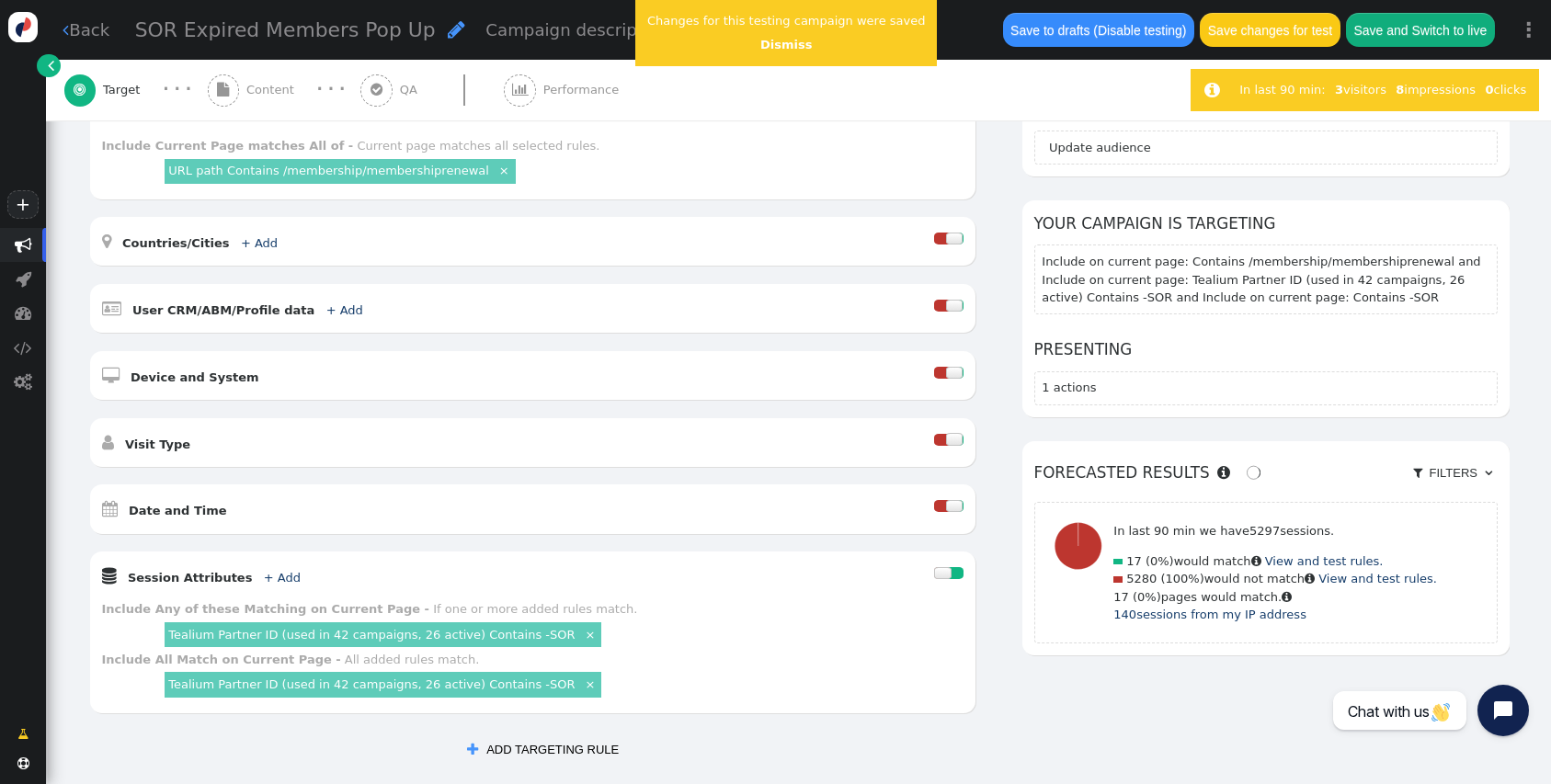
scroll to position [289, 0]
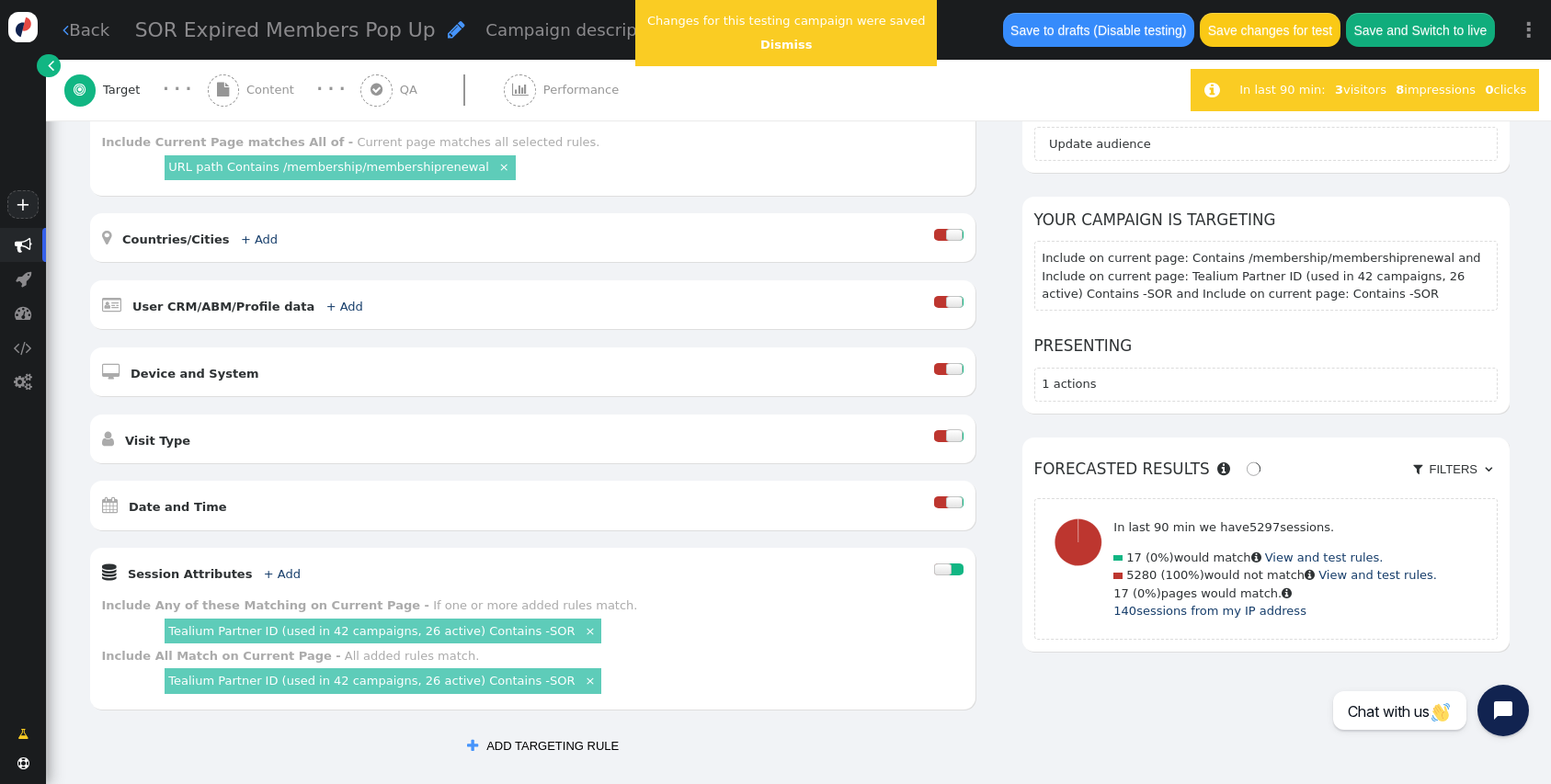
click at [582, 630] on link "×" at bounding box center [590, 629] width 16 height 16
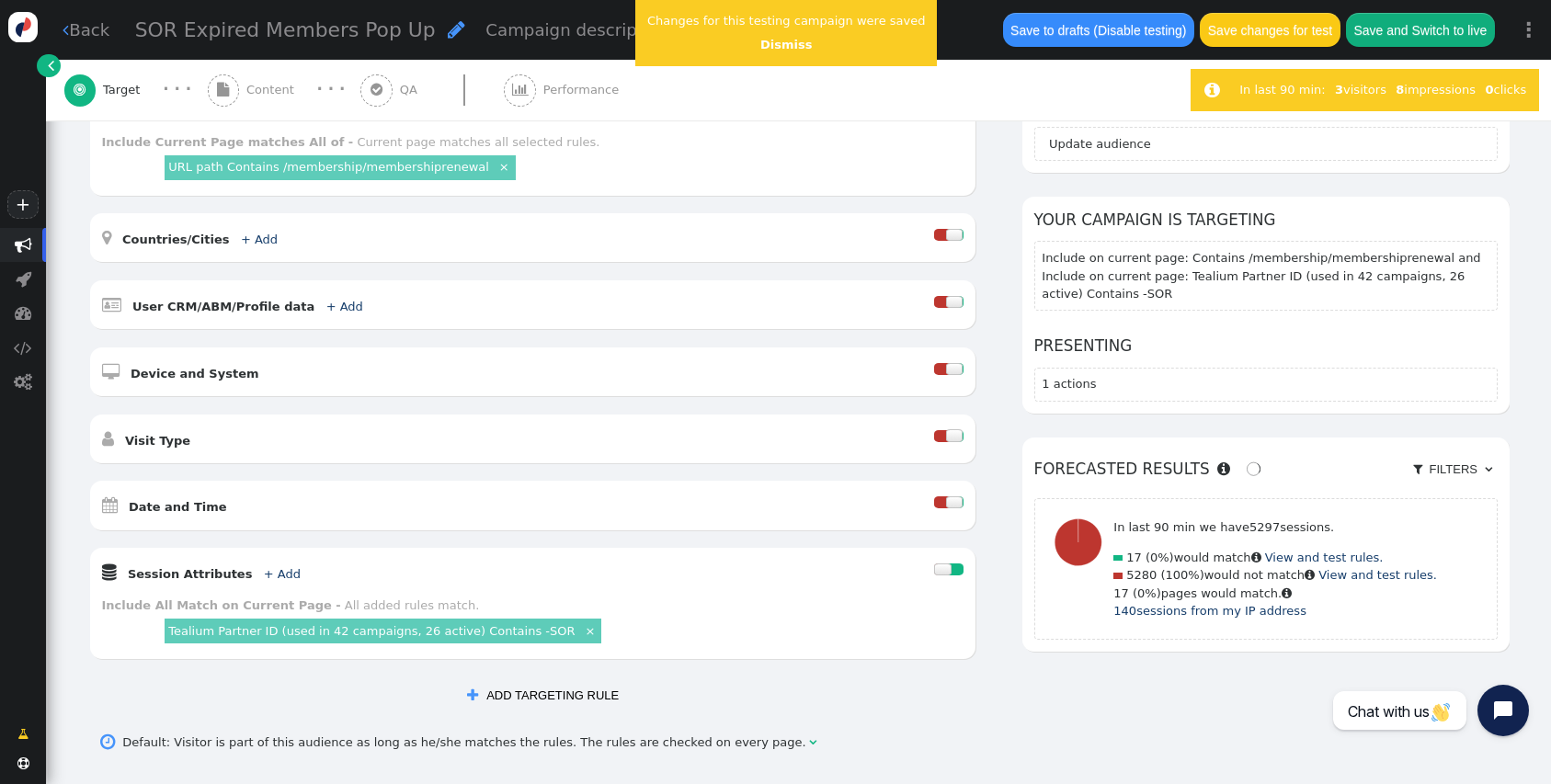
click at [1291, 18] on button "Save changes for test" at bounding box center [1270, 29] width 140 height 33
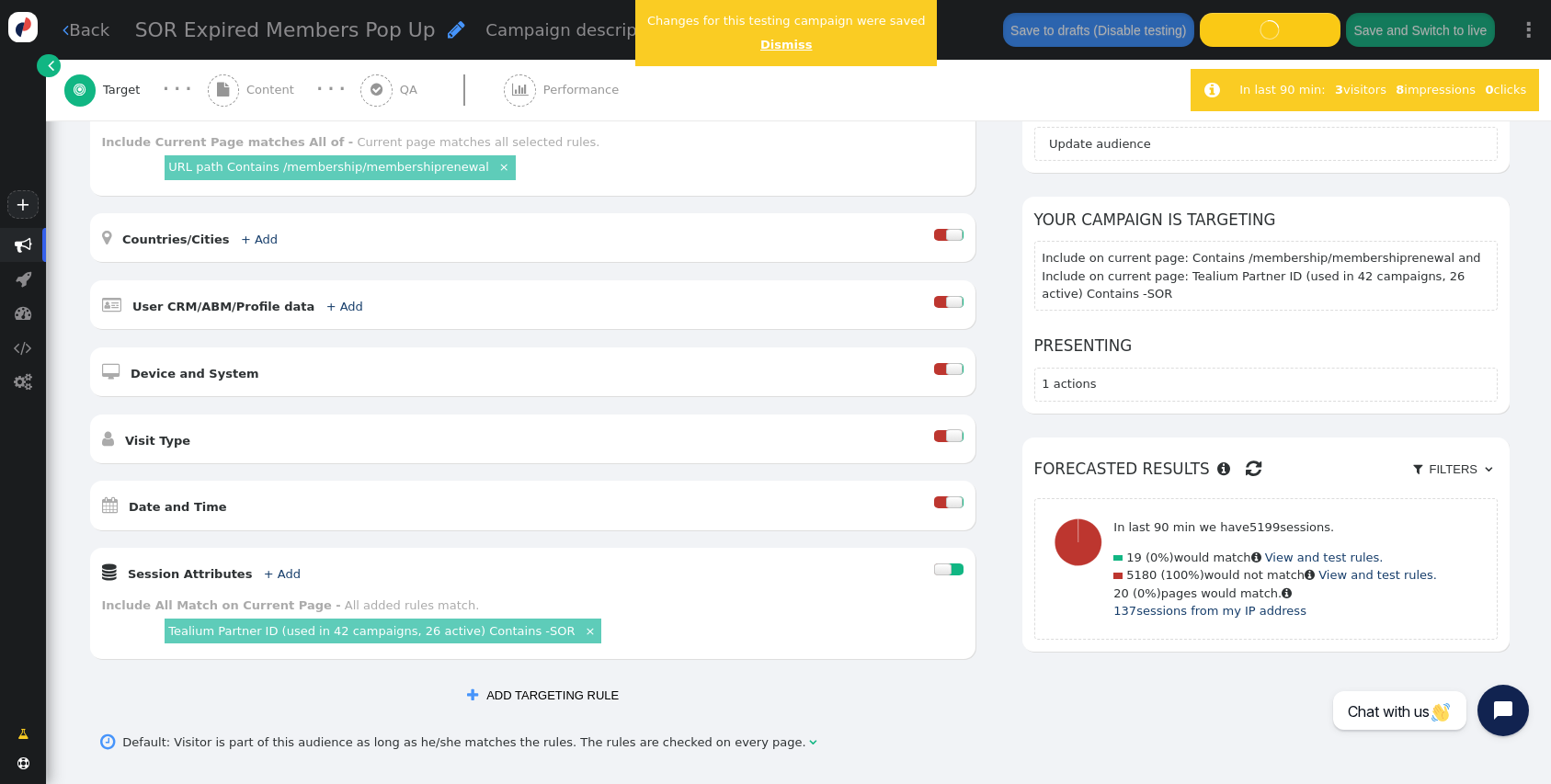
click at [767, 47] on link "Dismiss" at bounding box center [785, 44] width 52 height 14
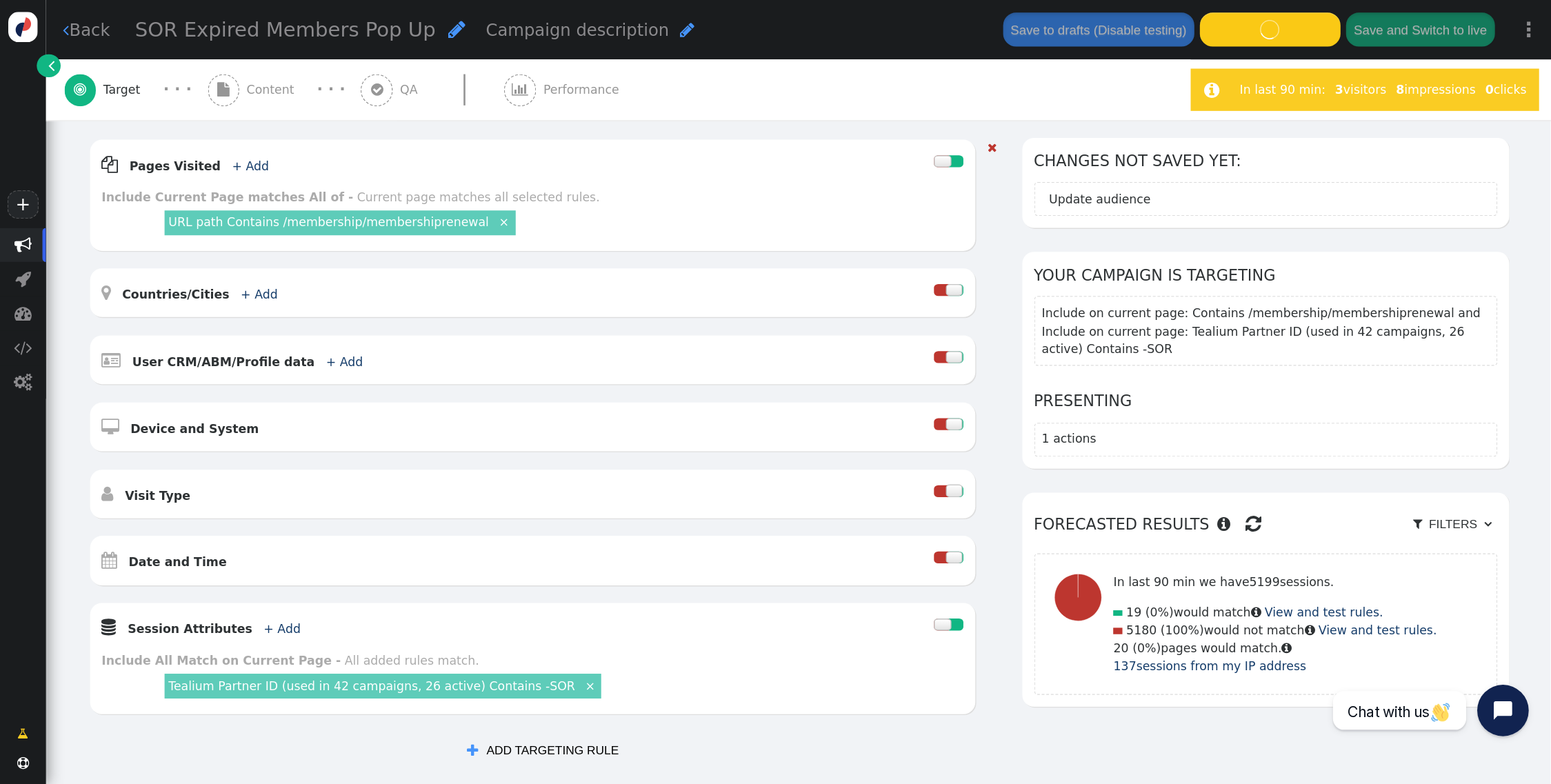
scroll to position [0, 0]
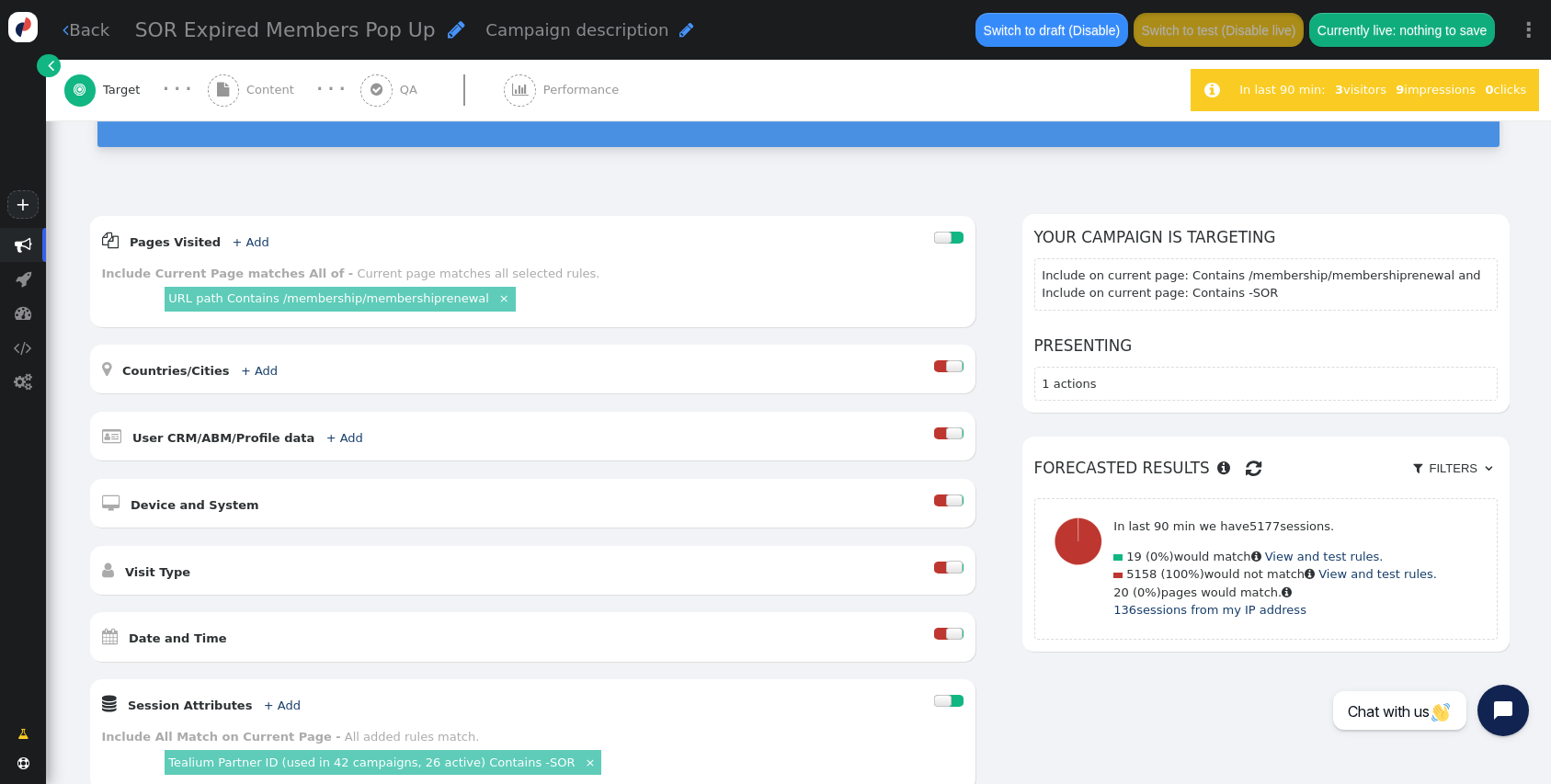
scroll to position [158, 0]
